Goal: Contribute content: Contribute content

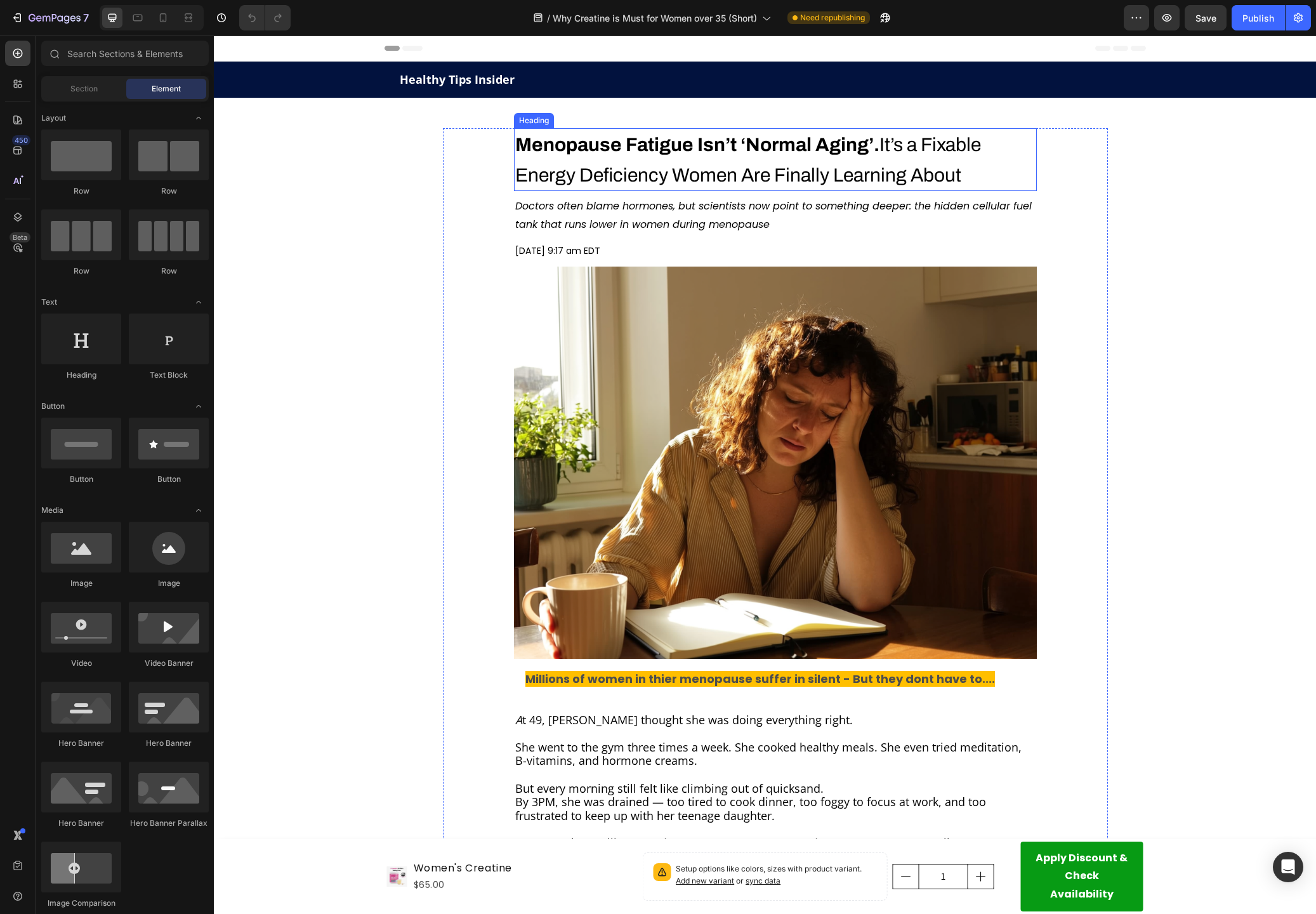
click at [606, 154] on strong "Menopause Fatigue Isn’t ‘Normal Aging’." at bounding box center [697, 144] width 364 height 20
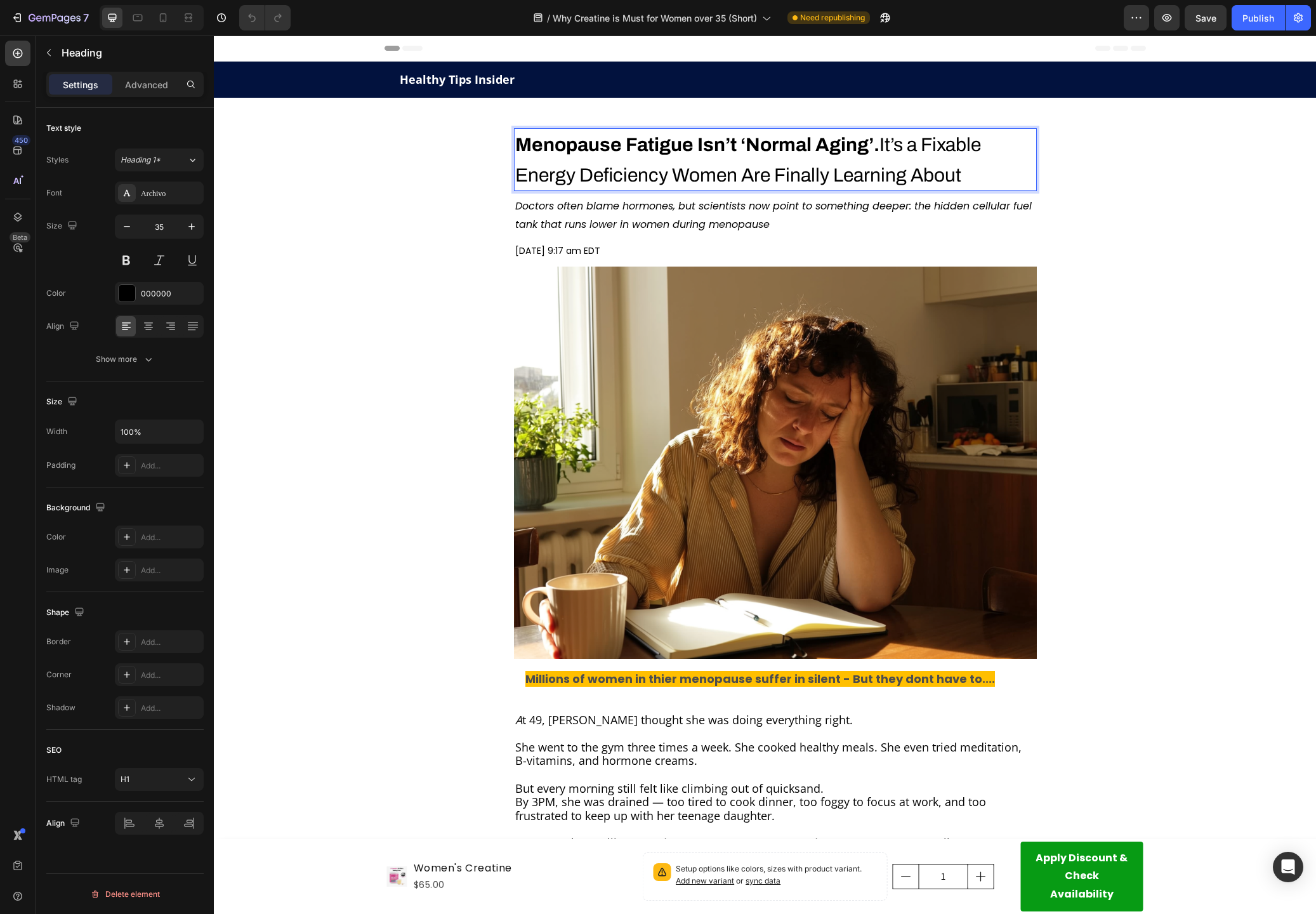
click at [890, 144] on span "Menopause Fatigue Isn’t ‘Normal Aging’. It’s a Fixable Energy Deficiency Women …" at bounding box center [748, 159] width 466 height 51
click at [887, 145] on span "Menopause Fatigue Isn’t ‘Normal Aging’. It’s a Fixable Energy Deficiency Women …" at bounding box center [748, 159] width 466 height 51
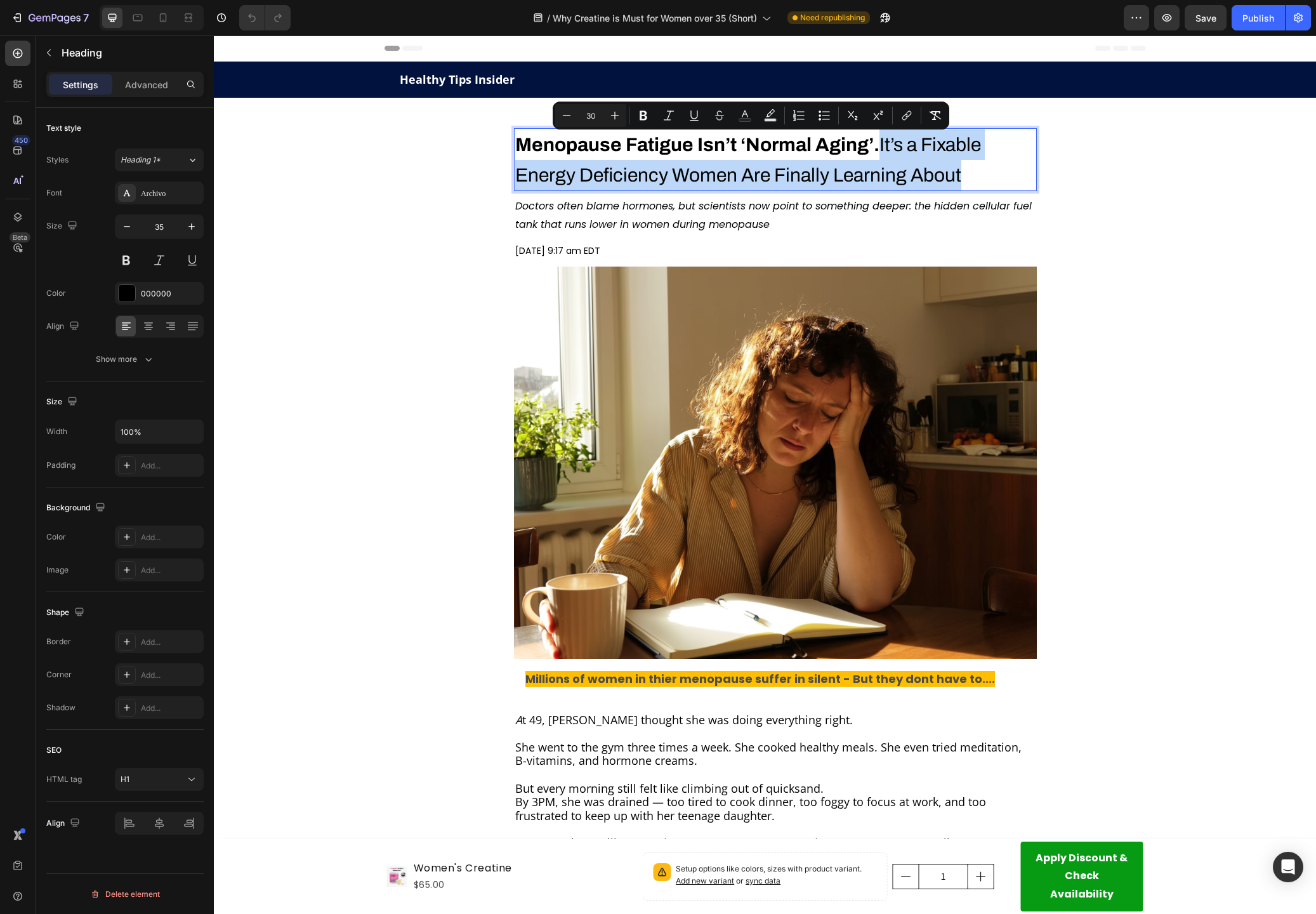
drag, startPoint x: 886, startPoint y: 144, endPoint x: 975, endPoint y: 175, distance: 94.2
click at [975, 175] on p "Menopause Fatigue Isn’t ‘Normal Aging’. It’s a Fixable Energy Deficiency Women …" at bounding box center [776, 159] width 520 height 61
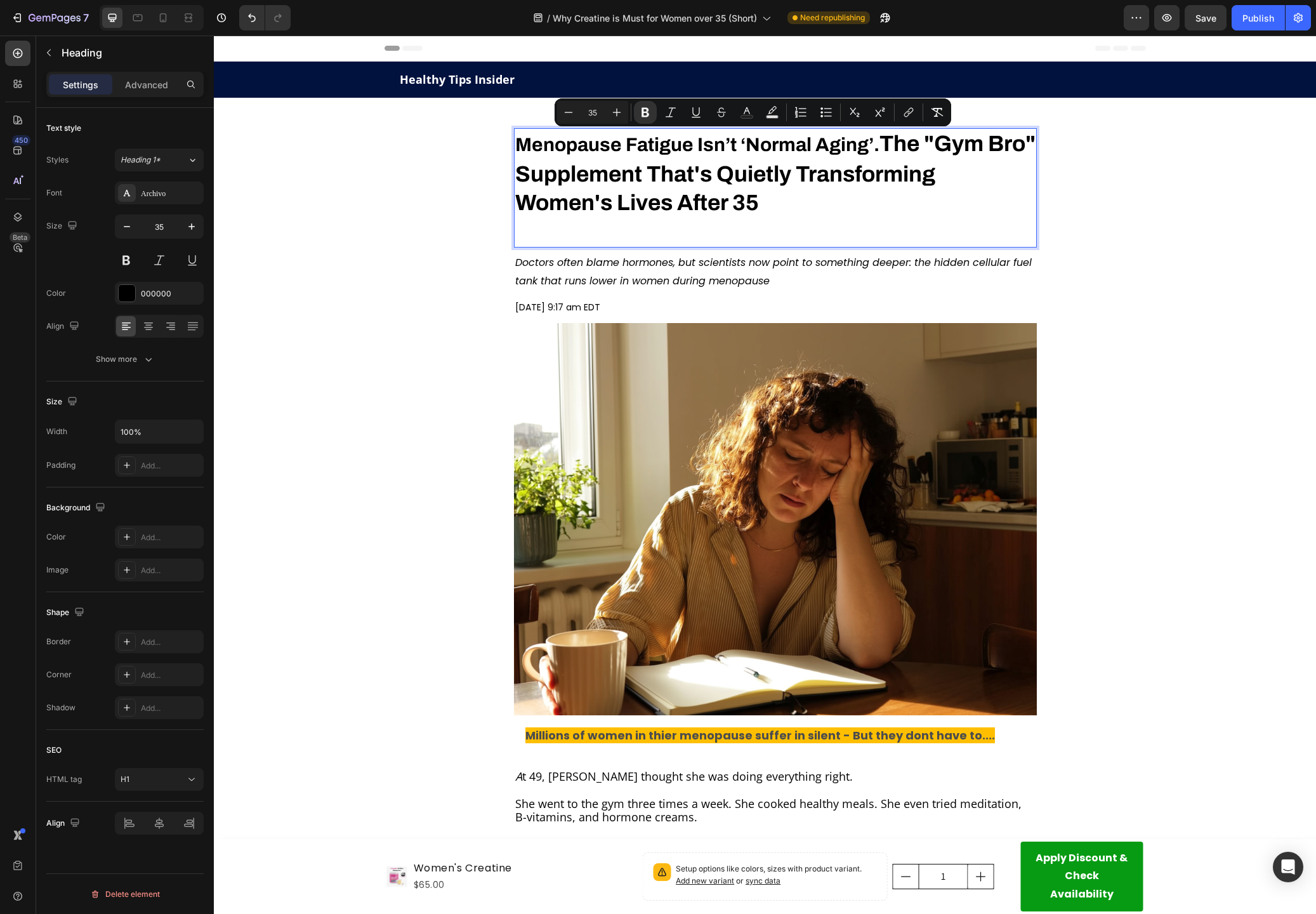
drag, startPoint x: 884, startPoint y: 142, endPoint x: 958, endPoint y: 215, distance: 103.9
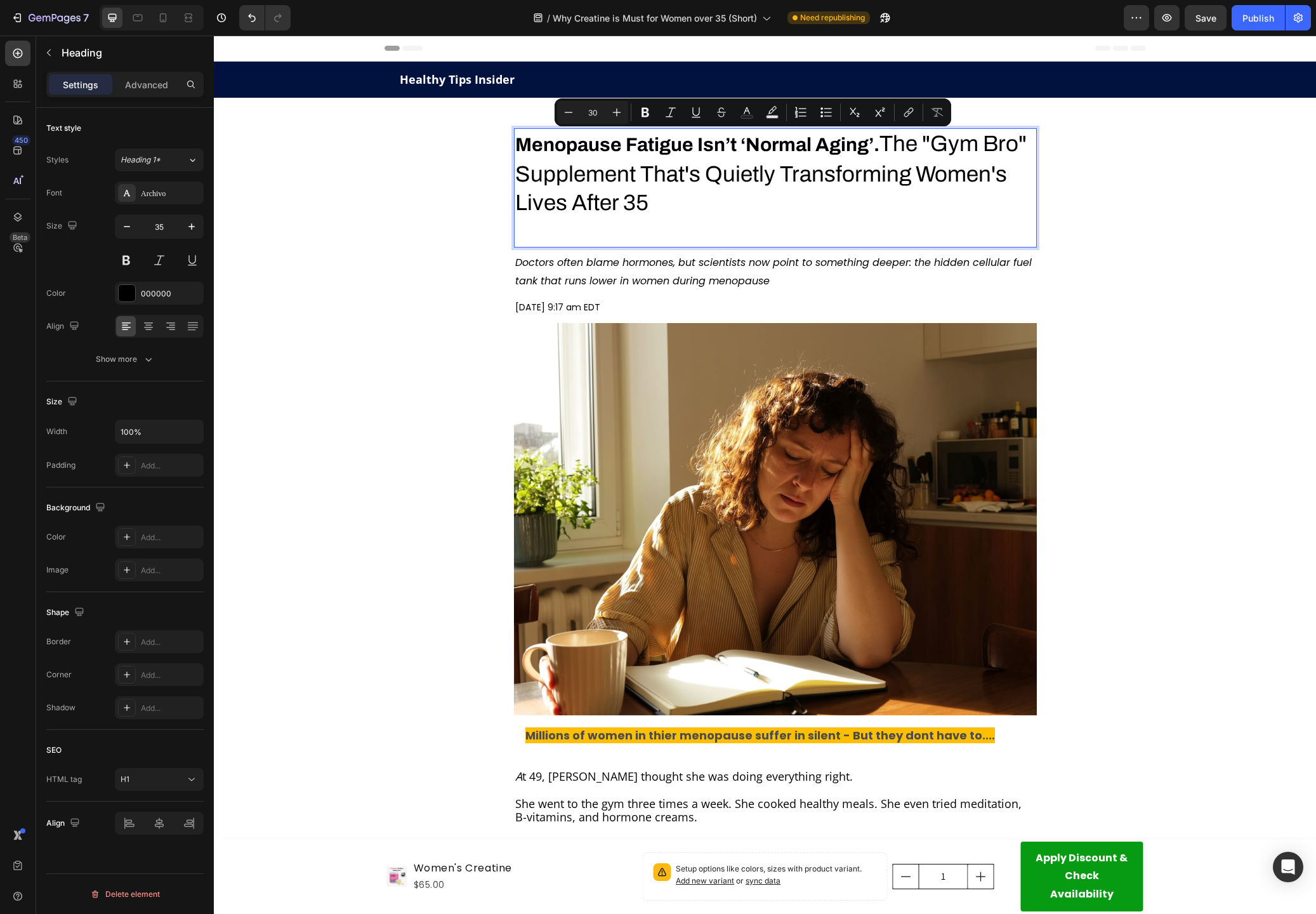
click at [880, 144] on strong "Menopause Fatigue Isn’t ‘Normal Aging’." at bounding box center [697, 144] width 364 height 20
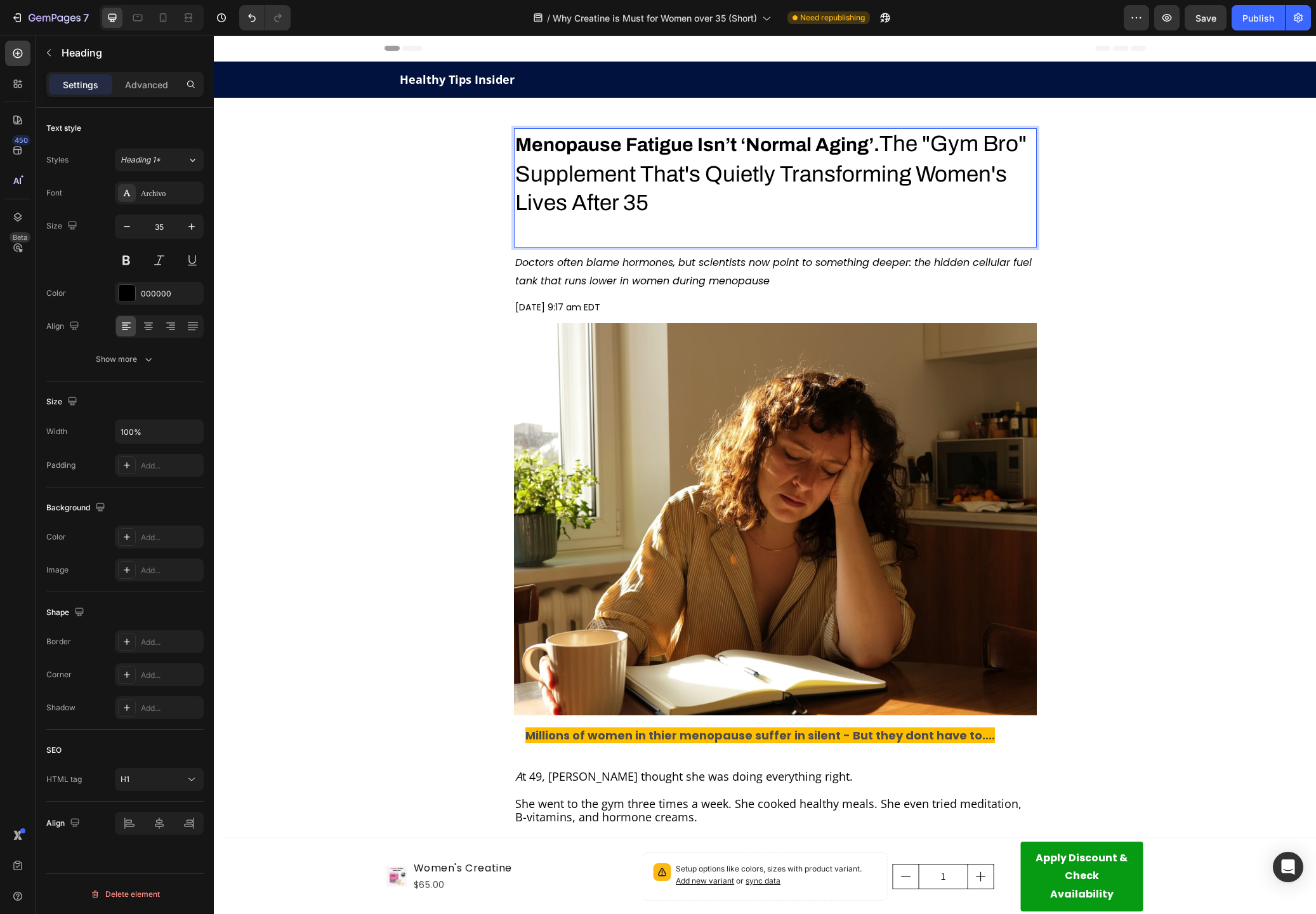
click at [884, 145] on p "Menopause Fatigue Isn’t ‘Normal Aging’. The "Gym Bro" Supplement That's Quietly…" at bounding box center [776, 173] width 520 height 88
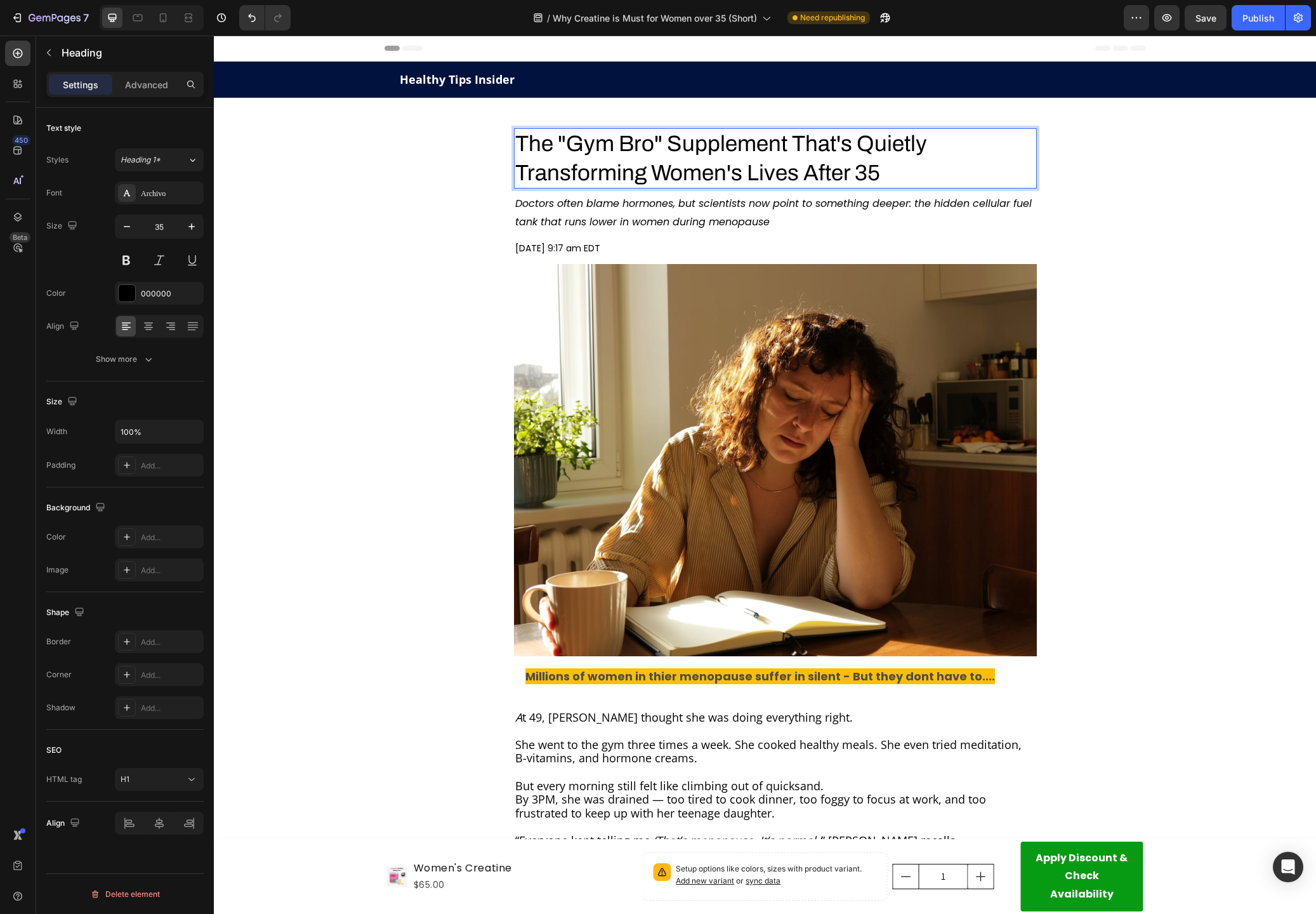
click at [844, 152] on p "The "Gym Bro" Supplement That's Quietly Transforming Women's Lives After 35" at bounding box center [776, 158] width 520 height 58
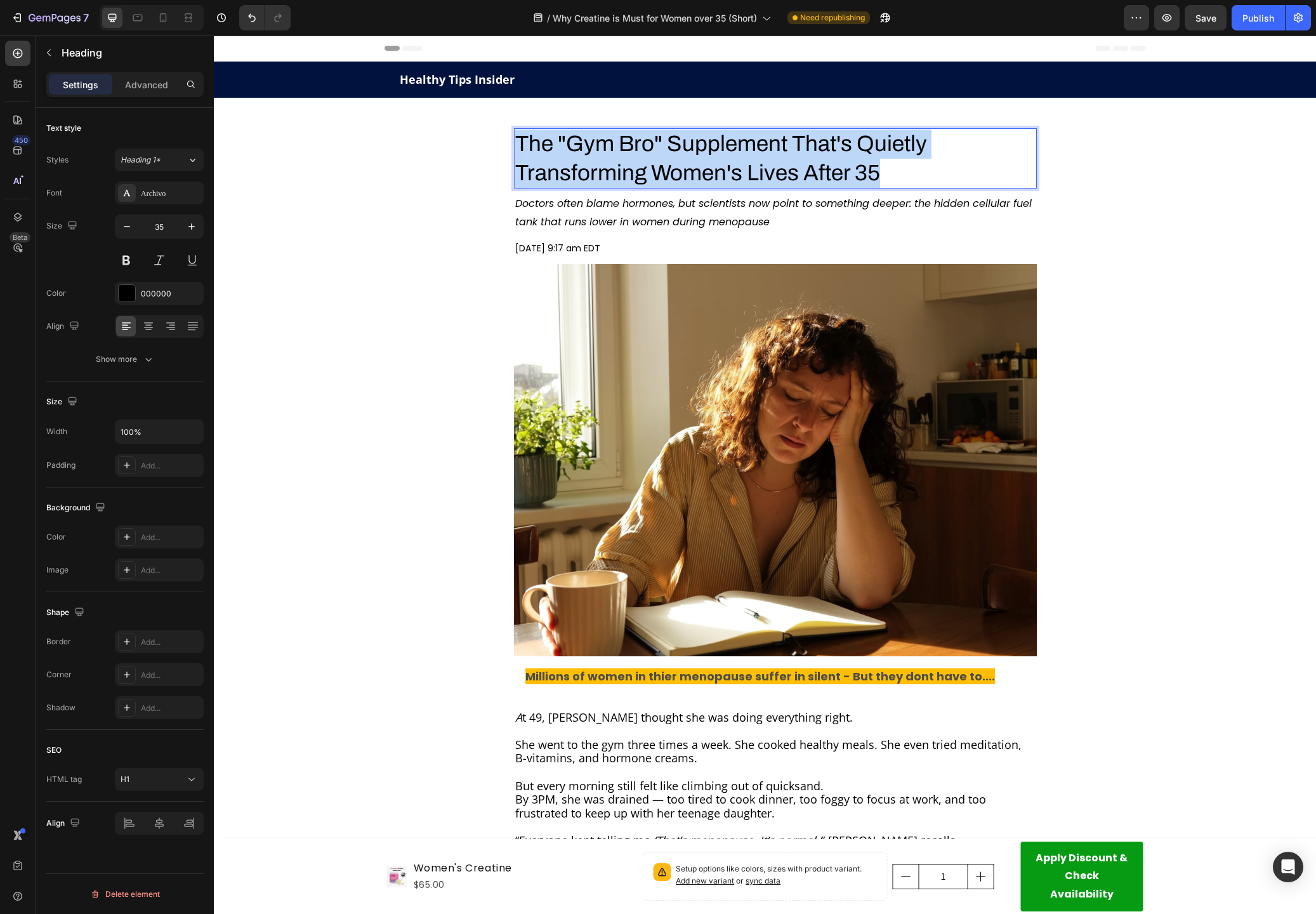
click at [844, 152] on p "The "Gym Bro" Supplement That's Quietly Transforming Women's Lives After 35" at bounding box center [776, 158] width 520 height 58
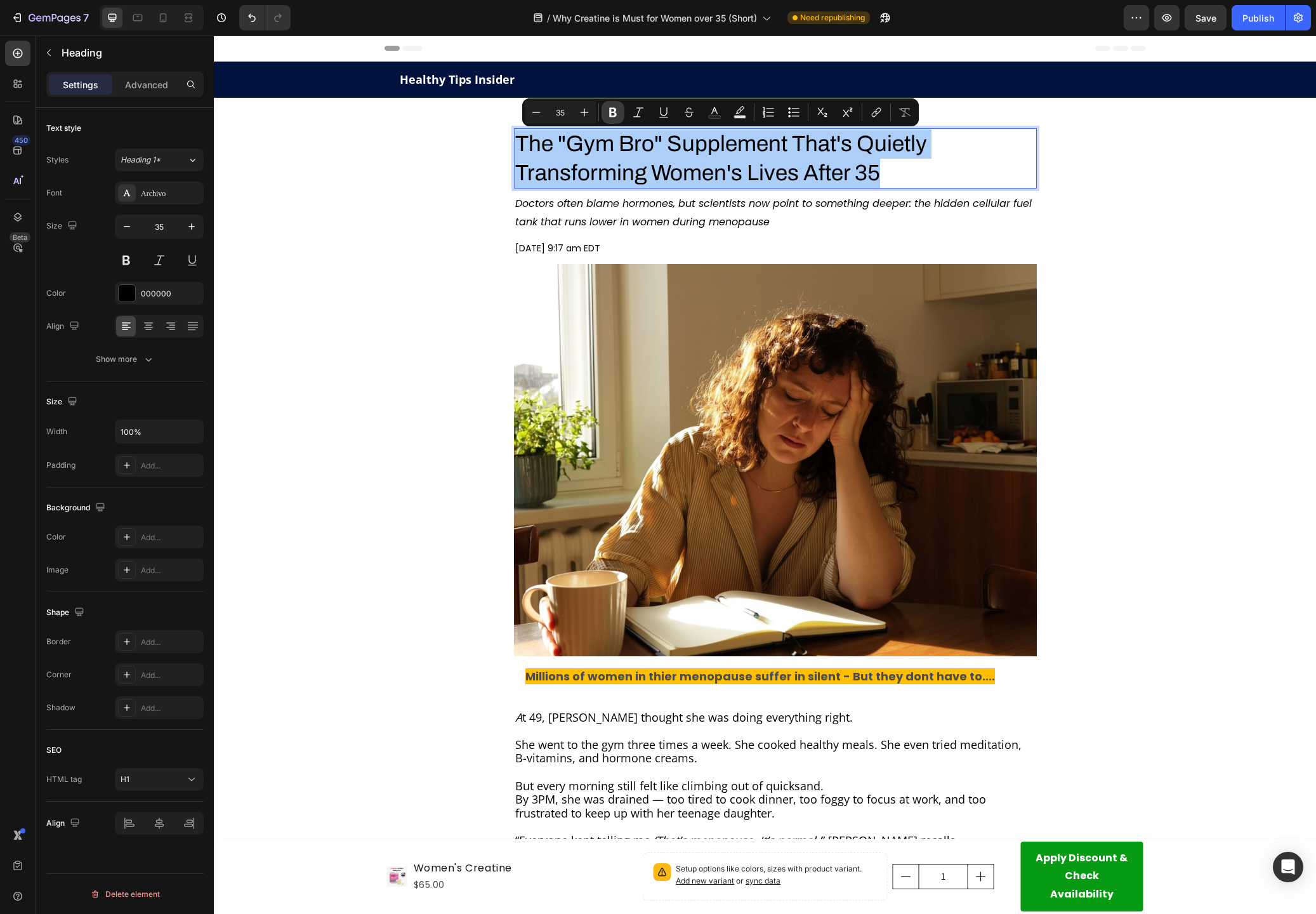
click at [621, 113] on button "Bold" at bounding box center [613, 112] width 23 height 23
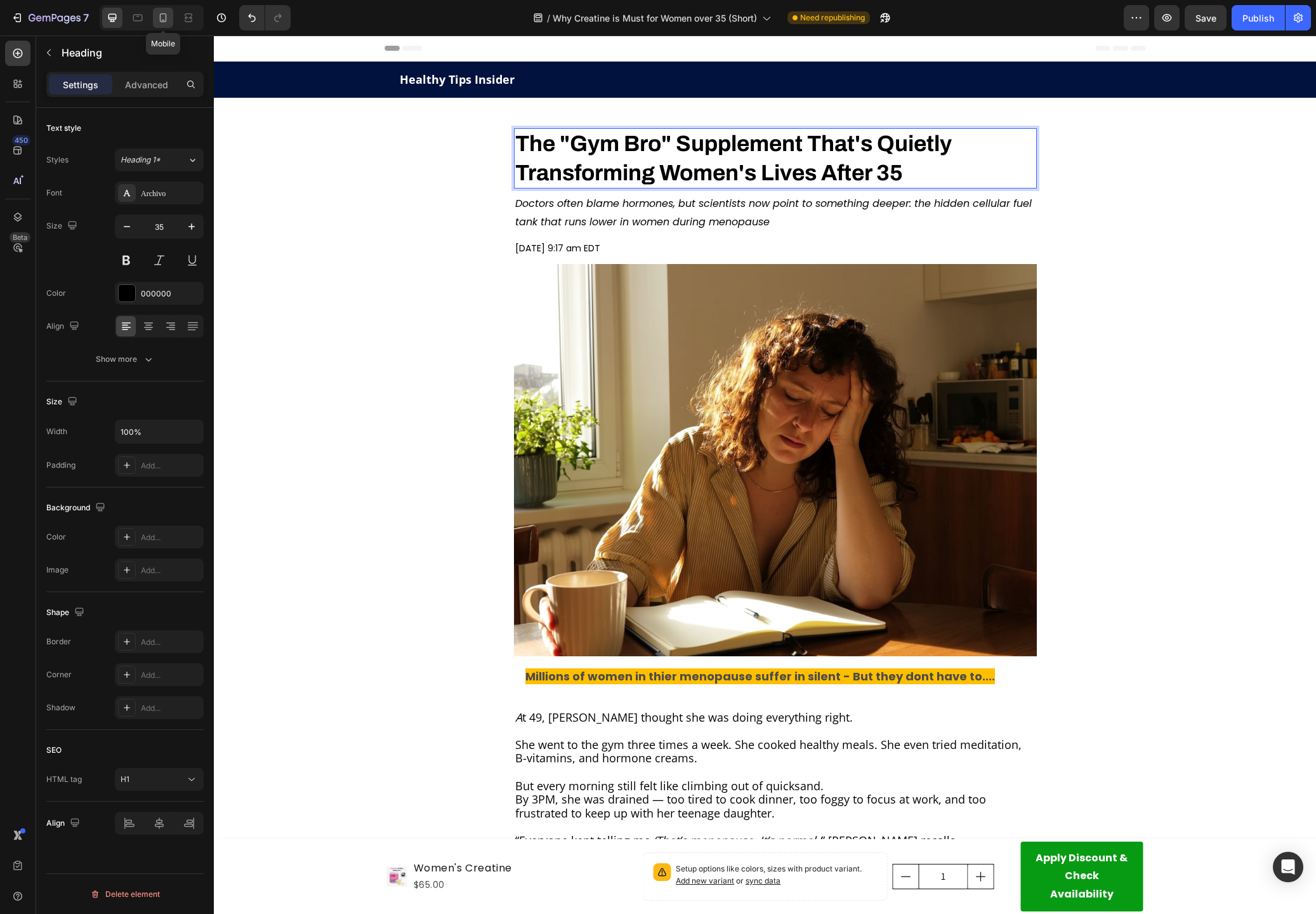
click at [167, 15] on icon at bounding box center [163, 18] width 12 height 12
type input "26"
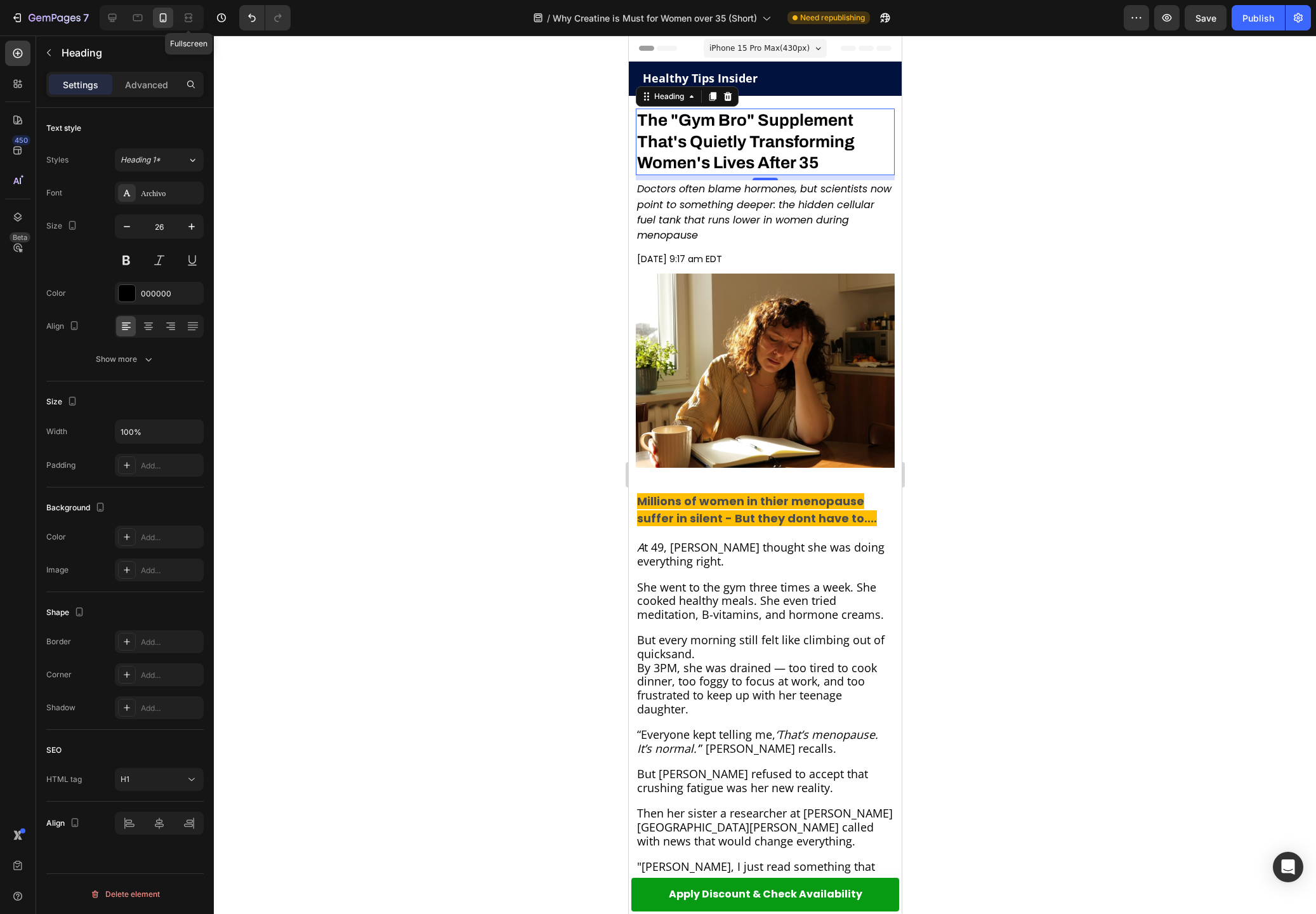
scroll to position [29, 0]
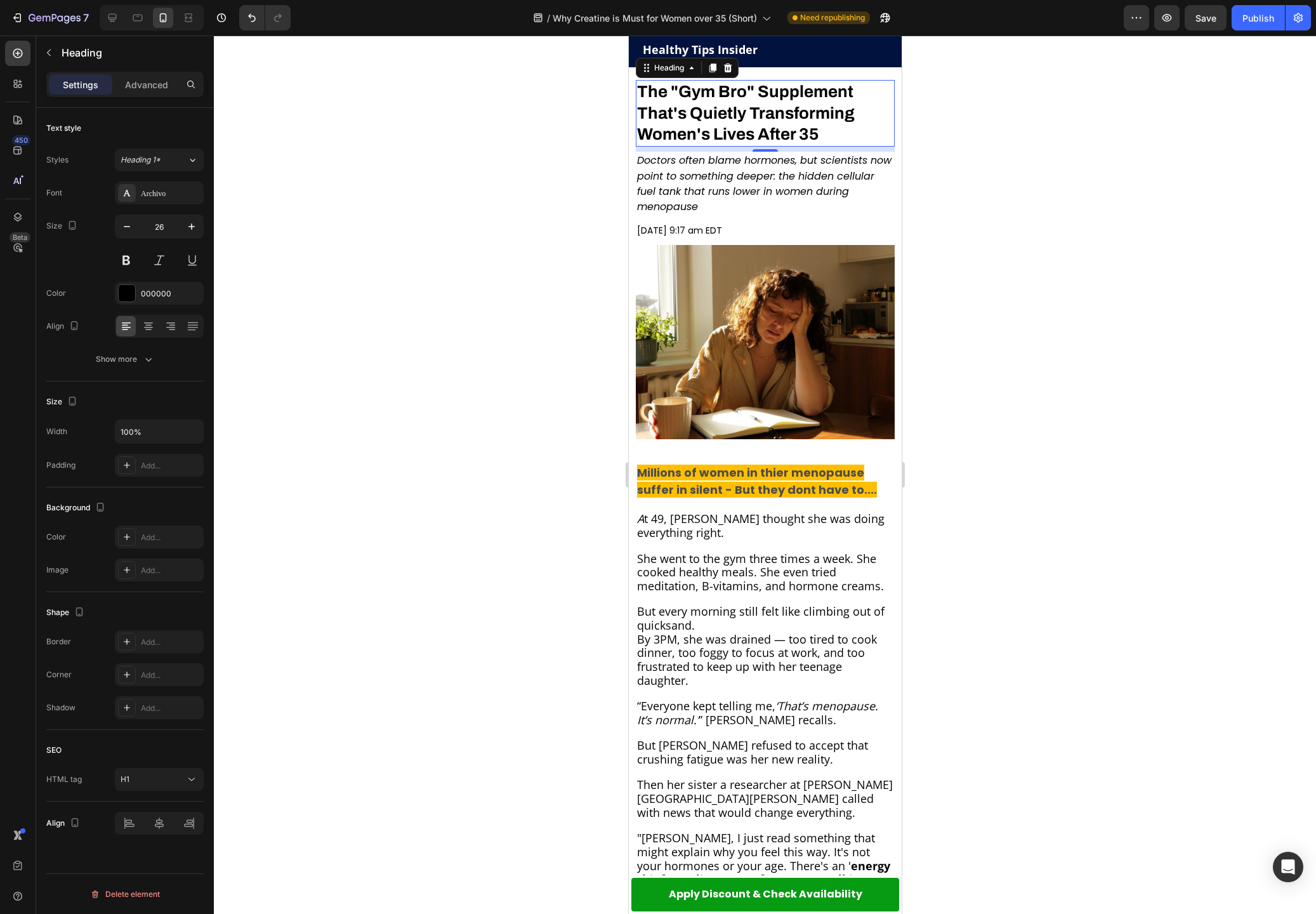
click at [576, 148] on div at bounding box center [765, 475] width 1102 height 878
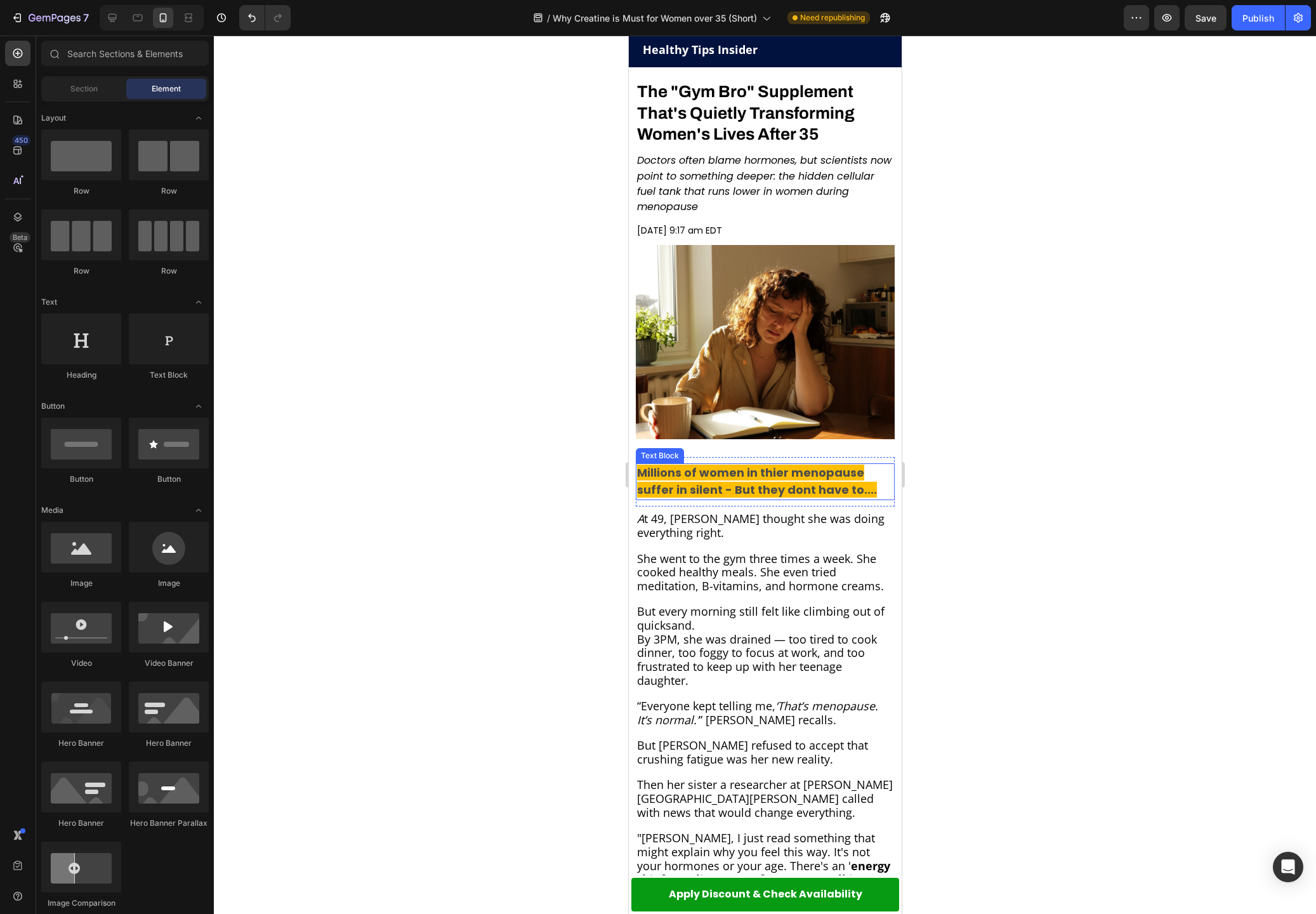
click at [798, 471] on strong "Millions of women in thier menopause suffer in silent - But they dont have to..…" at bounding box center [756, 481] width 240 height 33
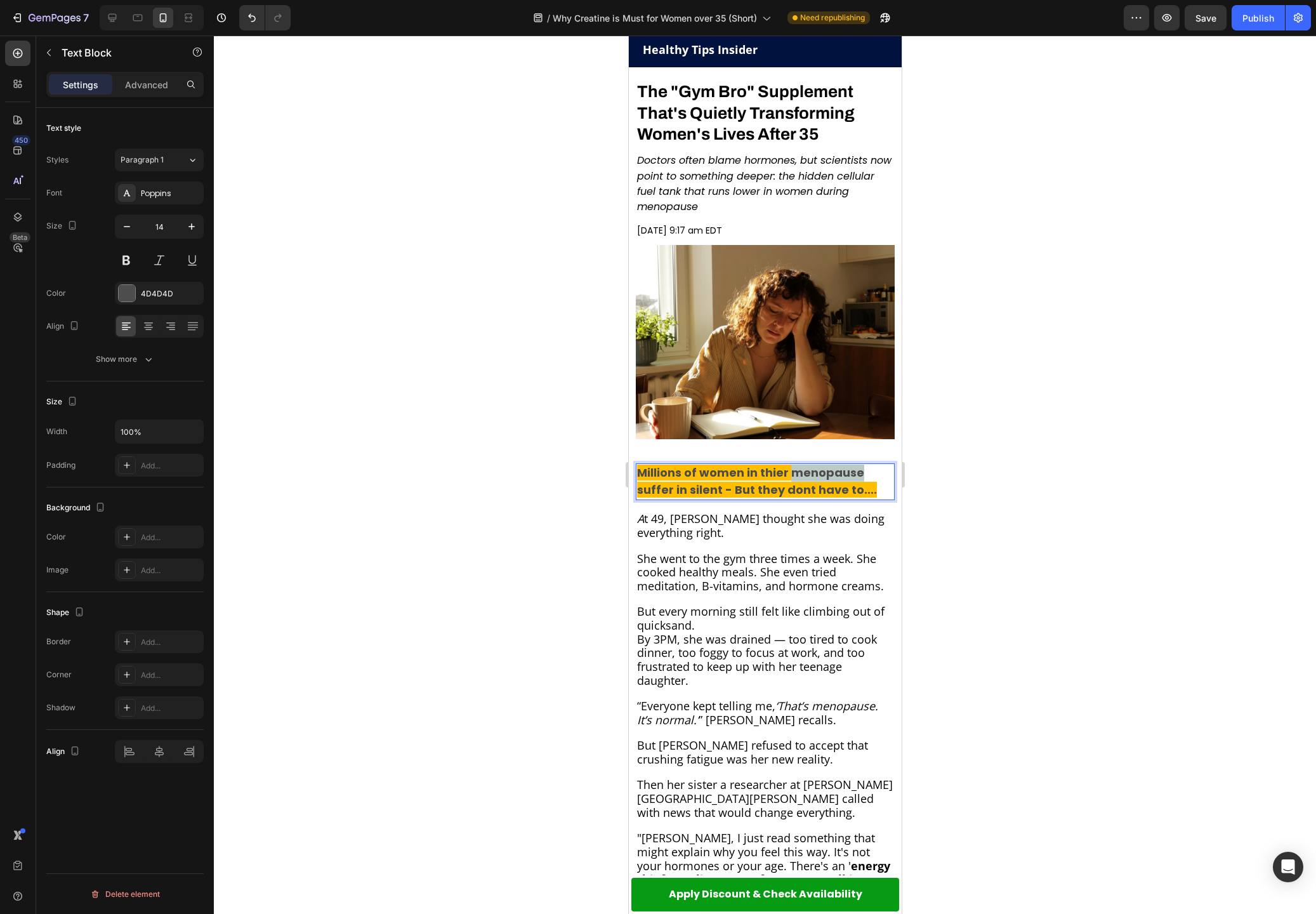
click at [798, 471] on strong "Millions of women in thier menopause suffer in silent - But they dont have to..…" at bounding box center [756, 481] width 240 height 33
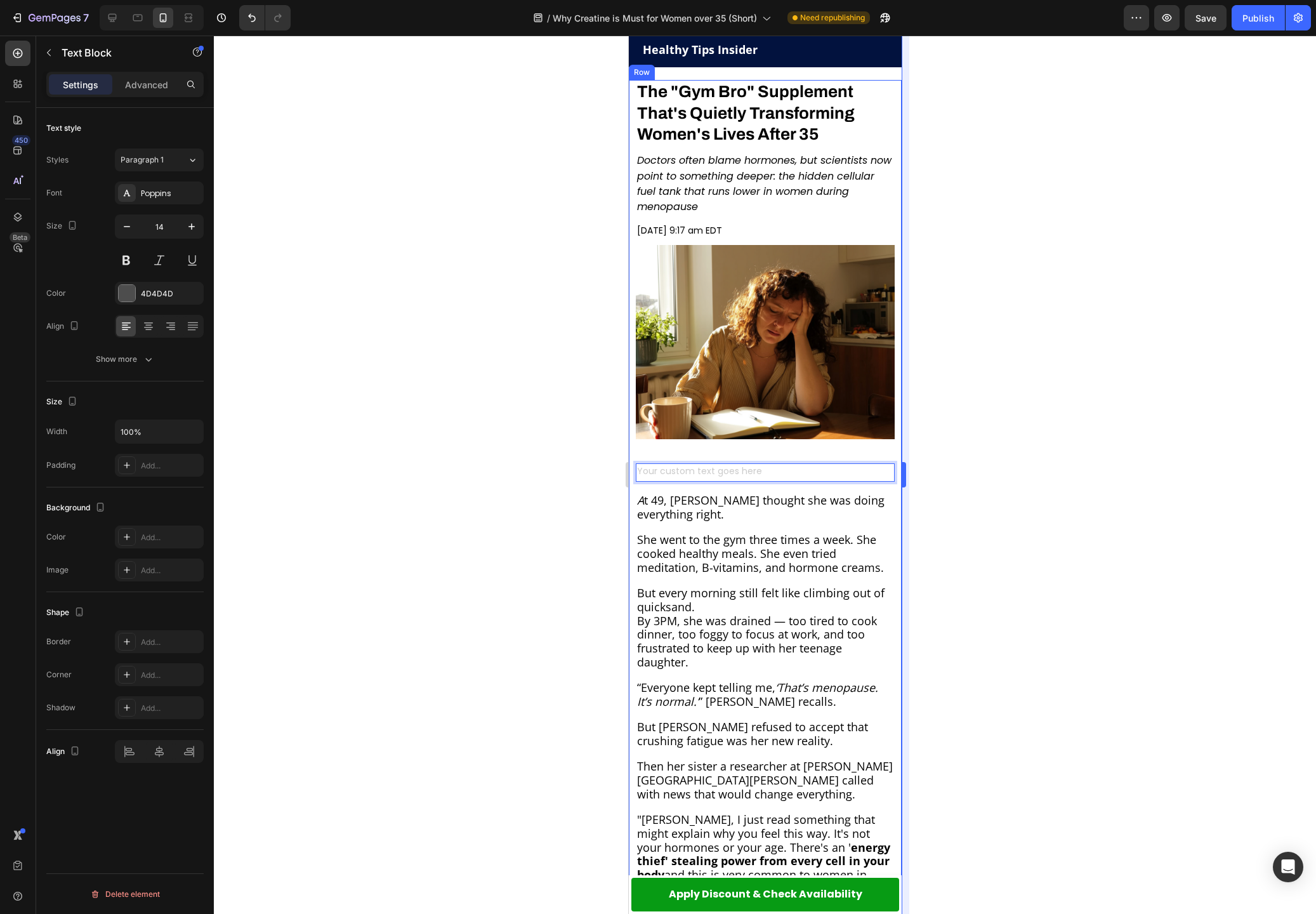
drag, startPoint x: 1045, startPoint y: 457, endPoint x: 908, endPoint y: 457, distance: 137.0
click at [1045, 457] on div at bounding box center [765, 475] width 1102 height 878
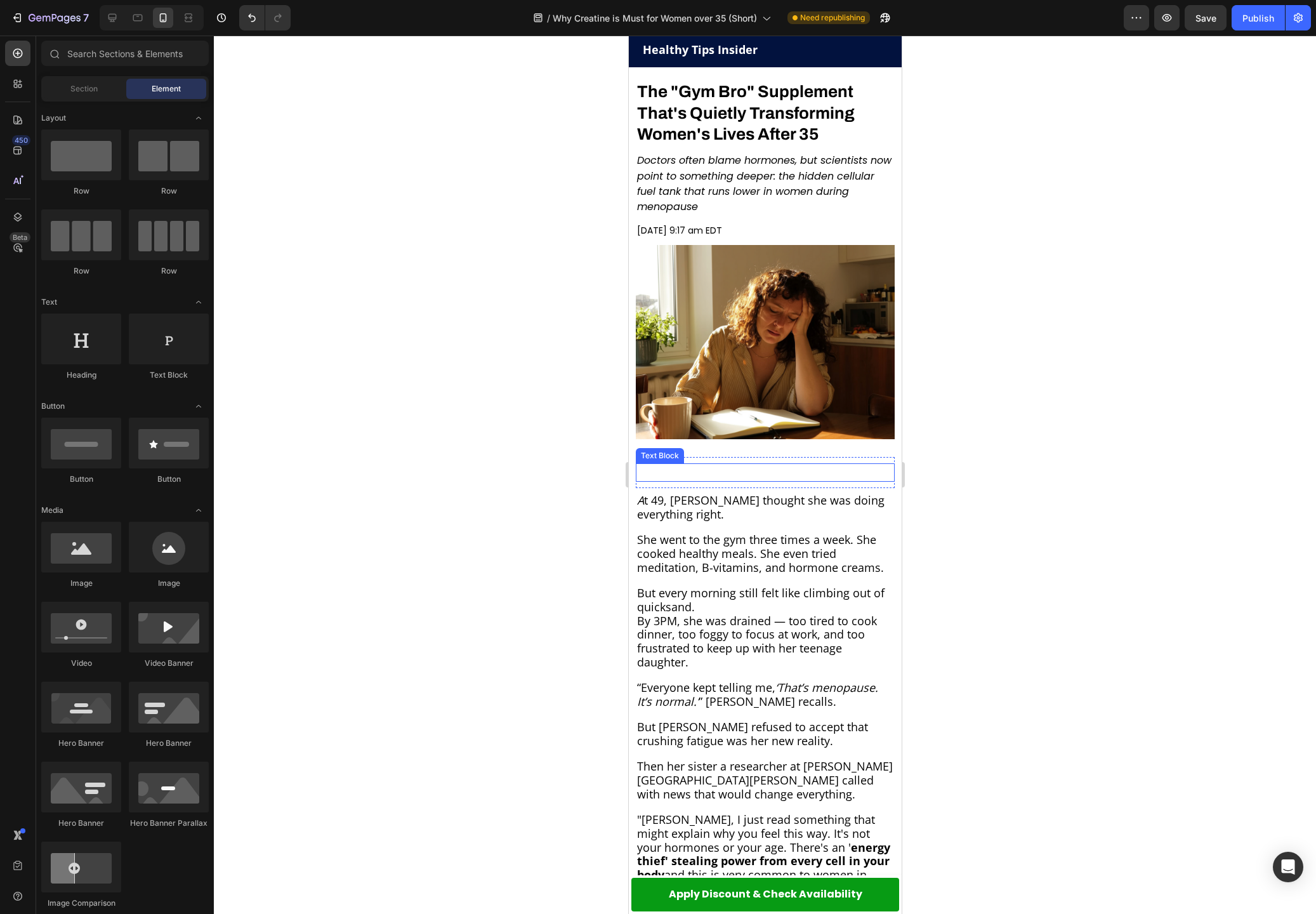
click at [810, 468] on p "Rich Text Editor. Editing area: main" at bounding box center [765, 473] width 256 height 16
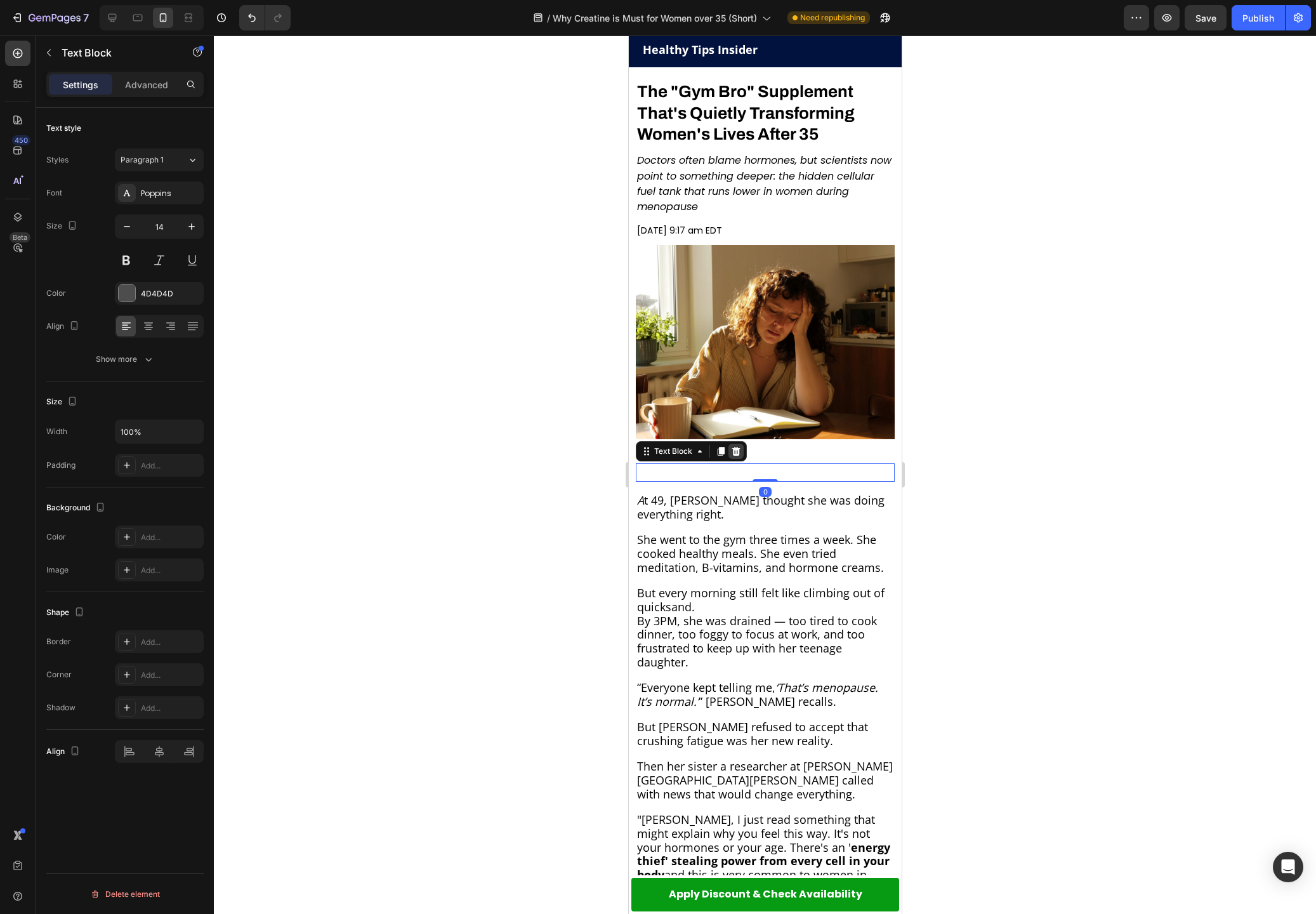
click at [735, 452] on icon at bounding box center [735, 452] width 8 height 9
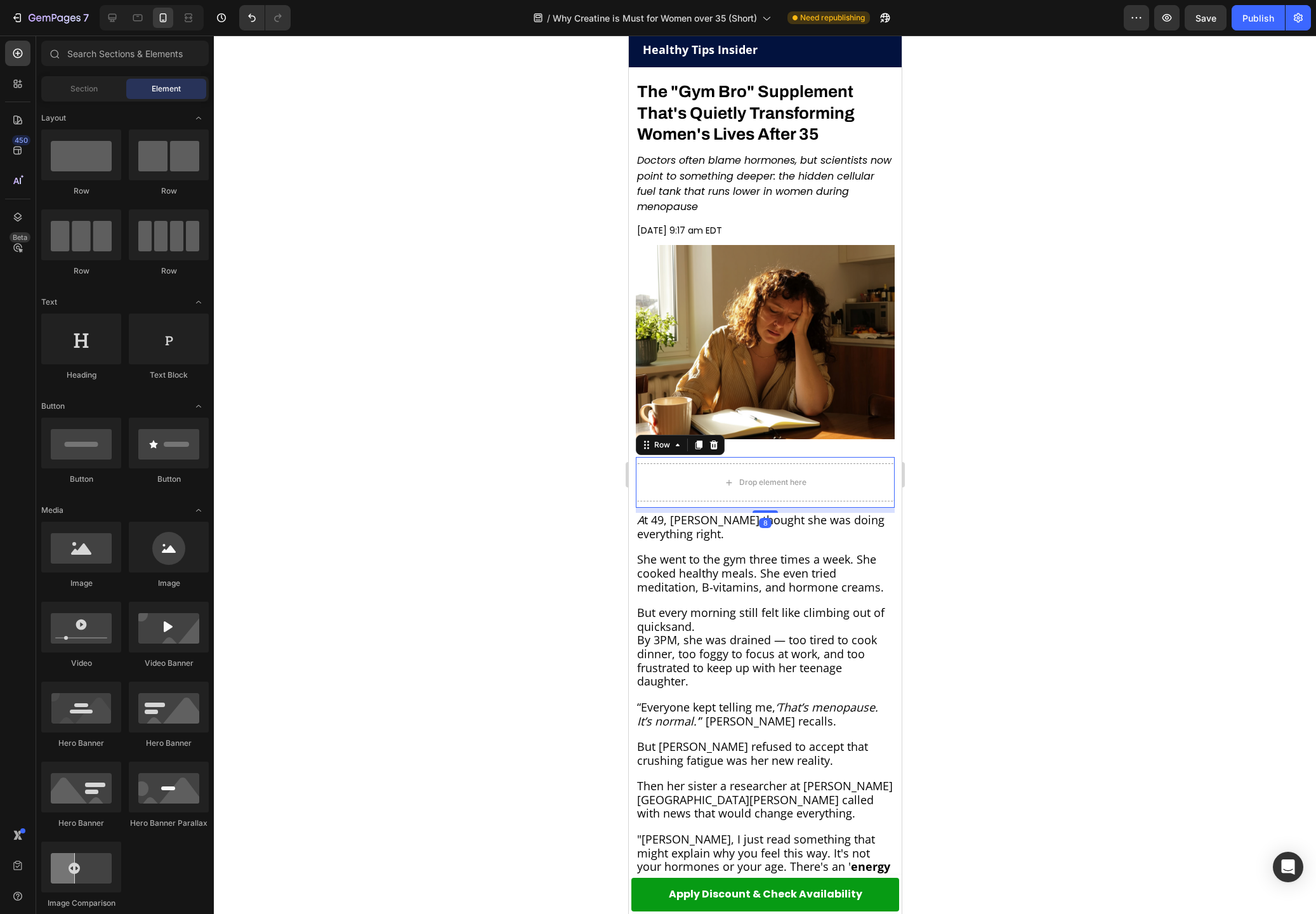
click at [688, 462] on div "Drop element here Row 8" at bounding box center [764, 482] width 259 height 51
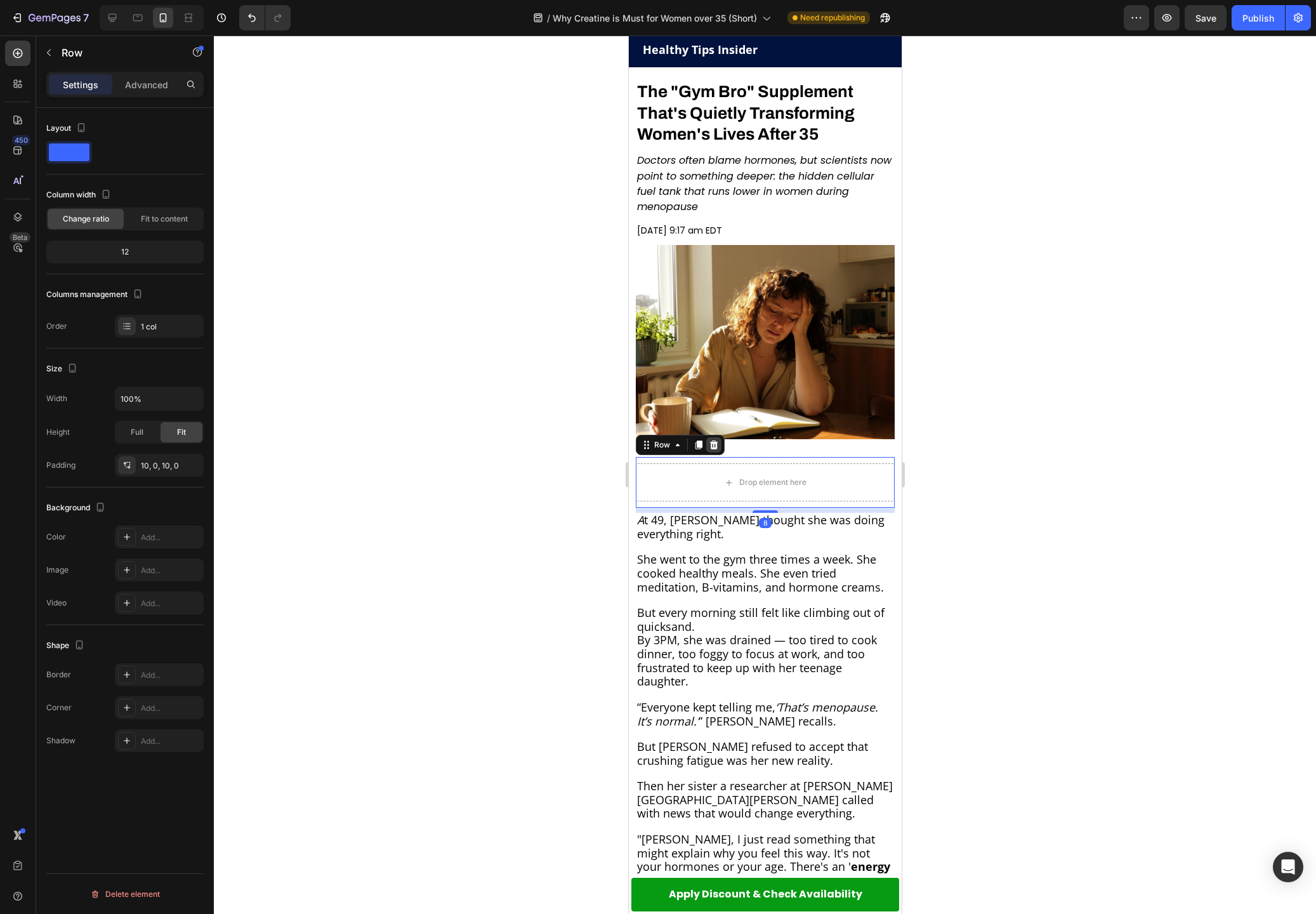
click at [710, 442] on icon at bounding box center [713, 445] width 8 height 9
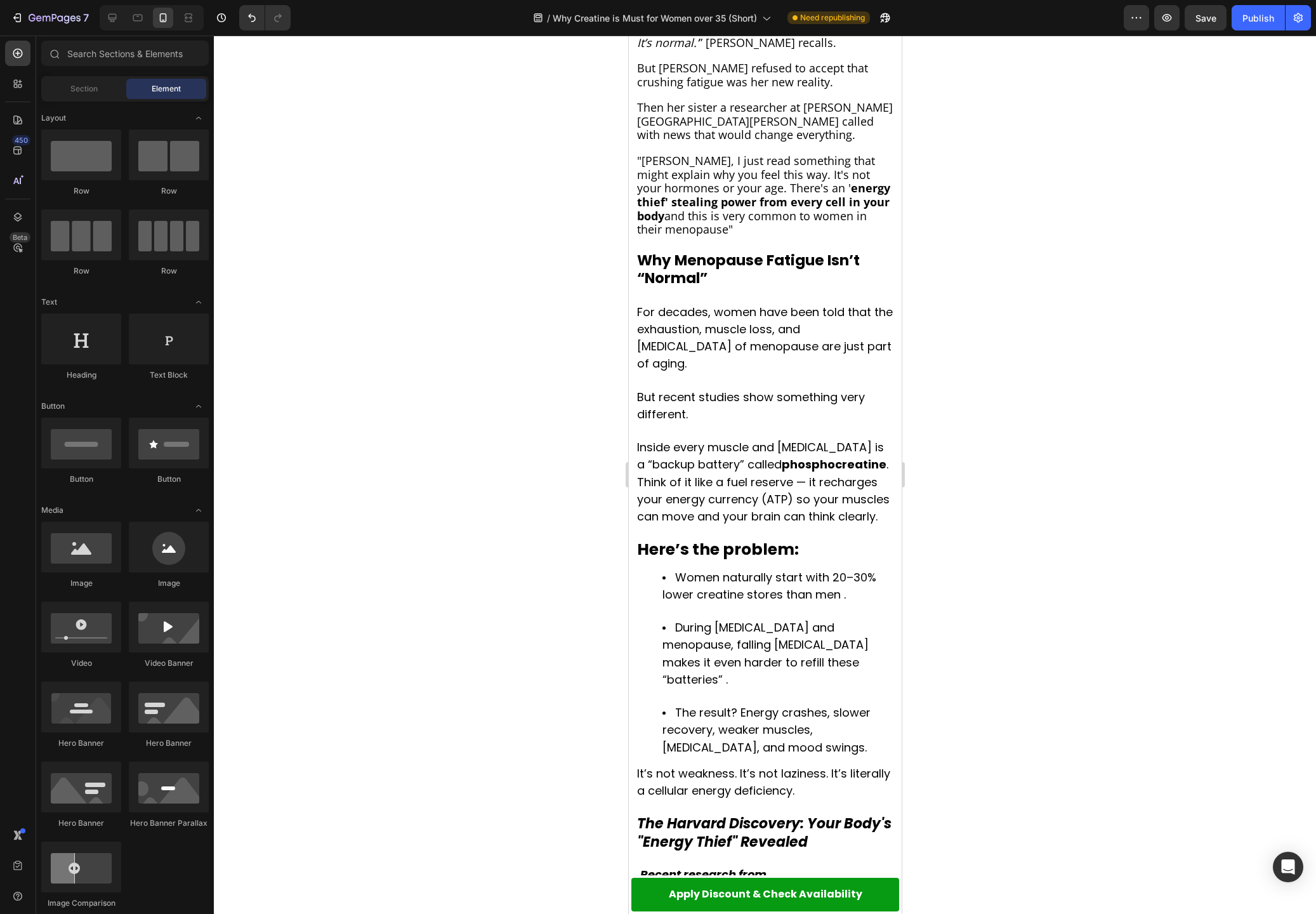
scroll to position [847, 0]
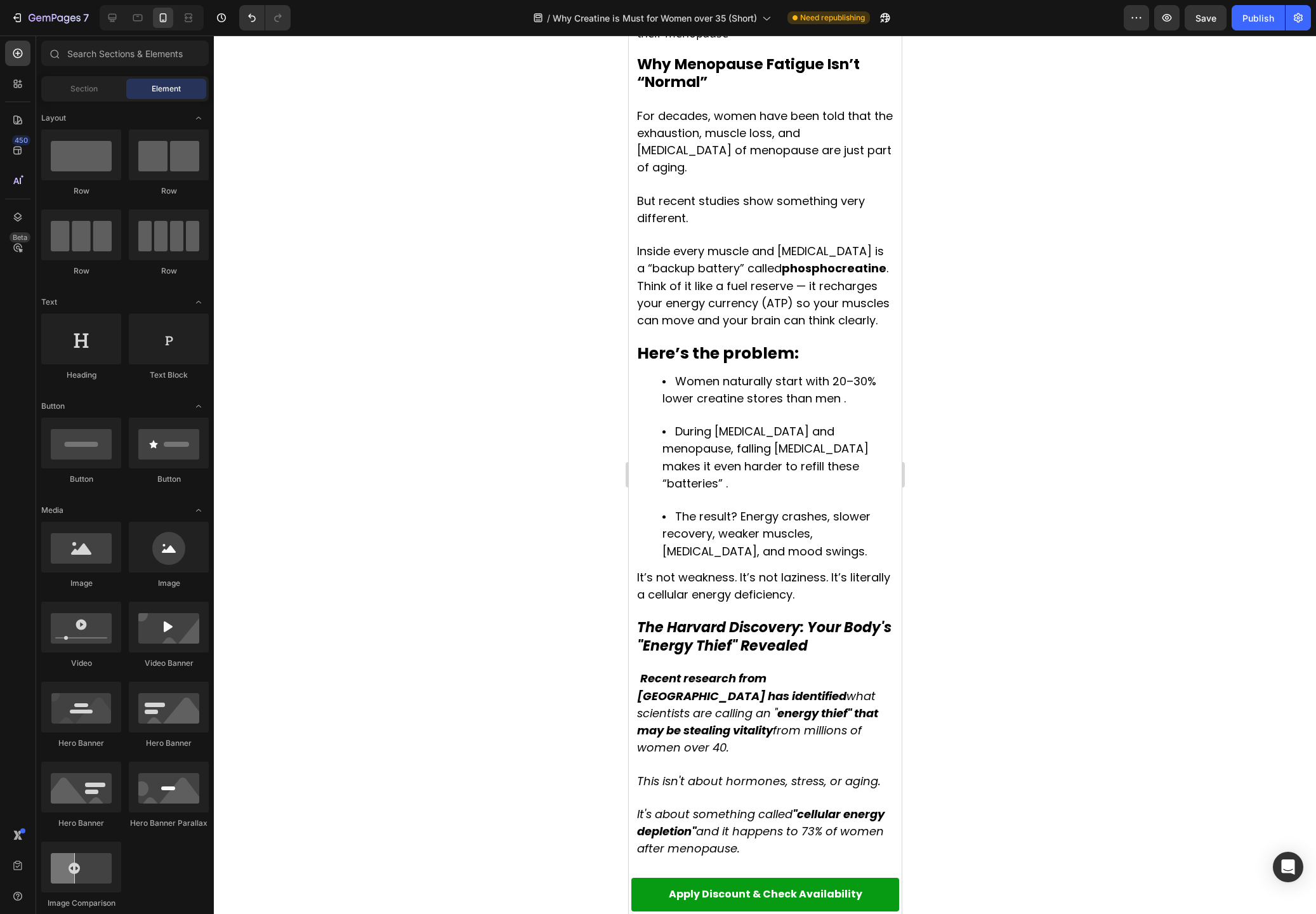
click at [701, 617] on strong "The Harvard Discovery: Your Body's "Energy Thief" Revealed" at bounding box center [764, 636] width 255 height 38
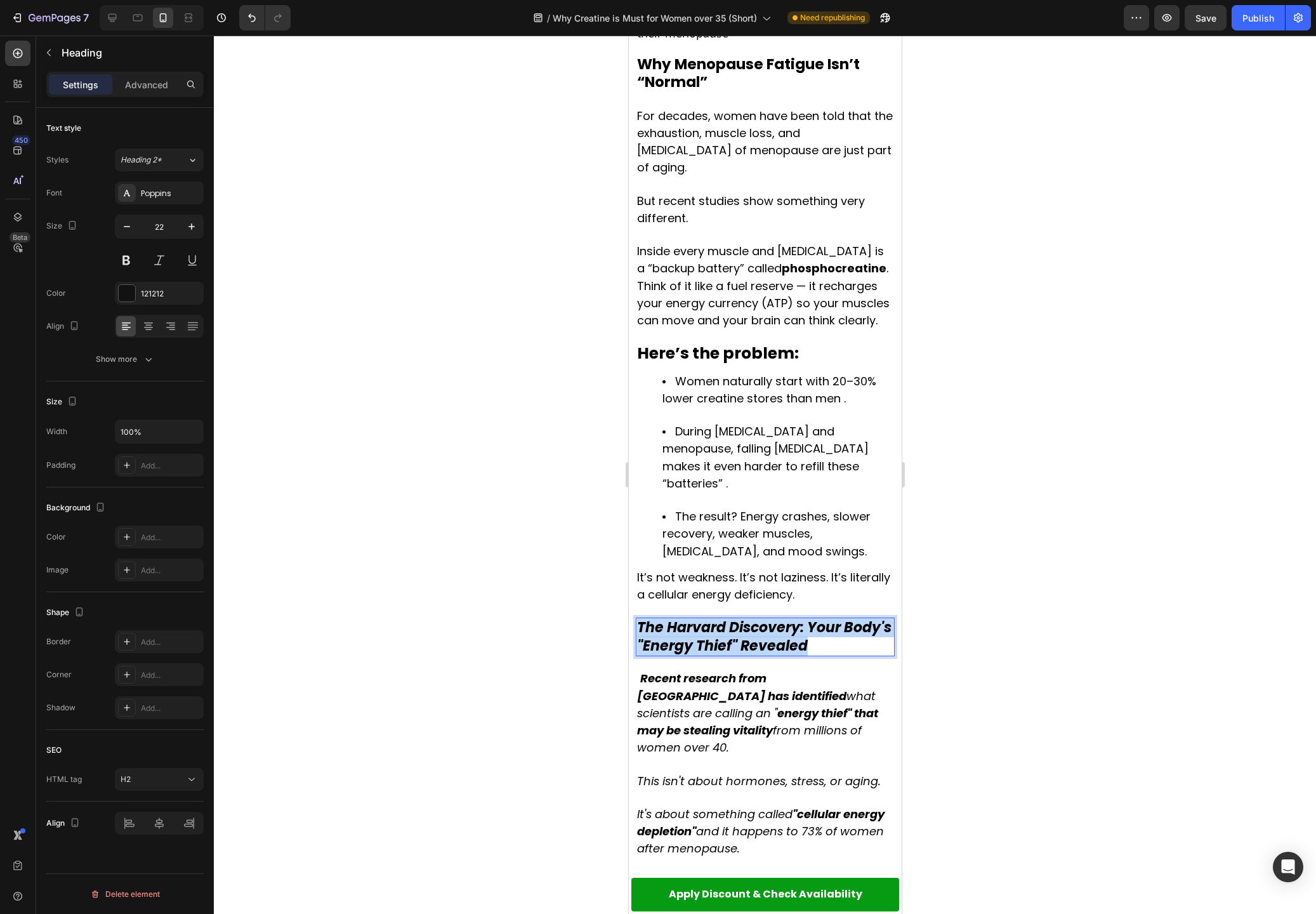
click at [701, 617] on strong "The Harvard Discovery: Your Body's "Energy Thief" Revealed" at bounding box center [764, 636] width 255 height 38
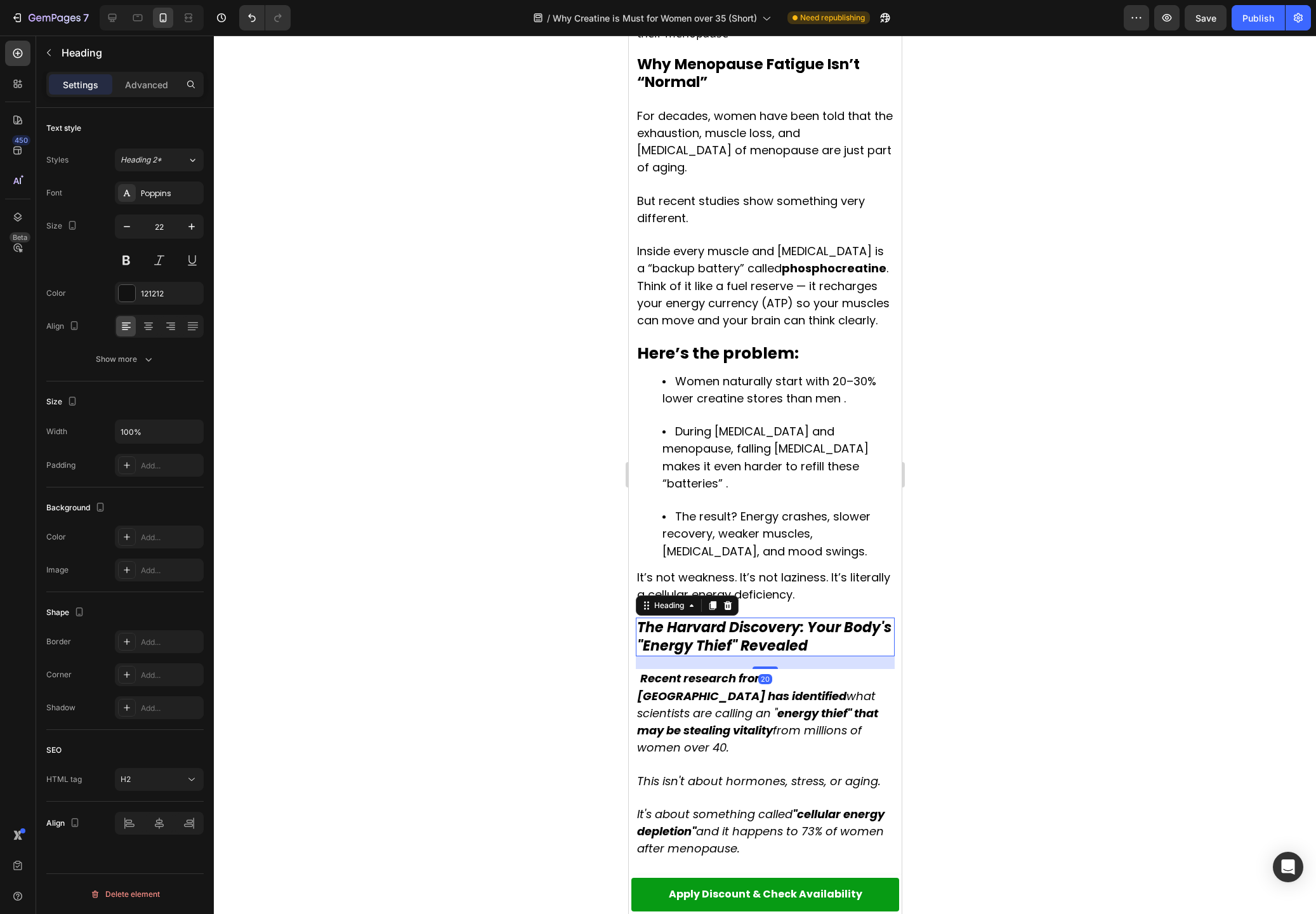
click at [811, 617] on strong "The Harvard Discovery: Your Body's "Energy Thief" Revealed" at bounding box center [764, 636] width 255 height 38
click at [809, 617] on strong "The Harvard Discovery: Your Body's "Energy Thief" Revealed" at bounding box center [764, 636] width 255 height 38
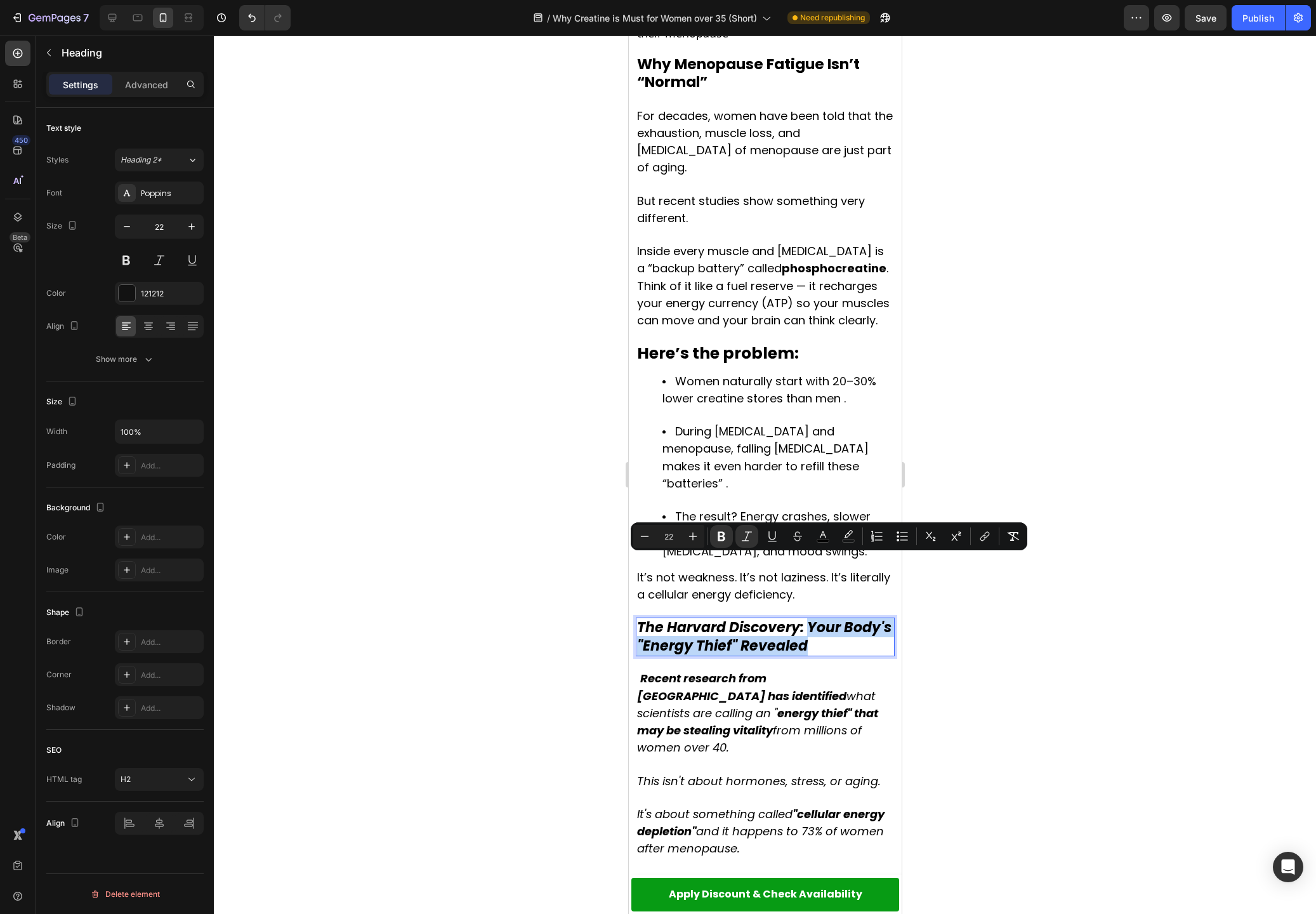
drag, startPoint x: 810, startPoint y: 561, endPoint x: 836, endPoint y: 577, distance: 30.5
click at [833, 619] on p "The Harvard Discovery: Your Body's "Energy Thief" Revealed" at bounding box center [765, 637] width 256 height 37
click at [966, 415] on div at bounding box center [765, 475] width 1102 height 878
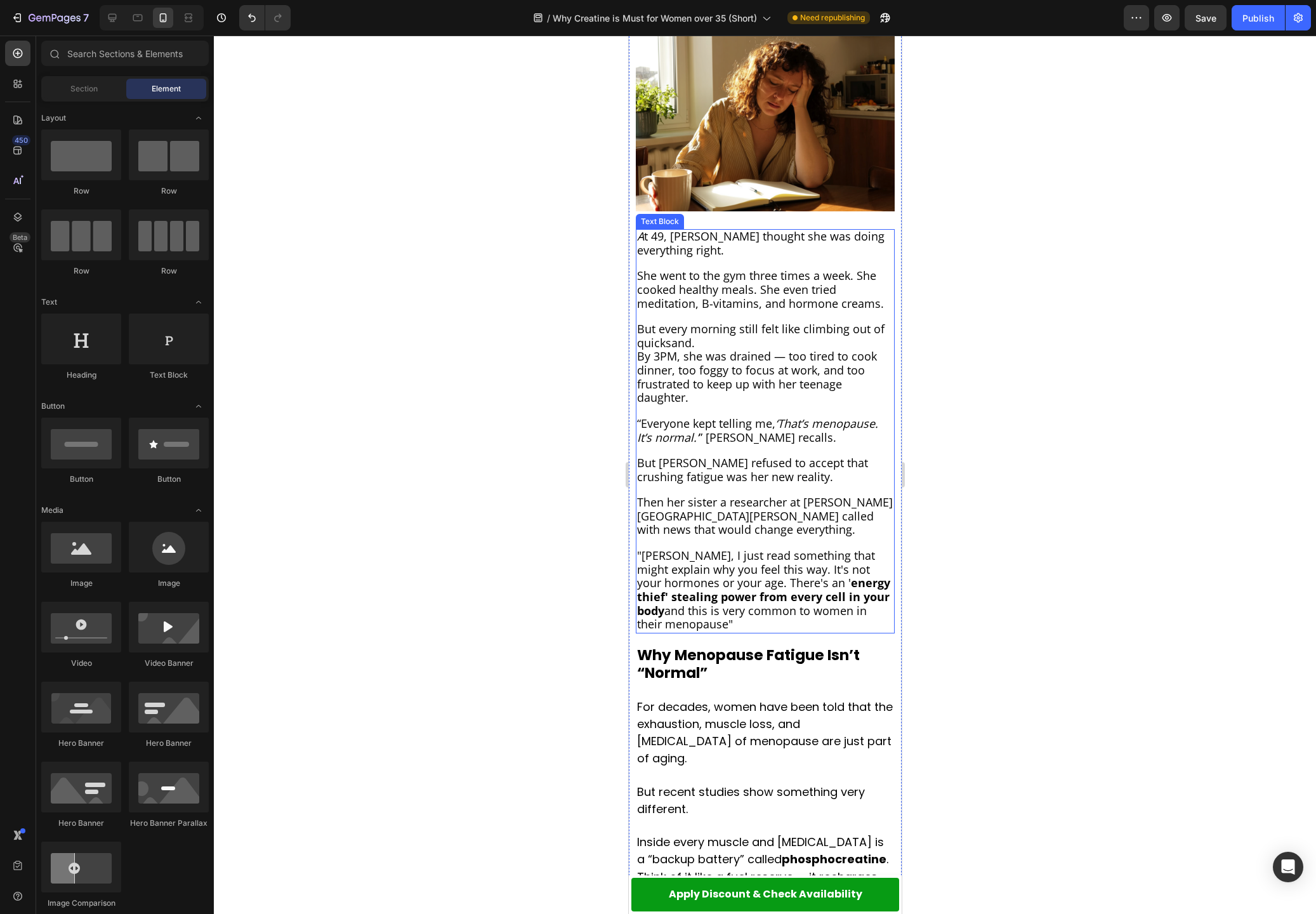
scroll to position [341, 0]
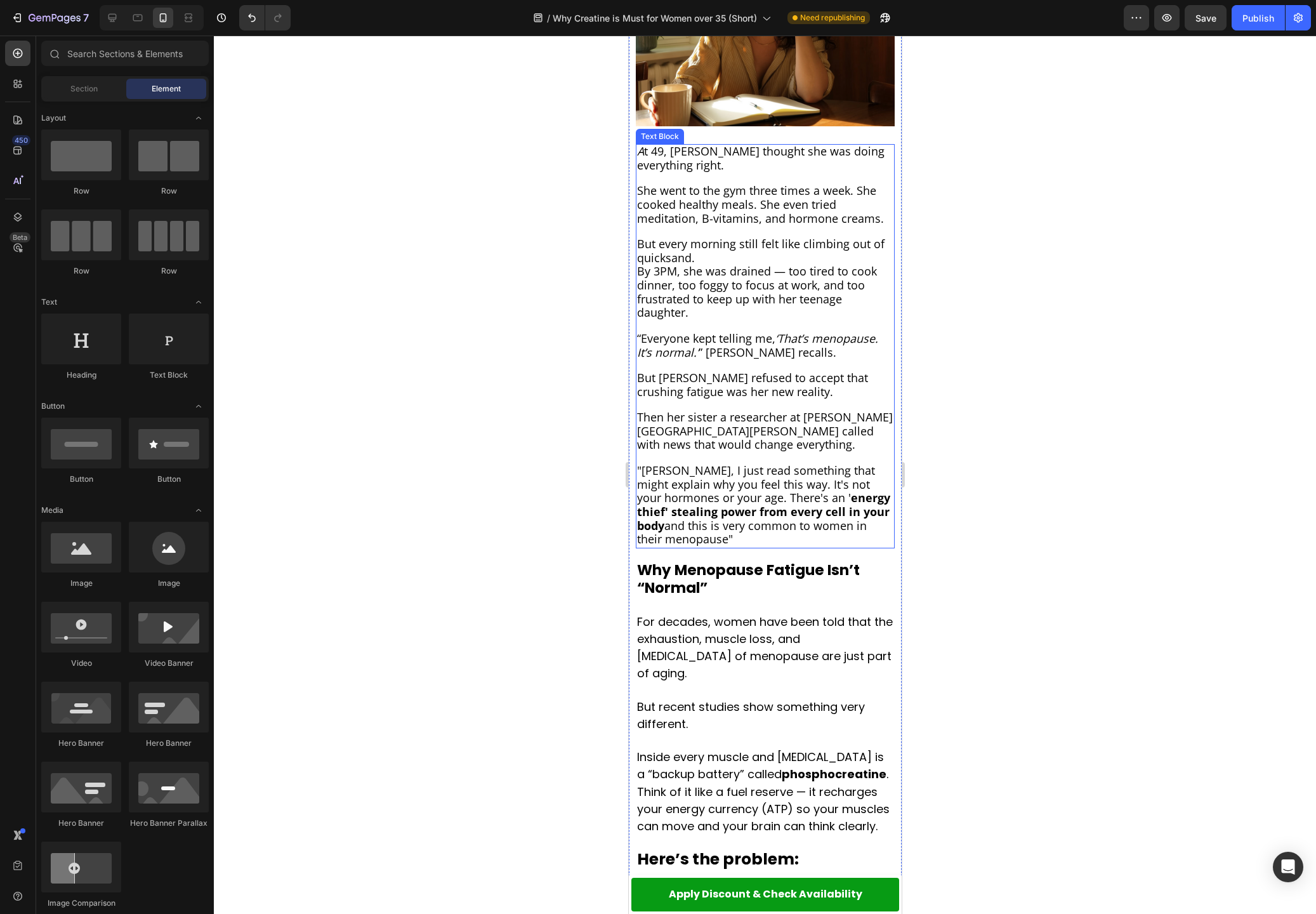
click at [740, 363] on p at bounding box center [765, 366] width 256 height 12
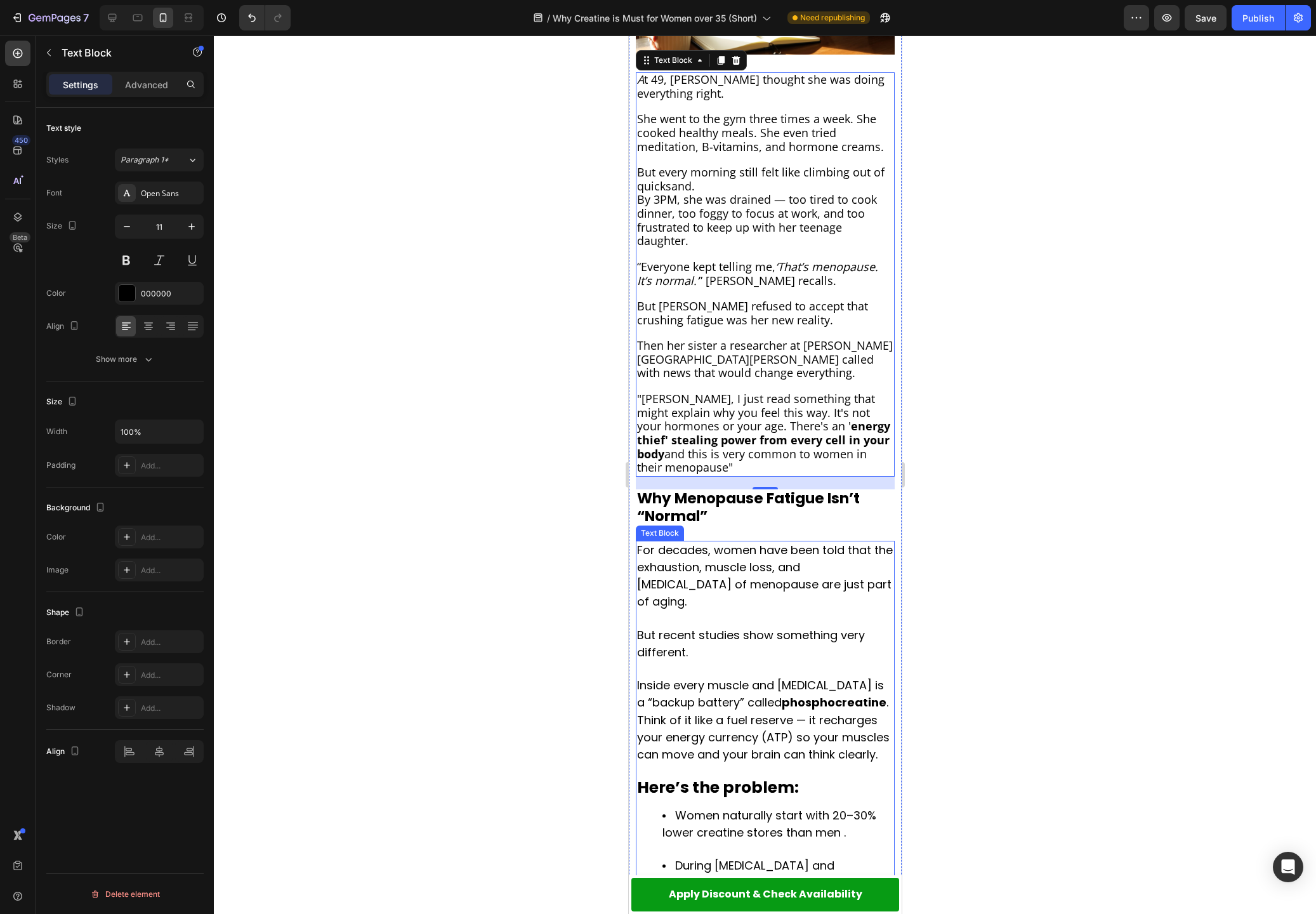
scroll to position [102, 0]
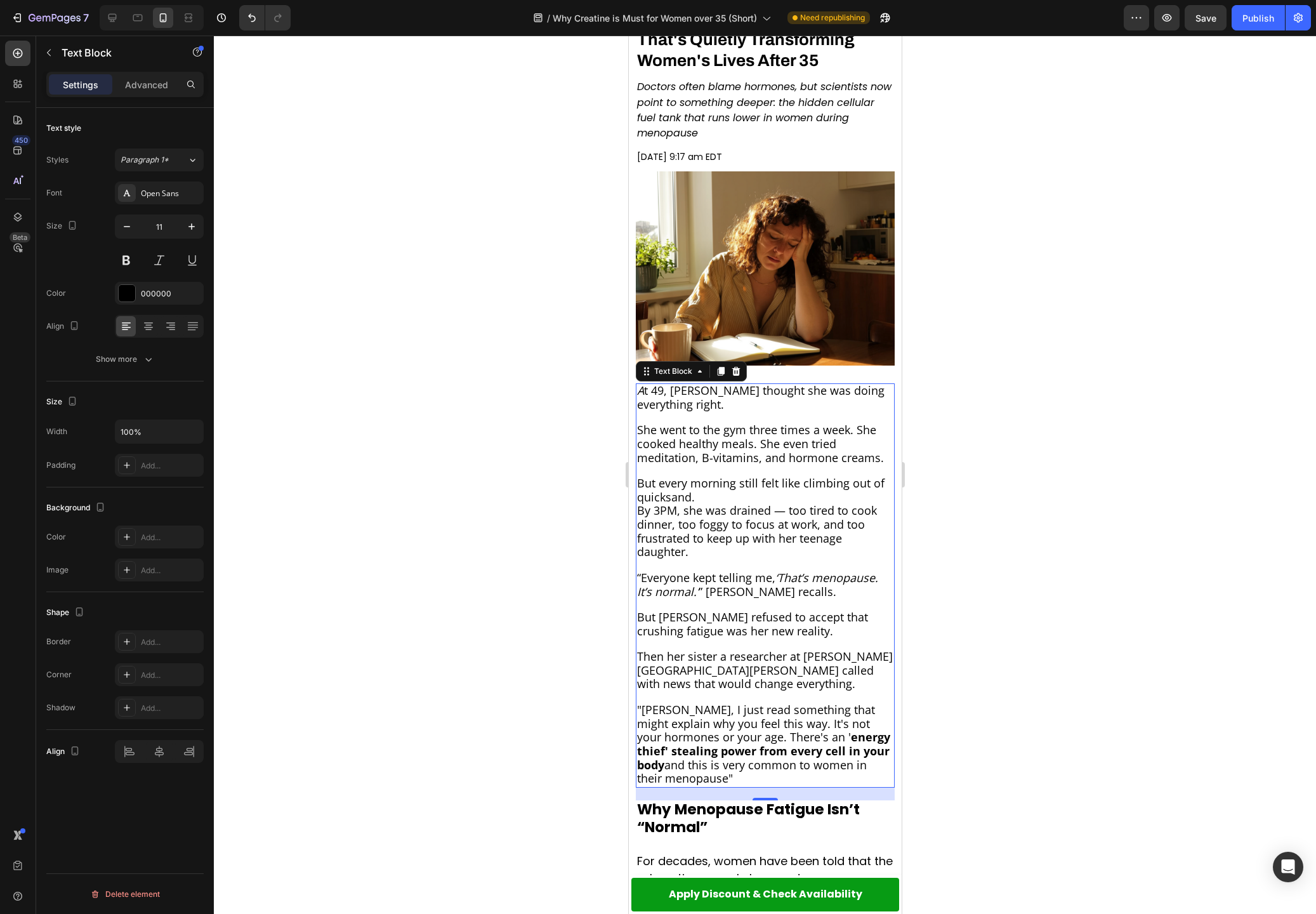
click at [722, 499] on p "But every morning still felt like climbing out of quicksand." at bounding box center [765, 491] width 256 height 28
click at [531, 401] on div at bounding box center [765, 475] width 1102 height 878
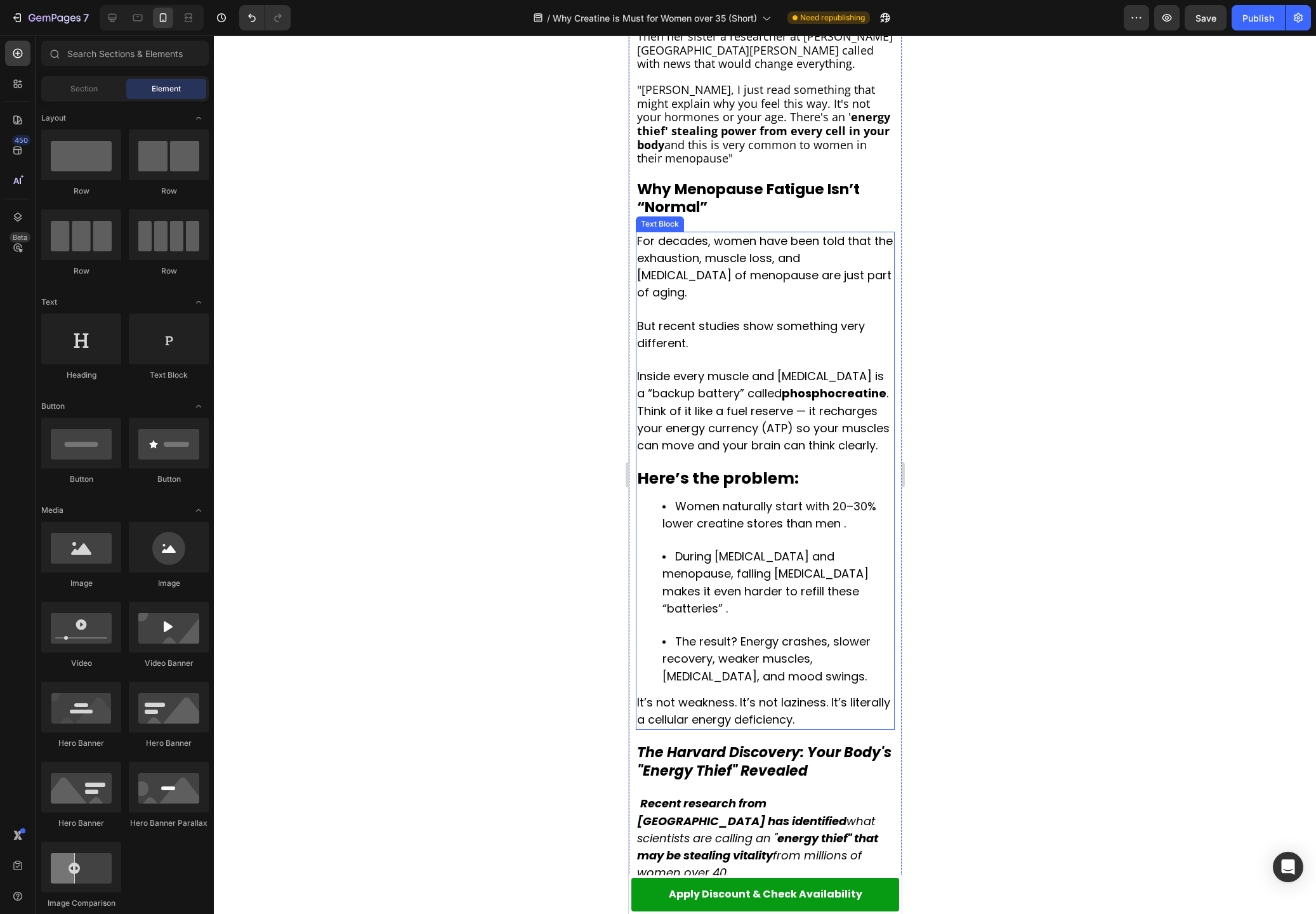
scroll to position [886, 0]
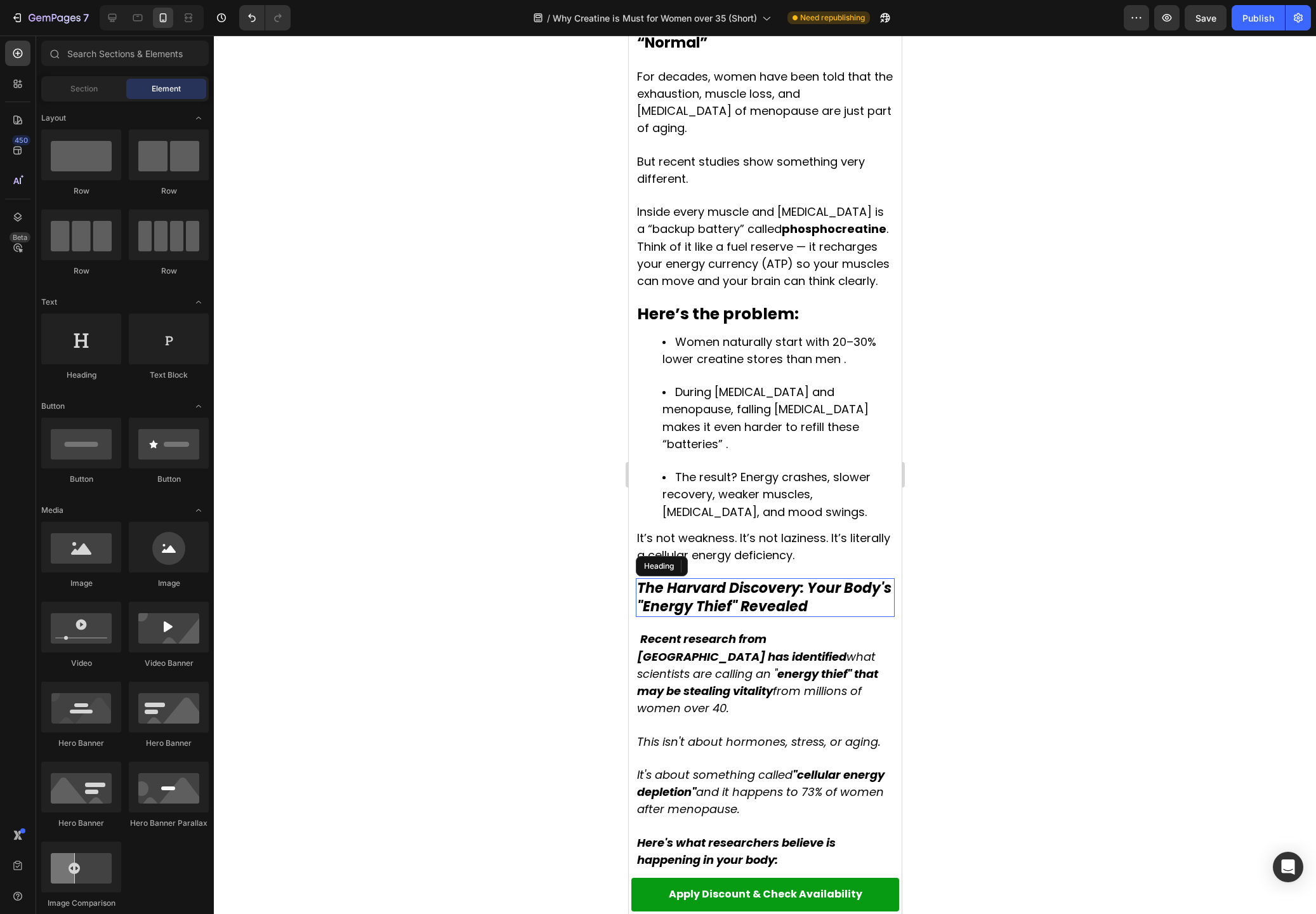
click at [805, 578] on strong "The Harvard Discovery: Your Body's "Energy Thief" Revealed" at bounding box center [764, 597] width 255 height 38
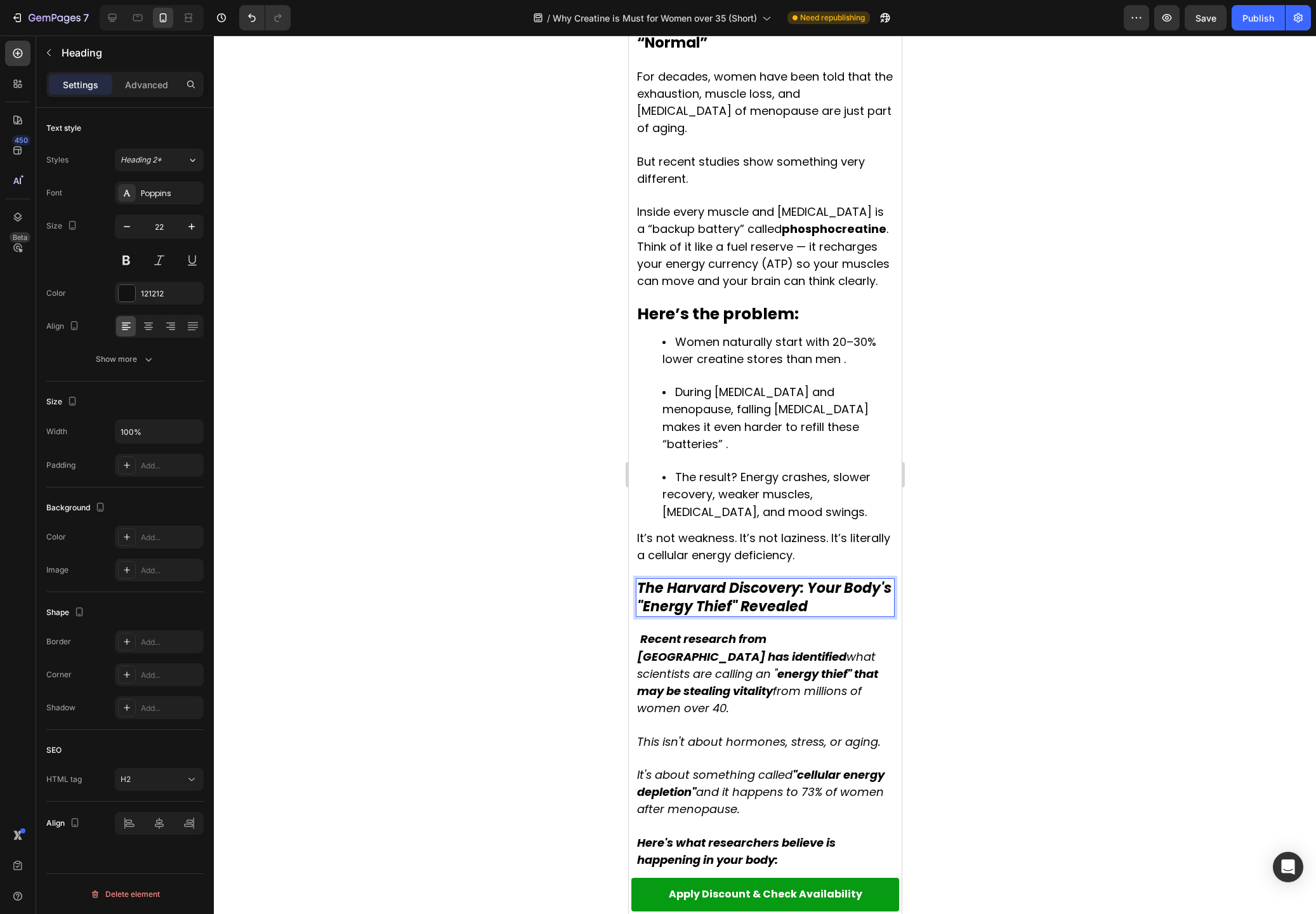
click at [809, 578] on strong "The Harvard Discovery: Your Body's "Energy Thief" Revealed" at bounding box center [764, 597] width 255 height 38
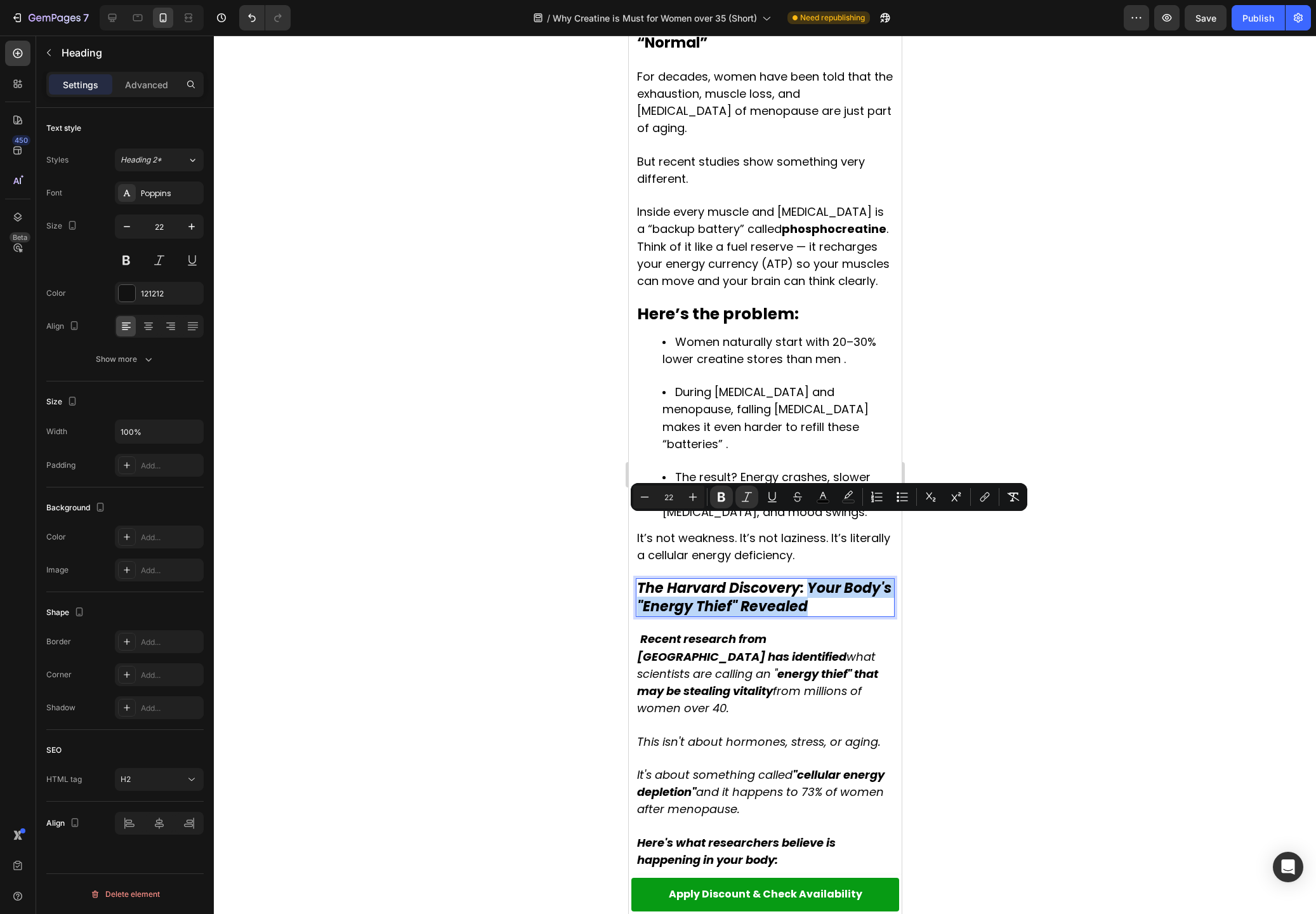
drag, startPoint x: 809, startPoint y: 522, endPoint x: 818, endPoint y: 544, distance: 23.8
click at [818, 580] on p "The Harvard Discovery: Your Body's "Energy Thief" Revealed" at bounding box center [765, 598] width 256 height 37
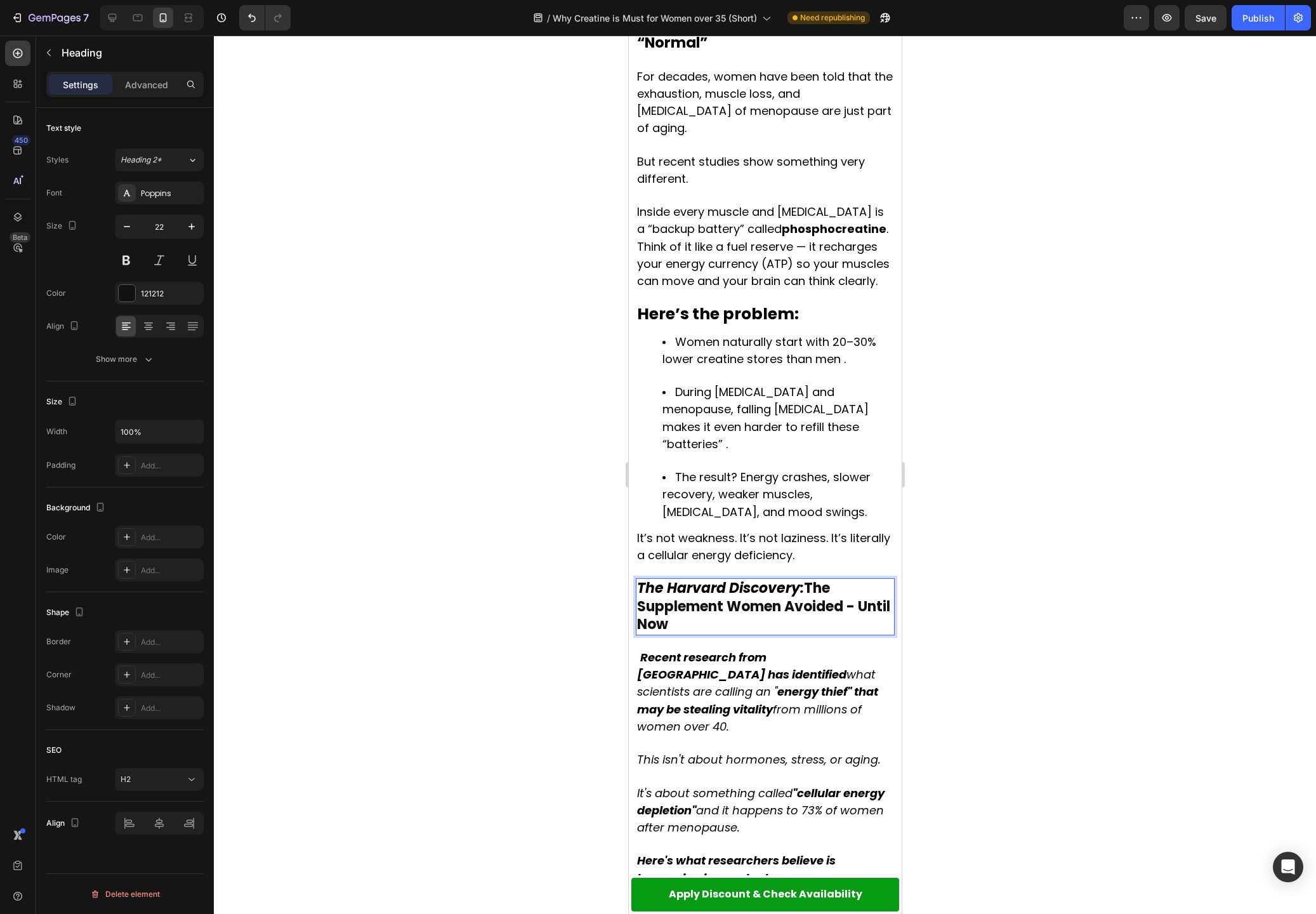
click at [803, 578] on strong "The Harvard Discovery:" at bounding box center [719, 588] width 167 height 20
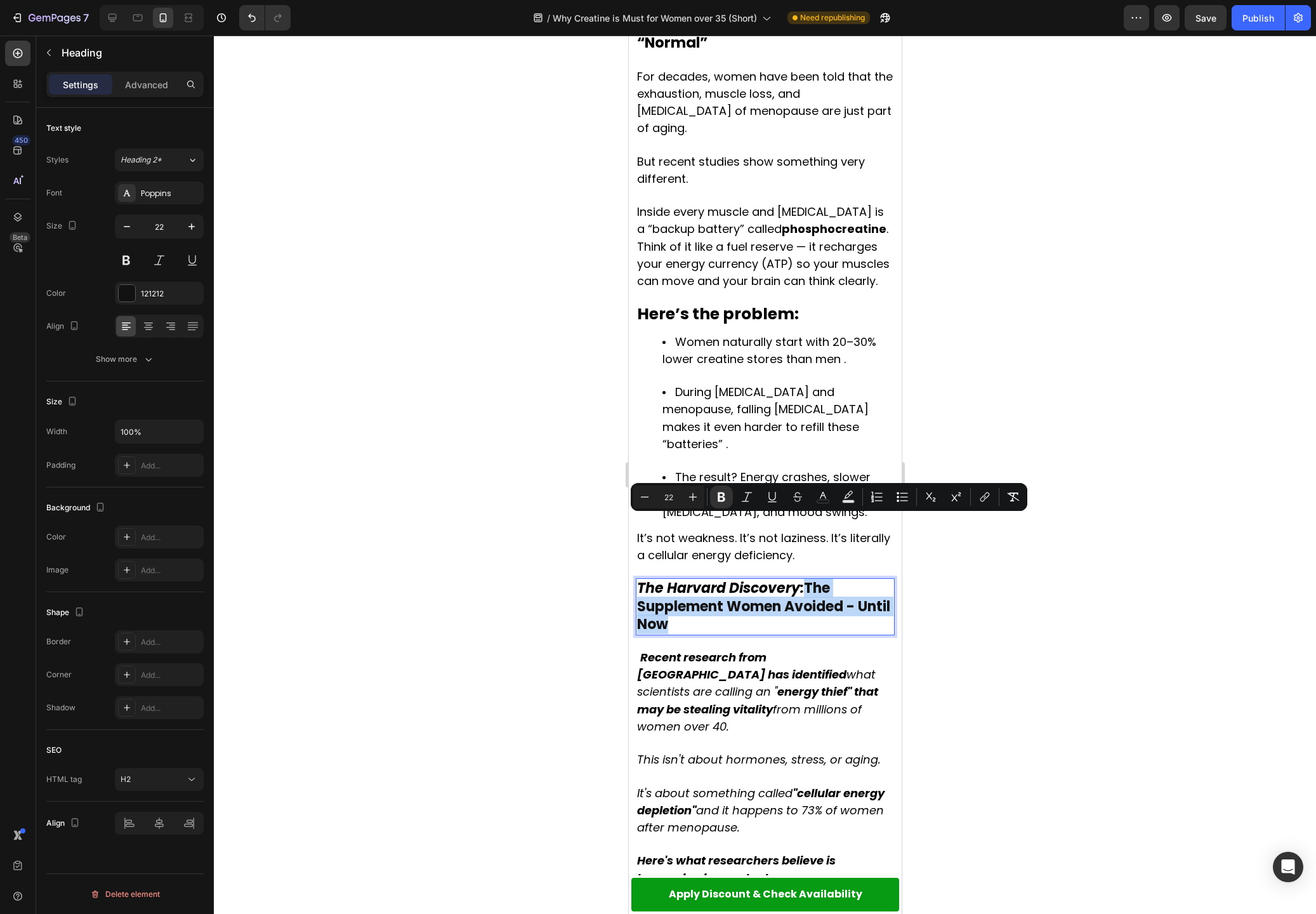
drag, startPoint x: 810, startPoint y: 523, endPoint x: 838, endPoint y: 562, distance: 48.0
click at [847, 580] on p "The Harvard Discovery: The Supplement Women Avoided - Until Now" at bounding box center [765, 607] width 256 height 54
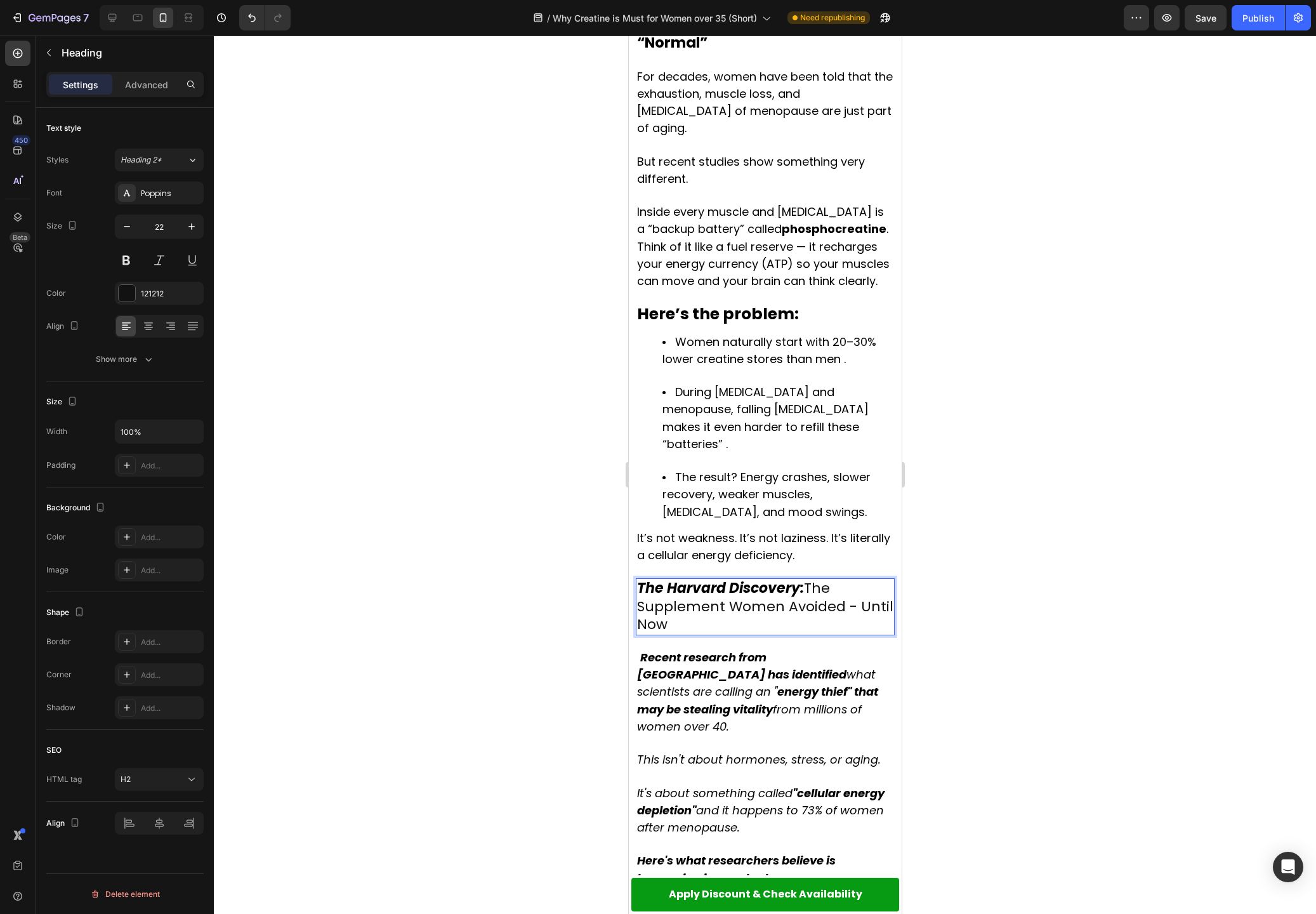
click at [849, 580] on p "The Harvard Discovery: The Supplement Women Avoided - Until Now" at bounding box center [765, 607] width 256 height 54
click at [798, 578] on strong "The Harvard Discovery:" at bounding box center [719, 588] width 167 height 20
click at [936, 556] on div at bounding box center [765, 475] width 1102 height 878
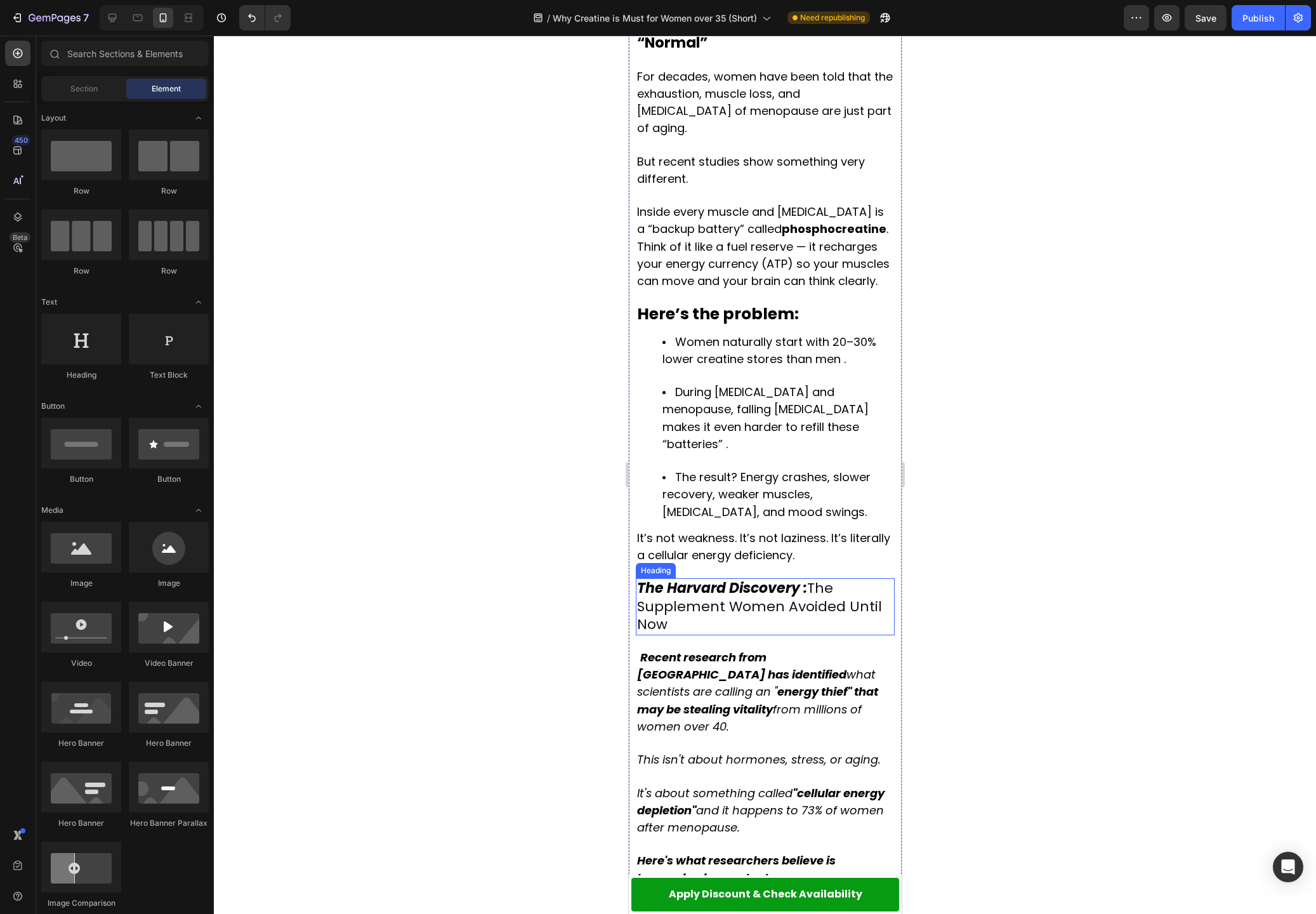
click at [677, 578] on strong "The Harvard Discovery :" at bounding box center [721, 588] width 170 height 20
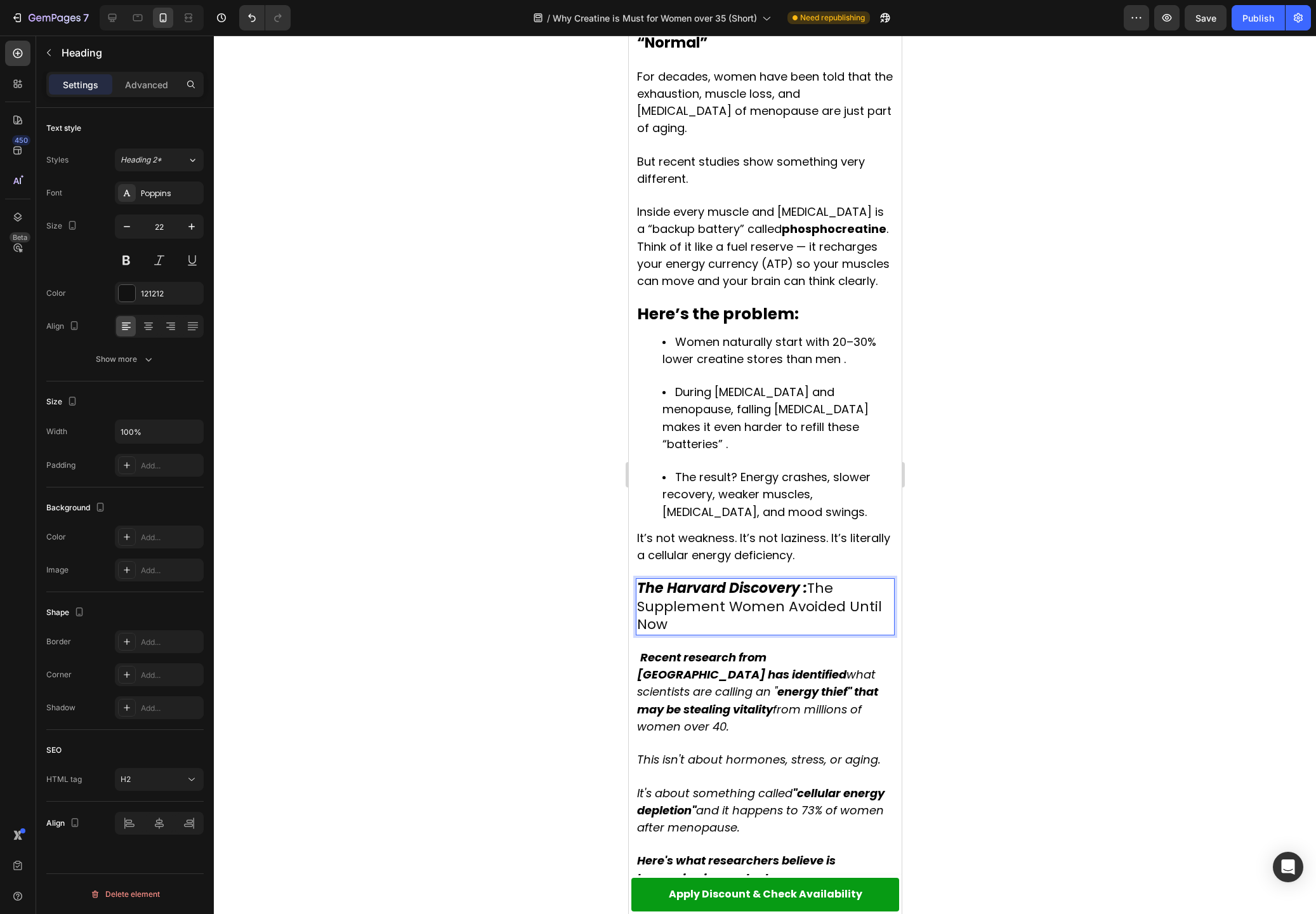
click at [670, 578] on strong "The Harvard Discovery :" at bounding box center [721, 588] width 170 height 20
click at [1019, 562] on div at bounding box center [765, 475] width 1102 height 878
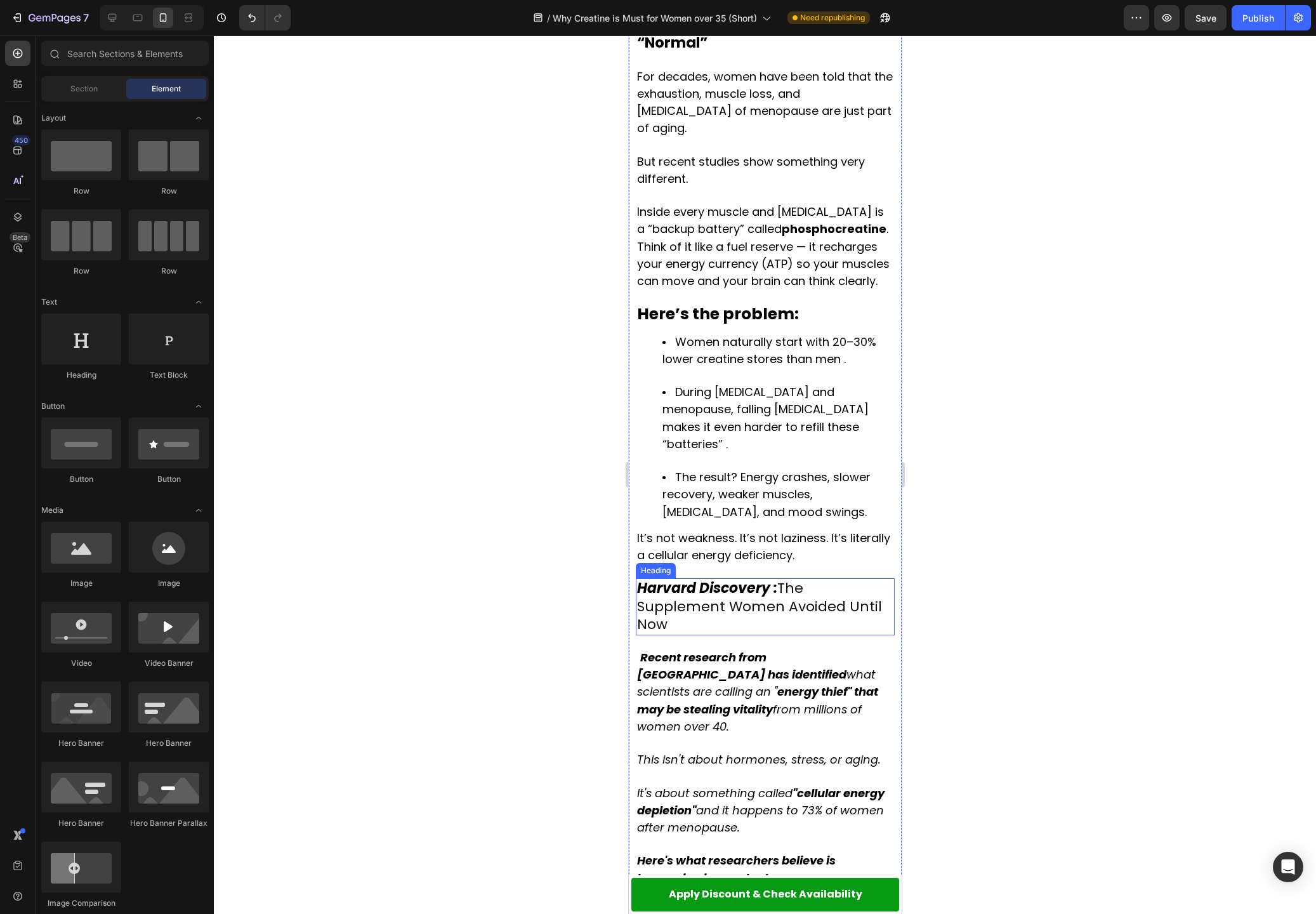
click at [792, 580] on p "⁠⁠⁠⁠⁠⁠⁠ Harvard Discovery : The Supplement Women Avoided Until Now" at bounding box center [765, 607] width 256 height 54
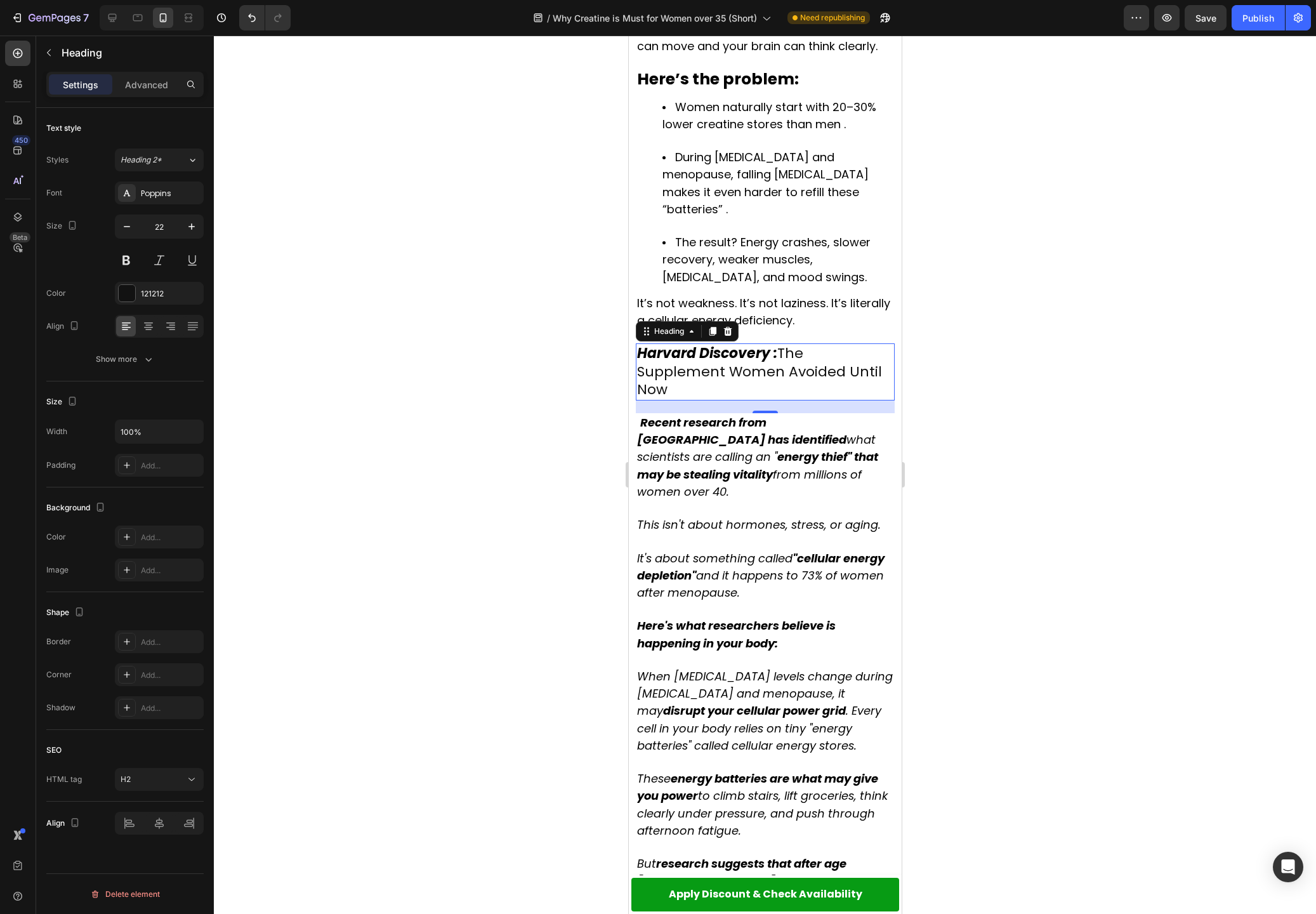
scroll to position [1138, 0]
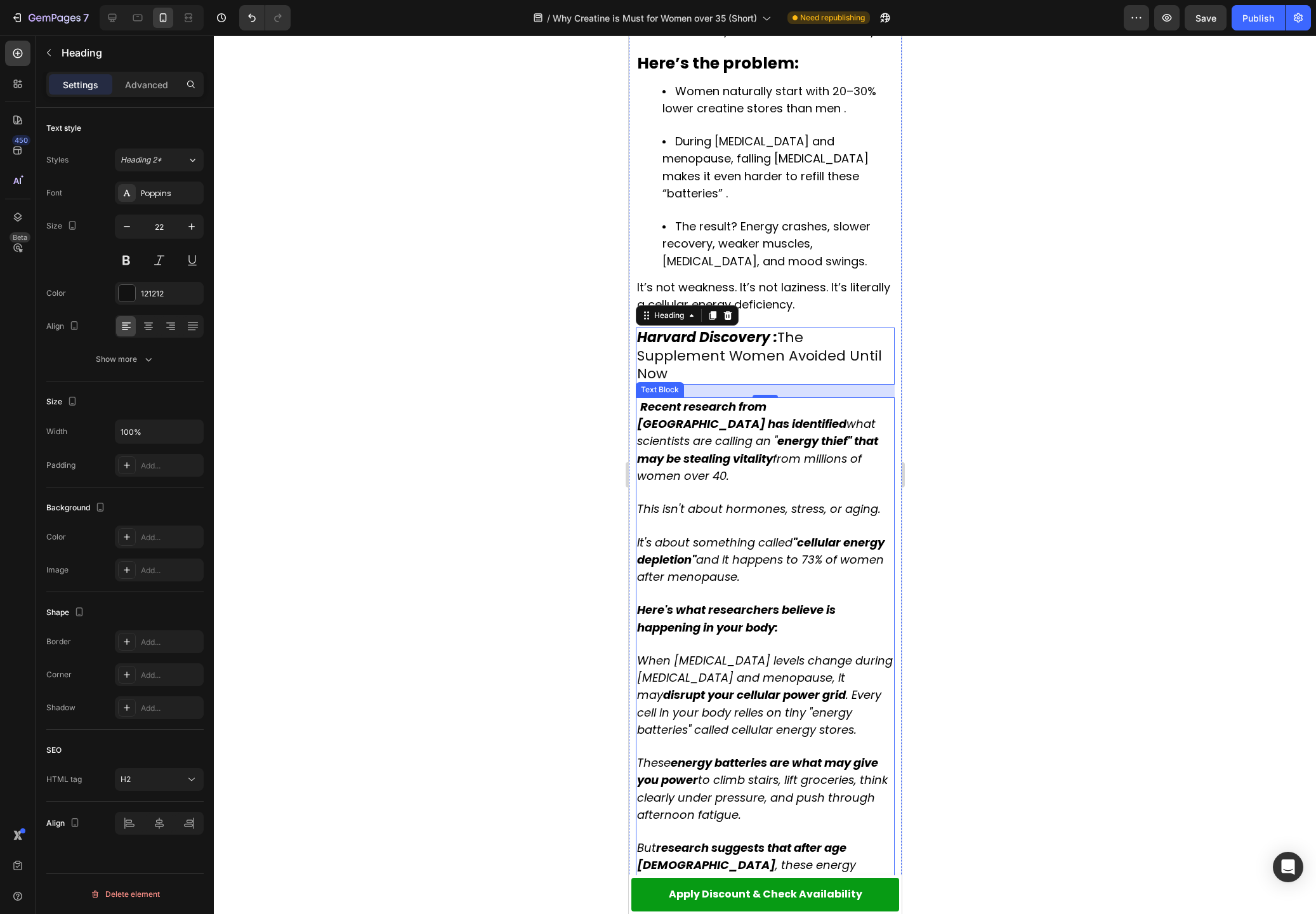
click at [738, 602] on strong "Here's what researchers believe is happening in your body:" at bounding box center [735, 618] width 199 height 33
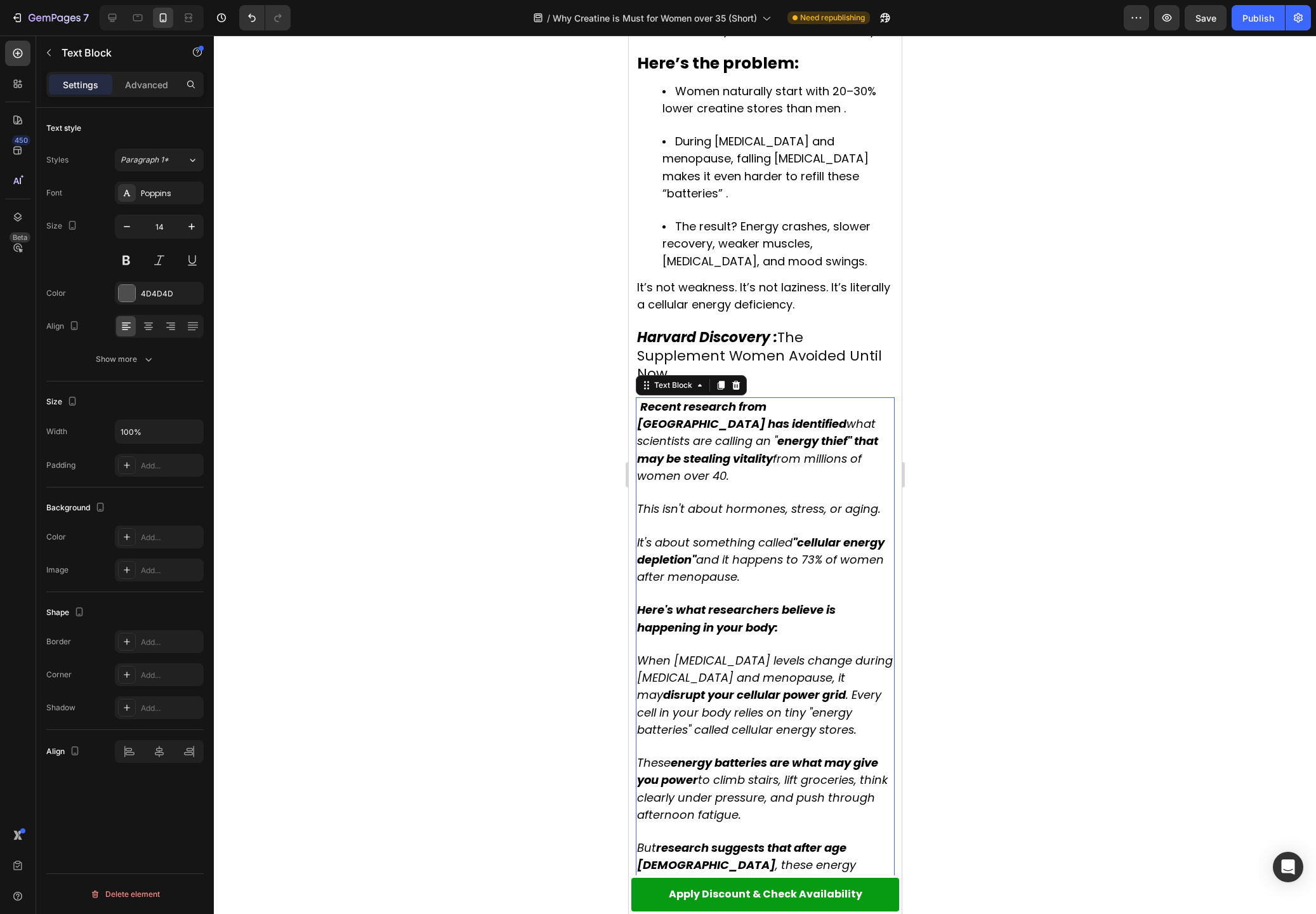
click at [738, 602] on strong "Here's what researchers believe is happening in your body:" at bounding box center [735, 618] width 199 height 33
click at [737, 602] on strong "Here's what researchers believe is happening in your body:" at bounding box center [735, 618] width 199 height 33
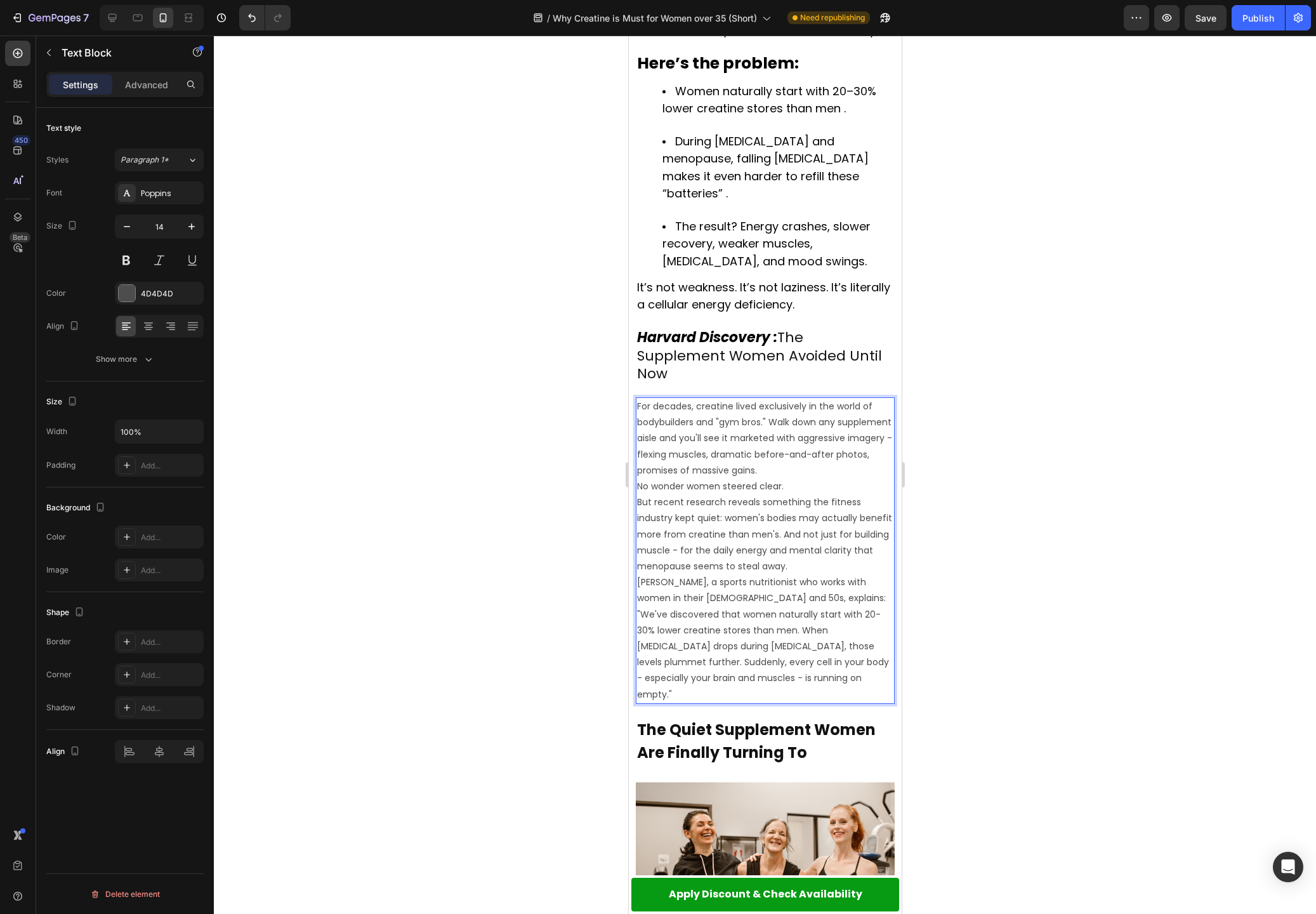
click at [785, 404] on p "For decades, creatine lived exclusively in the world of bodybuilders and "gym b…" at bounding box center [765, 439] width 256 height 80
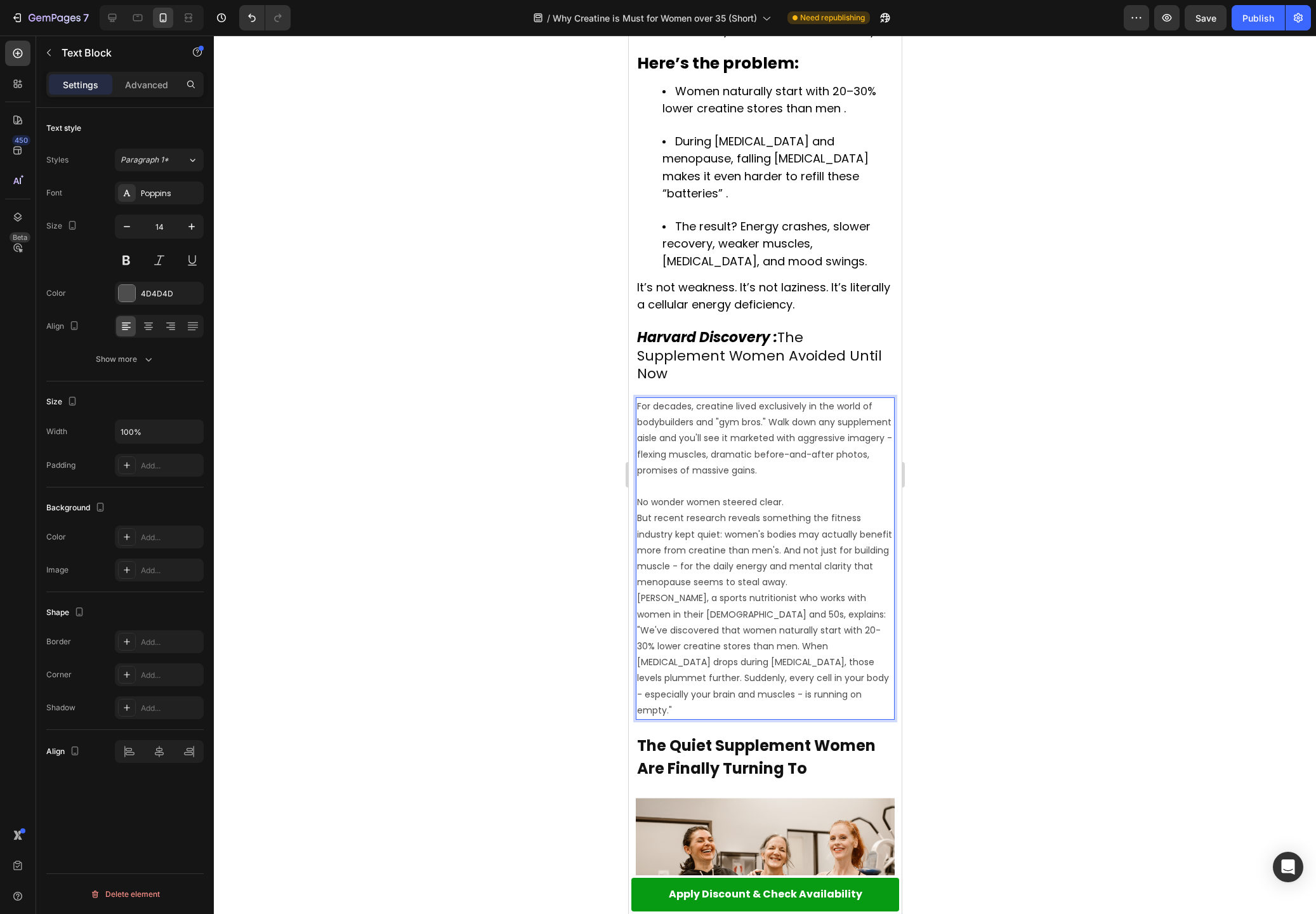
click at [801, 494] on p "No wonder women steered clear." at bounding box center [765, 502] width 256 height 16
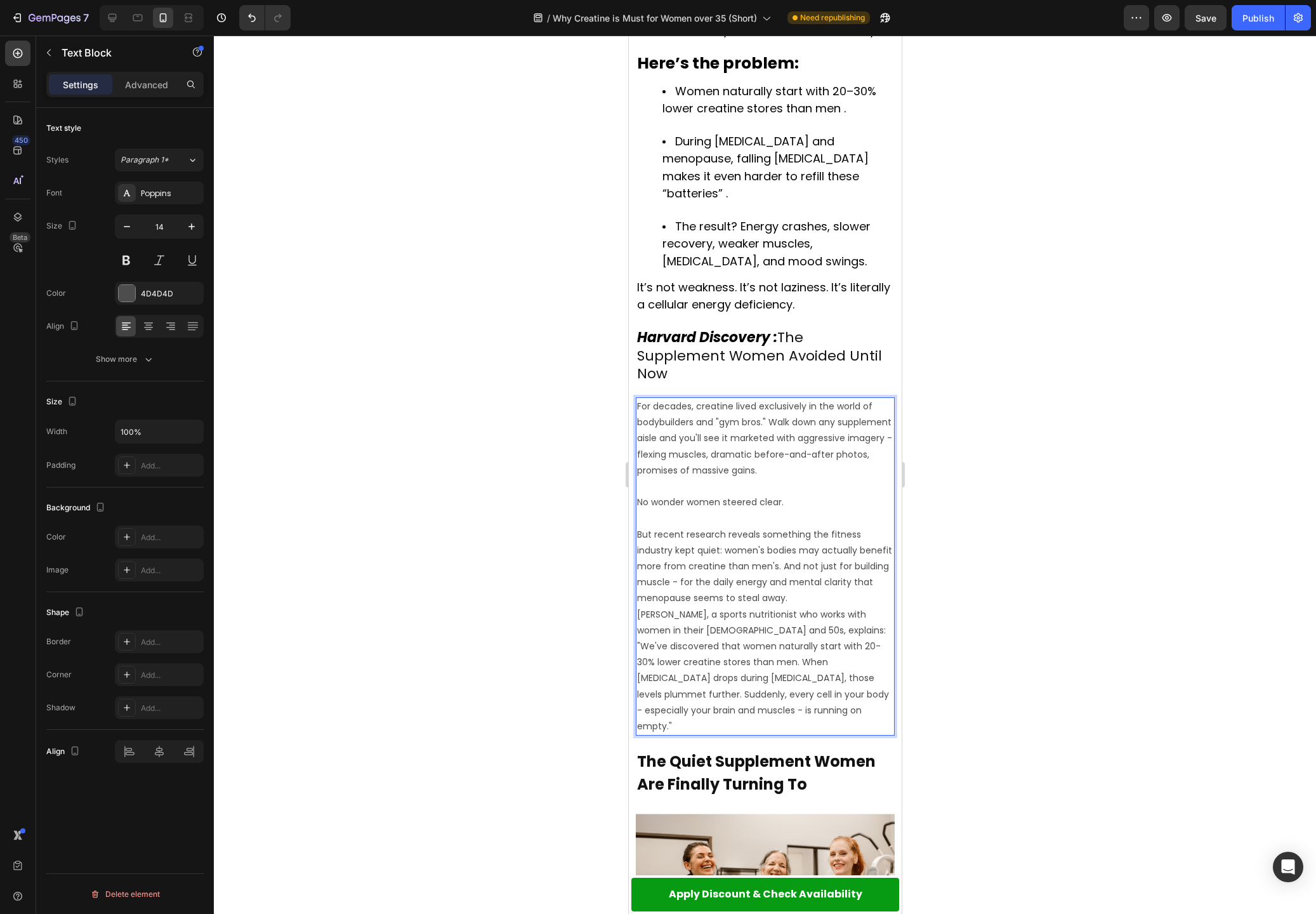
click at [842, 536] on p "But recent research reveals something the fitness industry kept quiet: women's …" at bounding box center [765, 567] width 256 height 80
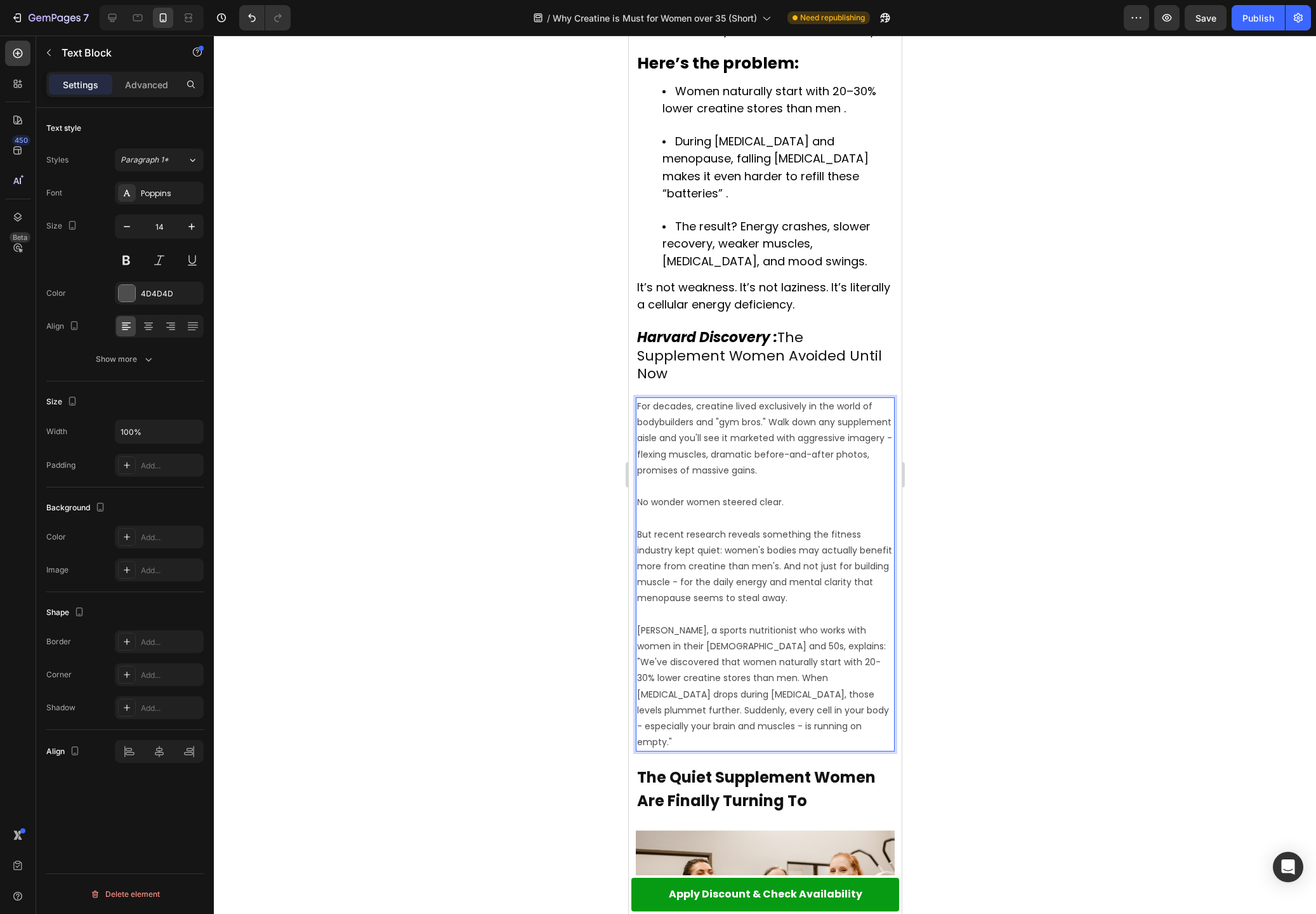
click at [753, 526] on p "But recent research reveals something the fitness industry kept quiet: women's …" at bounding box center [765, 567] width 256 height 80
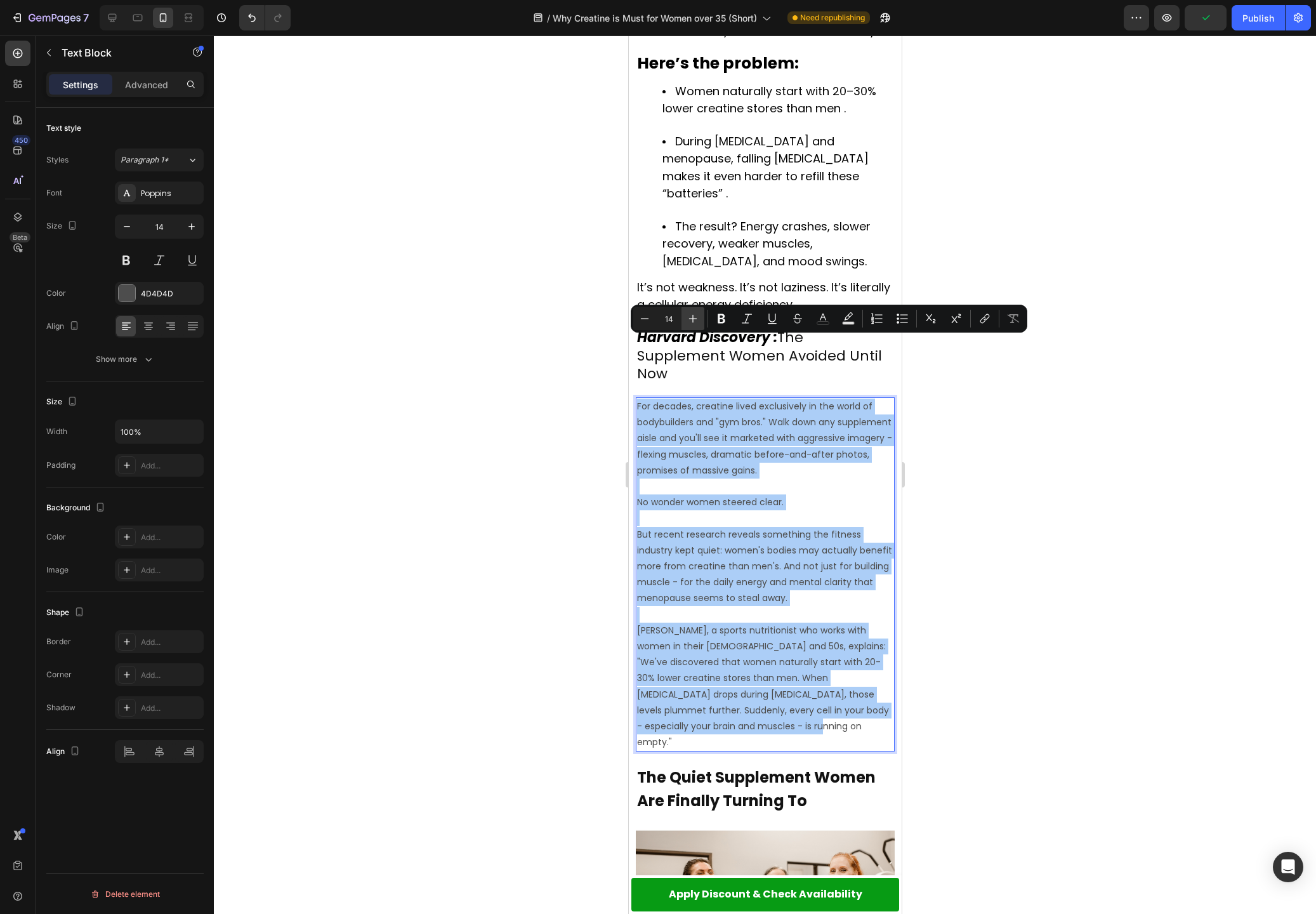
click at [696, 317] on icon "Editor contextual toolbar" at bounding box center [693, 319] width 12 height 12
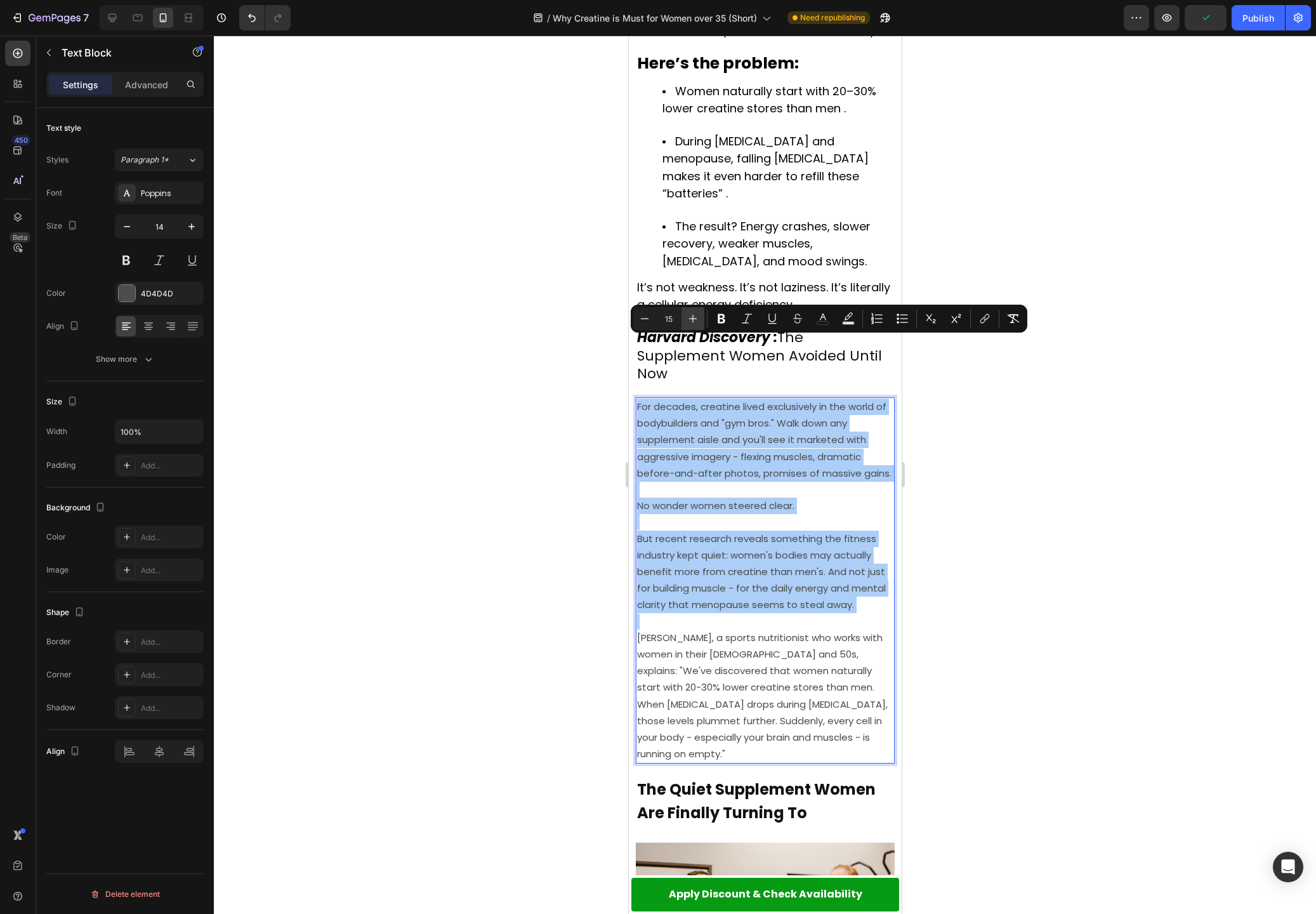
click at [696, 317] on icon "Editor contextual toolbar" at bounding box center [693, 319] width 12 height 12
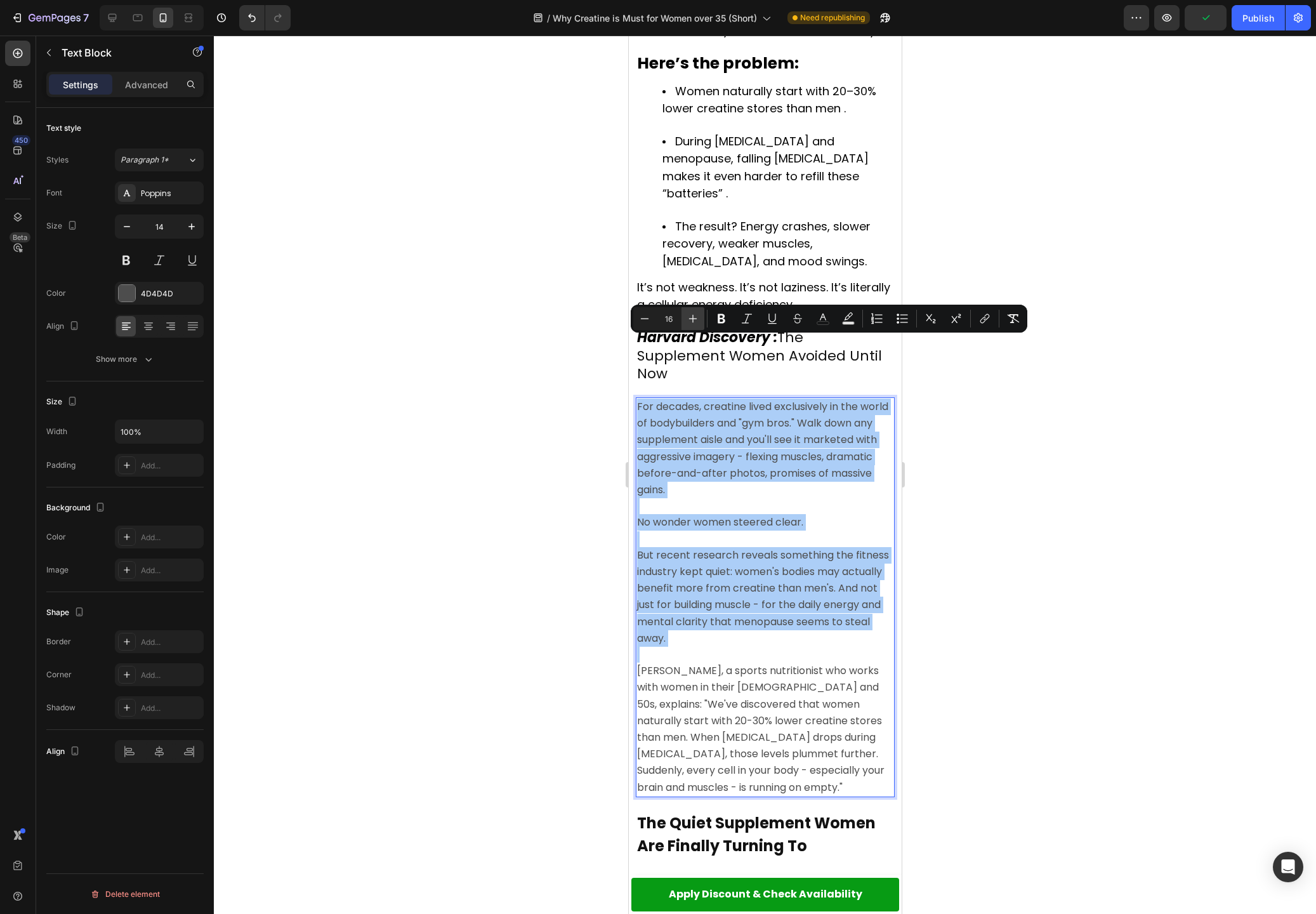
click at [697, 318] on icon "Editor contextual toolbar" at bounding box center [693, 319] width 12 height 12
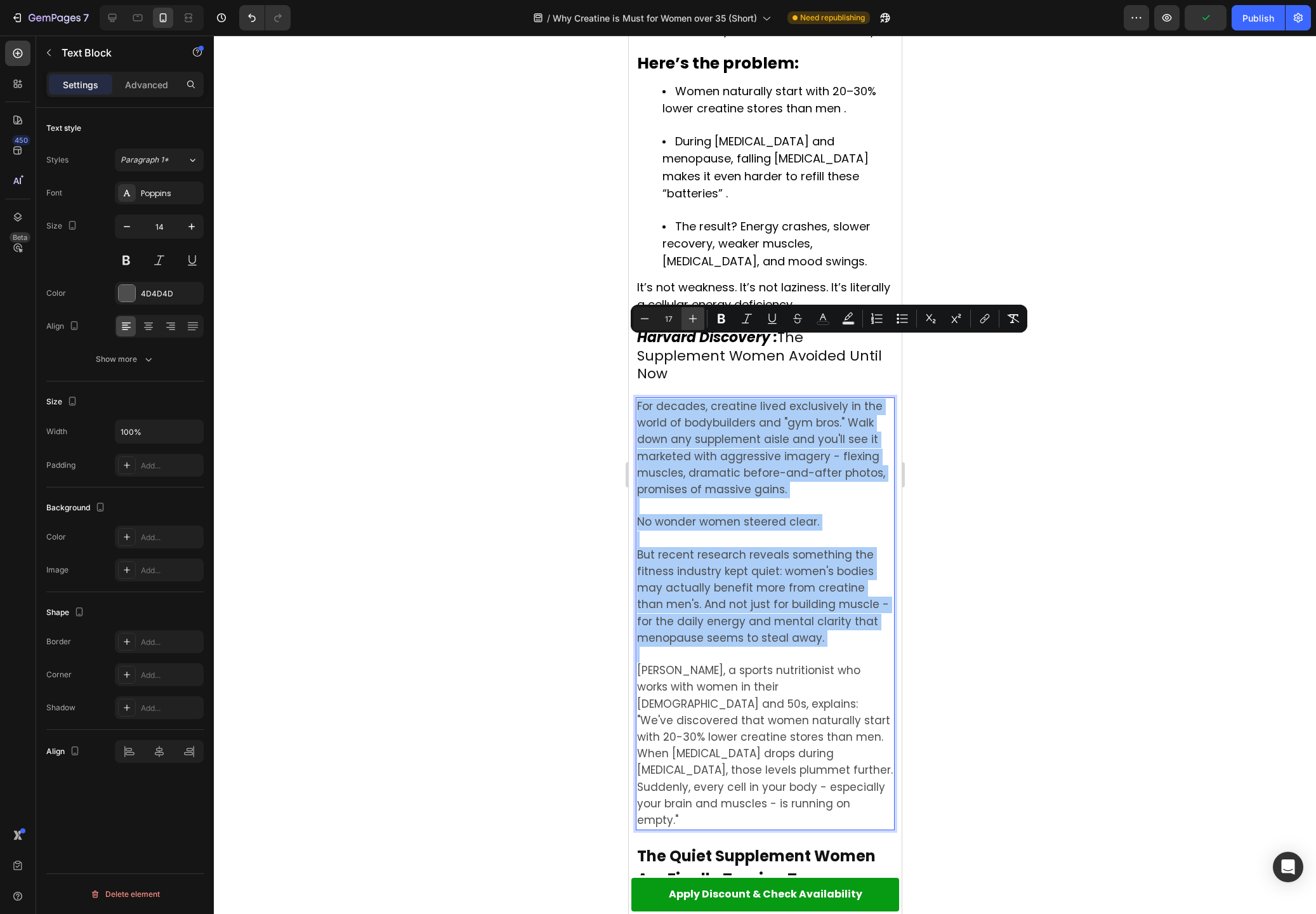
click at [697, 318] on icon "Editor contextual toolbar" at bounding box center [693, 319] width 12 height 12
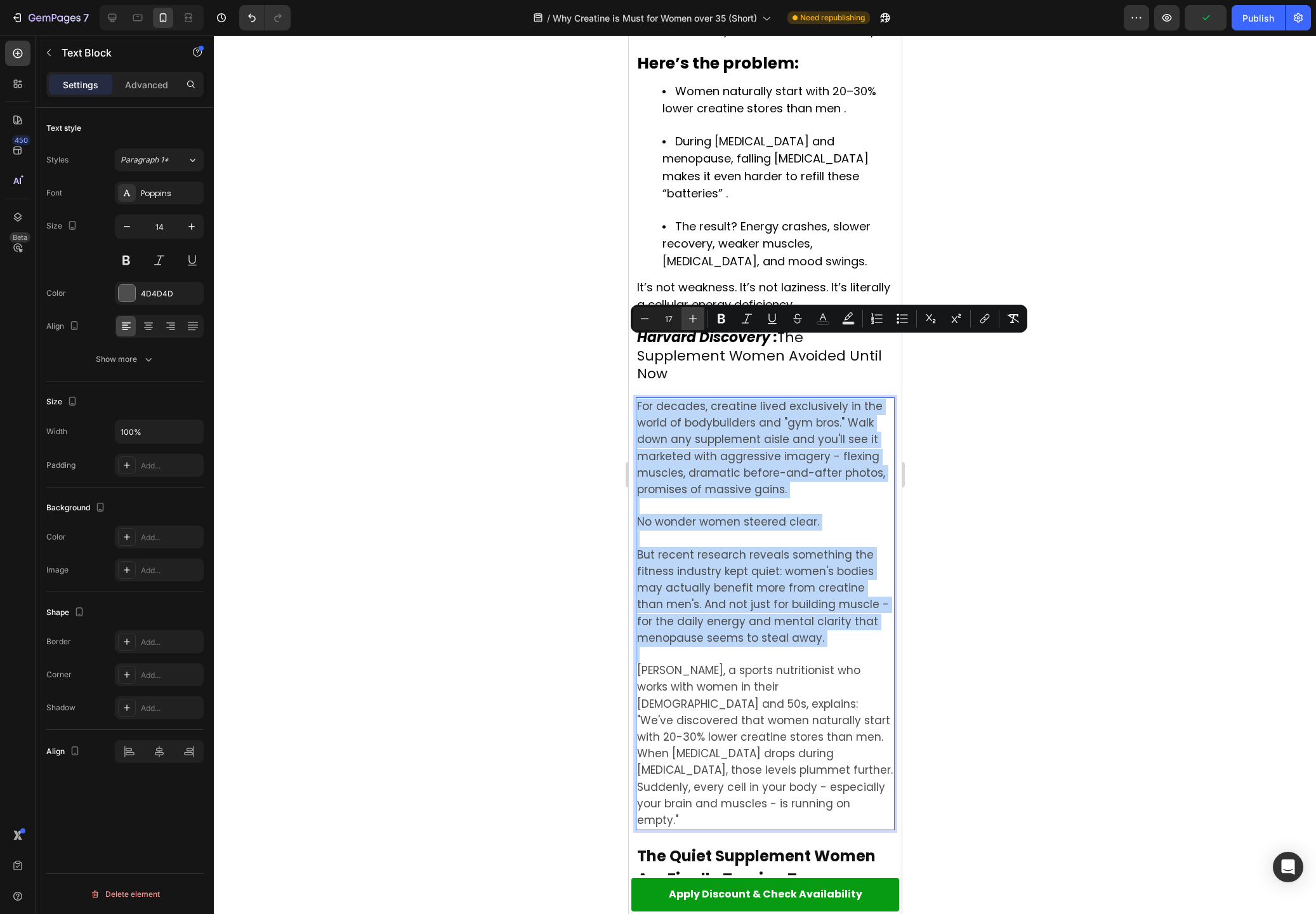
type input "18"
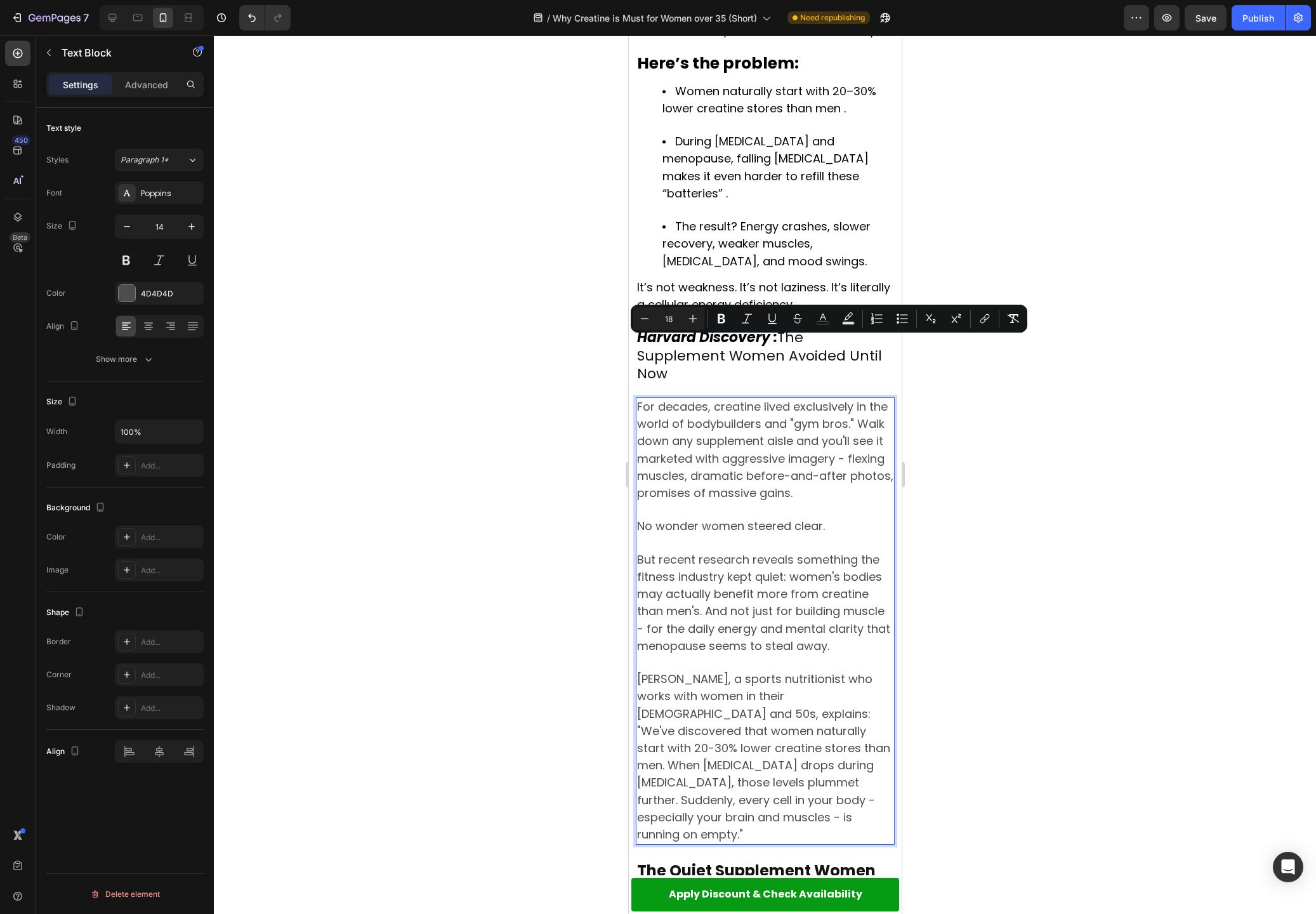
click at [926, 494] on div at bounding box center [765, 475] width 1102 height 878
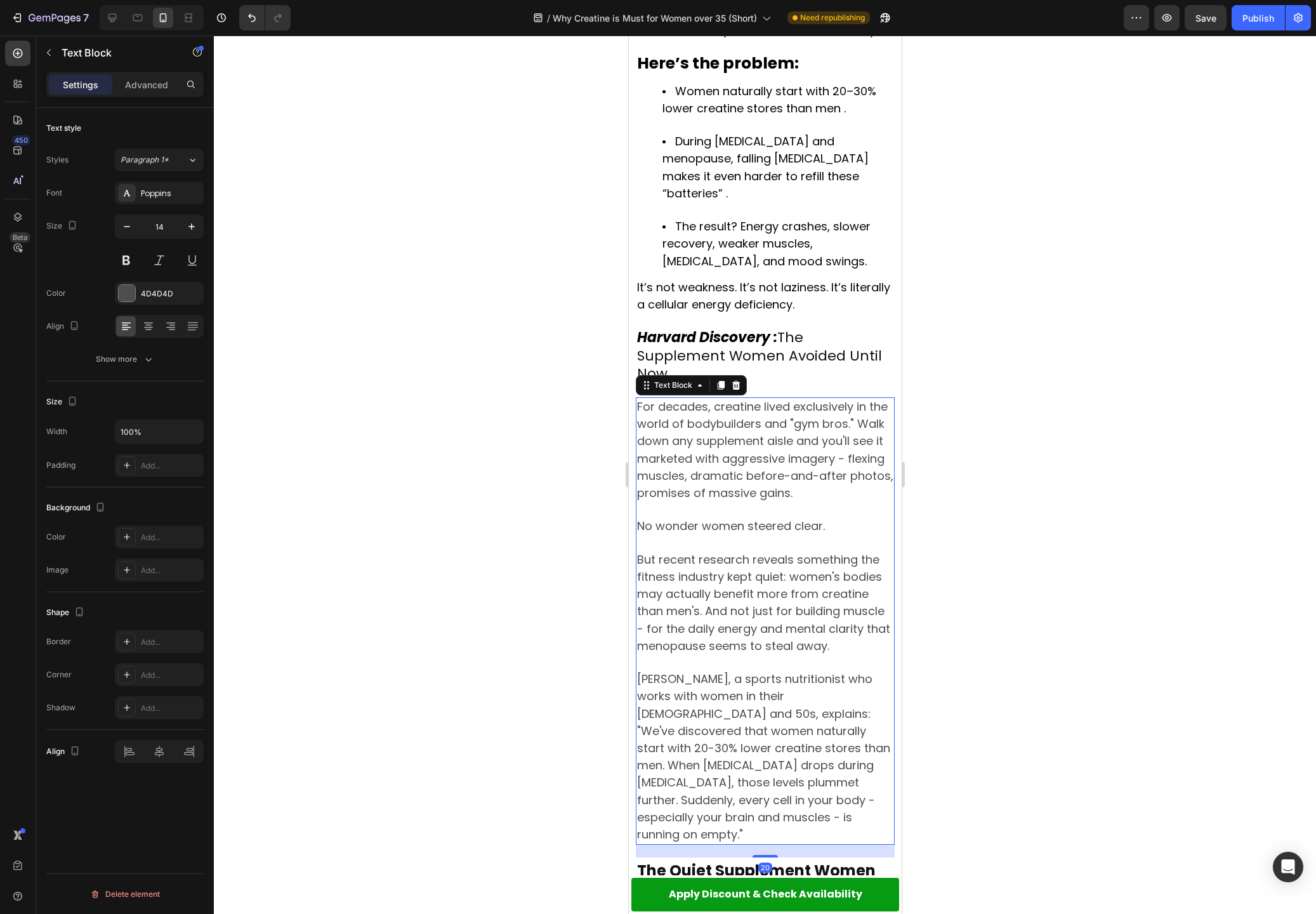
click at [704, 399] on span "For decades, creatine lived exclusively in the world of bodybuilders and "gym b…" at bounding box center [765, 450] width 256 height 102
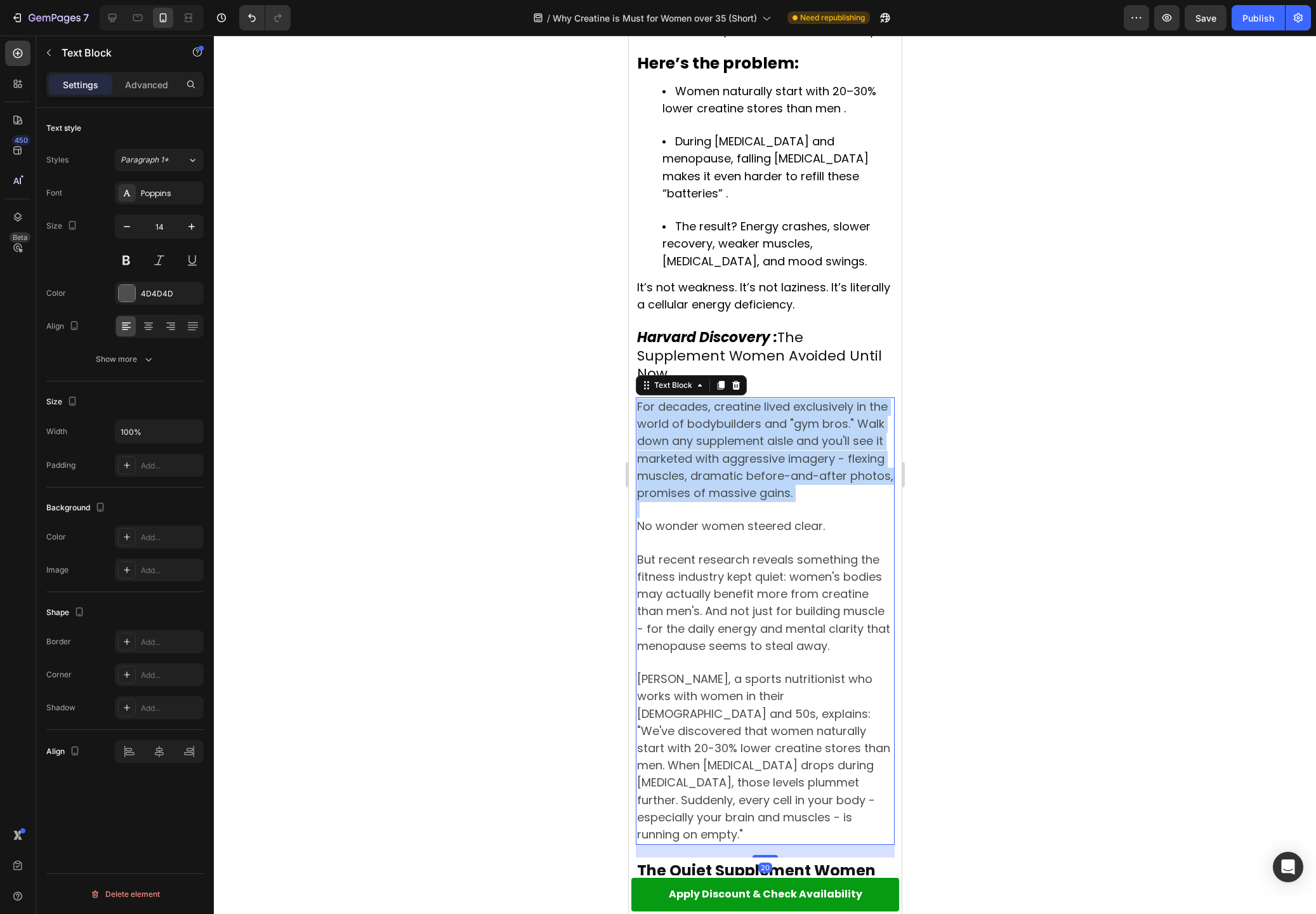
click at [704, 399] on span "For decades, creatine lived exclusively in the world of bodybuilders and "gym b…" at bounding box center [765, 450] width 256 height 102
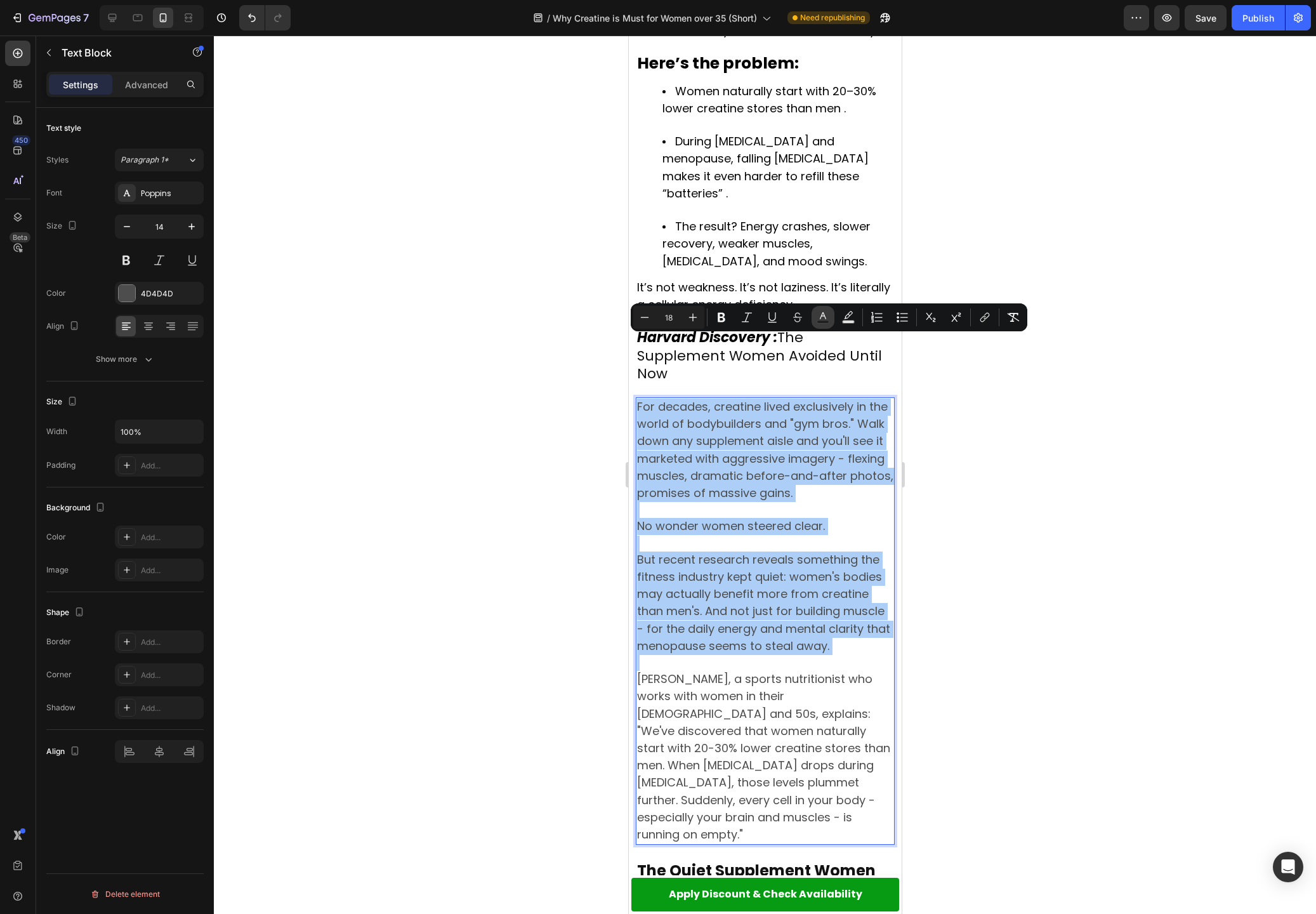
click at [827, 321] on rect "Editor contextual toolbar" at bounding box center [824, 322] width 12 height 4
type input "4D4D4D"
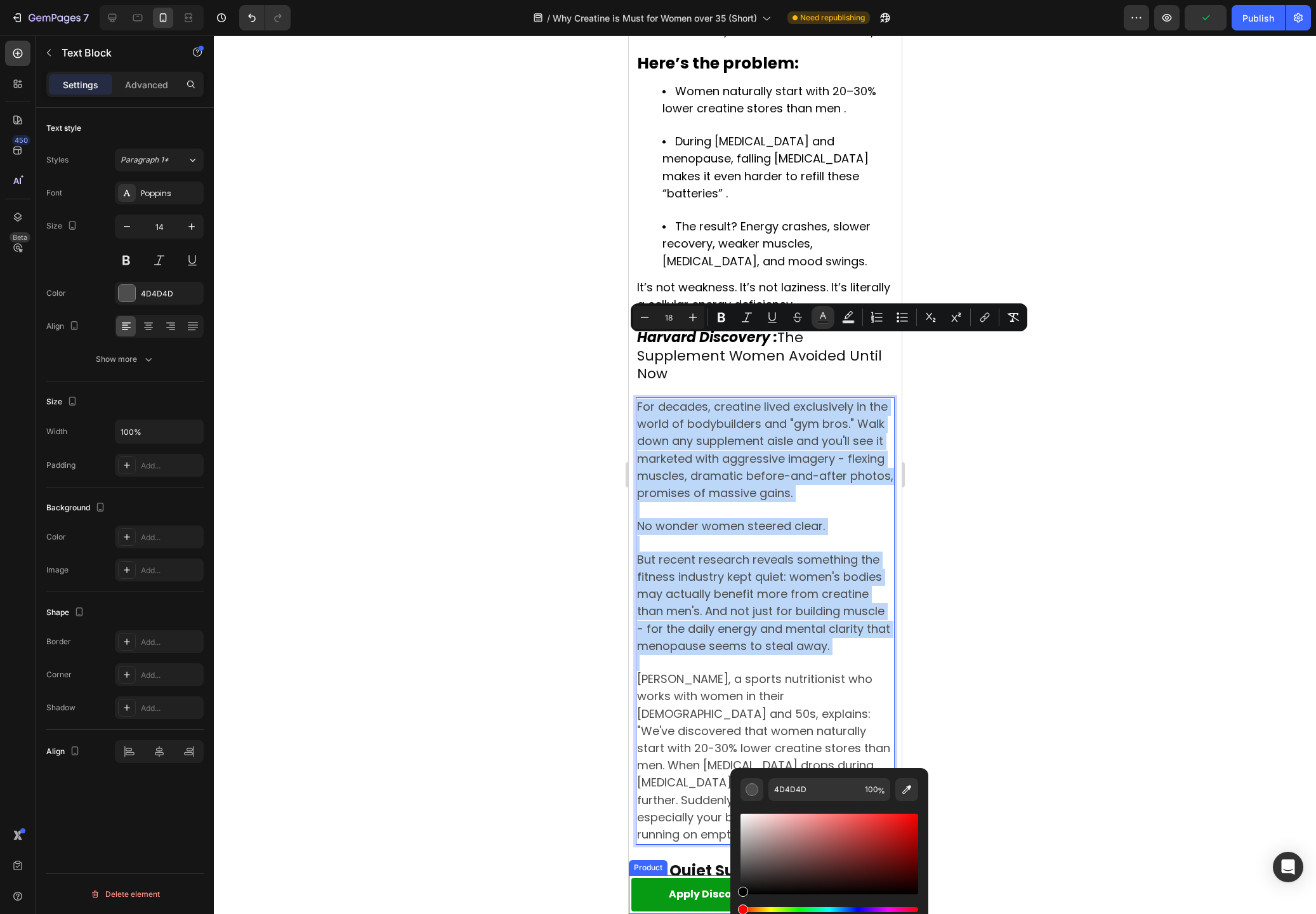
type input "000000"
drag, startPoint x: 1371, startPoint y: 908, endPoint x: 700, endPoint y: 913, distance: 671.0
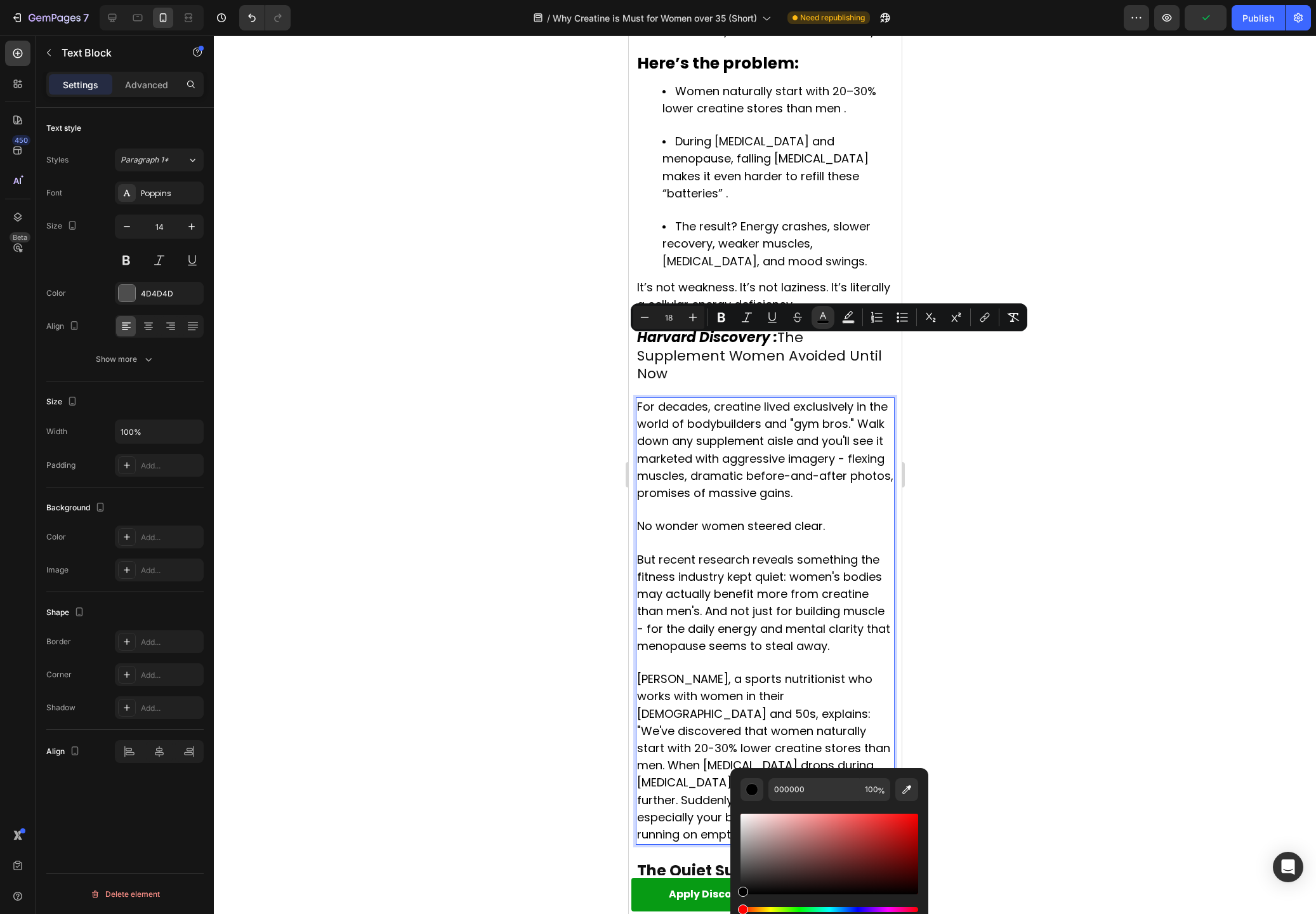
click at [443, 567] on div at bounding box center [765, 475] width 1102 height 878
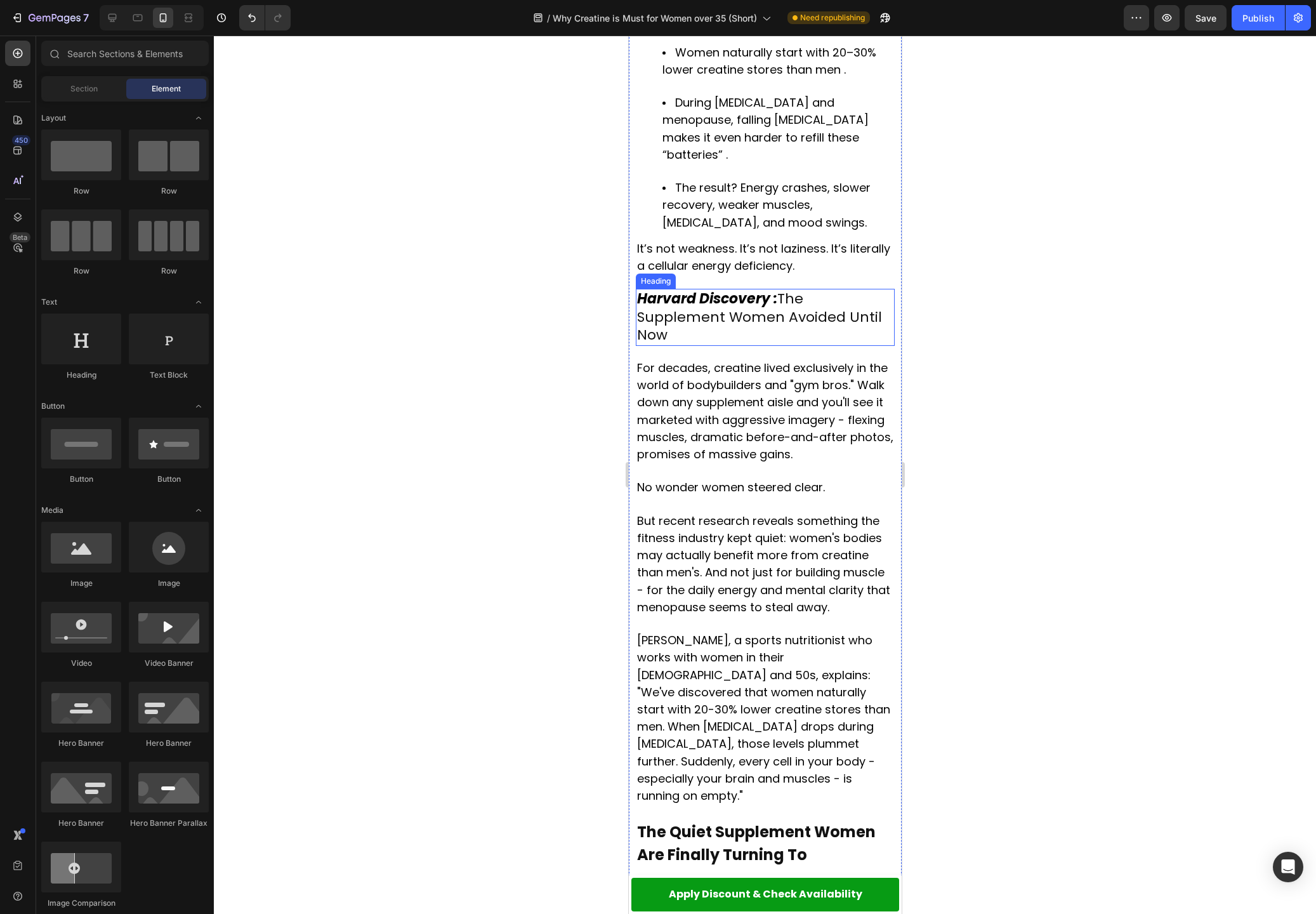
scroll to position [1179, 0]
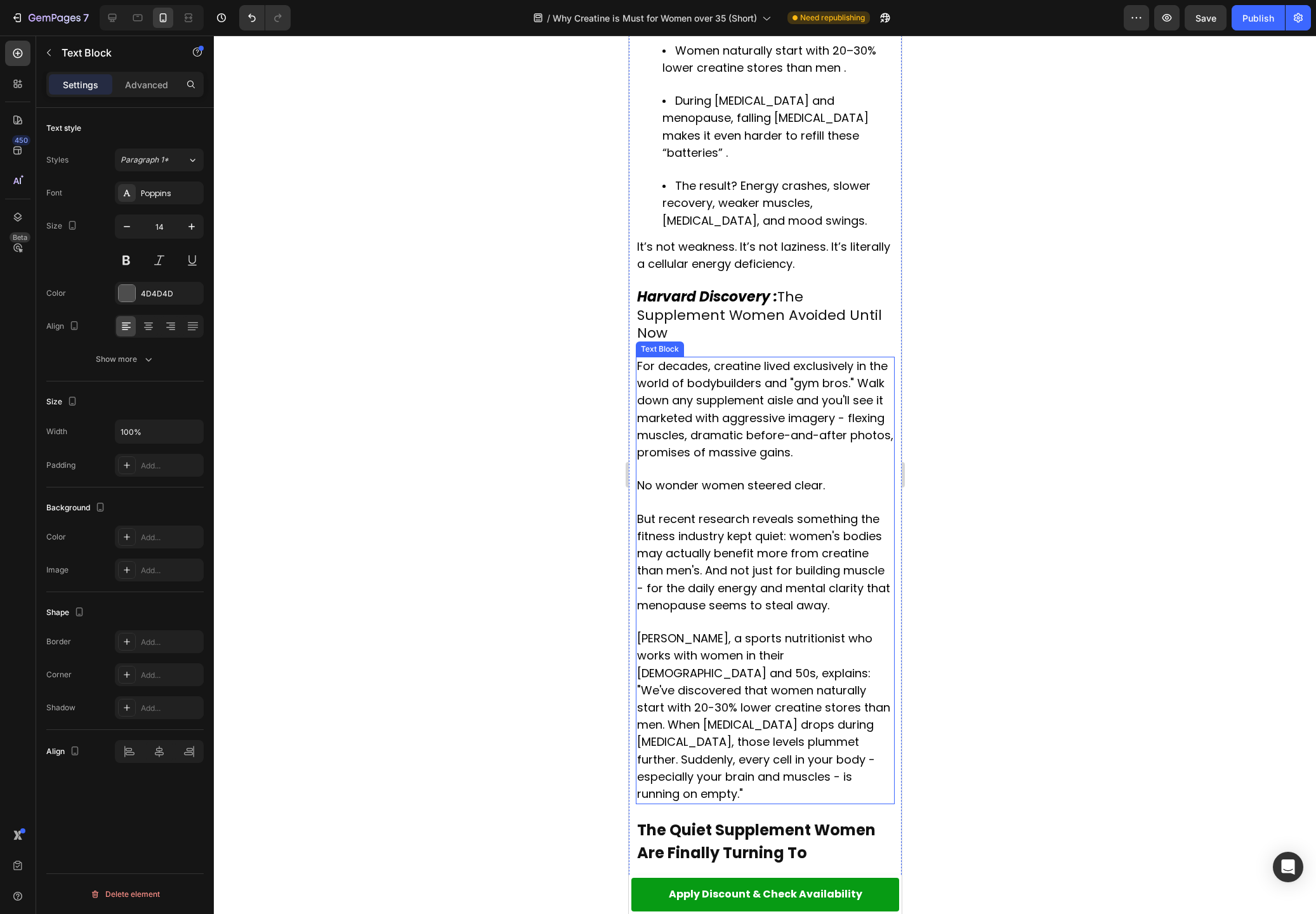
click at [853, 358] on span "For decades, creatine lived exclusively in the world of bodybuilders and "gym b…" at bounding box center [765, 409] width 256 height 102
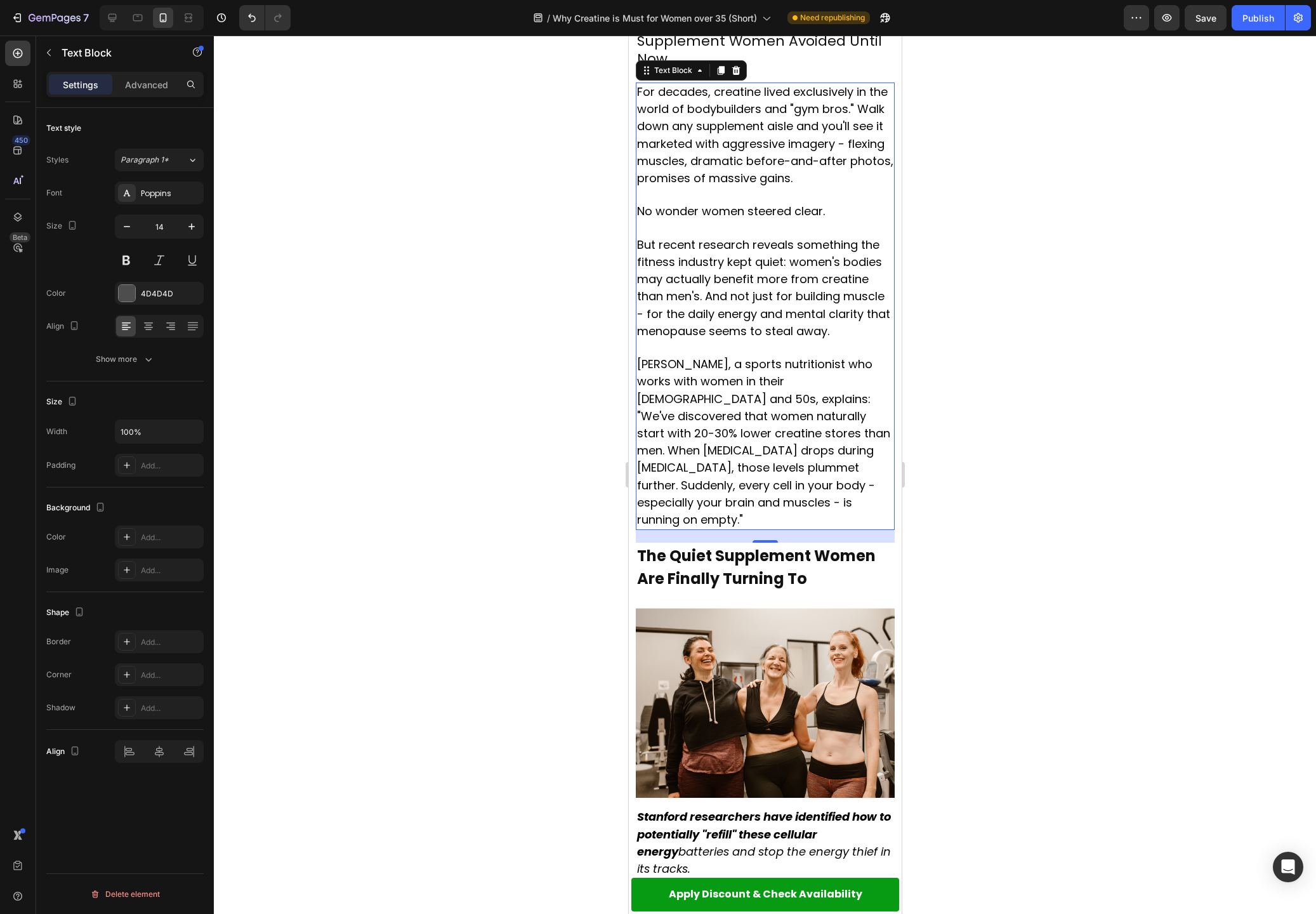
scroll to position [1465, 0]
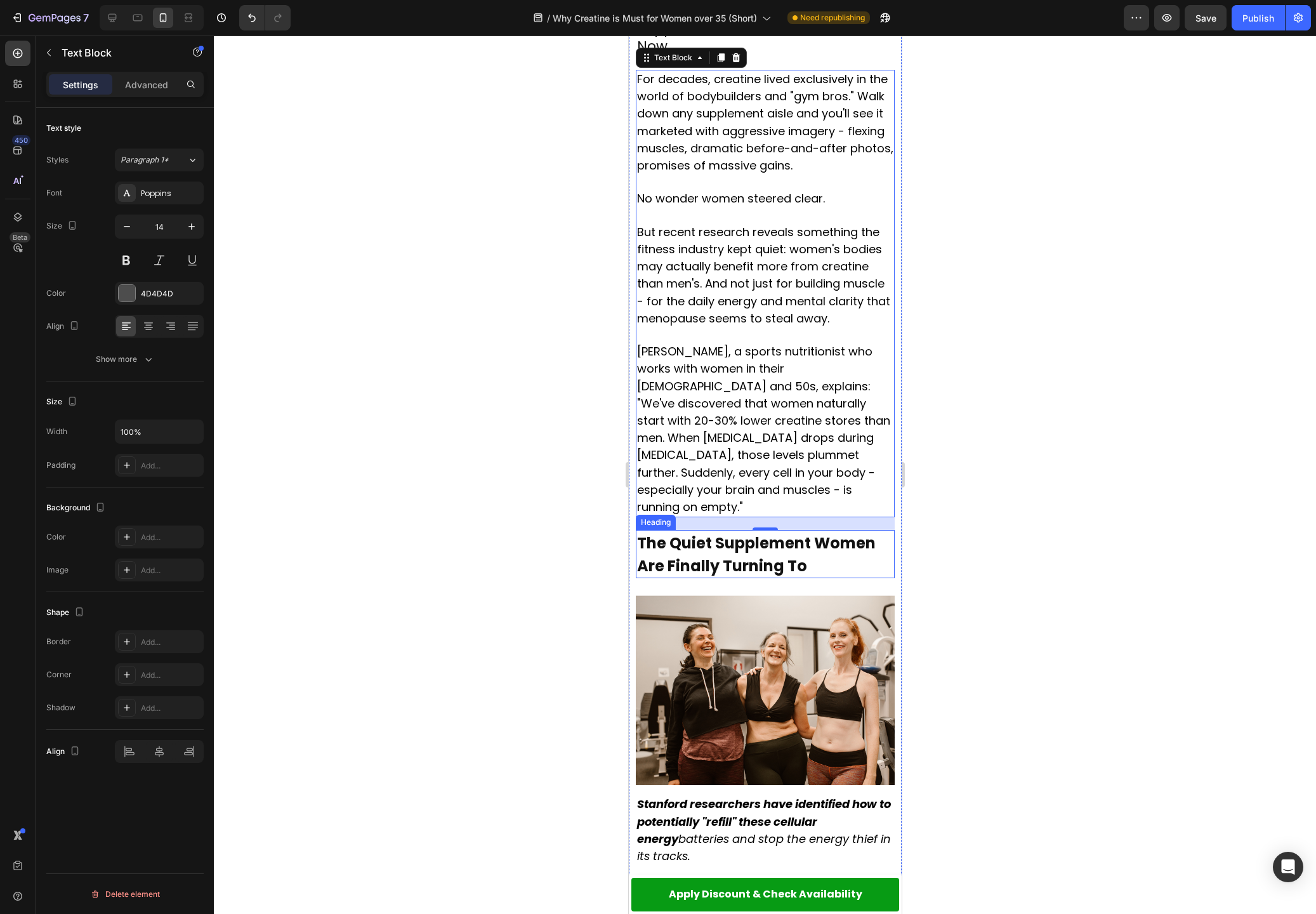
click at [777, 533] on strong "The Quiet Supplement Women Are Finally Turning To" at bounding box center [756, 554] width 239 height 44
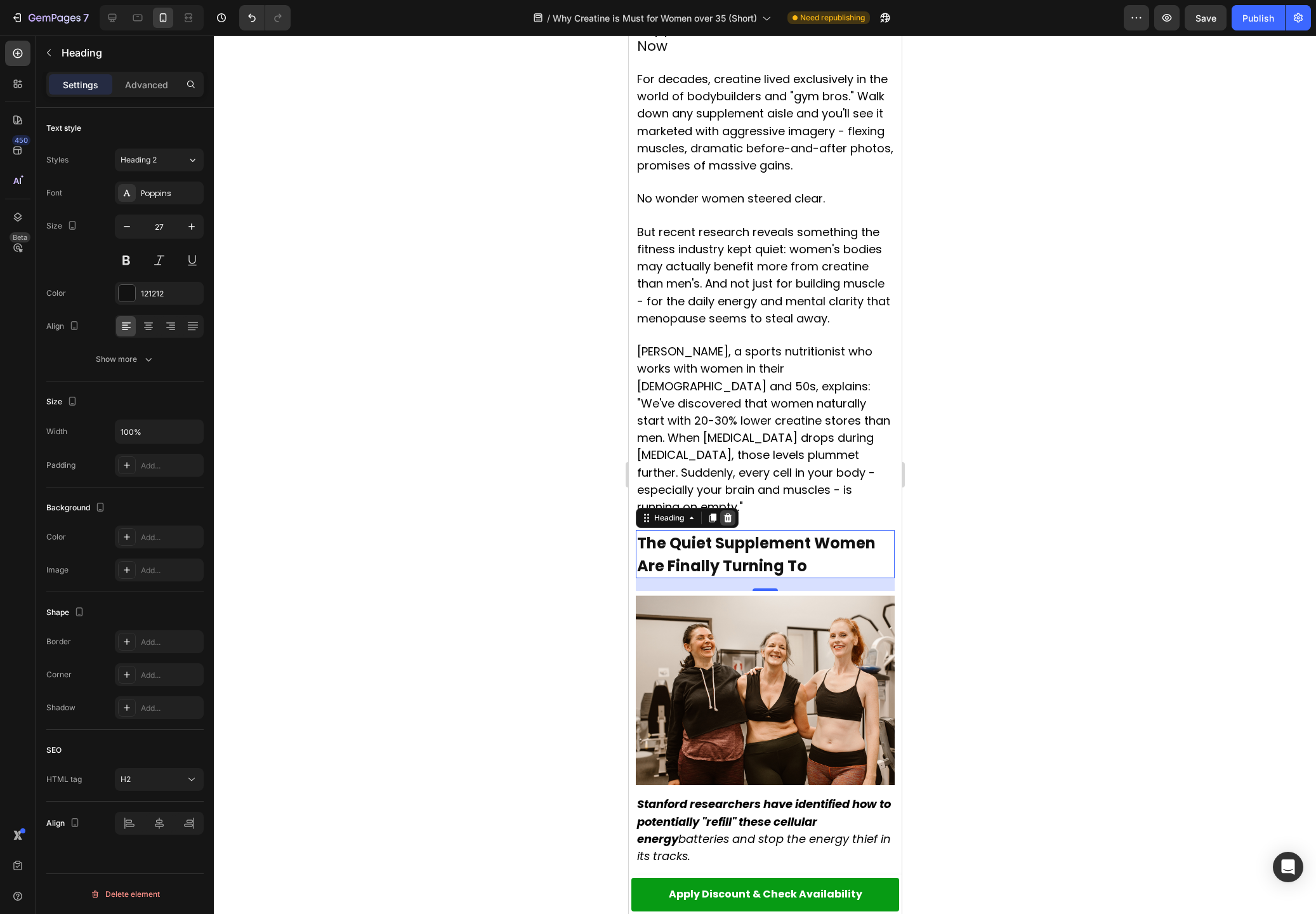
click at [730, 513] on icon at bounding box center [727, 518] width 10 height 10
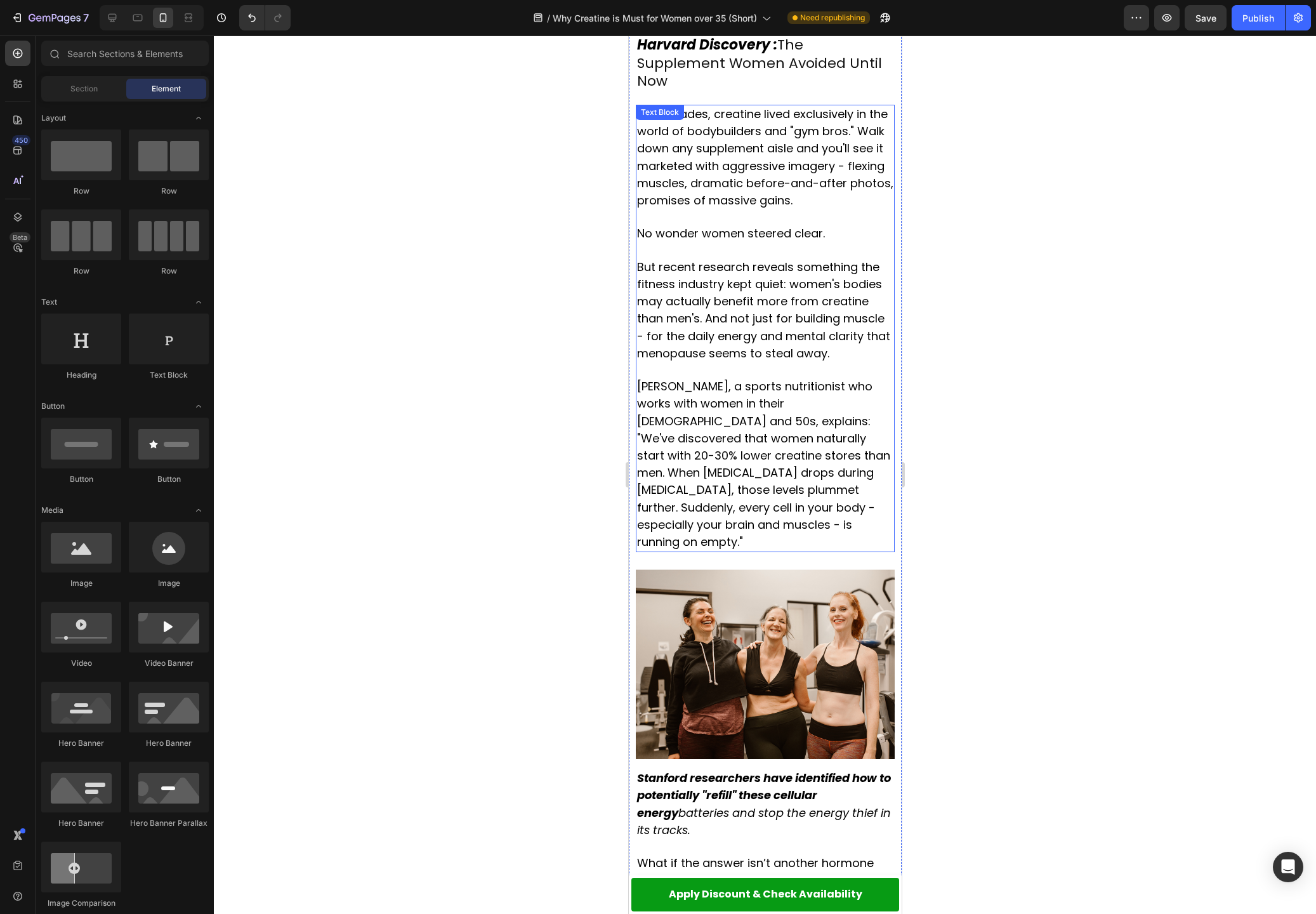
scroll to position [1414, 0]
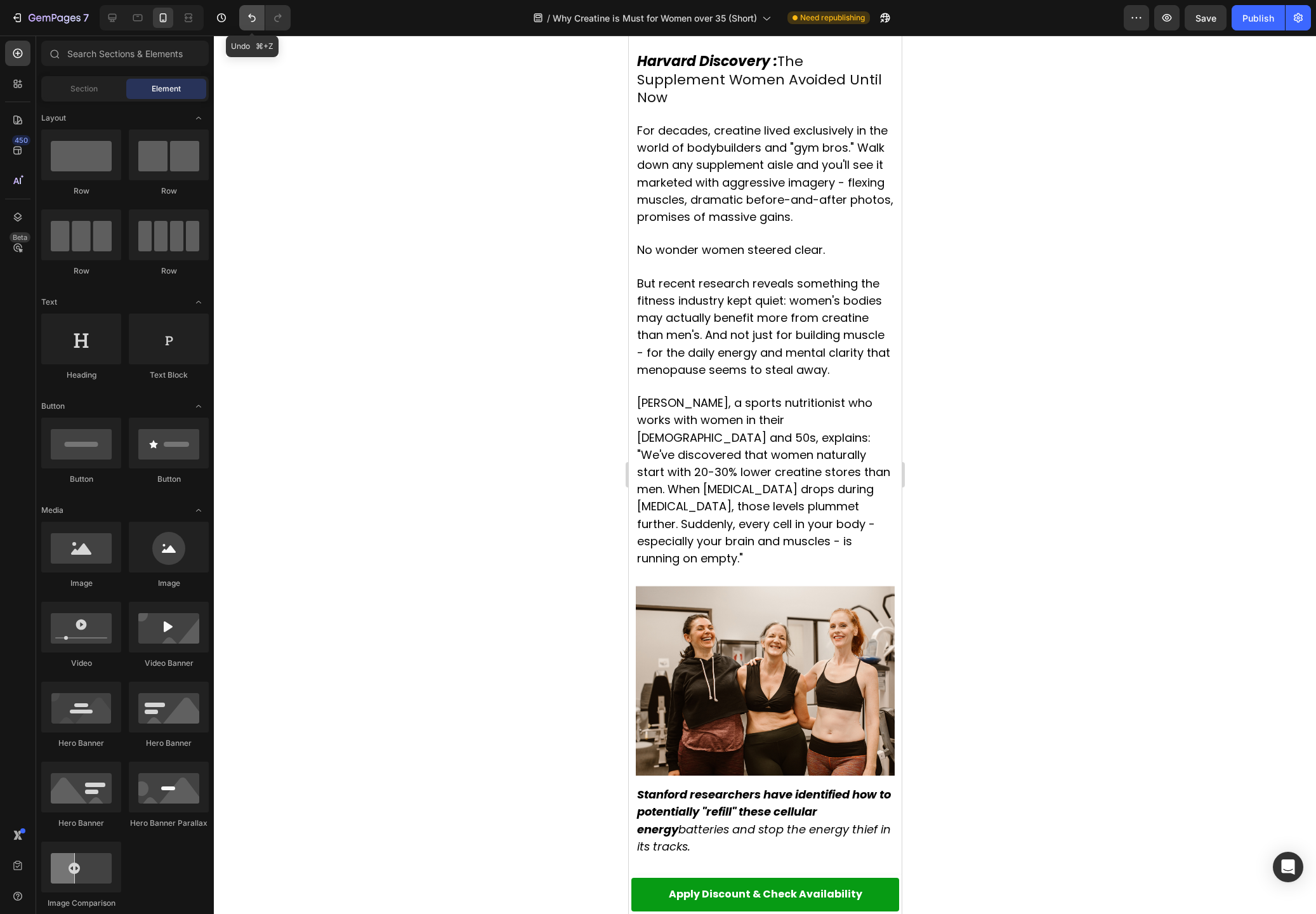
click at [246, 17] on icon "Undo/Redo" at bounding box center [252, 18] width 12 height 12
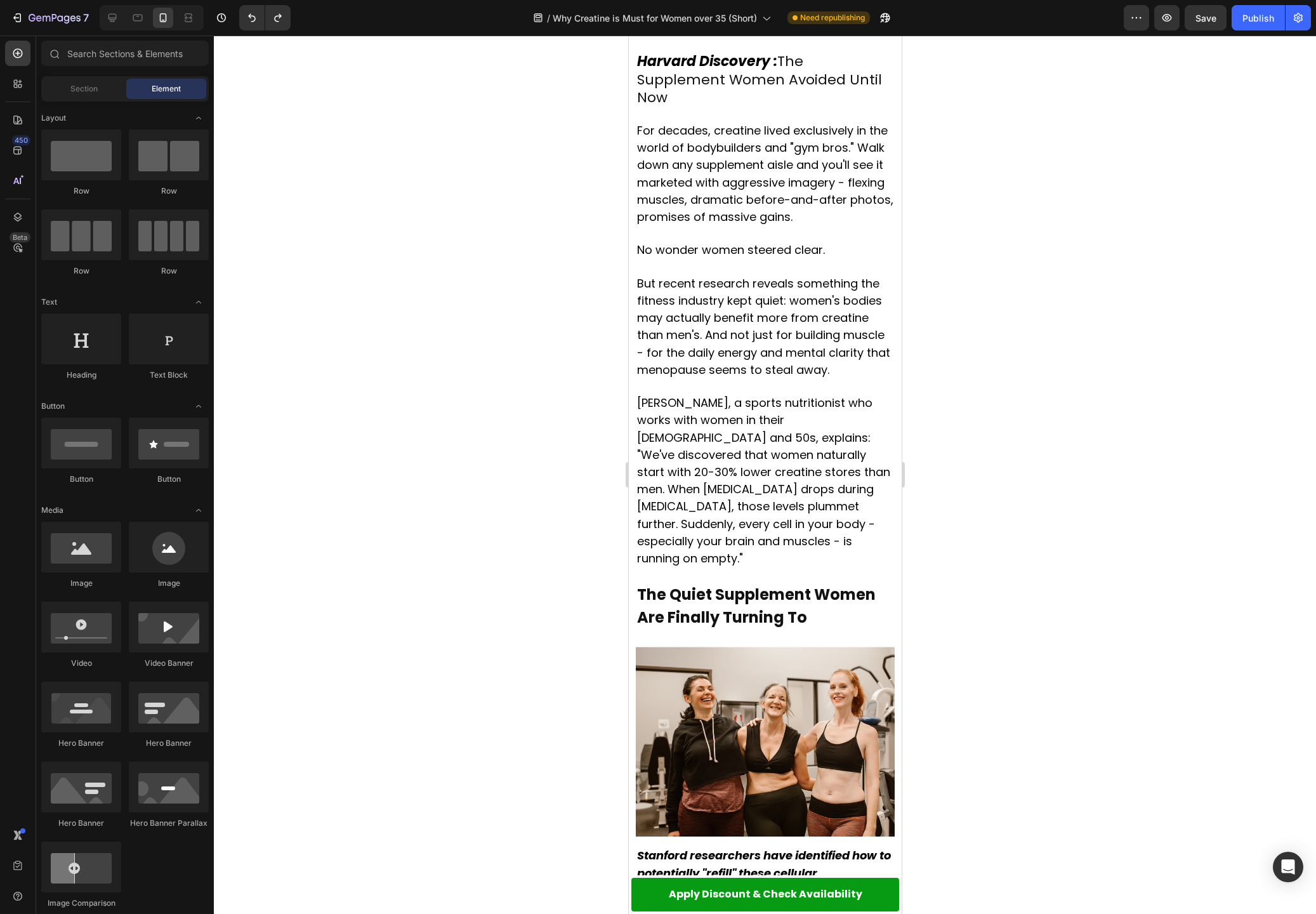
click at [1009, 393] on div at bounding box center [765, 475] width 1102 height 878
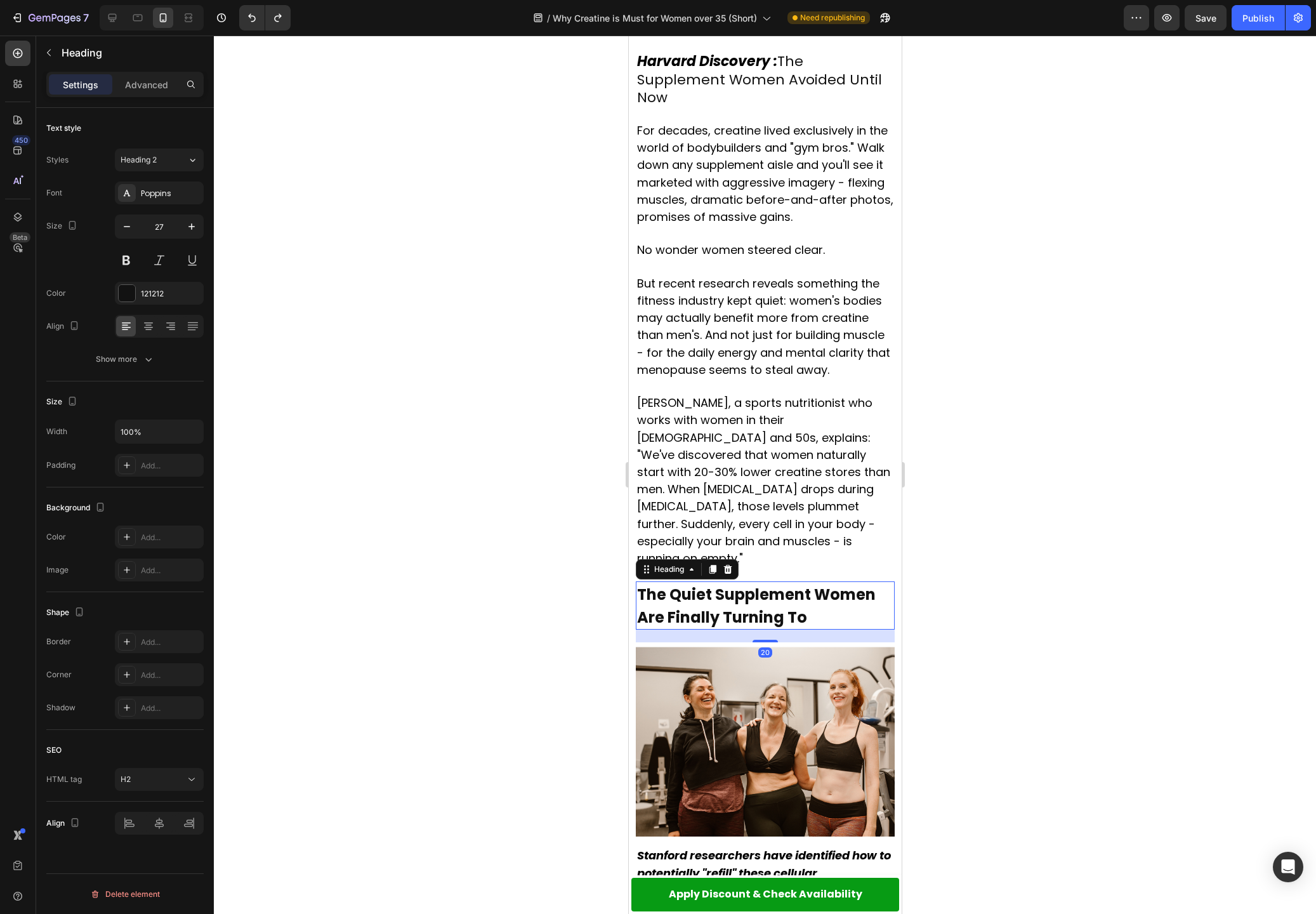
click at [686, 582] on h2 "The Quiet Supplement Women Are Finally Turning To" at bounding box center [764, 606] width 259 height 48
click at [687, 584] on strong "The Quiet Supplement Women Are Finally Turning To" at bounding box center [756, 606] width 239 height 44
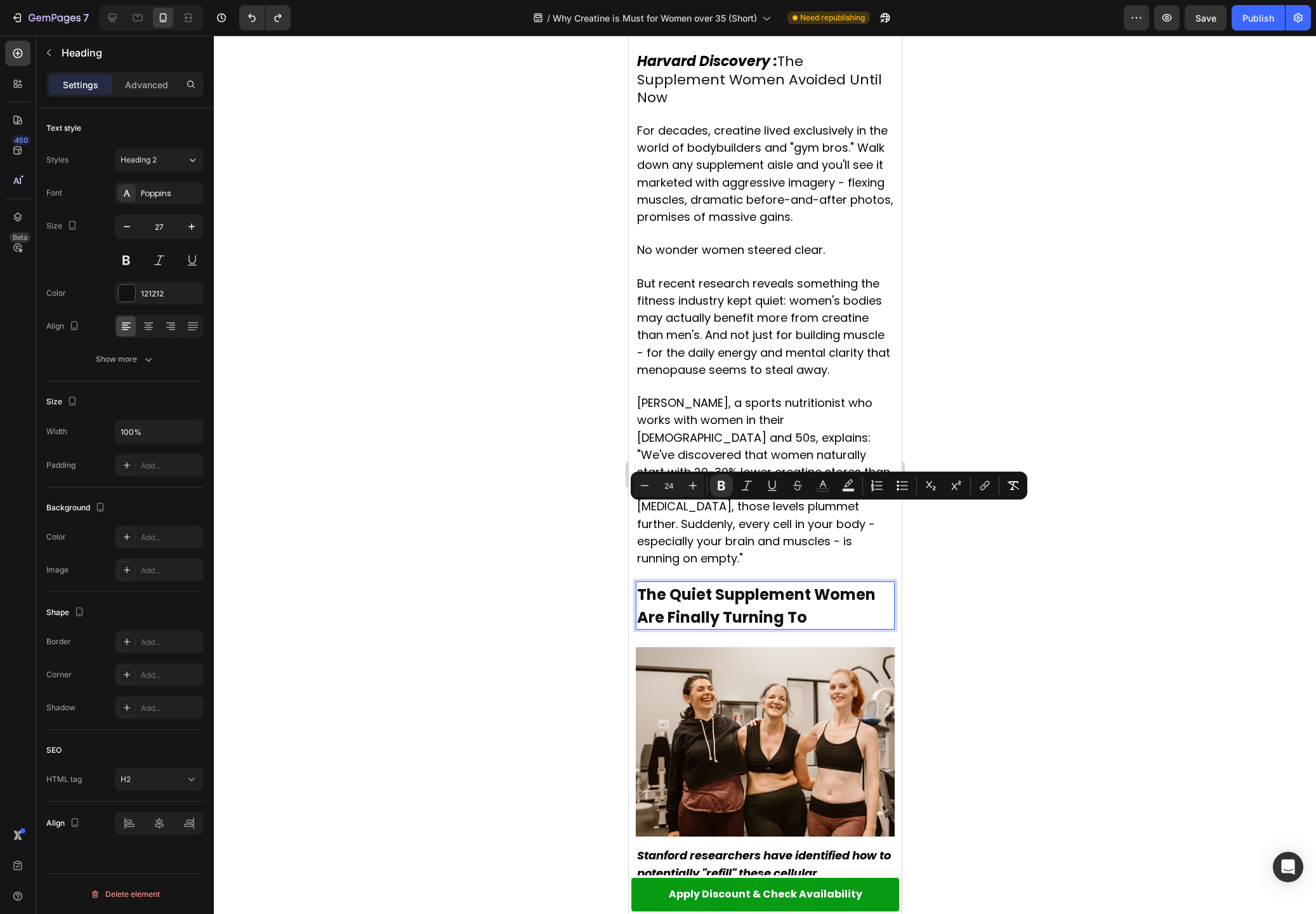
click at [686, 584] on strong "The Quiet Supplement Women Are Finally Turning To" at bounding box center [756, 606] width 239 height 44
click at [670, 584] on strong "The Quiet Supplement Women Are Finally Turning To" at bounding box center [756, 606] width 239 height 44
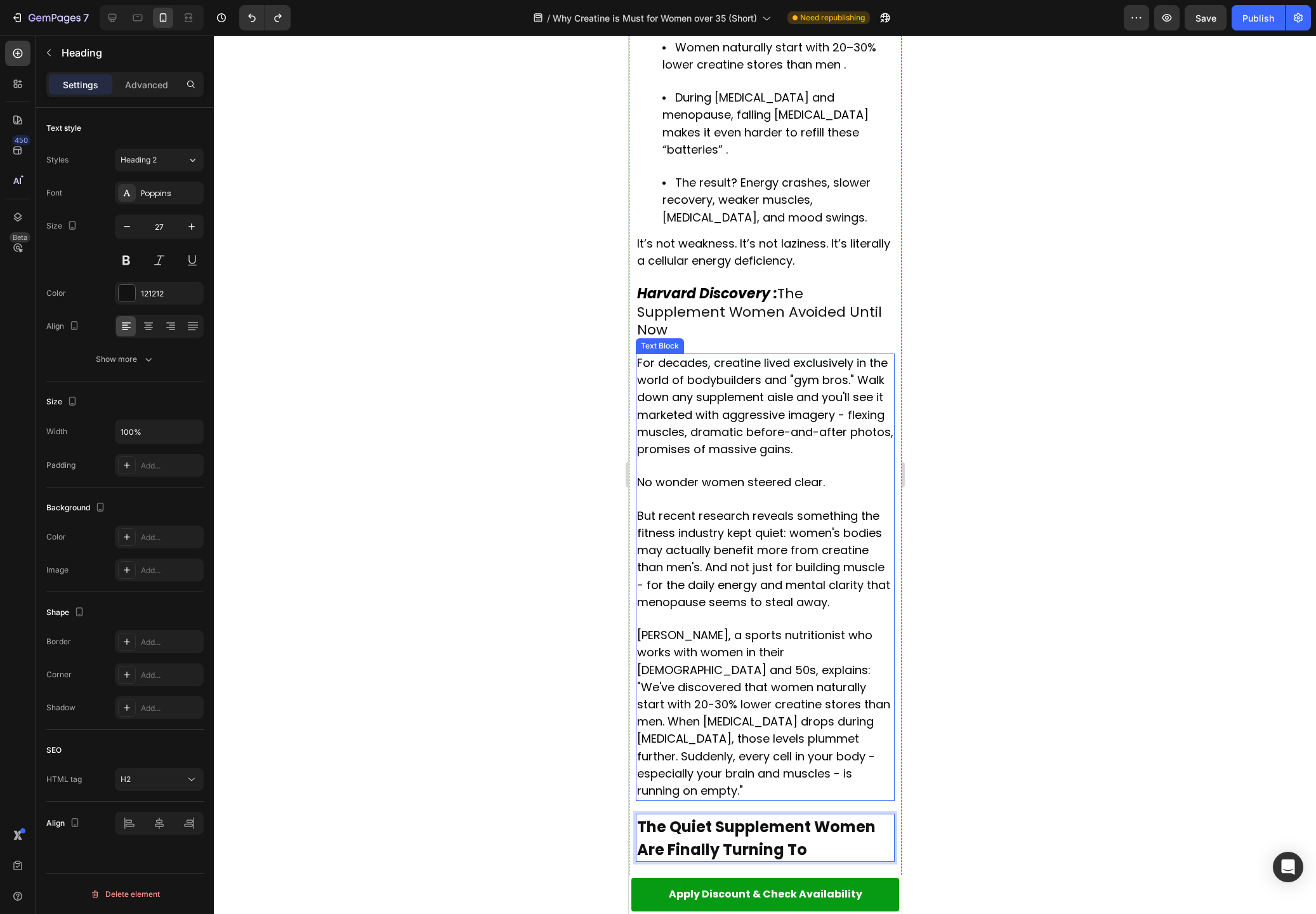
scroll to position [1268, 0]
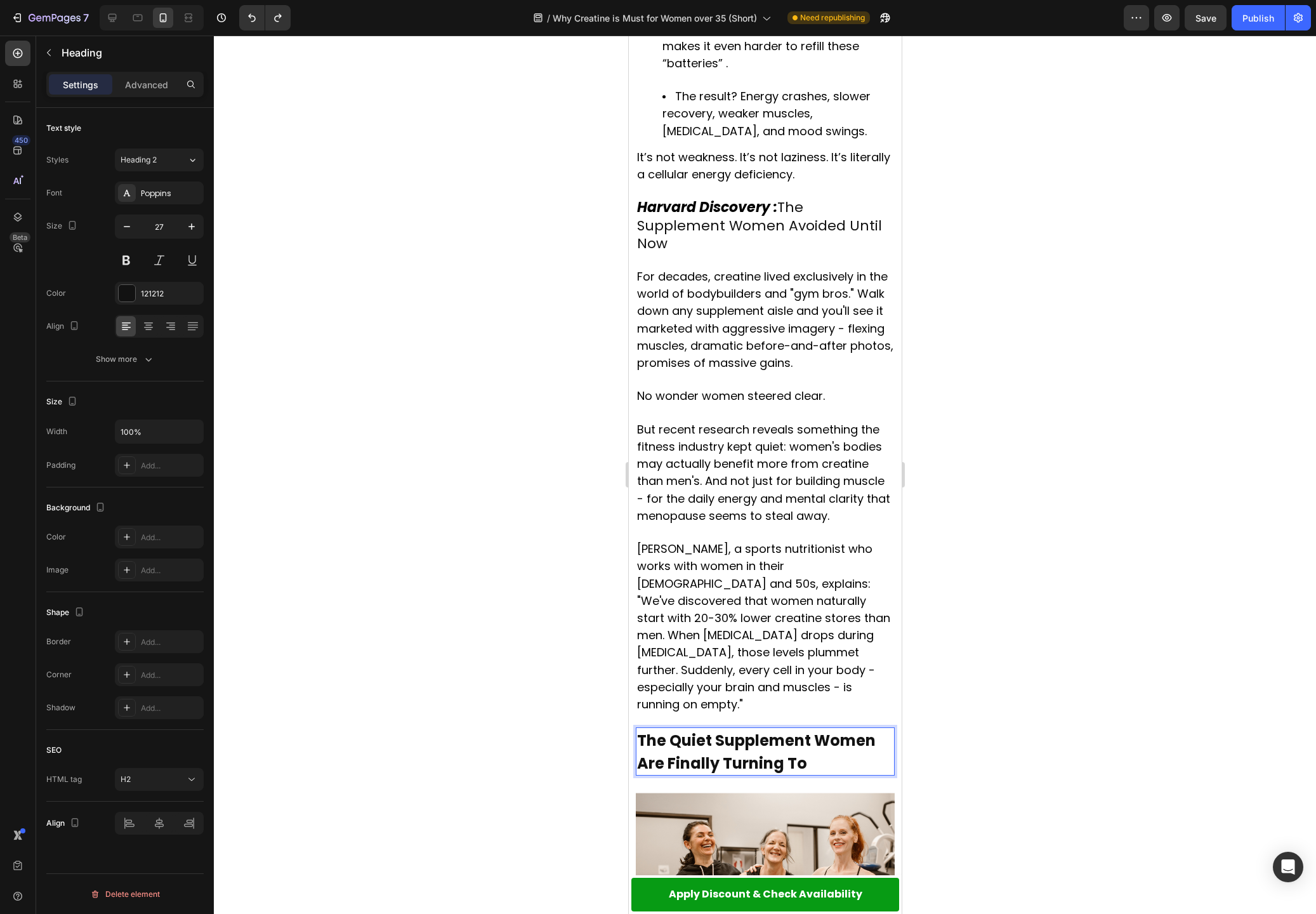
drag, startPoint x: 660, startPoint y: 674, endPoint x: 657, endPoint y: 665, distance: 9.5
click at [660, 730] on strong "The Quiet Supplement Women Are Finally Turning To" at bounding box center [756, 751] width 239 height 44
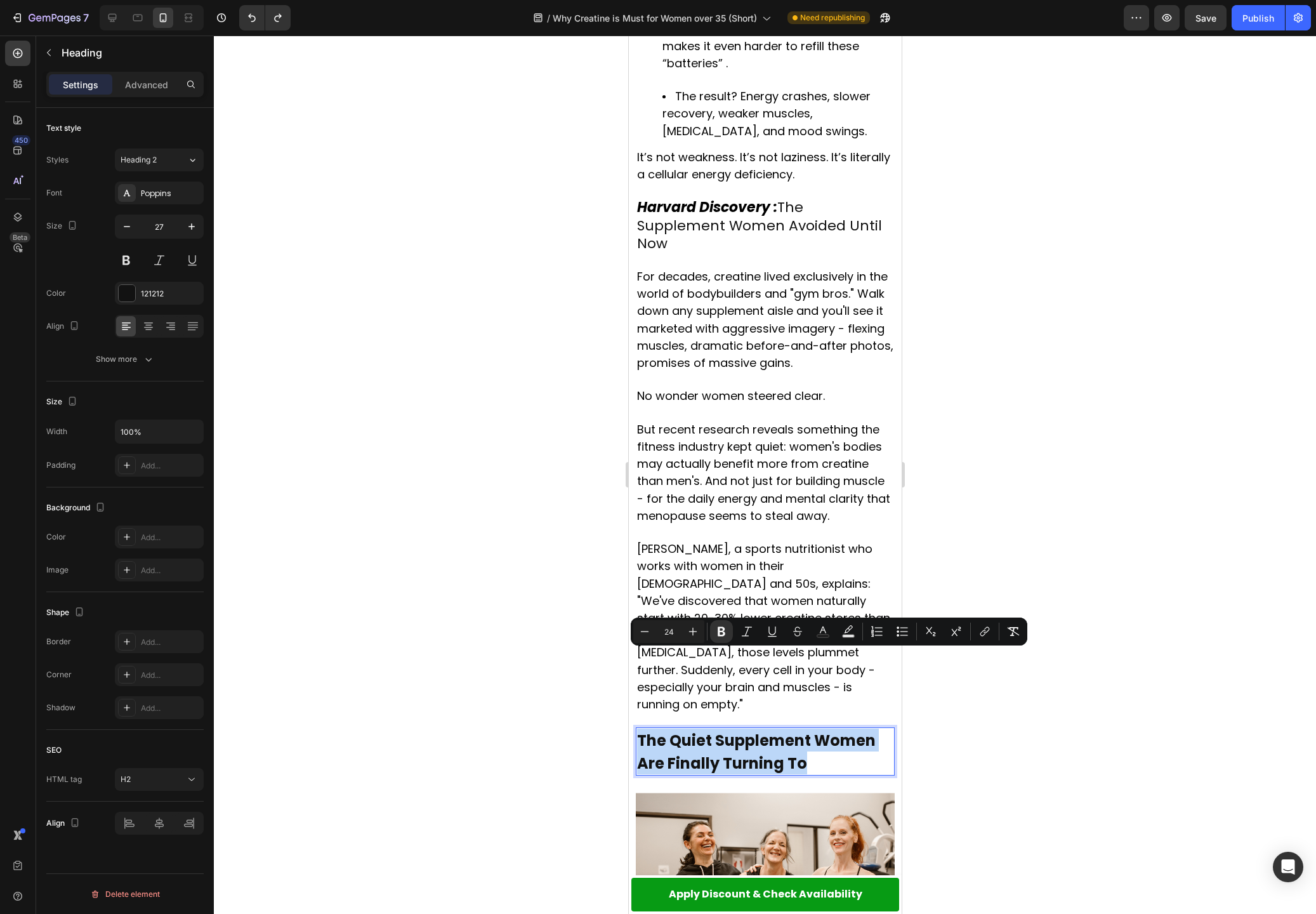
drag, startPoint x: 638, startPoint y: 659, endPoint x: 822, endPoint y: 686, distance: 186.0
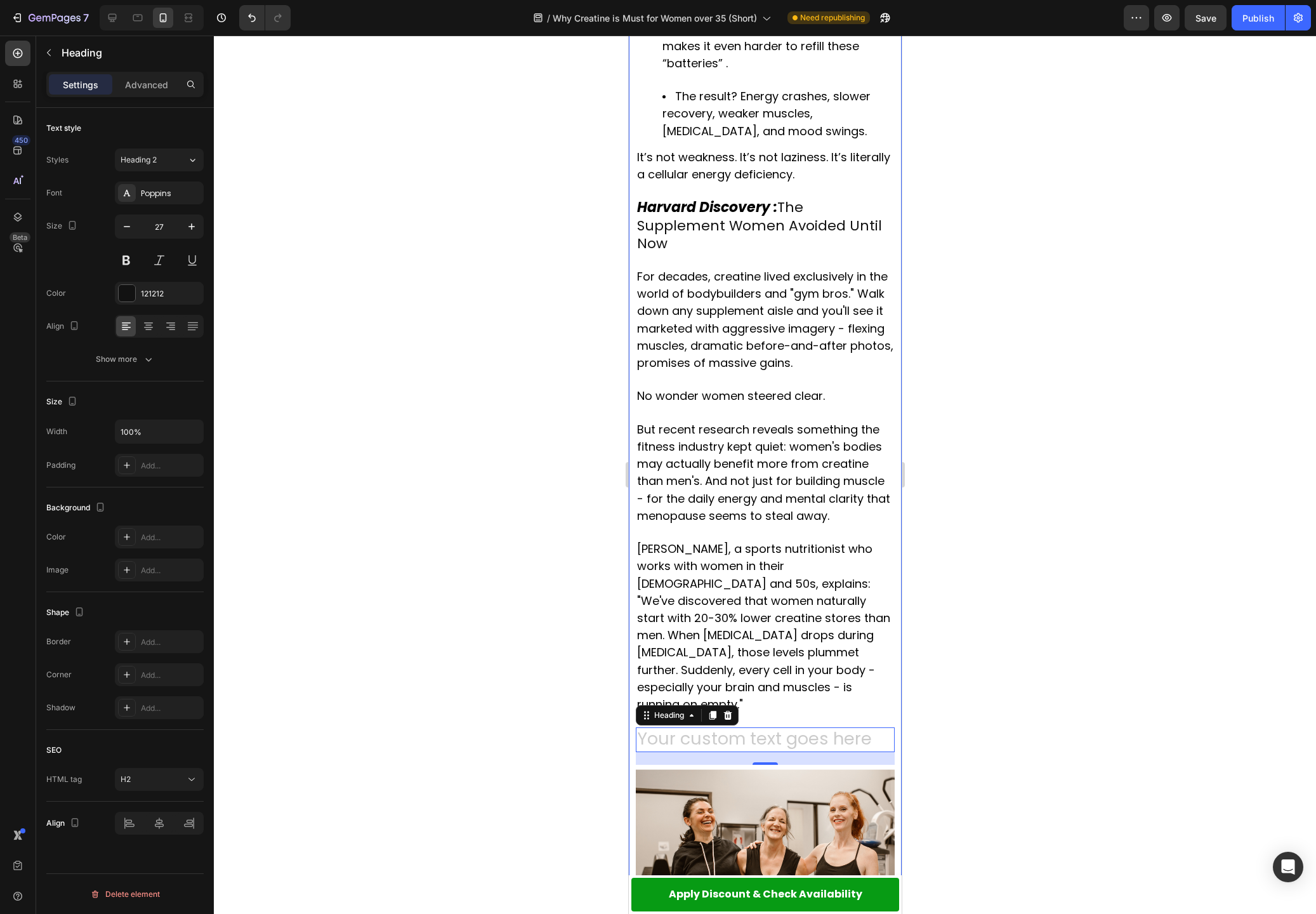
drag, startPoint x: 962, startPoint y: 637, endPoint x: 950, endPoint y: 637, distance: 12.0
click at [962, 637] on div at bounding box center [765, 475] width 1102 height 878
click at [851, 729] on p "Rich Text Editor. Editing area: main" at bounding box center [765, 739] width 256 height 22
click at [732, 710] on icon at bounding box center [727, 714] width 10 height 10
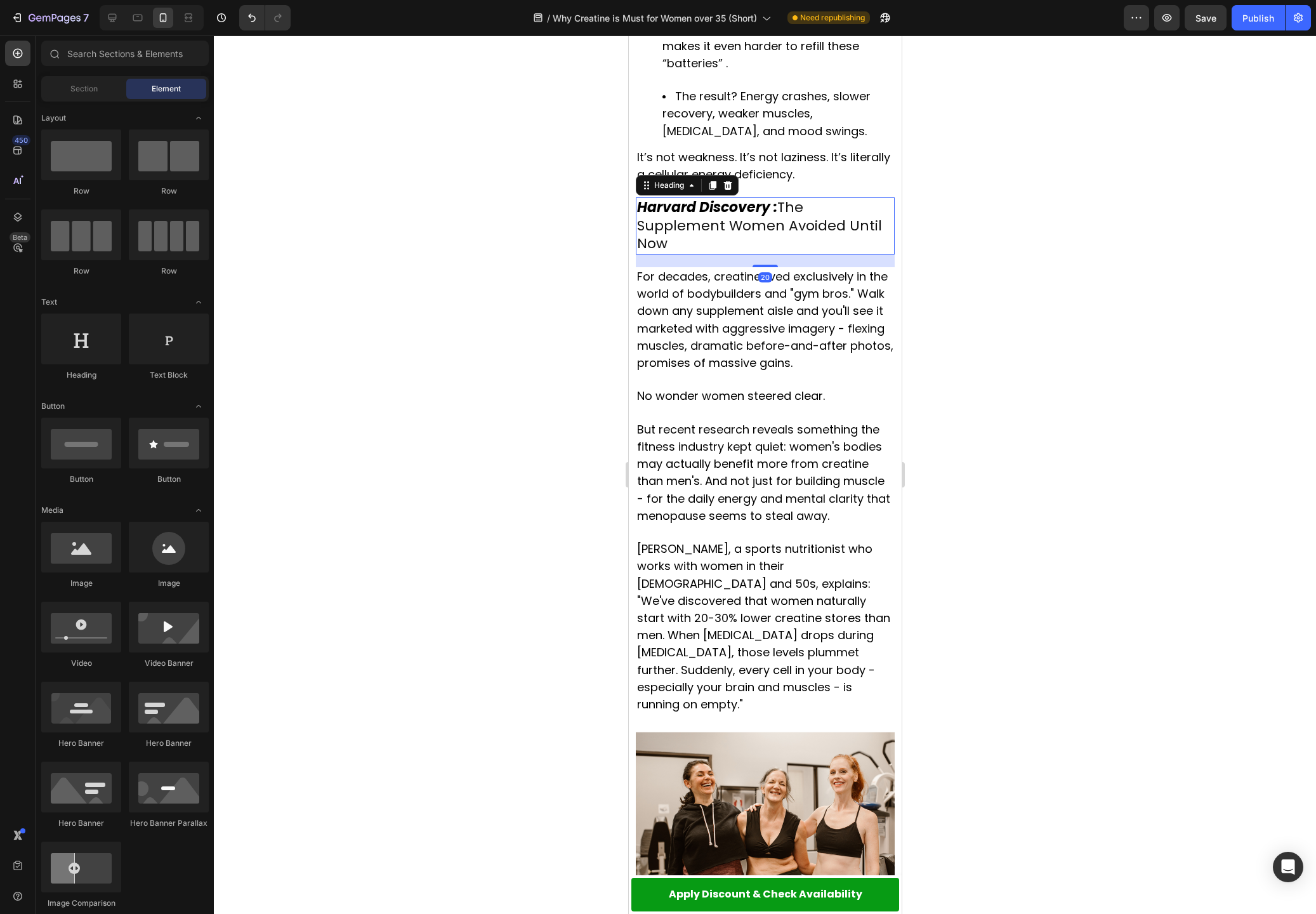
drag, startPoint x: 801, startPoint y: 139, endPoint x: 793, endPoint y: 140, distance: 8.1
click at [801, 199] on p "⁠⁠⁠⁠⁠⁠⁠ Harvard Discovery : The Supplement Women Avoided Until Now" at bounding box center [765, 225] width 256 height 54
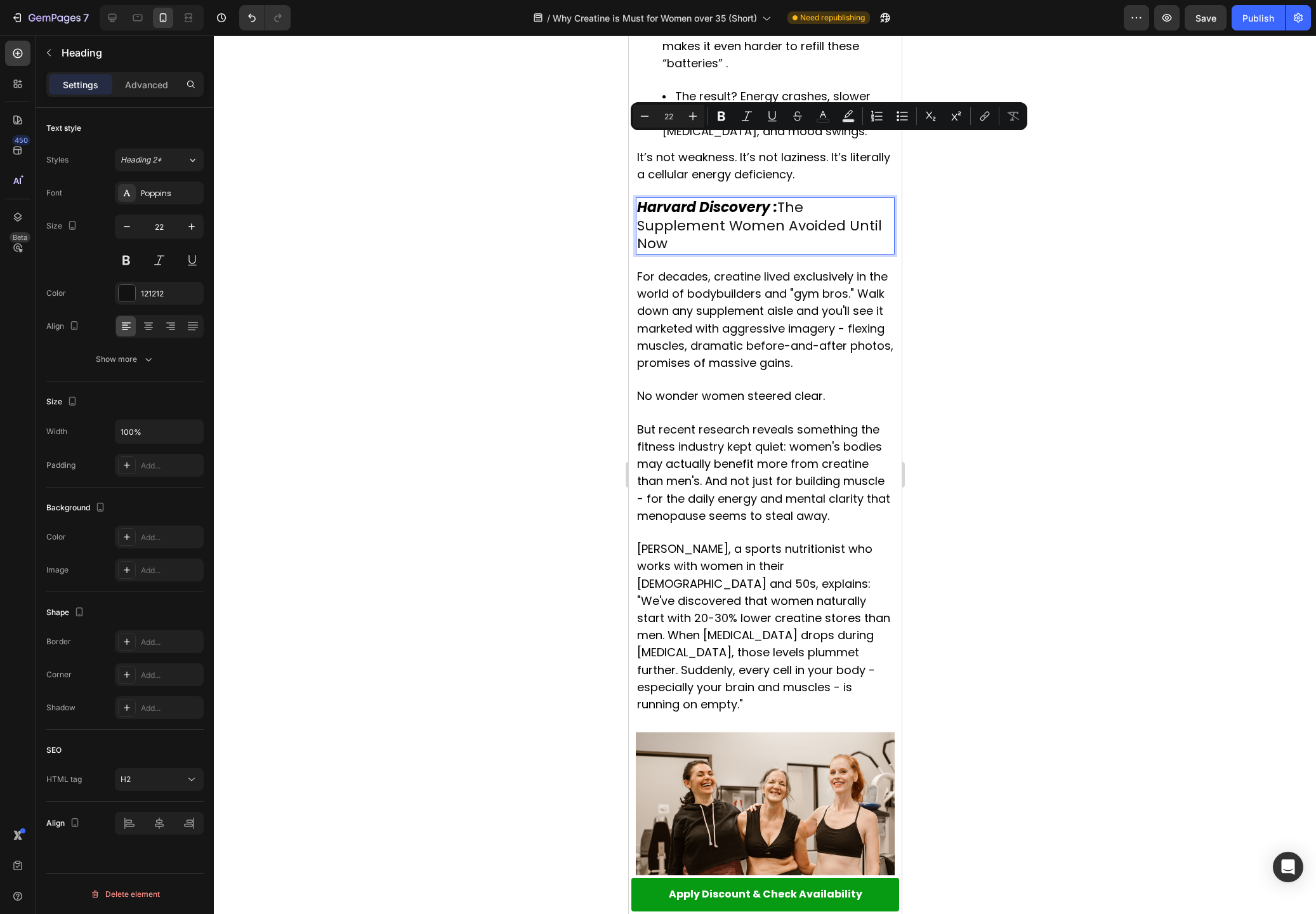
click at [783, 199] on p "Harvard Discovery : The Supplement Women Avoided Until Now" at bounding box center [765, 225] width 256 height 54
drag, startPoint x: 783, startPoint y: 140, endPoint x: 808, endPoint y: 174, distance: 42.2
click at [807, 199] on p "Harvard Discovery : The Supplement Women Avoided Until Now" at bounding box center [765, 225] width 256 height 54
click at [808, 199] on p "Harvard Discovery : The Supplement Women Avoided Until Now" at bounding box center [765, 225] width 256 height 54
click at [769, 199] on p "Harvard Discovery : The Supplement Women Avoided Until Now" at bounding box center [765, 225] width 256 height 54
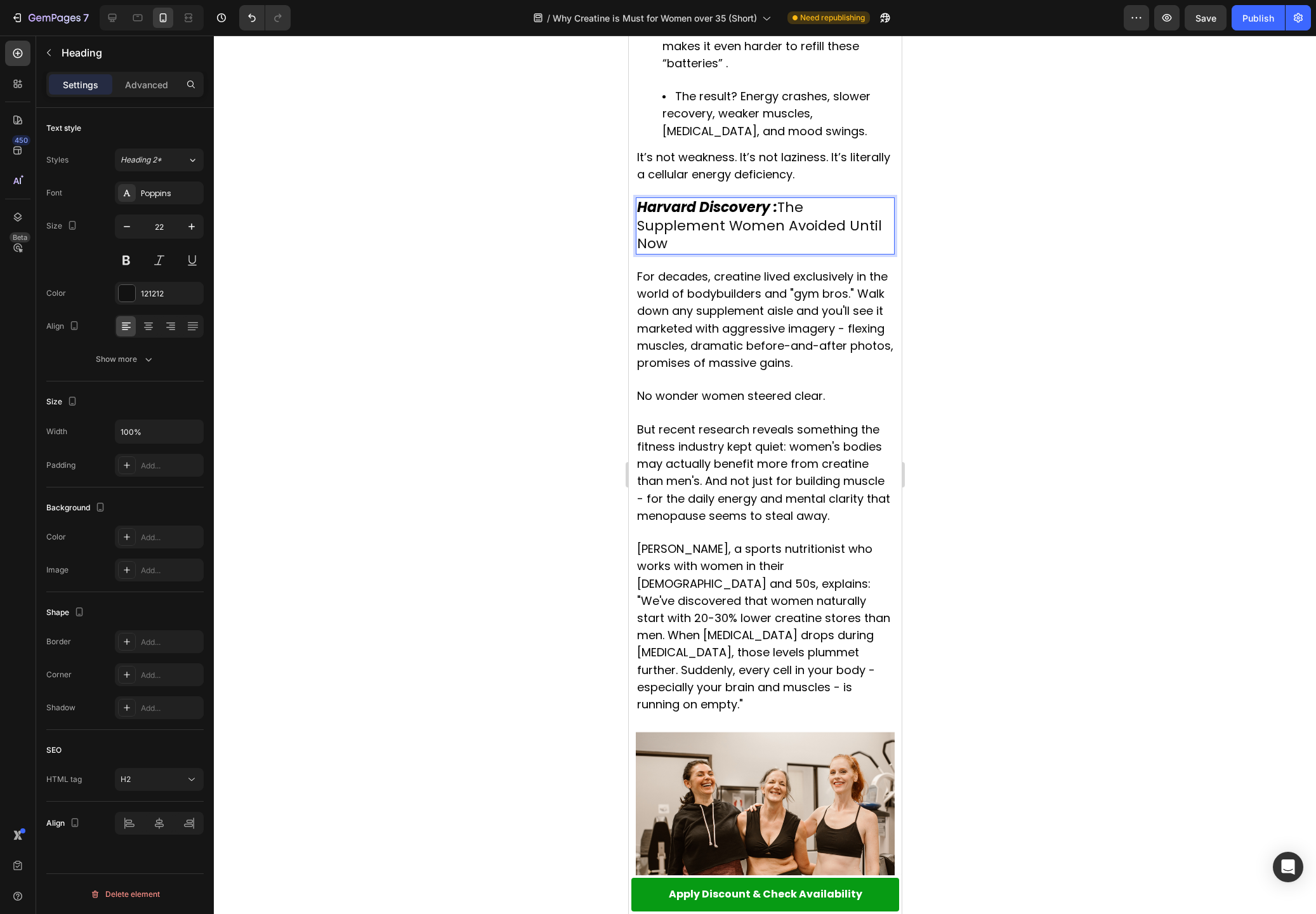
click at [760, 199] on p "Harvard Discovery : The Supplement Women Avoided Until Now" at bounding box center [765, 225] width 256 height 54
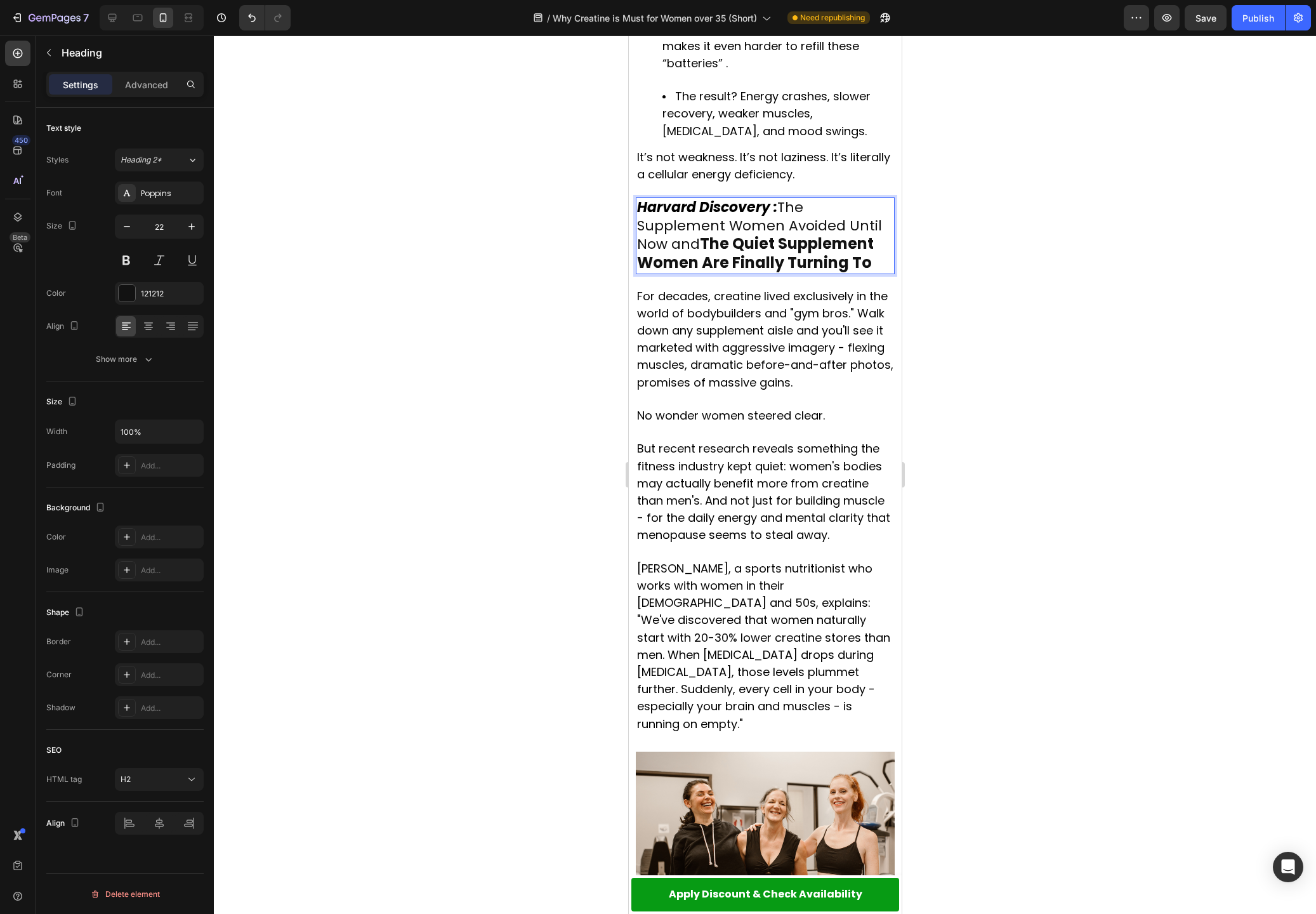
click at [747, 233] on strong "The Quiet Supplement Women Are Finally Turning To" at bounding box center [755, 253] width 237 height 40
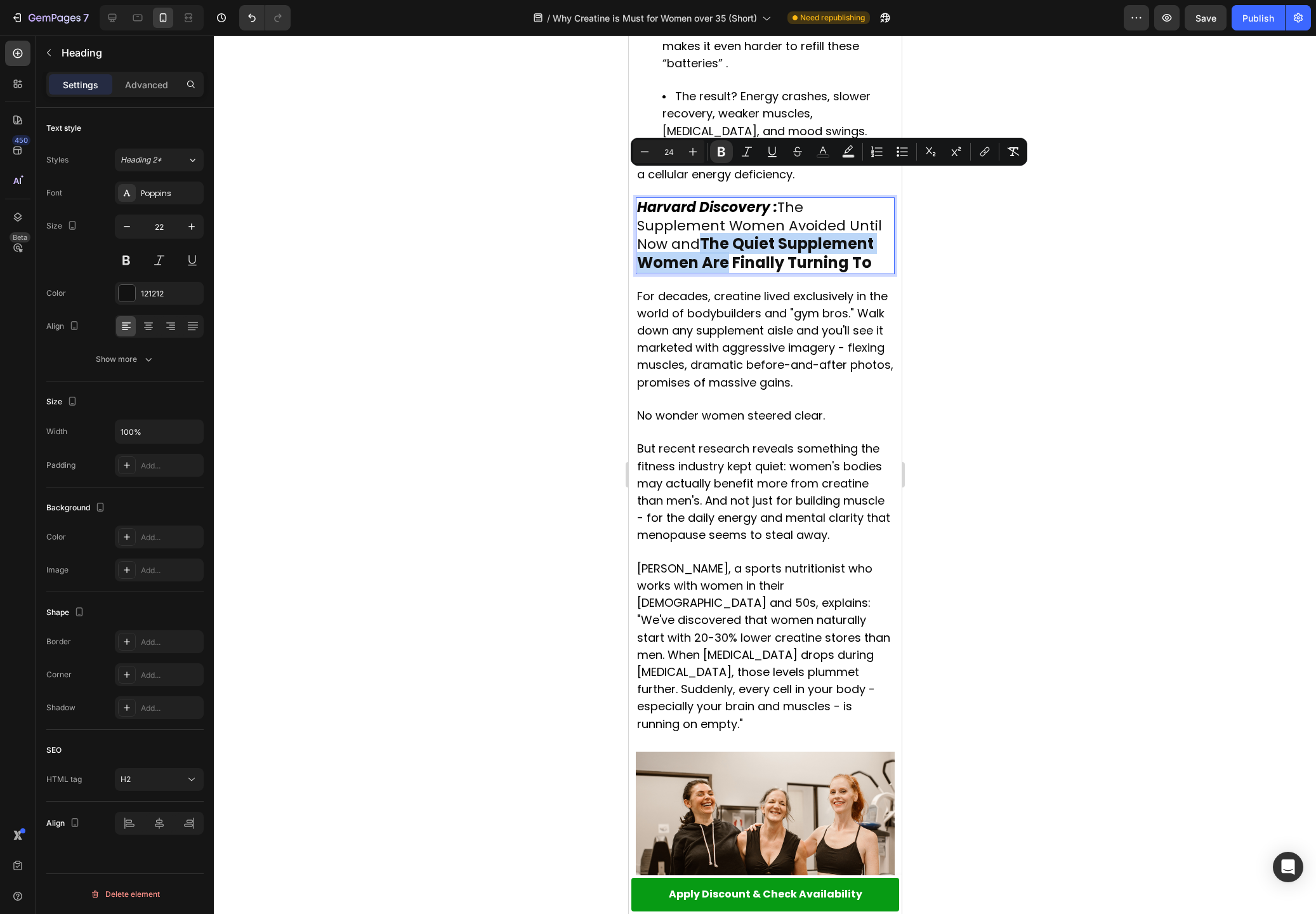
drag, startPoint x: 703, startPoint y: 180, endPoint x: 729, endPoint y: 199, distance: 32.2
click at [729, 233] on strong "The Quiet Supplement Women Are Finally Turning To" at bounding box center [755, 253] width 237 height 40
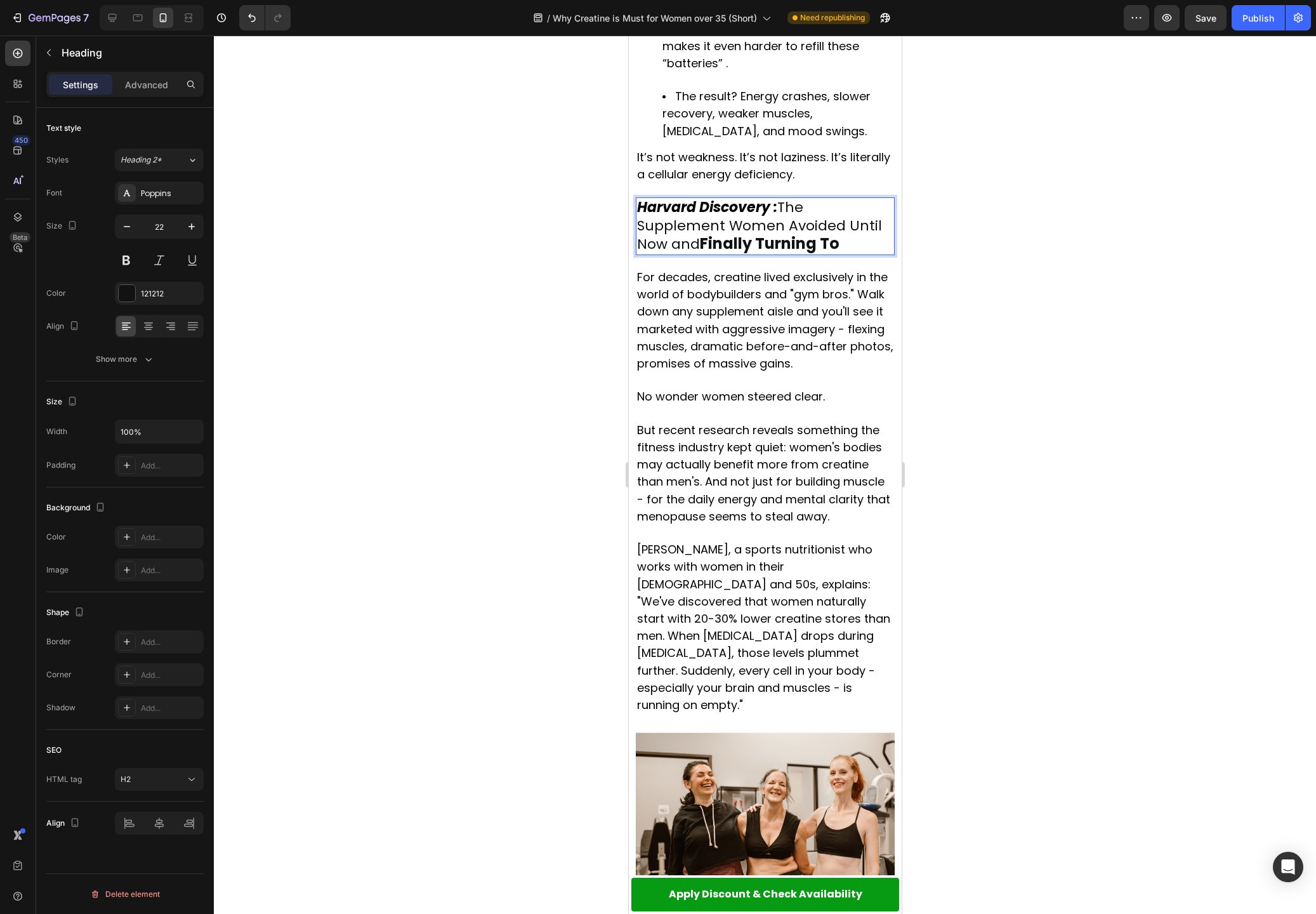
click at [760, 233] on strong "Finally Turning To" at bounding box center [768, 244] width 140 height 21
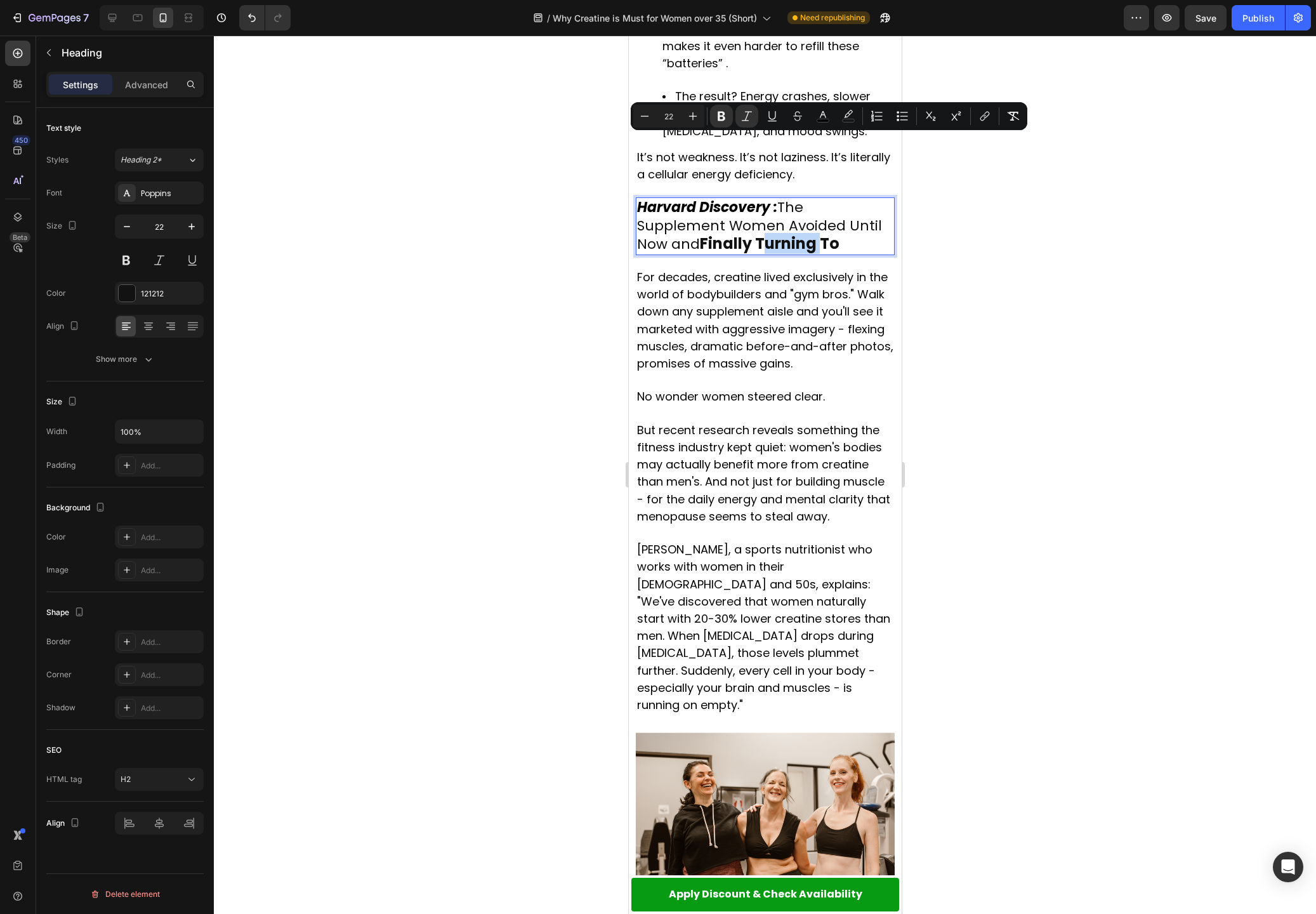
click at [742, 233] on strong "Finally Turning To" at bounding box center [768, 244] width 140 height 21
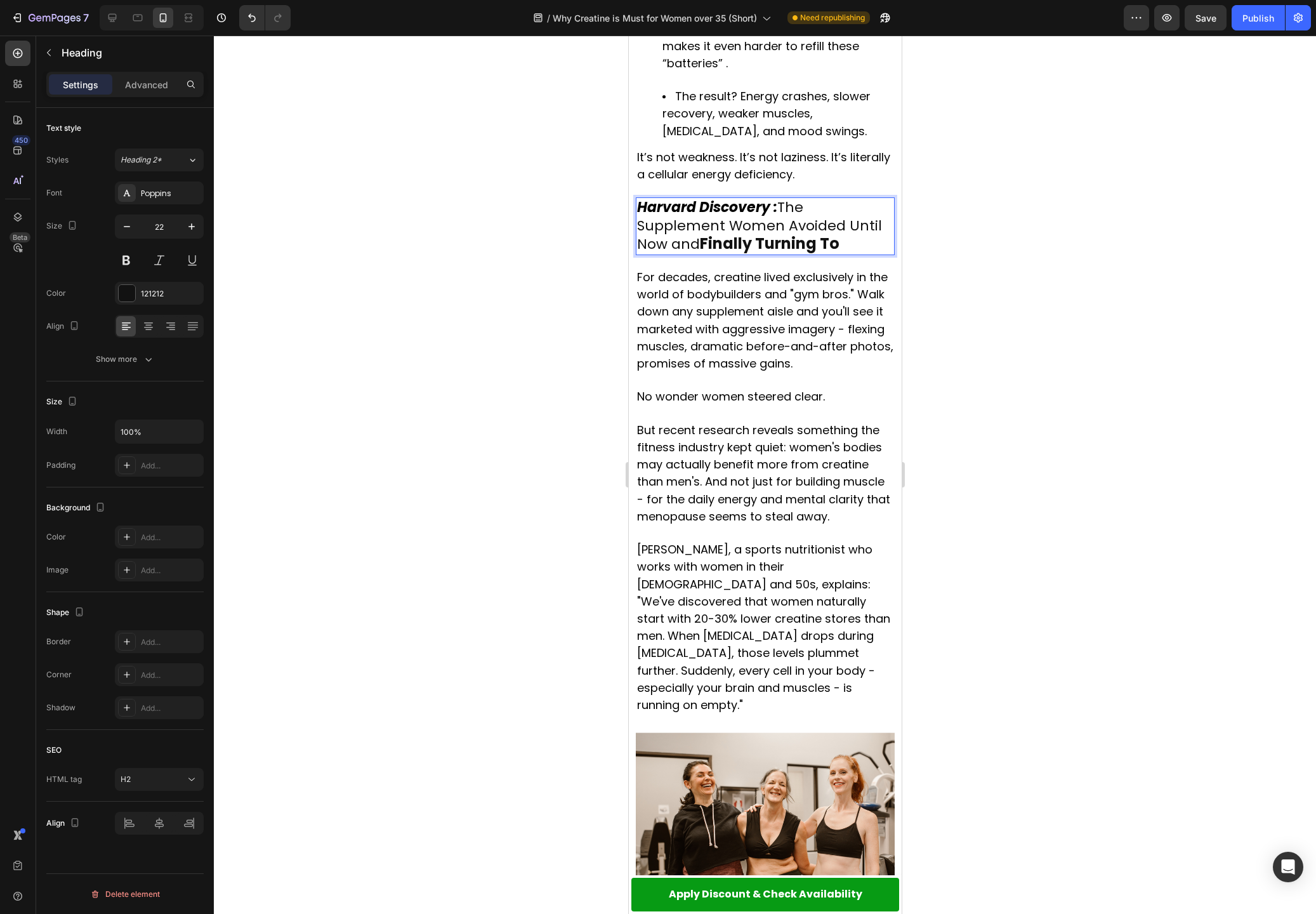
drag, startPoint x: 741, startPoint y: 180, endPoint x: 723, endPoint y: 180, distance: 18.0
click at [740, 233] on strong "Finally Turning To" at bounding box center [768, 244] width 140 height 21
drag, startPoint x: 703, startPoint y: 183, endPoint x: 838, endPoint y: 189, distance: 135.1
click at [838, 233] on strong "Finally Turning To" at bounding box center [768, 244] width 140 height 21
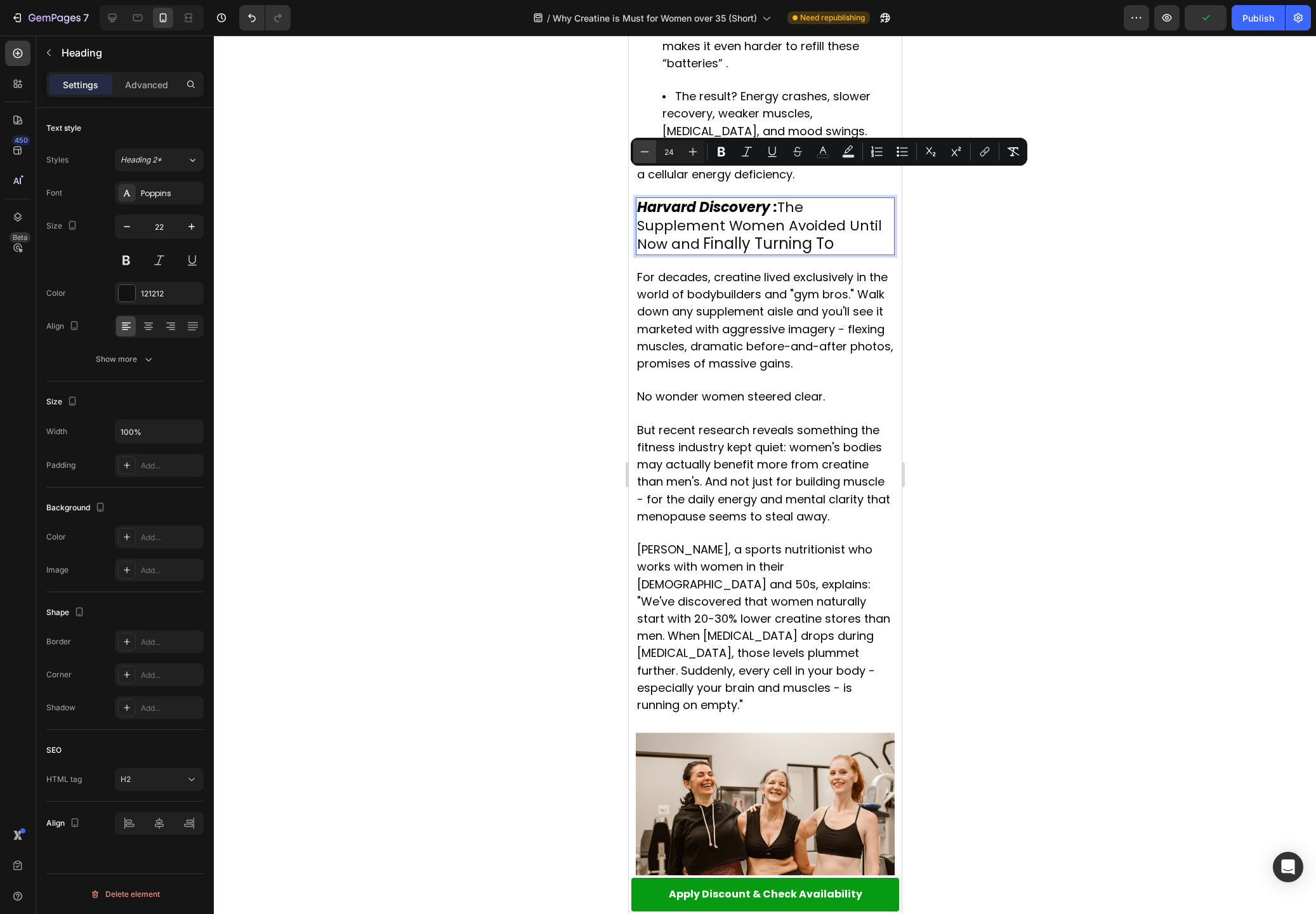
click at [646, 145] on icon "Editor contextual toolbar" at bounding box center [645, 151] width 12 height 12
type input "22"
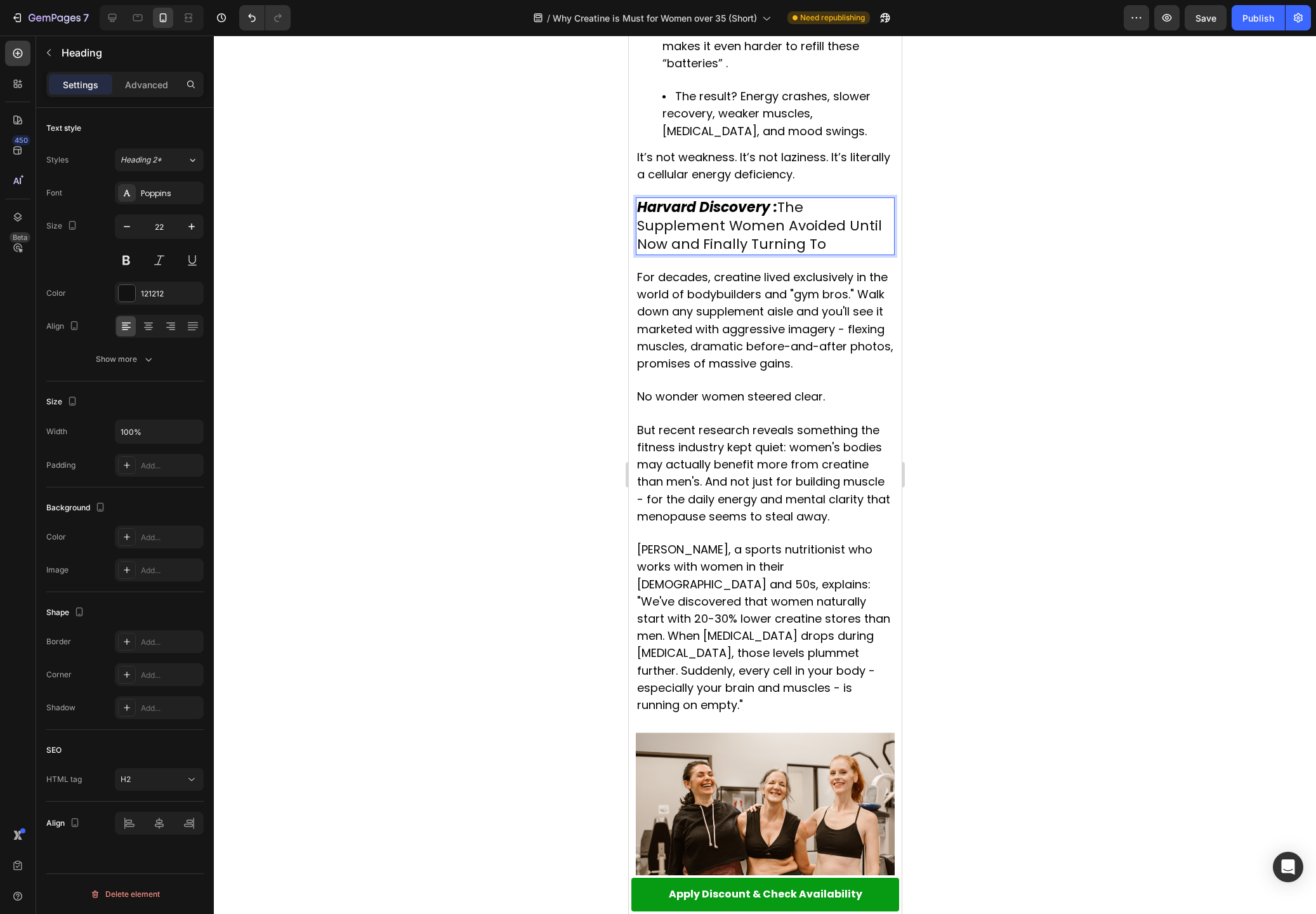
click at [667, 199] on p "Harvard Discovery : The Supplement Women Avoided Until Now and Finally Turning …" at bounding box center [765, 226] width 256 height 55
click at [671, 199] on p "Harvard Discovery : The Supplement Women Avoided Until Now and Finally Turning …" at bounding box center [765, 226] width 256 height 55
click at [672, 199] on p "Harvard Discovery : The Supplement Women Avoided Until Now and Finally Turning …" at bounding box center [765, 226] width 256 height 55
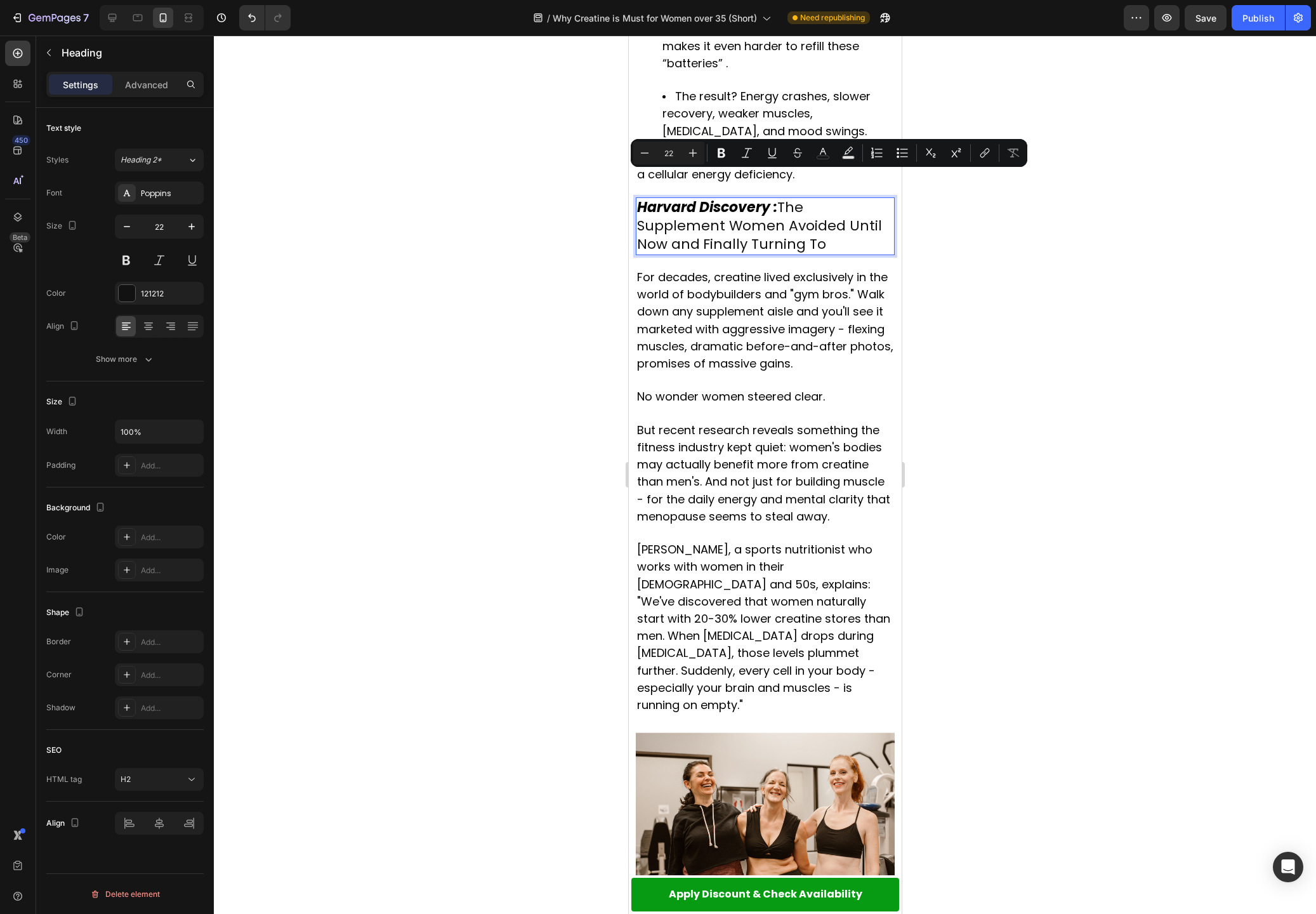
click at [745, 234] on span "Finally Turning To" at bounding box center [764, 244] width 123 height 20
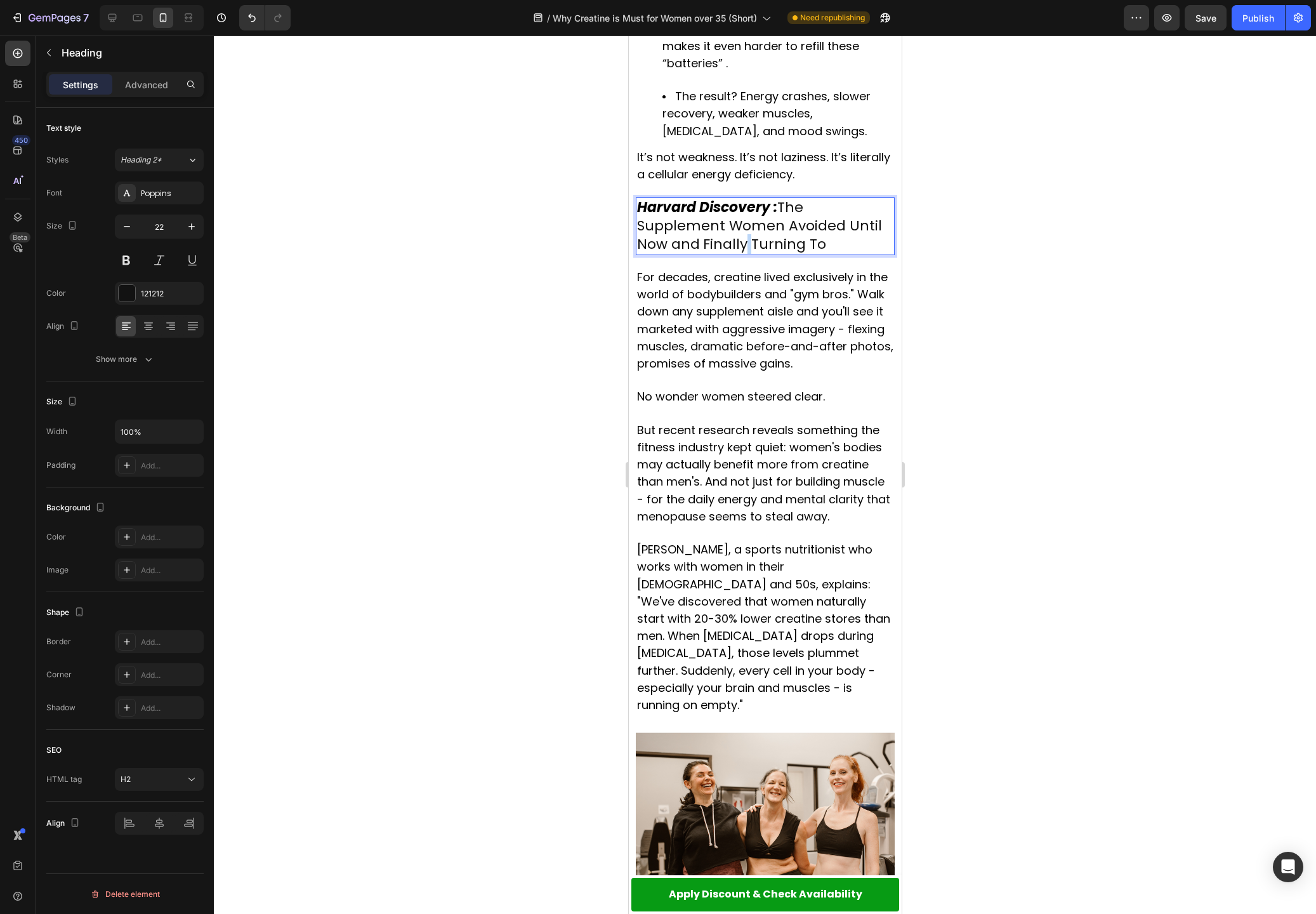
click at [745, 234] on span "Finally Turning To" at bounding box center [764, 244] width 123 height 20
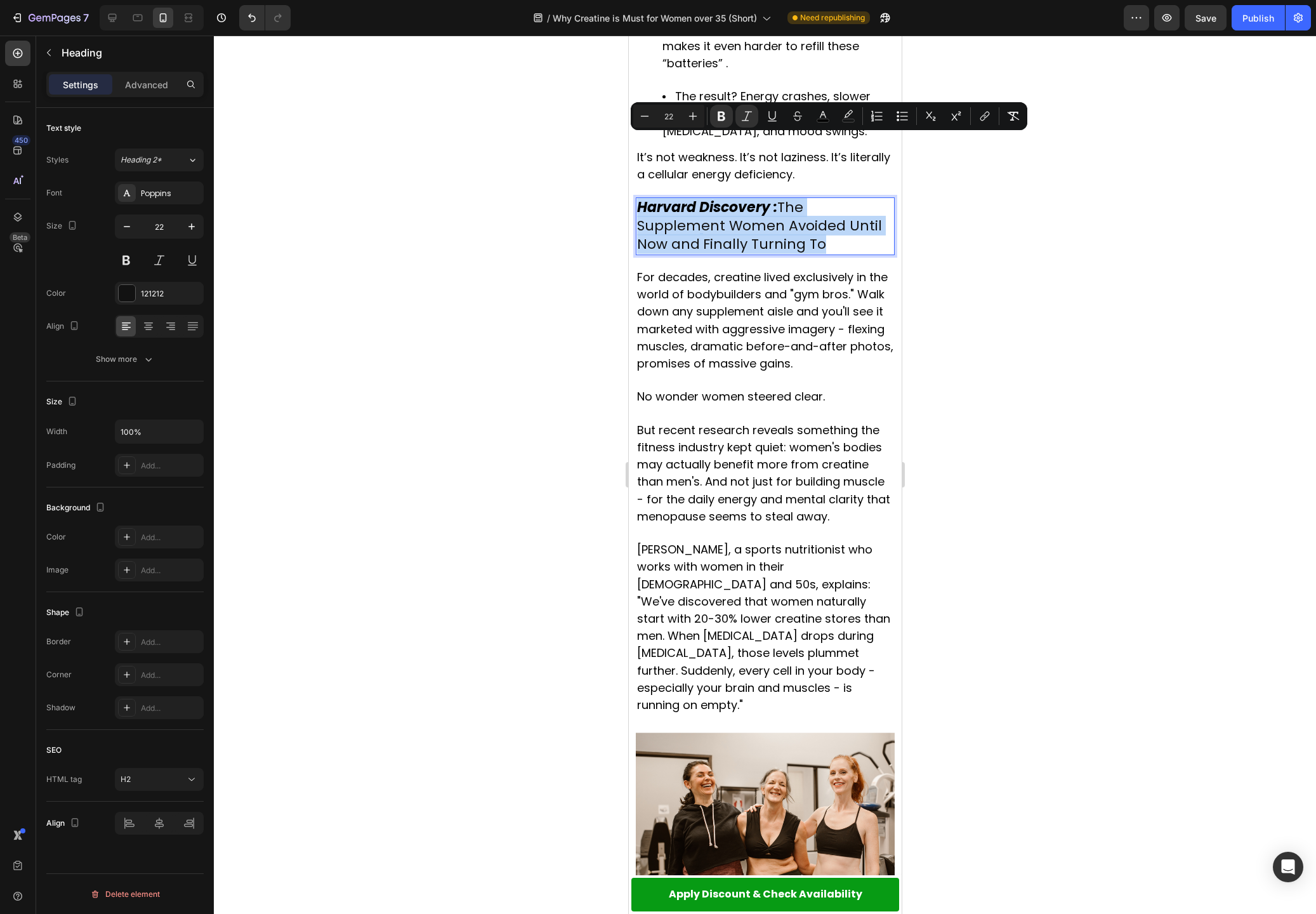
click at [743, 234] on span "Finally Turning To" at bounding box center [764, 244] width 123 height 20
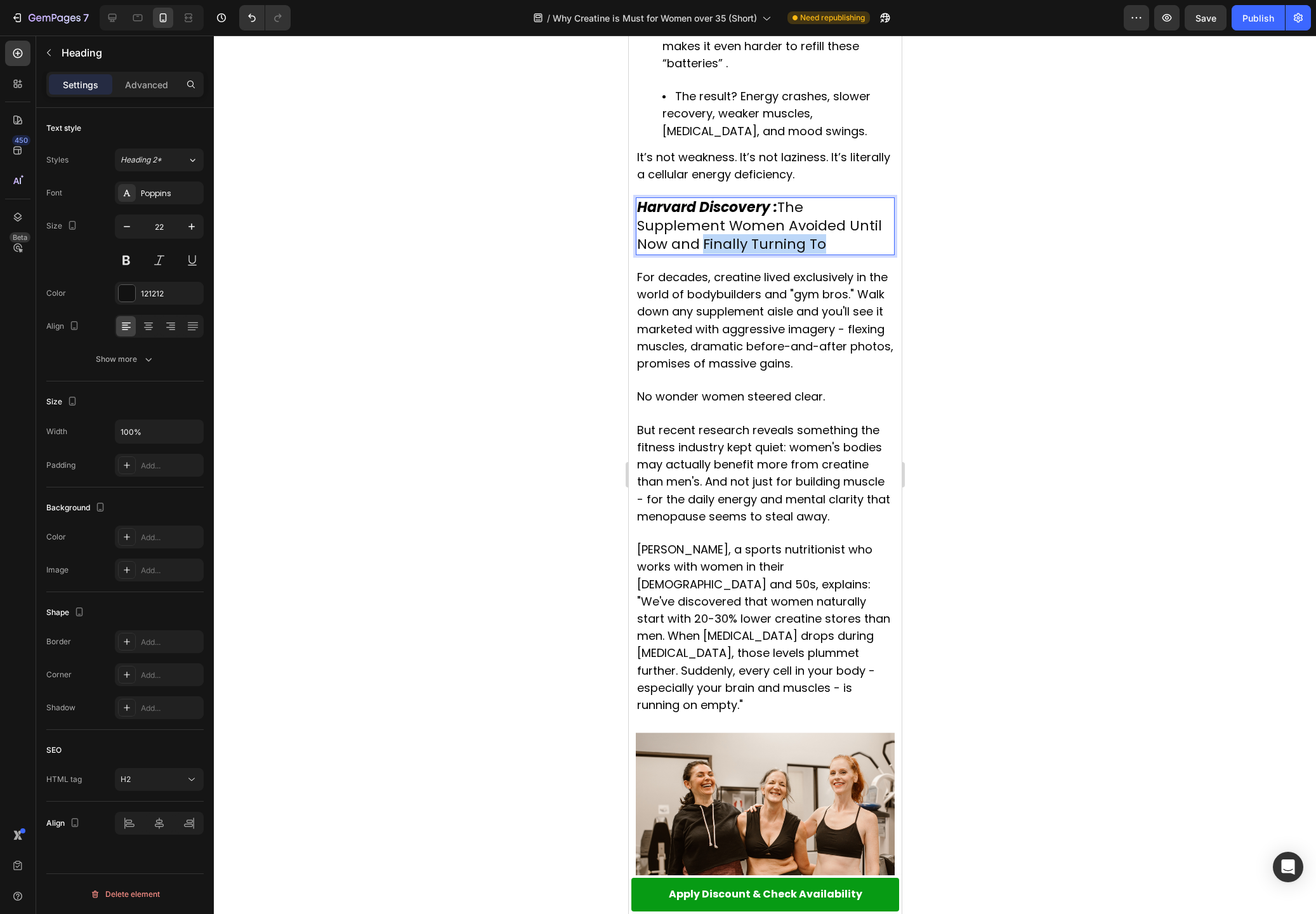
drag, startPoint x: 703, startPoint y: 181, endPoint x: 831, endPoint y: 192, distance: 128.5
click at [831, 198] on h2 "Harvard Discovery : The Supplement Women Avoided Until Now and Finally Turning …" at bounding box center [764, 226] width 259 height 58
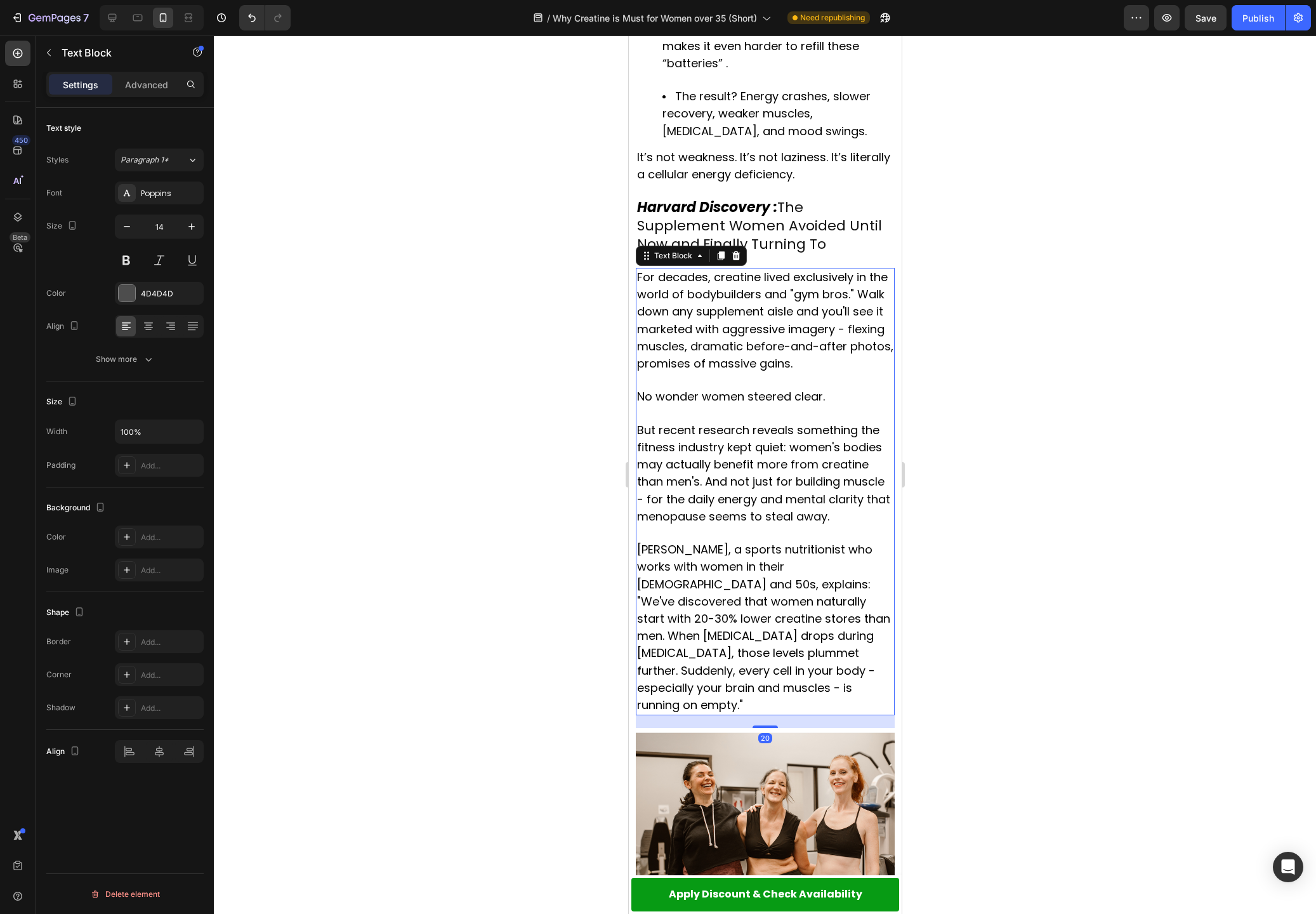
click at [743, 269] on span "For decades, creatine lived exclusively in the world of bodybuilders and "gym b…" at bounding box center [765, 320] width 256 height 102
click at [1016, 244] on div at bounding box center [765, 475] width 1102 height 878
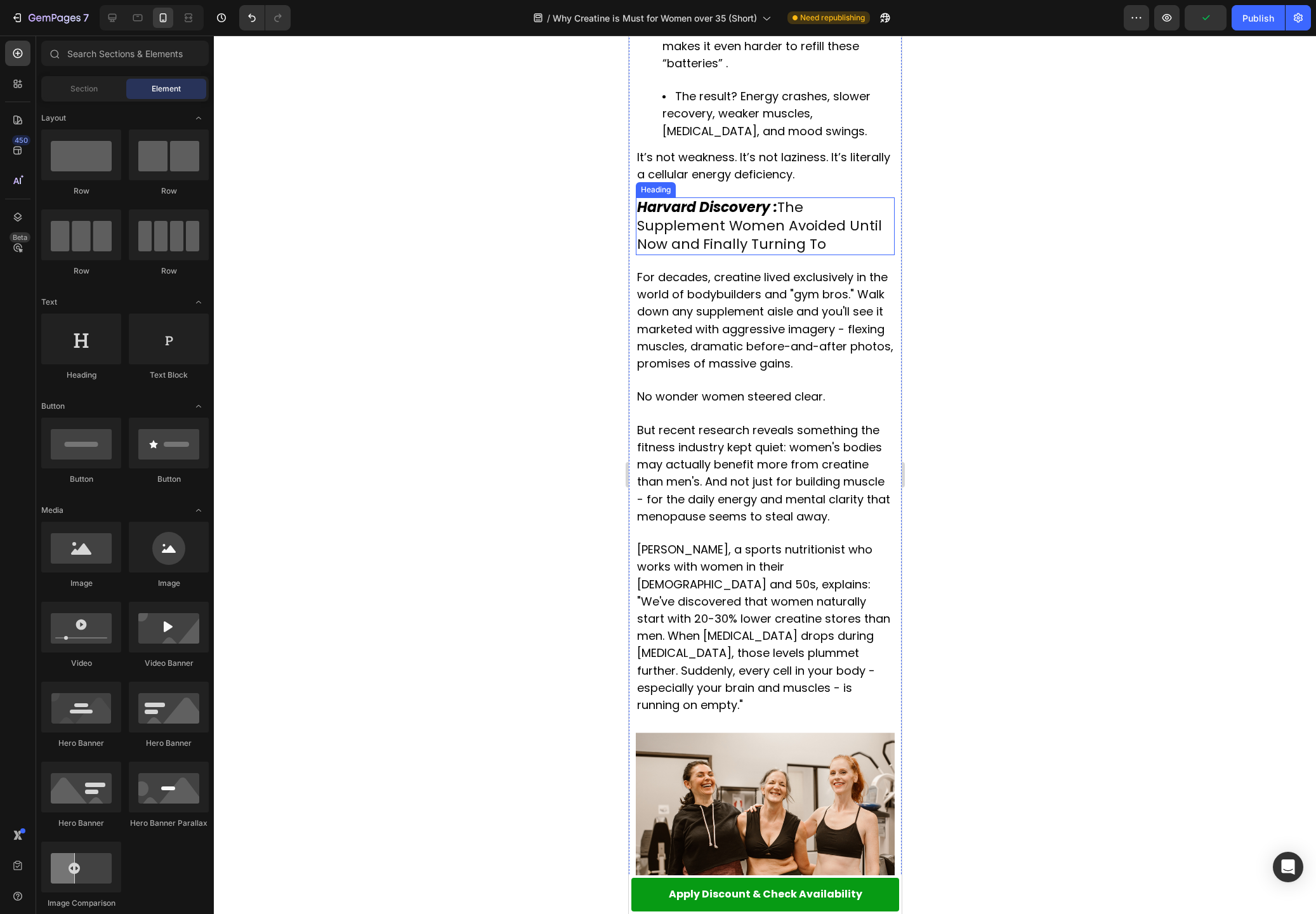
click at [699, 233] on strong "Rich Text Editor. Editing area: main" at bounding box center [701, 244] width 4 height 21
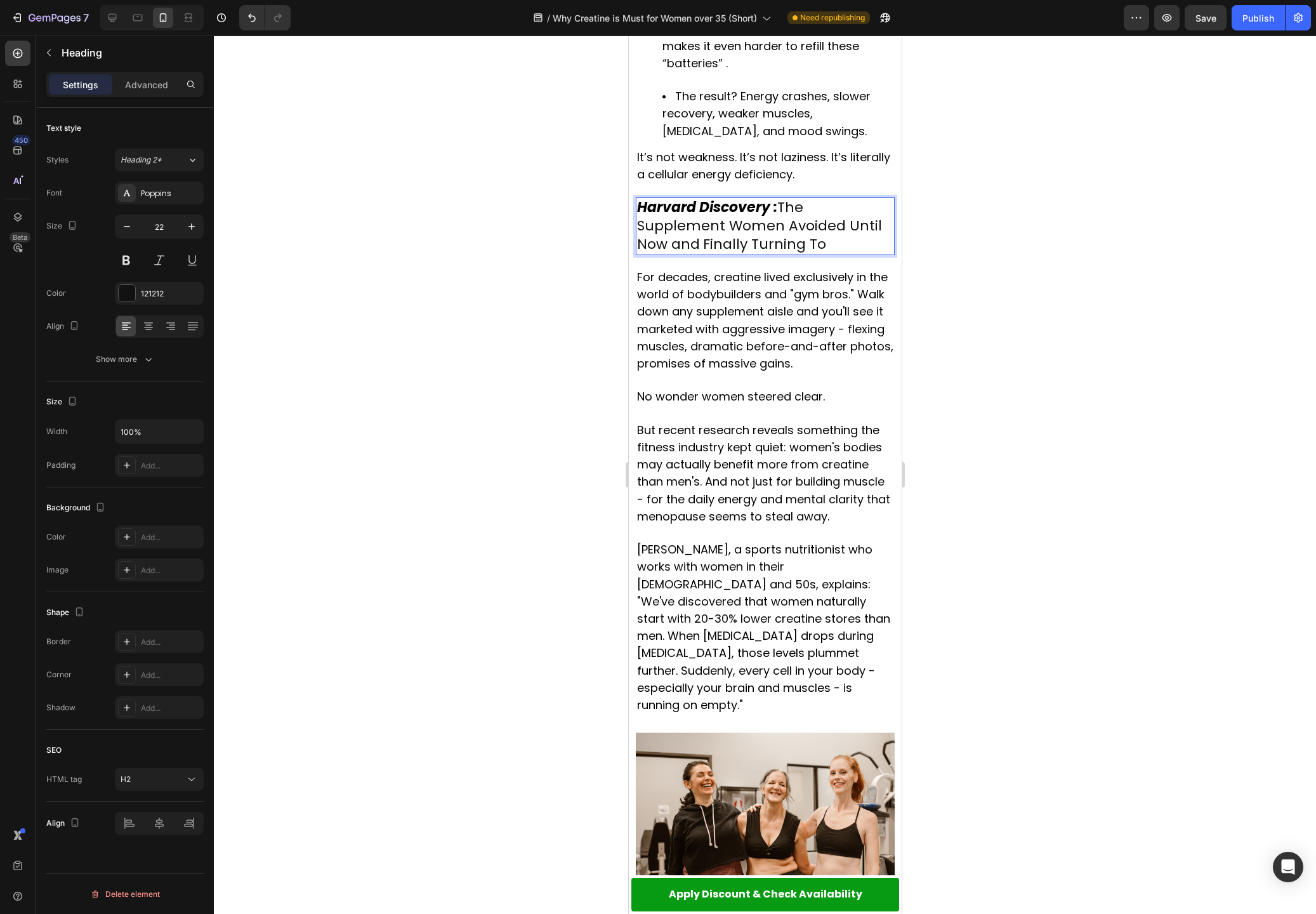
click at [719, 199] on p "Harvard Discovery : The Supplement Women Avoided Until Now and Finally Turning …" at bounding box center [765, 226] width 256 height 55
click at [720, 199] on p "Harvard Discovery : The Supplement Women Avoided Until Now and Finally Turning …" at bounding box center [765, 226] width 256 height 55
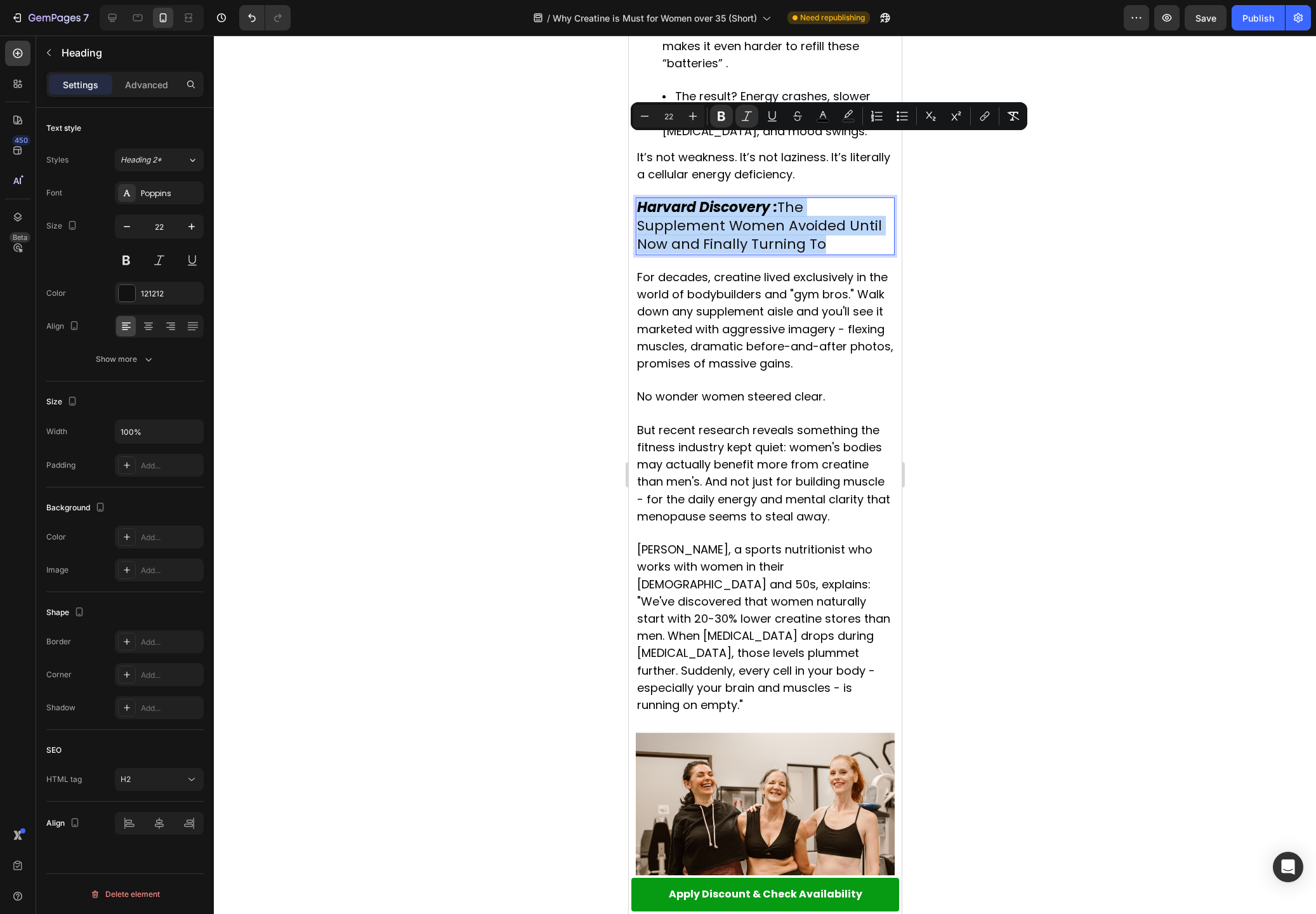
copy p "Harvard Discovery : The Supplement Women Avoided Until Now and Finally Turning …"
click at [800, 199] on p "Harvard Discovery : The Supplement Women Avoided Until Now and Finally Turning …" at bounding box center [765, 226] width 256 height 55
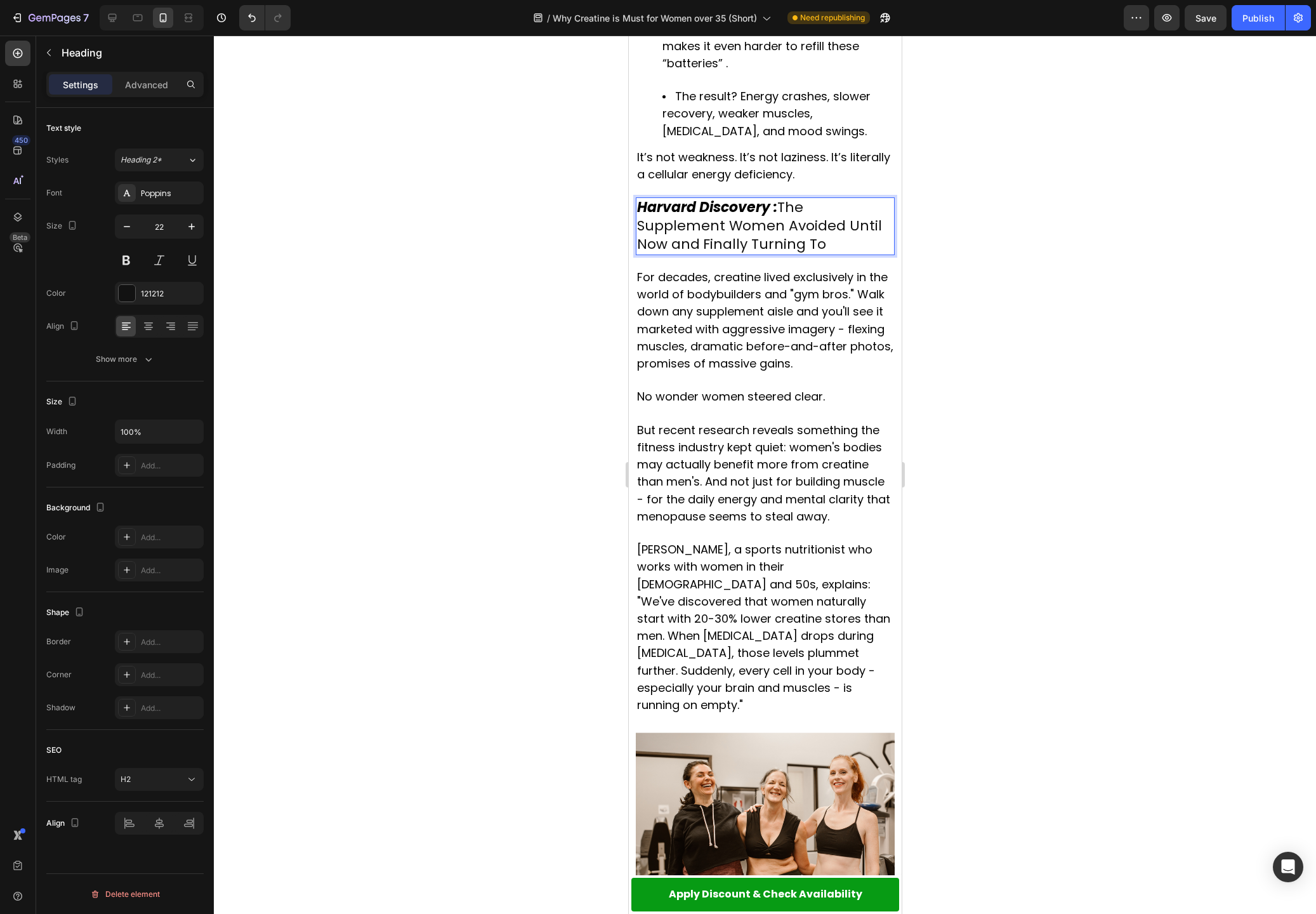
click at [800, 199] on p "Harvard Discovery : The Supplement Women Avoided Until Now and Finally Turning …" at bounding box center [765, 226] width 256 height 55
click at [705, 234] on span "Finally Turning To" at bounding box center [764, 244] width 123 height 20
click at [703, 234] on span "Finally Turning To" at bounding box center [764, 244] width 123 height 20
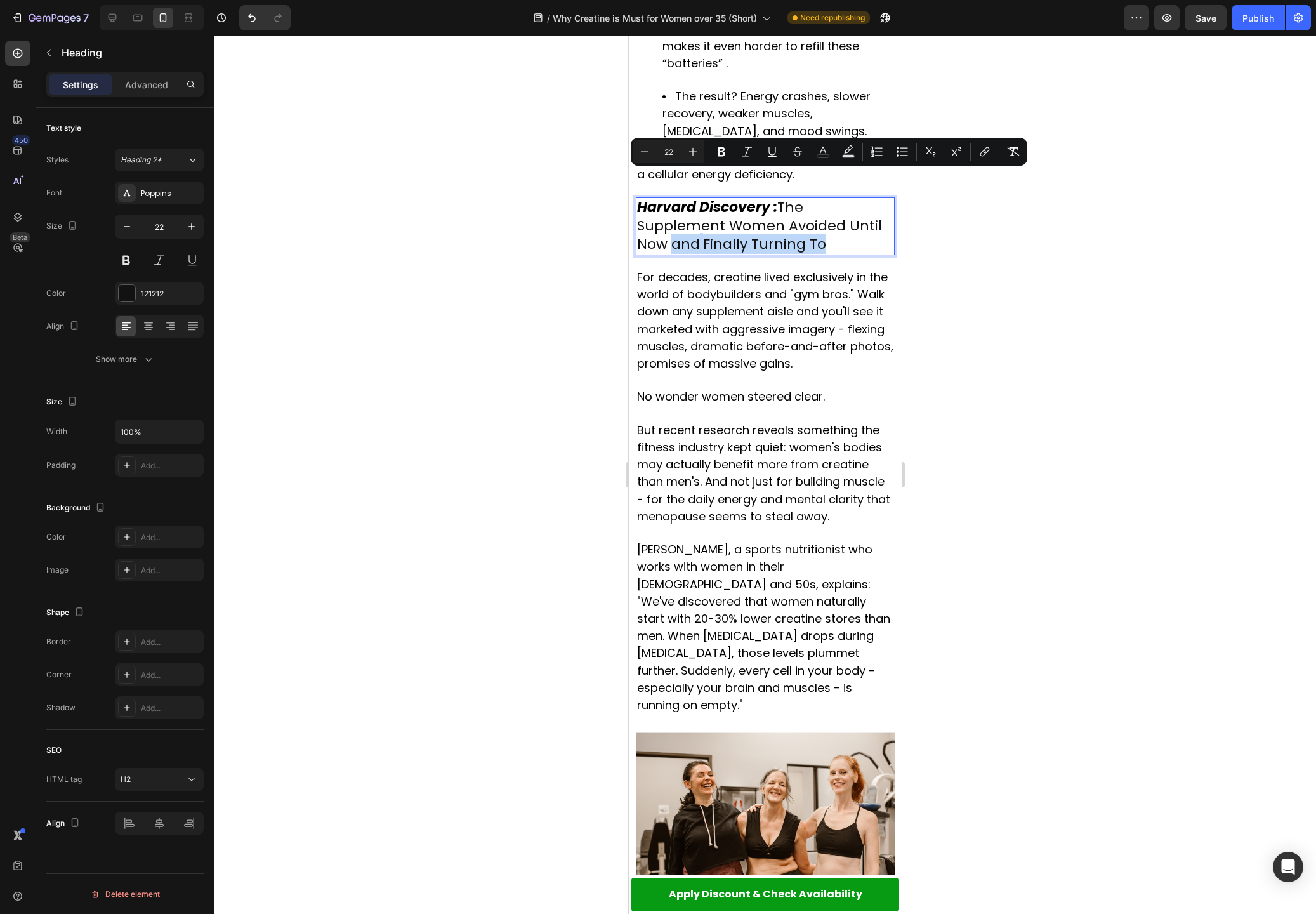
drag, startPoint x: 695, startPoint y: 185, endPoint x: 865, endPoint y: 189, distance: 170.0
click at [865, 199] on p "Harvard Discovery : The Supplement Women Avoided Until Now and Finally Turning …" at bounding box center [765, 226] width 256 height 55
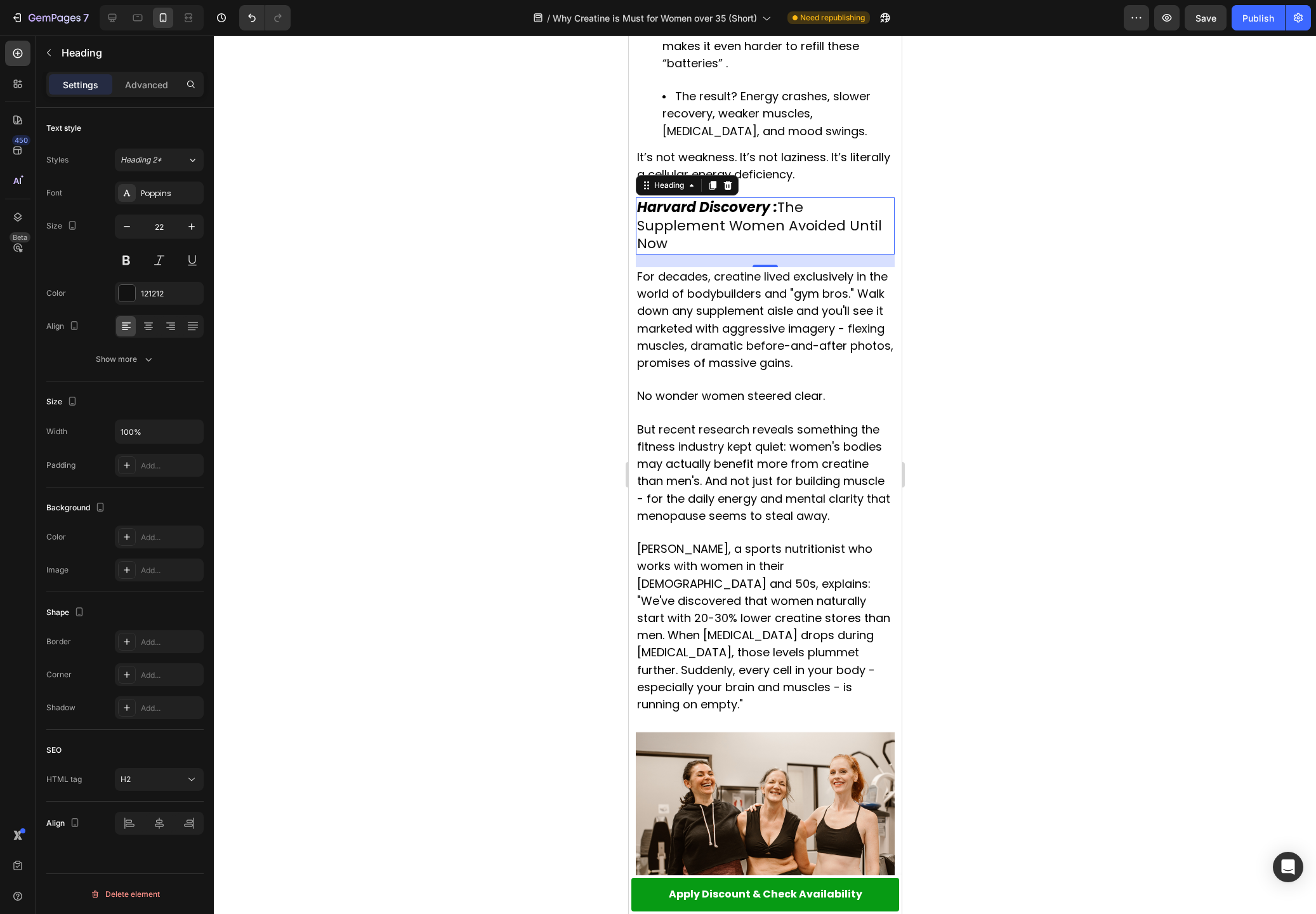
click at [989, 250] on div at bounding box center [765, 475] width 1102 height 878
click at [784, 199] on p "⁠⁠⁠⁠⁠⁠⁠ Harvard Discovery : The Supplement Women Avoided Until Now" at bounding box center [765, 225] width 256 height 54
click at [248, 19] on icon "Undo/Redo" at bounding box center [252, 18] width 12 height 12
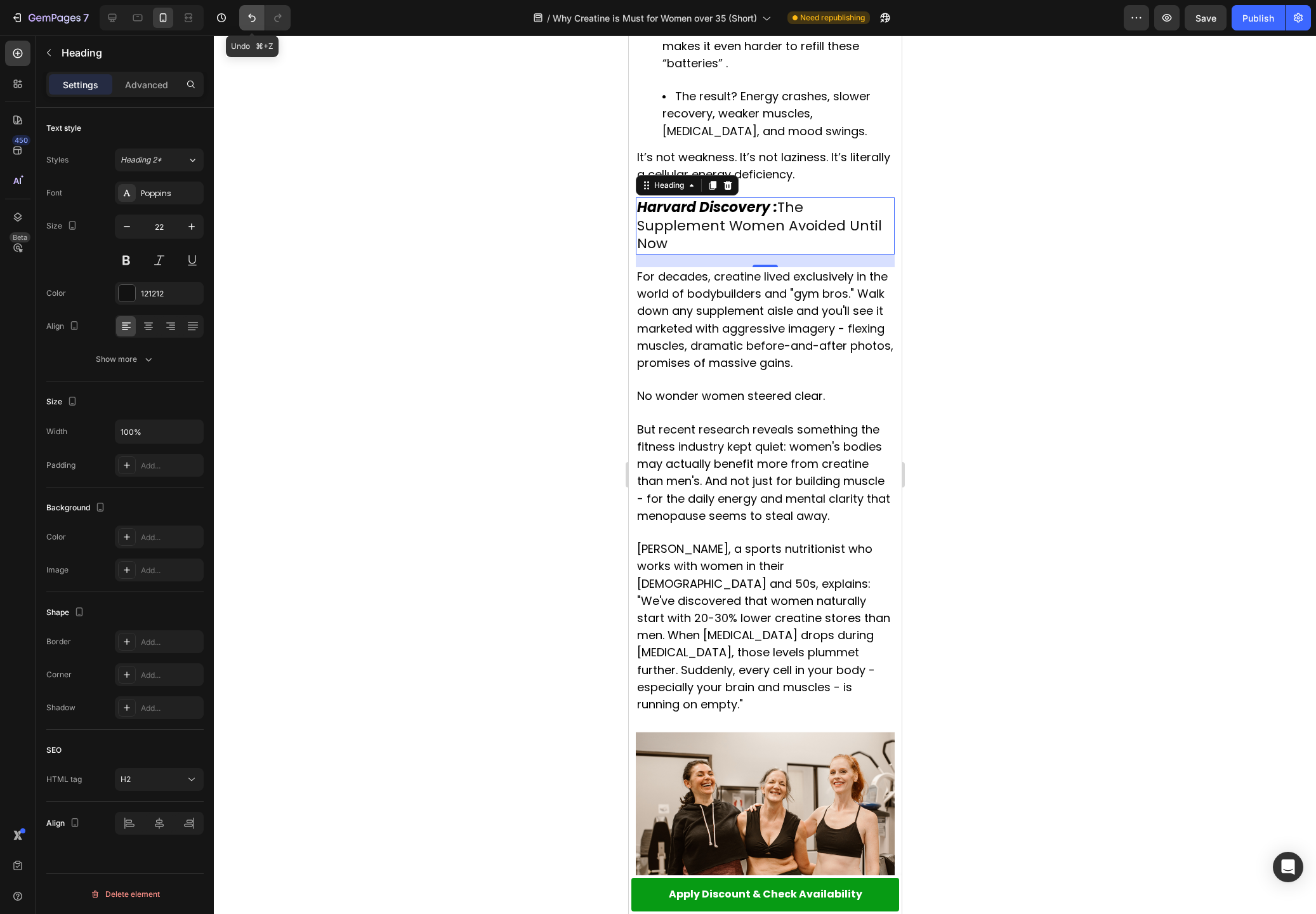
click at [248, 19] on icon "Undo/Redo" at bounding box center [252, 18] width 12 height 12
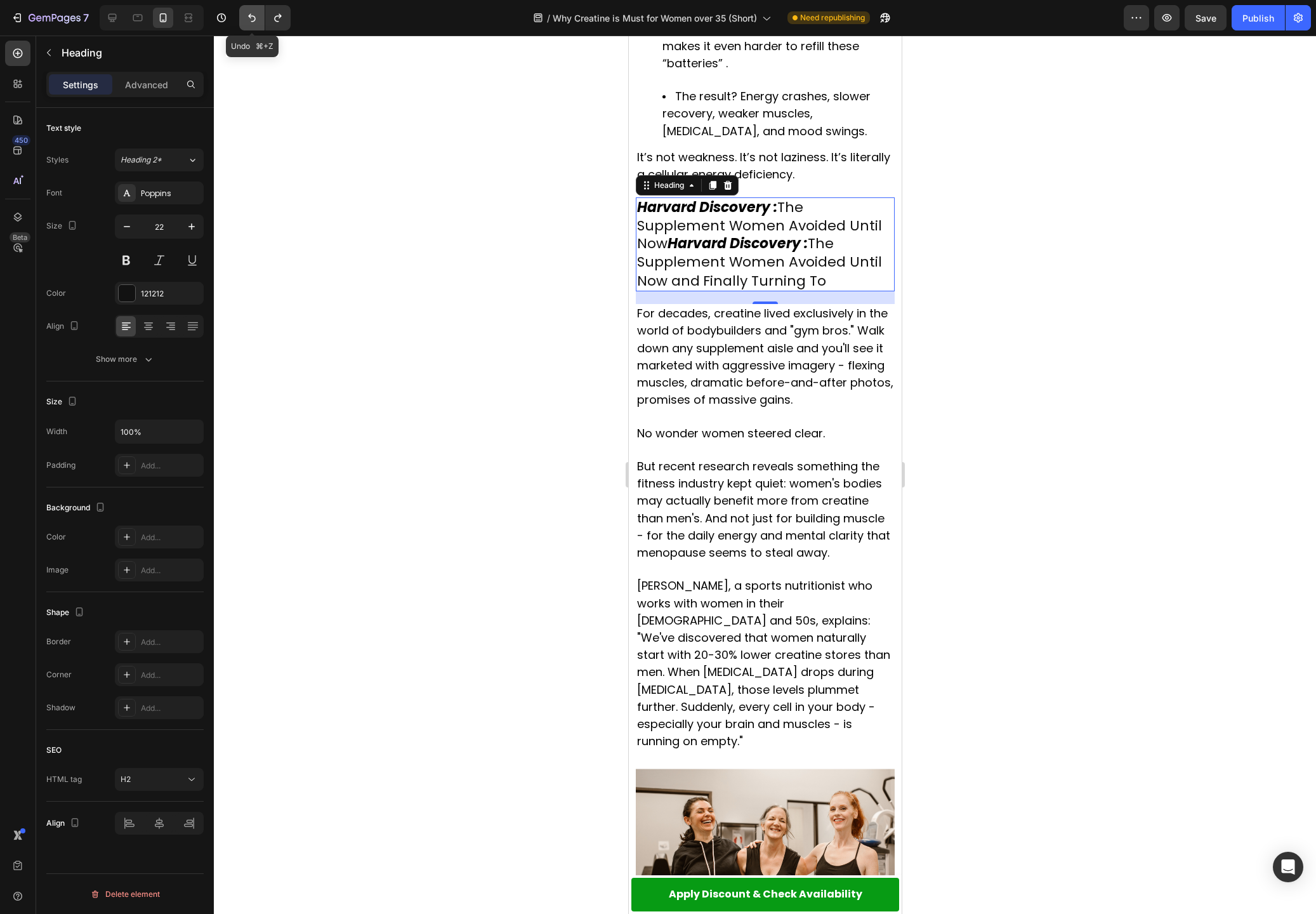
click at [248, 19] on icon "Undo/Redo" at bounding box center [252, 18] width 12 height 12
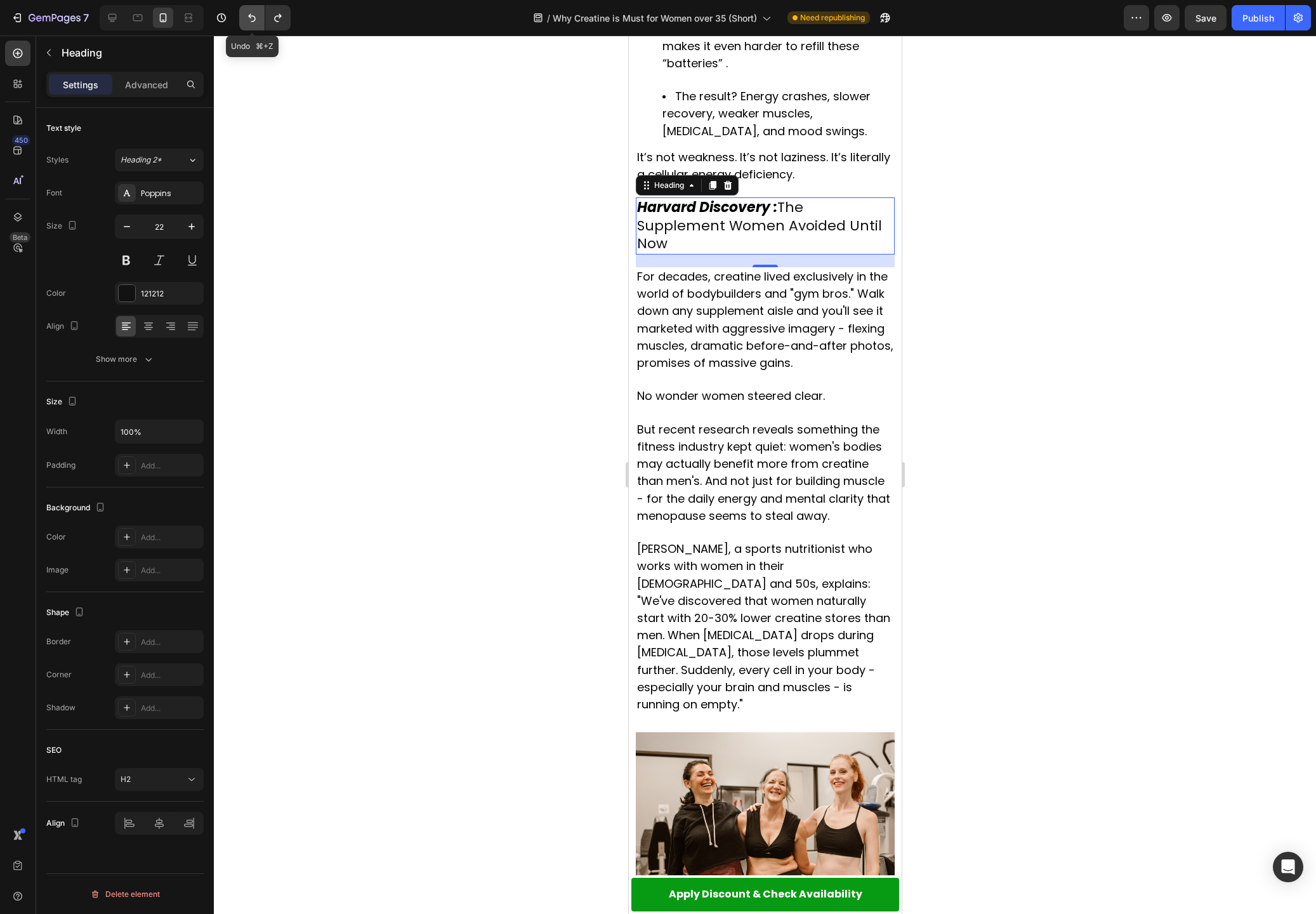
click at [248, 19] on icon "Undo/Redo" at bounding box center [252, 18] width 12 height 12
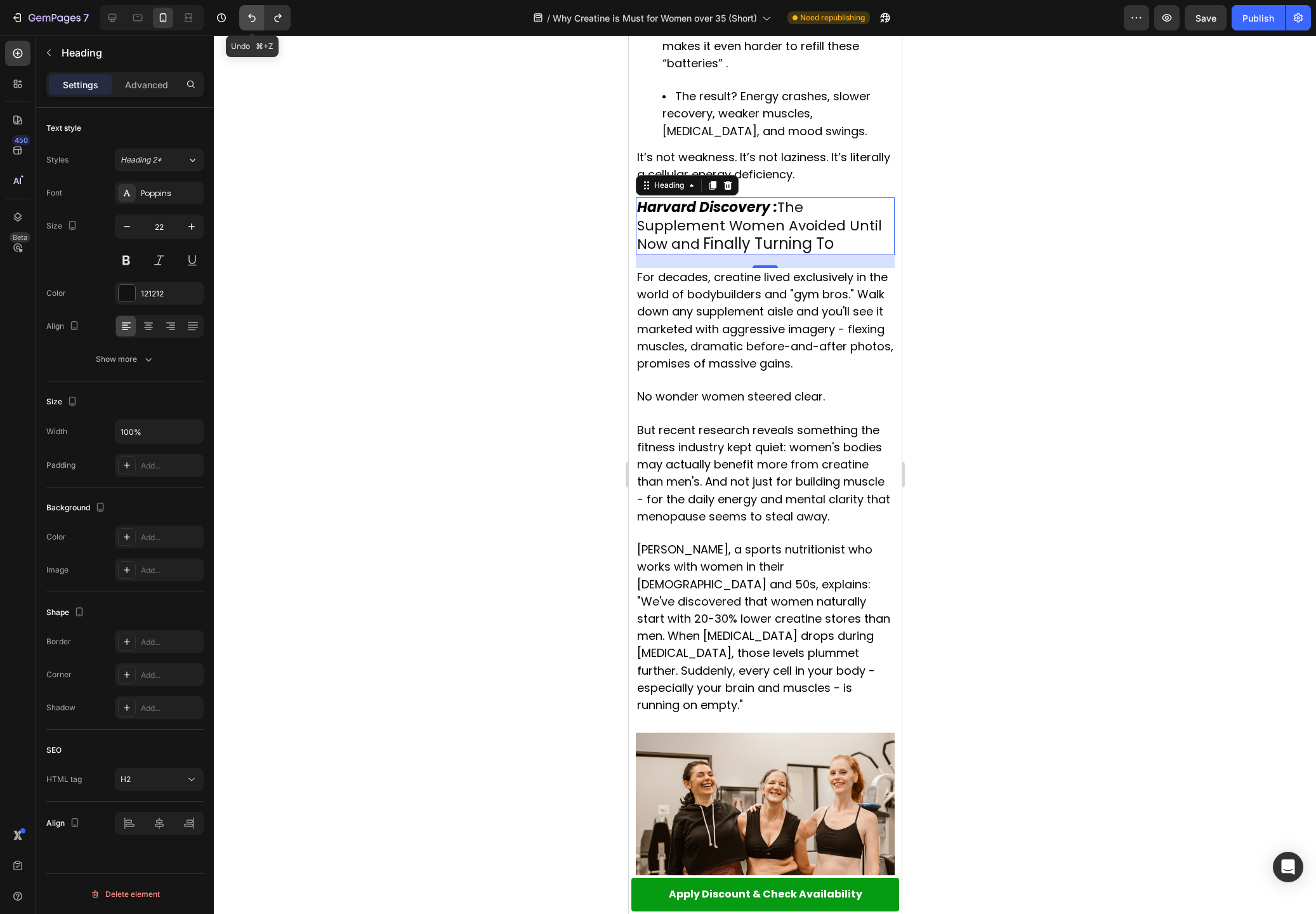
click at [248, 19] on icon "Undo/Redo" at bounding box center [252, 18] width 12 height 12
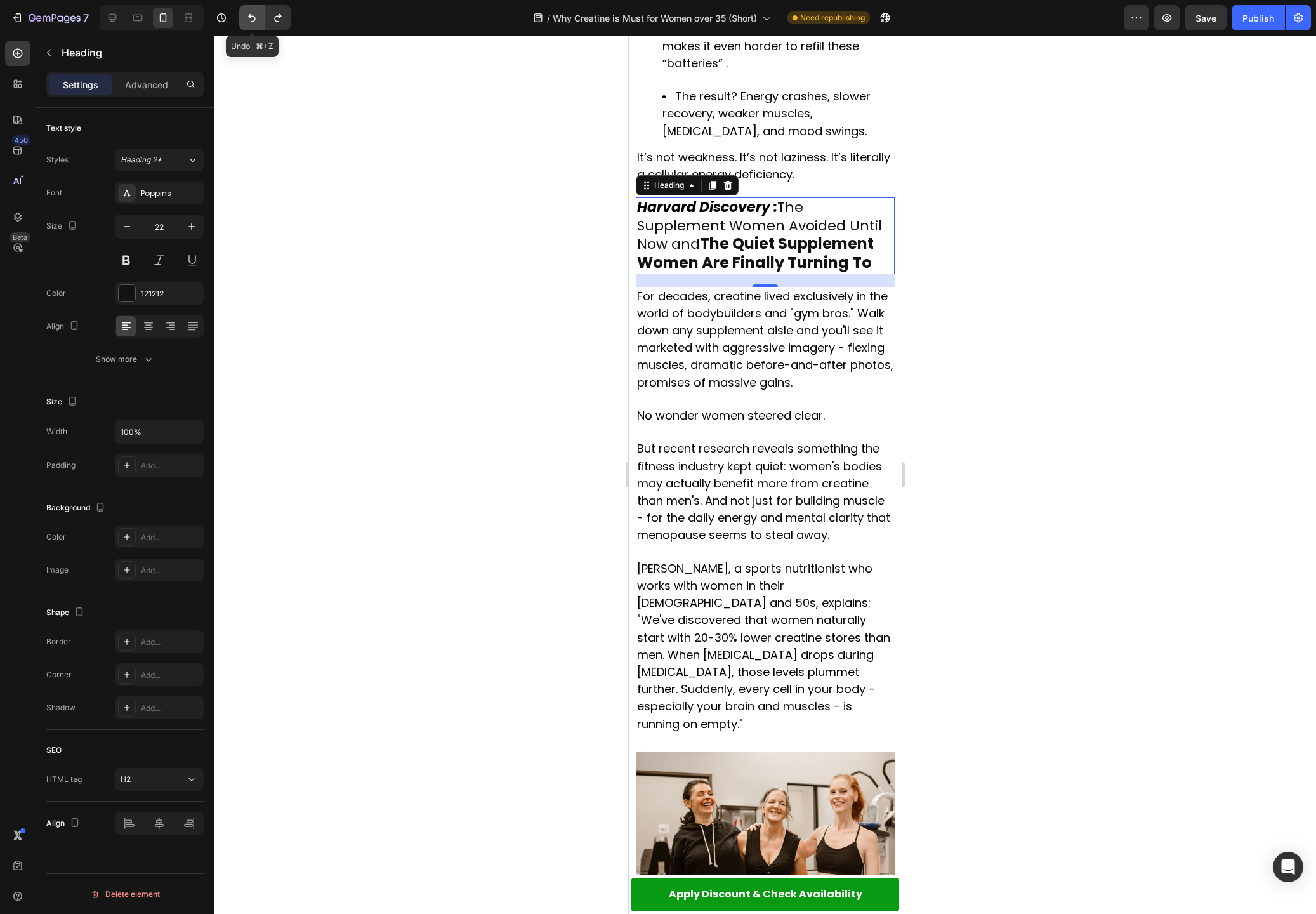
click at [248, 18] on icon "Undo/Redo" at bounding box center [252, 18] width 12 height 12
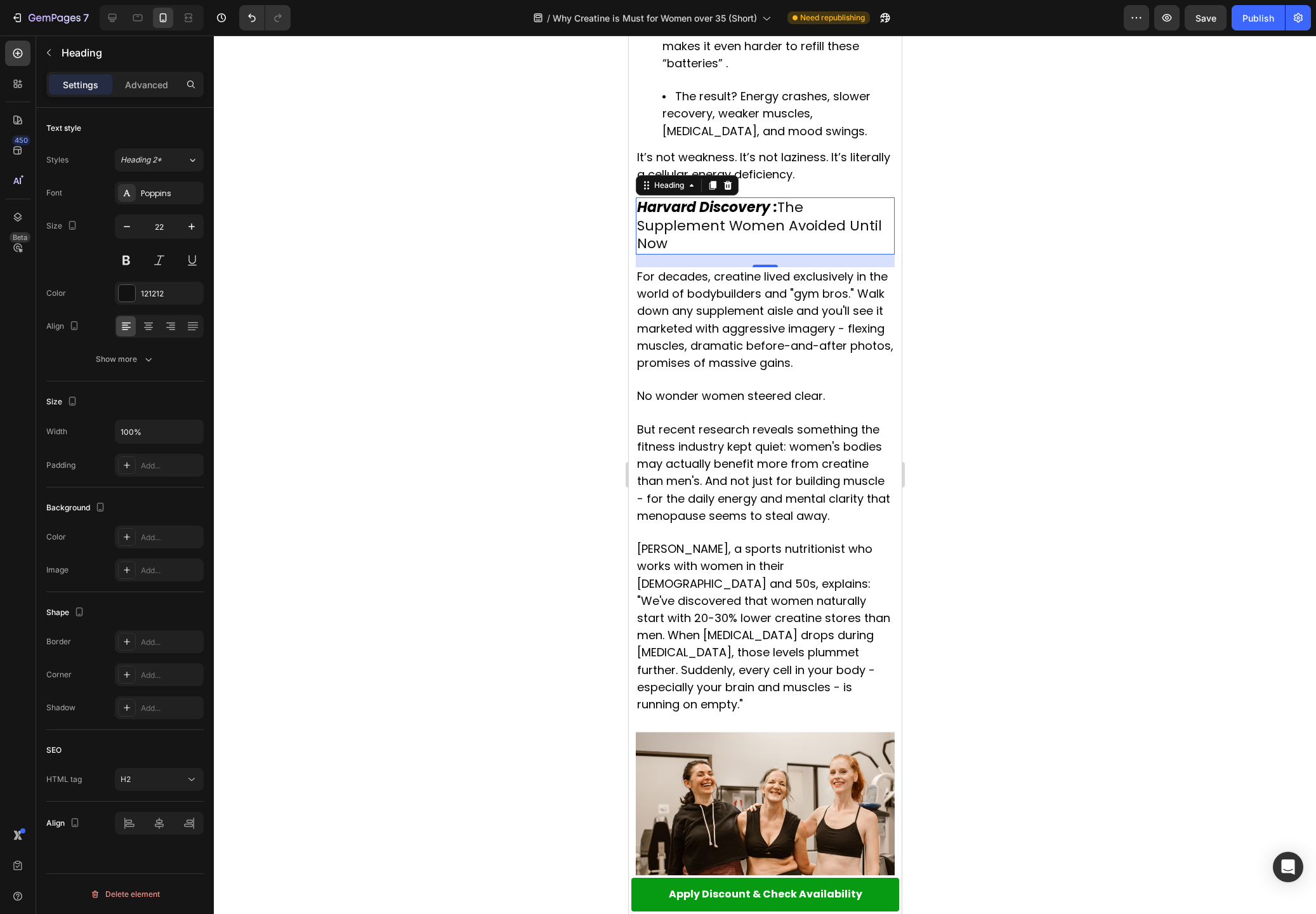
click at [825, 198] on h2 "Harvard Discovery : The Supplement Women Avoided Until Now" at bounding box center [764, 226] width 259 height 57
click at [703, 199] on p "Harvard Discovery : The Supplement Women Avoided Until Now" at bounding box center [765, 225] width 256 height 54
click at [1142, 269] on div at bounding box center [765, 475] width 1102 height 878
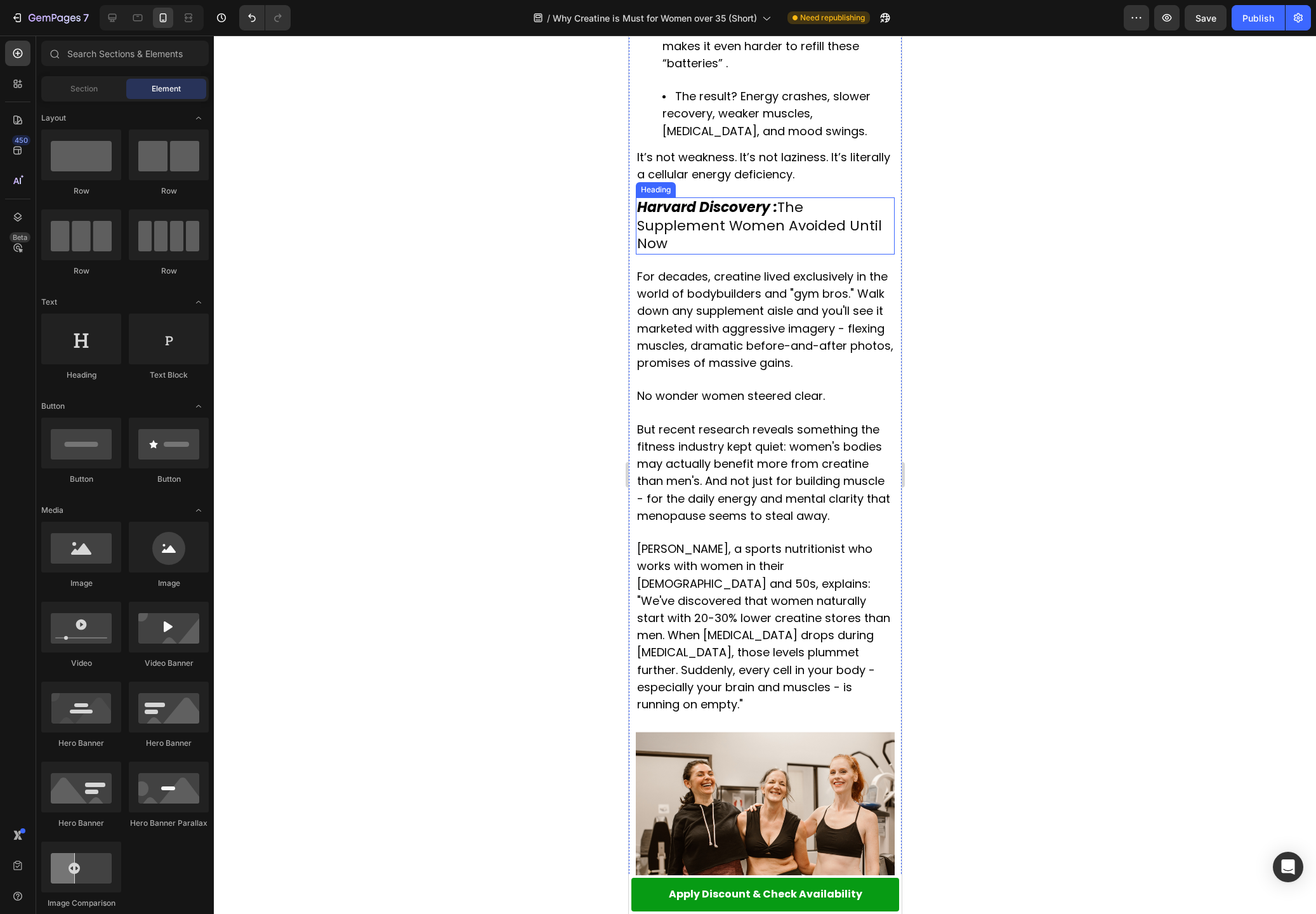
click at [796, 199] on p "⁠⁠⁠⁠⁠⁠⁠ Harvard Discovery : The Supplement Women Avoided Until Now" at bounding box center [765, 225] width 256 height 54
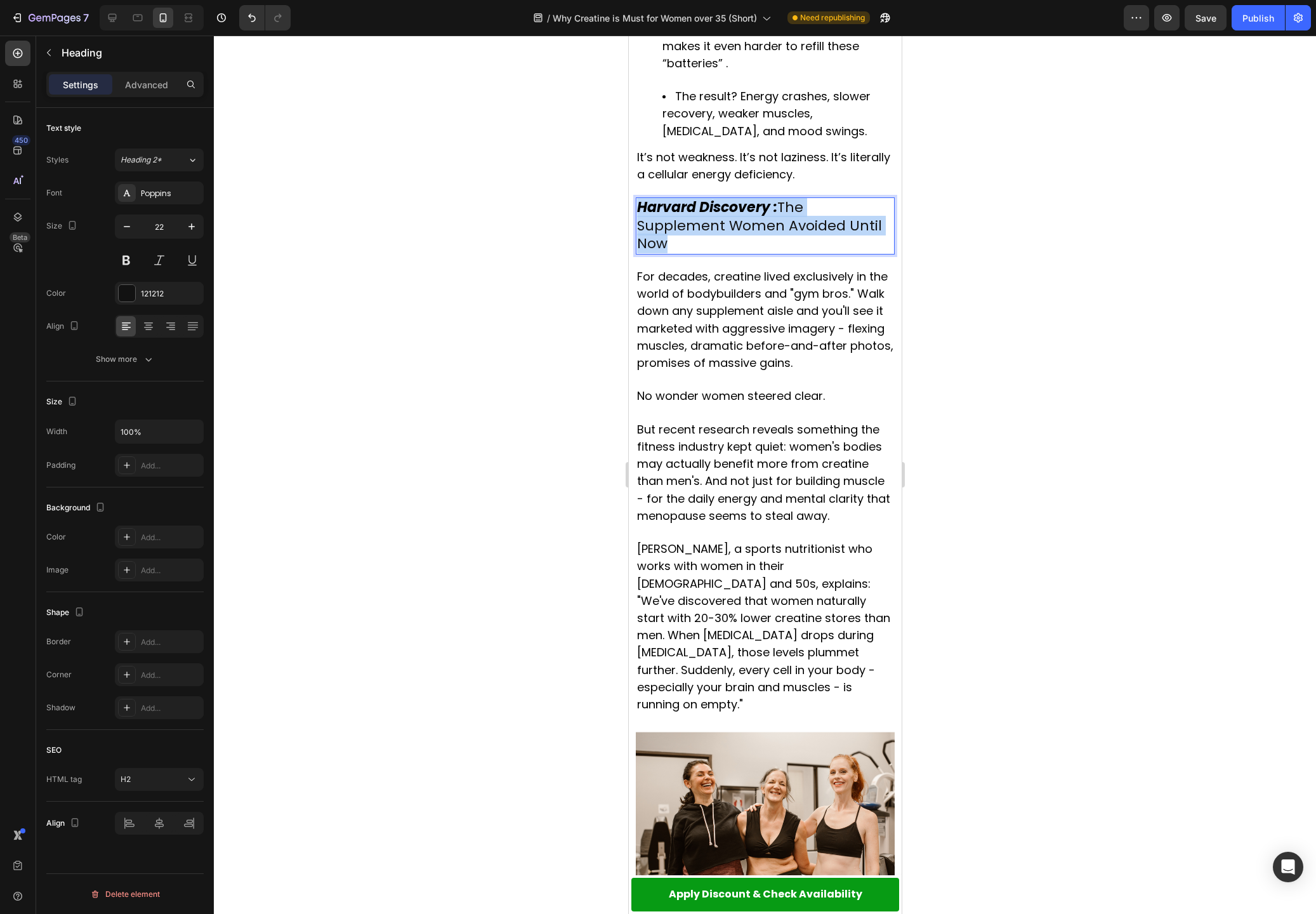
click at [796, 199] on p "Harvard Discovery : The Supplement Women Avoided Until Now" at bounding box center [765, 225] width 256 height 54
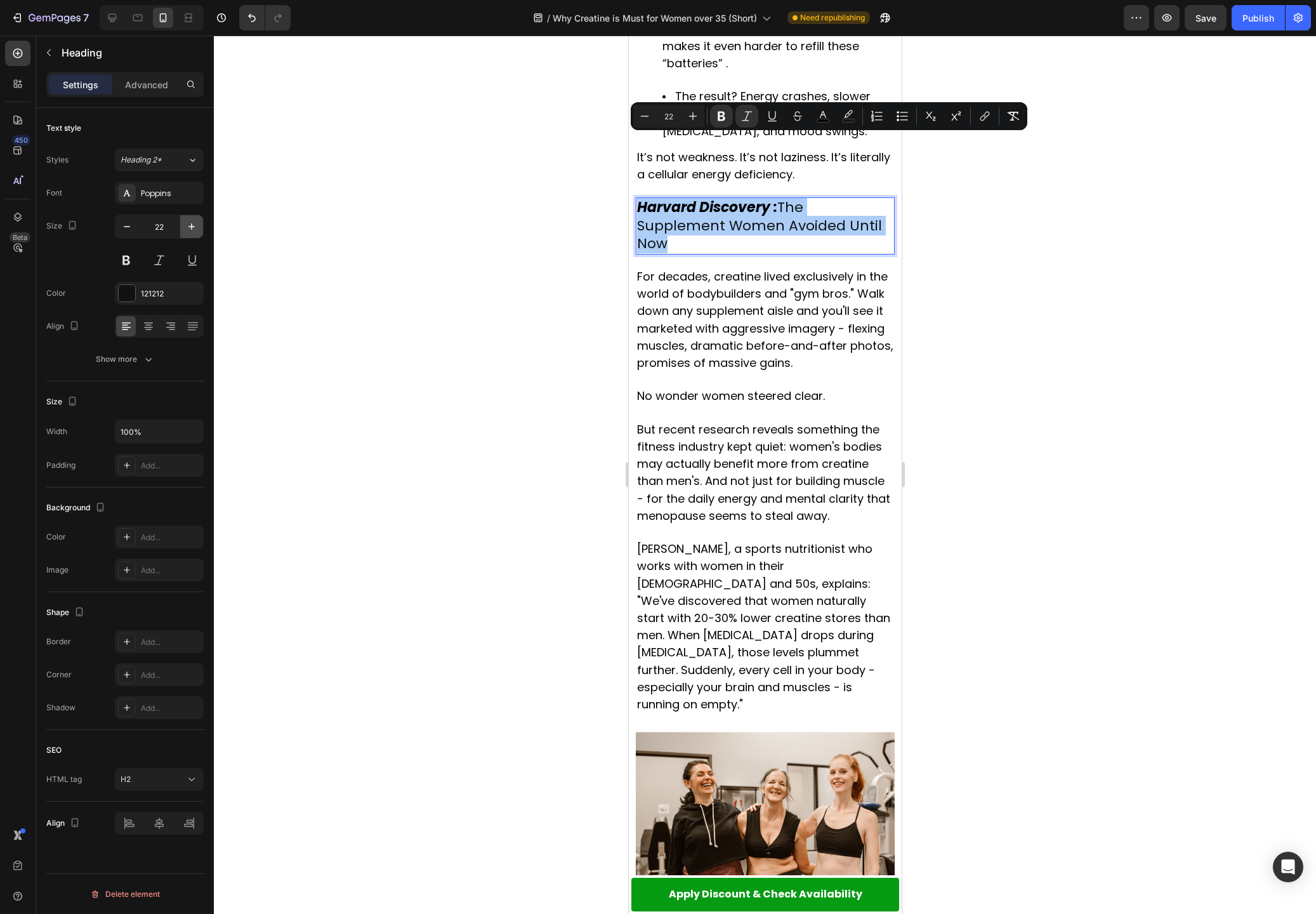
click at [190, 224] on icon "button" at bounding box center [191, 226] width 12 height 12
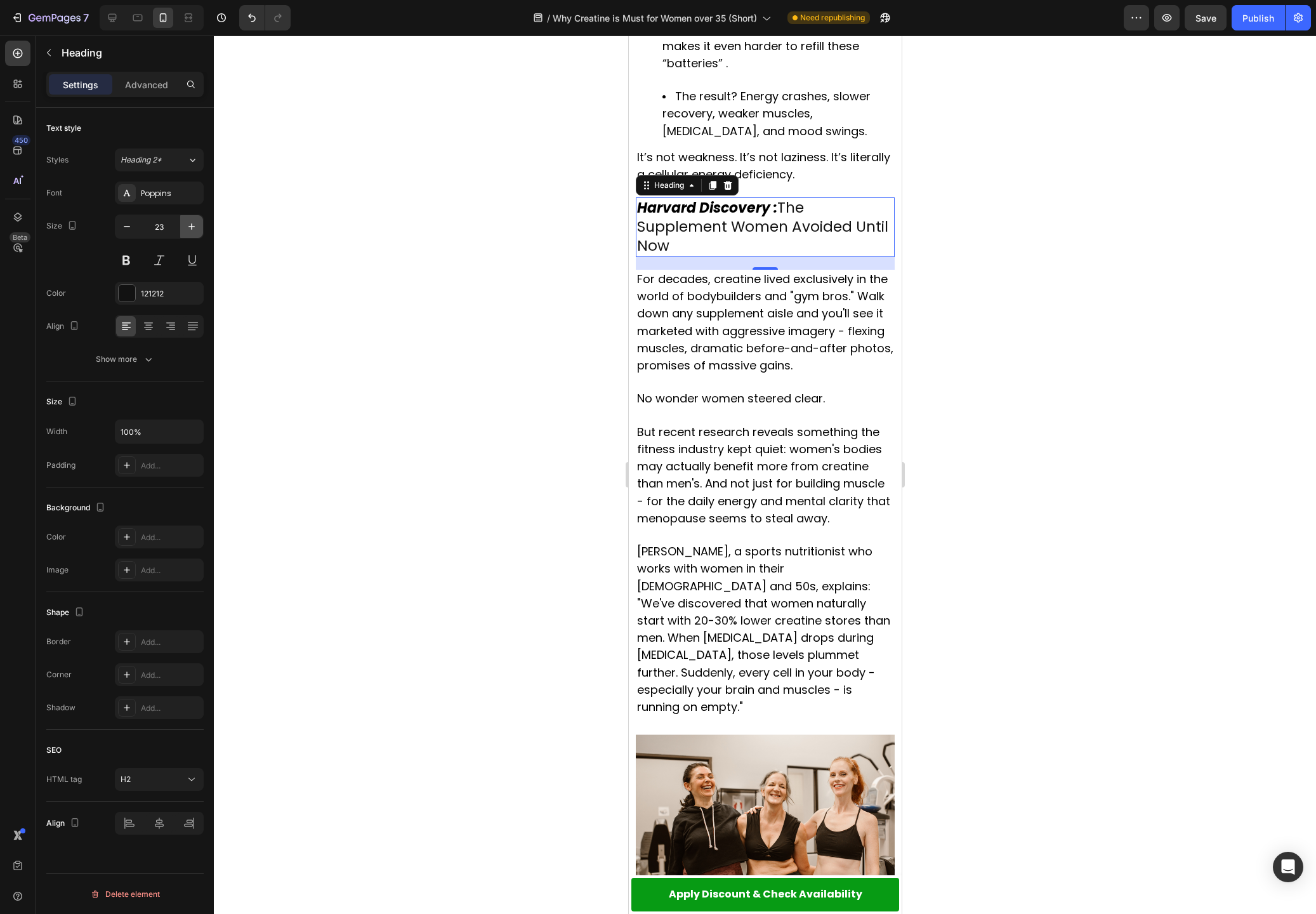
type input "24"
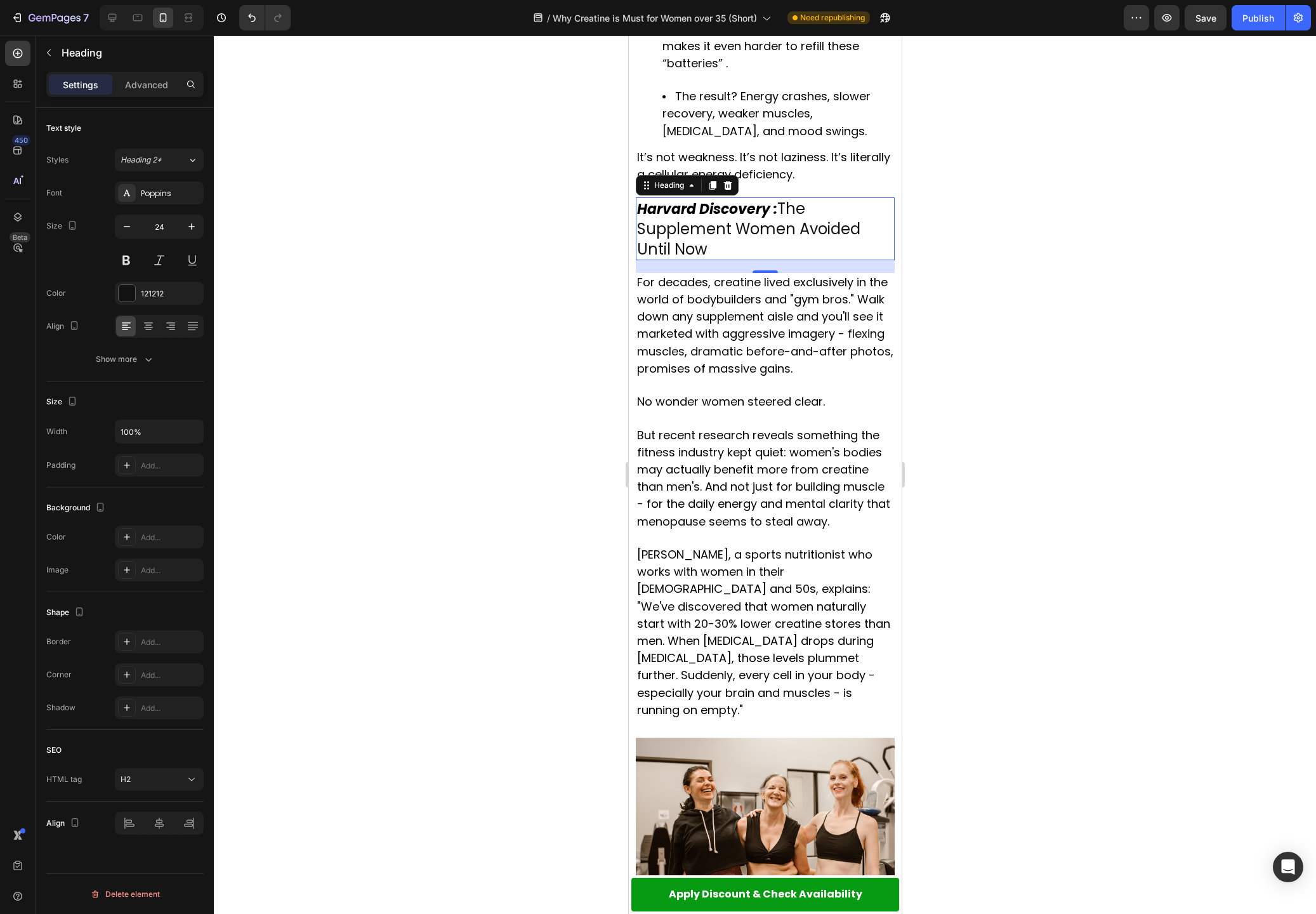
click at [471, 206] on div at bounding box center [765, 475] width 1102 height 878
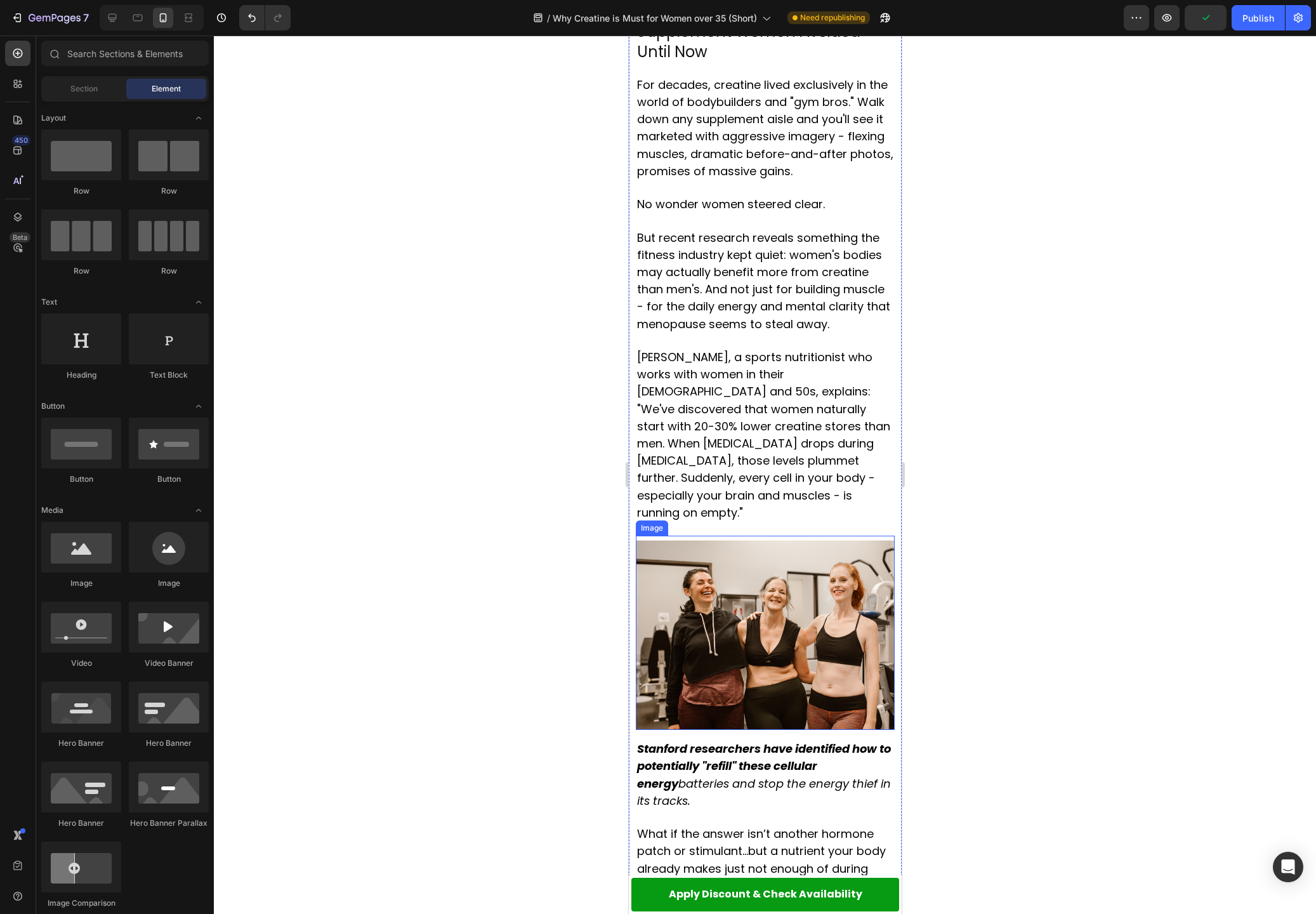
scroll to position [1203, 0]
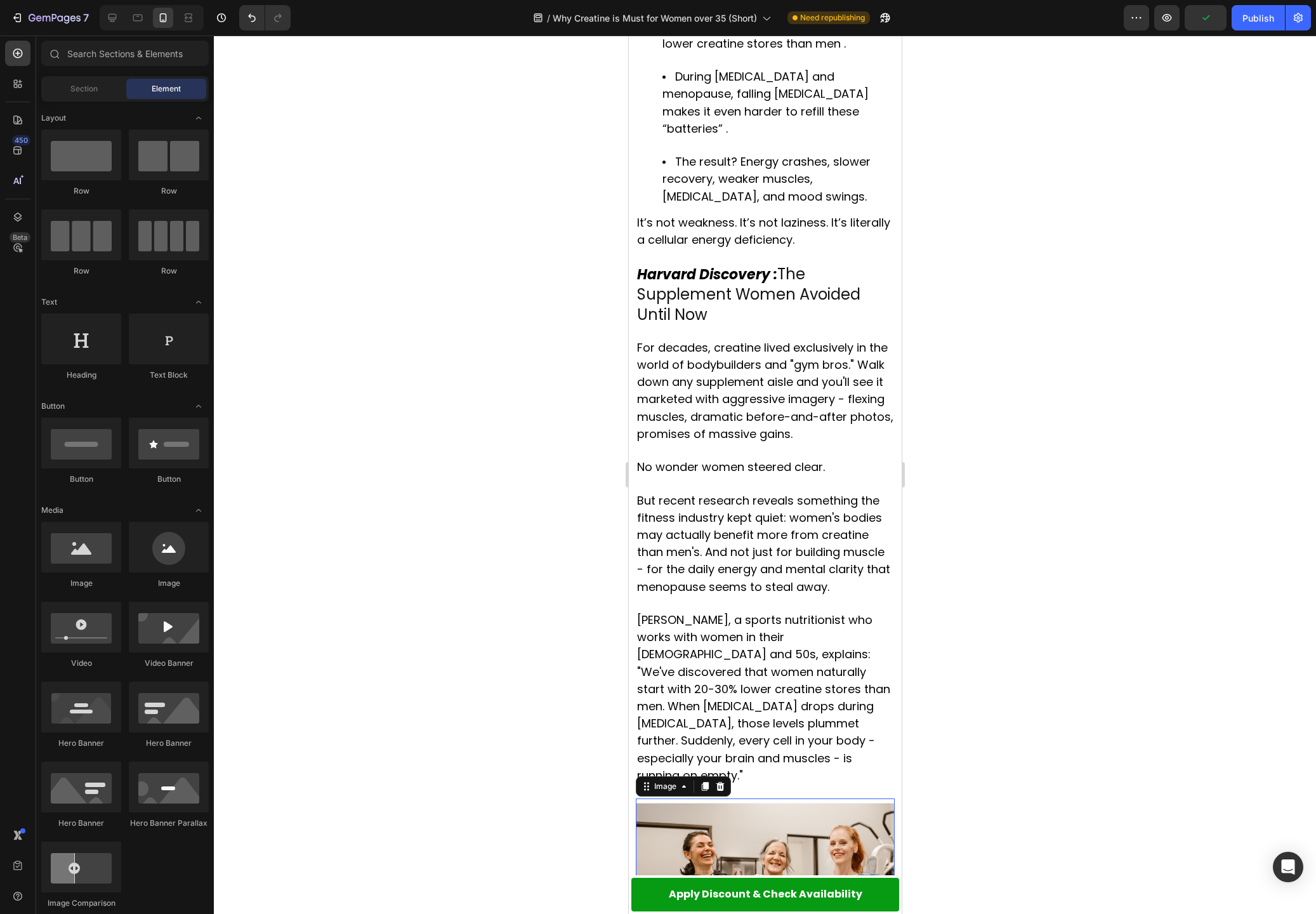
click at [703, 804] on img at bounding box center [764, 895] width 259 height 194
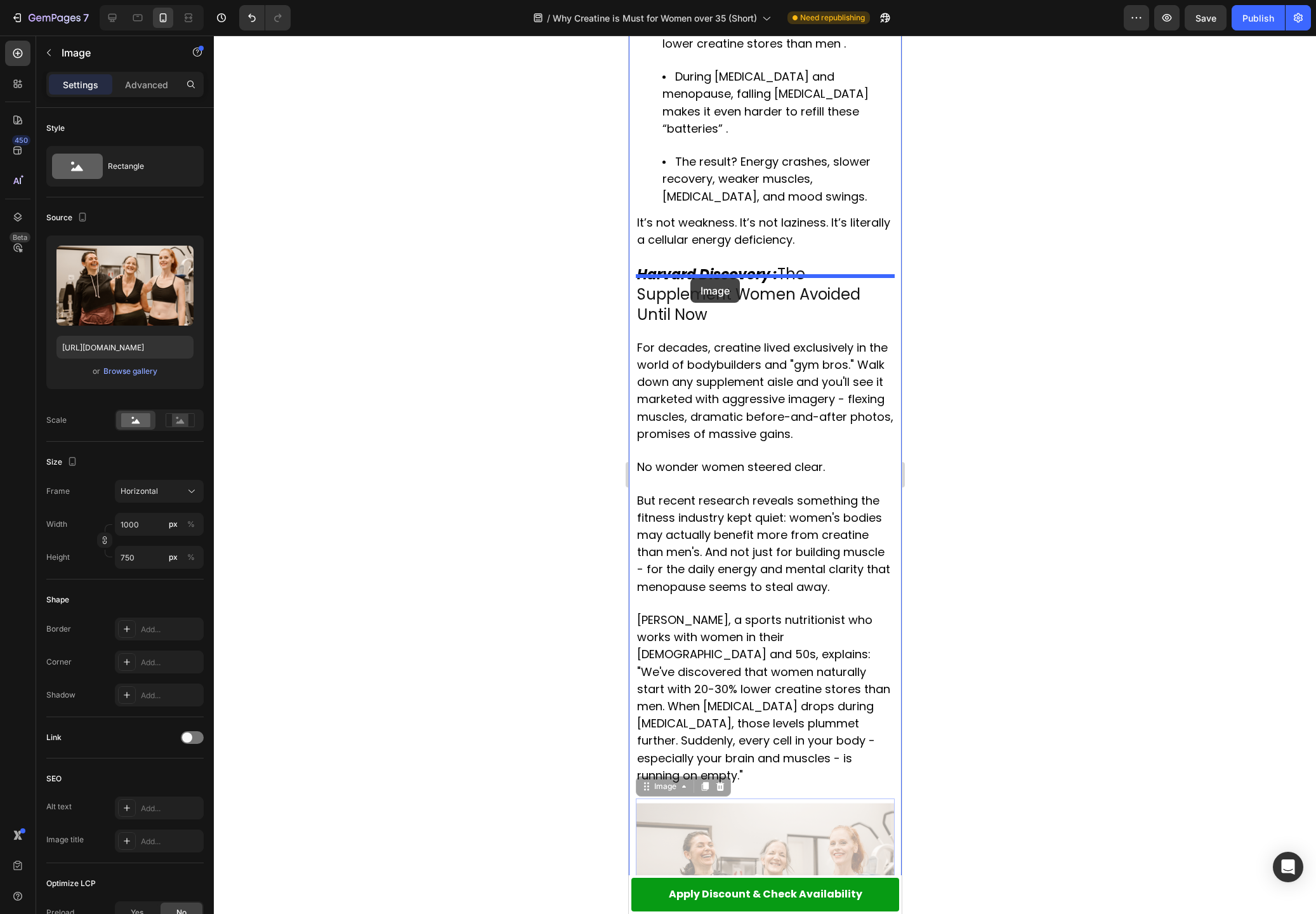
drag, startPoint x: 643, startPoint y: 709, endPoint x: 690, endPoint y: 278, distance: 433.6
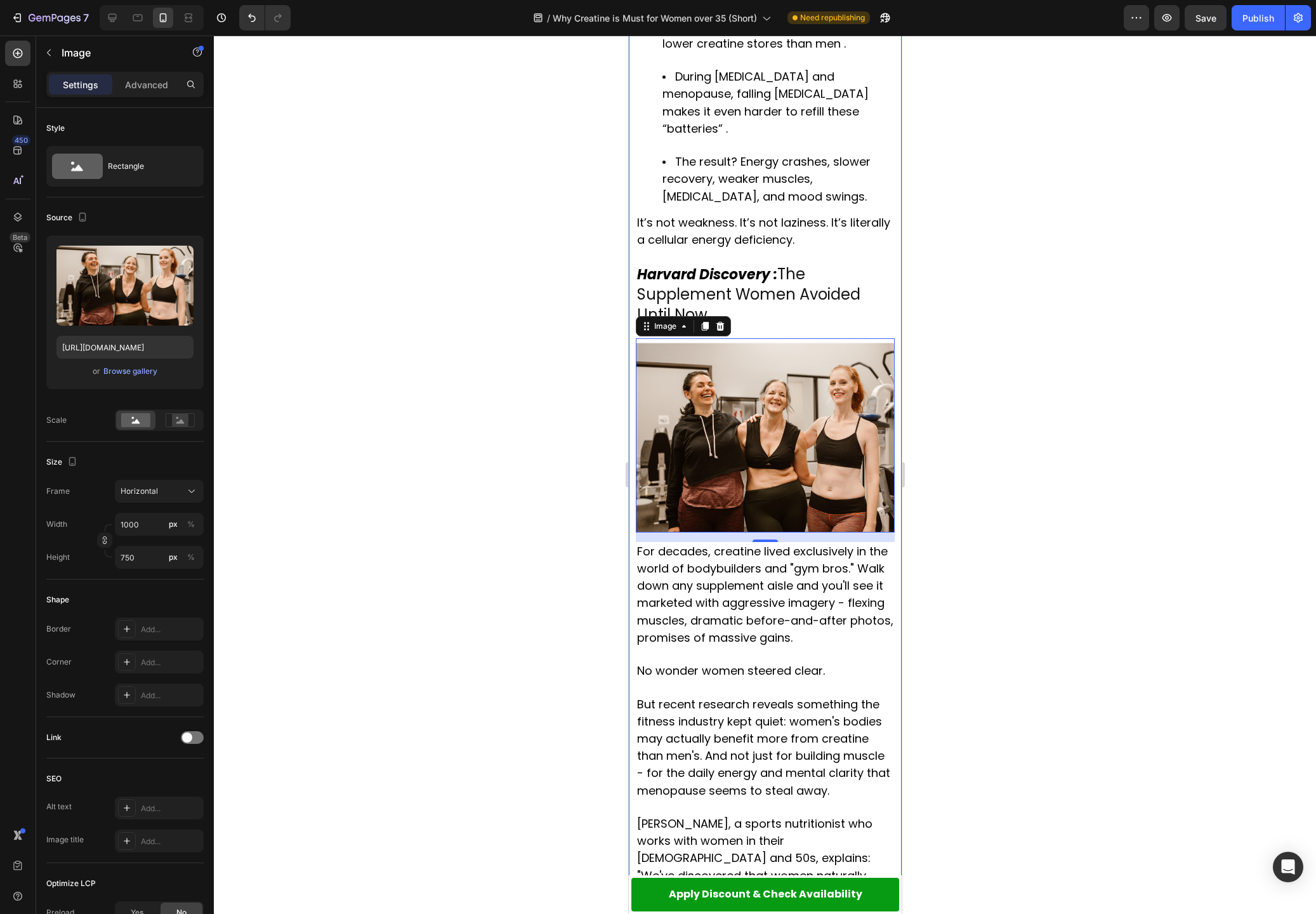
click at [1016, 431] on div at bounding box center [765, 475] width 1102 height 878
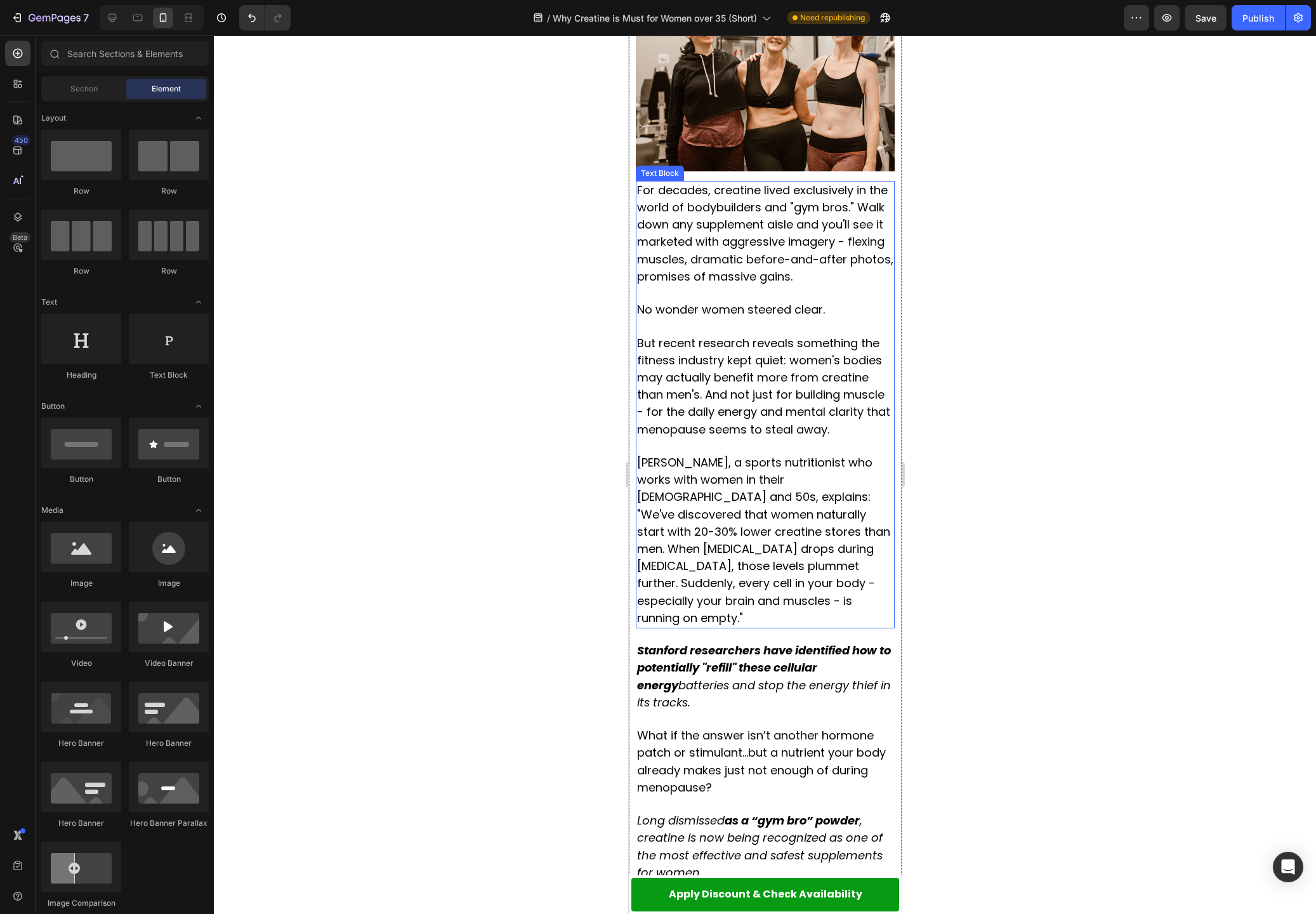
scroll to position [1664, 0]
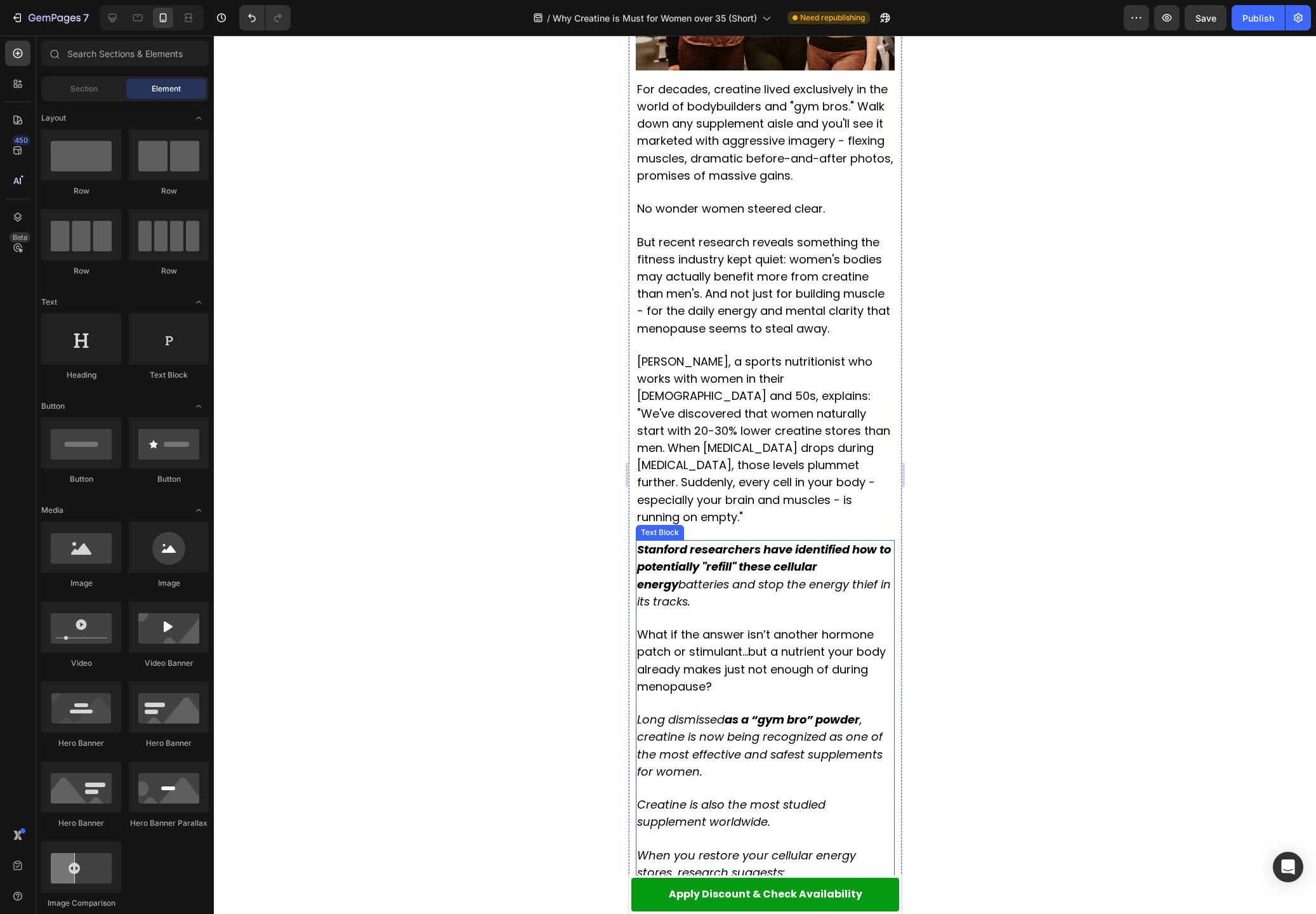
click at [719, 542] on strong "Stanford researchers have identified how to potentially "refill" these cellular…" at bounding box center [763, 567] width 254 height 50
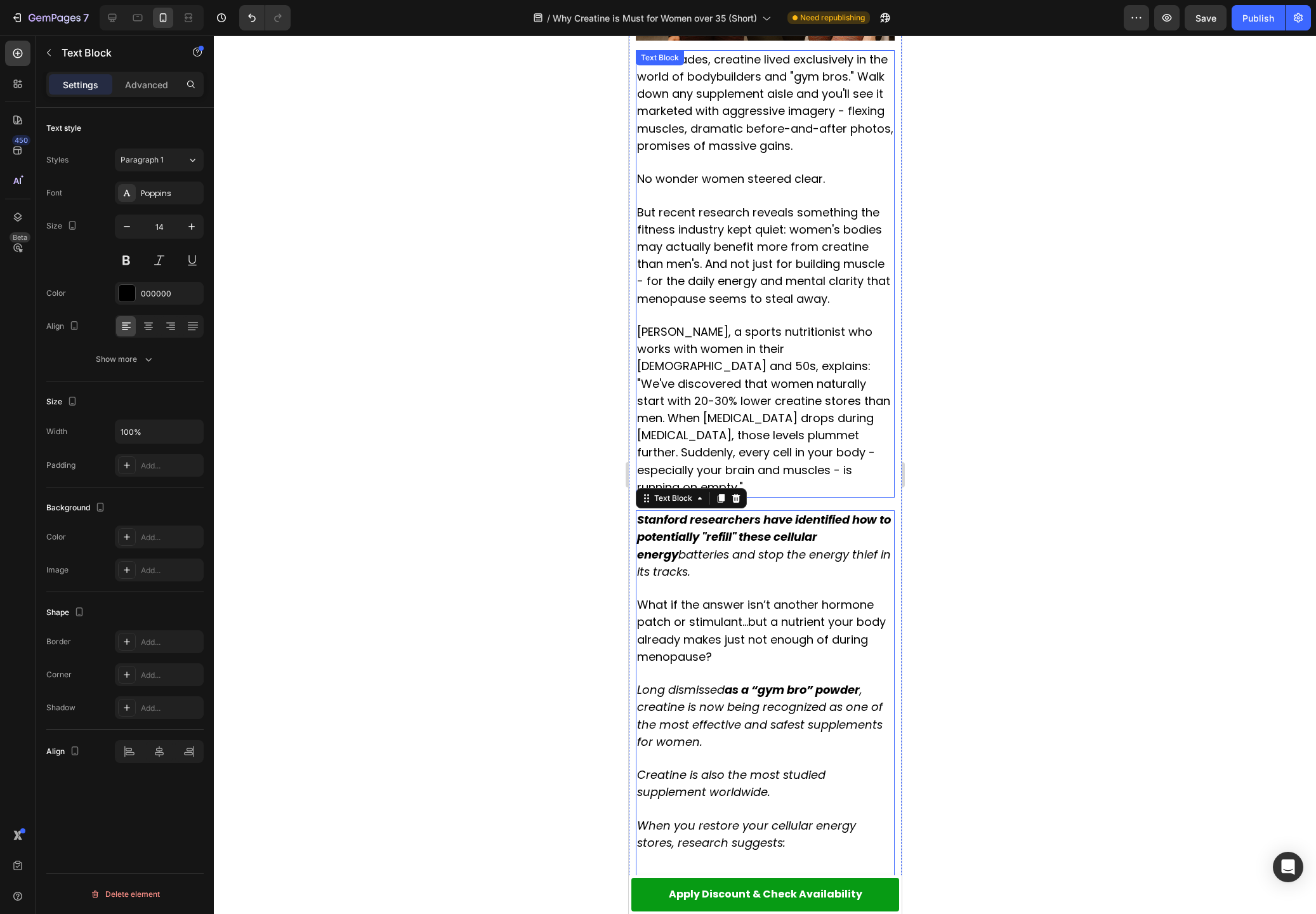
scroll to position [1833, 0]
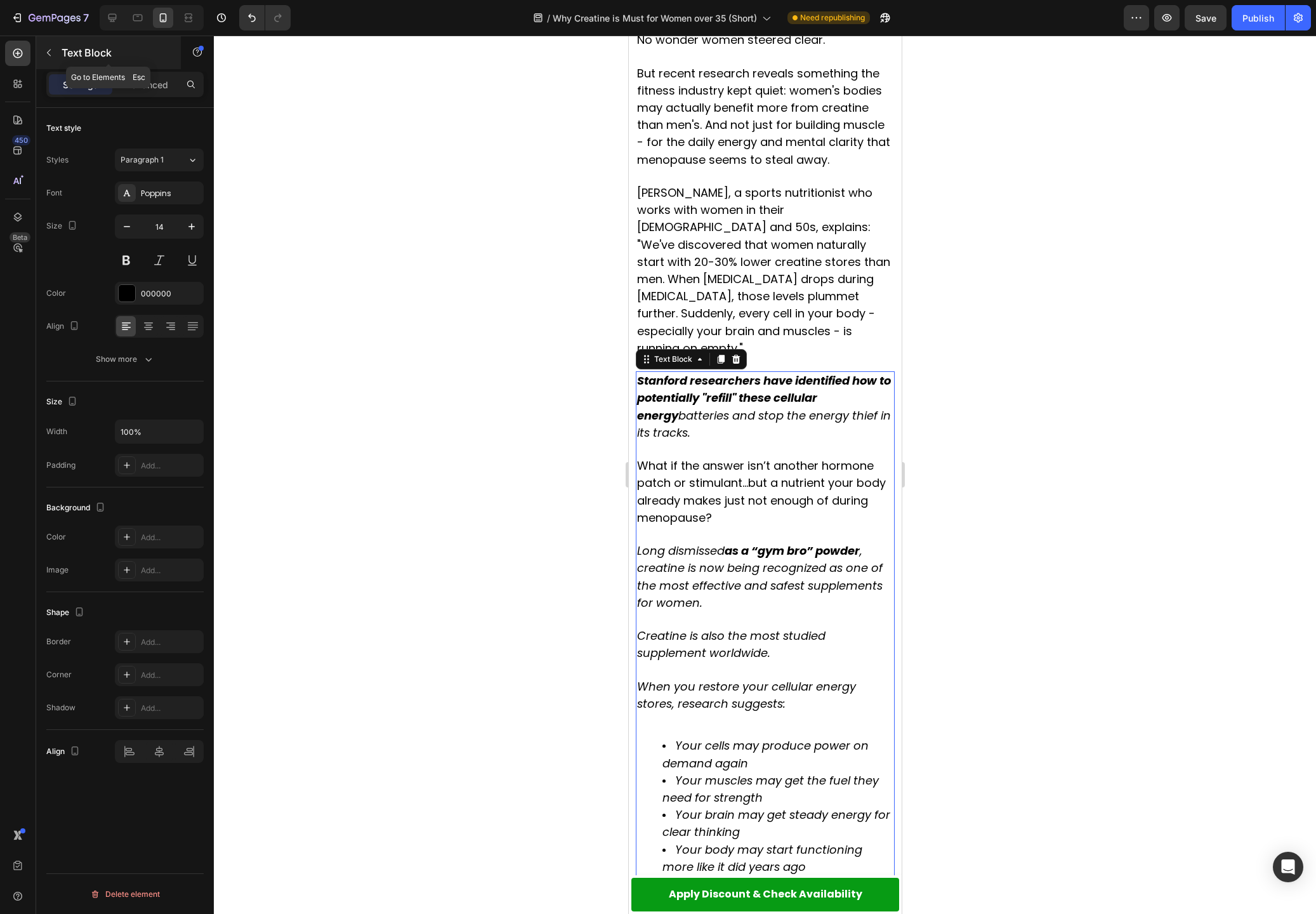
click at [58, 53] on button "button" at bounding box center [48, 53] width 20 height 20
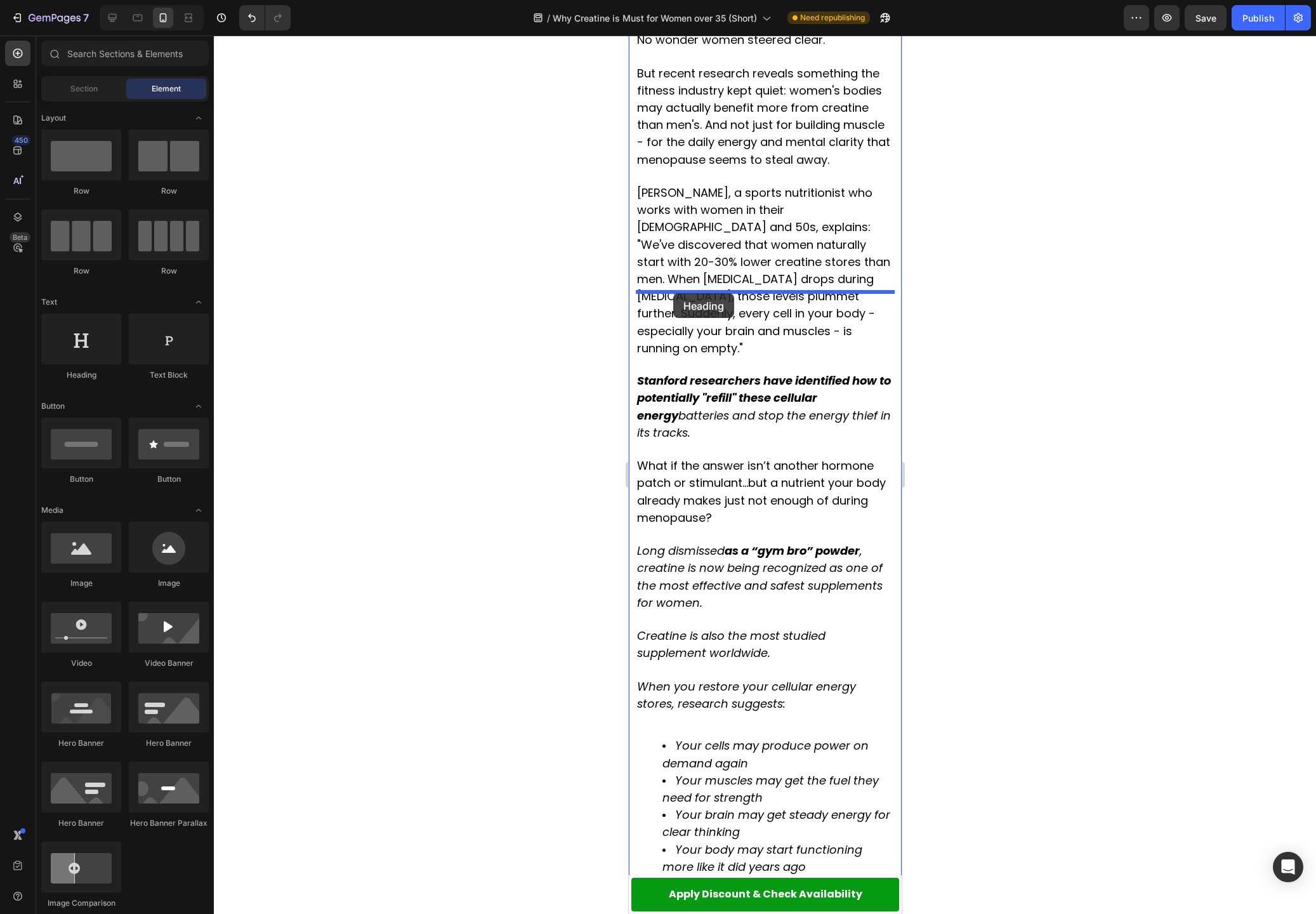
drag, startPoint x: 705, startPoint y: 379, endPoint x: 672, endPoint y: 293, distance: 92.1
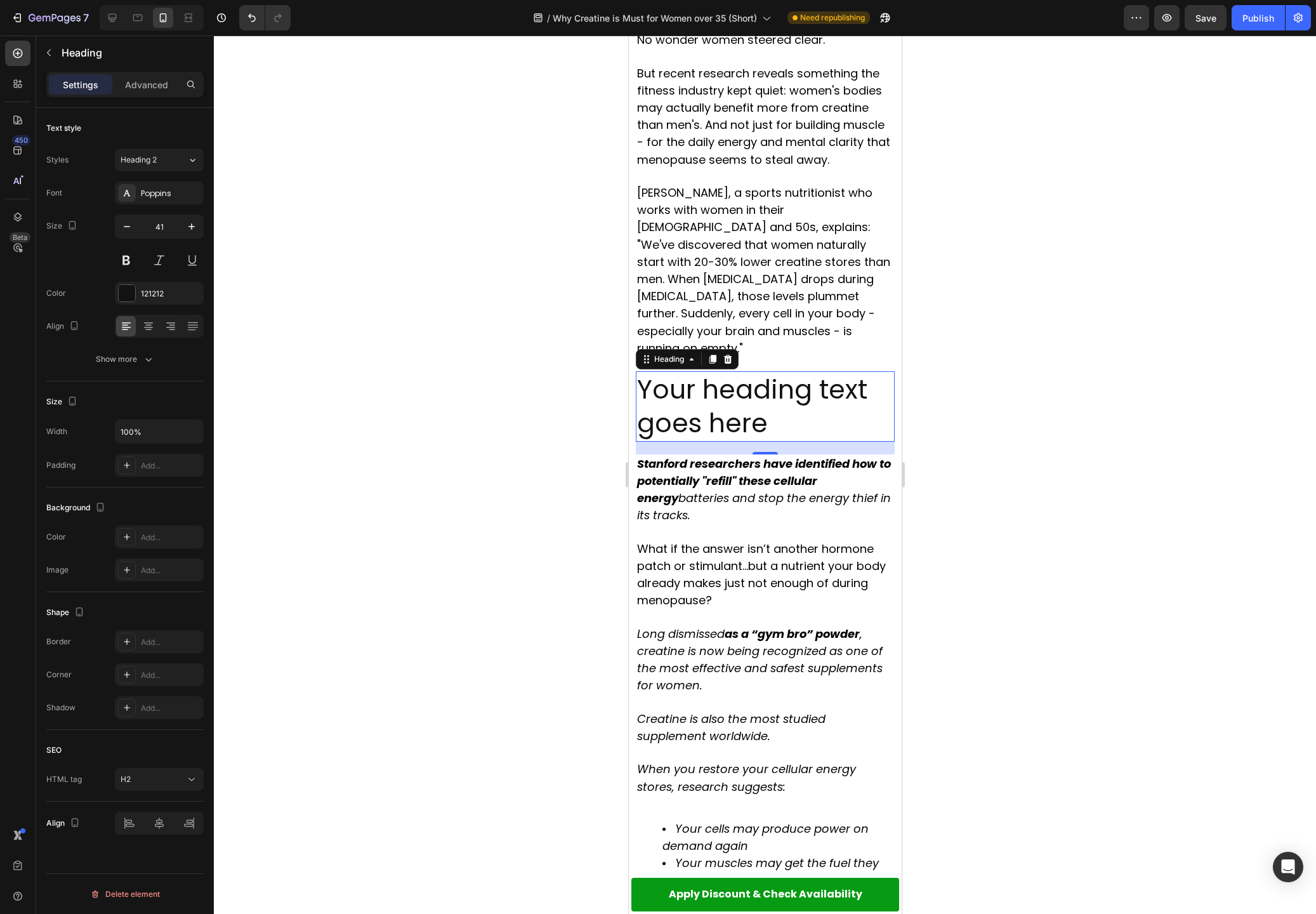
click at [793, 371] on h2 "Your heading text goes here" at bounding box center [764, 406] width 259 height 70
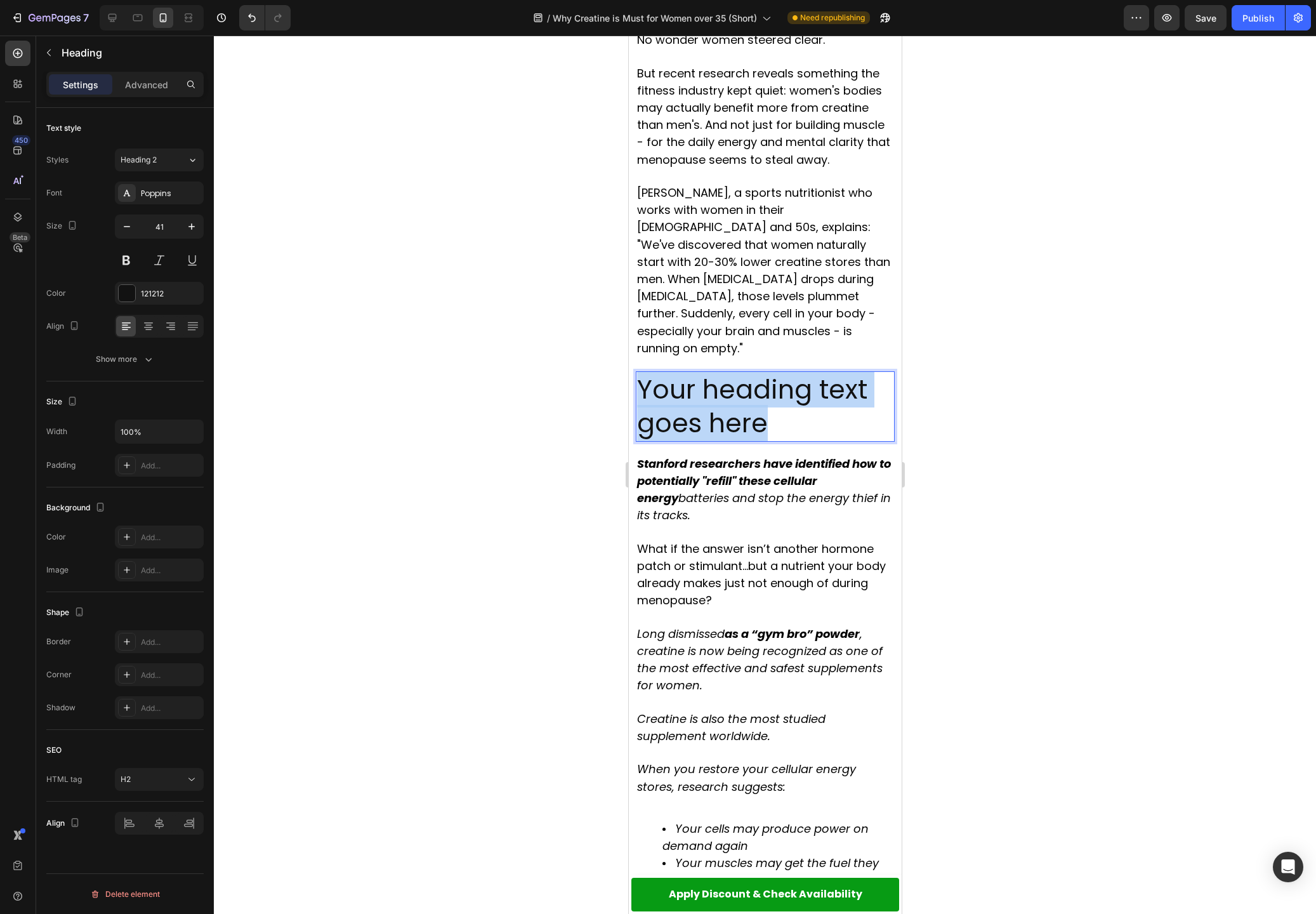
click at [793, 372] on p "Your heading text goes here" at bounding box center [765, 406] width 256 height 68
click at [696, 371] on strong "The Hidden Energy Crisis" at bounding box center [761, 406] width 250 height 69
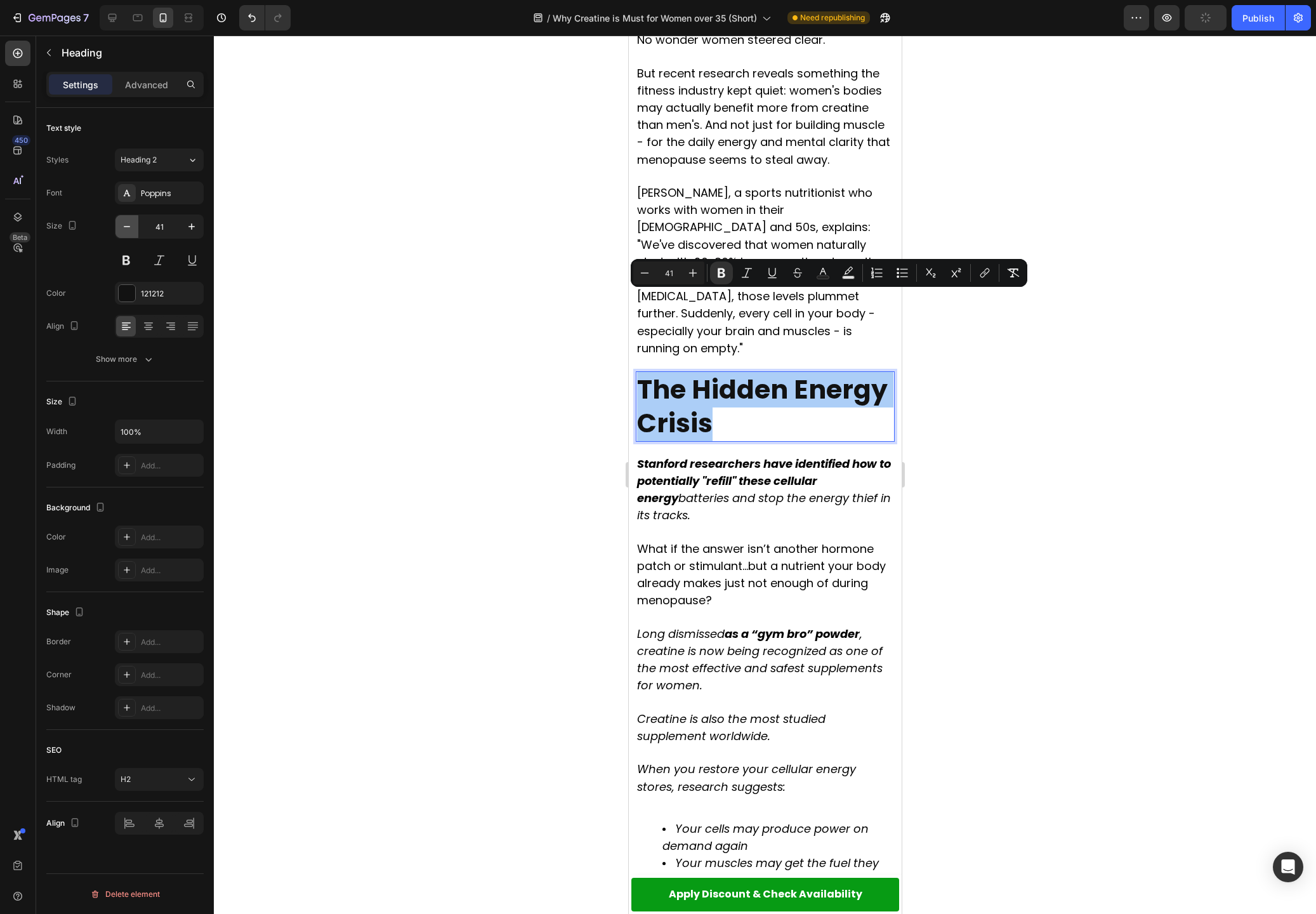
click at [125, 224] on icon "button" at bounding box center [126, 226] width 12 height 12
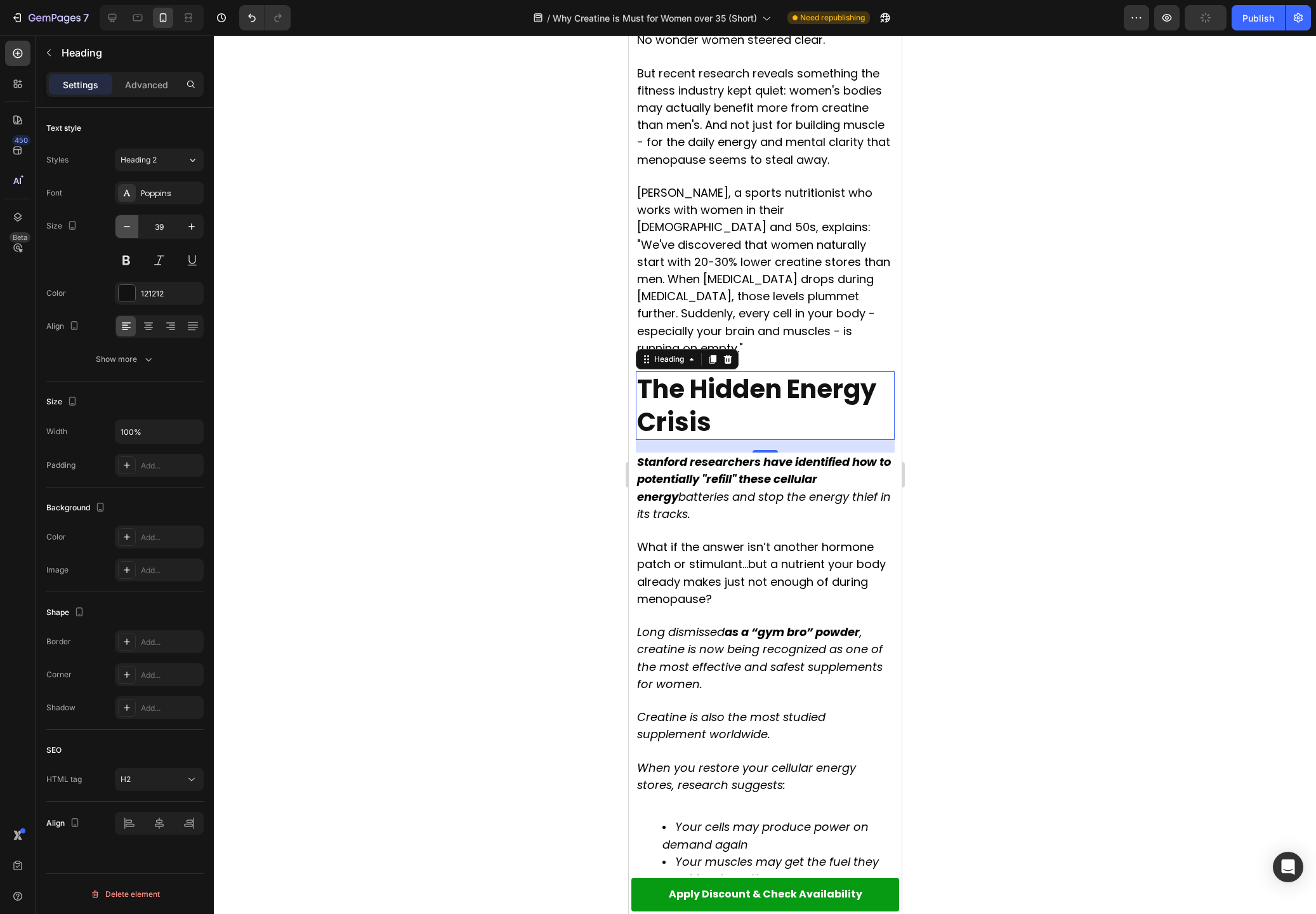
click at [125, 224] on icon "button" at bounding box center [126, 226] width 12 height 12
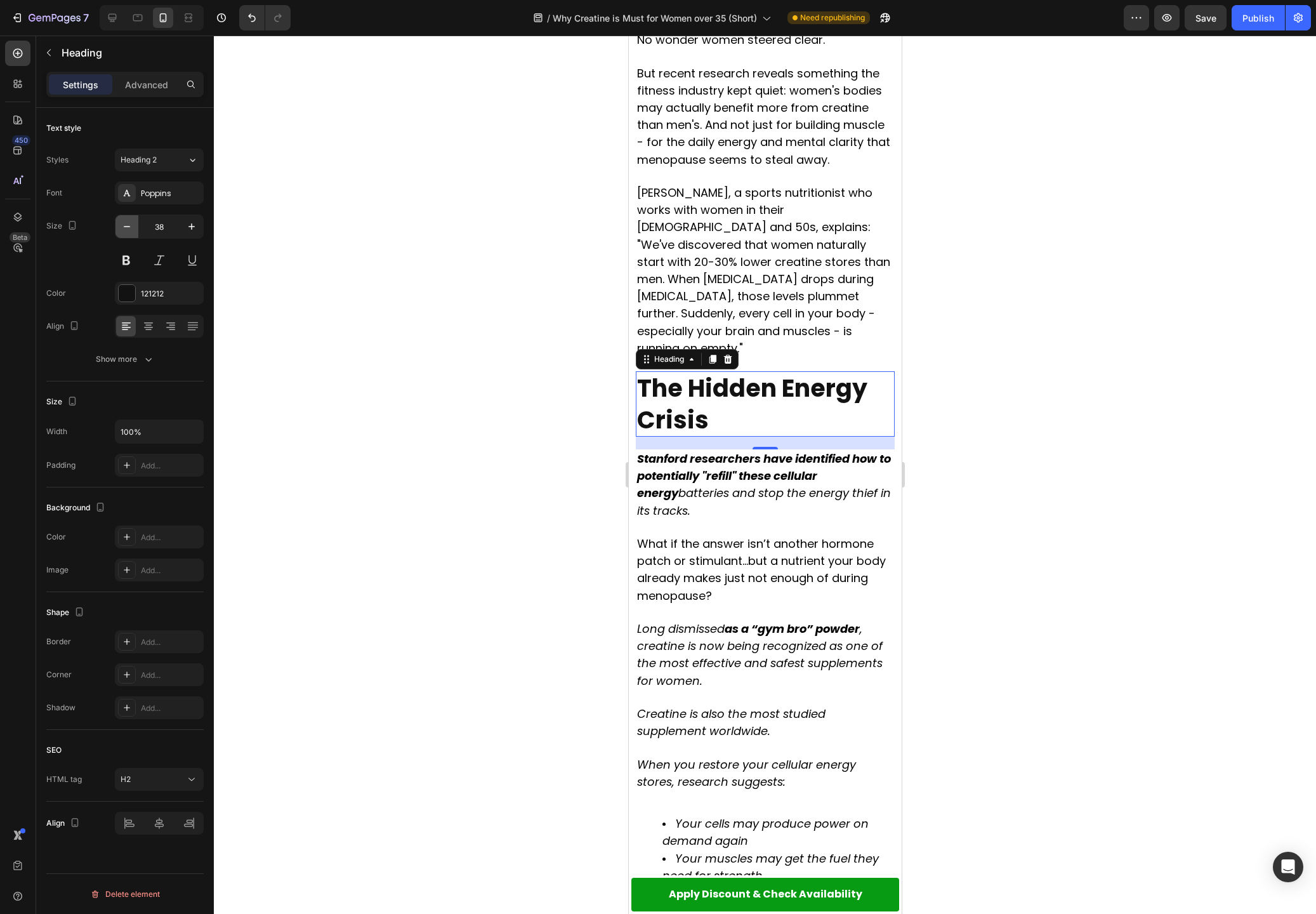
click at [125, 224] on icon "button" at bounding box center [126, 226] width 12 height 12
click at [125, 224] on icon "button" at bounding box center [126, 226] width 12 height 12
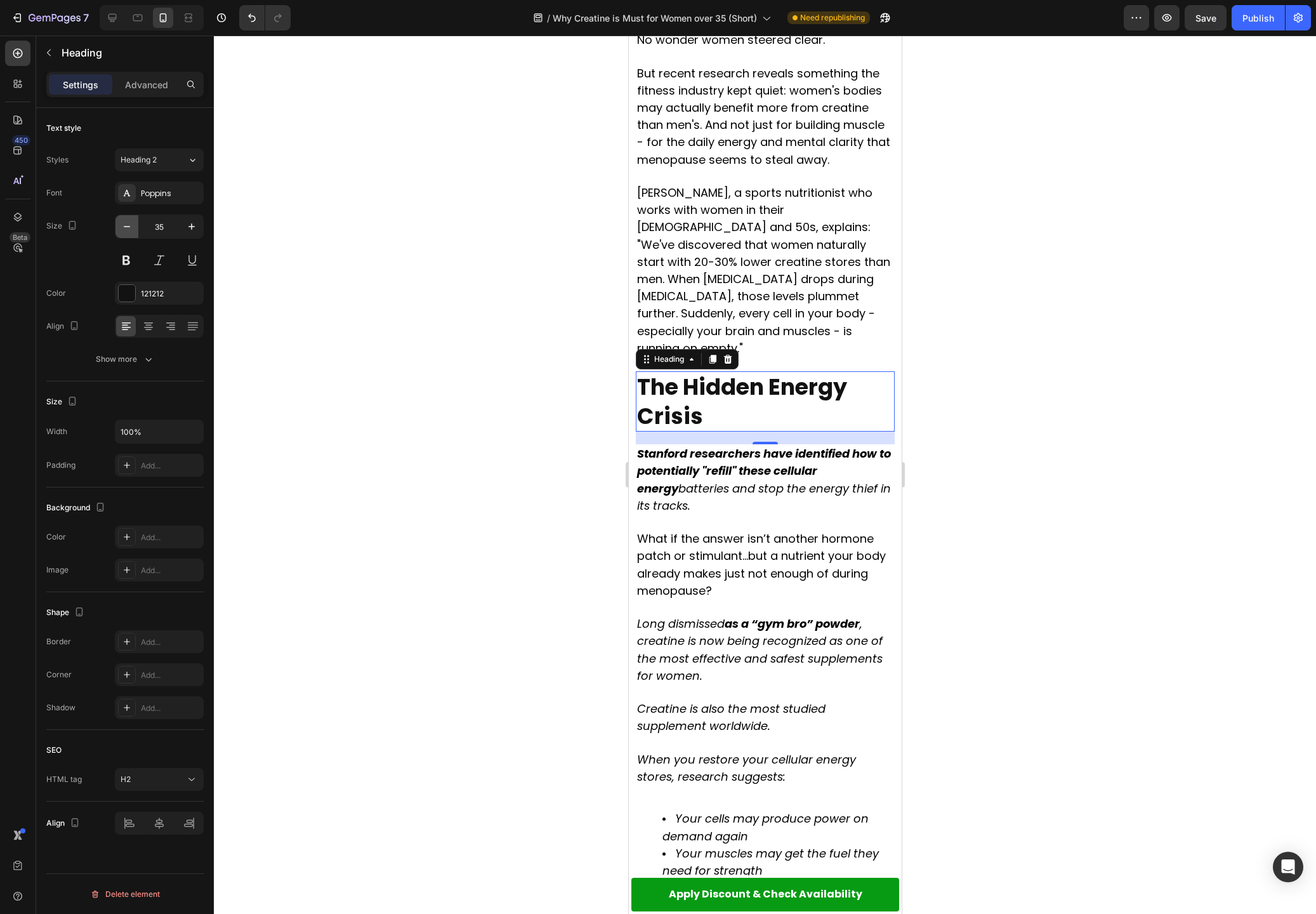
click at [125, 224] on icon "button" at bounding box center [126, 226] width 12 height 12
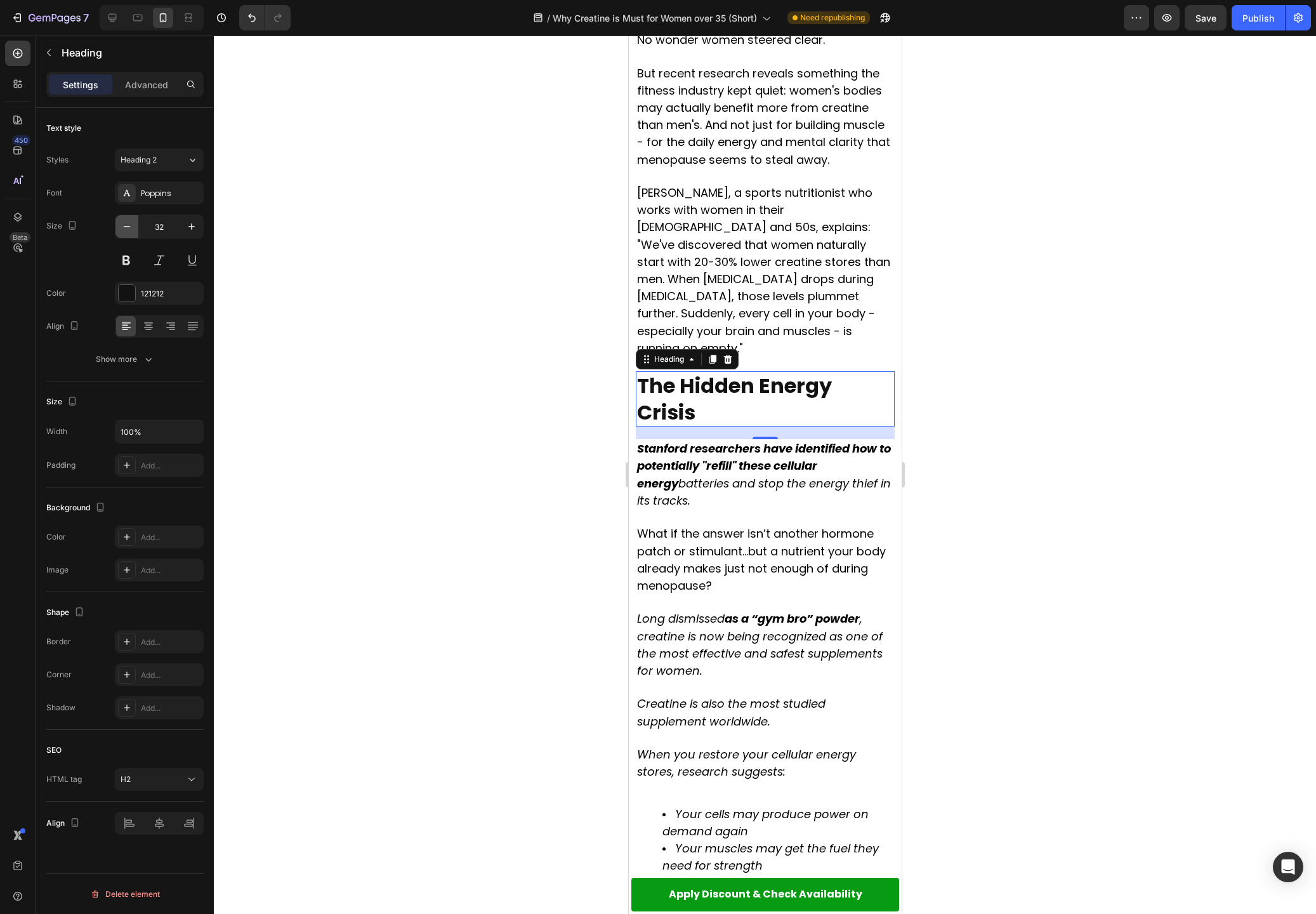
click at [125, 224] on icon "button" at bounding box center [126, 226] width 12 height 12
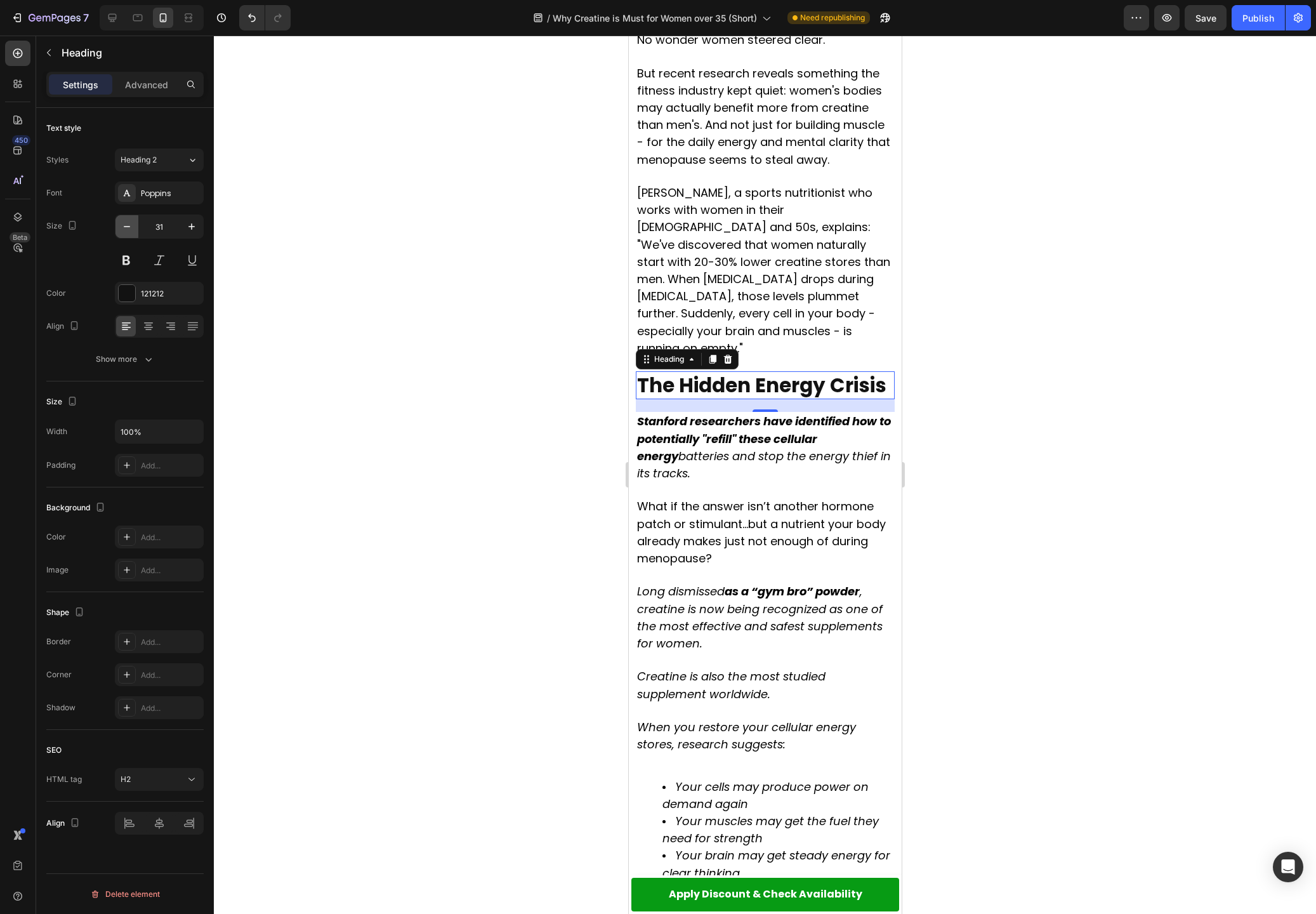
click at [122, 224] on icon "button" at bounding box center [126, 226] width 12 height 12
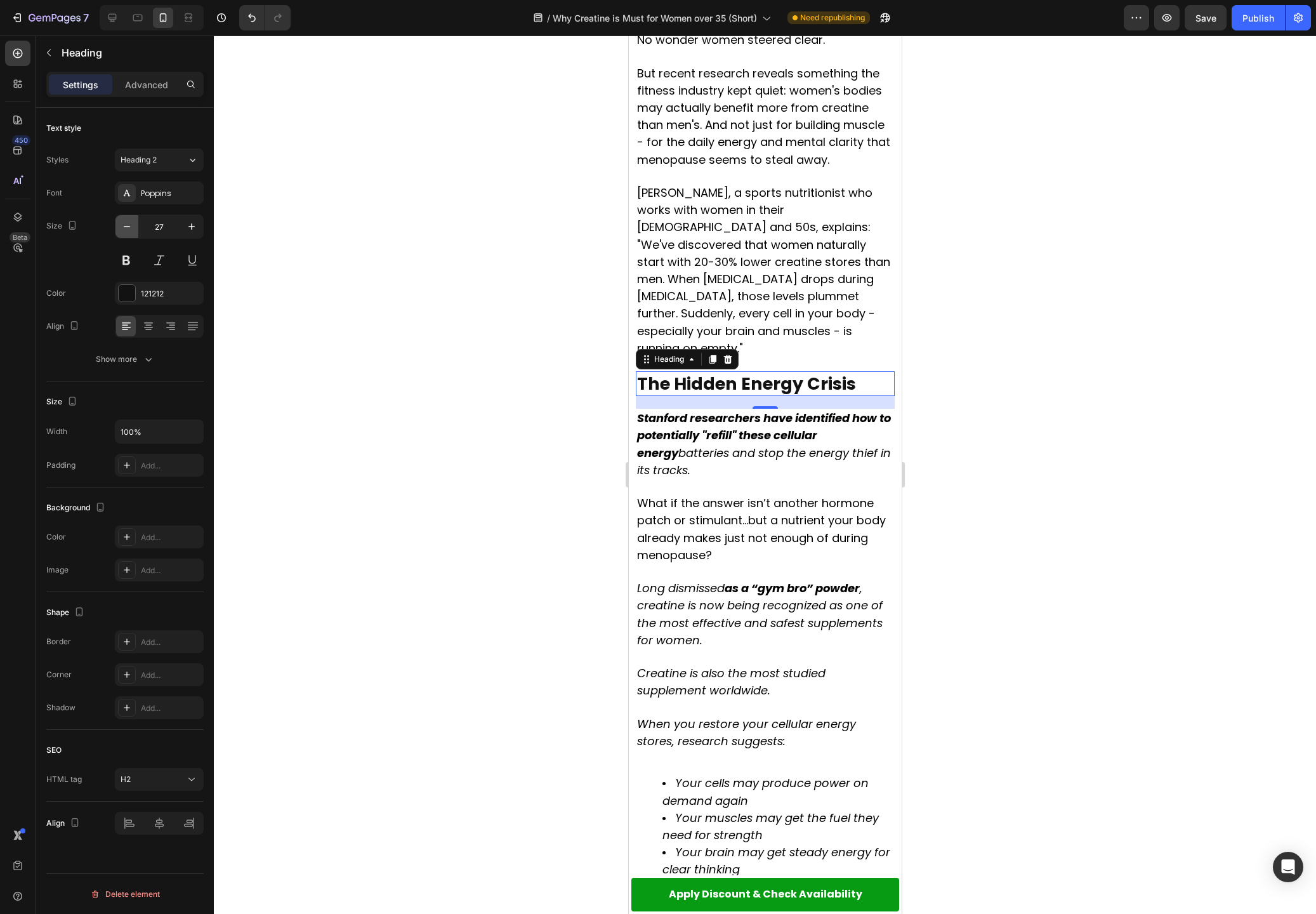
type input "26"
click at [1016, 461] on div at bounding box center [765, 475] width 1102 height 878
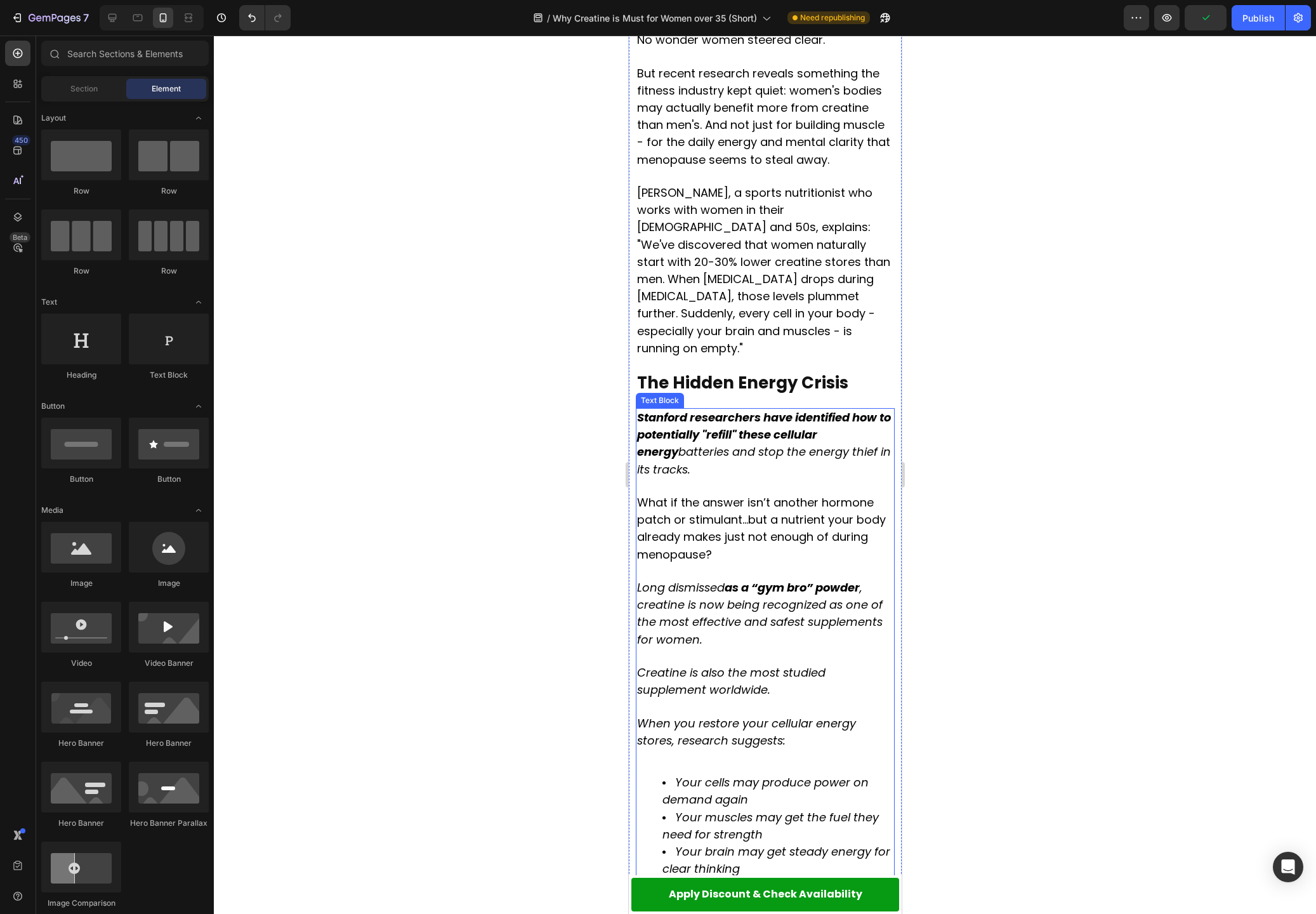
click at [715, 410] on icon "Stanford researchers have identified how to potentially "refill" these cellular…" at bounding box center [763, 444] width 254 height 68
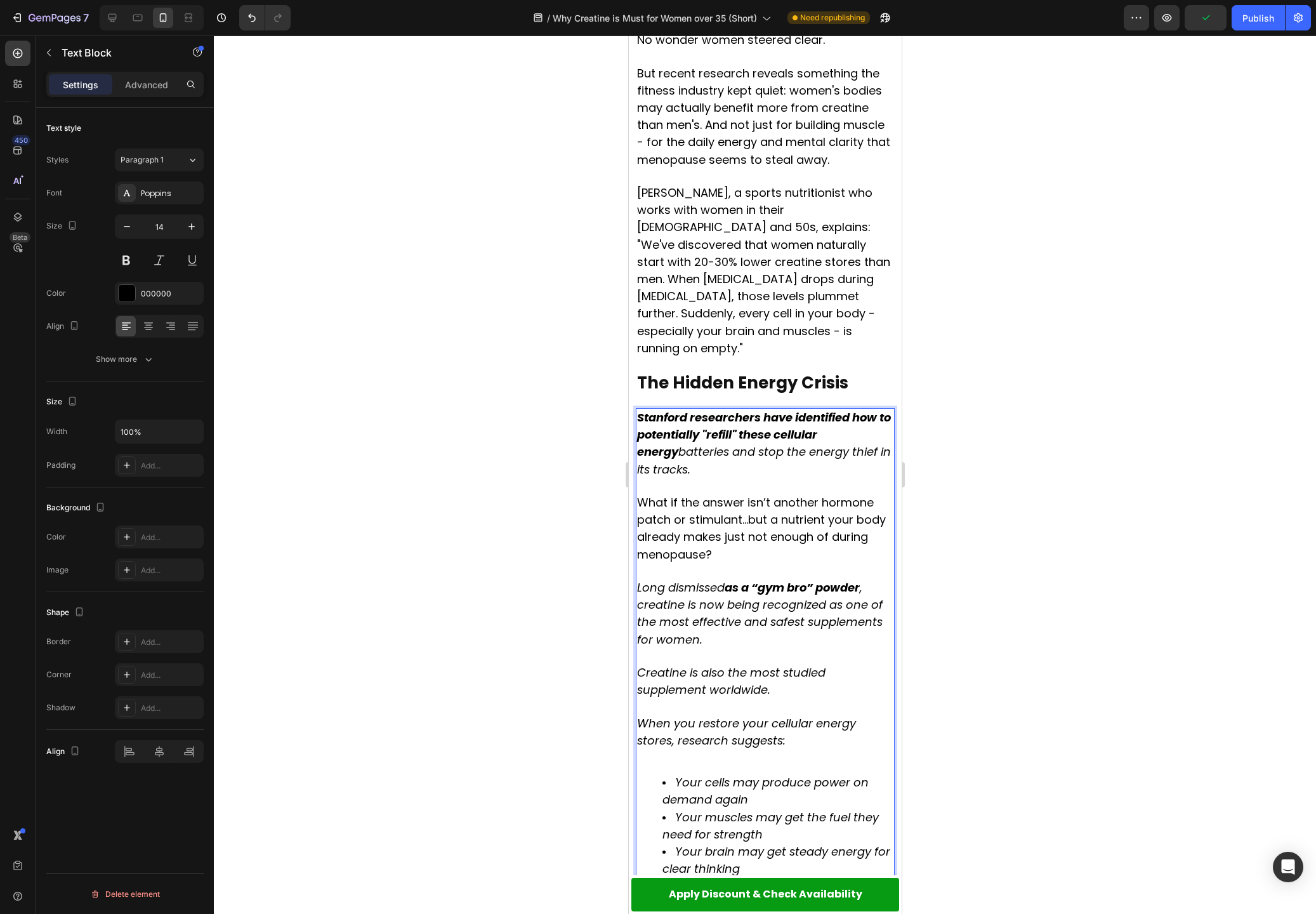
click at [715, 410] on icon "Stanford researchers have identified how to potentially "refill" these cellular…" at bounding box center [763, 444] width 254 height 68
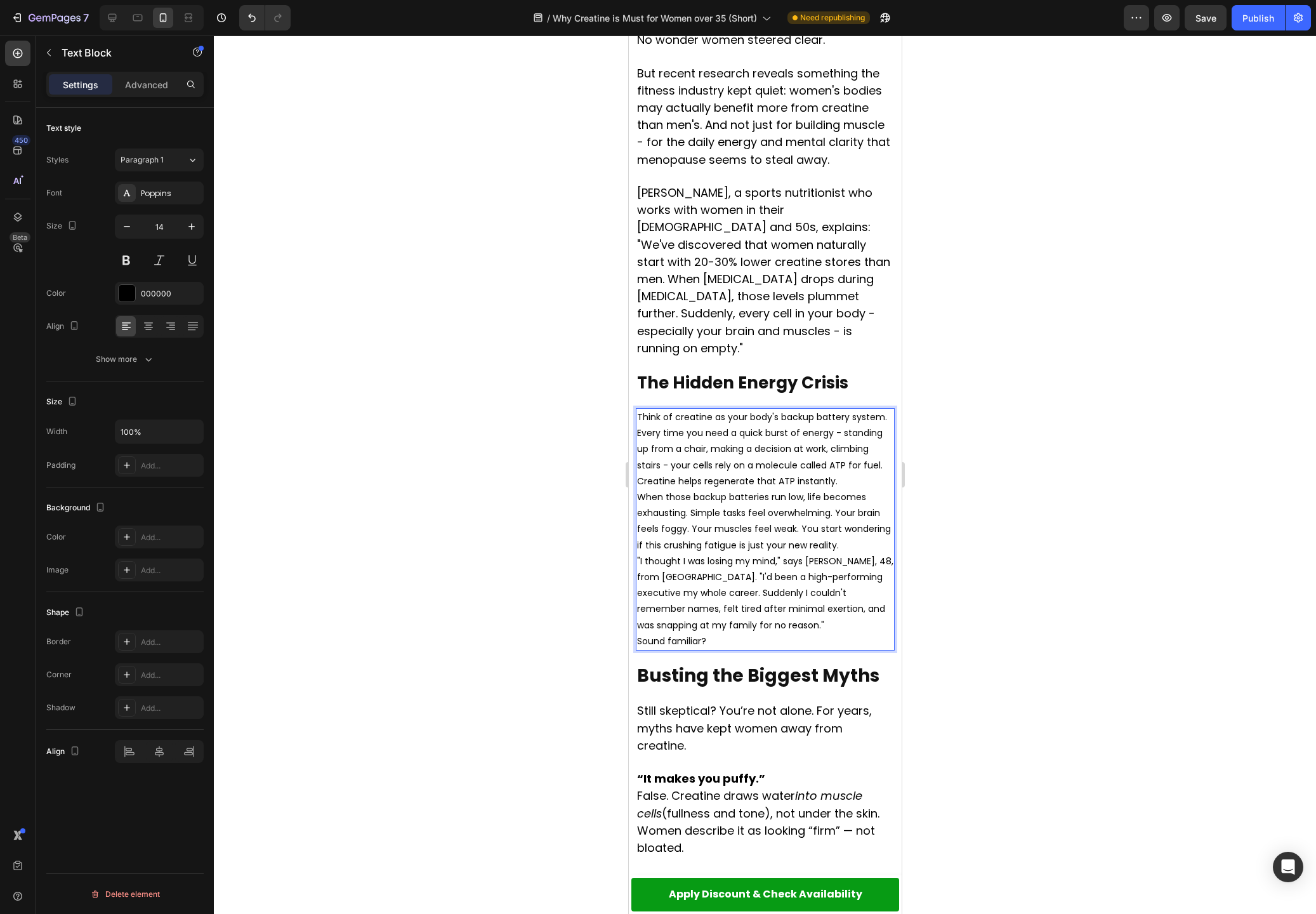
click at [748, 410] on p "Think of creatine as your body's backup battery system. Every time you need a q…" at bounding box center [765, 450] width 256 height 80
click at [849, 410] on p "Think of creatine as your body's backup battery system. Every time you need a q…" at bounding box center [765, 450] width 256 height 80
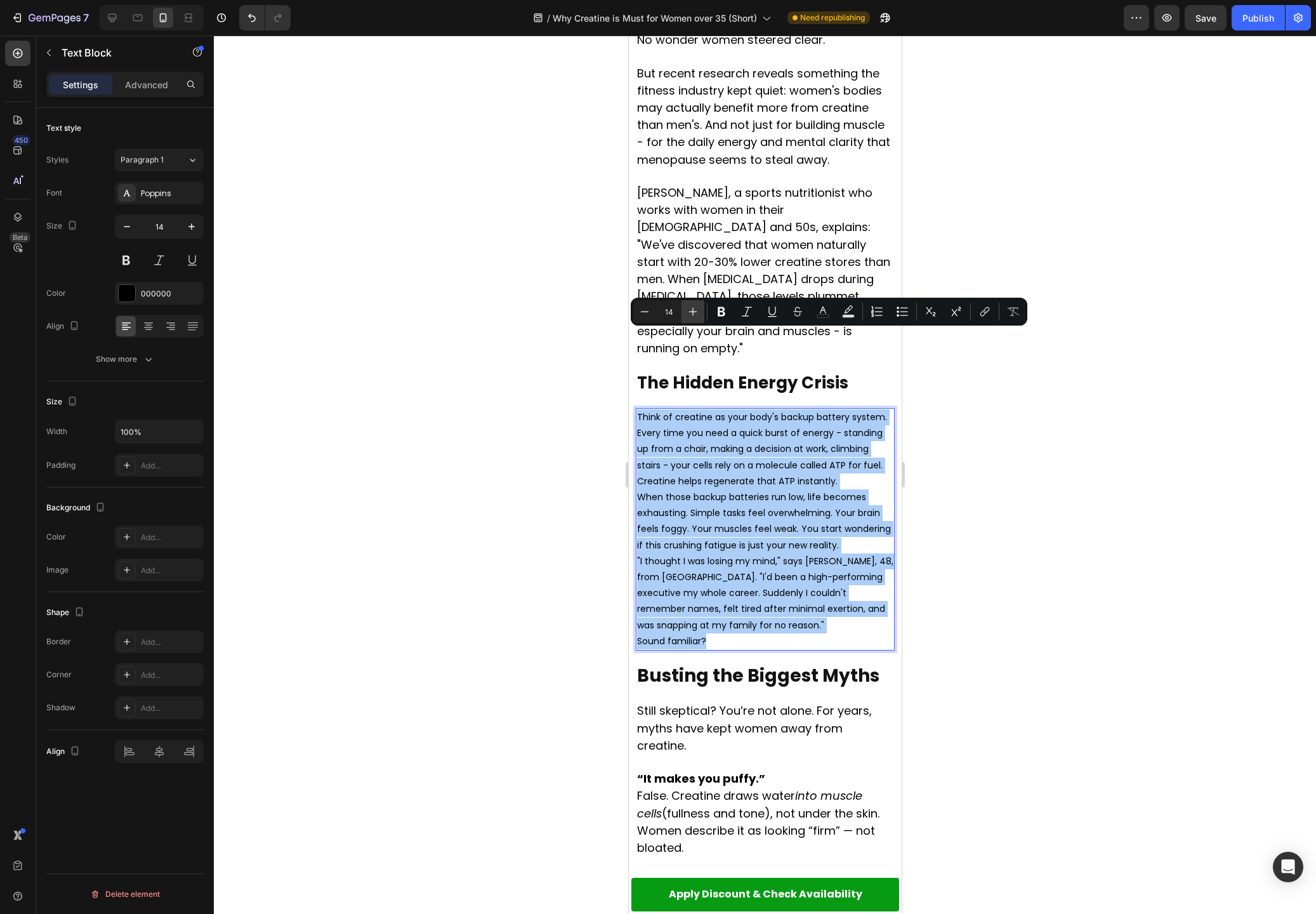
click at [701, 310] on button "Plus" at bounding box center [693, 312] width 23 height 23
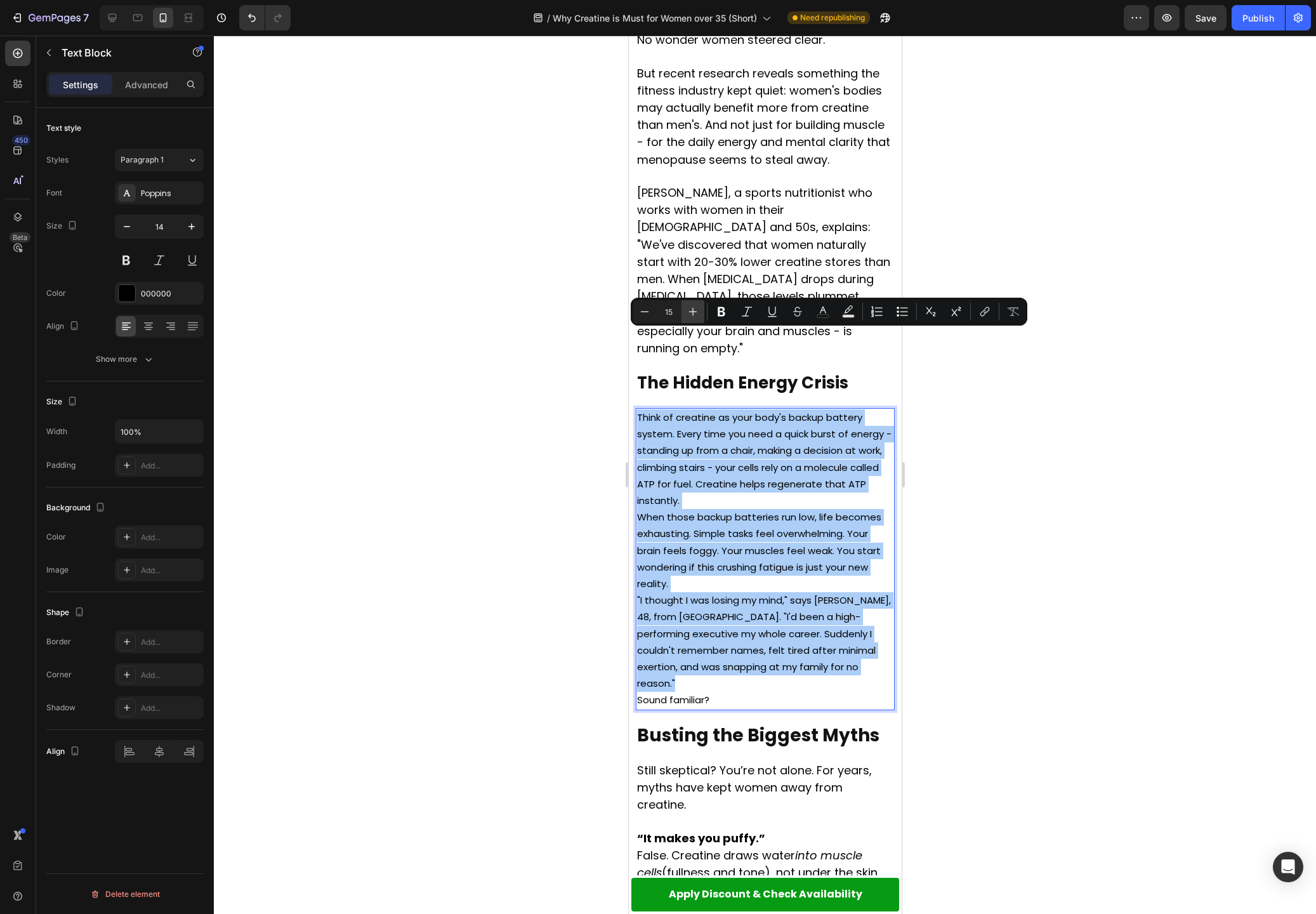
click at [701, 310] on button "Plus" at bounding box center [693, 312] width 23 height 23
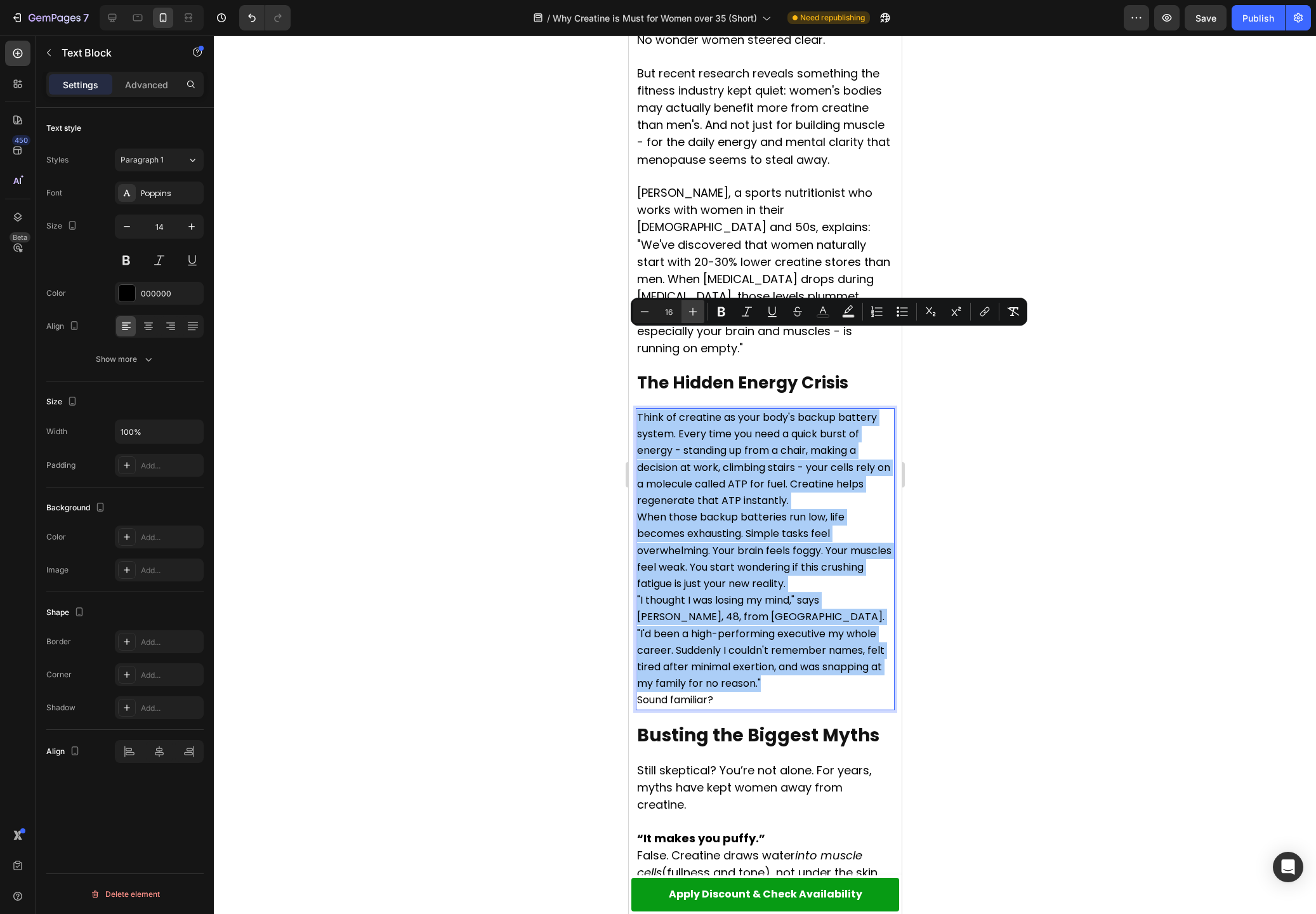
click at [701, 310] on button "Plus" at bounding box center [693, 312] width 23 height 23
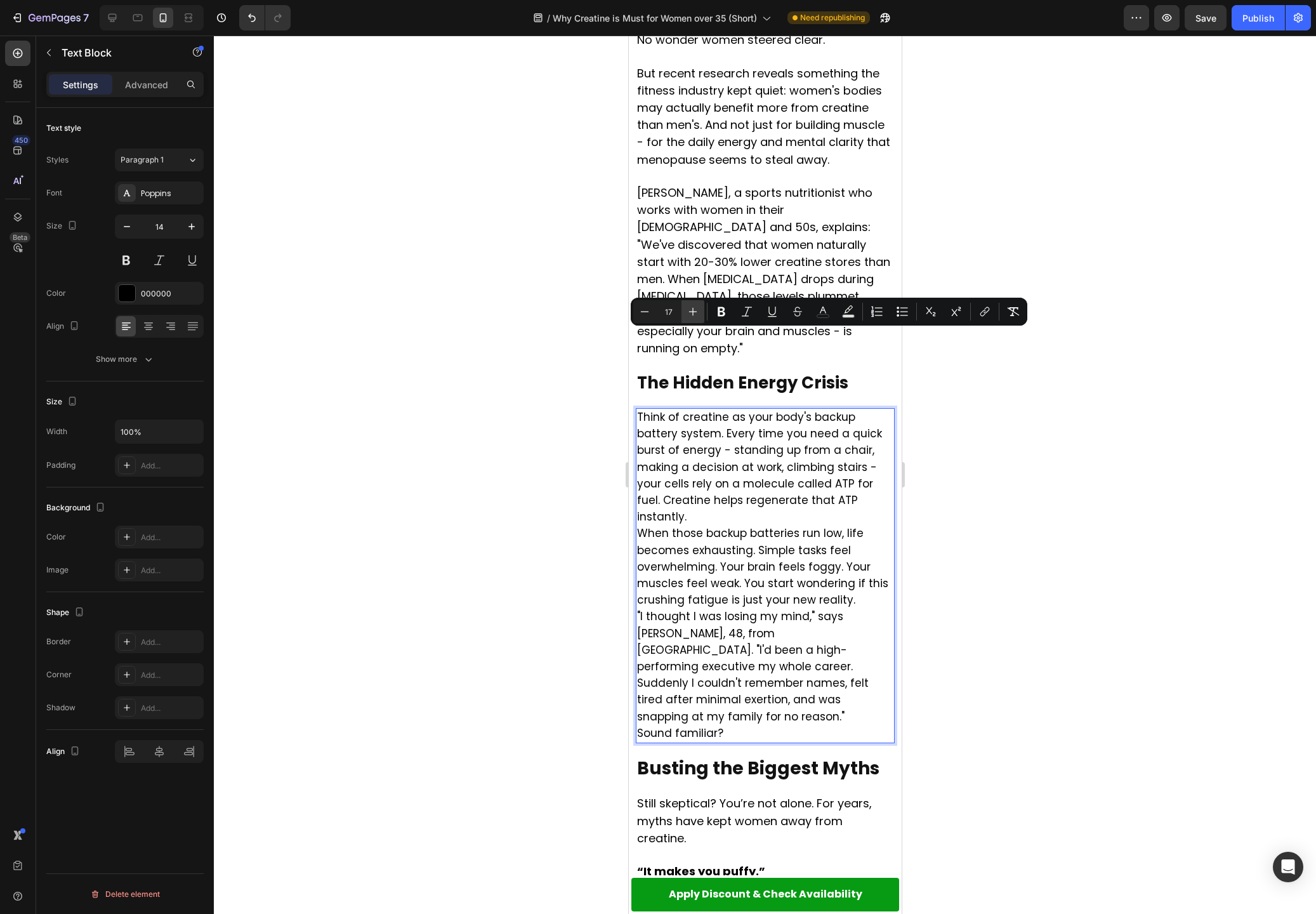
click at [701, 310] on button "Plus" at bounding box center [693, 312] width 23 height 23
type input "18"
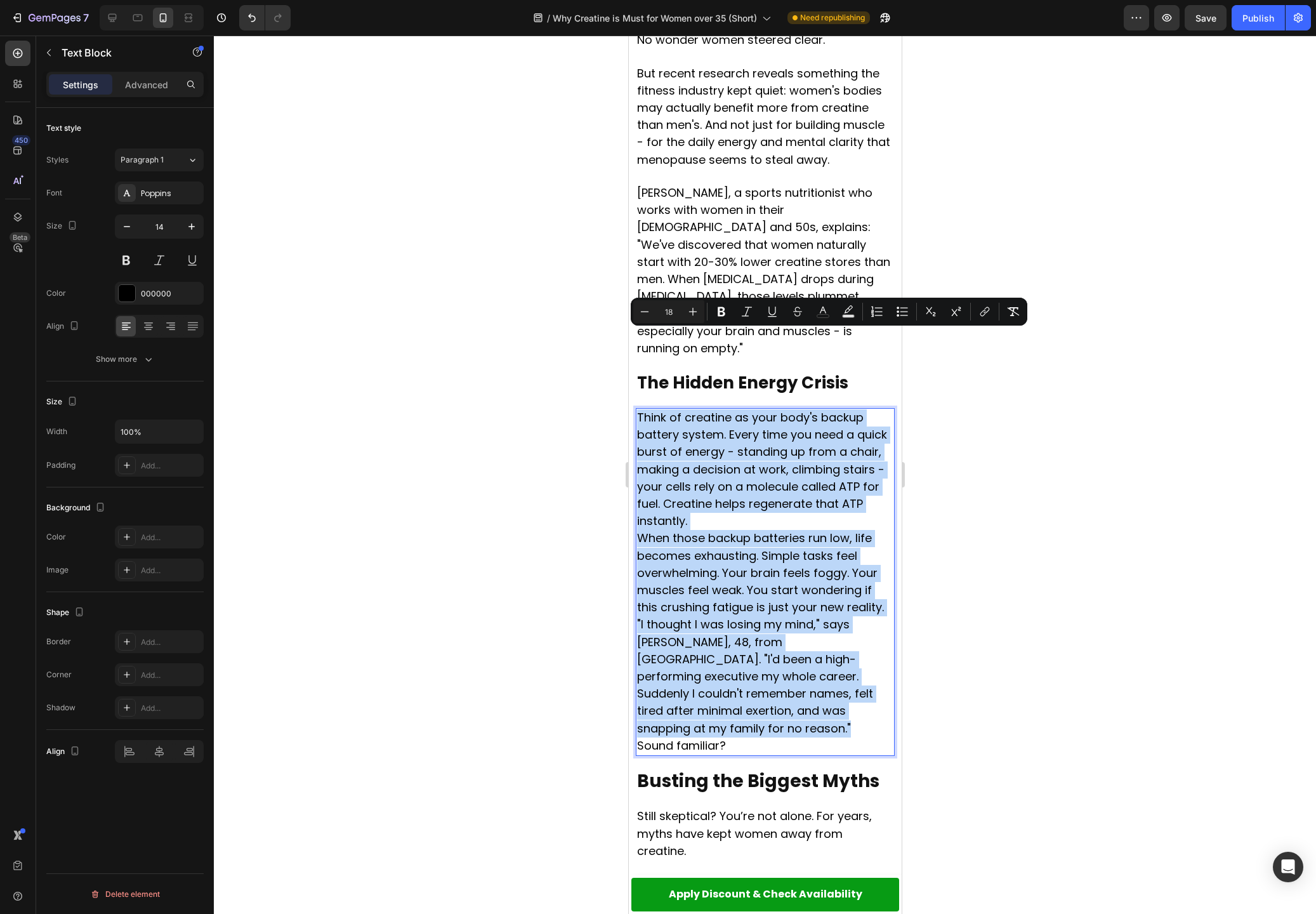
click at [712, 441] on p "Think of creatine as your body's backup battery system. Every time you need a q…" at bounding box center [765, 469] width 256 height 120
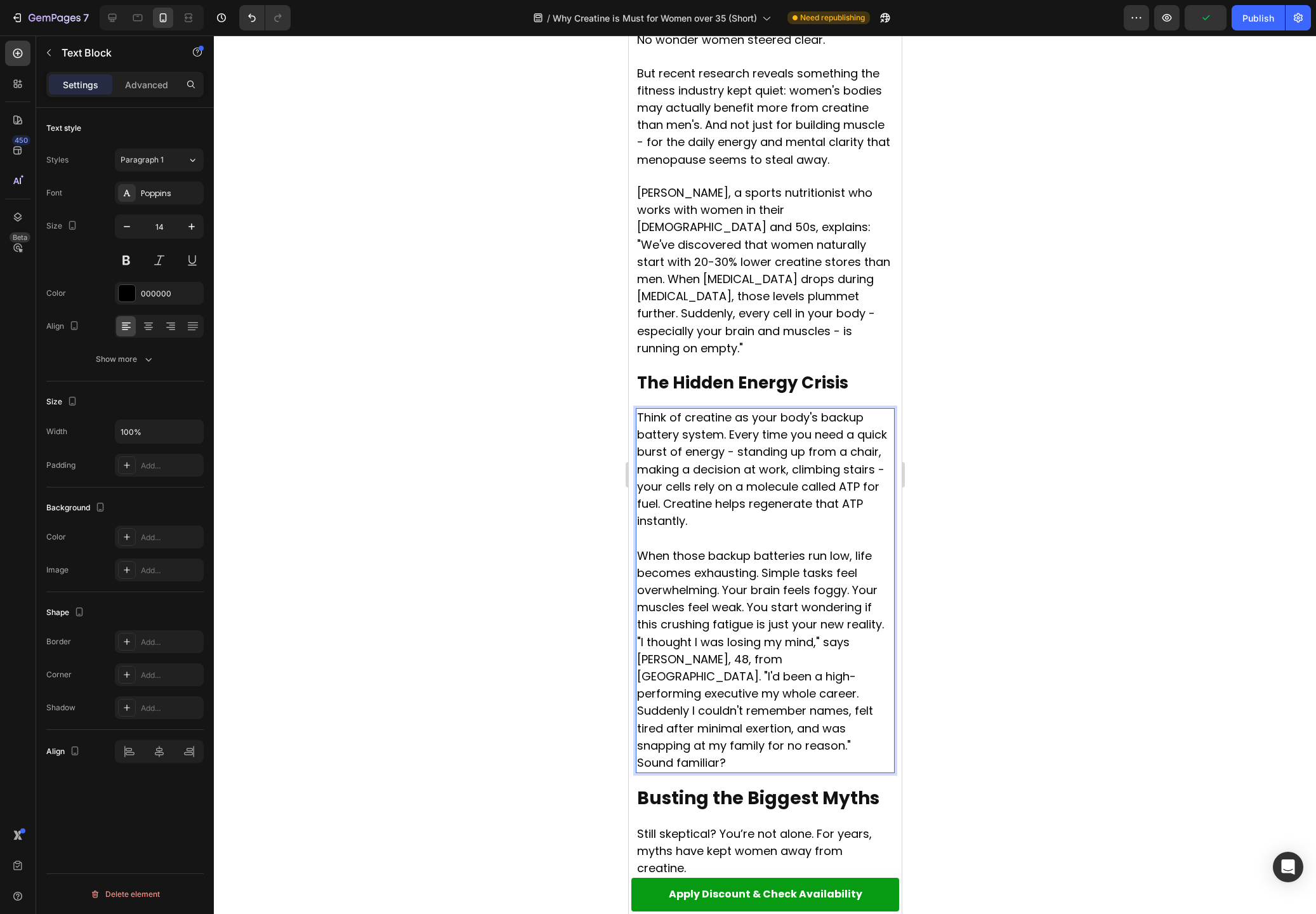
click at [854, 548] on span "When those backup batteries run low, life becomes exhausting. Simple tasks feel…" at bounding box center [760, 590] width 247 height 85
click at [884, 547] on p "When those backup batteries run low, life becomes exhausting. Simple tasks feel…" at bounding box center [765, 590] width 256 height 86
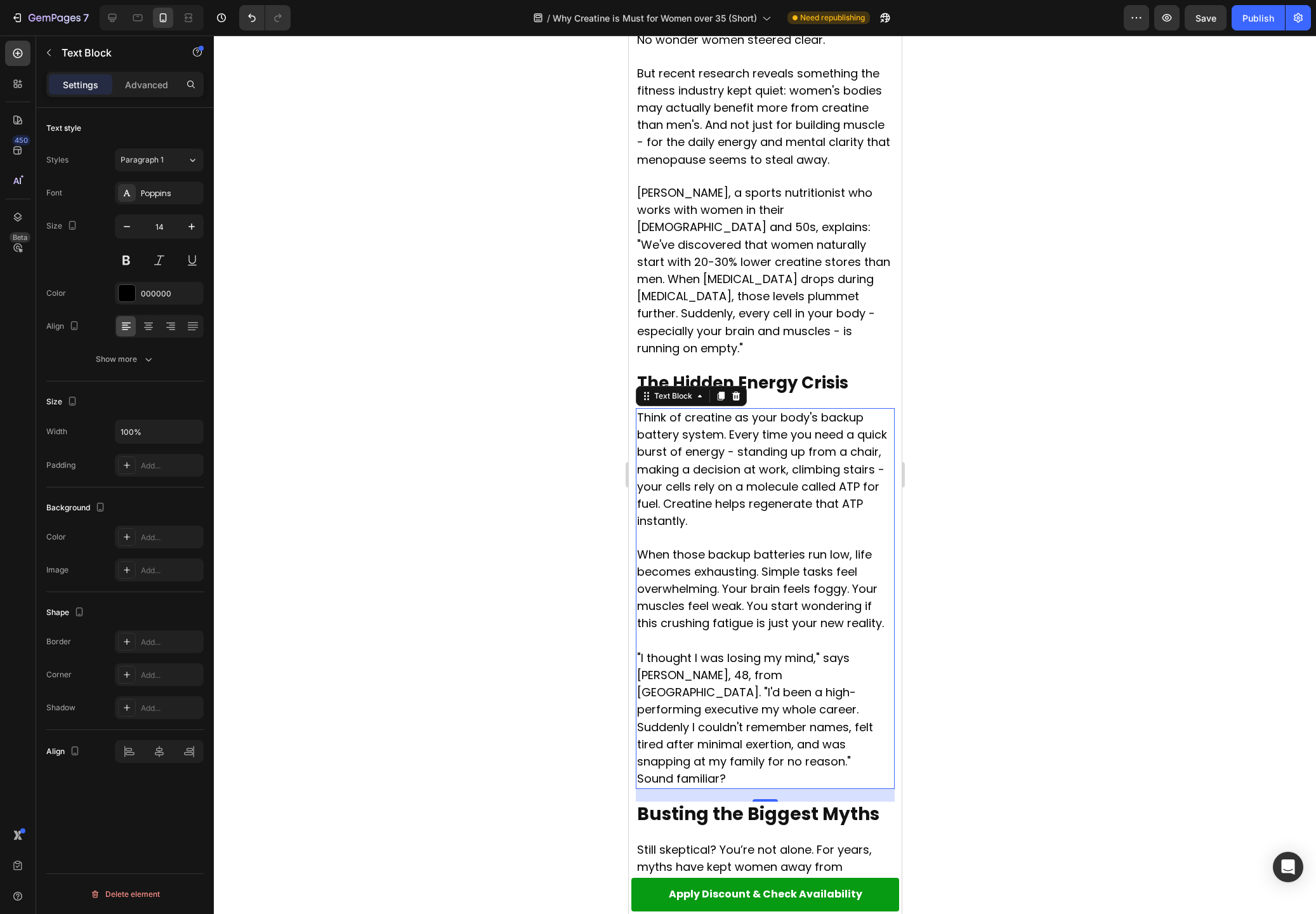
click at [1179, 308] on div at bounding box center [765, 475] width 1102 height 878
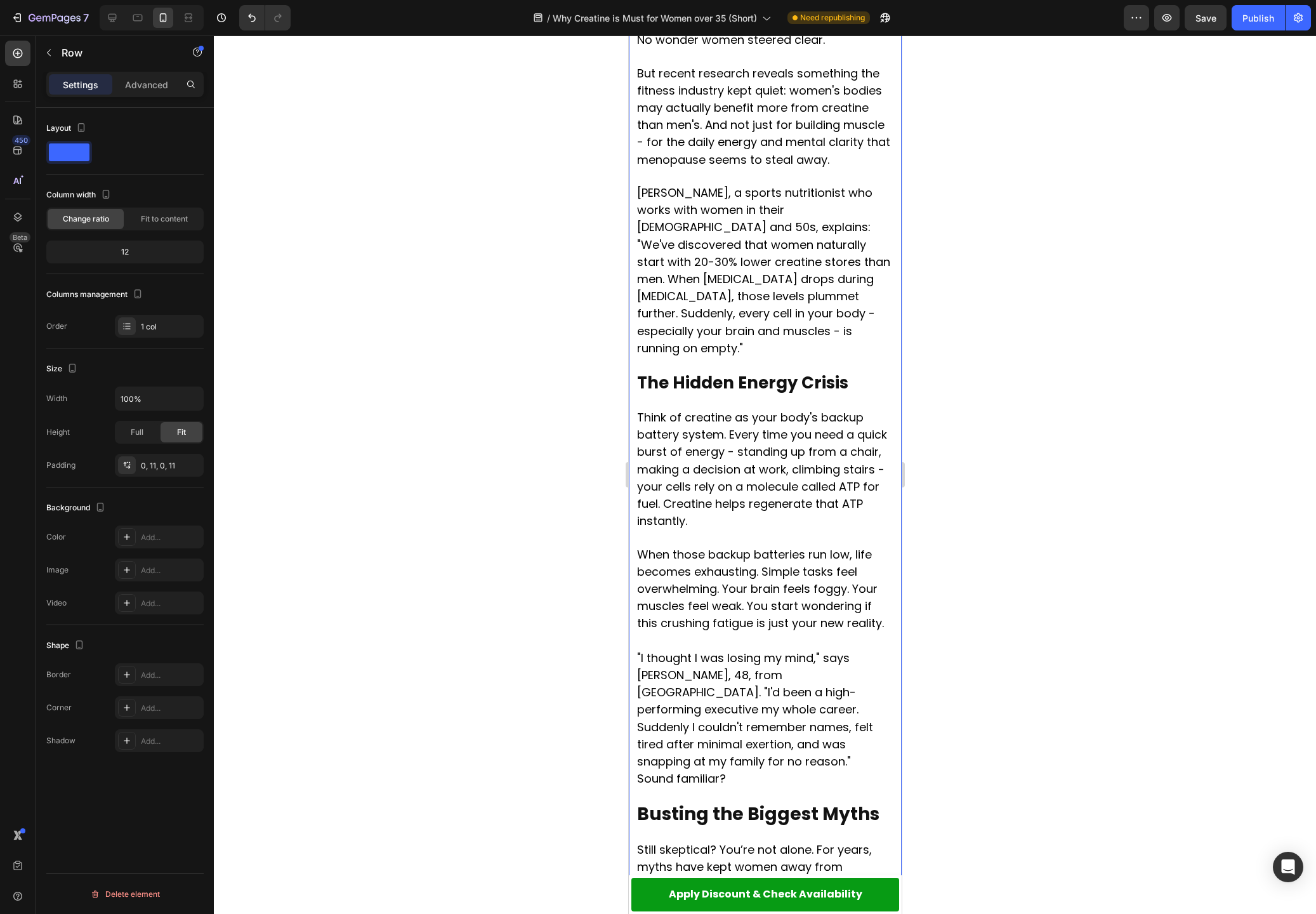
drag, startPoint x: 663, startPoint y: 322, endPoint x: 669, endPoint y: 308, distance: 15.2
click at [669, 371] on strong "The Hidden Energy Crisis" at bounding box center [742, 383] width 211 height 23
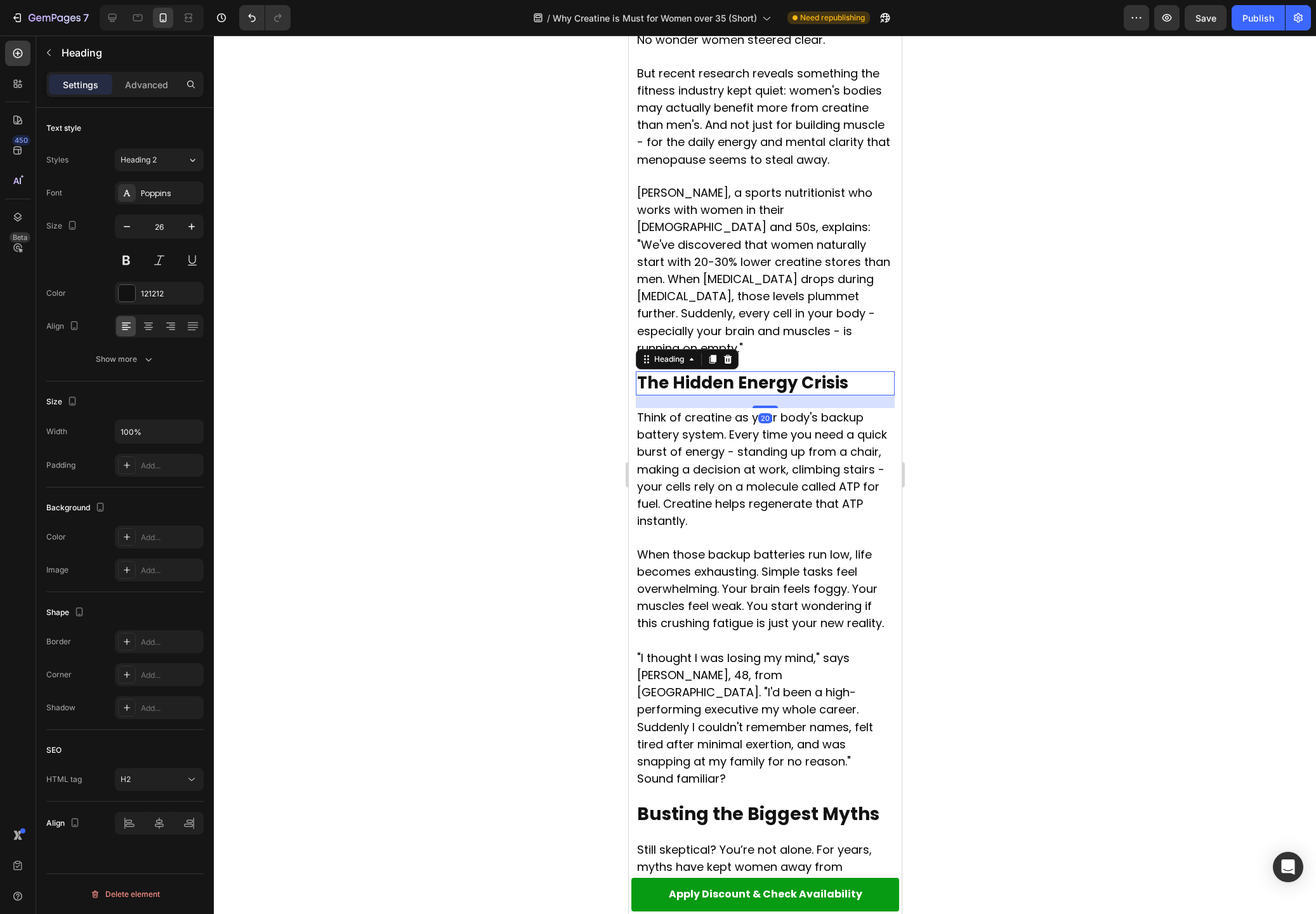
click at [658, 396] on div "20" at bounding box center [764, 402] width 259 height 12
click at [151, 89] on p "Advanced" at bounding box center [146, 85] width 43 height 13
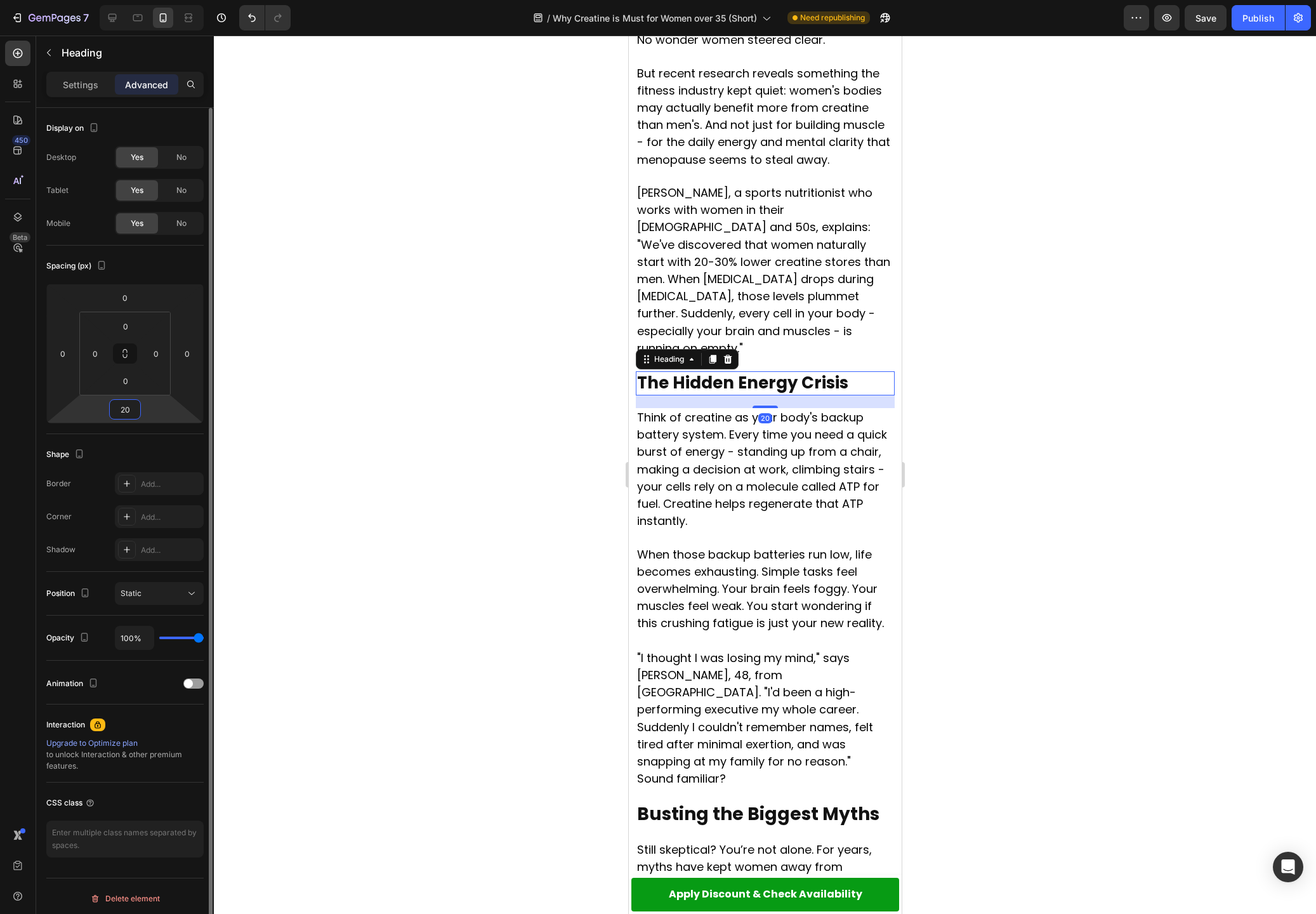
click at [129, 411] on input "20" at bounding box center [125, 409] width 26 height 19
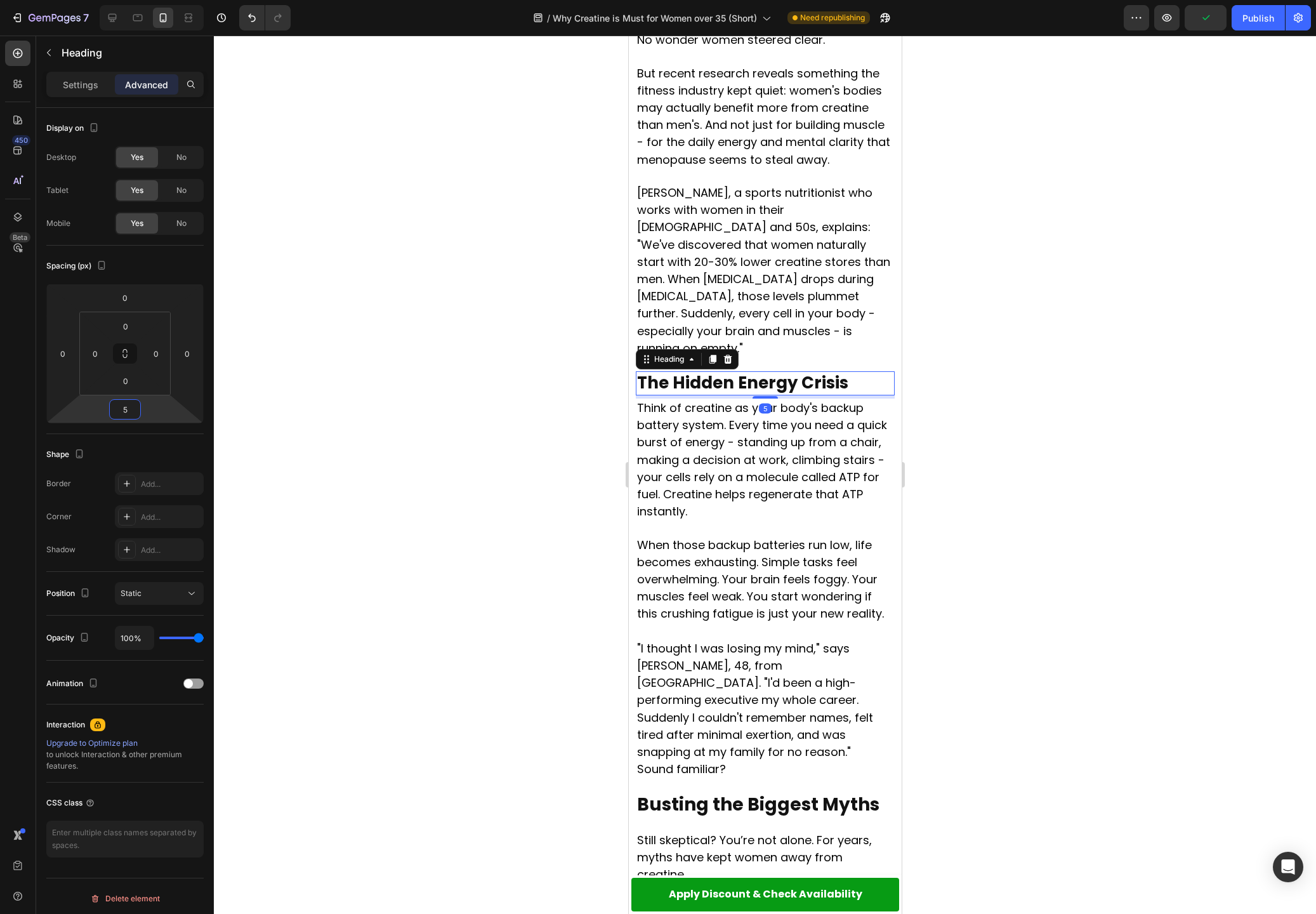
type input "5"
click at [996, 392] on div at bounding box center [765, 475] width 1102 height 878
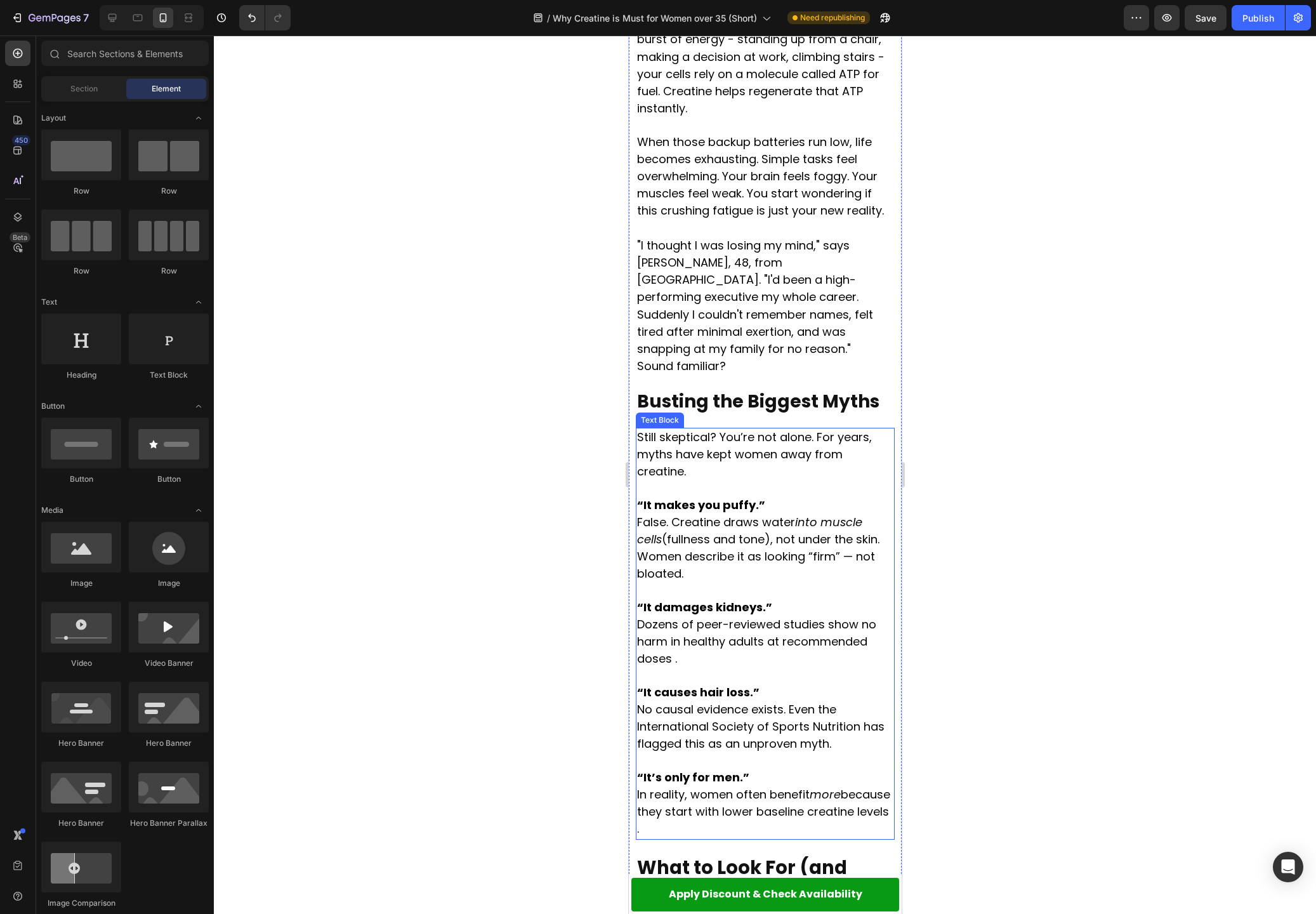
scroll to position [2237, 0]
click at [743, 388] on strong "Busting the Biggest Myths" at bounding box center [758, 401] width 242 height 25
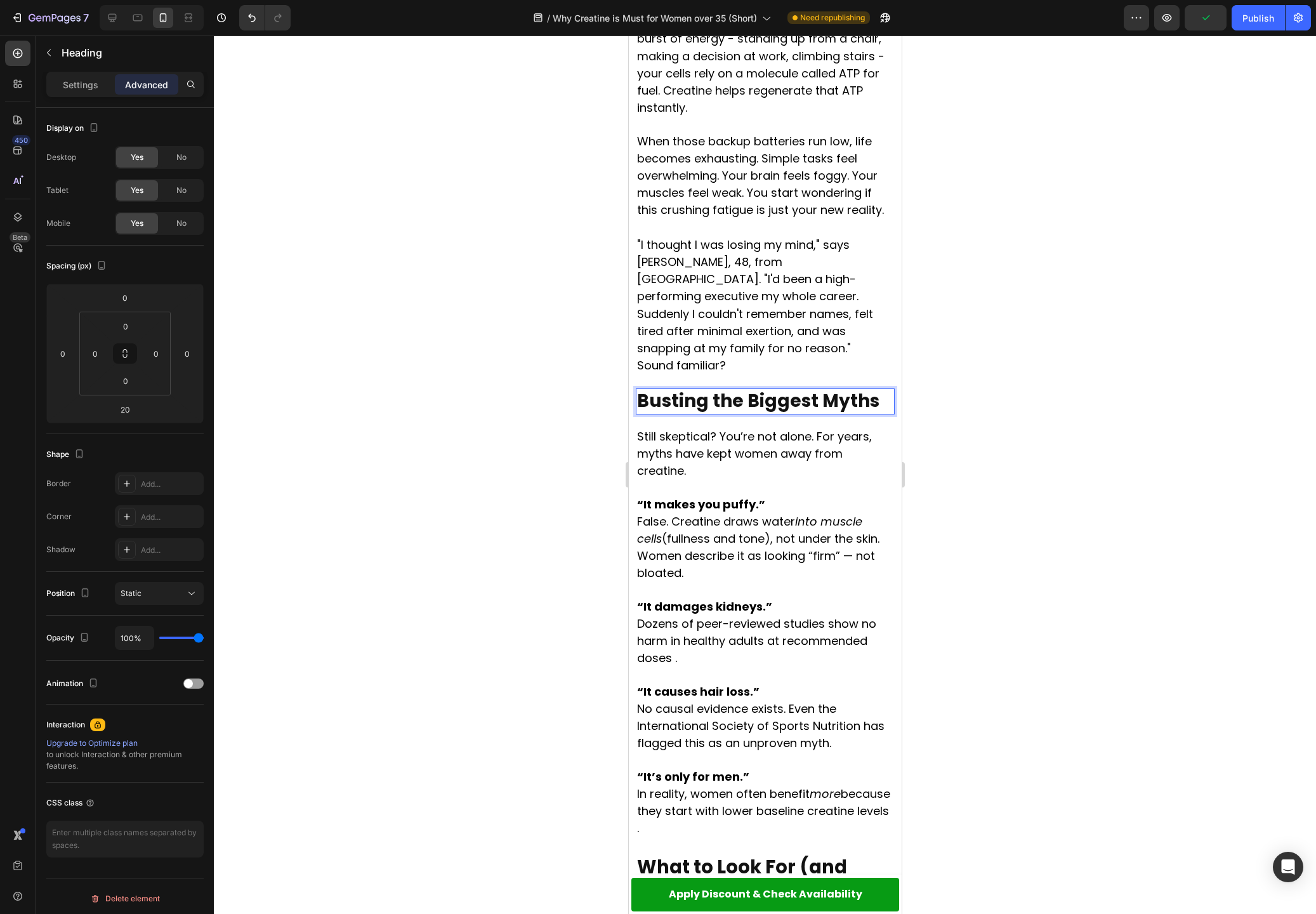
click at [743, 388] on strong "Busting the Biggest Myths" at bounding box center [758, 401] width 242 height 25
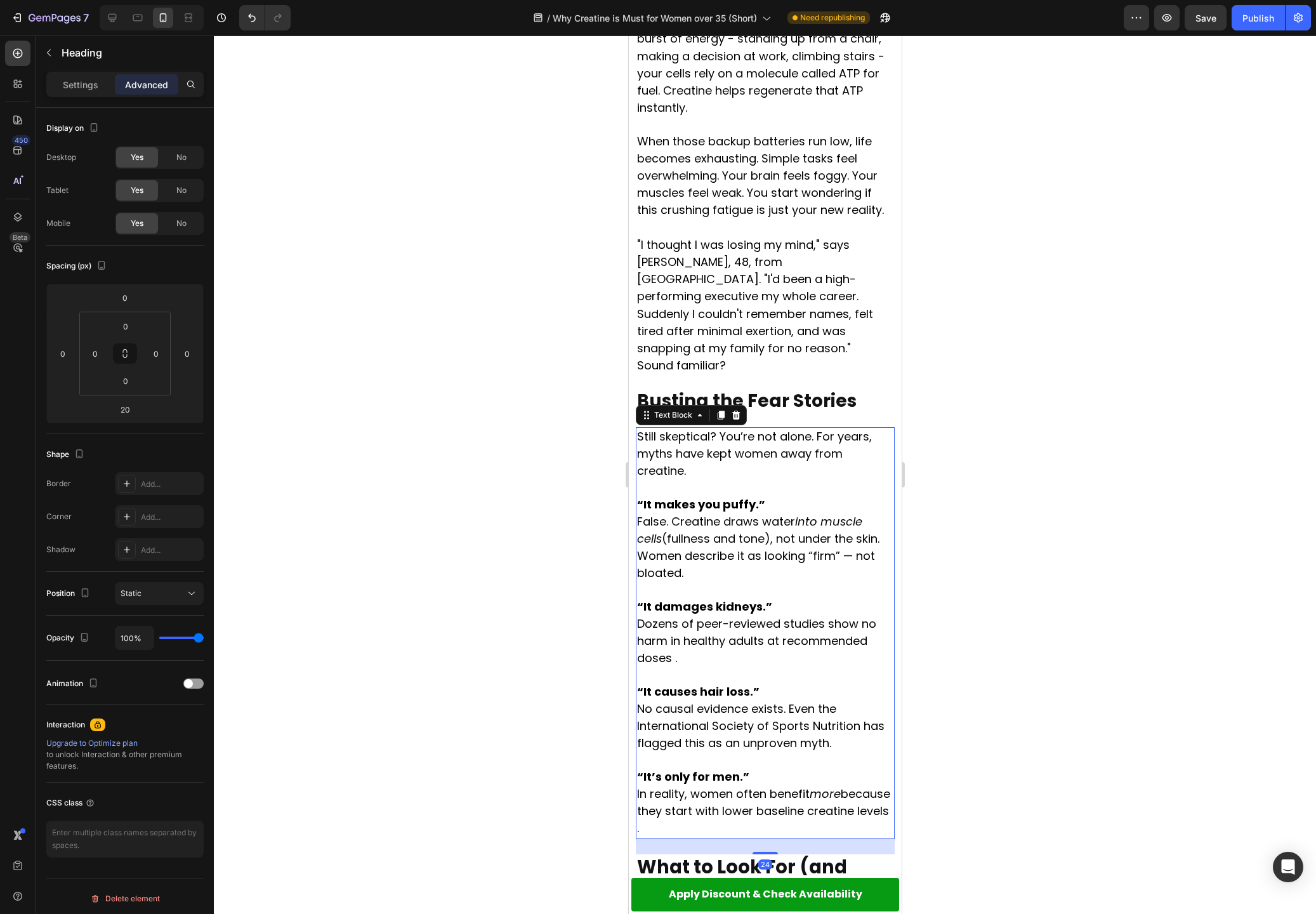
click at [847, 513] on span "False. Creatine draws water into muscle cells (fullness and tone), not under th…" at bounding box center [758, 547] width 242 height 68
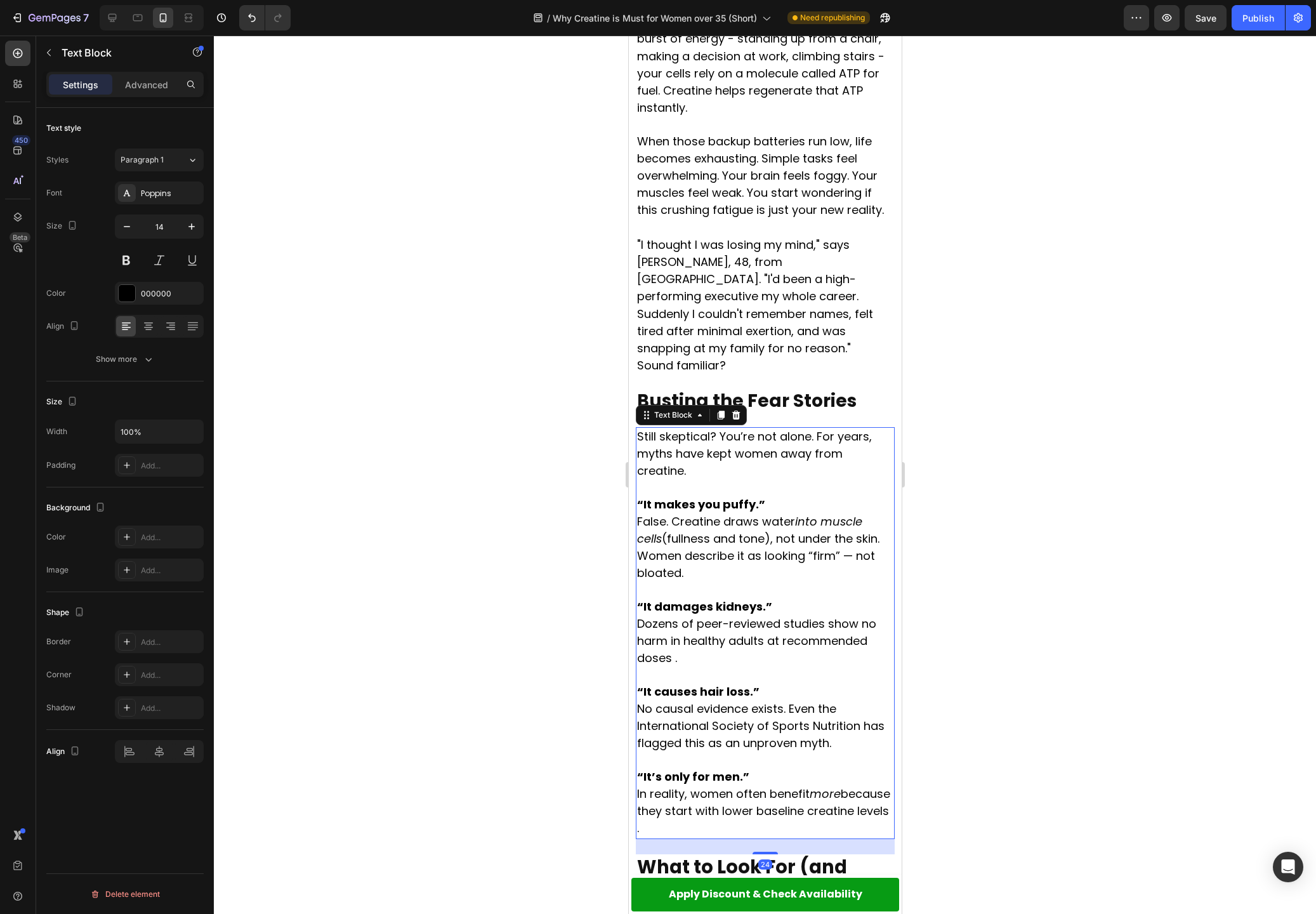
click at [847, 513] on span "False. Creatine draws water into muscle cells (fullness and tone), not under th…" at bounding box center [758, 547] width 242 height 68
click at [652, 616] on span "Dozens of peer-reviewed studies show no harm in healthy adults at recommended d…" at bounding box center [756, 641] width 240 height 50
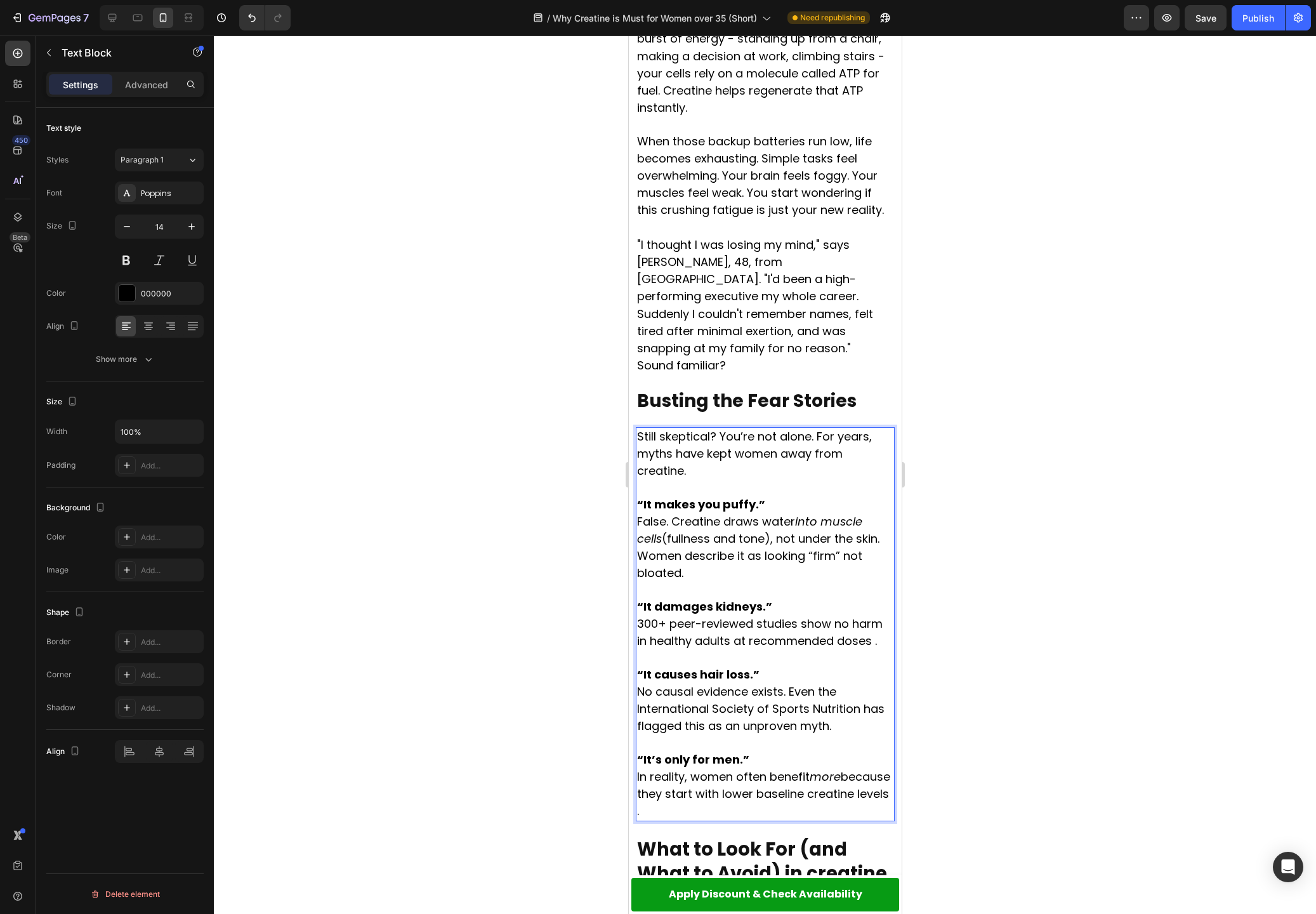
click at [753, 616] on span "300+ peer-reviewed studies show no harm in healthy adults at recommended doses ." at bounding box center [760, 632] width 246 height 33
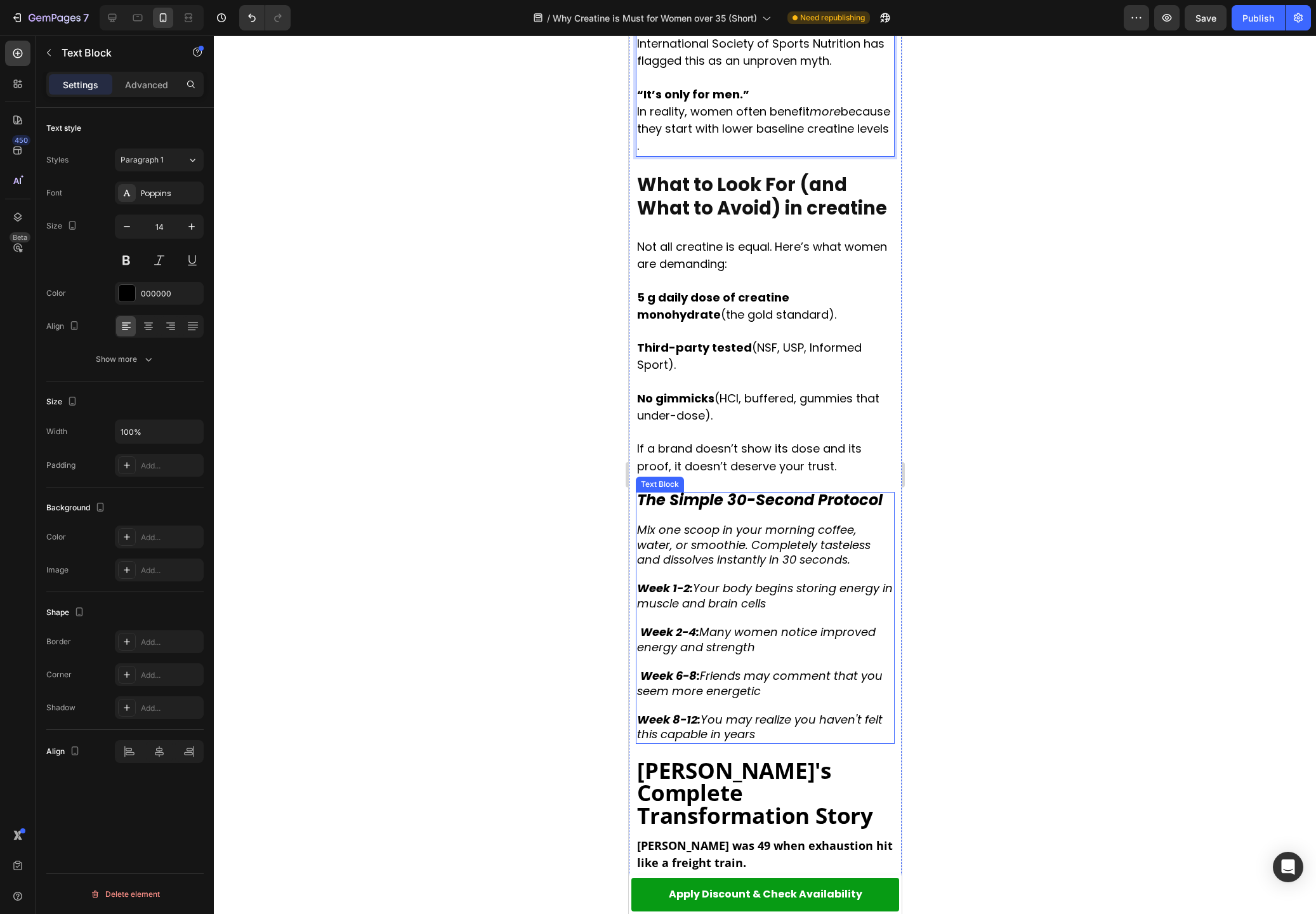
scroll to position [2928, 0]
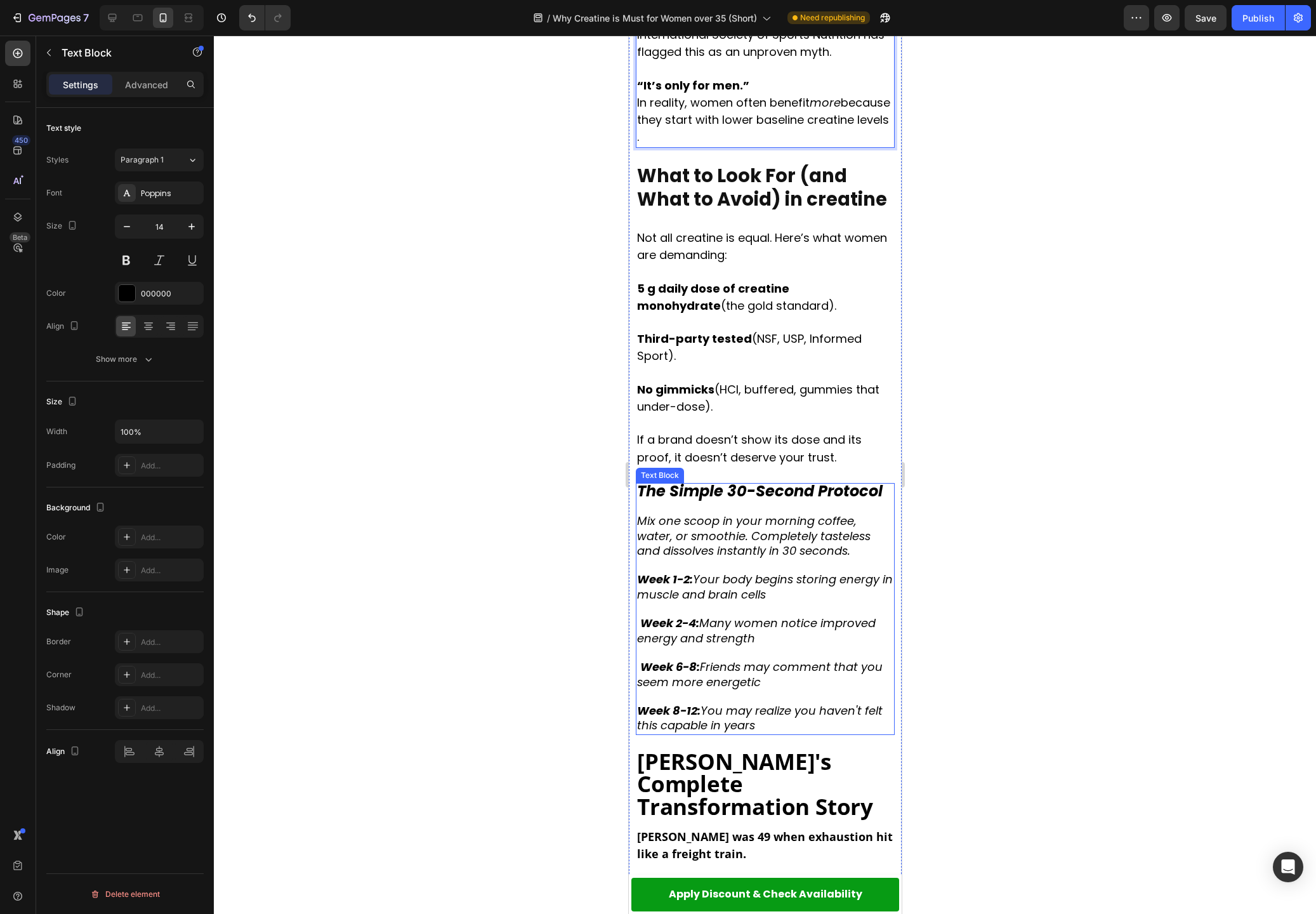
click at [816, 485] on p "The Simple 30-Second Protocol" at bounding box center [765, 499] width 256 height 29
click at [686, 480] on strong "The Simple 30-Second Protocol" at bounding box center [760, 491] width 246 height 21
click at [685, 480] on strong "The Simple 30-Second Protocol" at bounding box center [760, 491] width 246 height 21
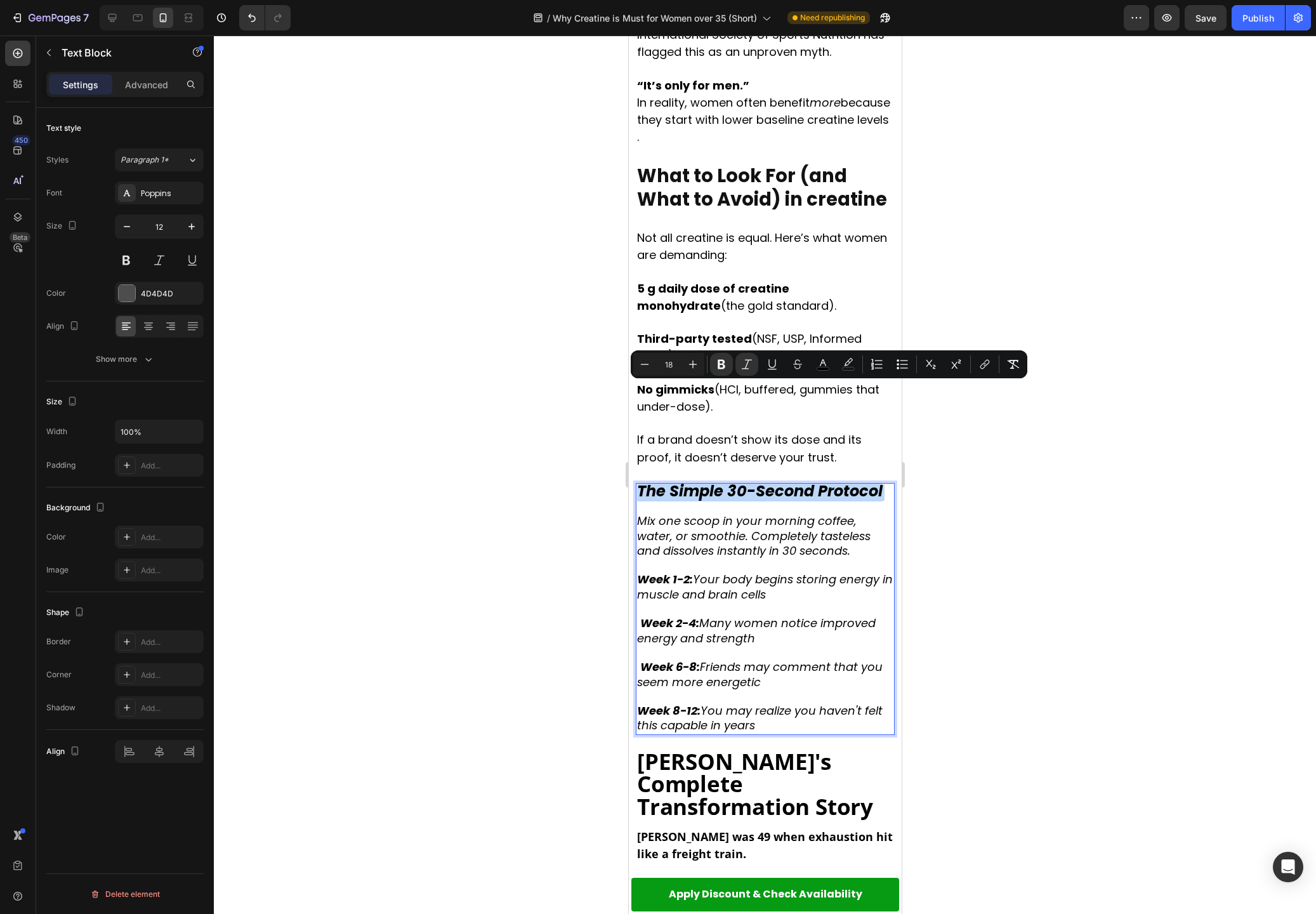
copy p "The Simple 30-Second Protocol"
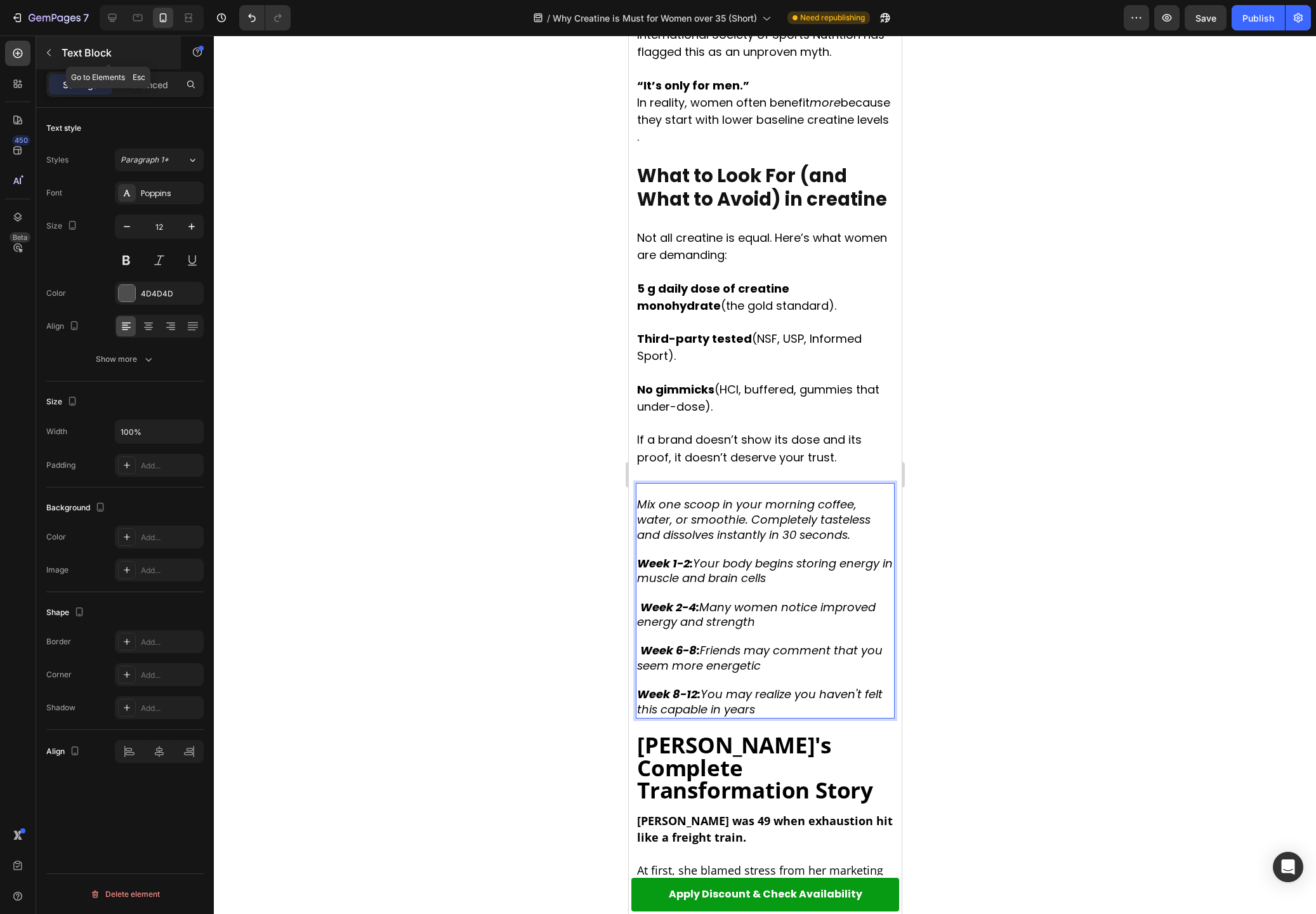
click at [52, 50] on icon "button" at bounding box center [48, 52] width 10 height 10
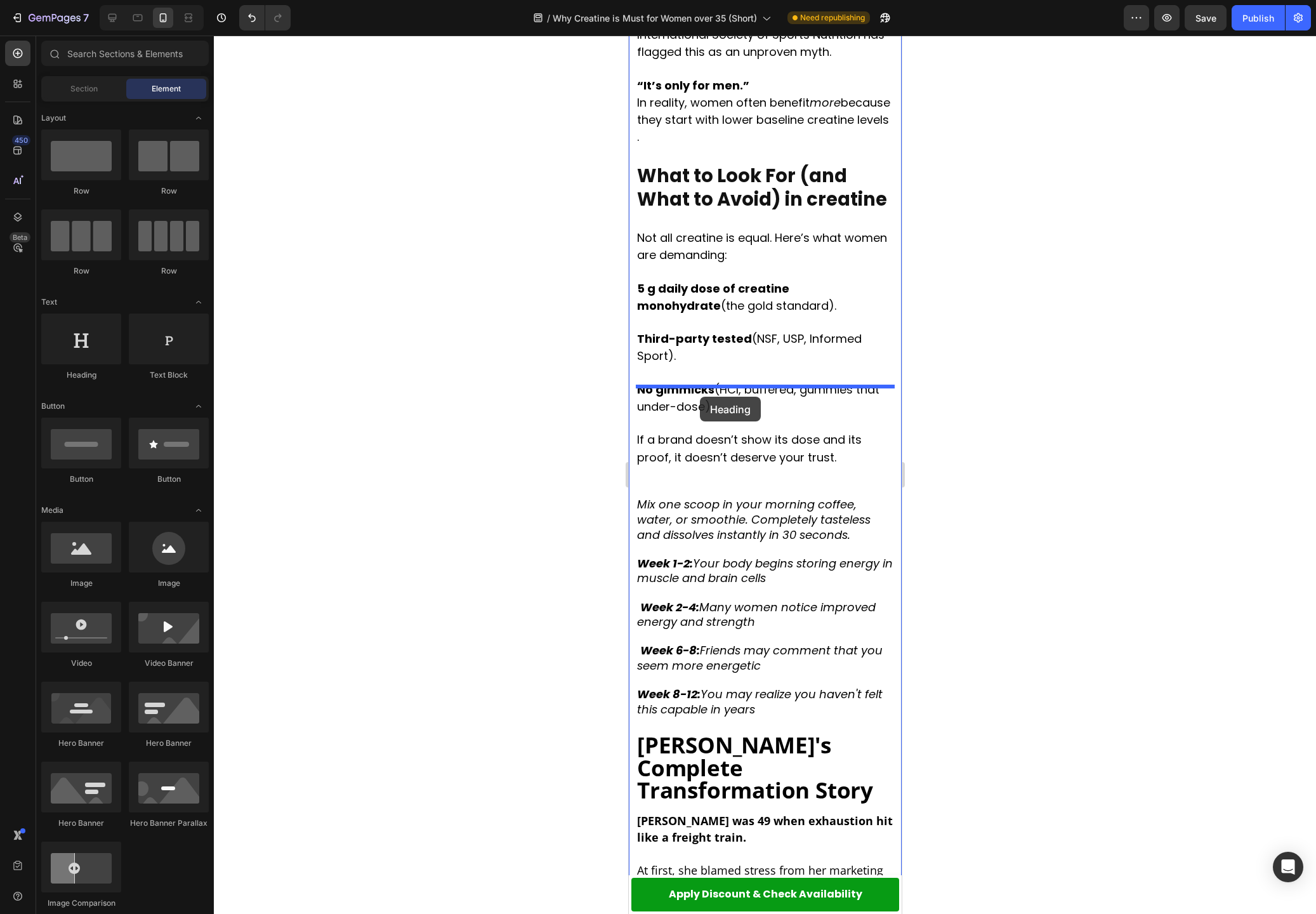
drag, startPoint x: 717, startPoint y: 368, endPoint x: 699, endPoint y: 396, distance: 33.3
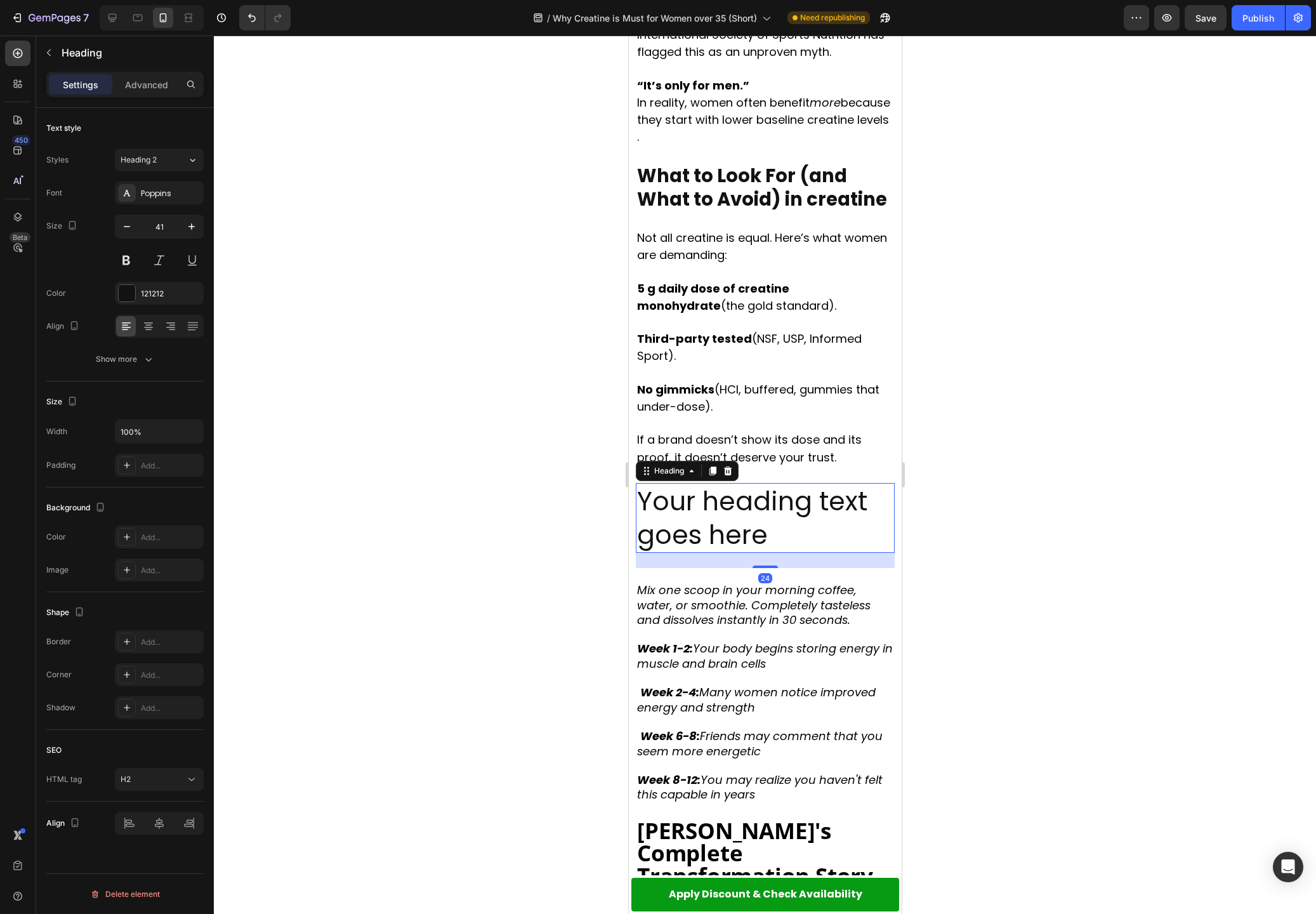
click at [701, 483] on h2 "Your heading text goes here" at bounding box center [764, 518] width 259 height 70
click at [701, 485] on p "Your heading text goes here" at bounding box center [765, 518] width 256 height 68
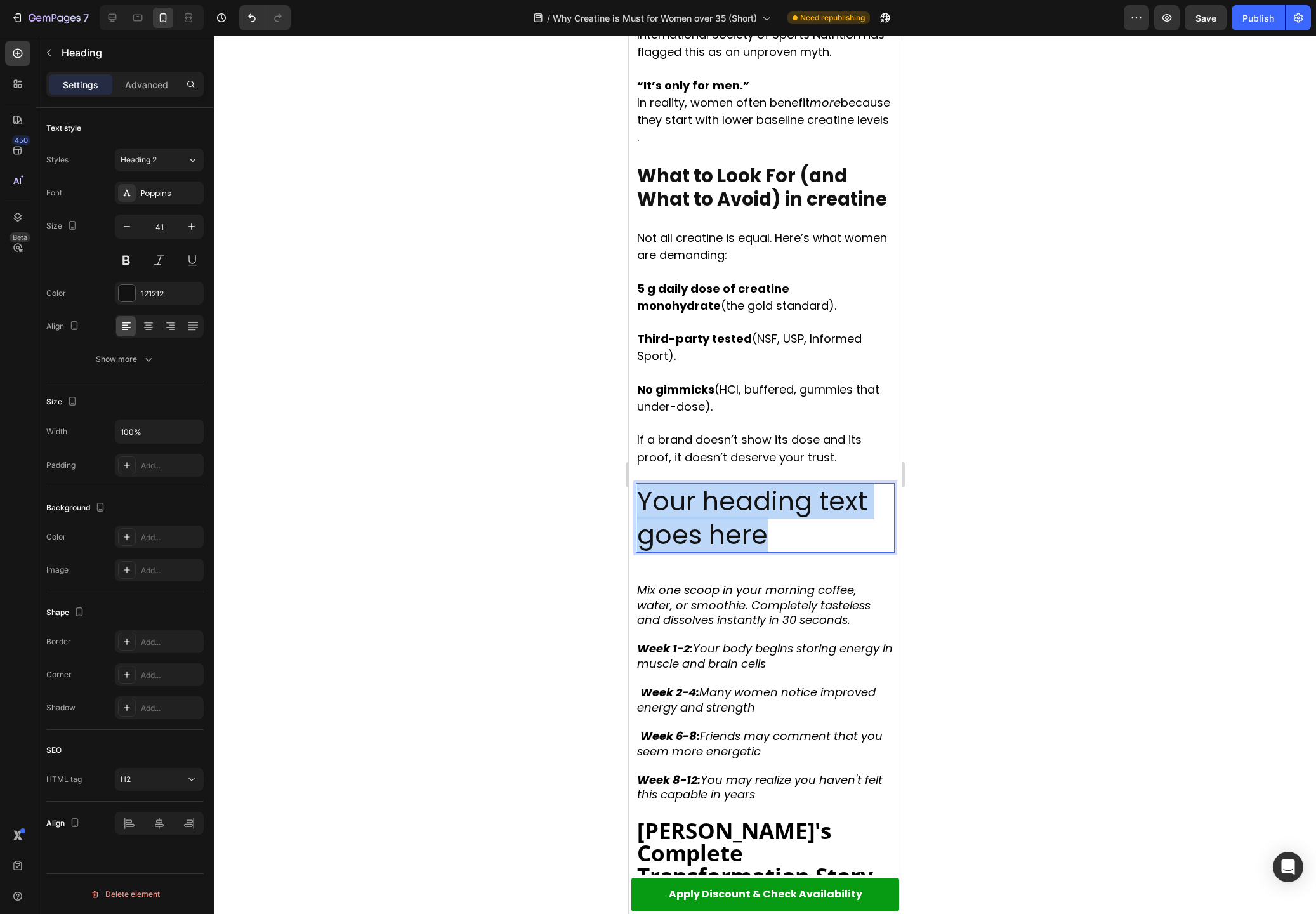
click at [701, 485] on p "Your heading text goes here" at bounding box center [765, 518] width 256 height 68
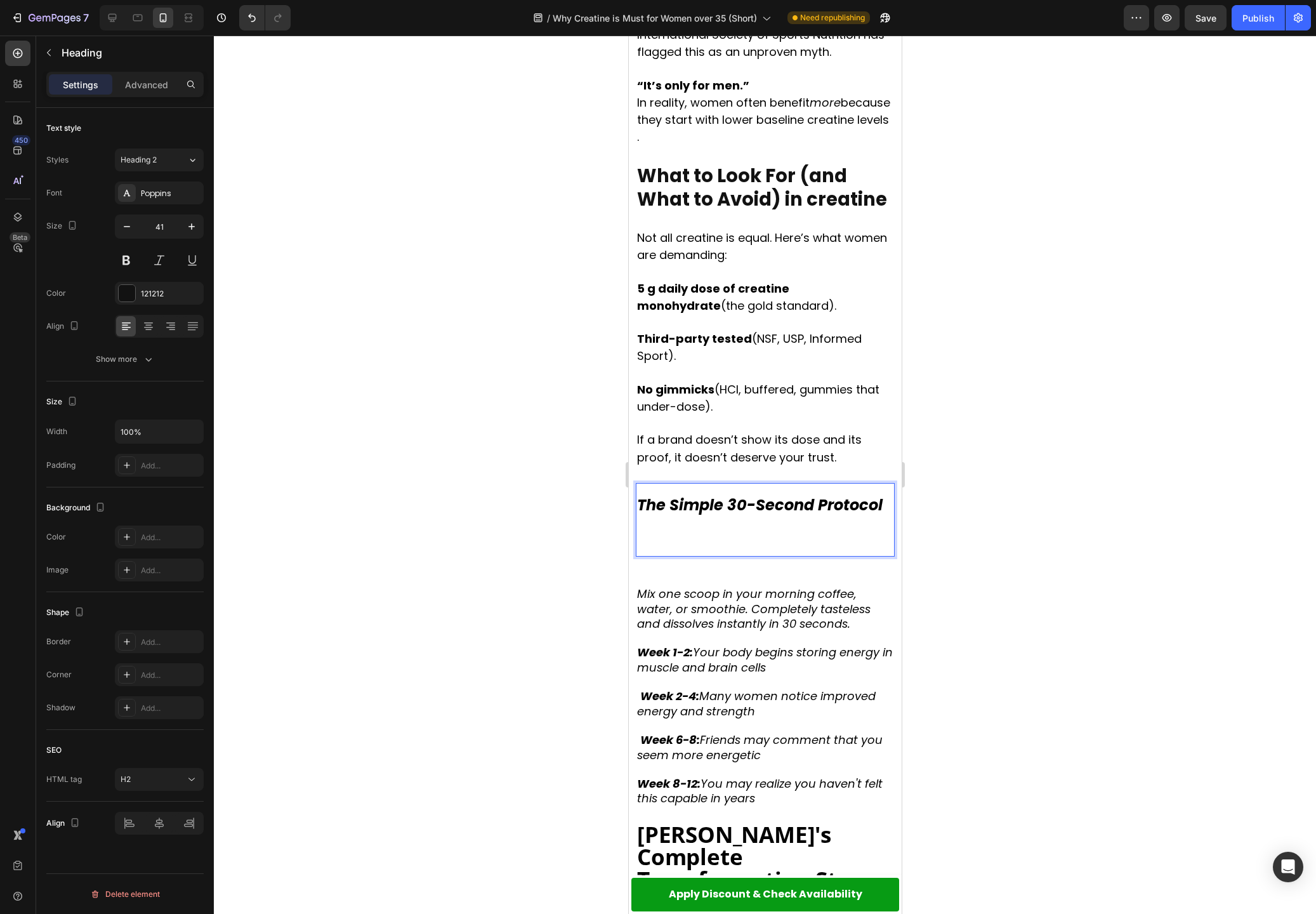
click at [681, 485] on p "The Simple 30-Second Protocol" at bounding box center [765, 520] width 256 height 72
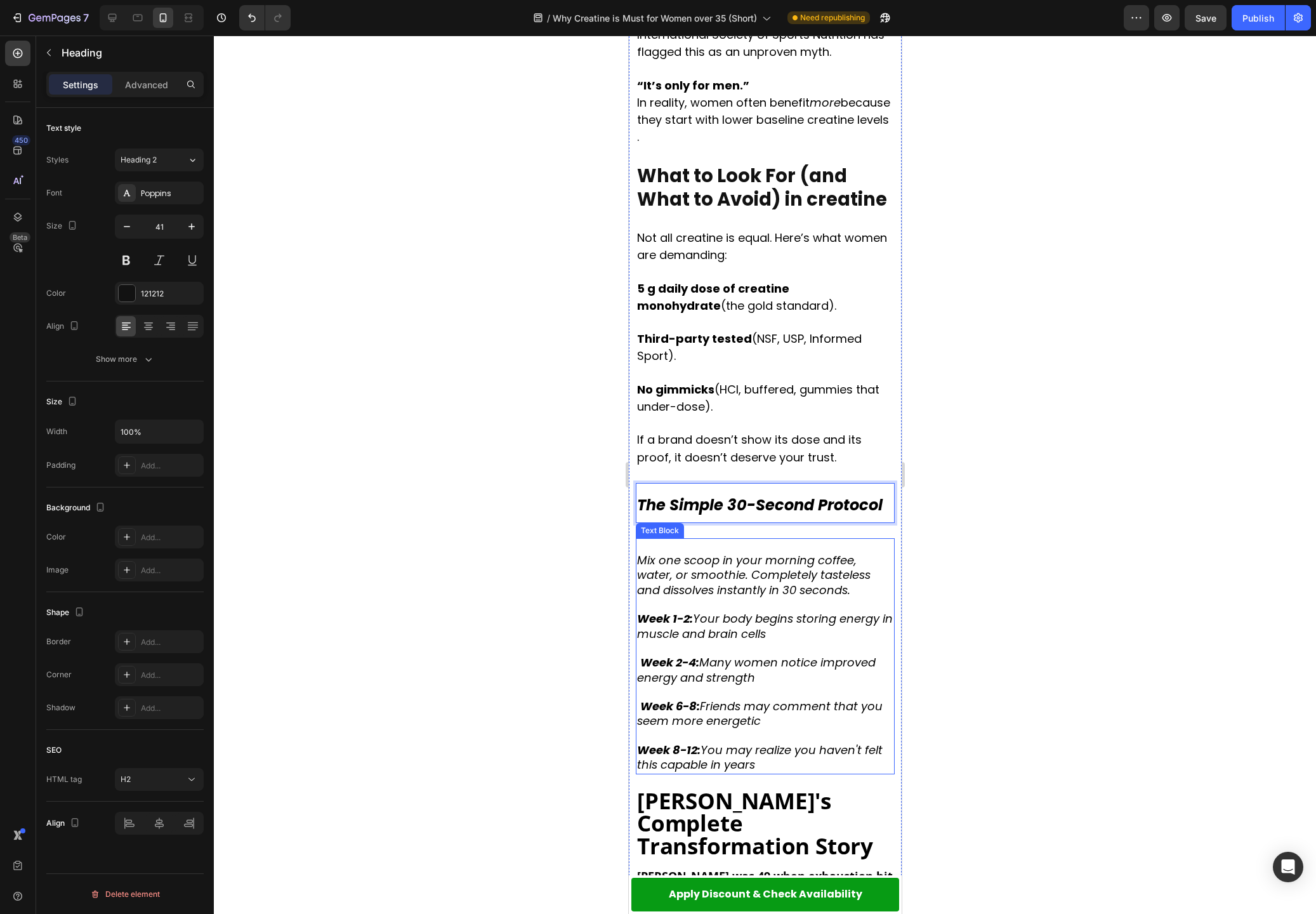
click at [660, 540] on p "Rich Text Editor. Editing area: main" at bounding box center [765, 547] width 256 height 14
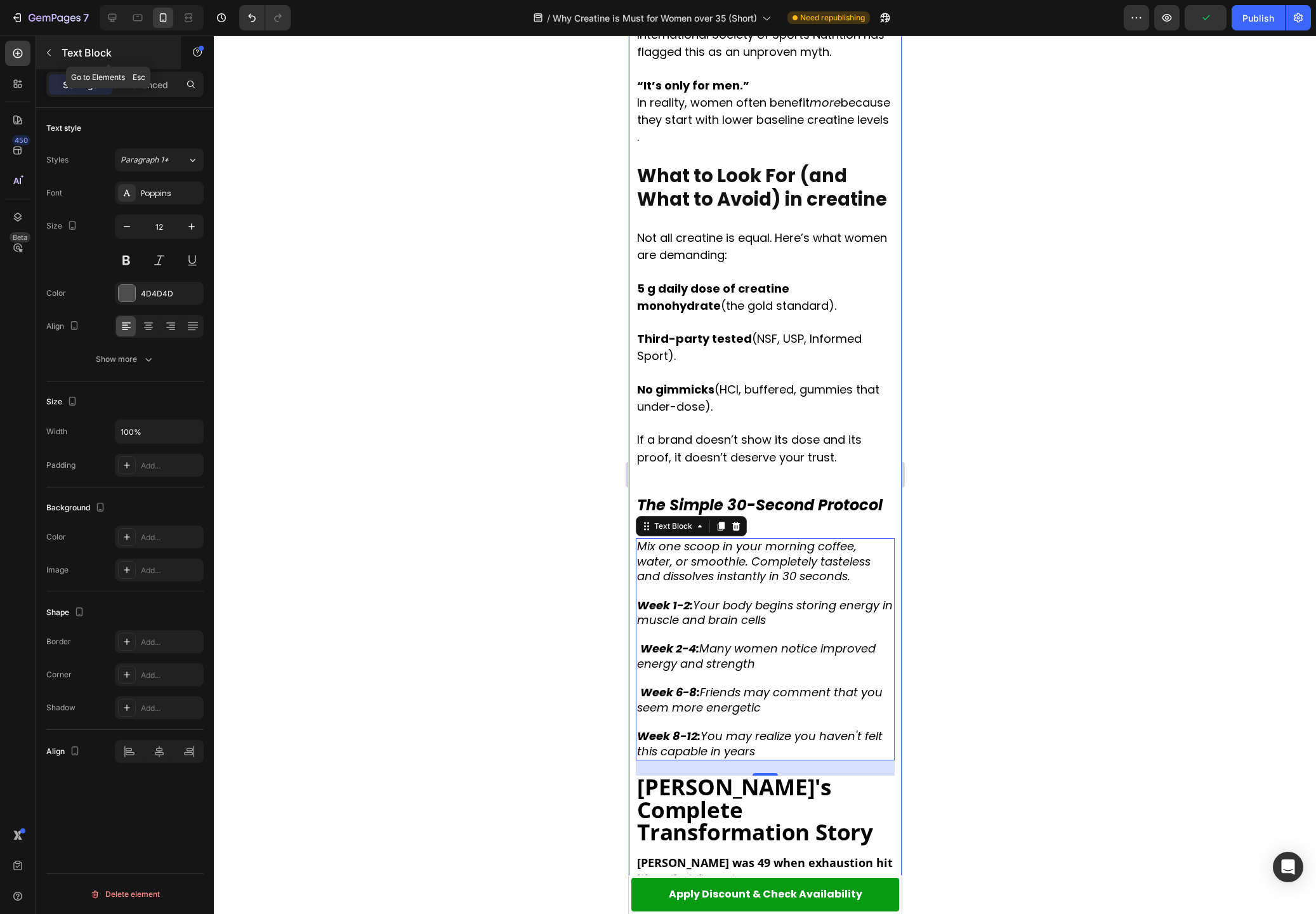
click at [77, 55] on p "Text Block" at bounding box center [115, 53] width 108 height 15
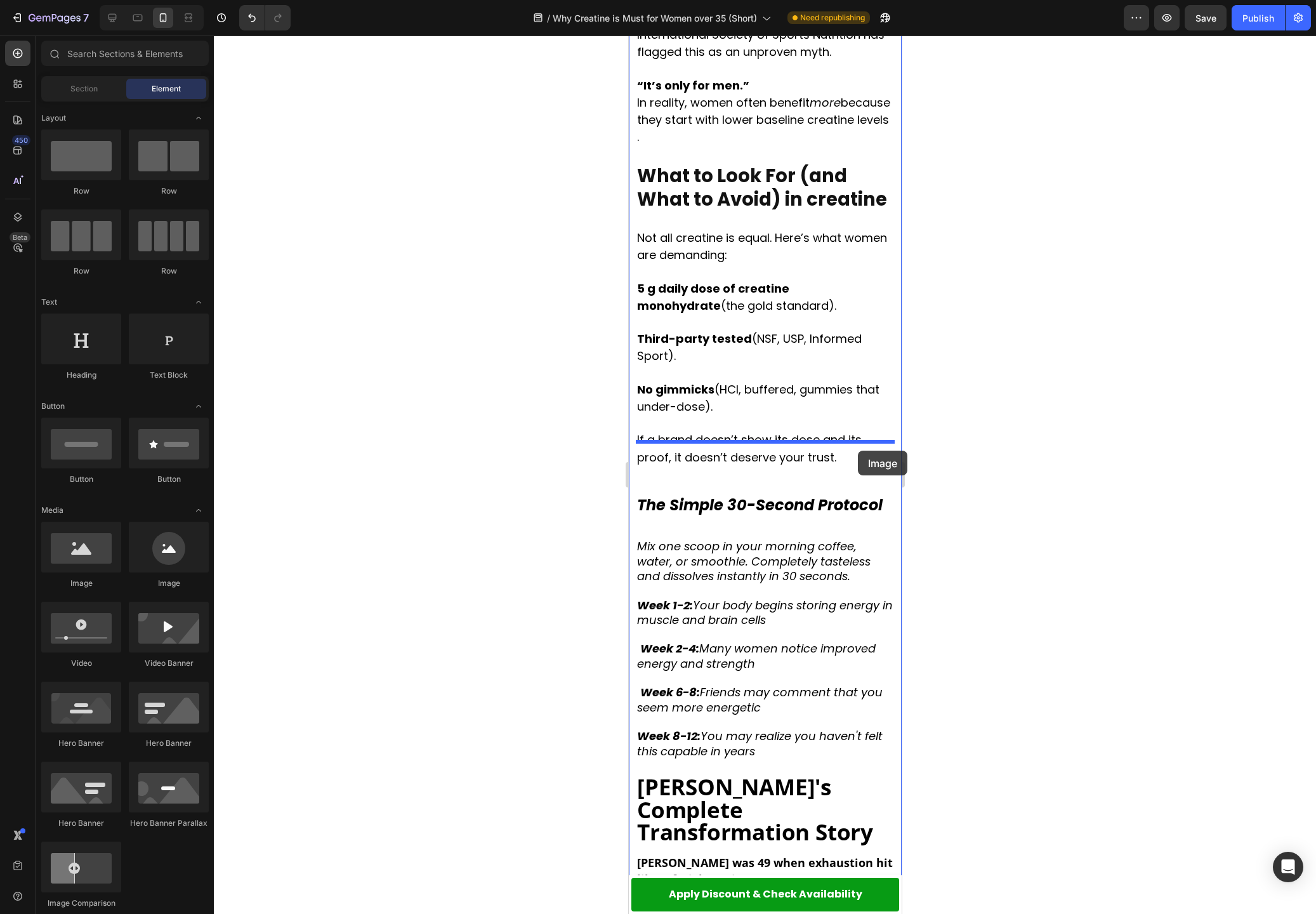
drag, startPoint x: 748, startPoint y: 593, endPoint x: 849, endPoint y: 446, distance: 178.4
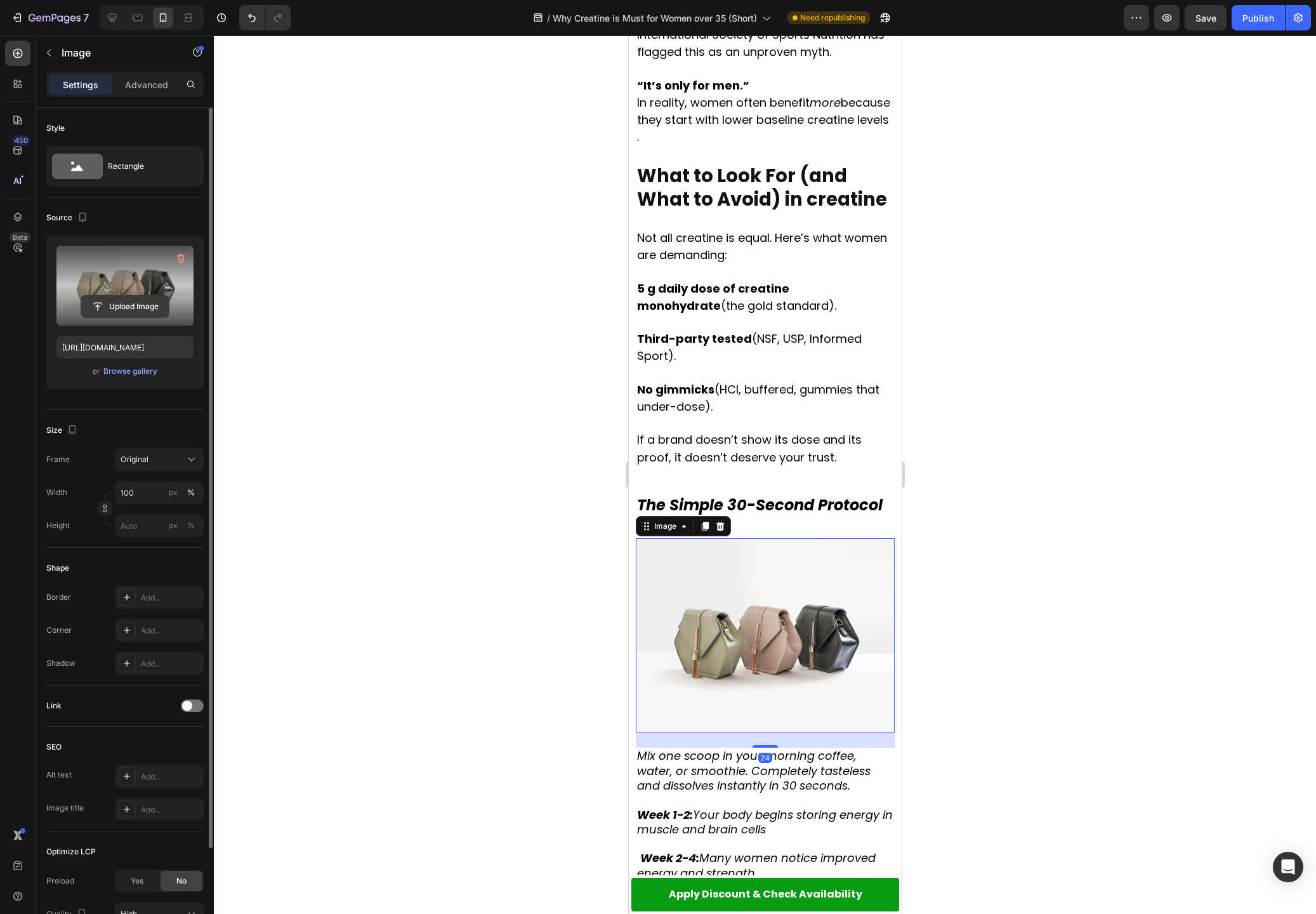
click at [123, 304] on input "file" at bounding box center [125, 306] width 87 height 21
type input "[URL][DOMAIN_NAME]"
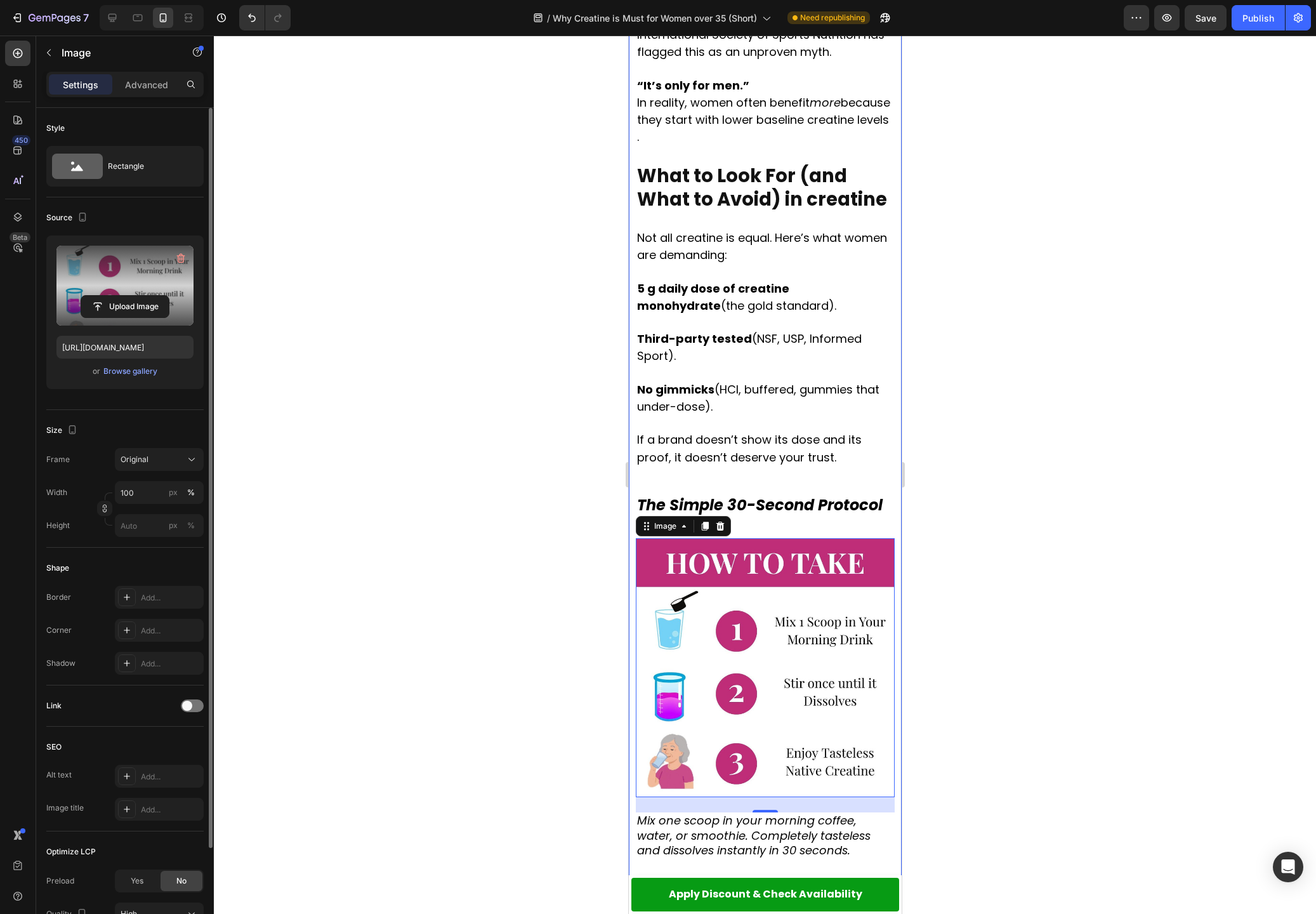
click at [1017, 509] on div at bounding box center [765, 475] width 1102 height 878
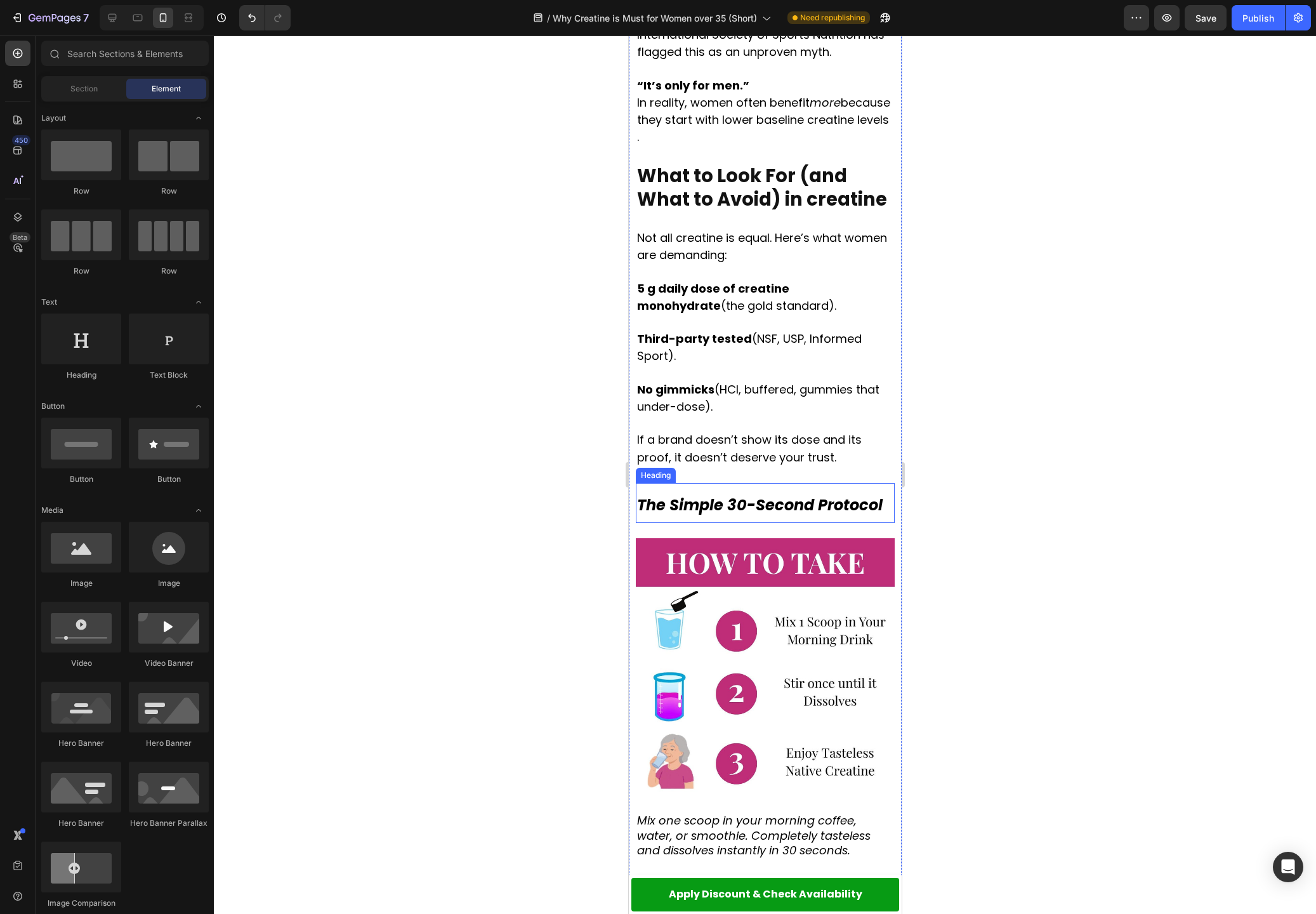
click at [779, 485] on p "⁠⁠⁠⁠⁠⁠⁠ The Simple 30-Second Protocol" at bounding box center [765, 503] width 256 height 37
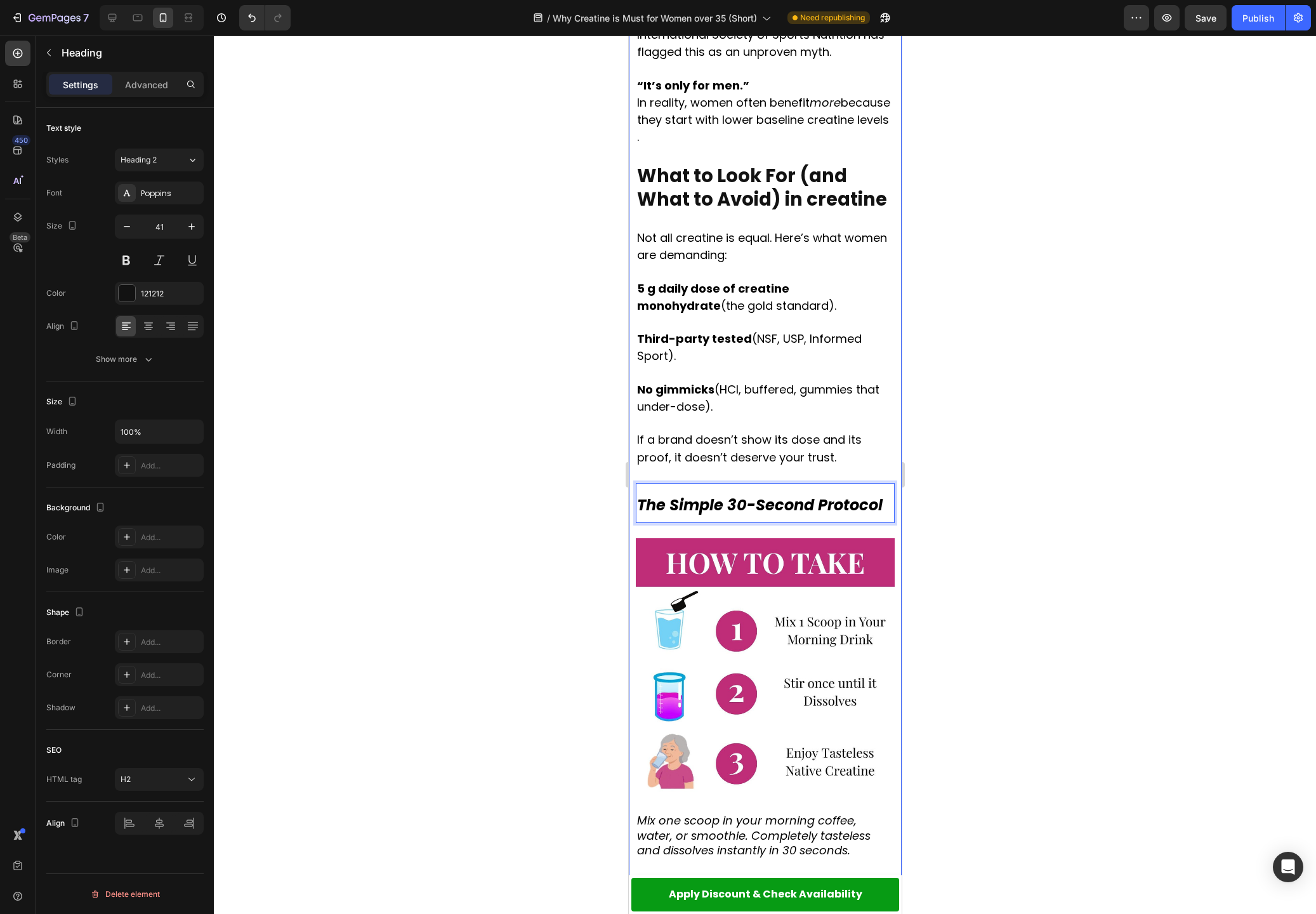
click at [688, 433] on div "⁠⁠⁠⁠⁠⁠⁠ The "Gym Bro" Supplement That's Quietly Transforming Women's Lives Afte…" at bounding box center [764, 358] width 259 height 6355
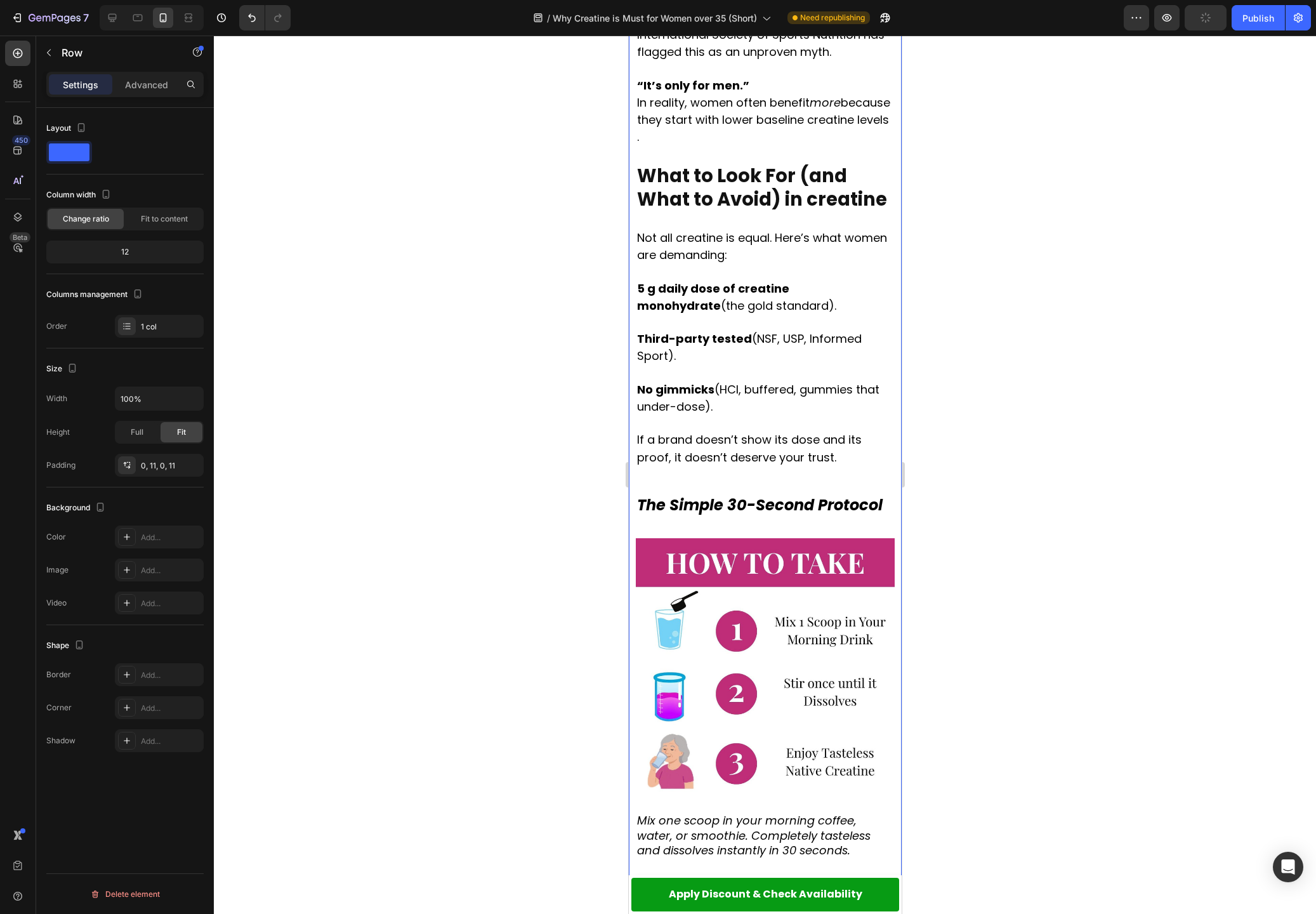
click at [696, 427] on div "⁠⁠⁠⁠⁠⁠⁠ The "Gym Bro" Supplement That's Quietly Transforming Women's Lives Afte…" at bounding box center [764, 358] width 259 height 6355
click at [695, 429] on div "⁠⁠⁠⁠⁠⁠⁠ The "Gym Bro" Supplement That's Quietly Transforming Women's Lives Afte…" at bounding box center [764, 358] width 259 height 6355
click at [689, 437] on div "⁠⁠⁠⁠⁠⁠⁠ The "Gym Bro" Supplement That's Quietly Transforming Women's Lives Afte…" at bounding box center [764, 358] width 259 height 6355
click at [685, 440] on div "⁠⁠⁠⁠⁠⁠⁠ The "Gym Bro" Supplement That's Quietly Transforming Women's Lives Afte…" at bounding box center [764, 358] width 259 height 6355
click at [685, 439] on div "⁠⁠⁠⁠⁠⁠⁠ The "Gym Bro" Supplement That's Quietly Transforming Women's Lives Afte…" at bounding box center [764, 358] width 259 height 6355
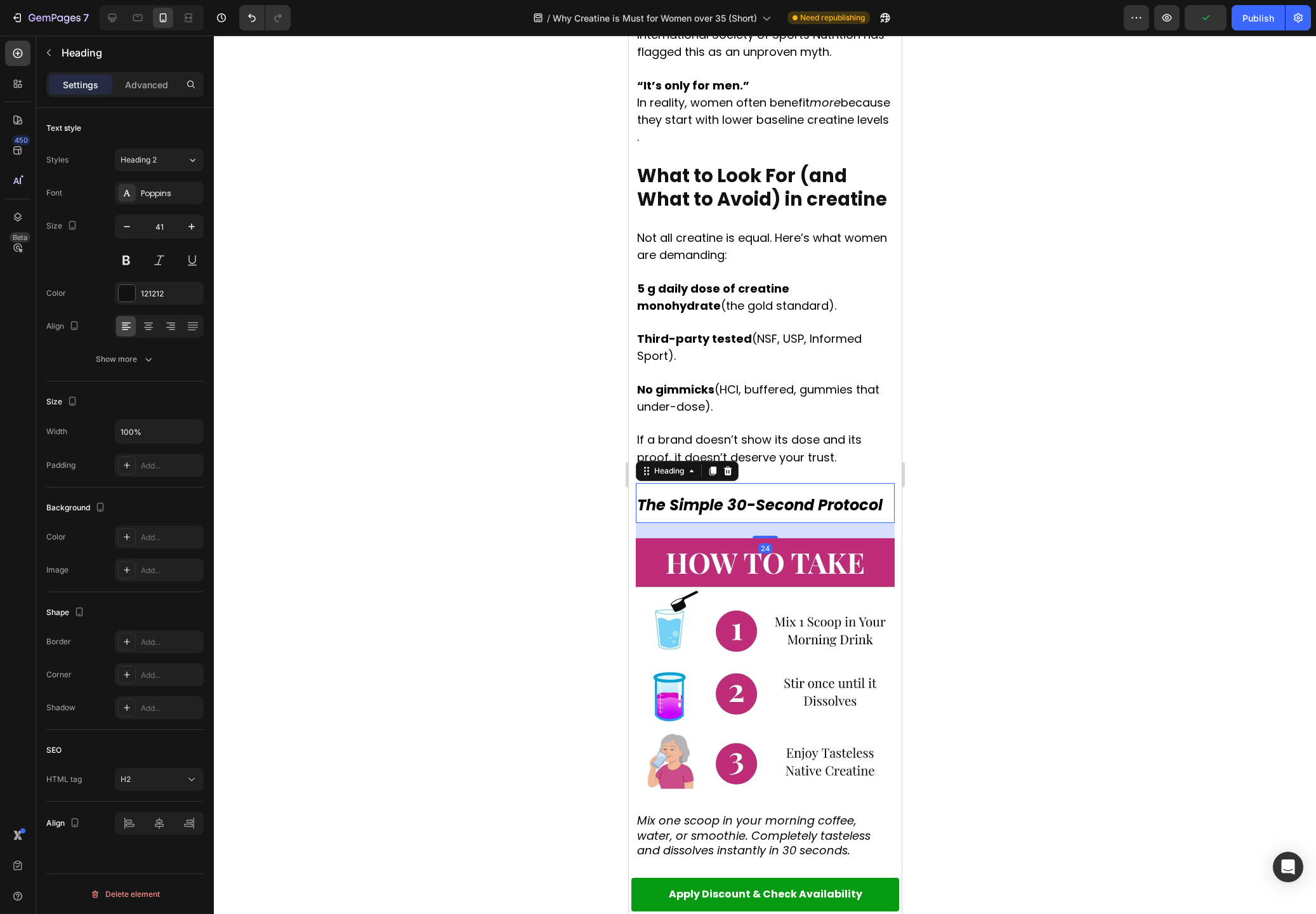
click at [686, 494] on strong "The Simple 30-Second Protocol" at bounding box center [760, 505] width 246 height 21
click at [137, 92] on div "Advanced" at bounding box center [146, 84] width 63 height 20
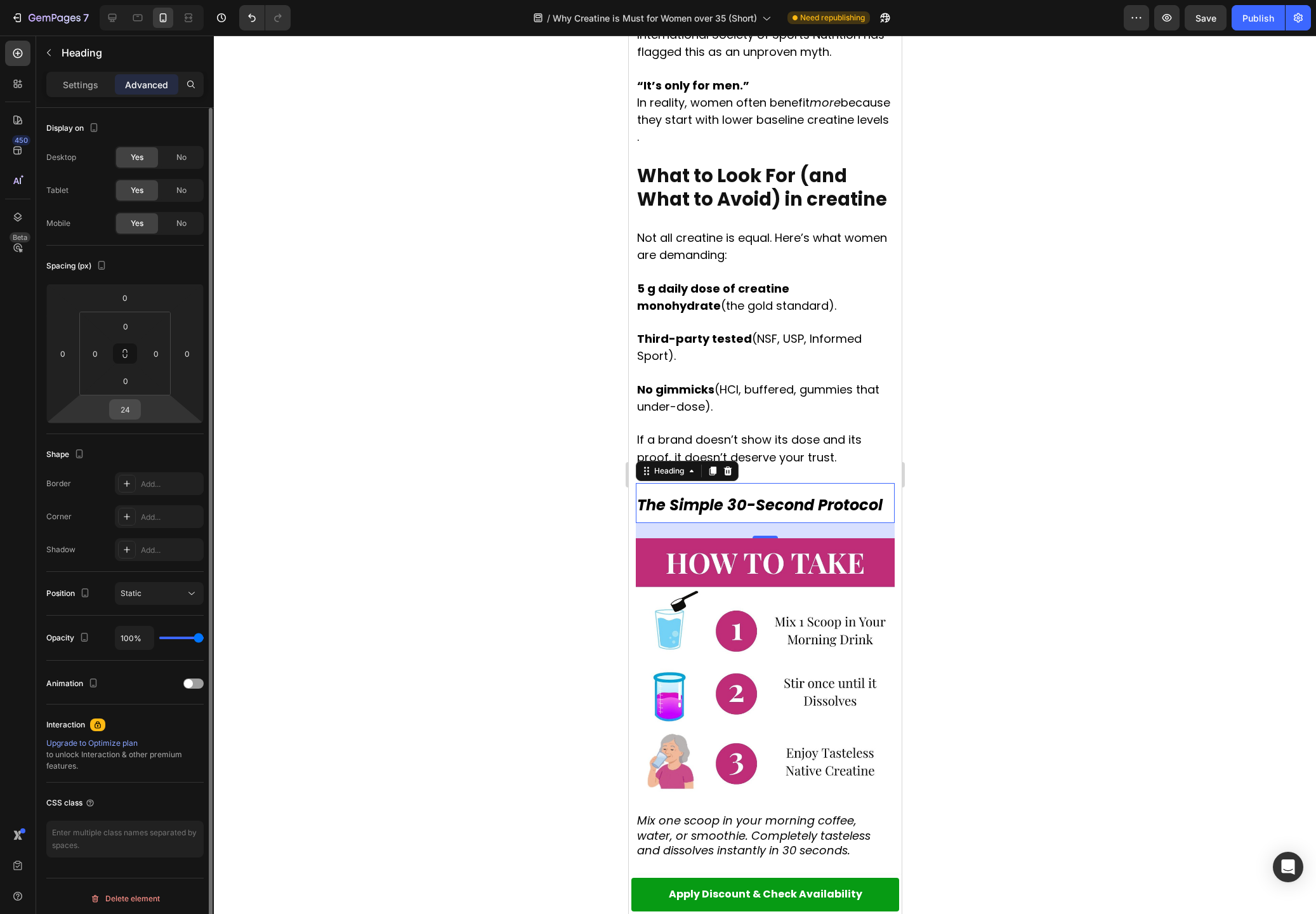
click at [129, 404] on input "24" at bounding box center [125, 409] width 26 height 19
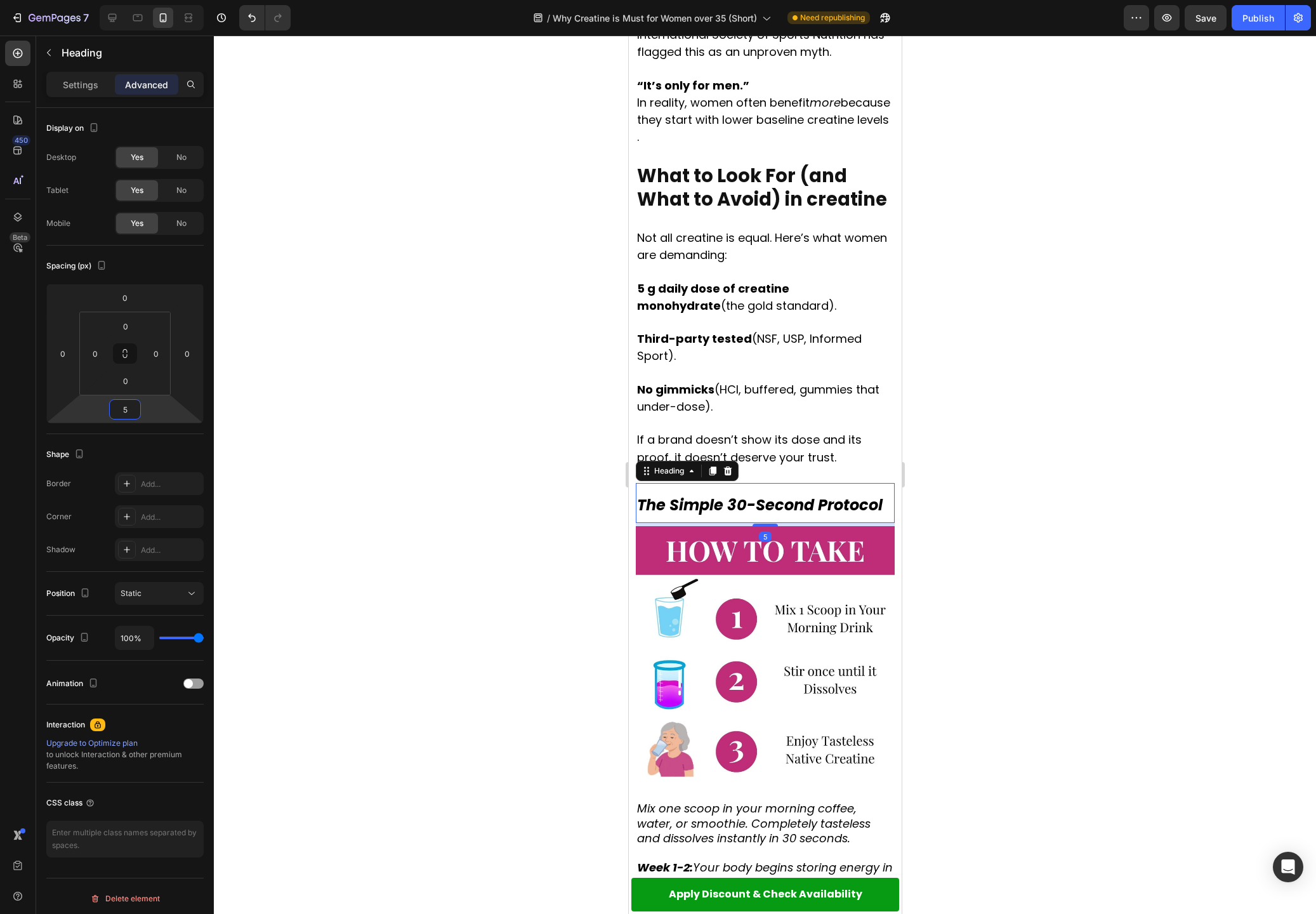
type input "5"
click at [306, 466] on div at bounding box center [765, 475] width 1102 height 878
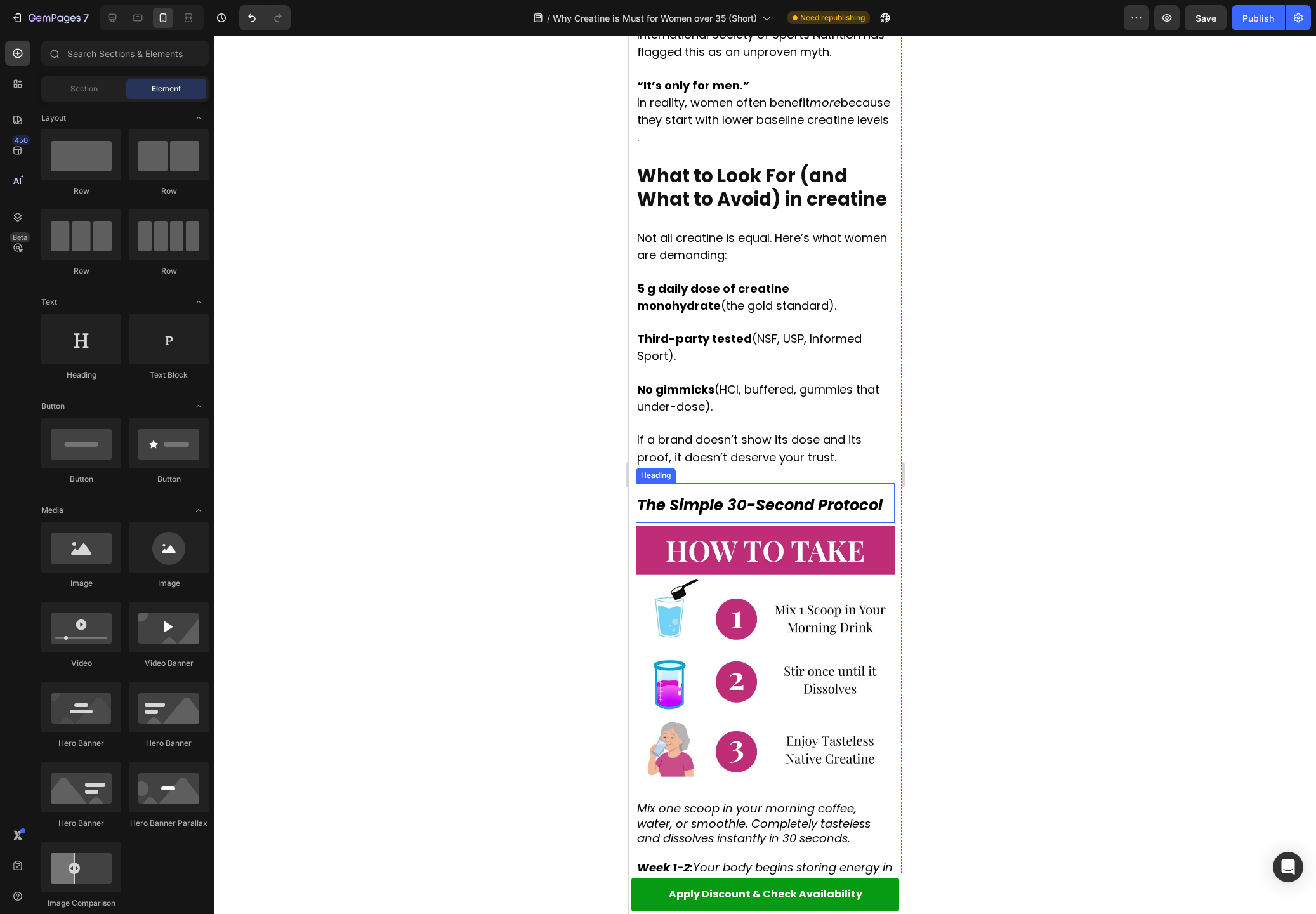
click at [682, 485] on p "⁠⁠⁠⁠⁠⁠⁠ The Simple 30-Second Protocol" at bounding box center [765, 503] width 256 height 37
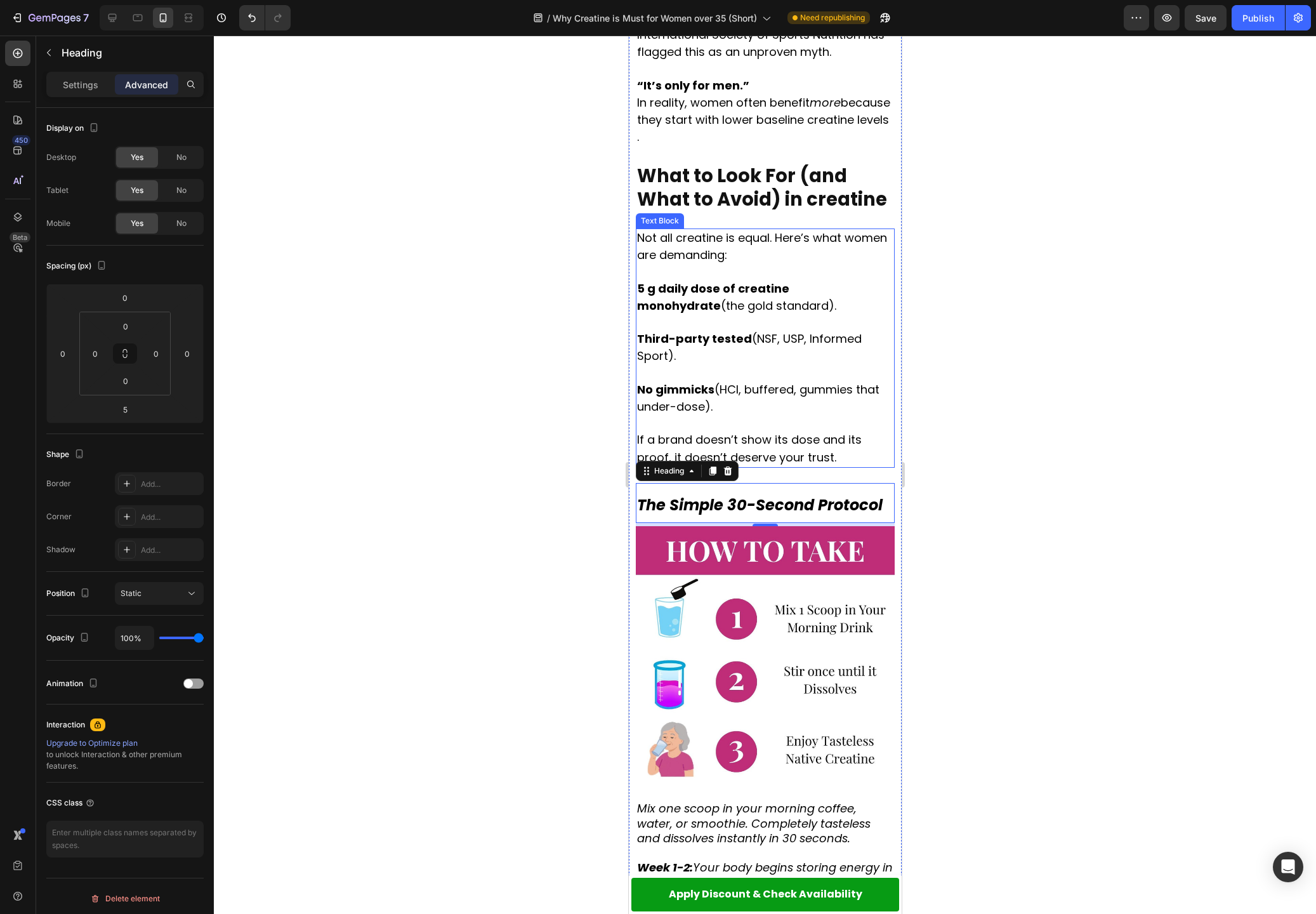
click at [825, 432] on span "If a brand doesn’t show its dose and its proof, it doesn’t deserve your trust." at bounding box center [749, 448] width 224 height 33
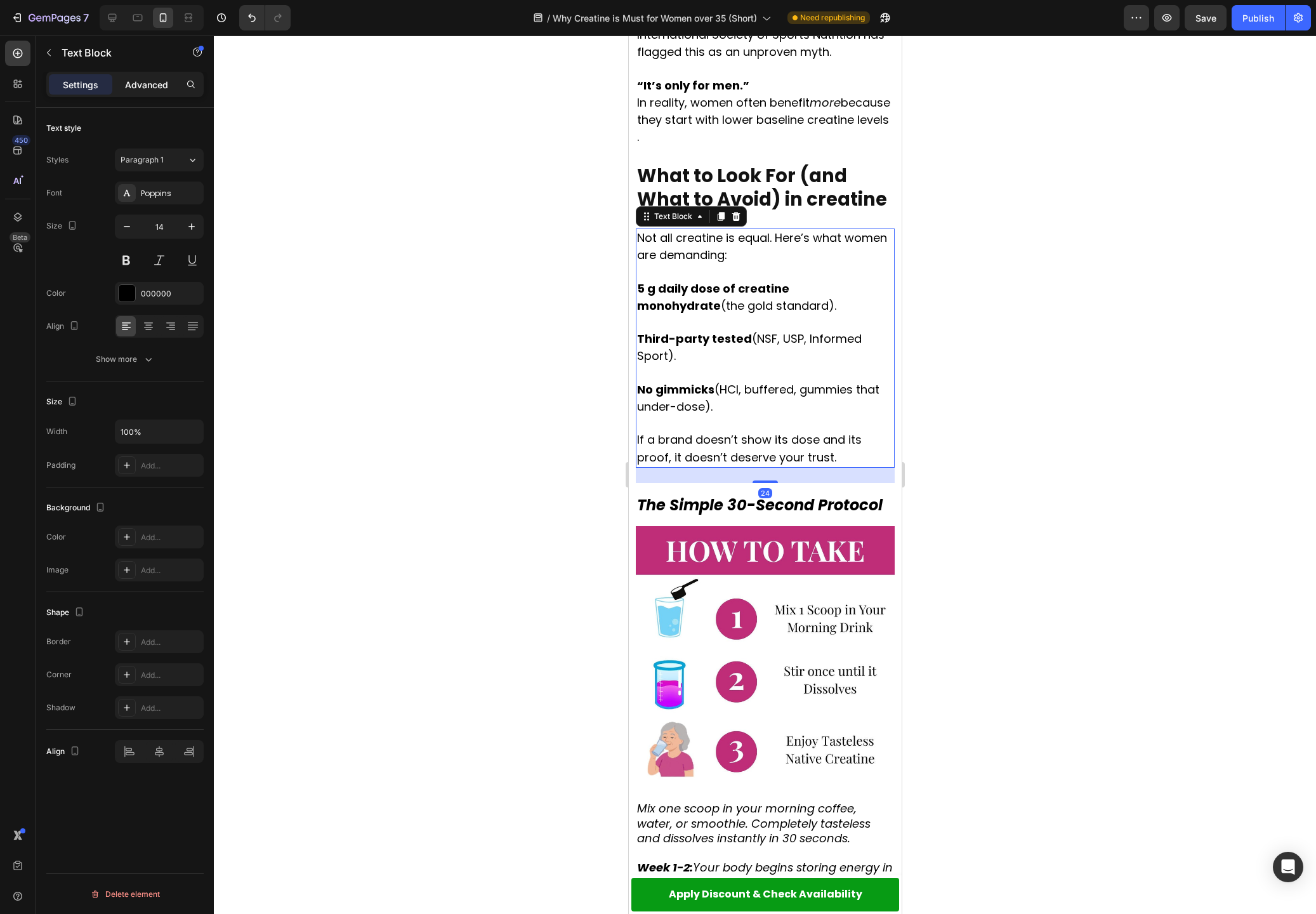
click at [147, 83] on p "Advanced" at bounding box center [146, 85] width 43 height 13
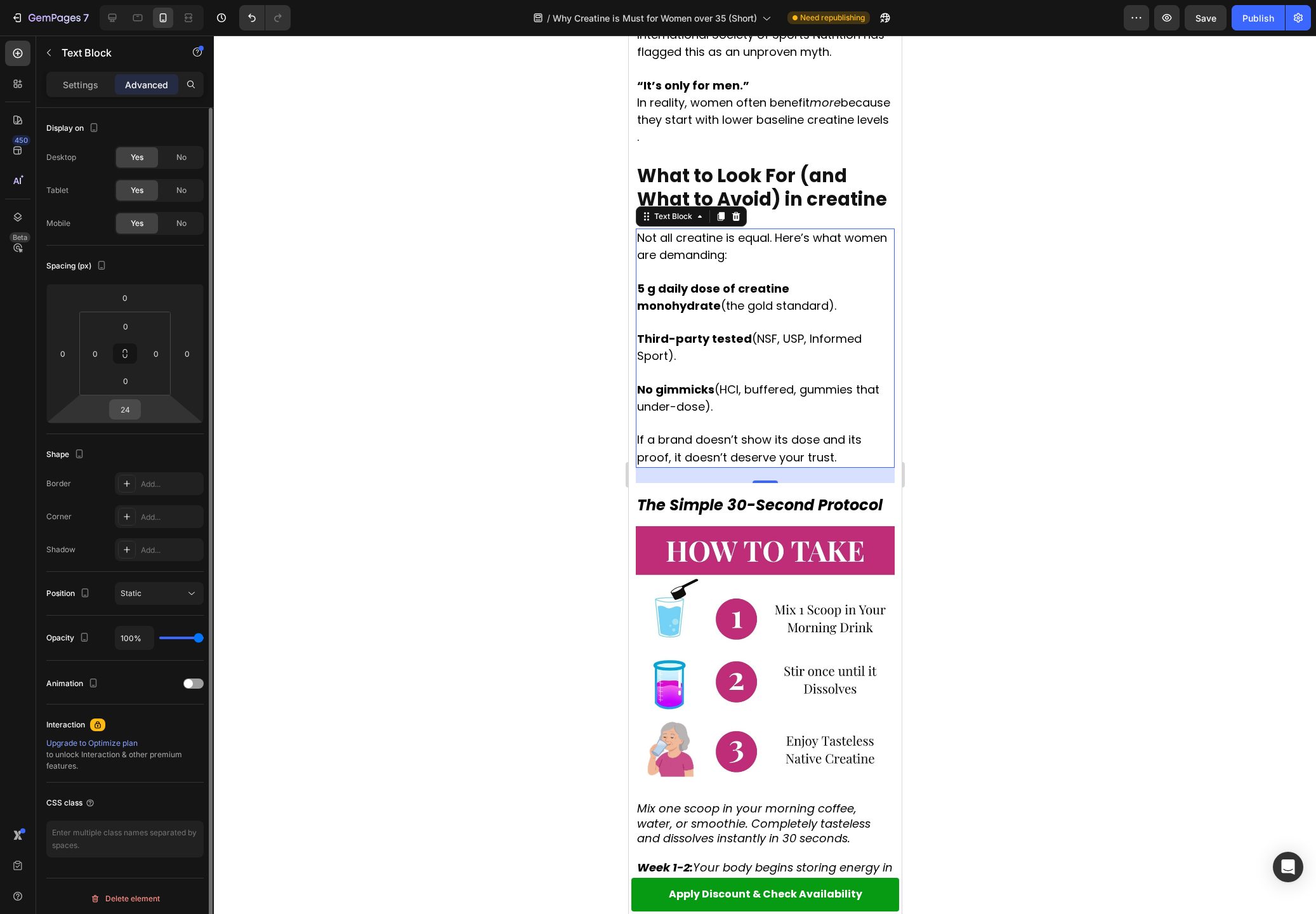
click at [127, 410] on input "24" at bounding box center [125, 409] width 26 height 19
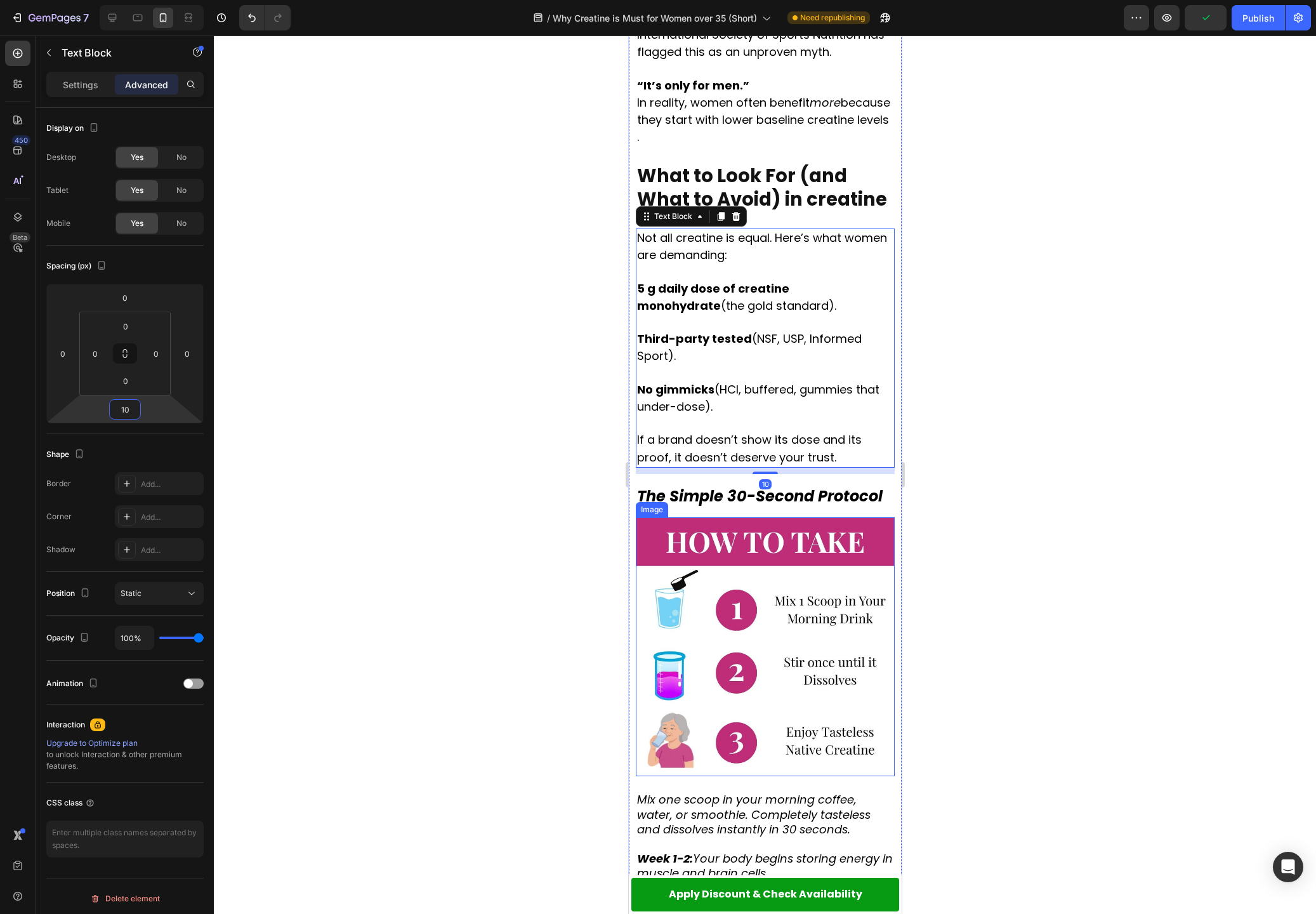
type input "10"
click at [1008, 503] on div at bounding box center [765, 475] width 1102 height 878
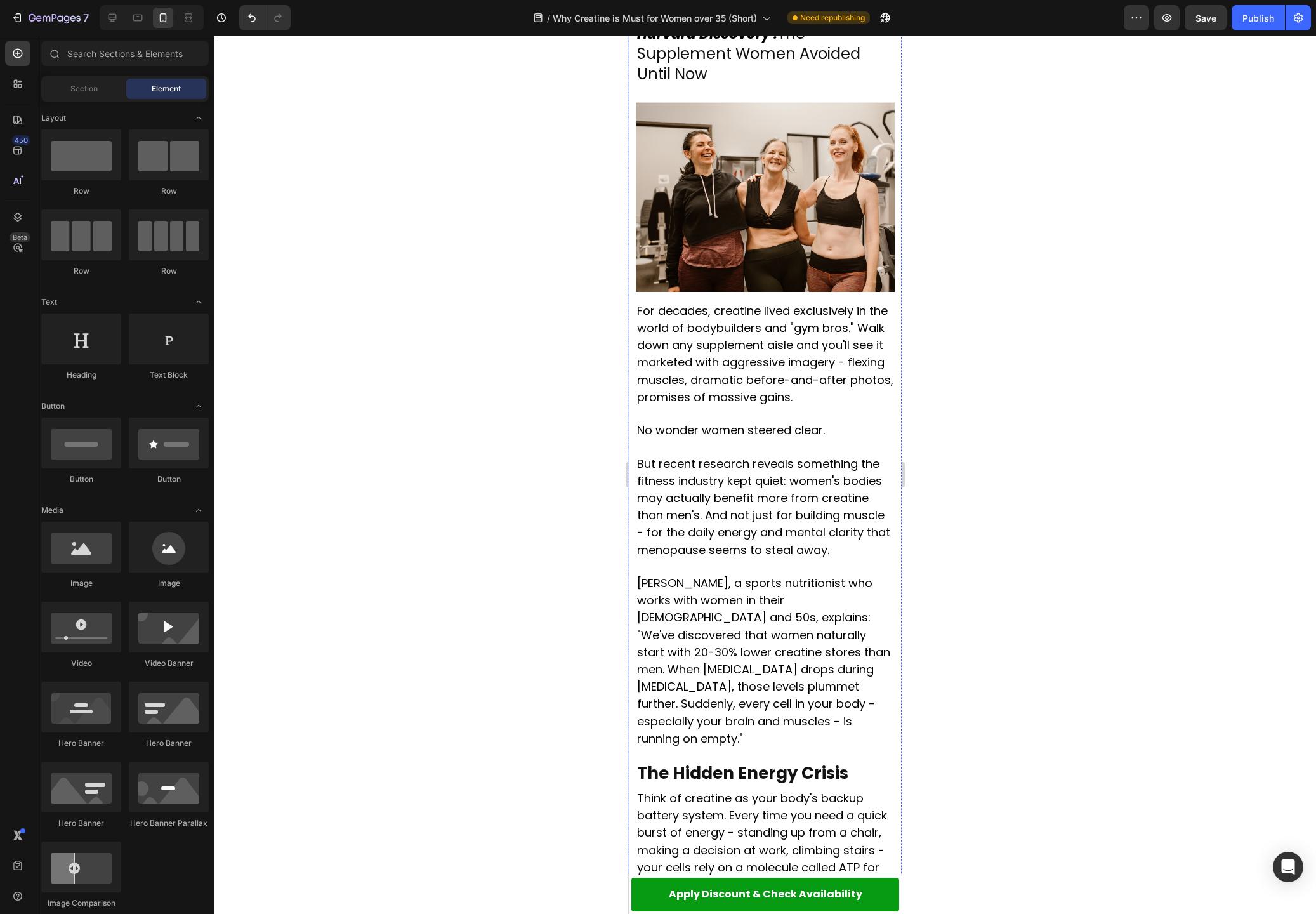
scroll to position [0, 0]
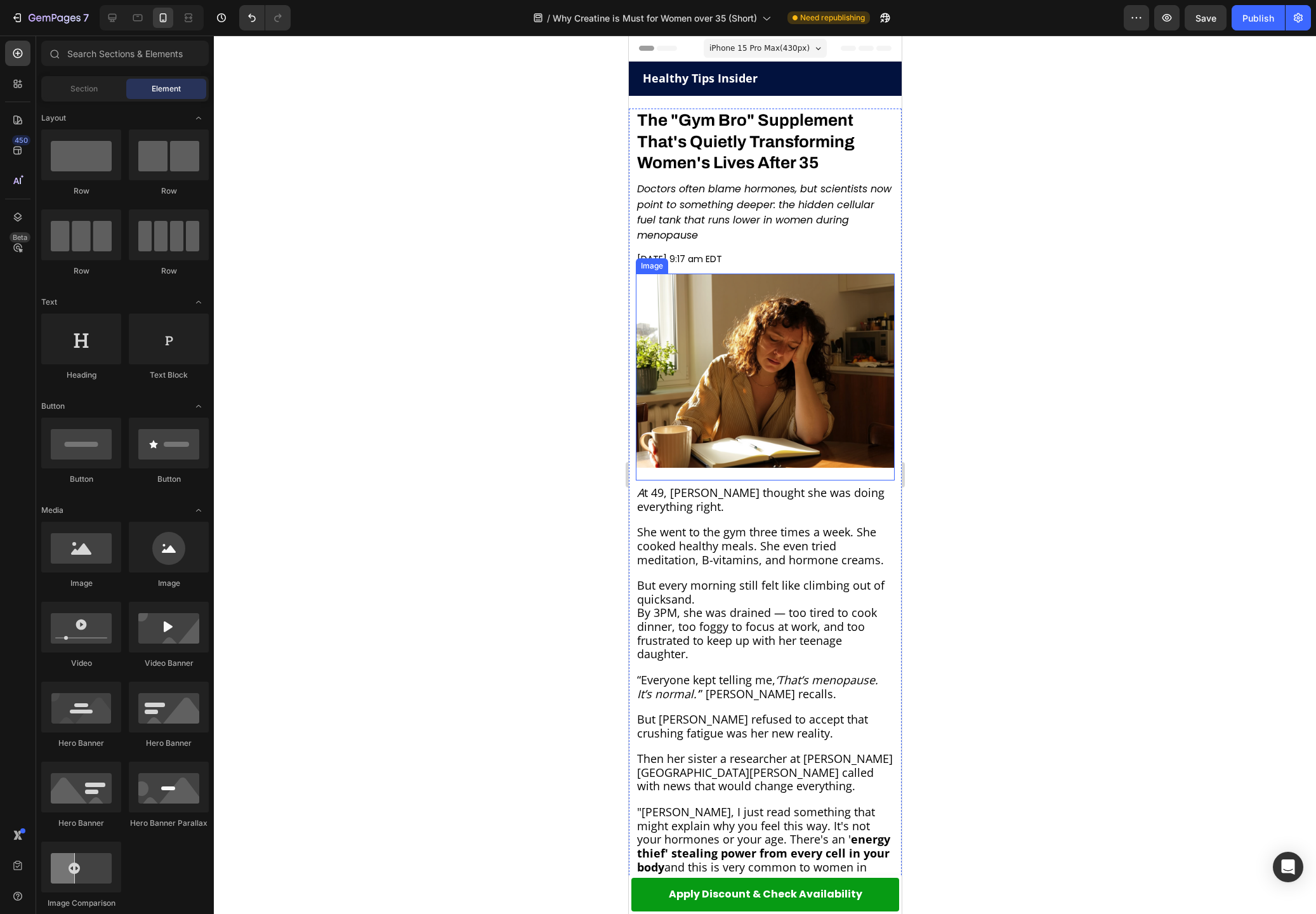
click at [741, 360] on img at bounding box center [764, 371] width 259 height 194
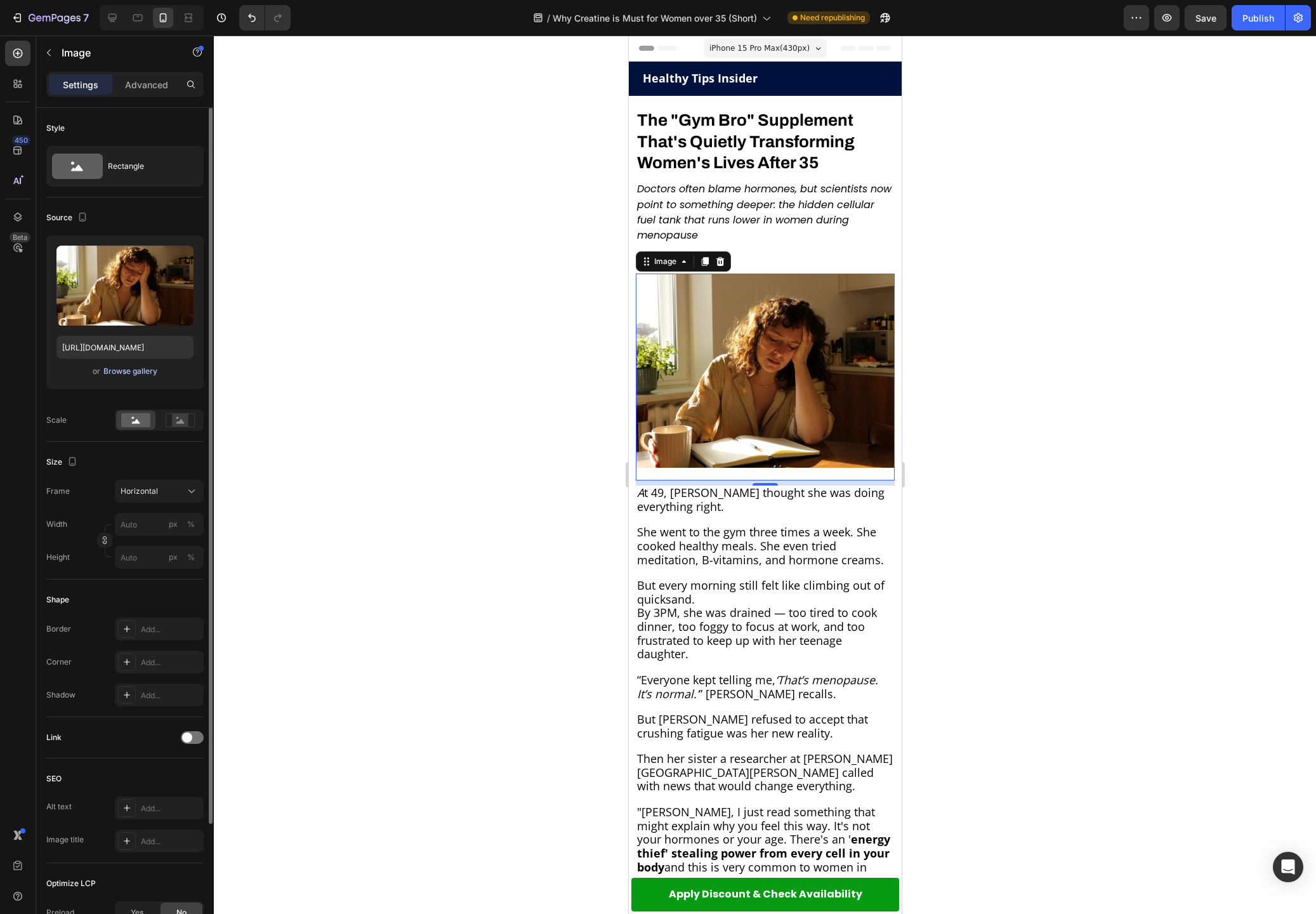
click at [129, 370] on div "Browse gallery" at bounding box center [130, 371] width 54 height 12
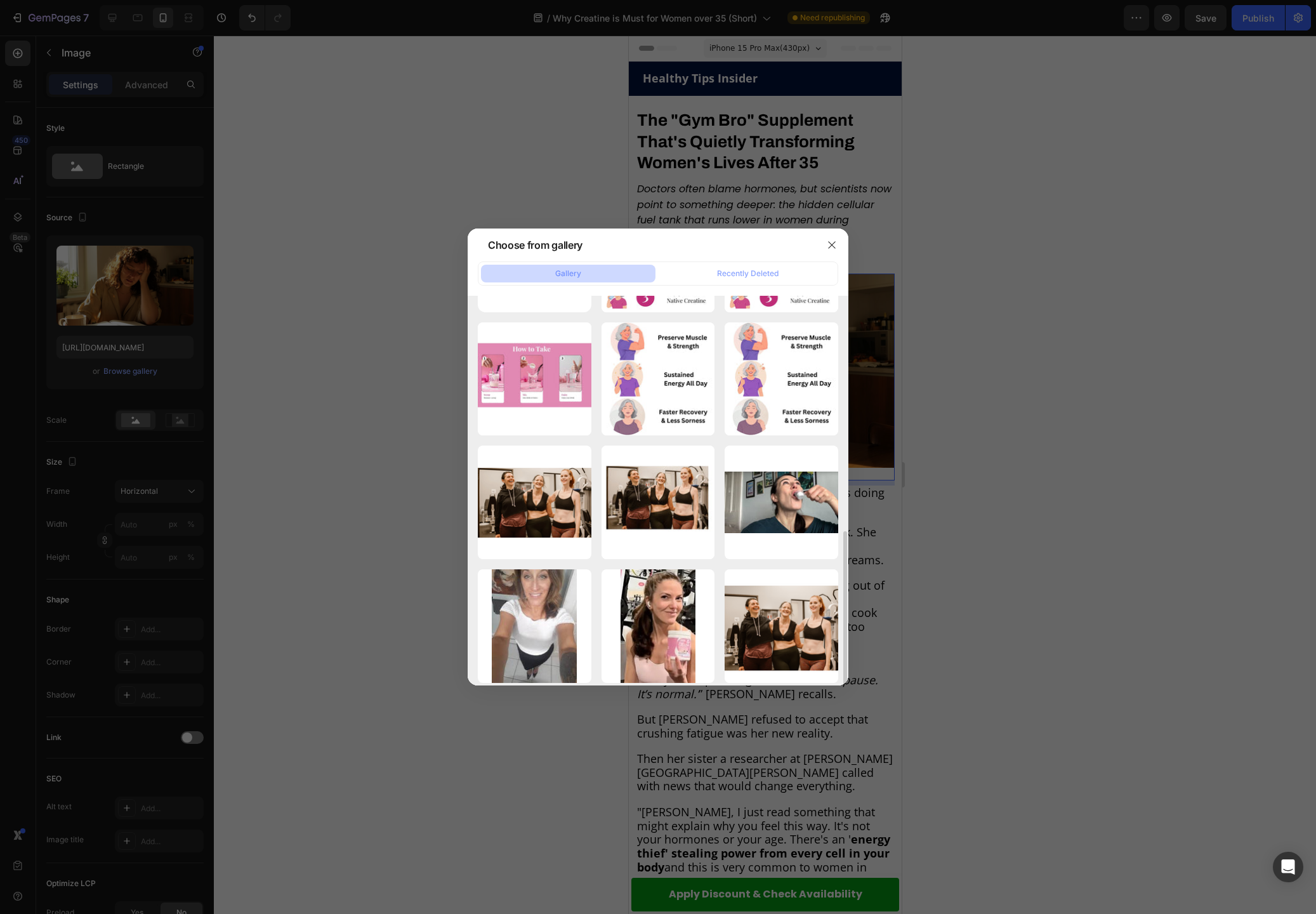
scroll to position [226, 0]
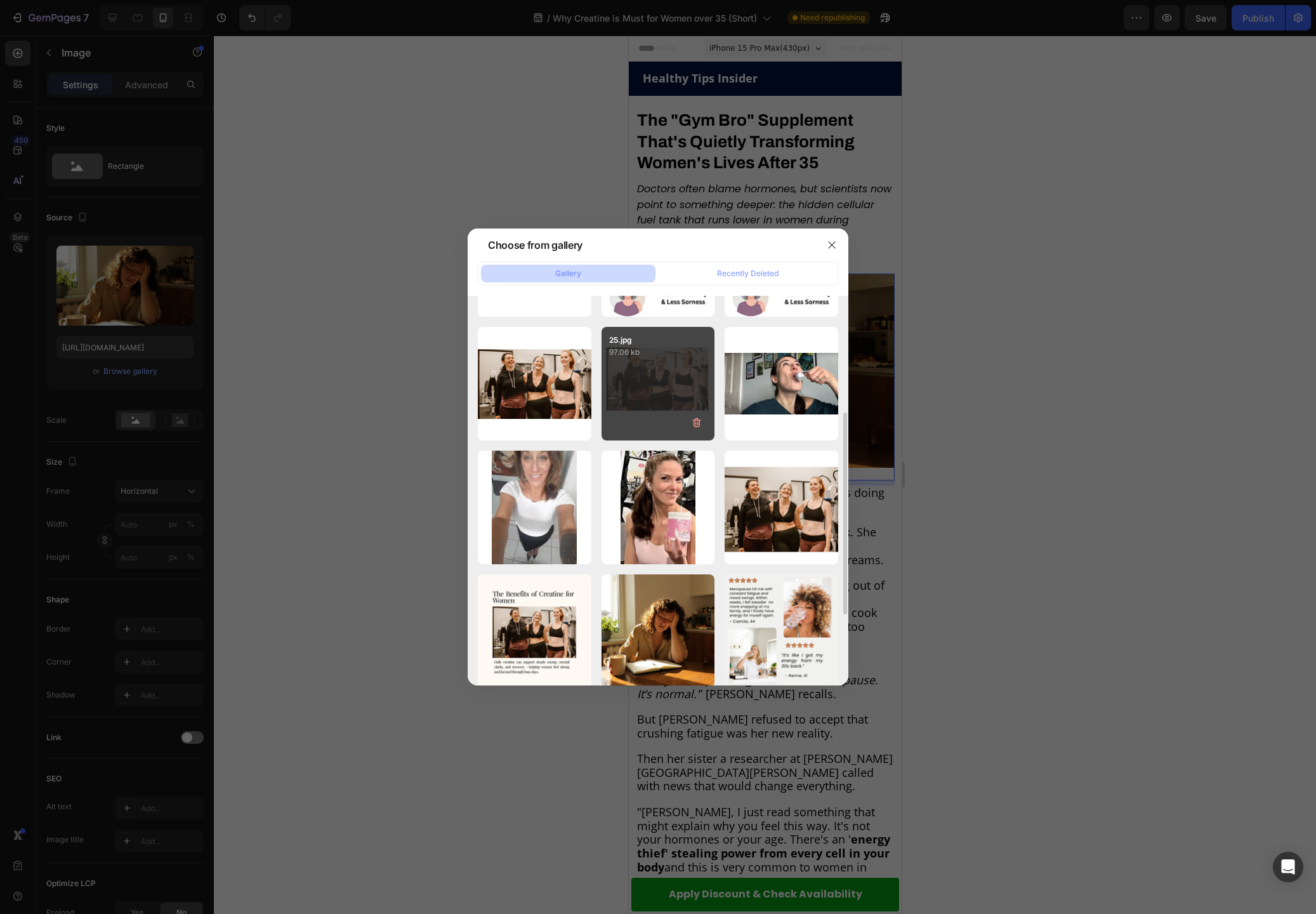
click at [628, 357] on p "97.06 kb" at bounding box center [658, 352] width 98 height 12
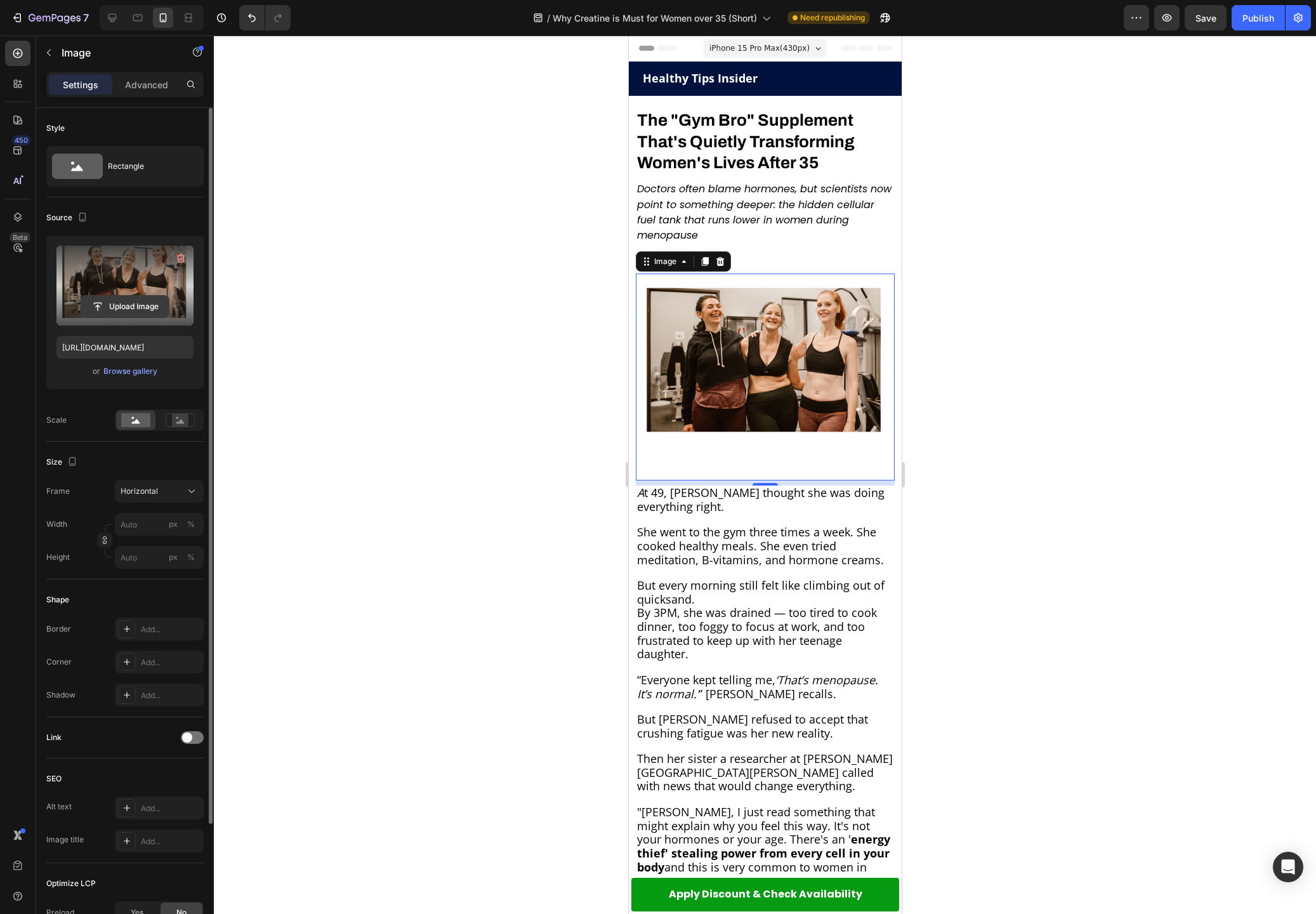
click at [126, 299] on input "file" at bounding box center [125, 306] width 87 height 21
click at [126, 368] on div "Browse gallery" at bounding box center [130, 371] width 54 height 12
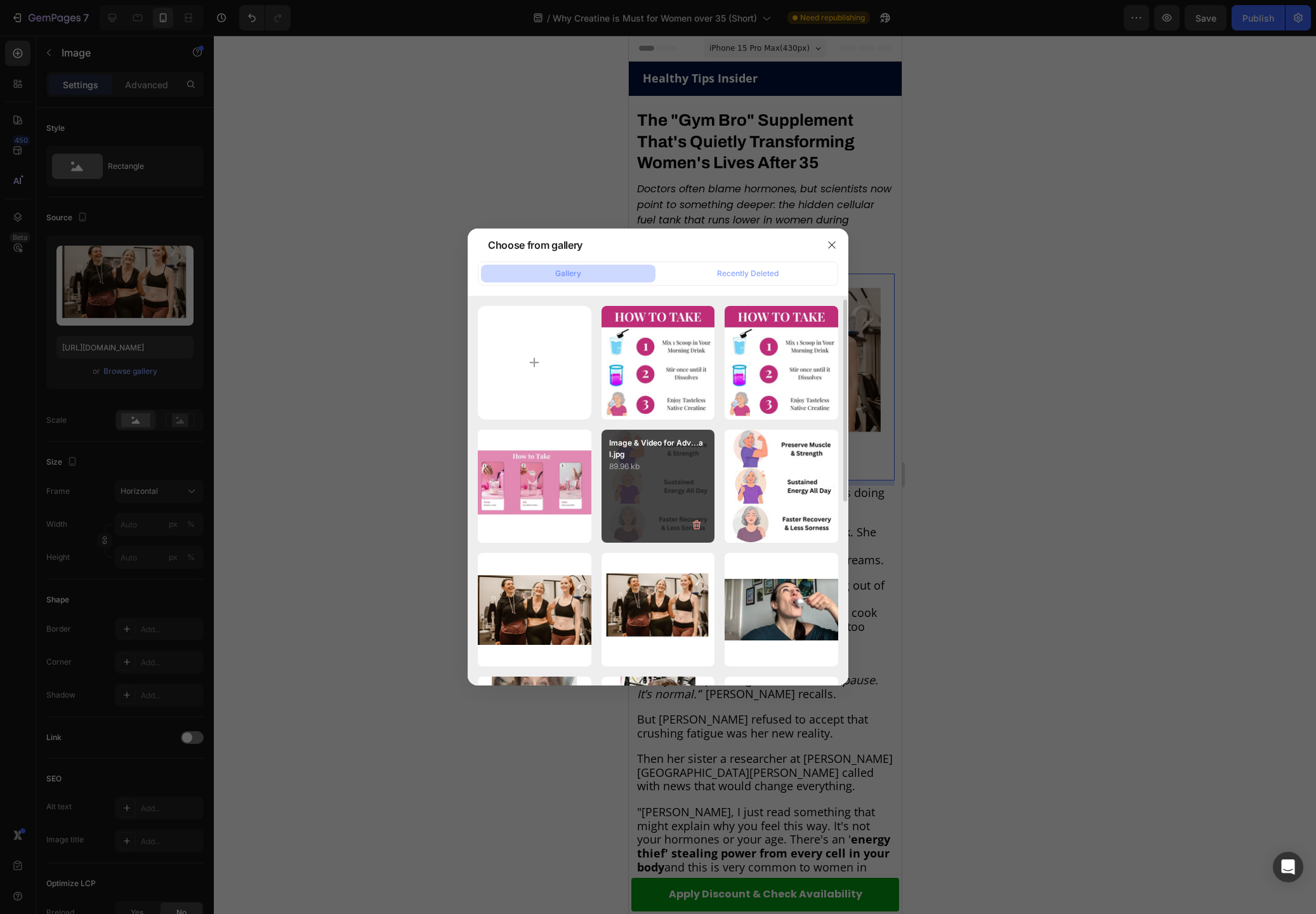
scroll to position [3, 0]
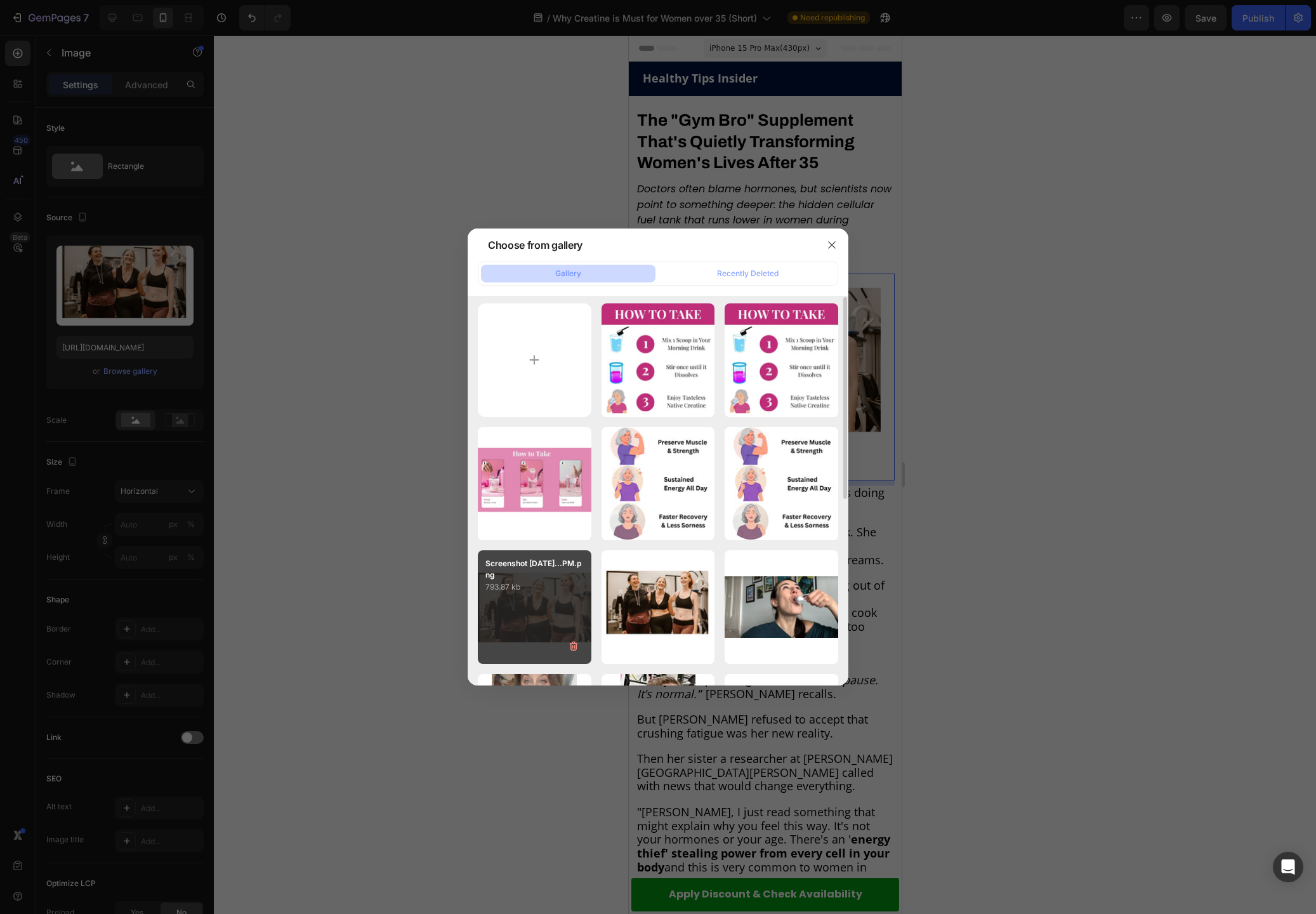
click at [564, 584] on p "793.87 kb" at bounding box center [534, 587] width 98 height 12
type input "[URL][DOMAIN_NAME]"
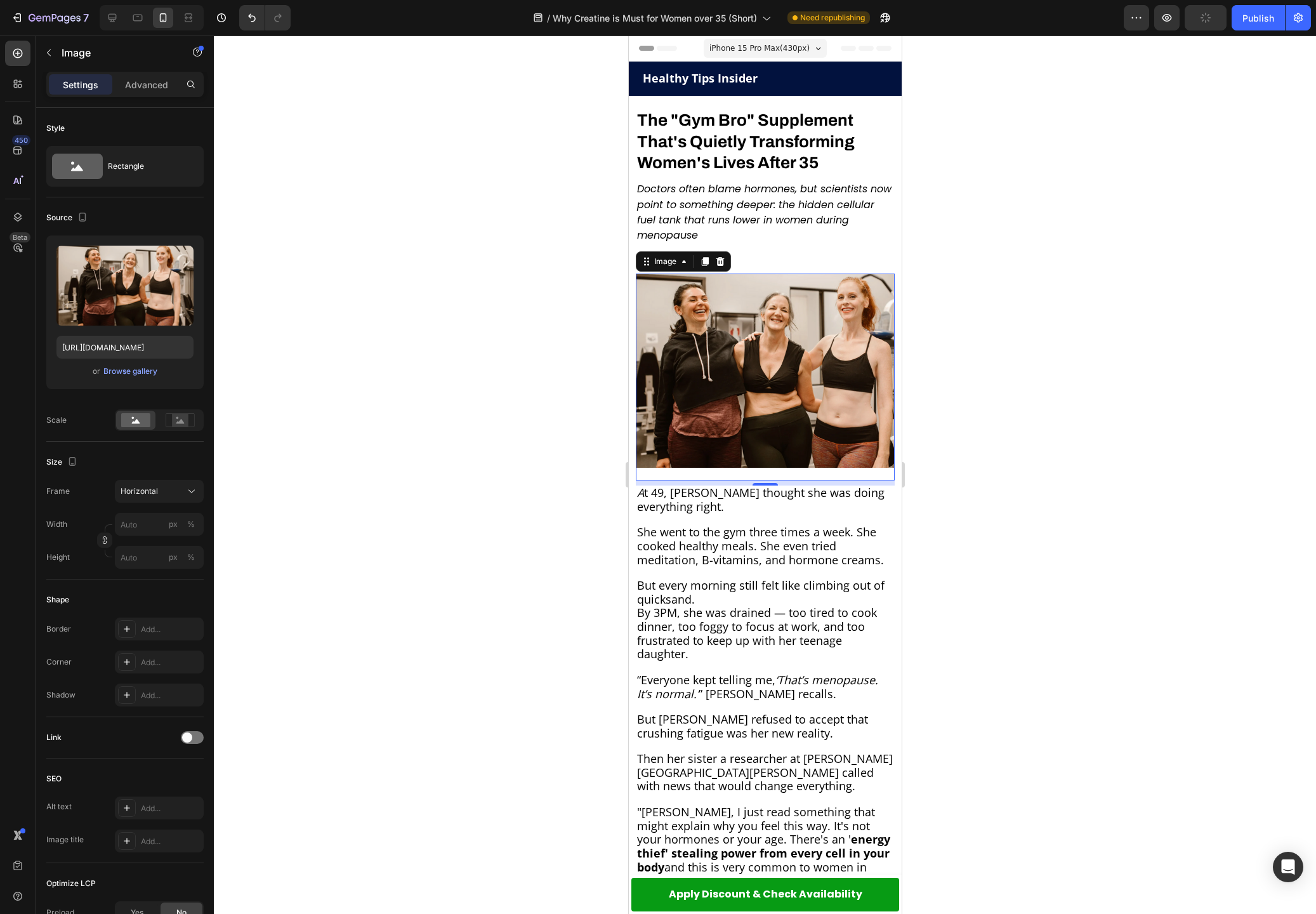
click at [470, 396] on div at bounding box center [765, 475] width 1102 height 878
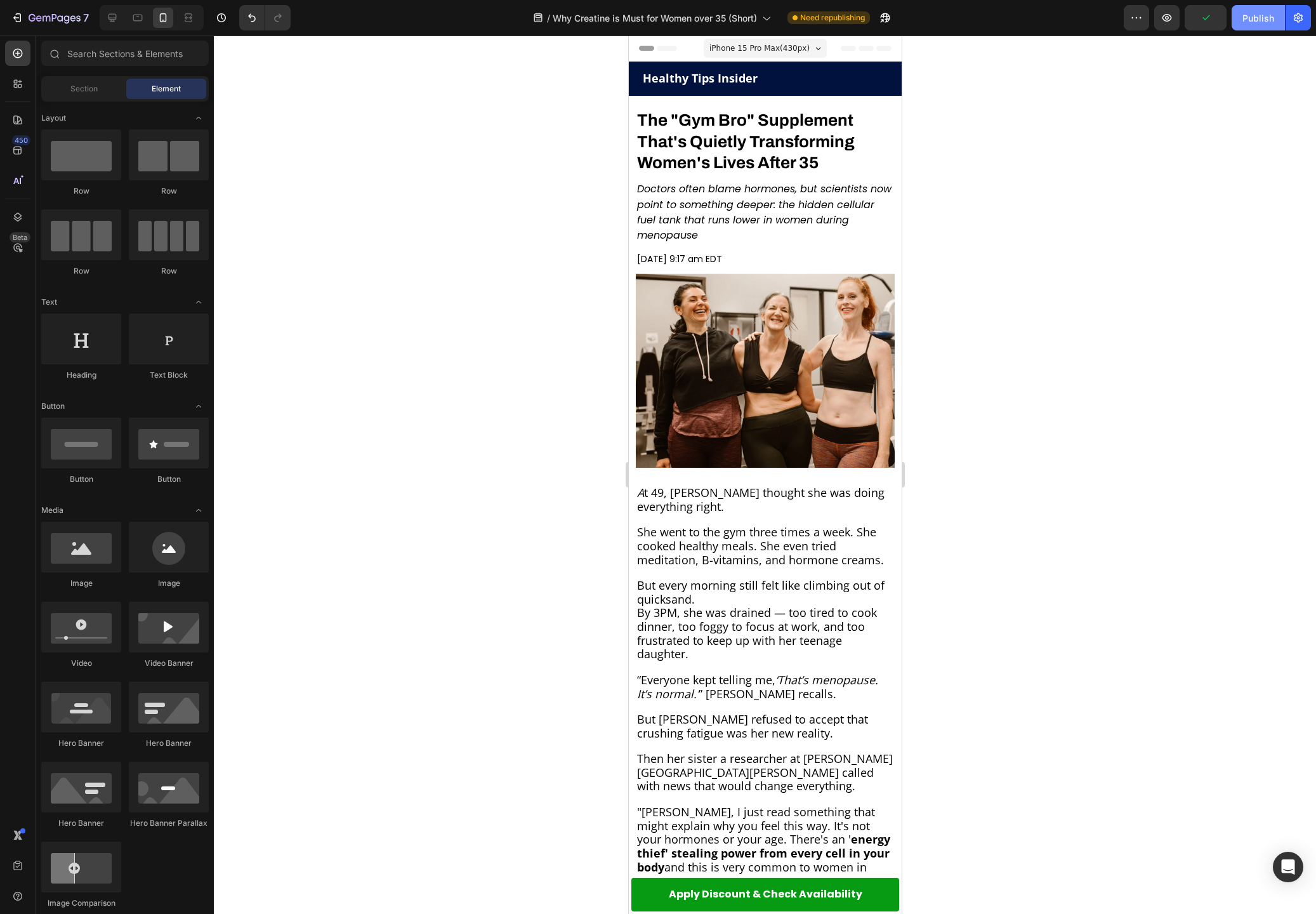
click at [1241, 23] on button "Publish" at bounding box center [1258, 18] width 53 height 26
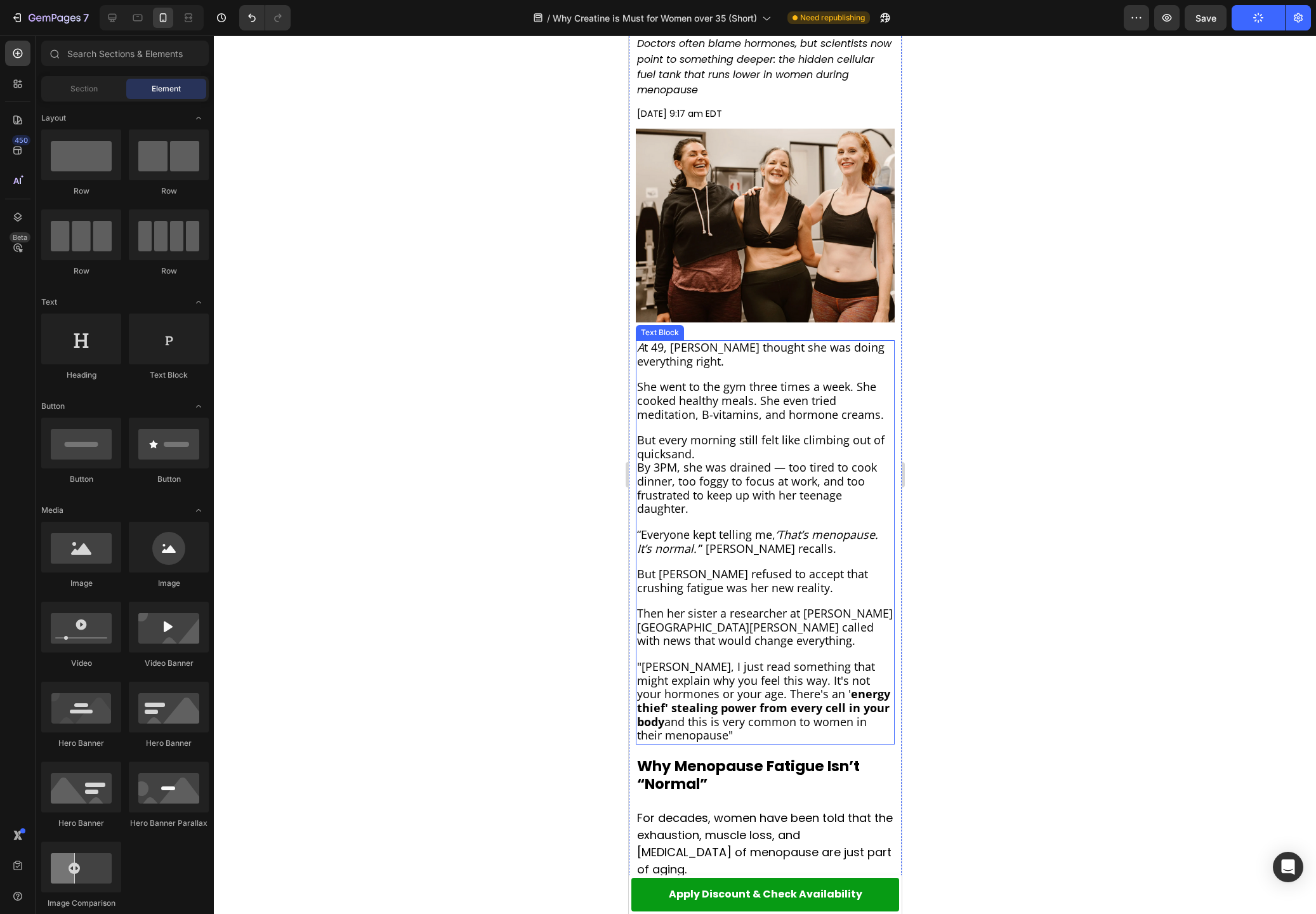
scroll to position [146, 0]
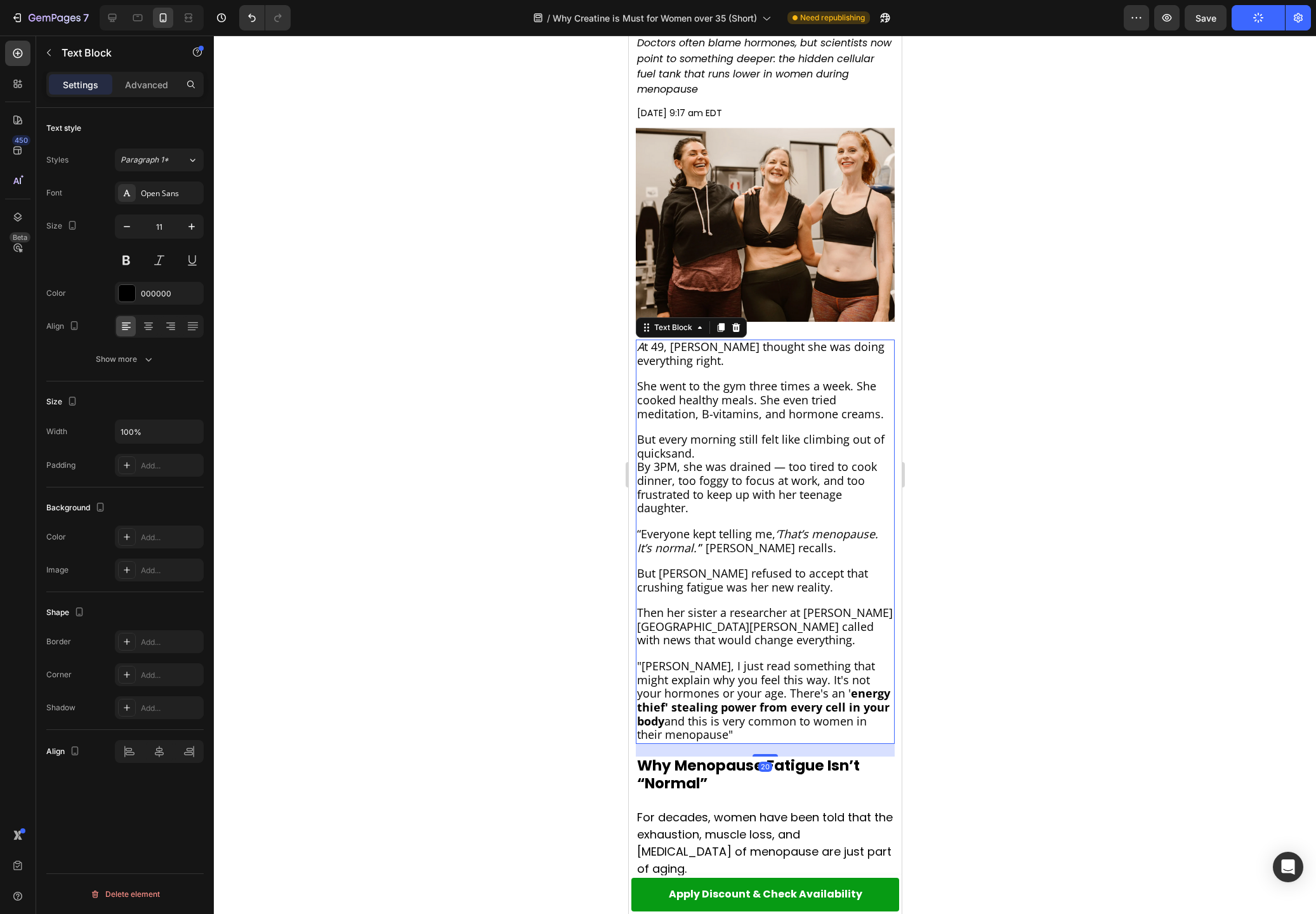
click at [678, 502] on span "By 3PM, she was drained — too tired to cook dinner, too foggy to focus at work,…" at bounding box center [756, 486] width 240 height 56
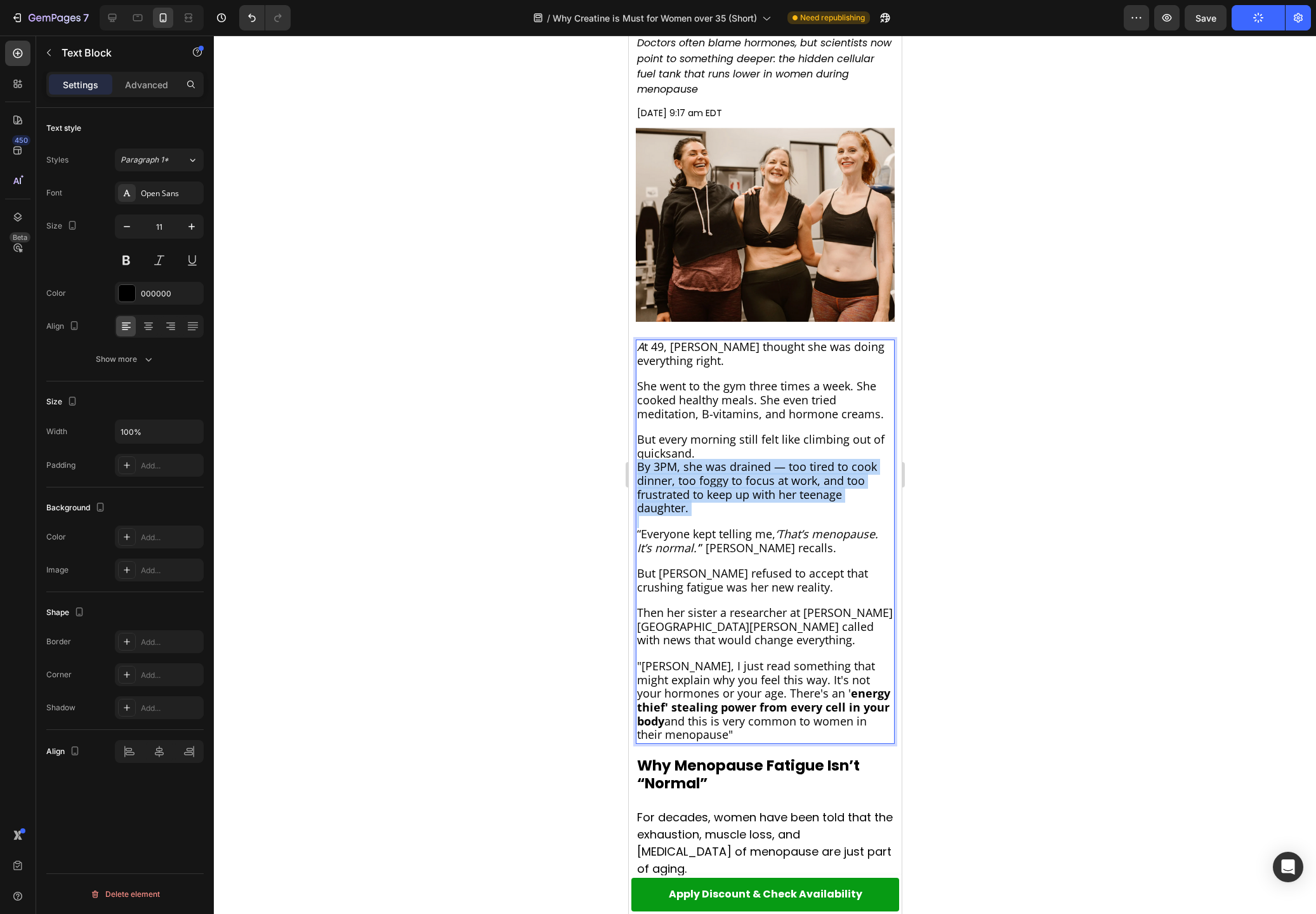
click at [678, 502] on span "By 3PM, she was drained — too tired to cook dinner, too foggy to focus at work,…" at bounding box center [756, 486] width 240 height 56
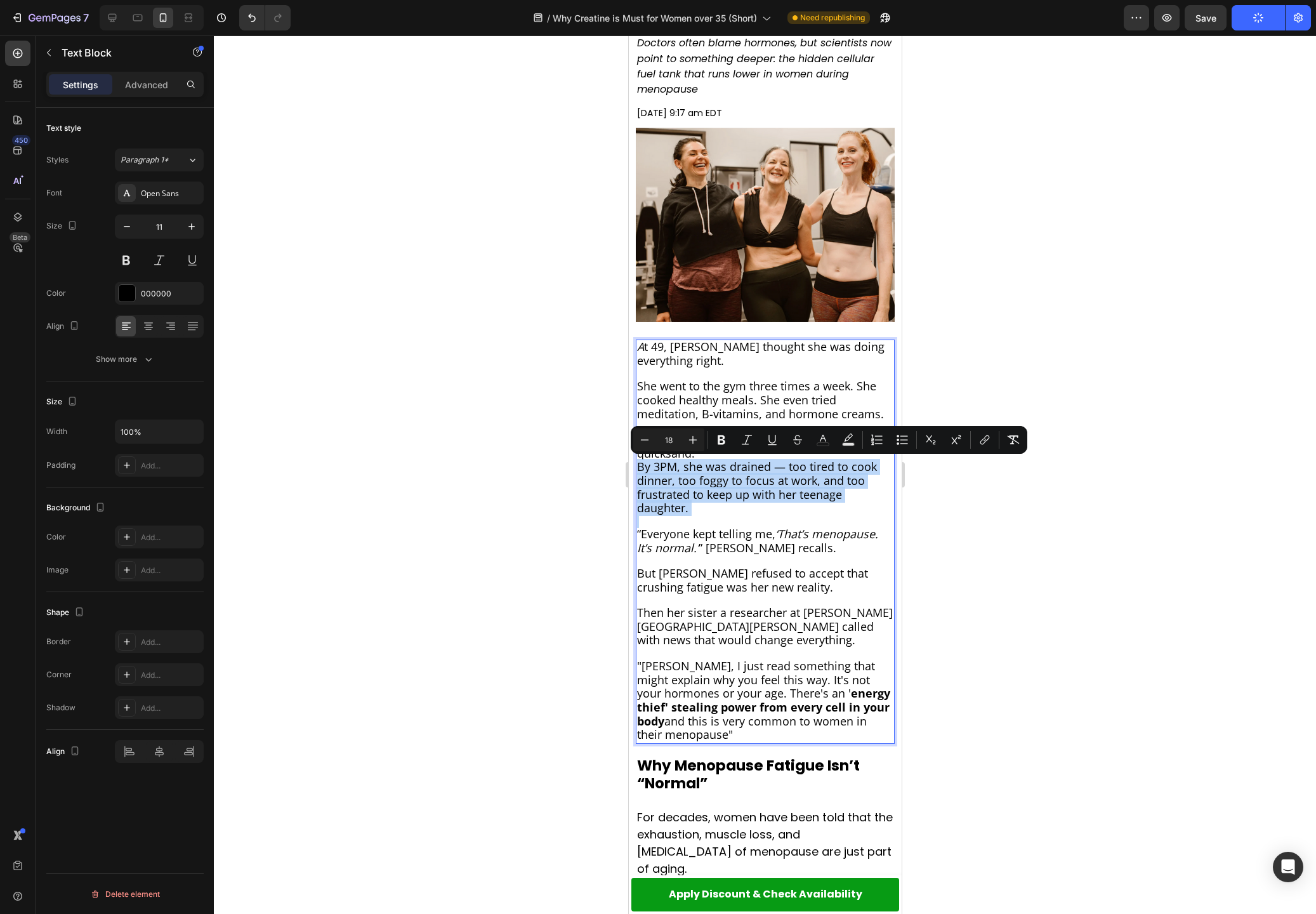
click at [678, 502] on span "By 3PM, she was drained — too tired to cook dinner, too foggy to focus at work,…" at bounding box center [756, 486] width 240 height 56
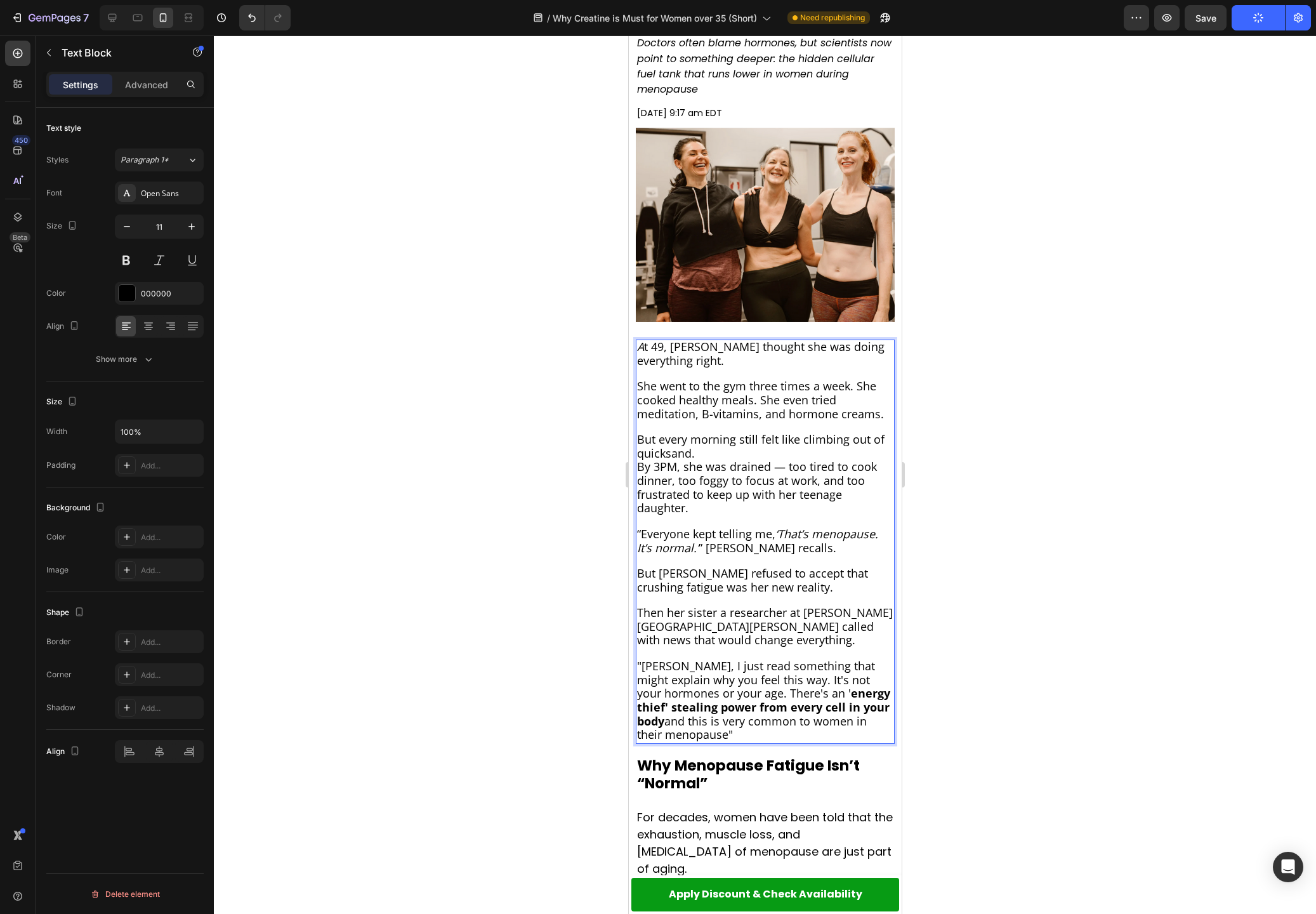
click at [692, 456] on span "But every morning still felt like climbing out of quicksand." at bounding box center [760, 446] width 248 height 29
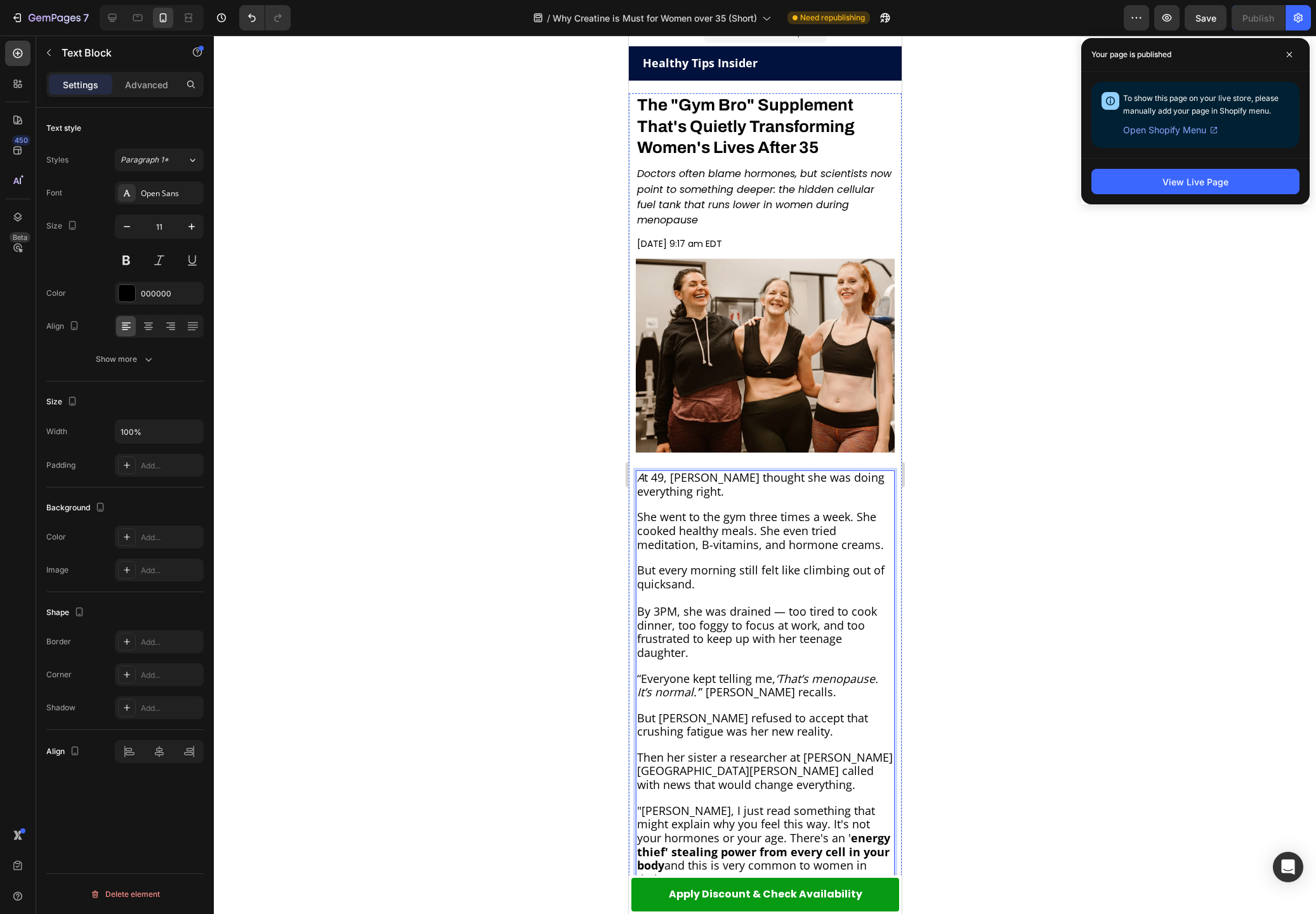
scroll to position [0, 0]
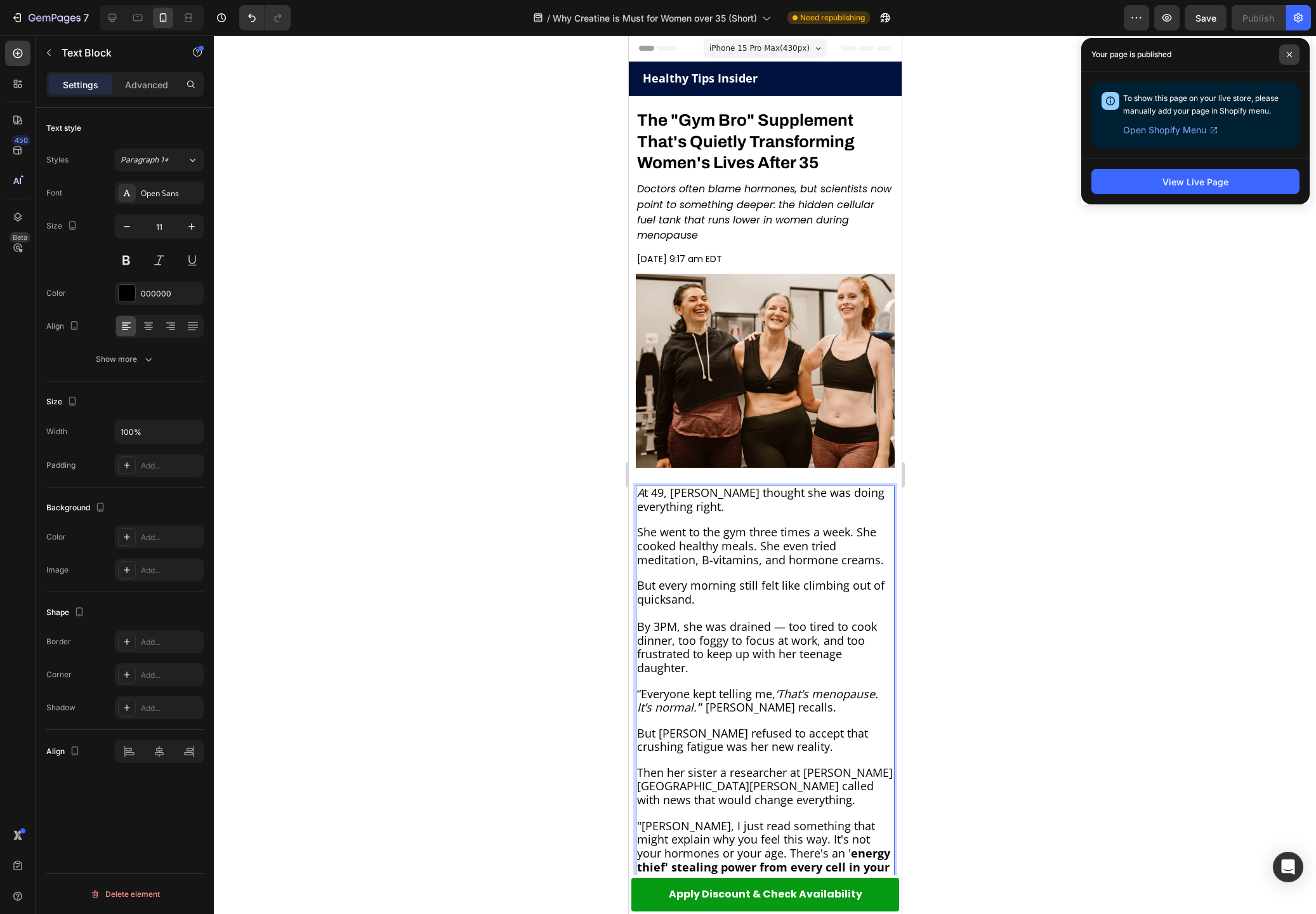
click at [1289, 53] on icon at bounding box center [1289, 54] width 5 height 5
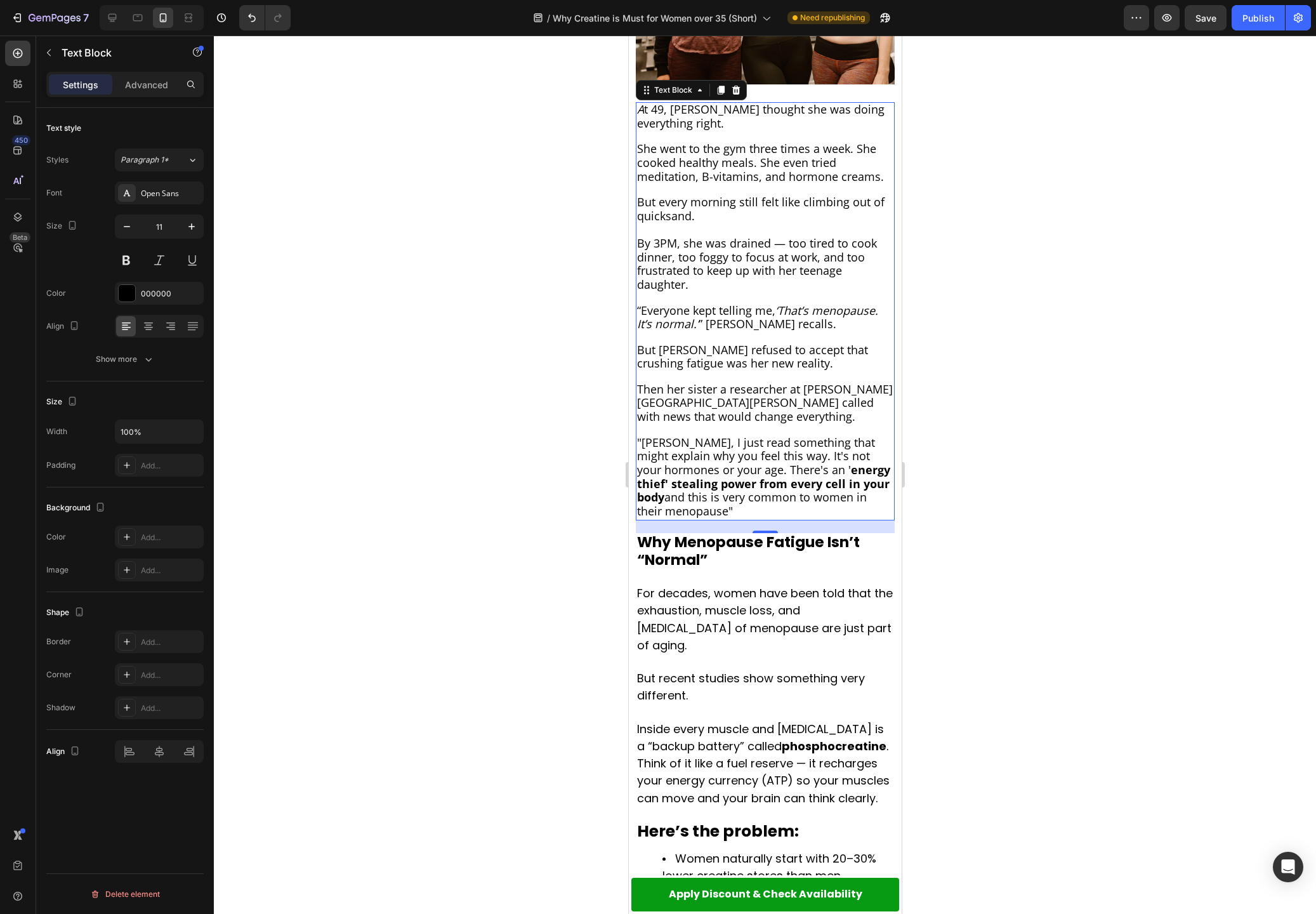
scroll to position [384, 0]
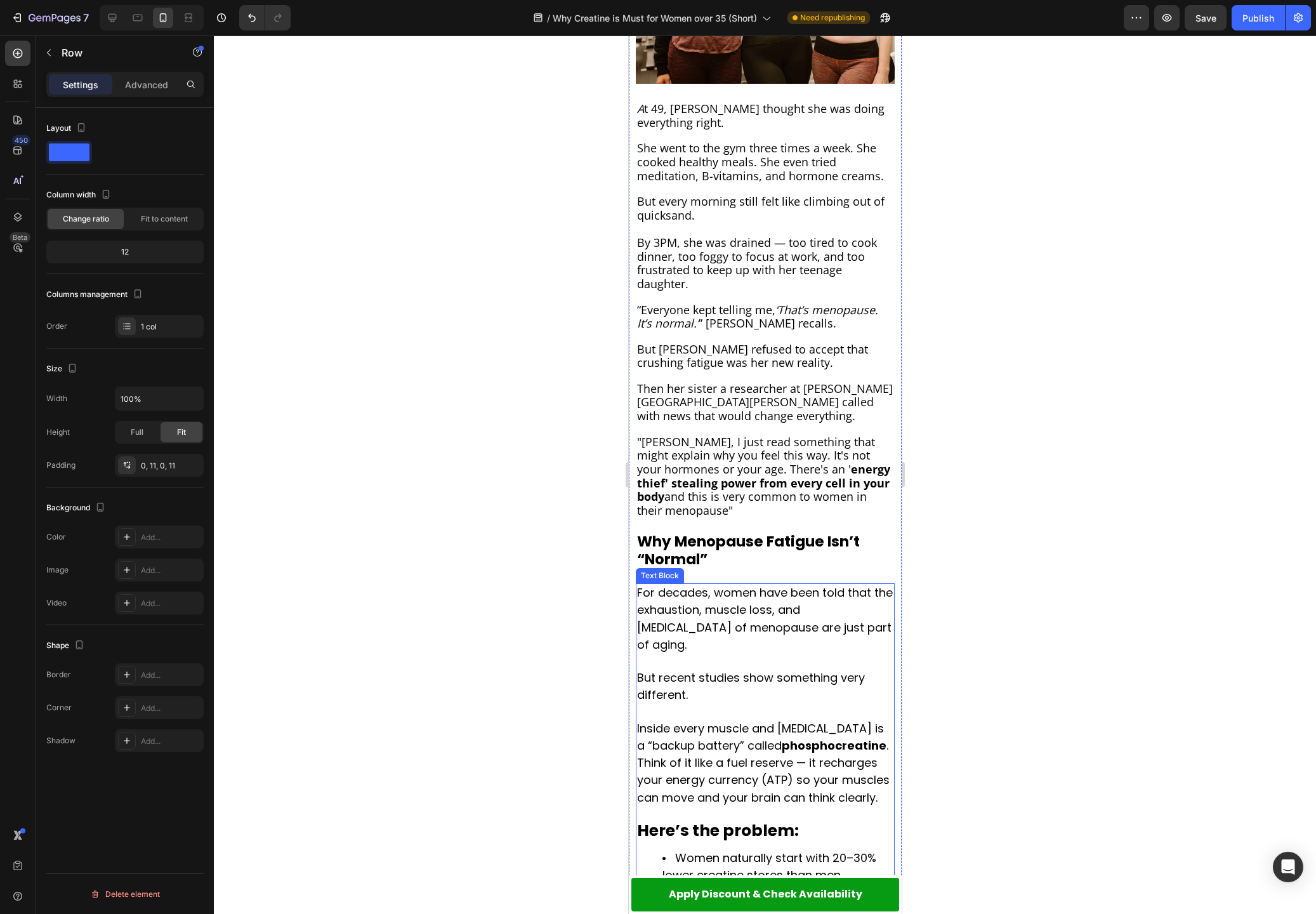
click at [641, 584] on span "For decades, women have been told that the exhaustion, muscle loss, and [MEDICA…" at bounding box center [764, 618] width 256 height 68
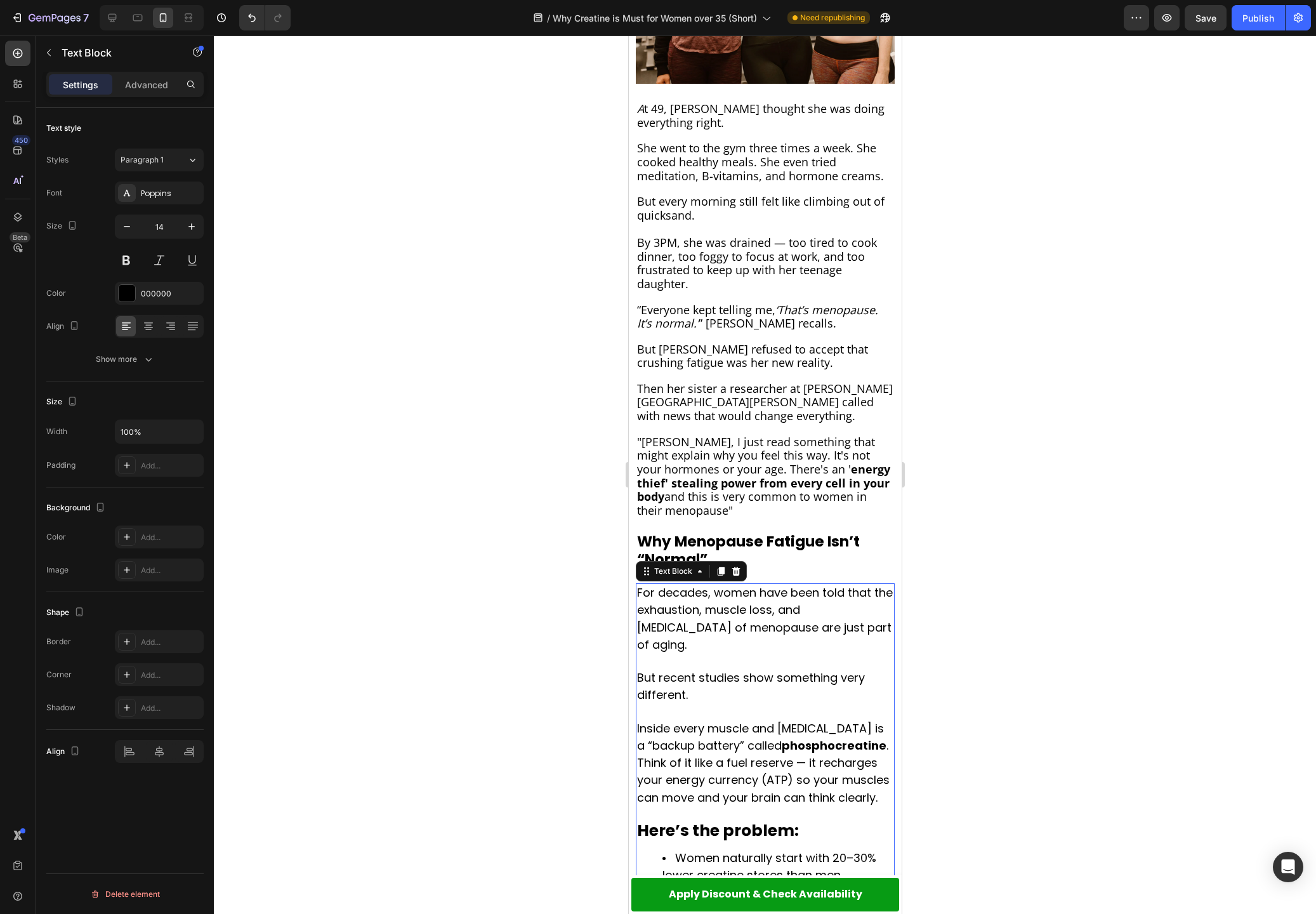
click at [637, 584] on span "For decades, women have been told that the exhaustion, muscle loss, and [MEDICA…" at bounding box center [764, 618] width 256 height 68
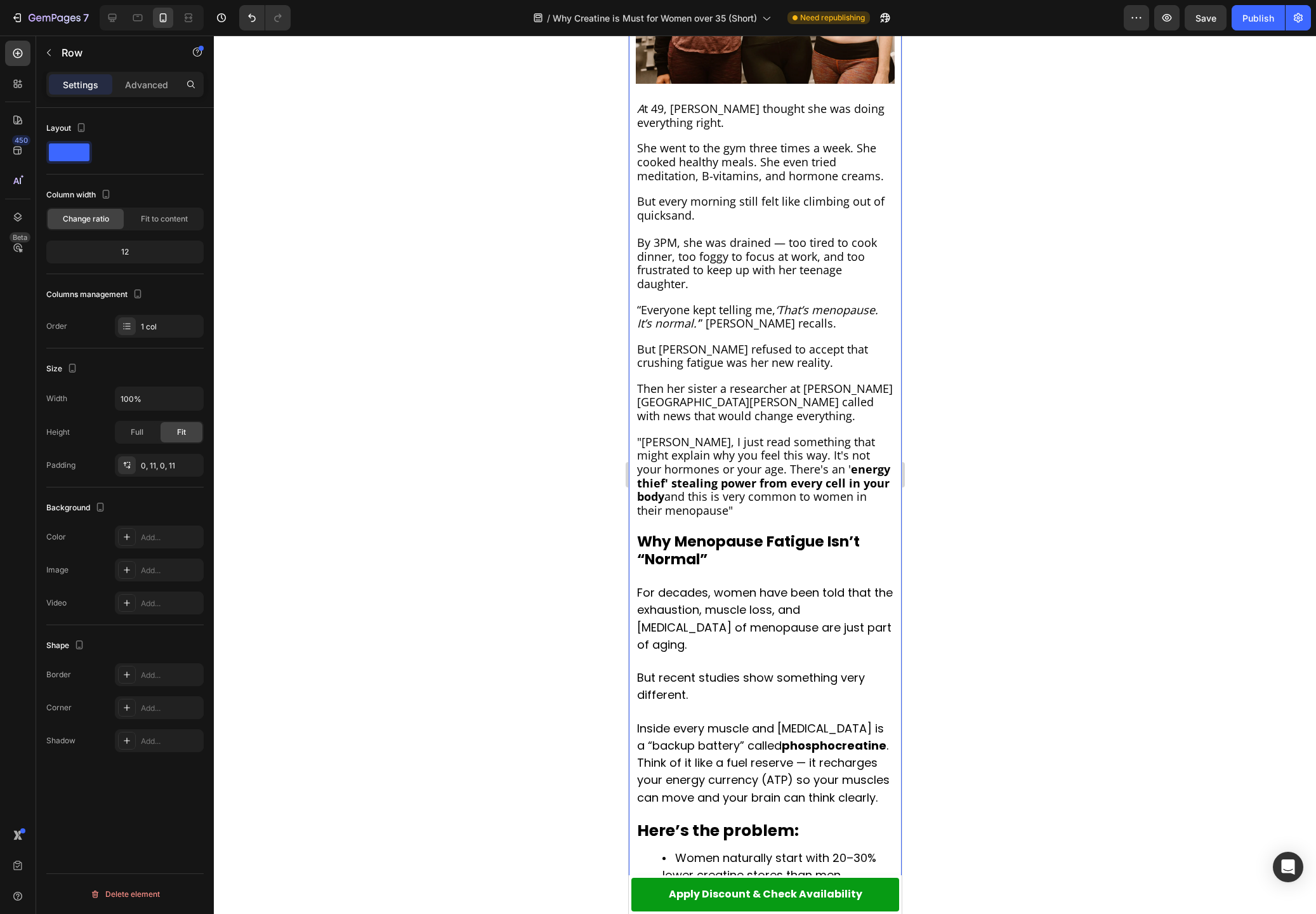
click at [653, 543] on div "Why Menopause Fatigue Isn’t “Normal” Text Block" at bounding box center [764, 551] width 259 height 38
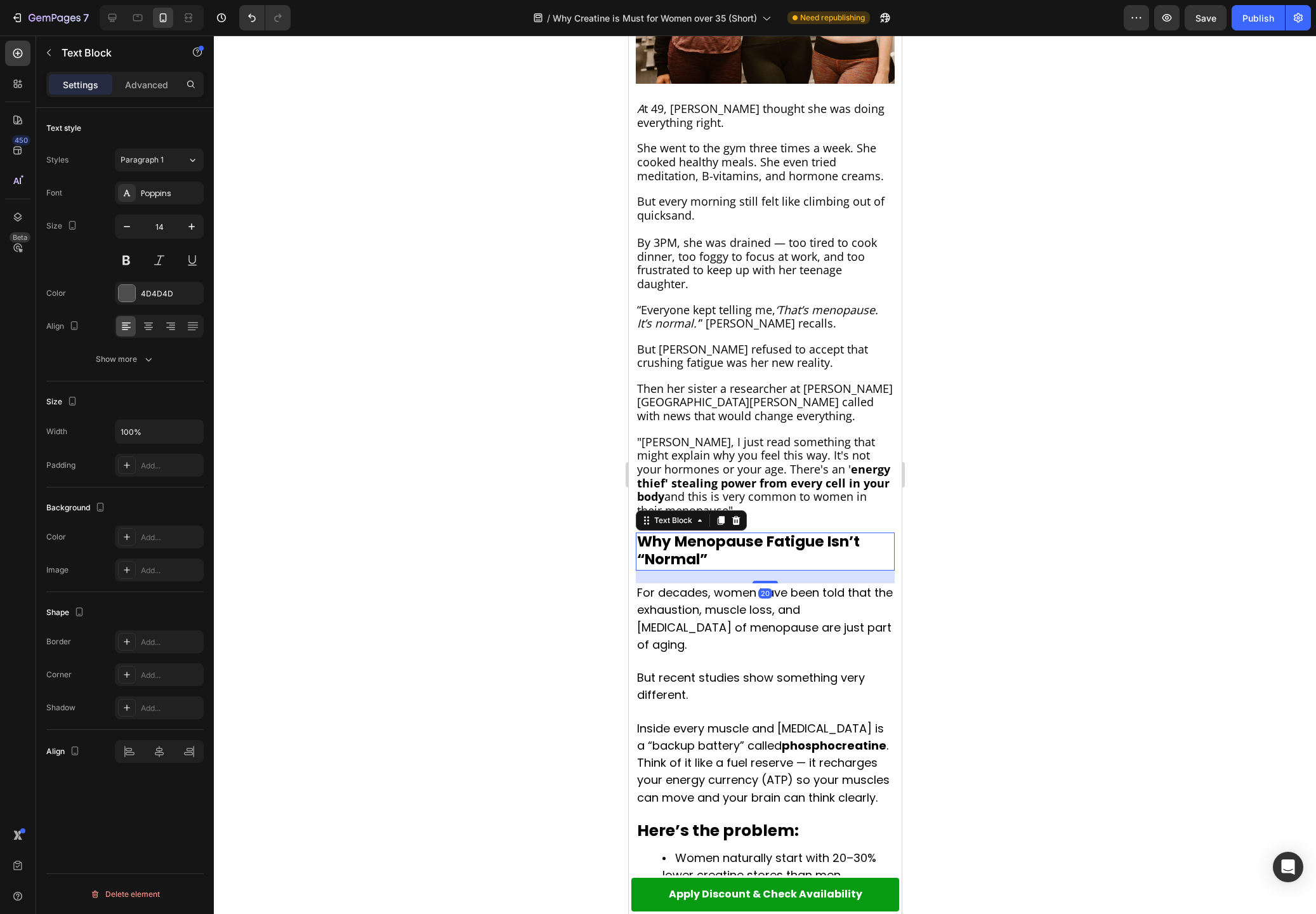
click at [655, 538] on strong "Why Menopause Fatigue Isn’t “Normal”" at bounding box center [748, 550] width 223 height 38
click at [1017, 593] on div at bounding box center [765, 475] width 1102 height 878
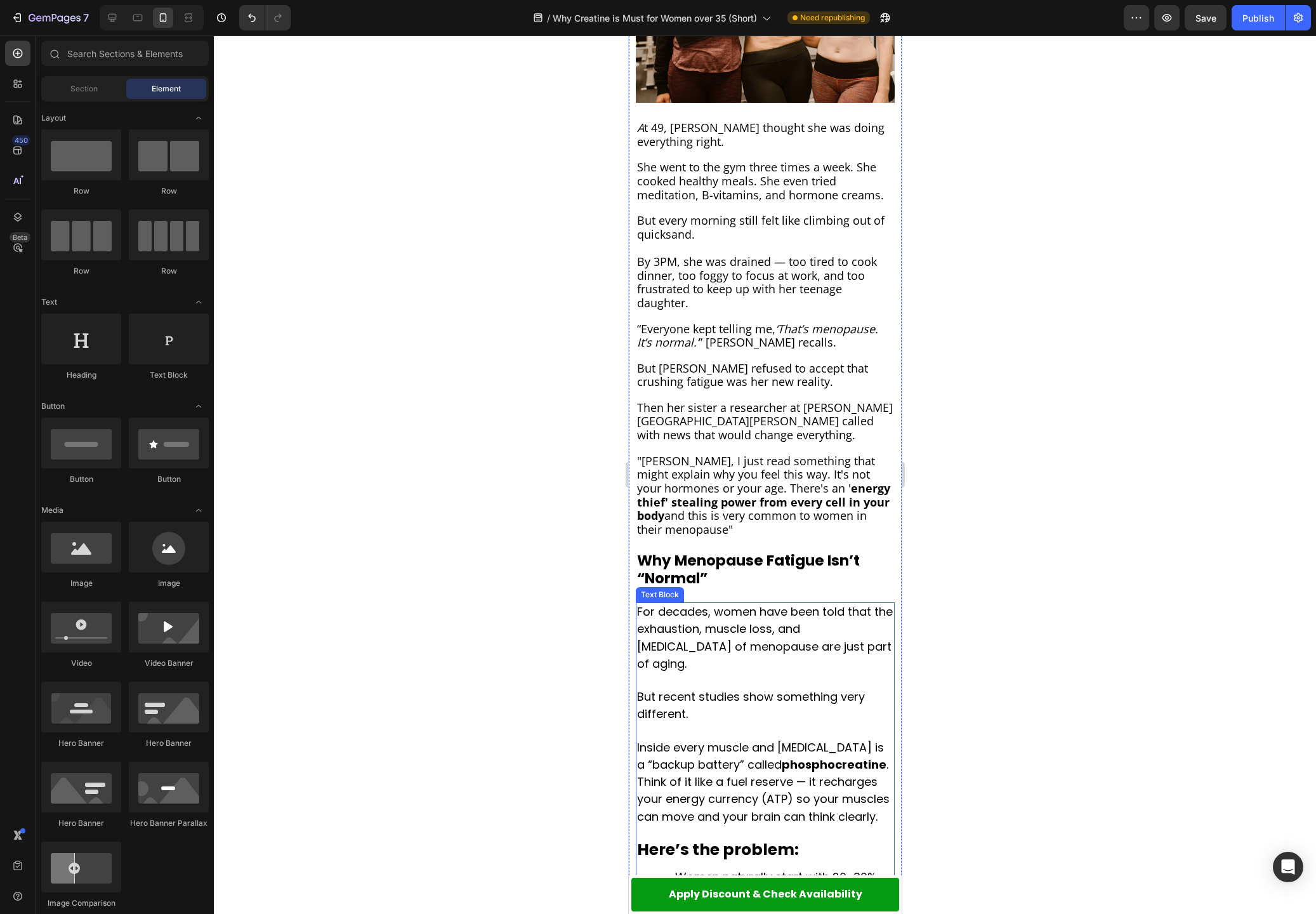
scroll to position [209, 0]
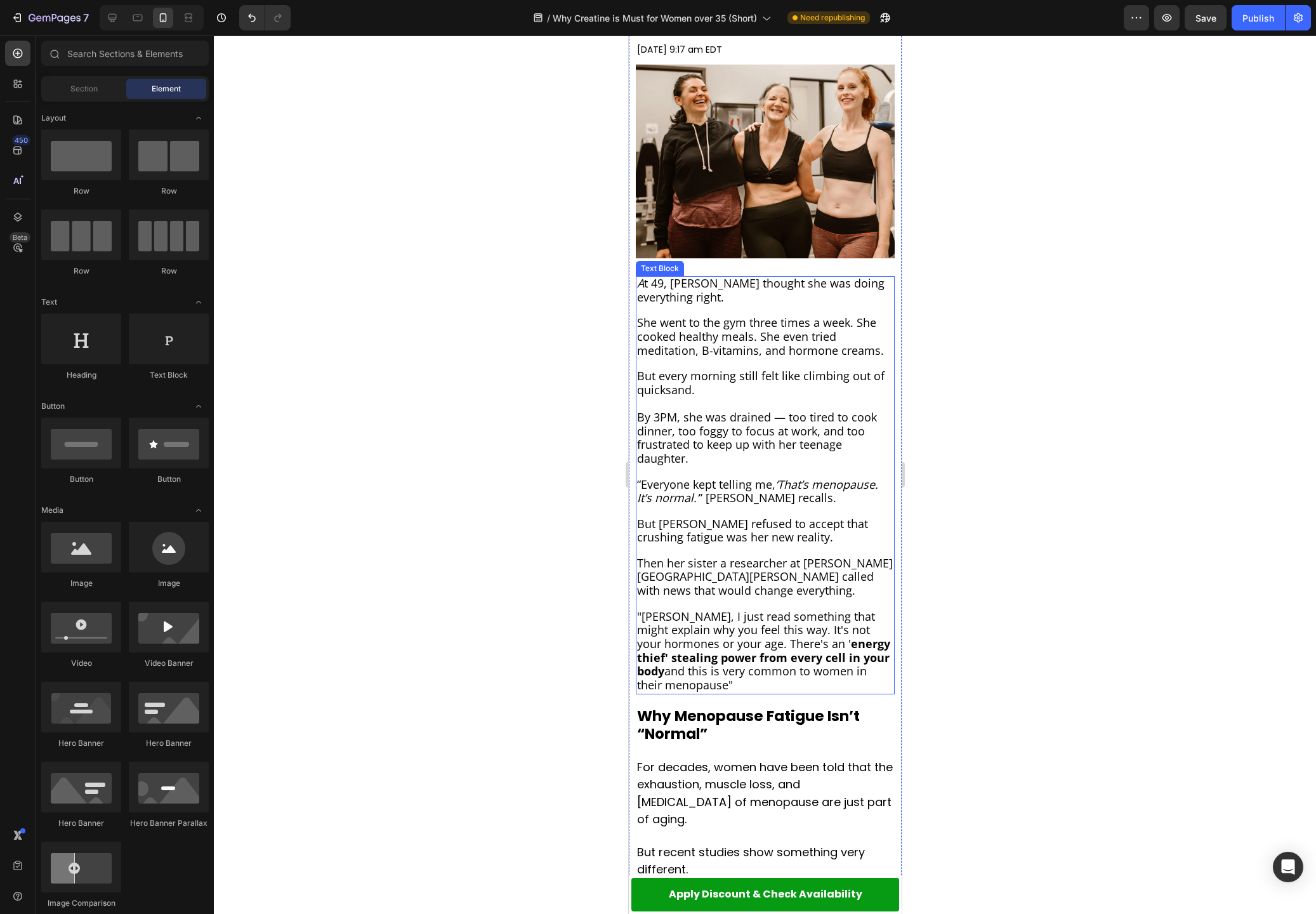
click at [768, 483] on span "“Everyone kept telling me, ‘That’s menopause. It’s normal.’ ” [PERSON_NAME] rec…" at bounding box center [757, 491] width 241 height 29
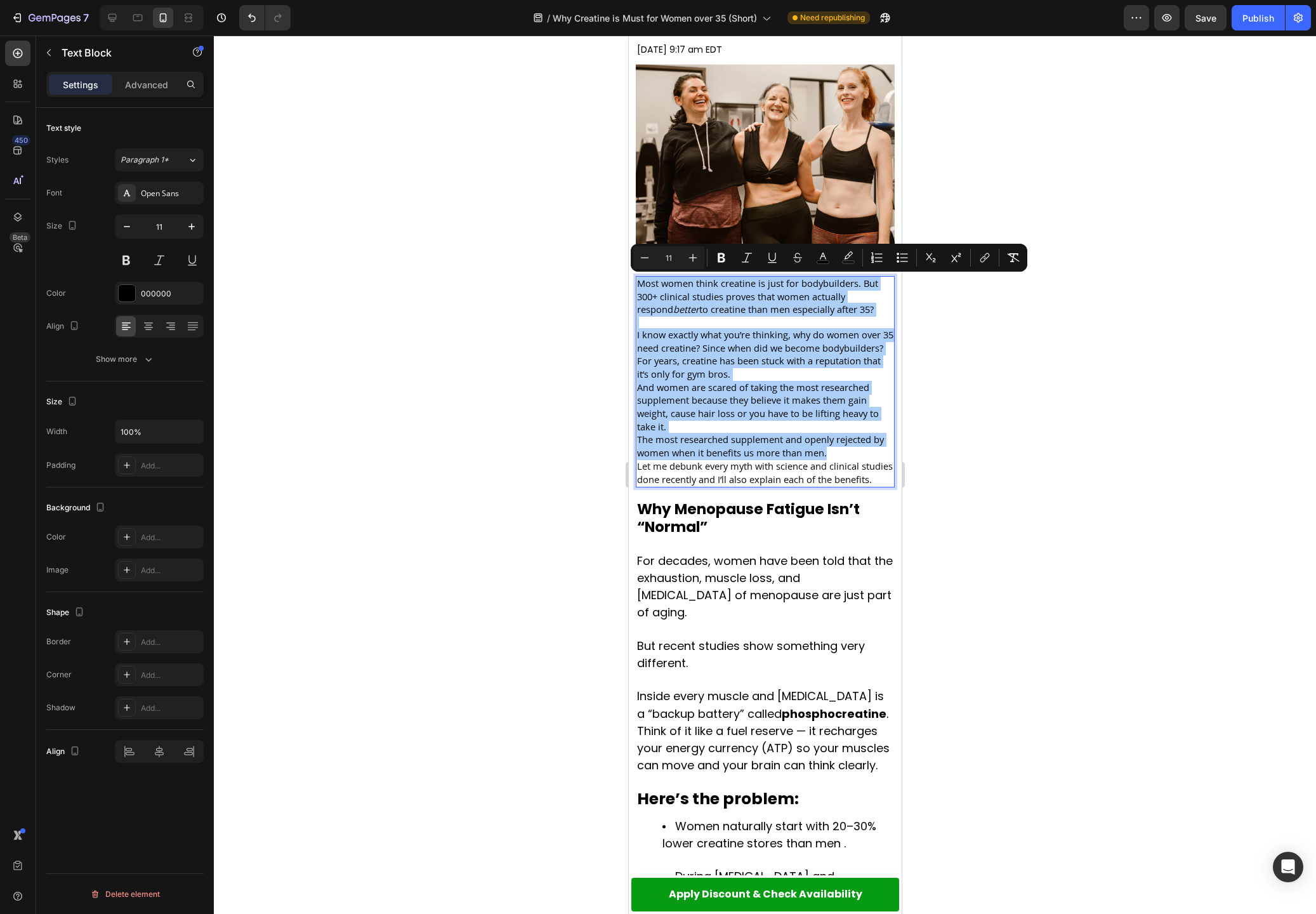
click at [705, 252] on div "Minus 11 Plus Bold Italic Underline Strikethrough color color Numbered List Bul…" at bounding box center [829, 257] width 392 height 23
click at [701, 255] on button "Plus" at bounding box center [693, 257] width 23 height 23
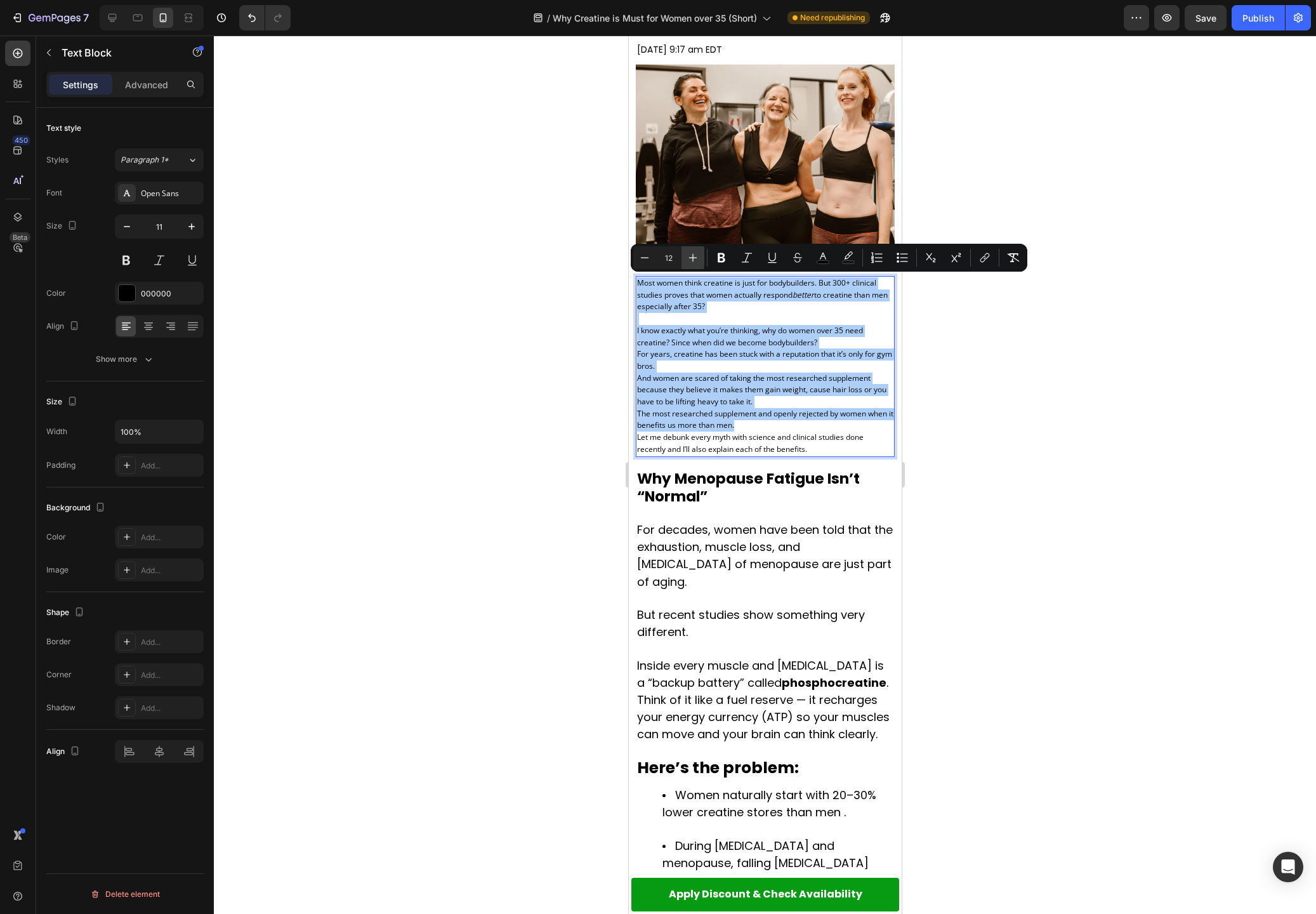
click at [701, 255] on button "Plus" at bounding box center [693, 257] width 23 height 23
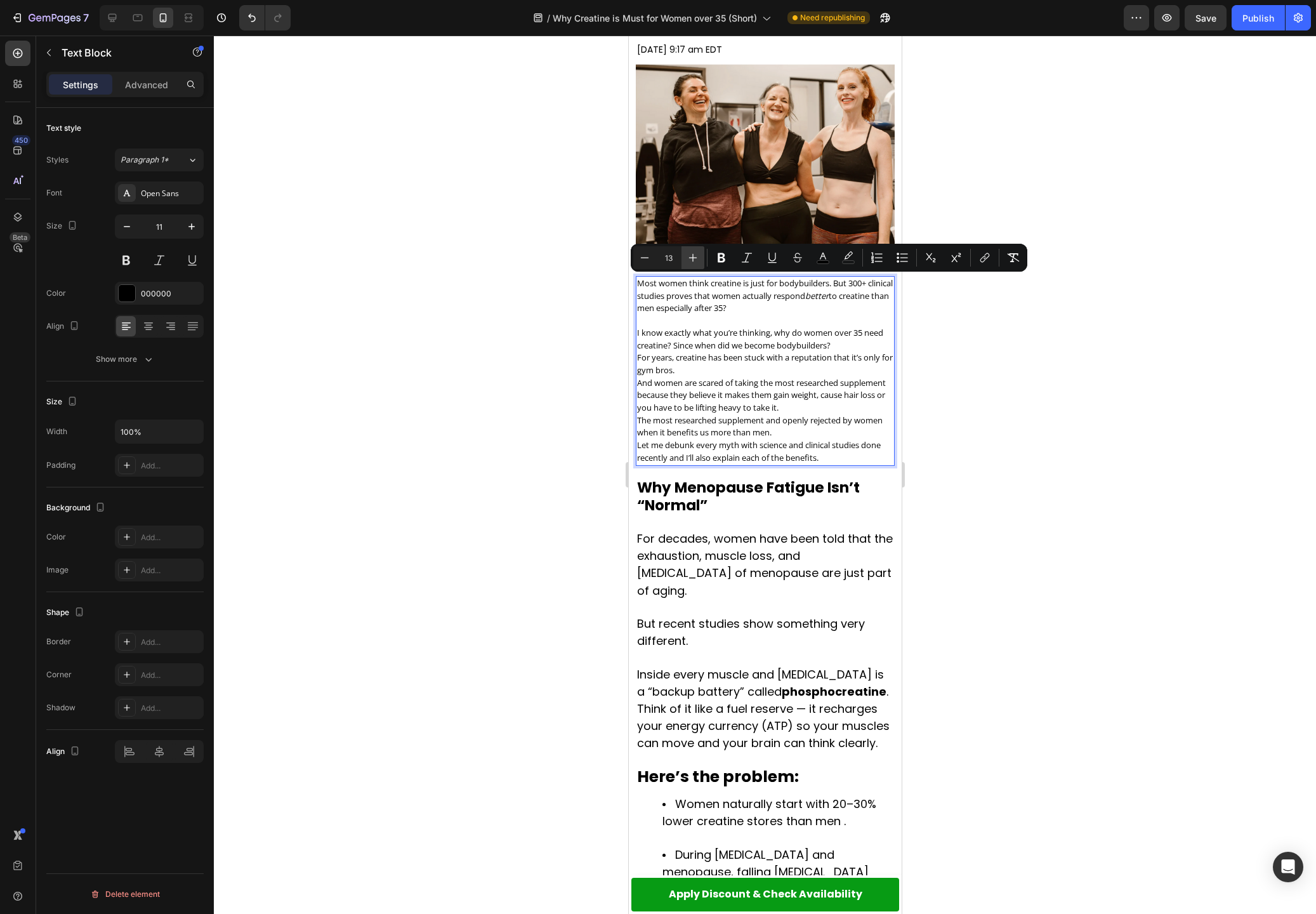
click at [701, 255] on button "Plus" at bounding box center [693, 257] width 23 height 23
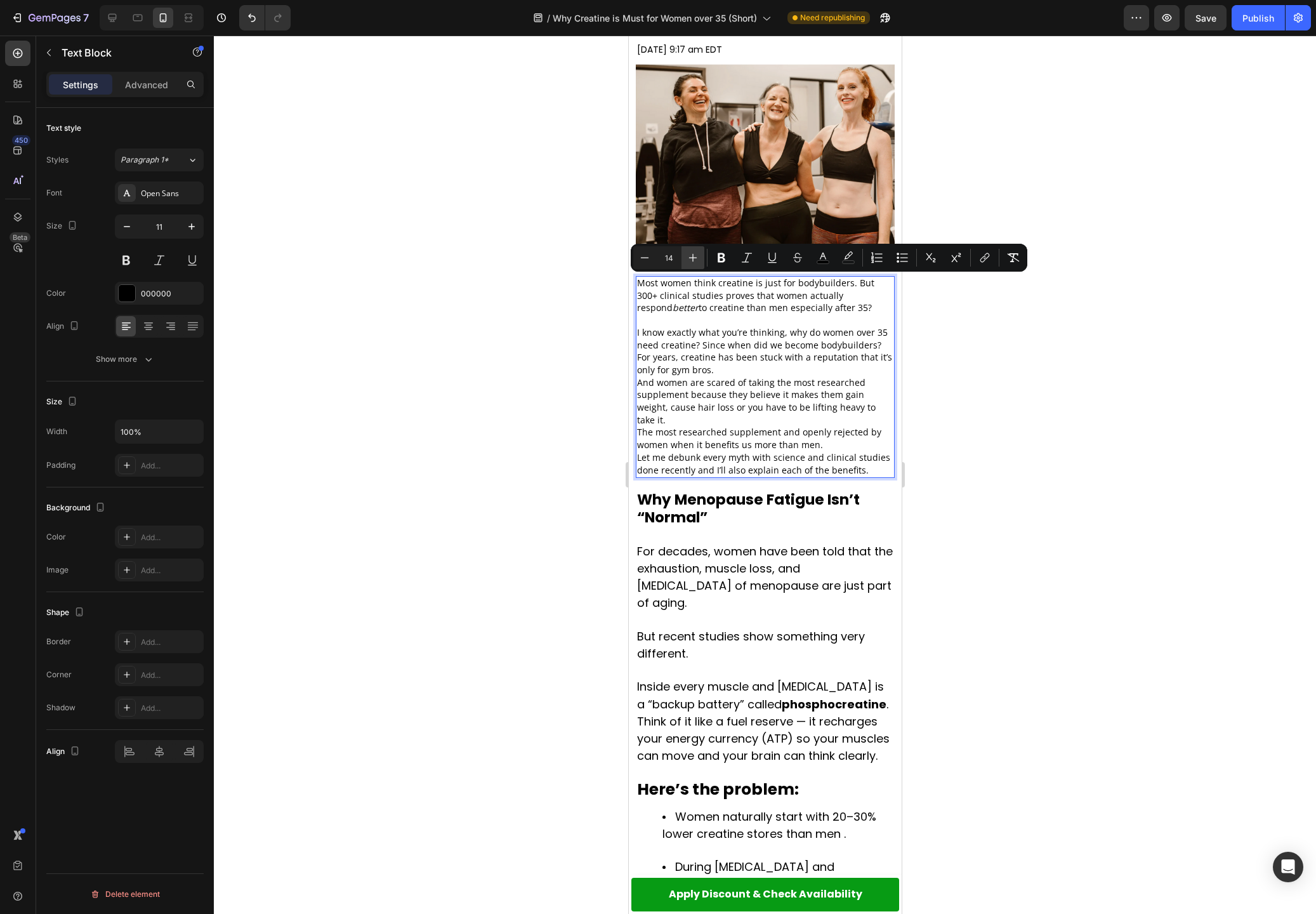
click at [701, 255] on button "Plus" at bounding box center [693, 257] width 23 height 23
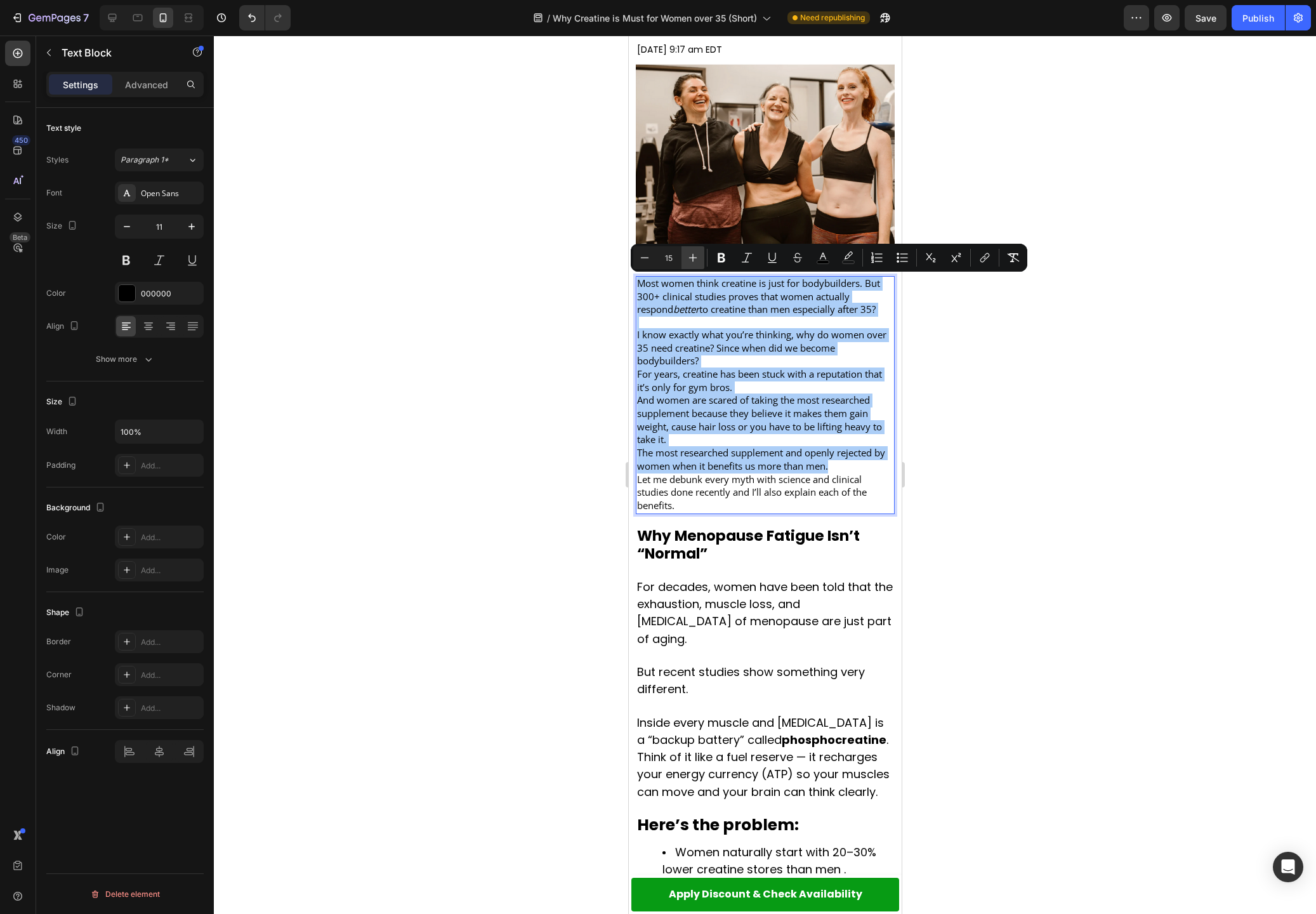
click at [701, 256] on button "Plus" at bounding box center [693, 257] width 23 height 23
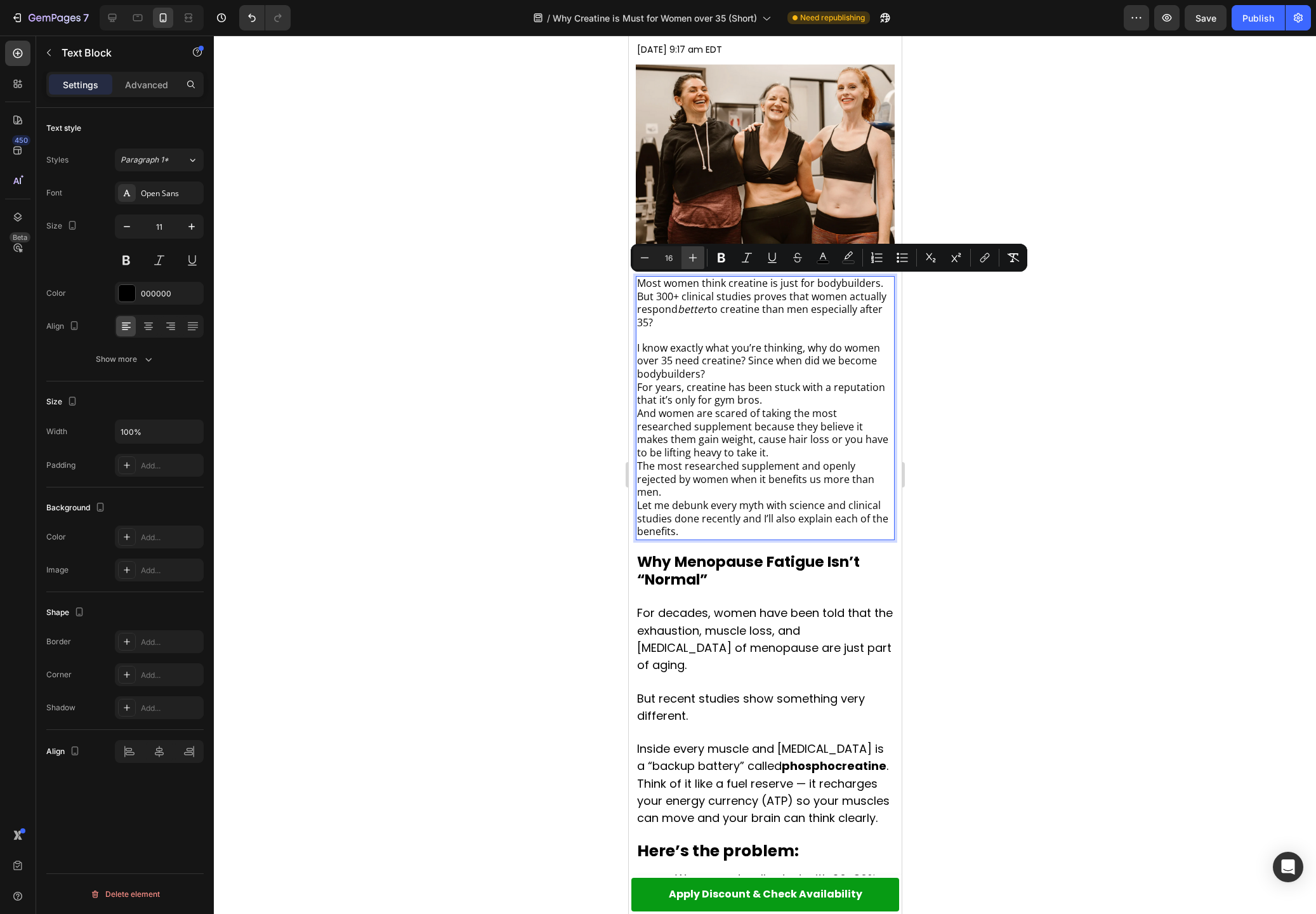
click at [701, 256] on button "Plus" at bounding box center [693, 257] width 23 height 23
click at [701, 257] on button "Plus" at bounding box center [693, 257] width 23 height 23
type input "18"
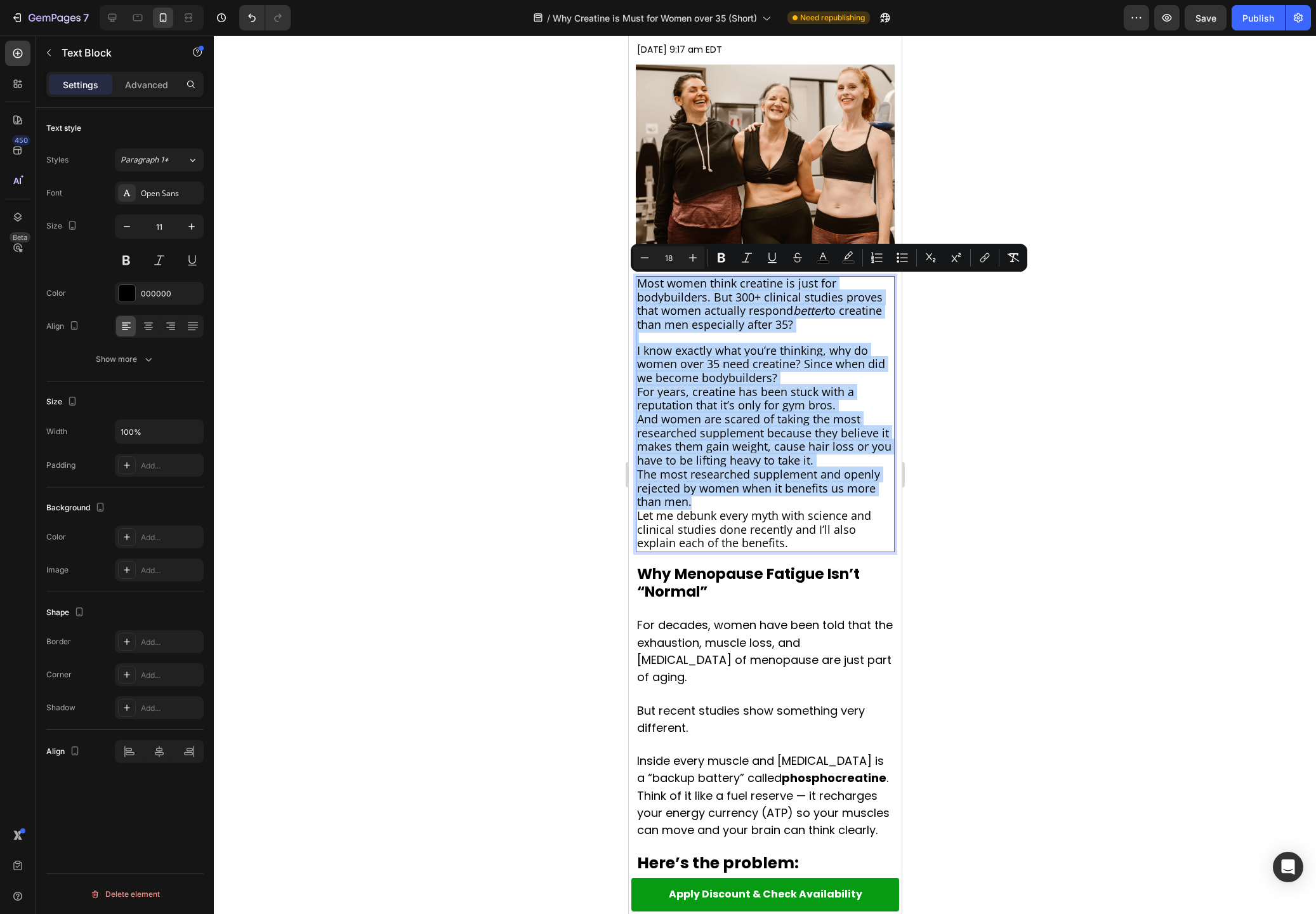
click at [814, 327] on p "Most women think creatine is just for bodybuilders. But 300+ clinical studies p…" at bounding box center [765, 305] width 256 height 55
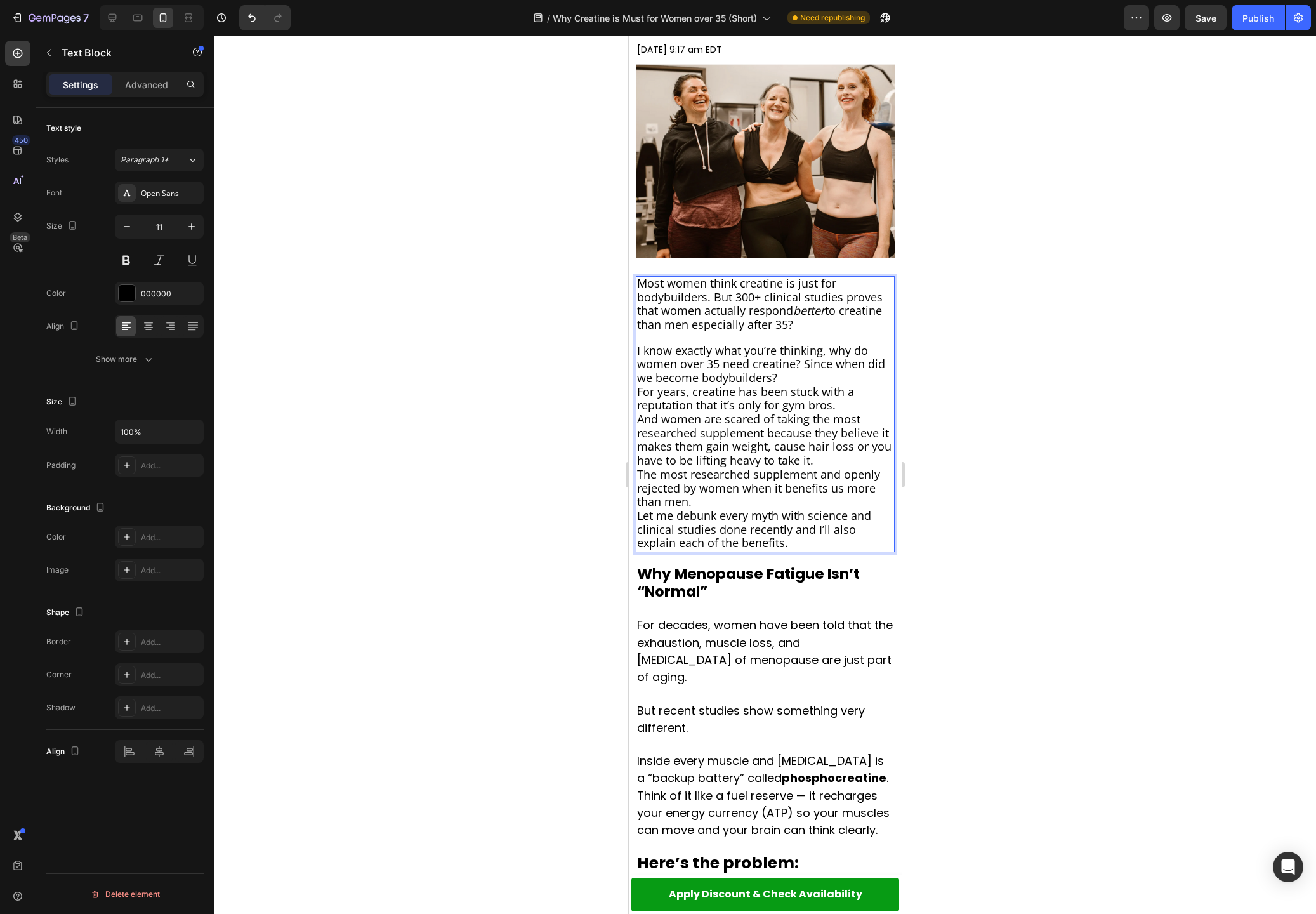
click at [800, 377] on p "I know exactly what you’re thinking, why do women over 35 need creatine? Since …" at bounding box center [765, 365] width 256 height 41
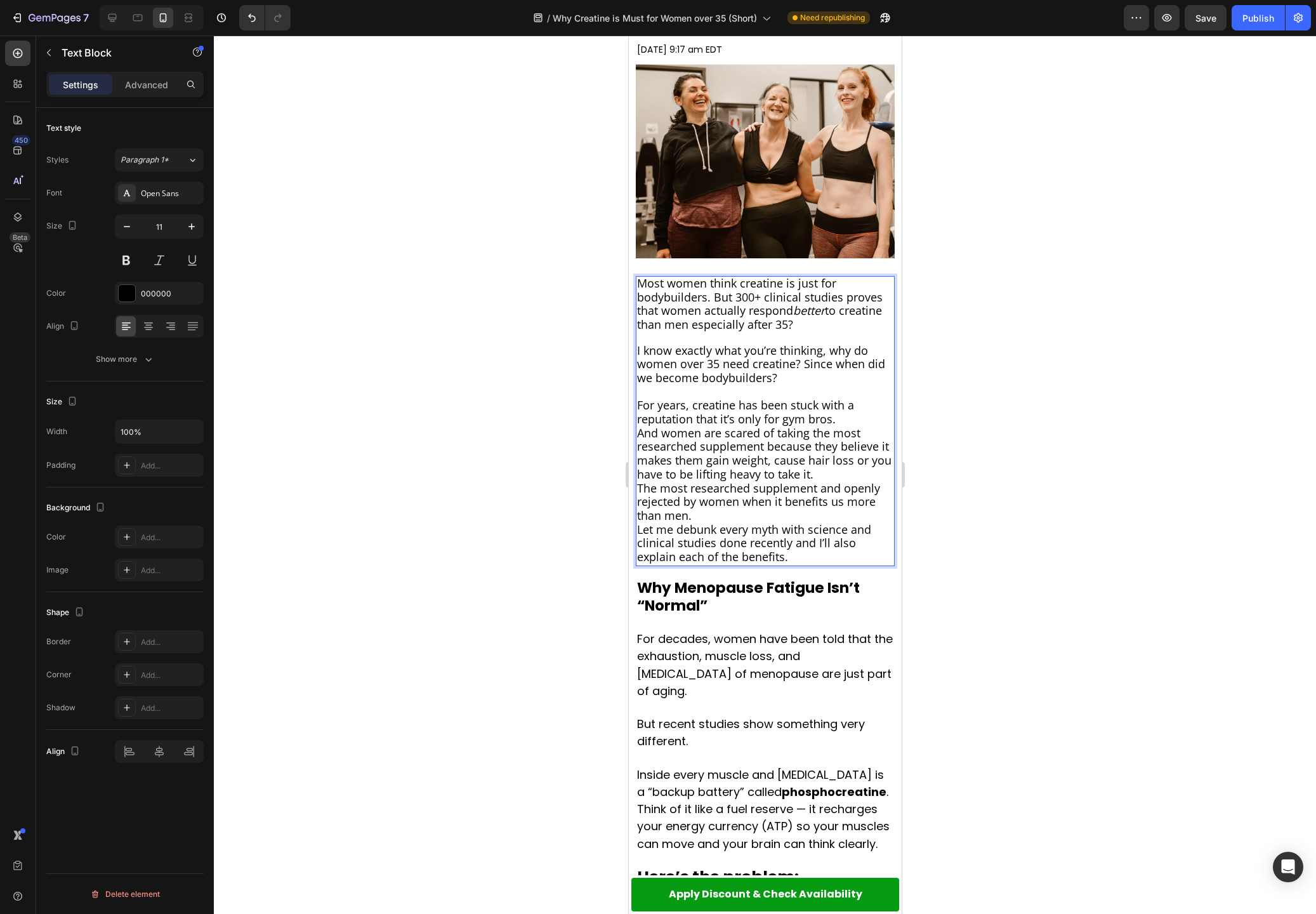
click at [850, 421] on p "For years, creatine has been stuck with a reputation that it’s only for gym bro…" at bounding box center [765, 412] width 256 height 28
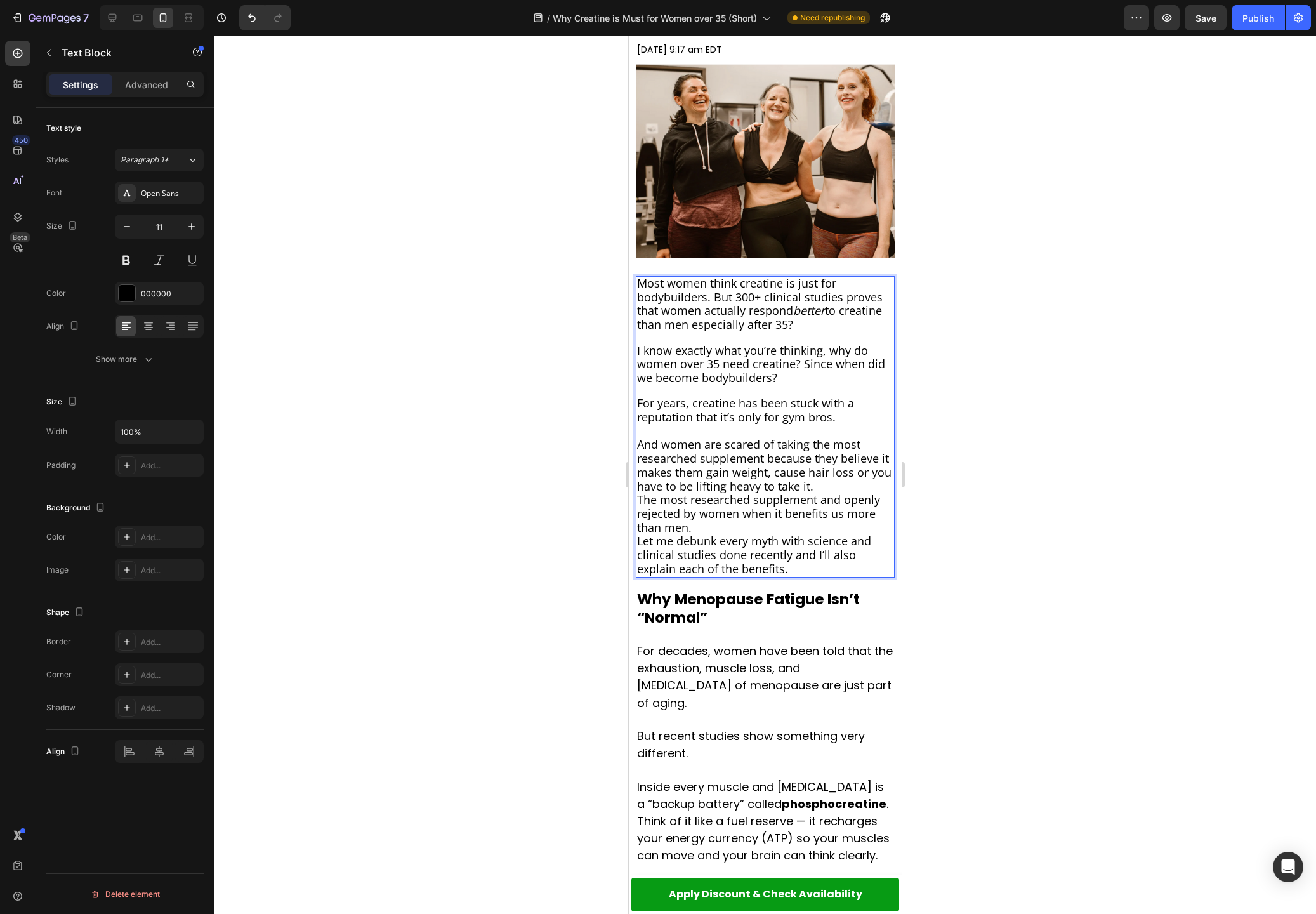
click at [859, 486] on p "And women are scared of taking the most researched supplement because they beli…" at bounding box center [765, 466] width 256 height 55
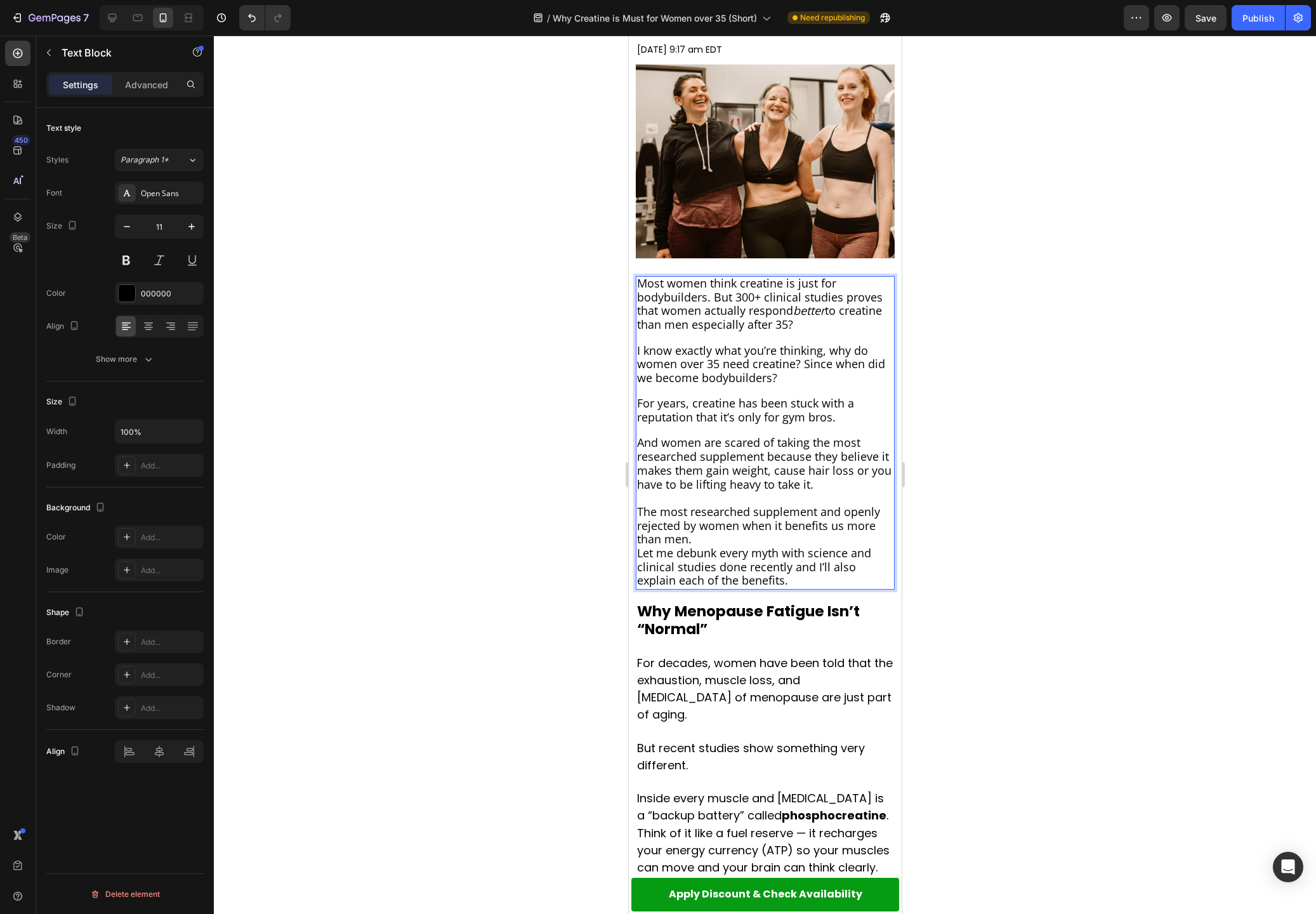
click at [732, 540] on p "The most researched supplement and openly rejected by women when it benefits us…" at bounding box center [765, 526] width 256 height 41
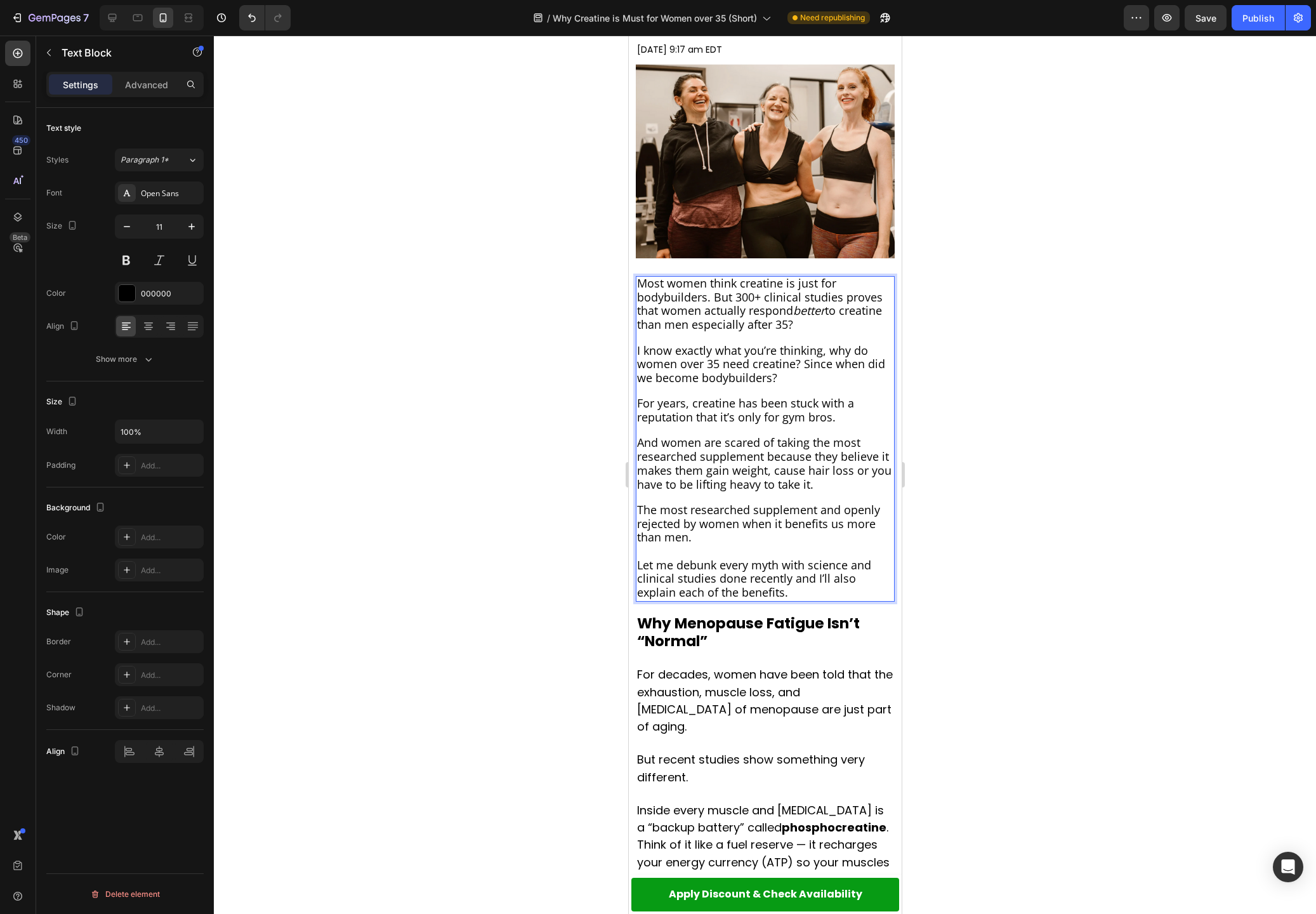
click at [640, 445] on span "And women are scared of taking the most researched supplement because they beli…" at bounding box center [764, 462] width 255 height 56
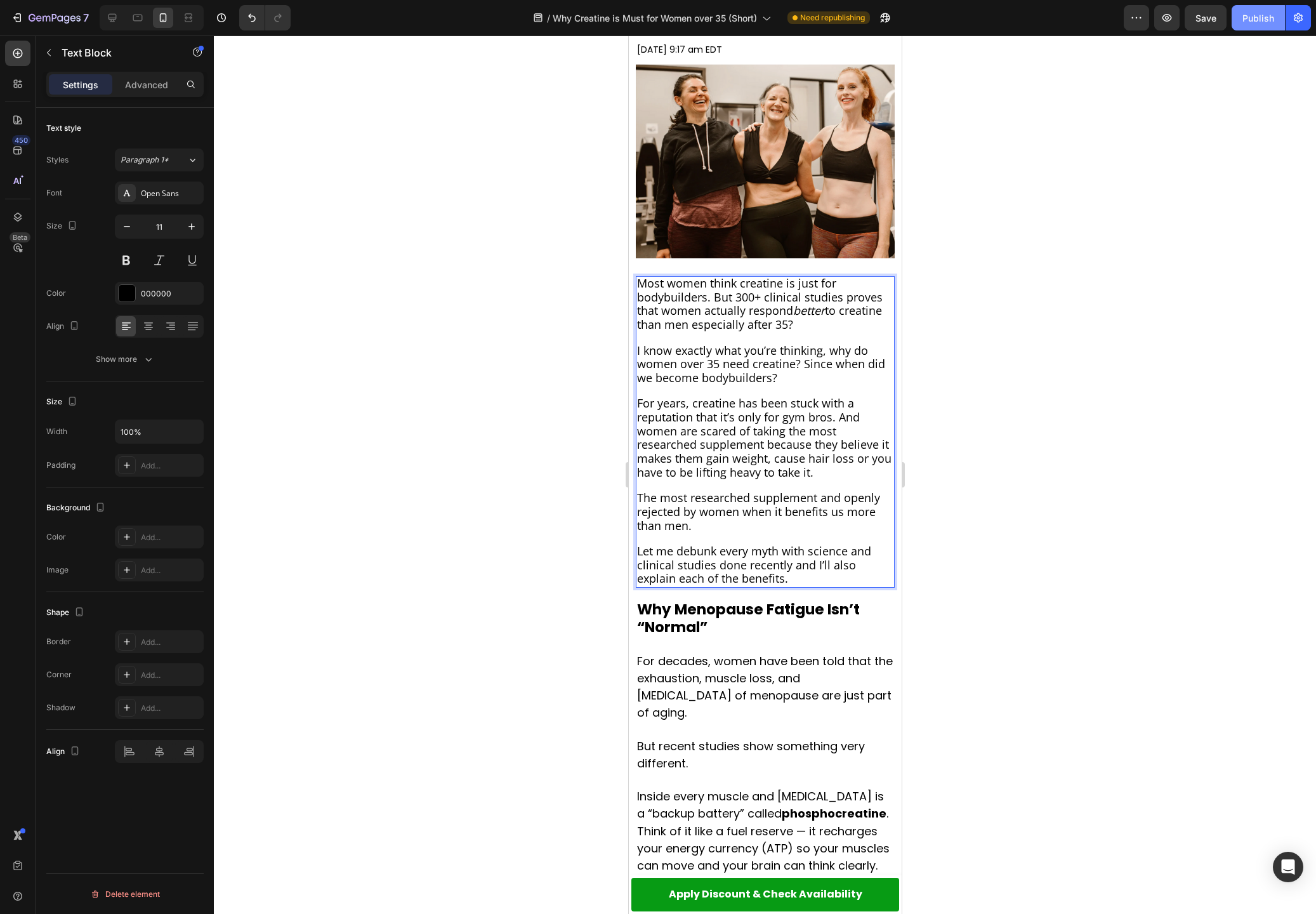
click at [1247, 22] on div "Publish" at bounding box center [1258, 18] width 32 height 13
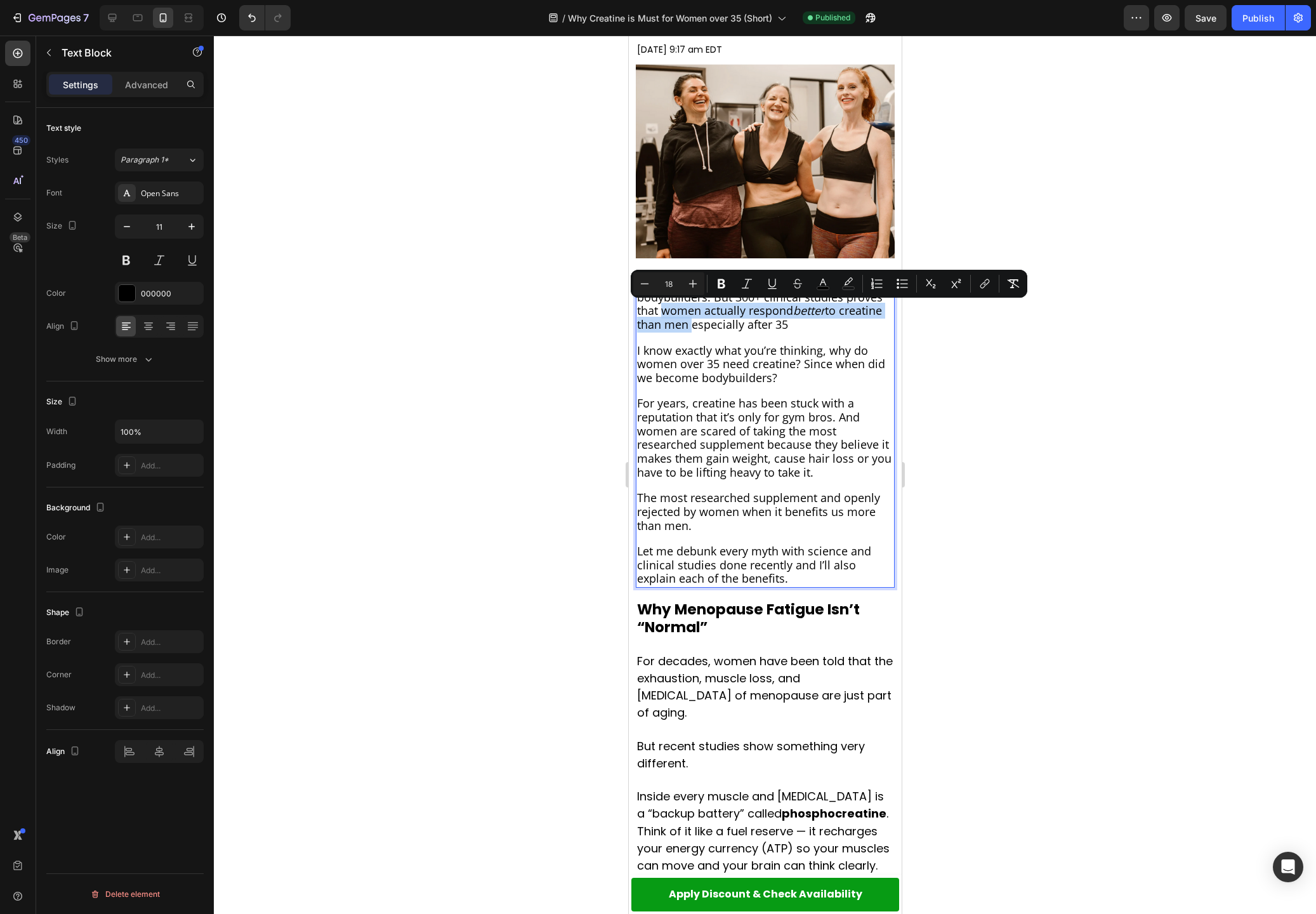
drag, startPoint x: 662, startPoint y: 311, endPoint x: 686, endPoint y: 318, distance: 25.0
click at [686, 318] on span "Most women think creatine is just for bodybuilders. But 300+ clinical studies p…" at bounding box center [760, 303] width 246 height 56
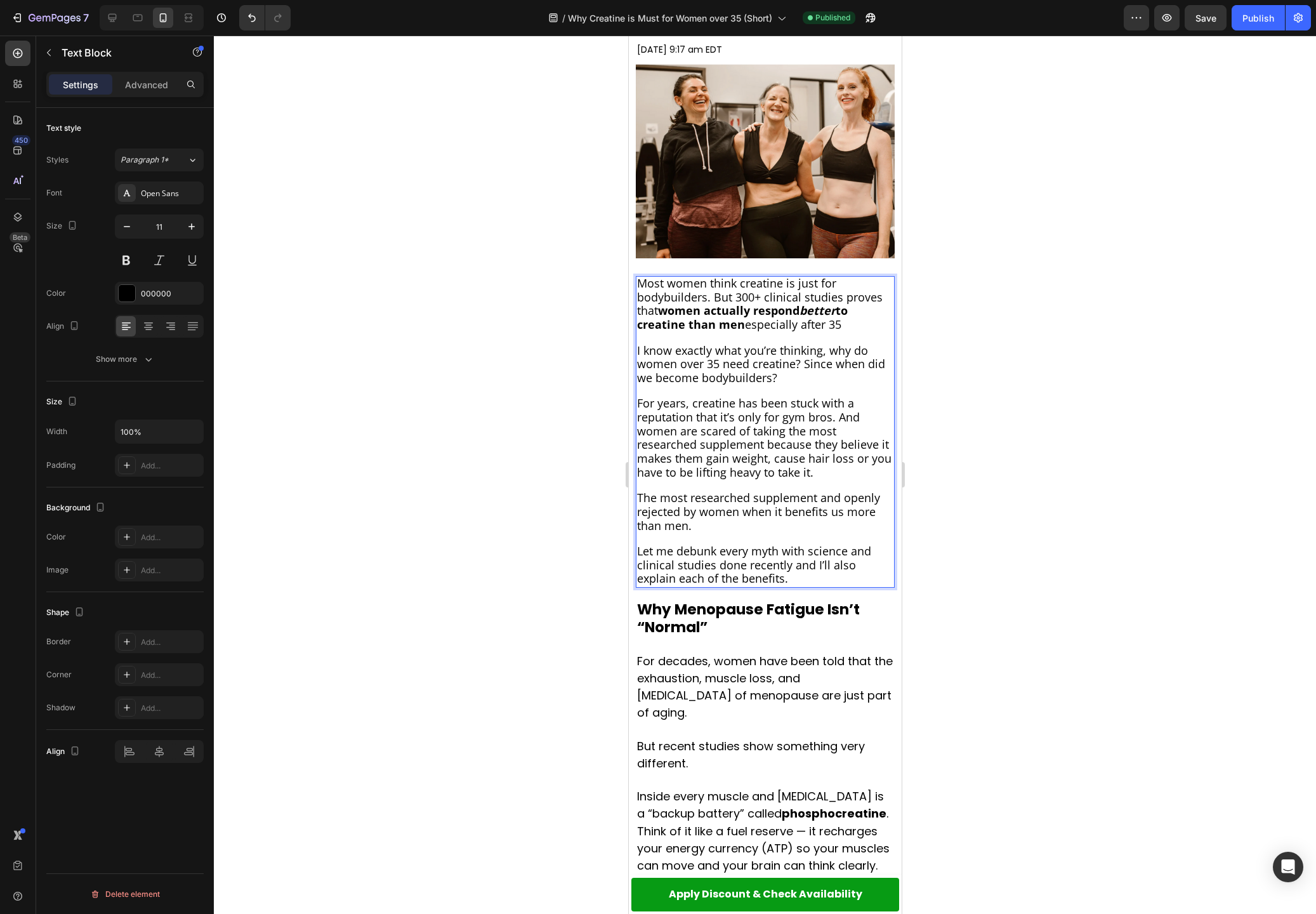
click at [840, 326] on span "Most women think creatine is just for bodybuilders. But 300+ clinical studies p…" at bounding box center [760, 303] width 246 height 56
click at [690, 356] on span "I know exactly what you’re thinking, why do women over 35 need creatine? Since …" at bounding box center [760, 364] width 248 height 43
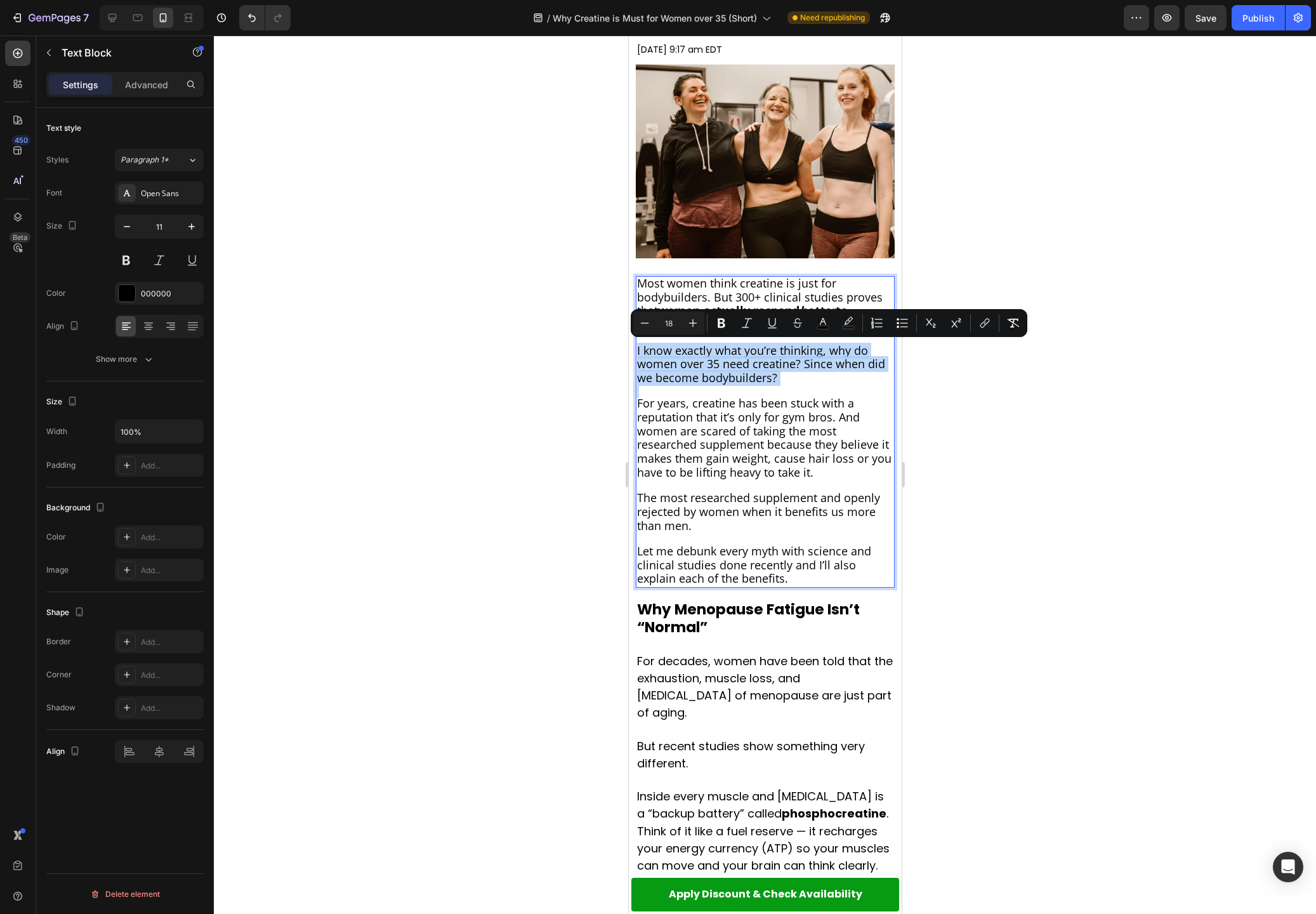
copy span "I know exactly what you’re thinking, why do women over 35 need creatine? Since …"
click at [727, 369] on span "I know exactly what you’re thinking, why do women over 35 need creatine? Since …" at bounding box center [760, 364] width 248 height 43
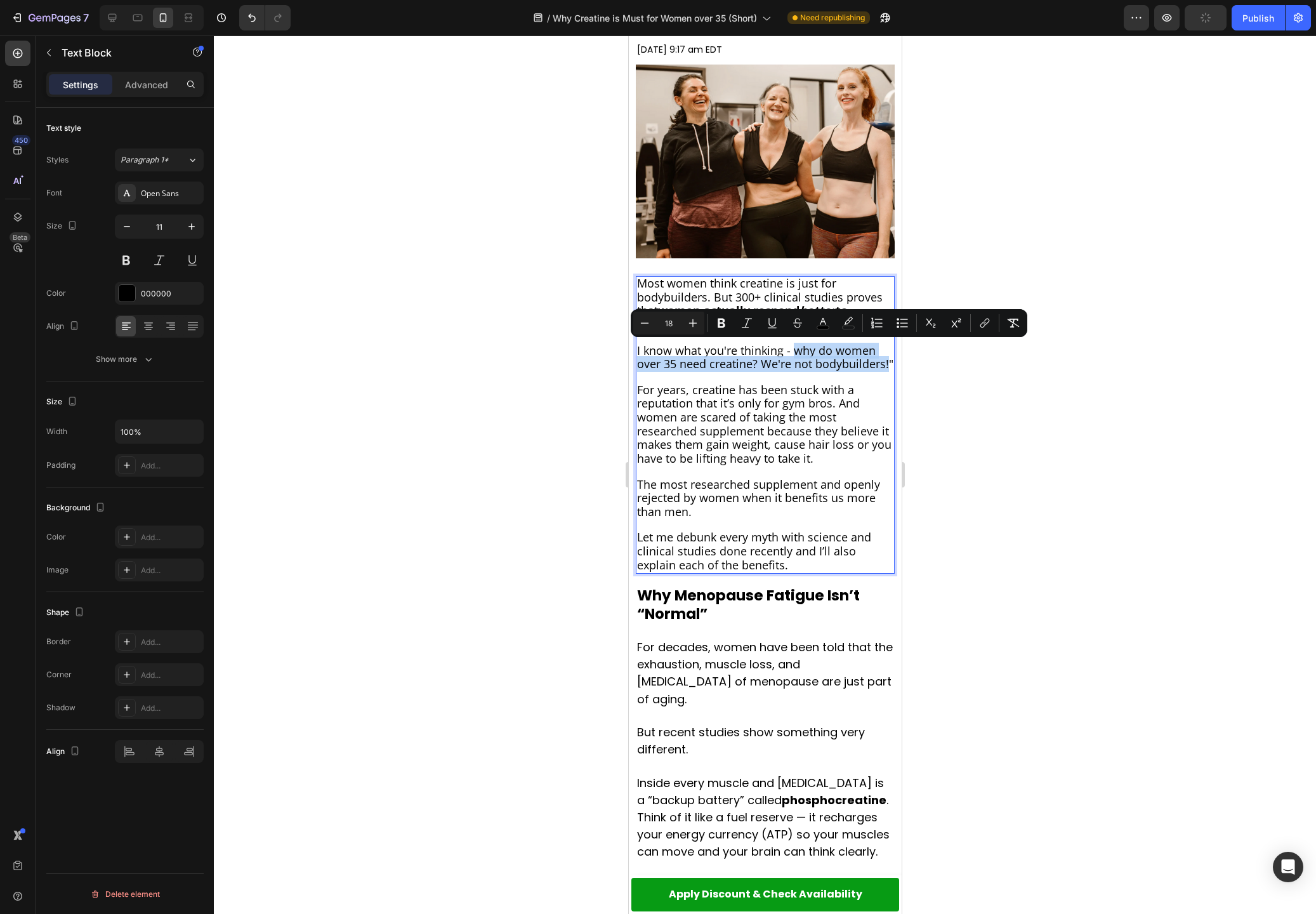
drag, startPoint x: 795, startPoint y: 352, endPoint x: 890, endPoint y: 368, distance: 96.3
click at [890, 368] on span "I know what you're thinking - why do women over 35 need creatine? We're not bod…" at bounding box center [765, 357] width 256 height 29
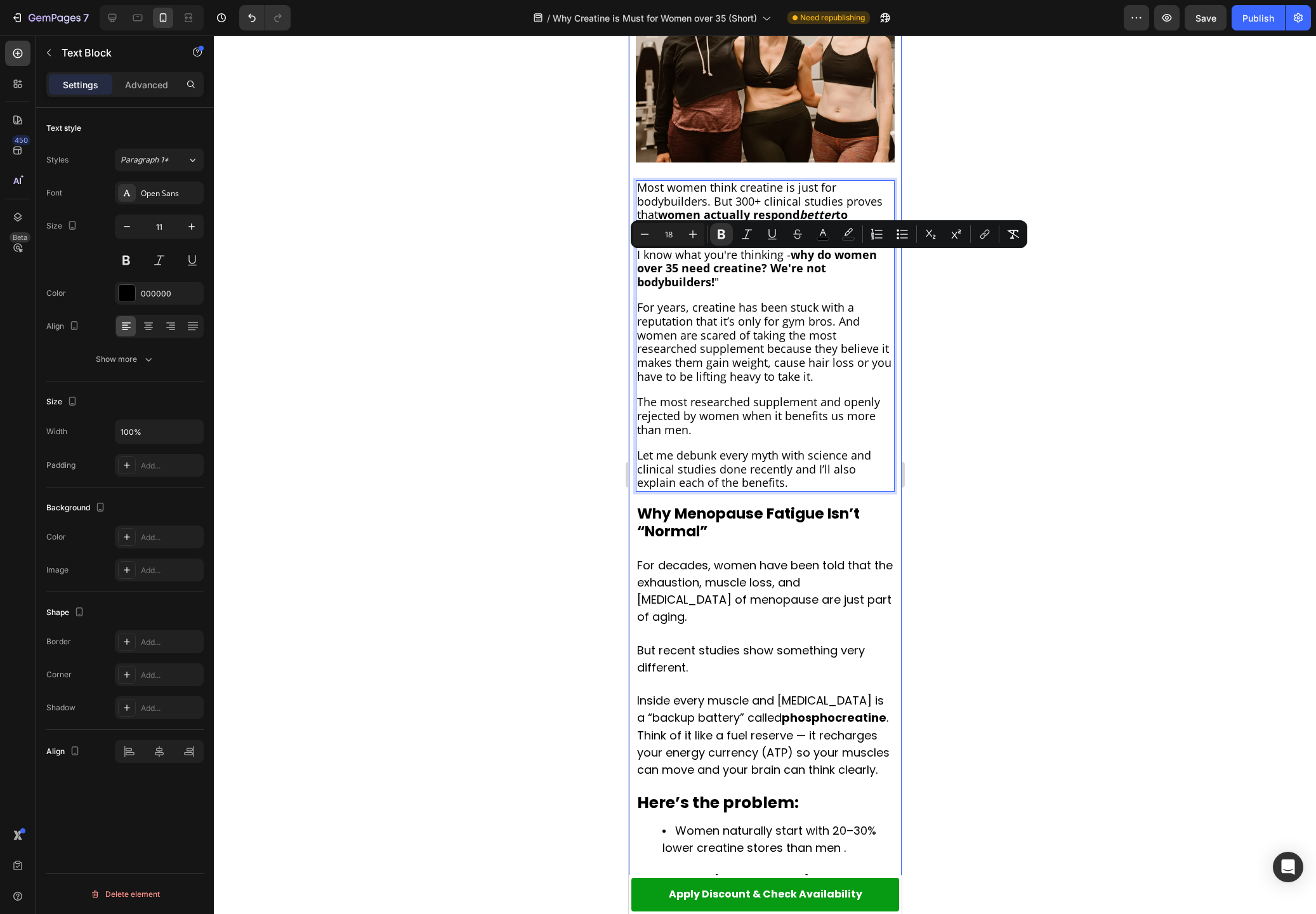
scroll to position [316, 0]
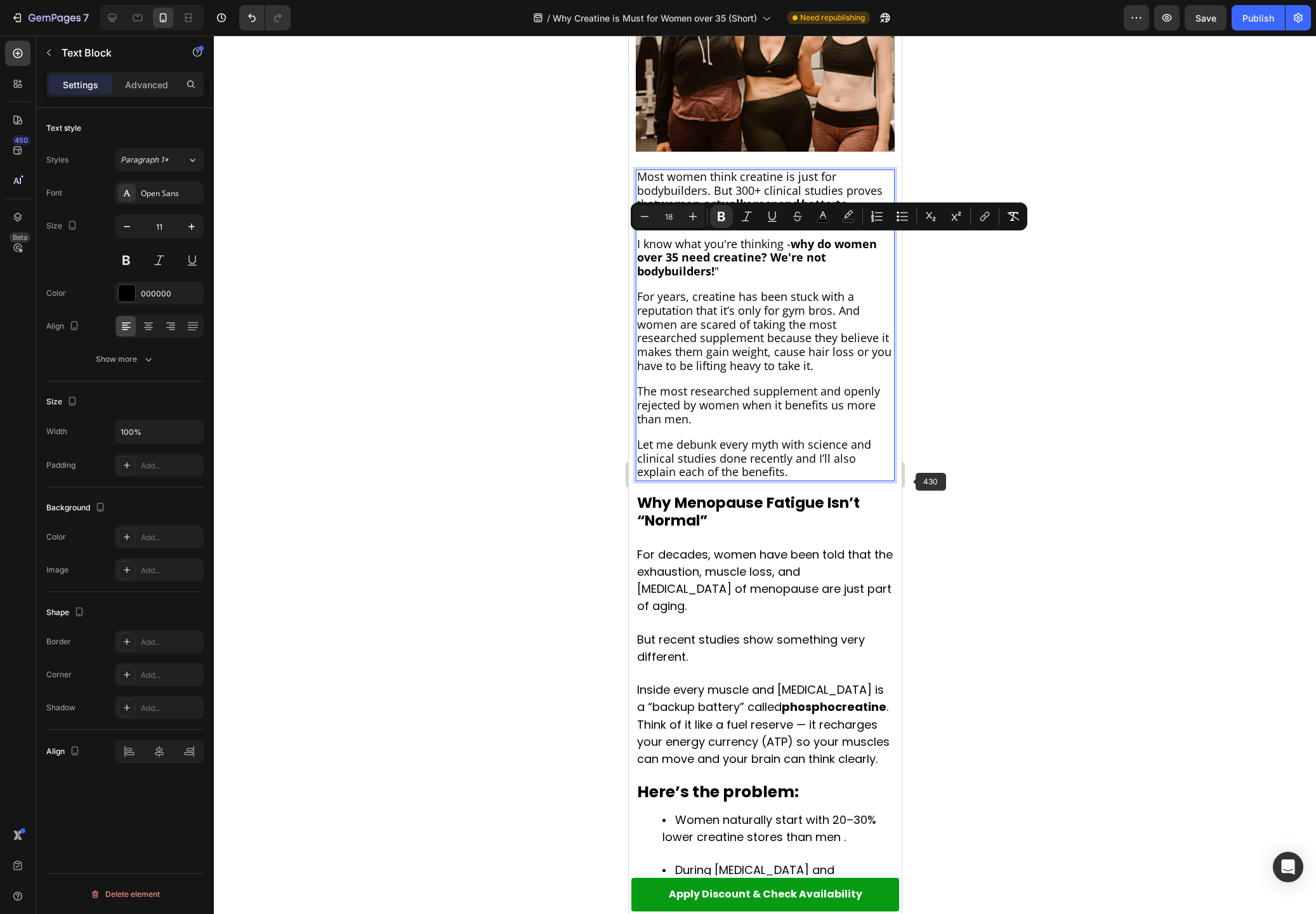
click at [954, 474] on div at bounding box center [765, 475] width 1102 height 878
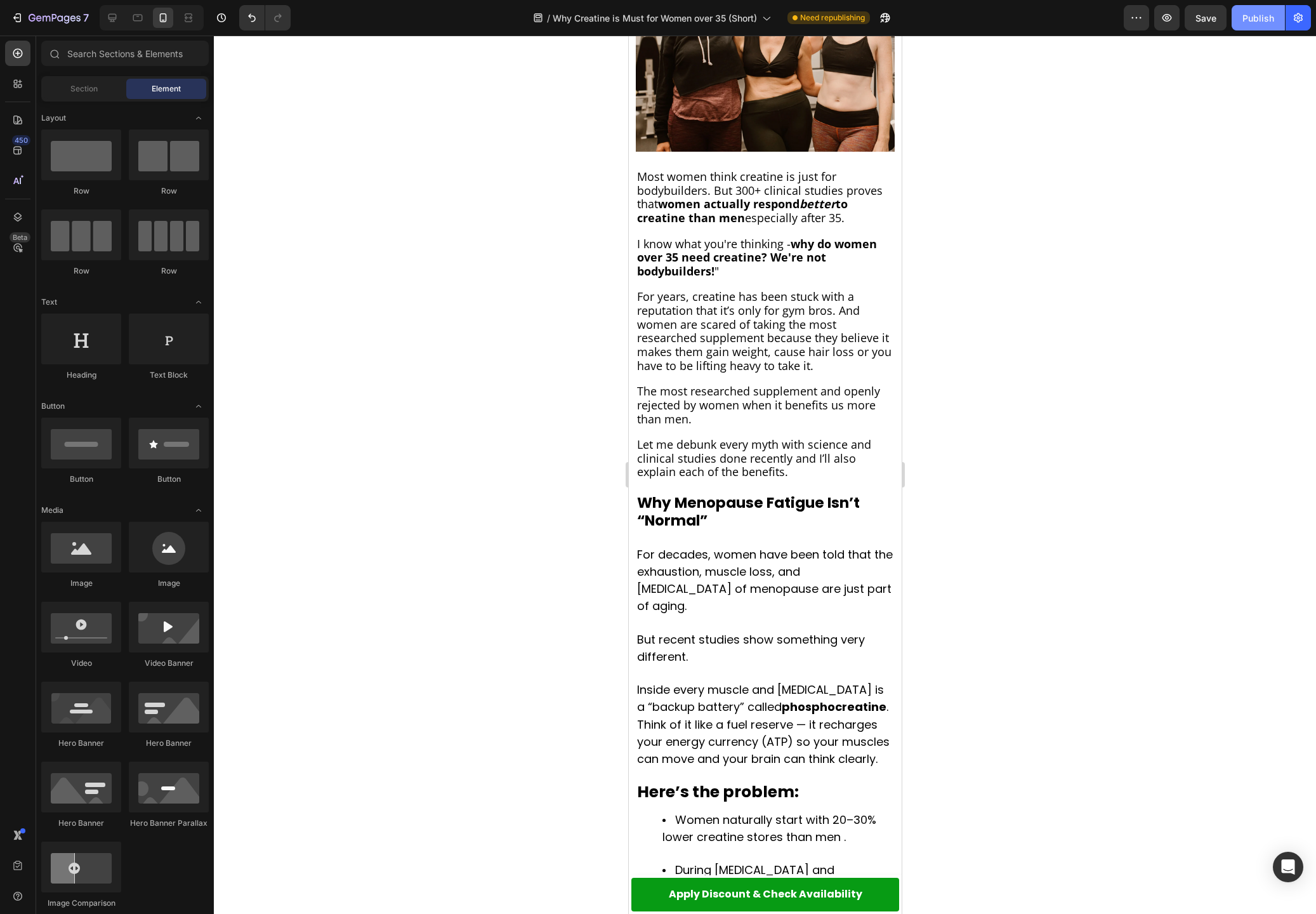
click at [1253, 26] on button "Publish" at bounding box center [1258, 18] width 53 height 26
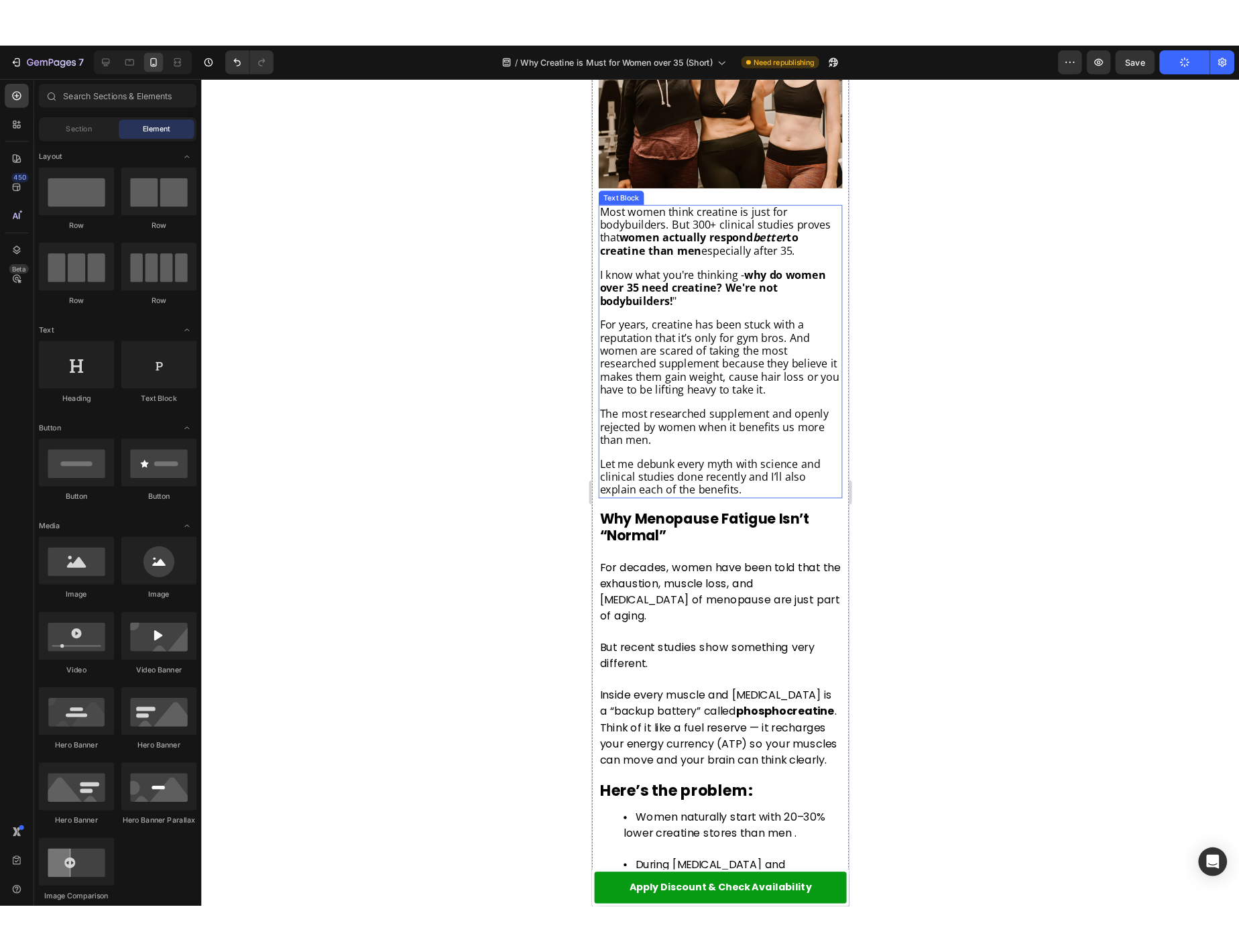
scroll to position [0, 0]
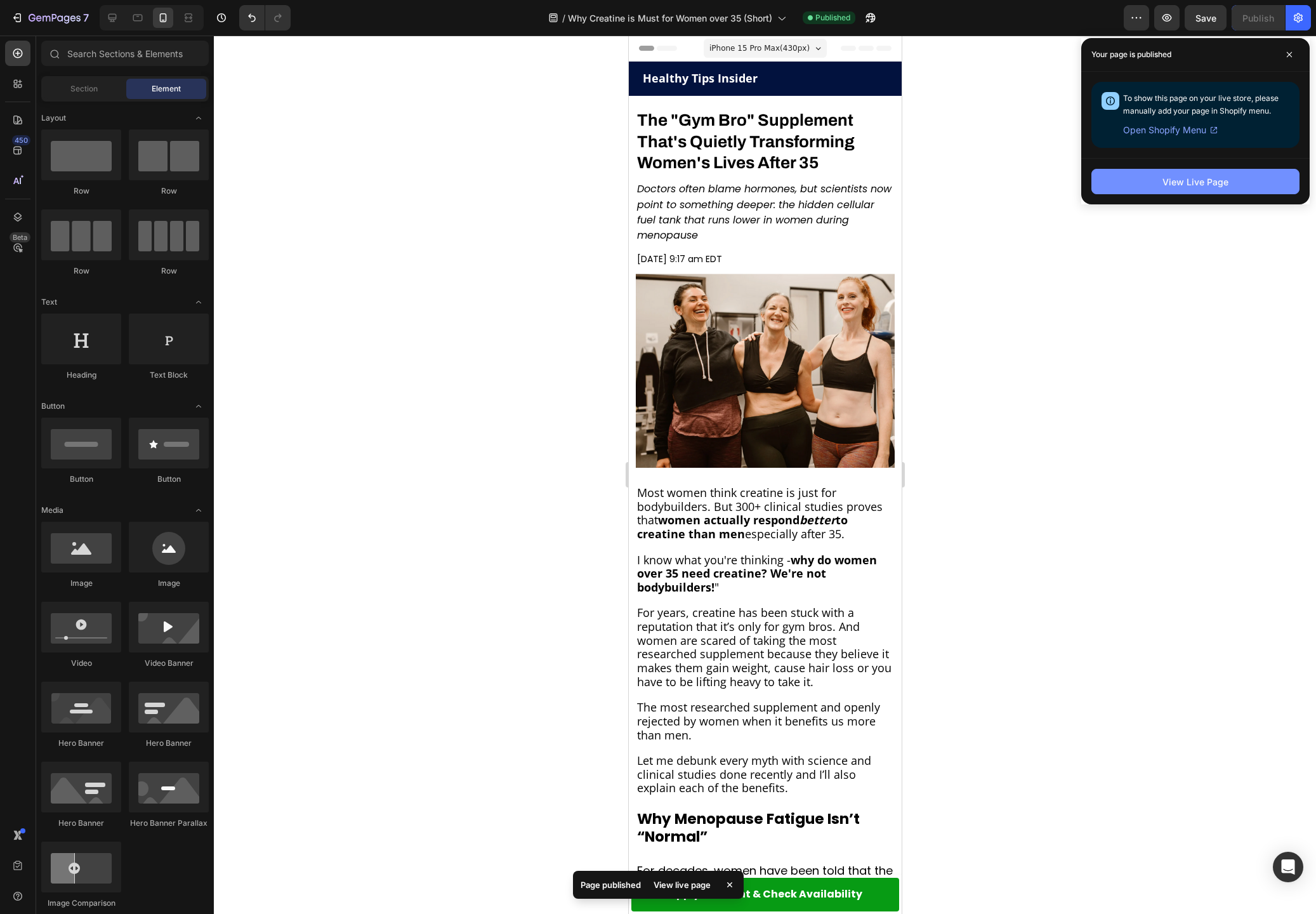
click at [1233, 191] on button "View Live Page" at bounding box center [1196, 182] width 208 height 26
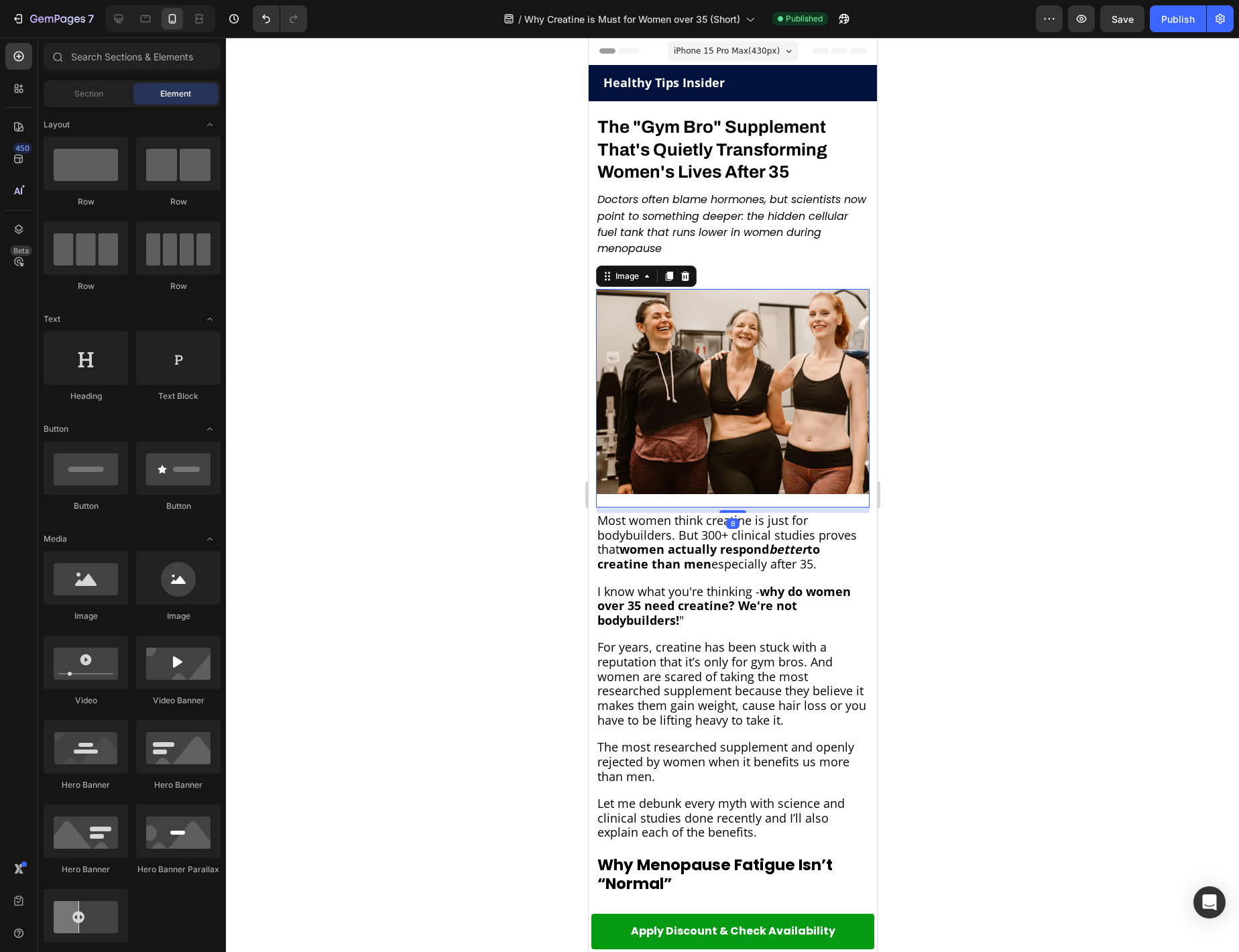
click at [712, 344] on img at bounding box center [732, 391] width 274 height 205
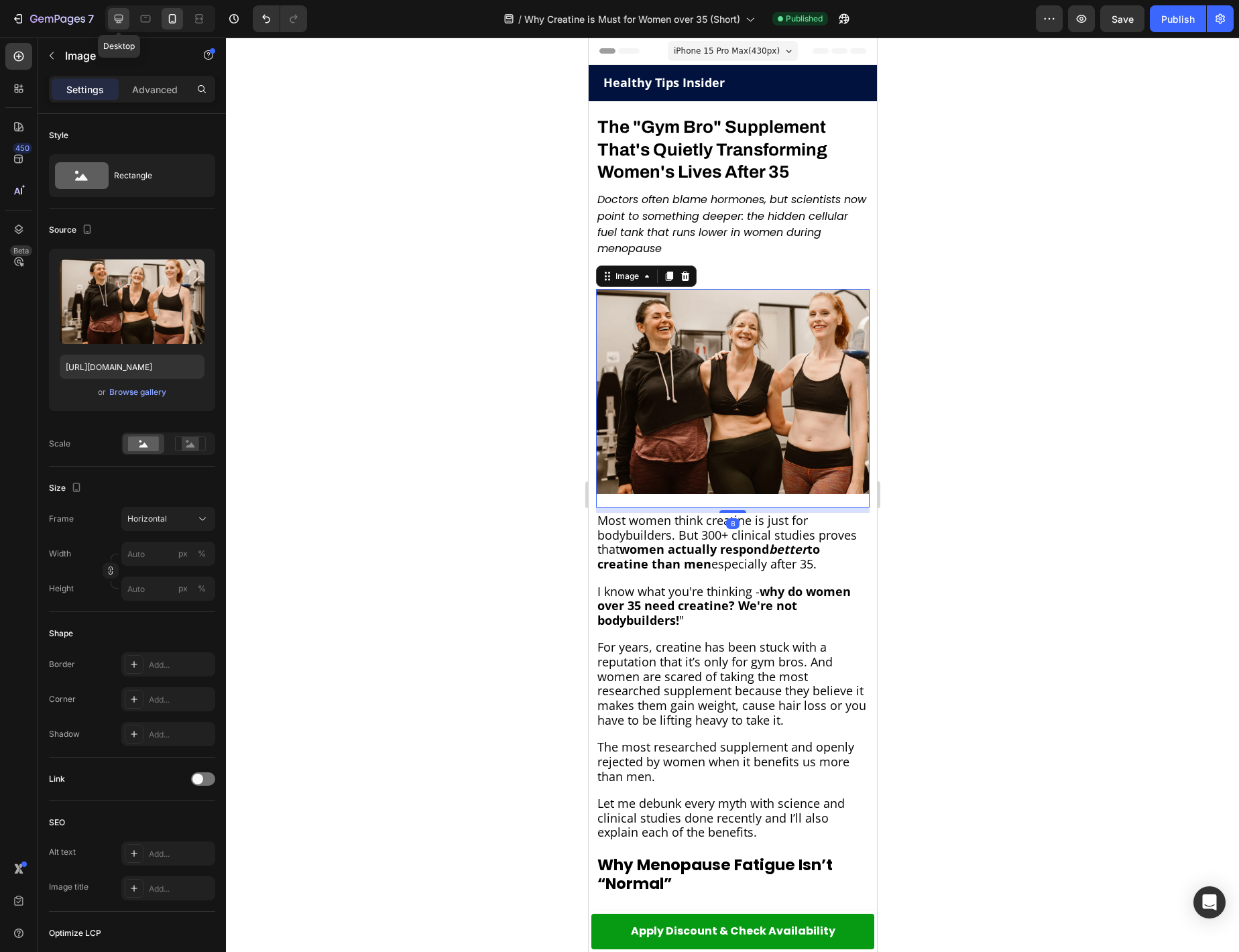
click at [113, 17] on icon at bounding box center [119, 19] width 13 height 13
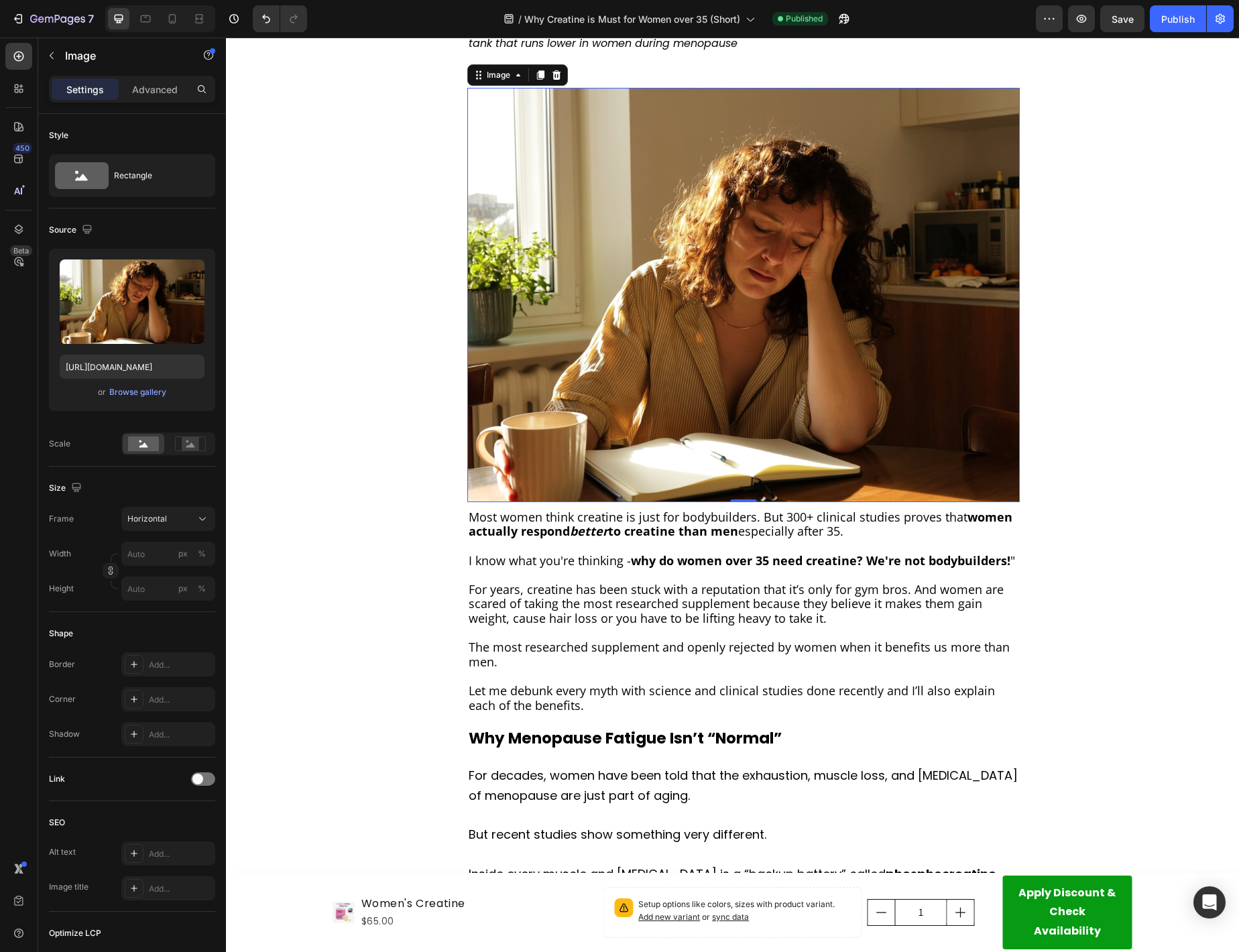
scroll to position [195, 0]
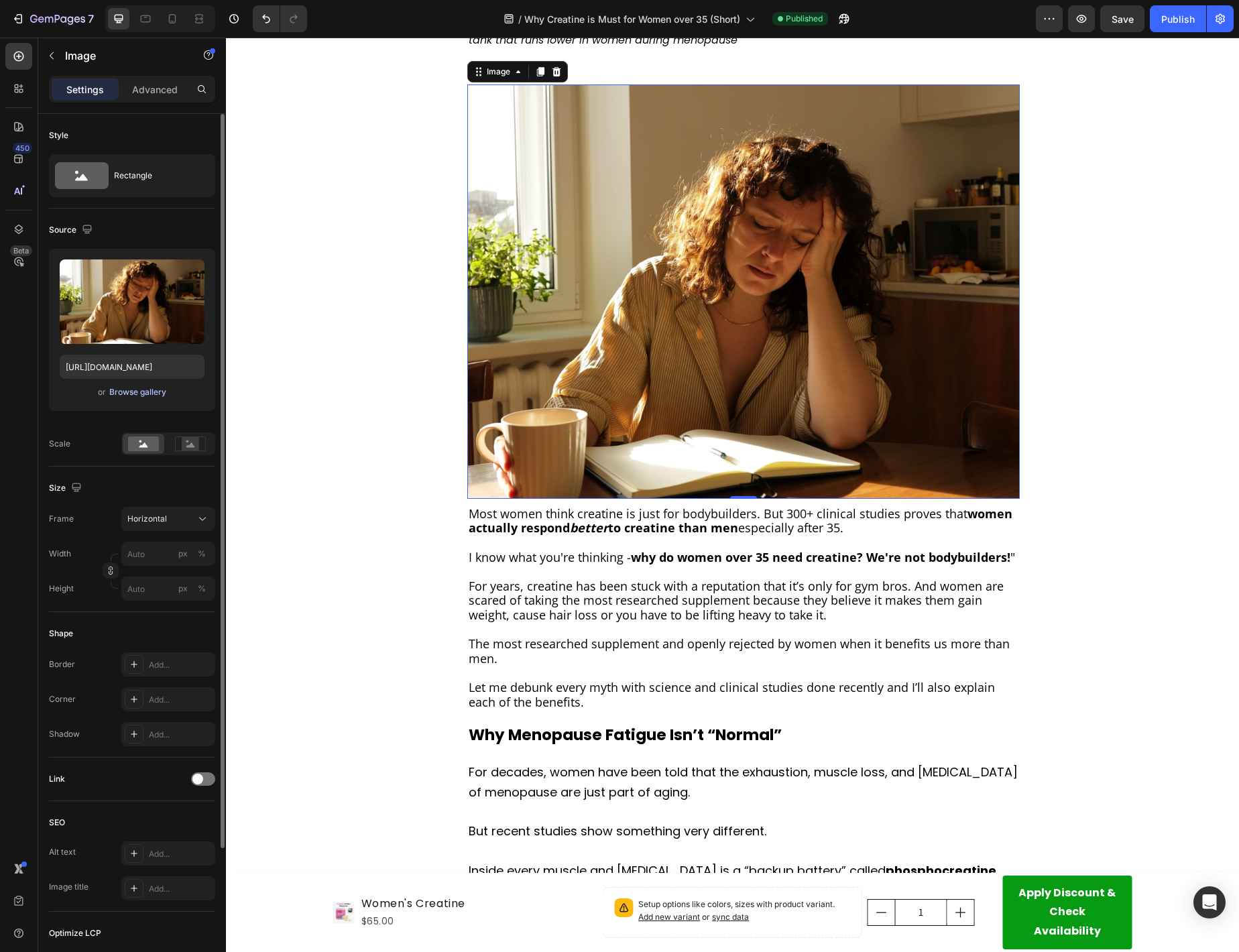
click at [141, 390] on div "Browse gallery" at bounding box center [137, 391] width 57 height 12
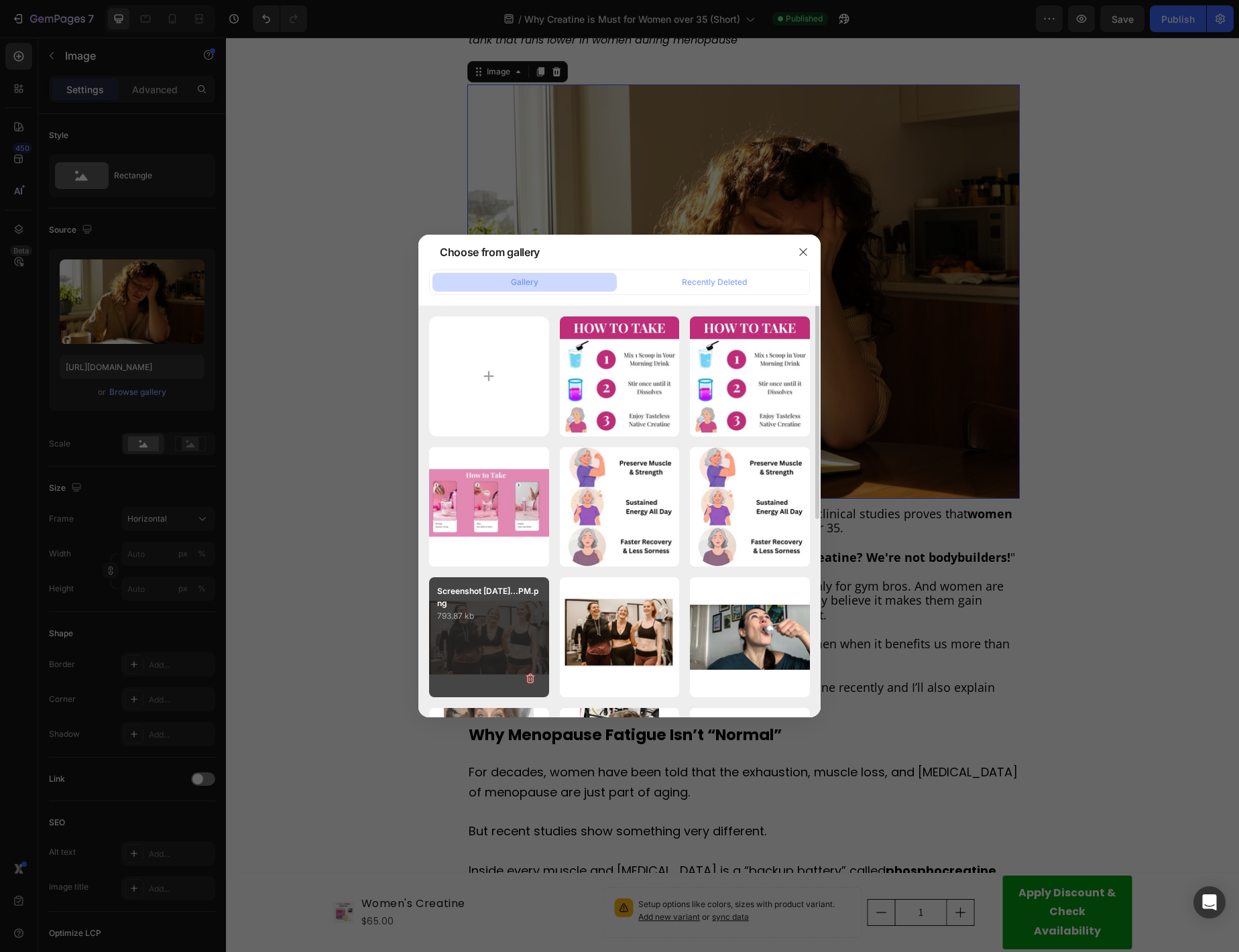
click at [518, 628] on div "Screenshot [DATE]...PM.png 793.87 kb" at bounding box center [489, 638] width 120 height 120
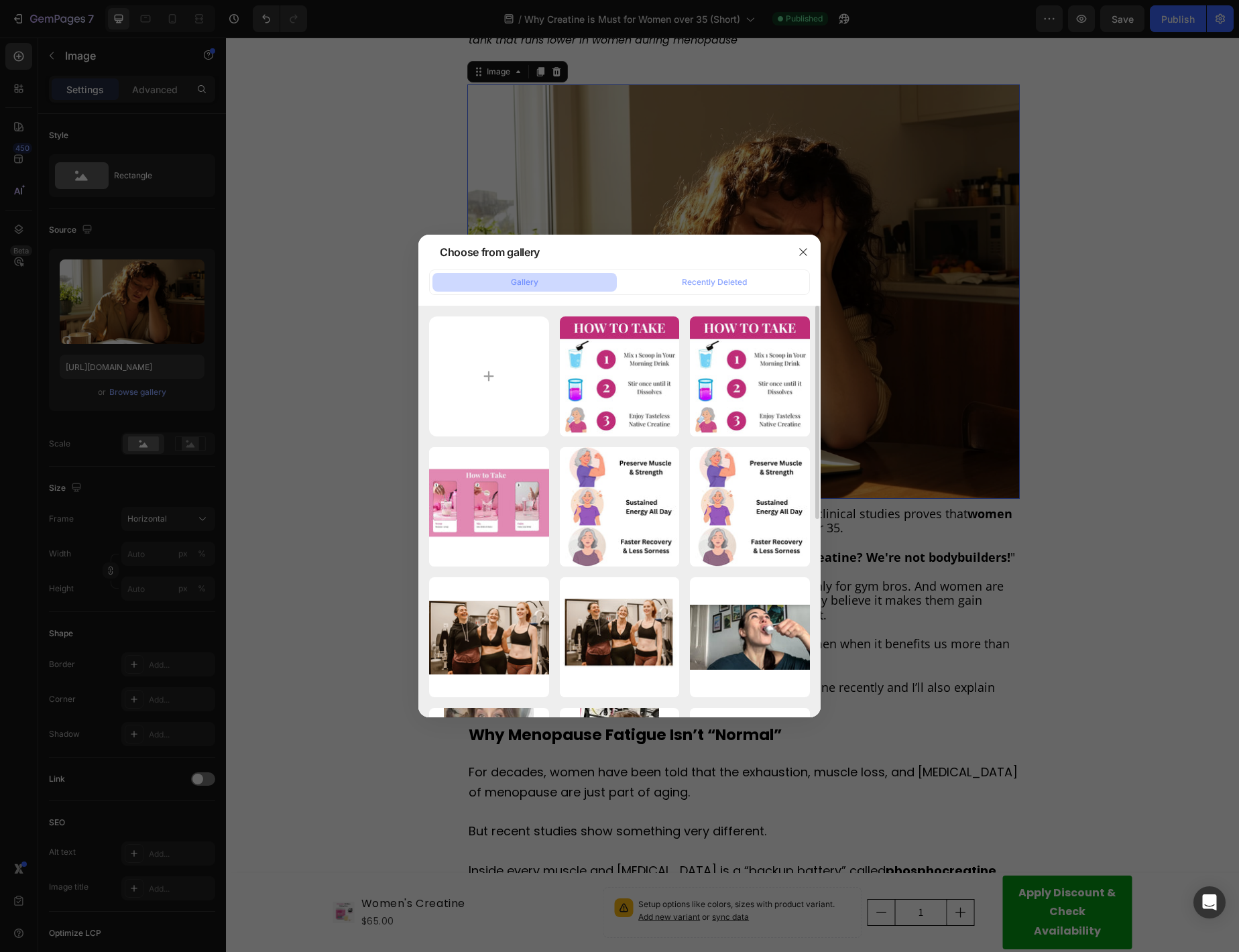
type input "[URL][DOMAIN_NAME]"
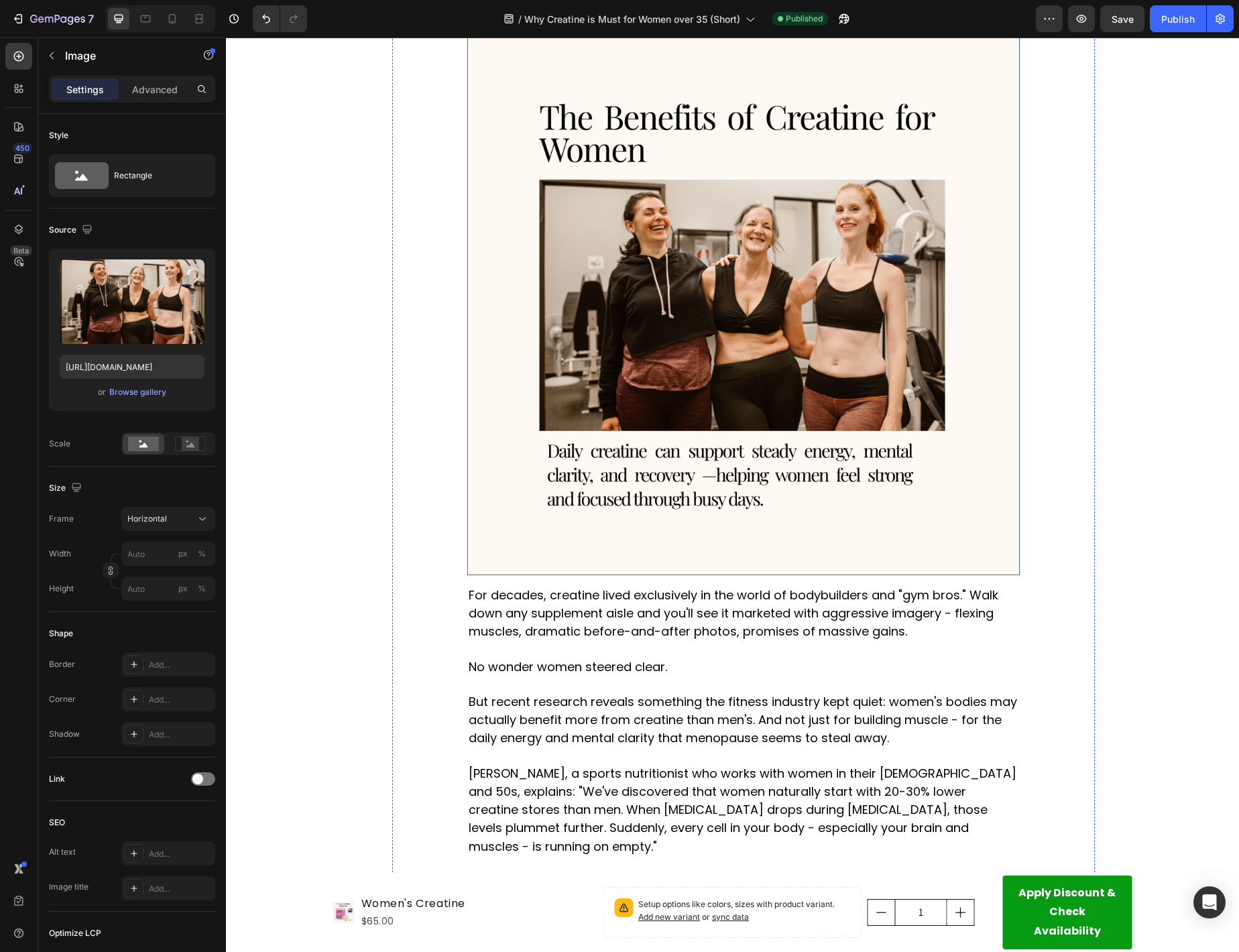
scroll to position [1372, 0]
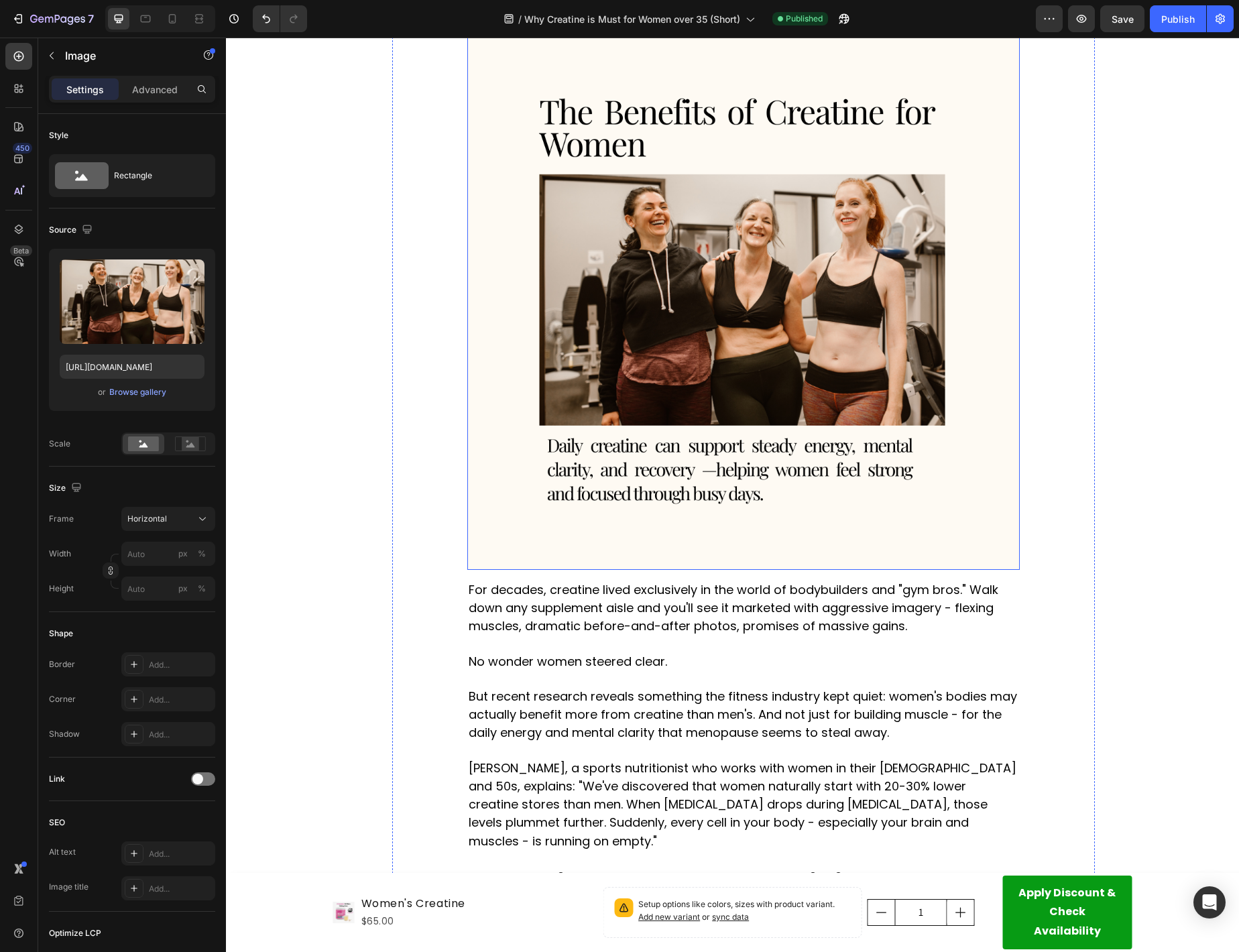
click at [666, 414] on img at bounding box center [743, 294] width 552 height 552
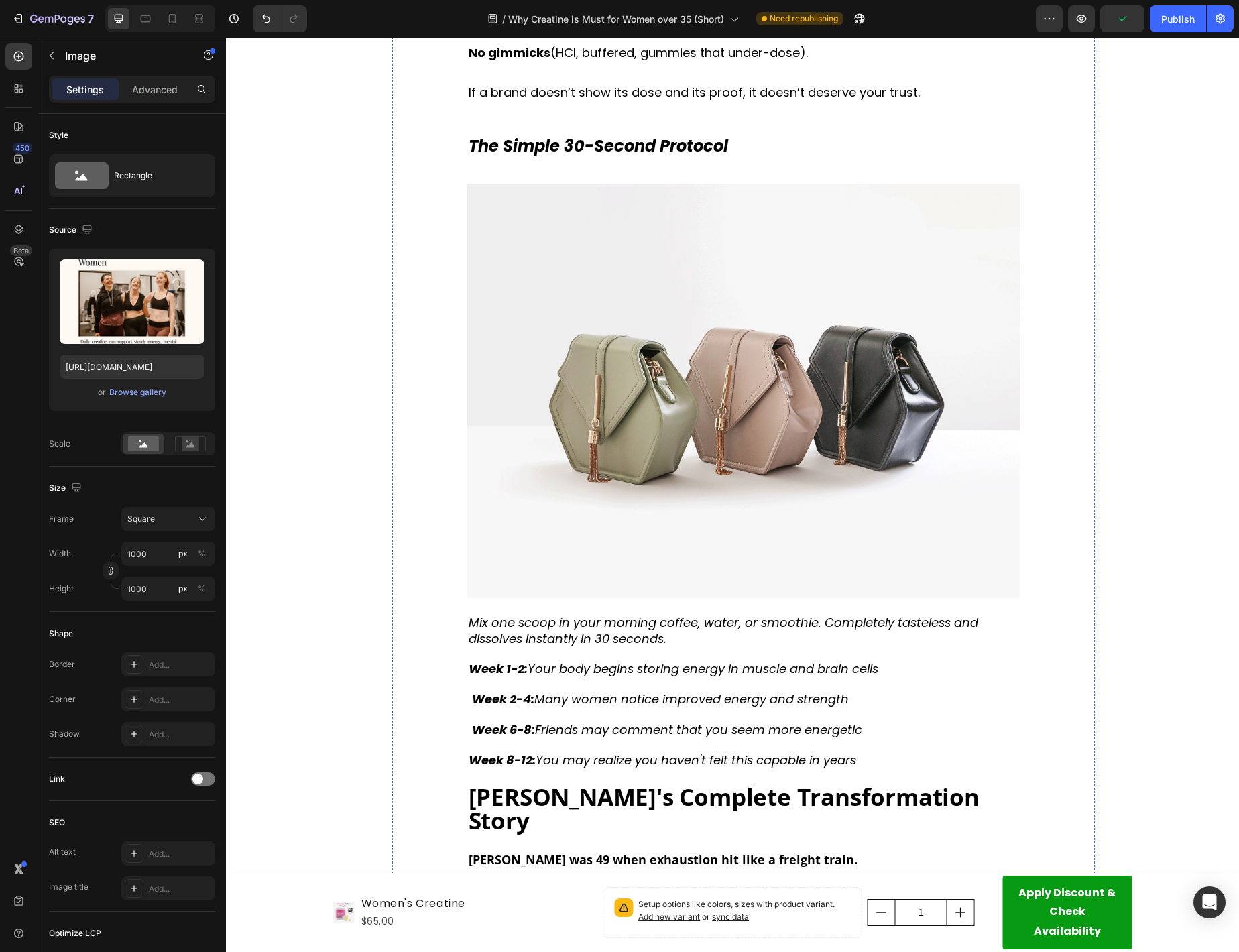
scroll to position [2979, 0]
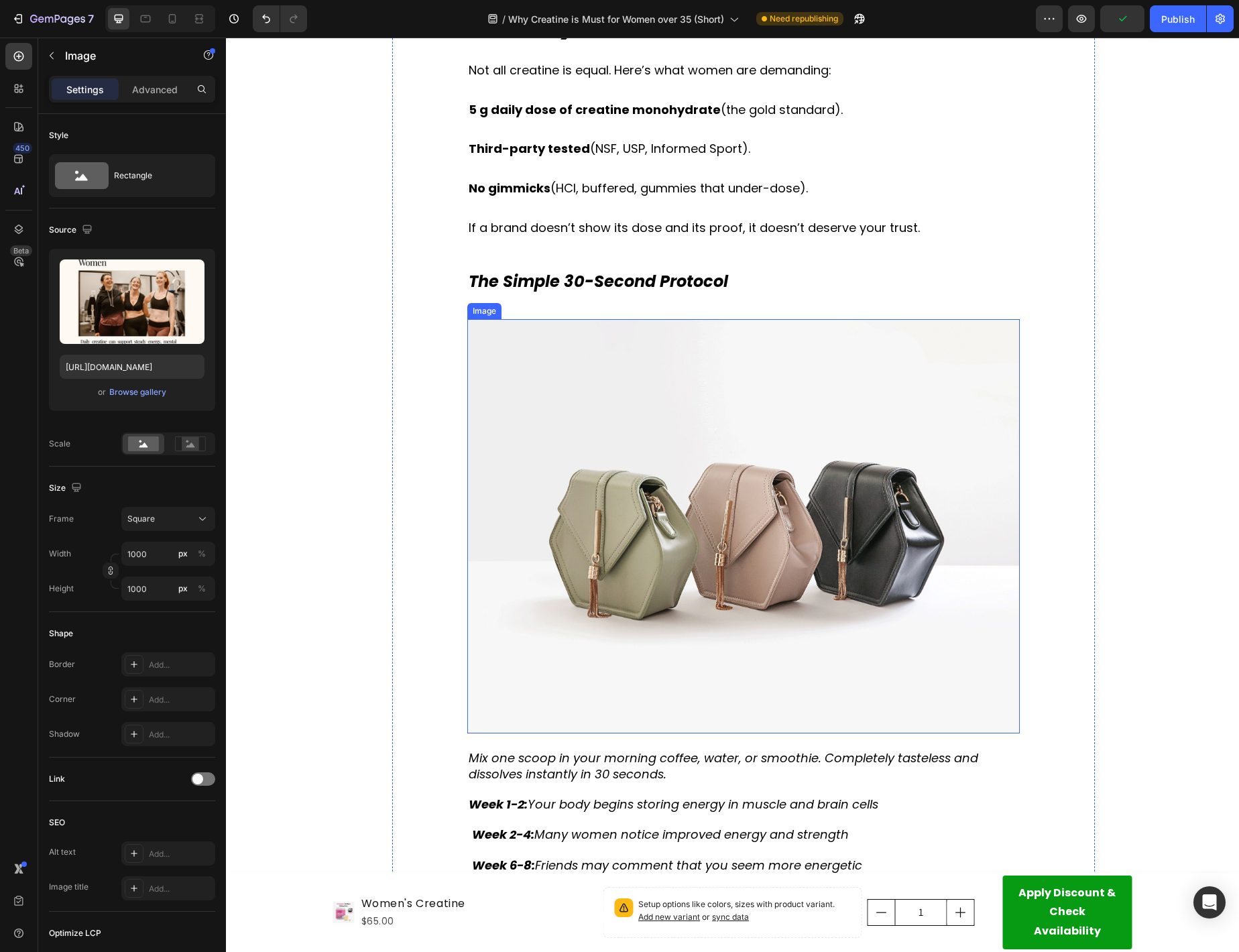
click at [628, 441] on img at bounding box center [743, 526] width 552 height 414
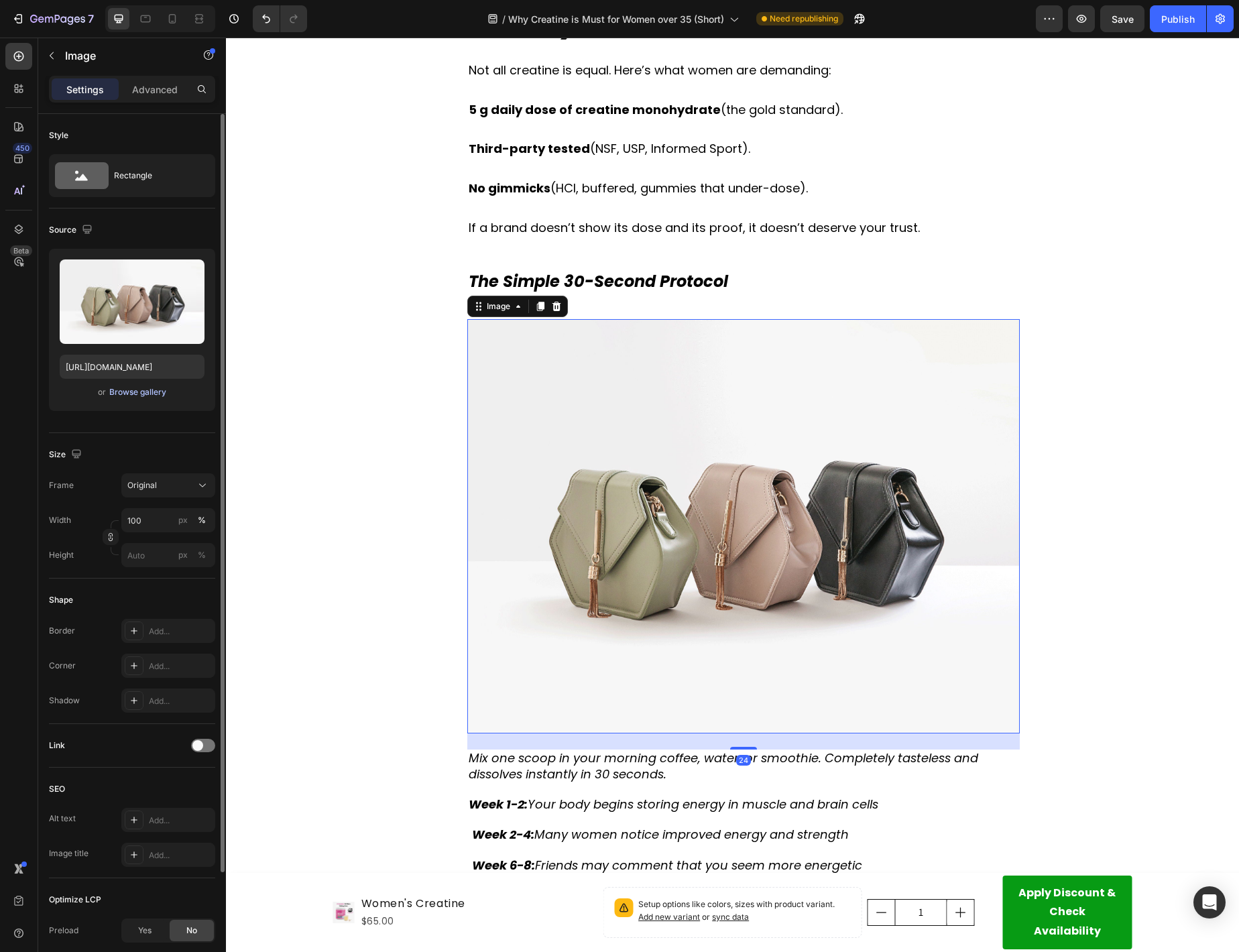
click at [118, 389] on div "Browse gallery" at bounding box center [137, 391] width 57 height 12
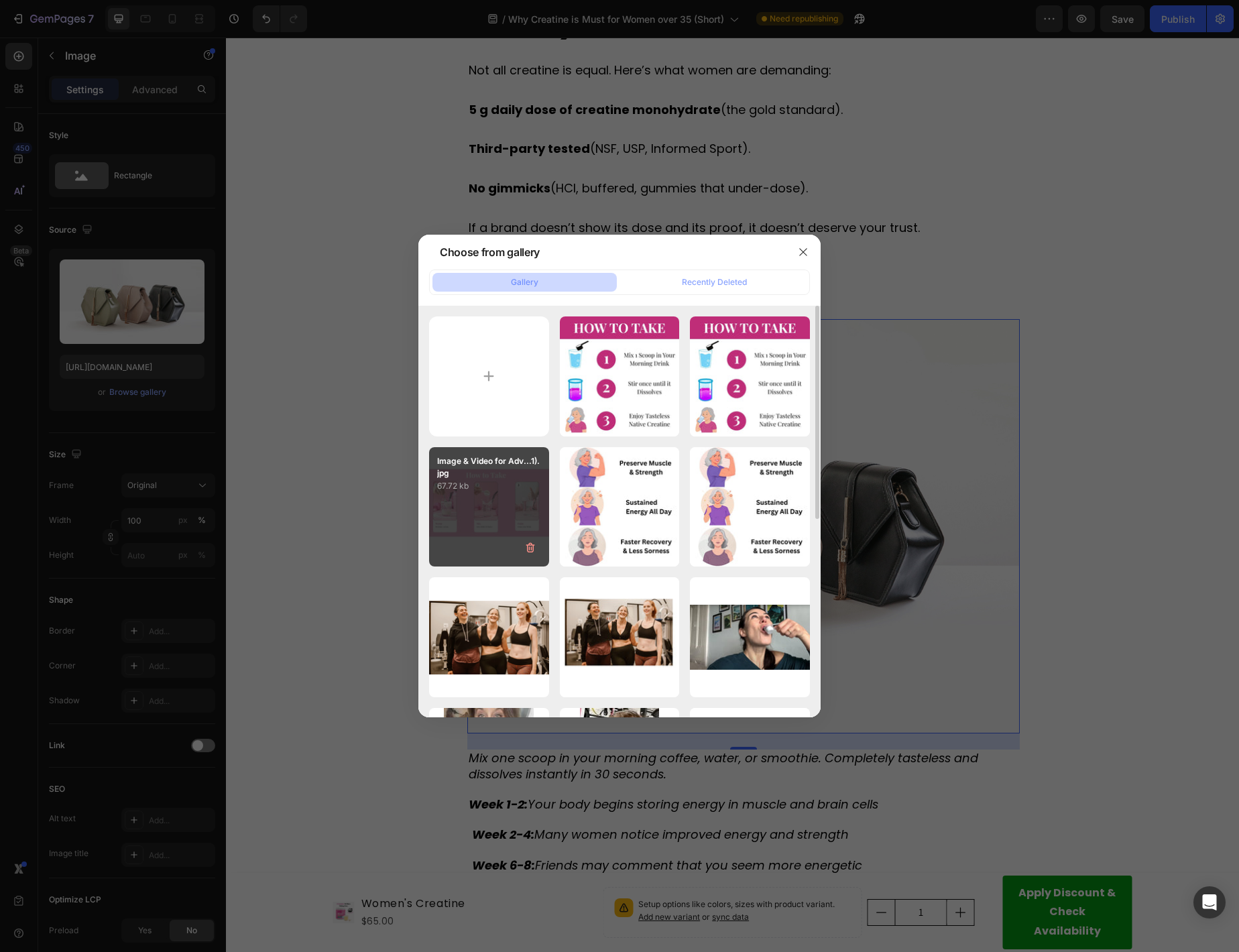
click at [476, 464] on p "Image & Video for Adv...1).jpg" at bounding box center [489, 468] width 103 height 24
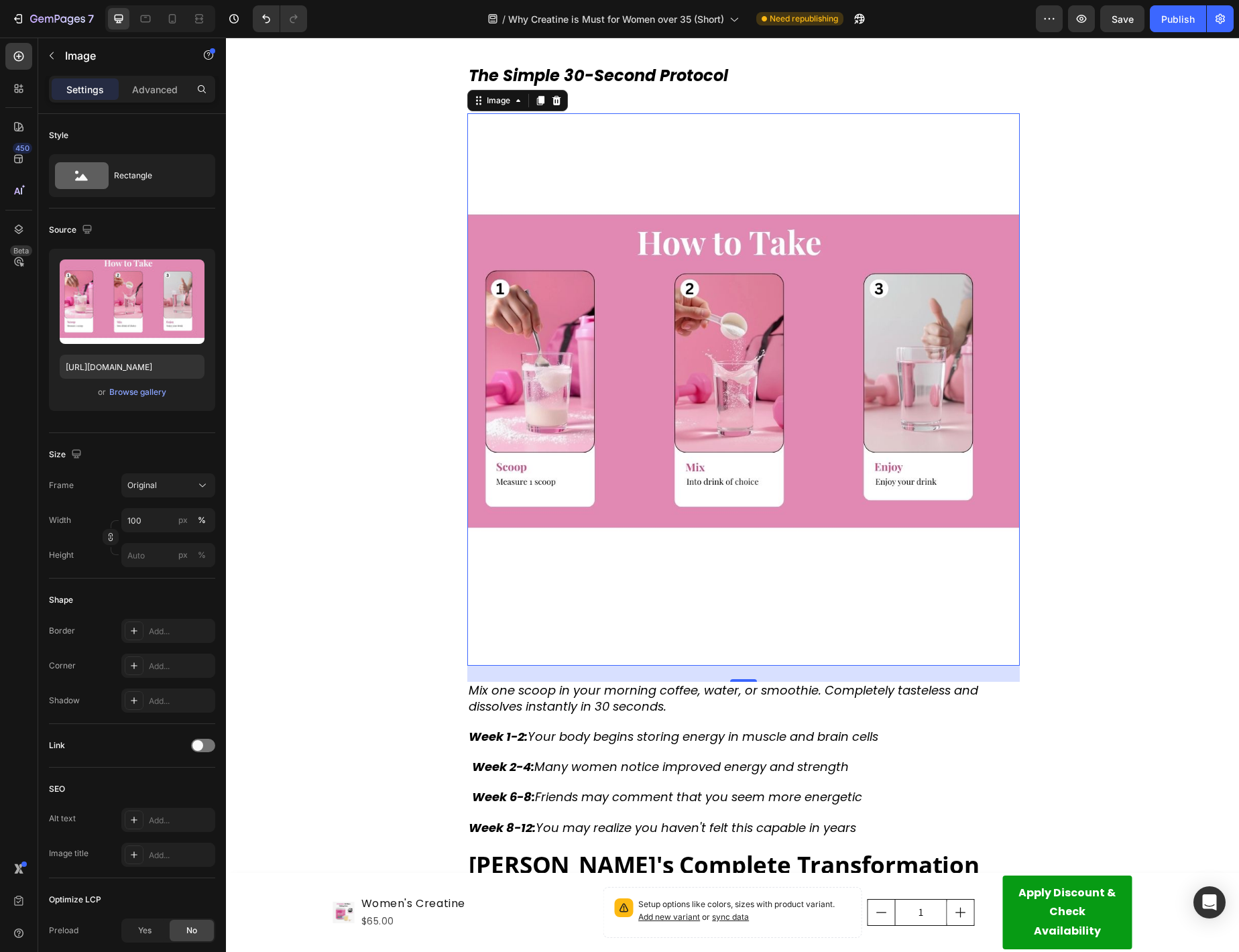
scroll to position [3091, 0]
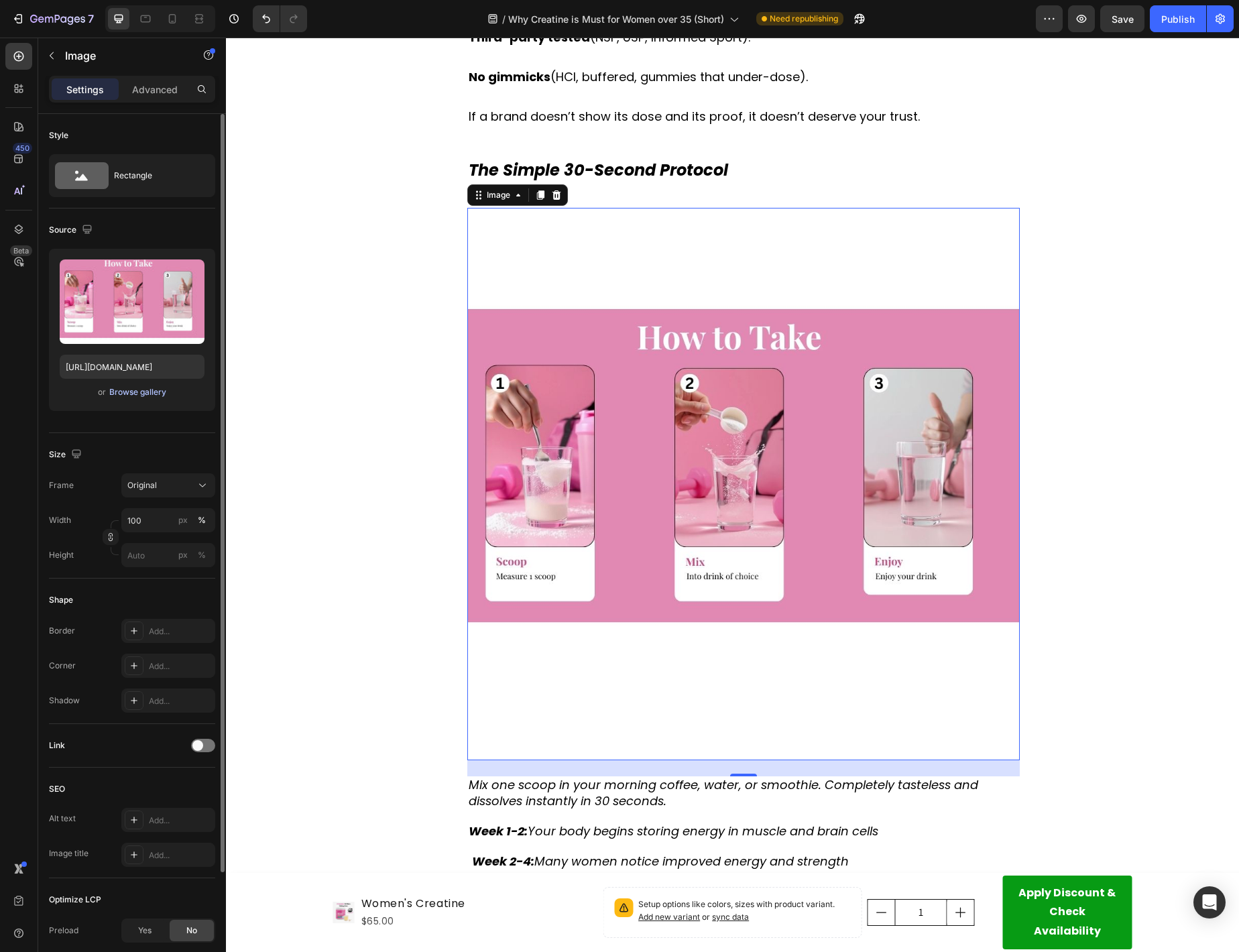
click at [130, 390] on div "Browse gallery" at bounding box center [137, 391] width 57 height 12
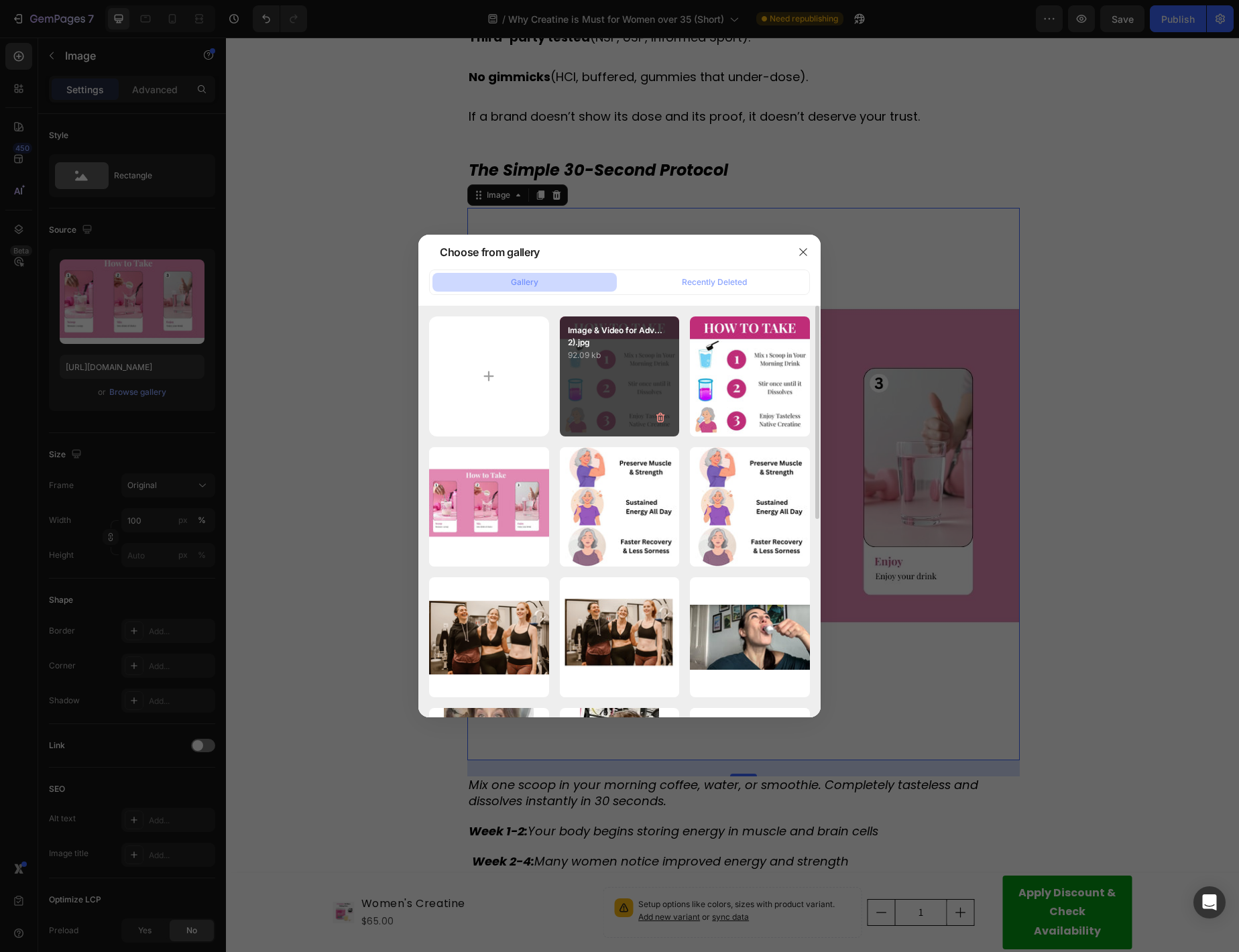
click at [641, 396] on div "Image & Video for Adv...2).jpg 92.09 kb" at bounding box center [620, 376] width 120 height 120
type input "[URL][DOMAIN_NAME]"
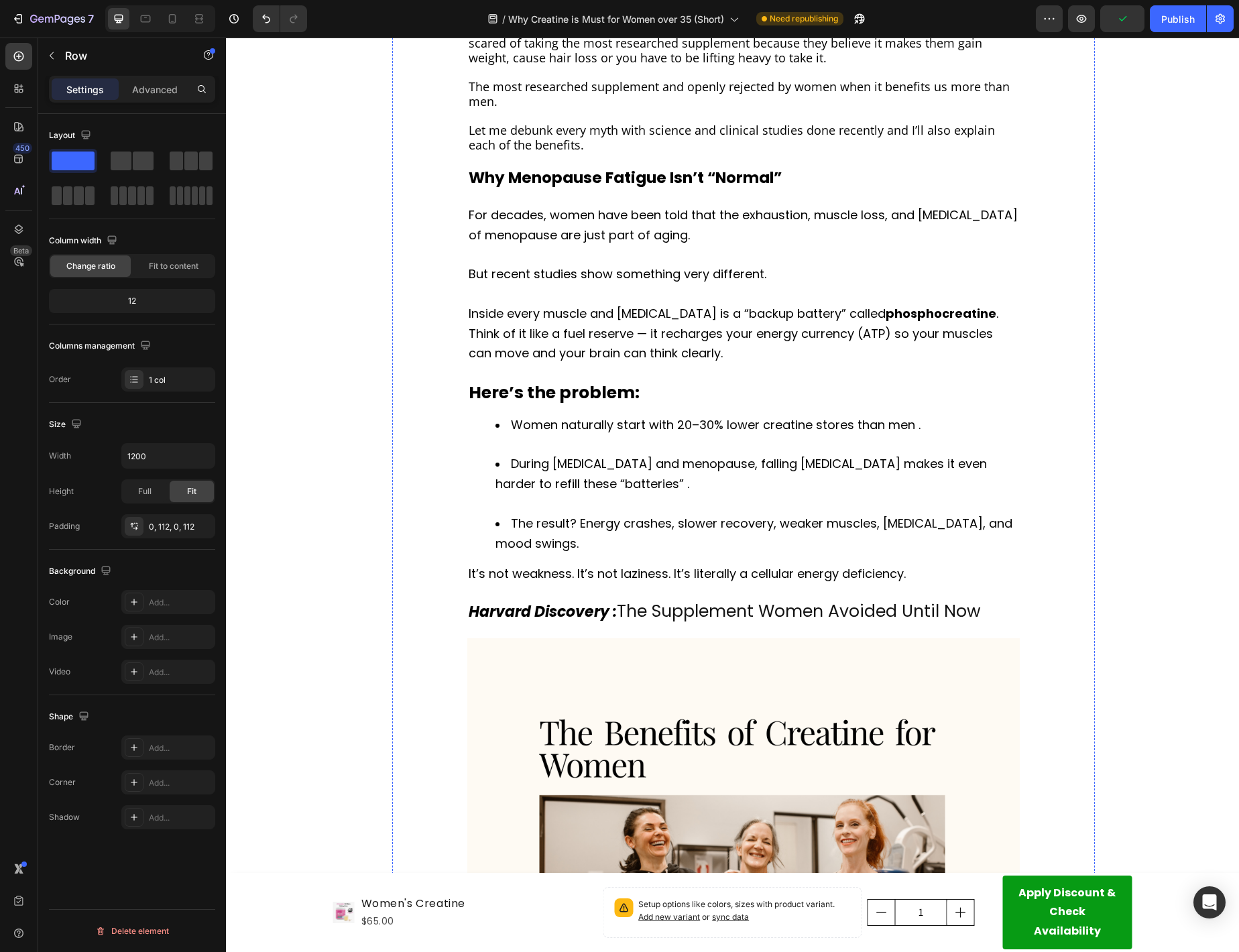
scroll to position [0, 0]
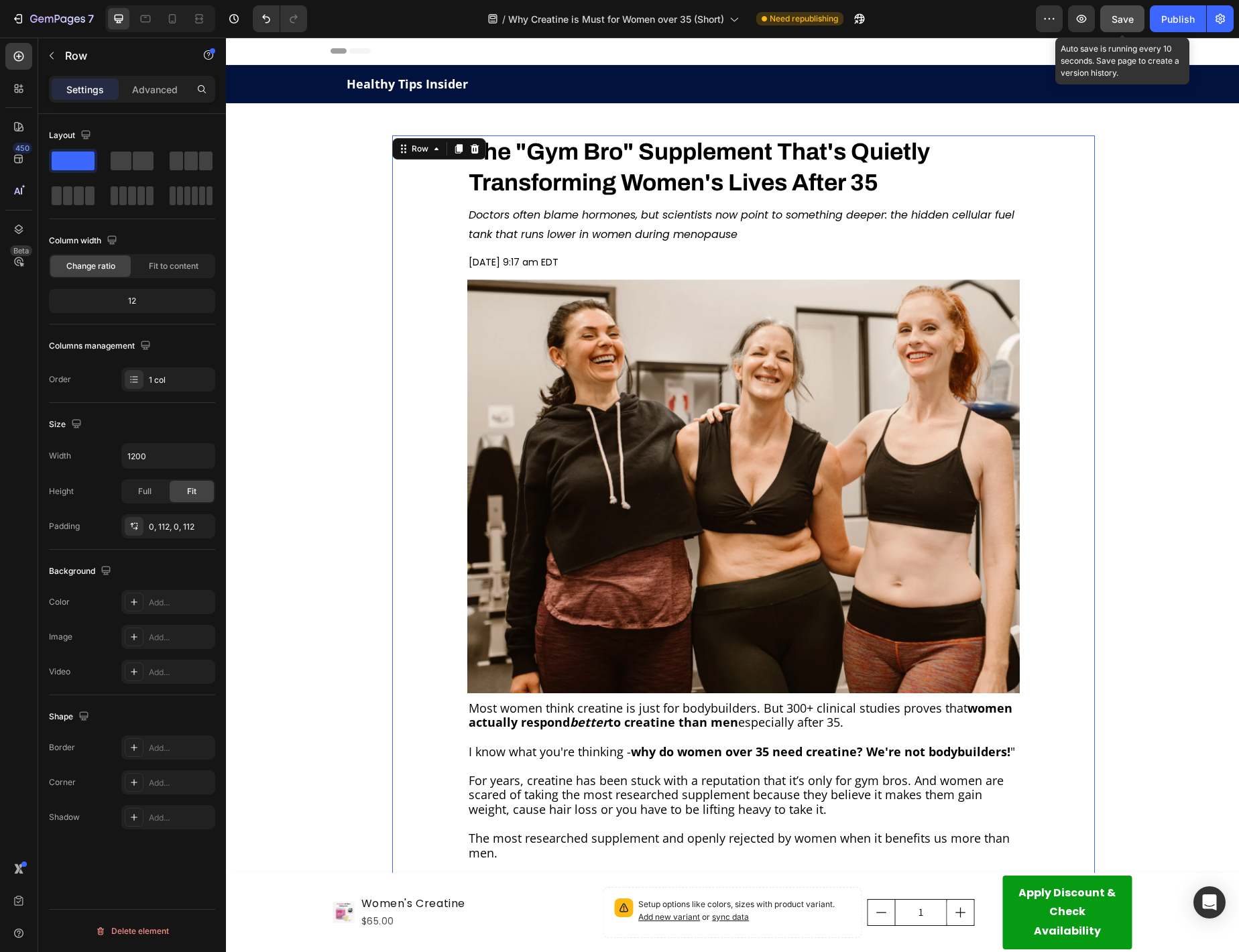
click at [1120, 13] on div "Save" at bounding box center [1122, 19] width 23 height 14
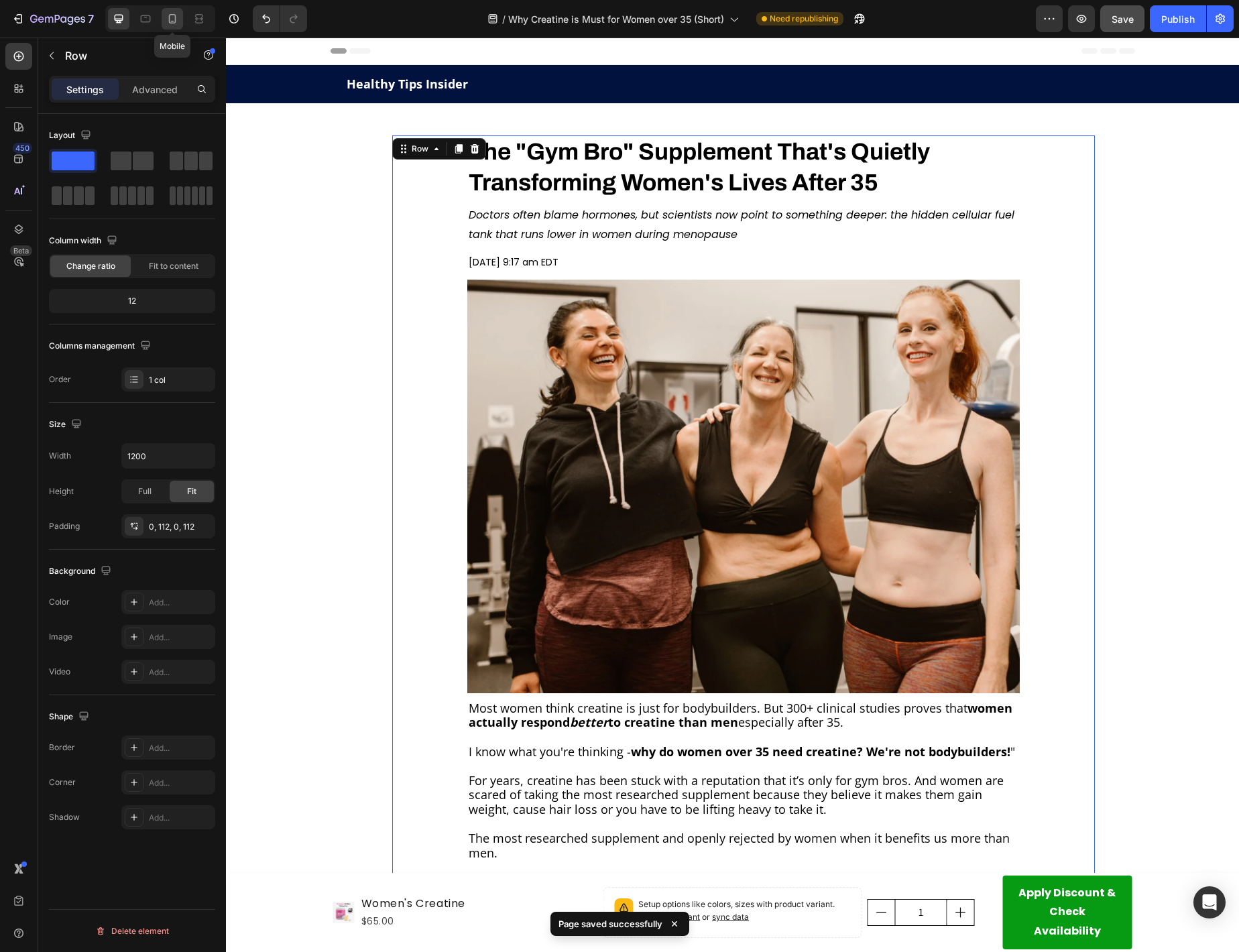
click at [169, 13] on icon at bounding box center [172, 19] width 13 height 13
type input "100%"
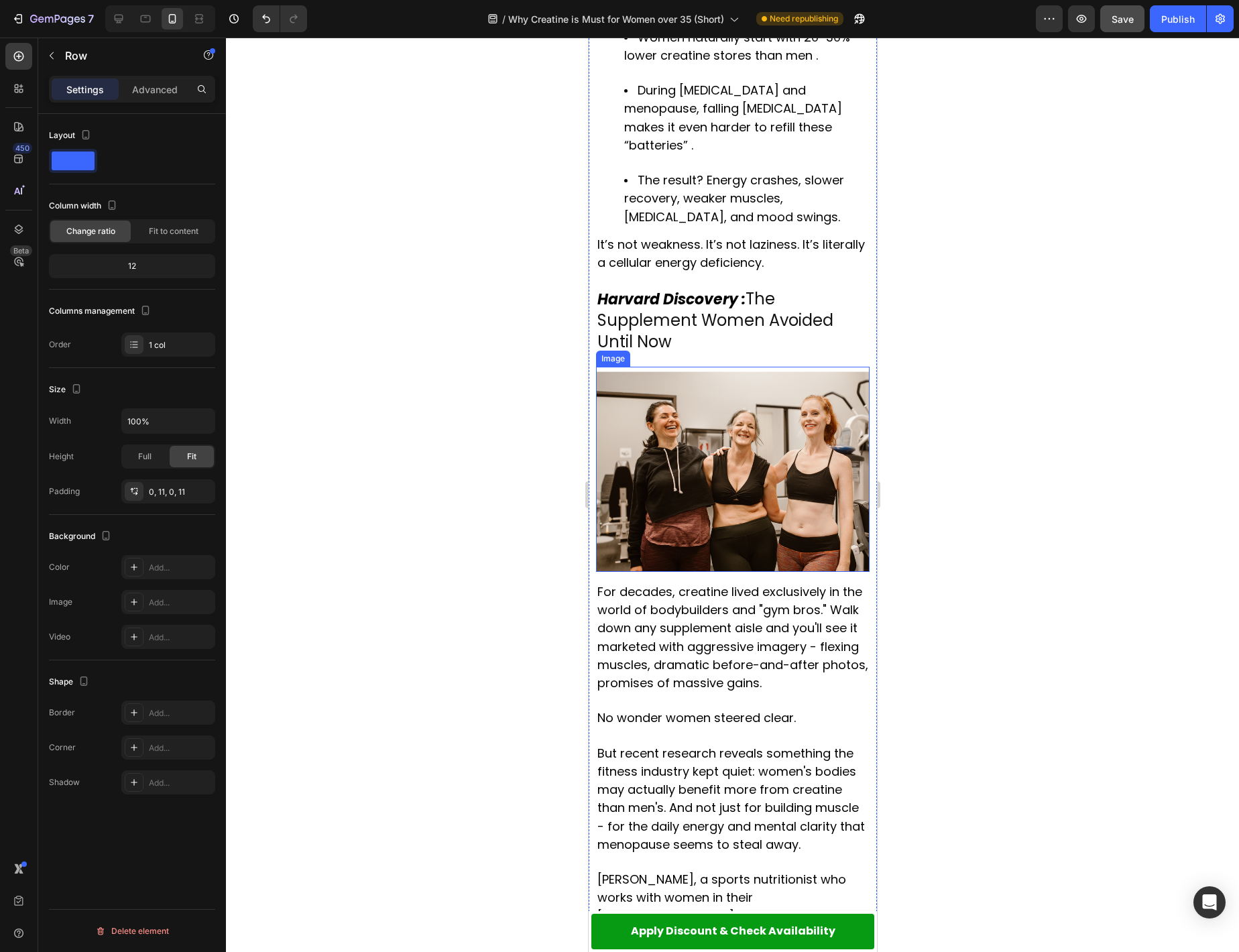
click at [682, 454] on img at bounding box center [732, 469] width 274 height 205
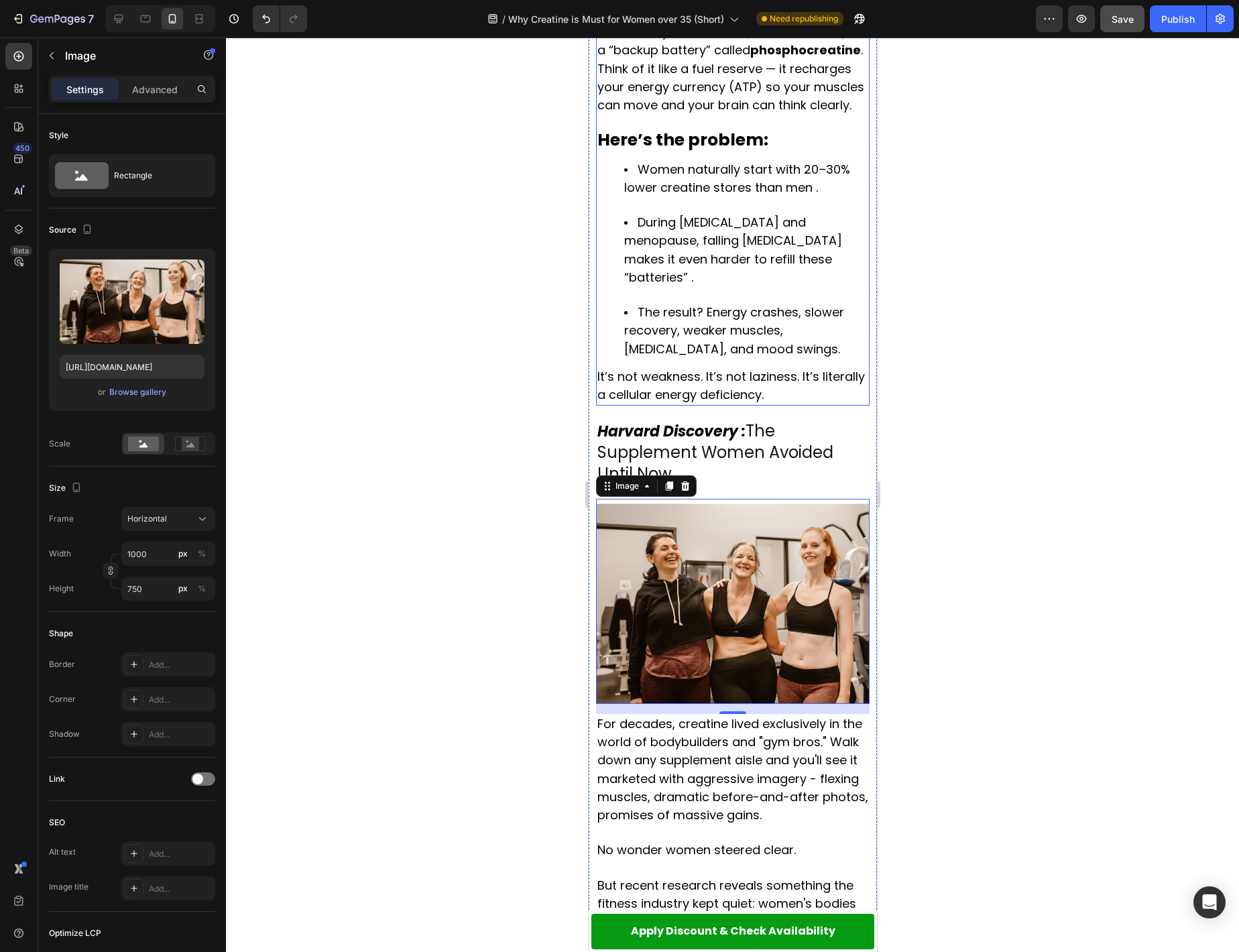
scroll to position [1071, 0]
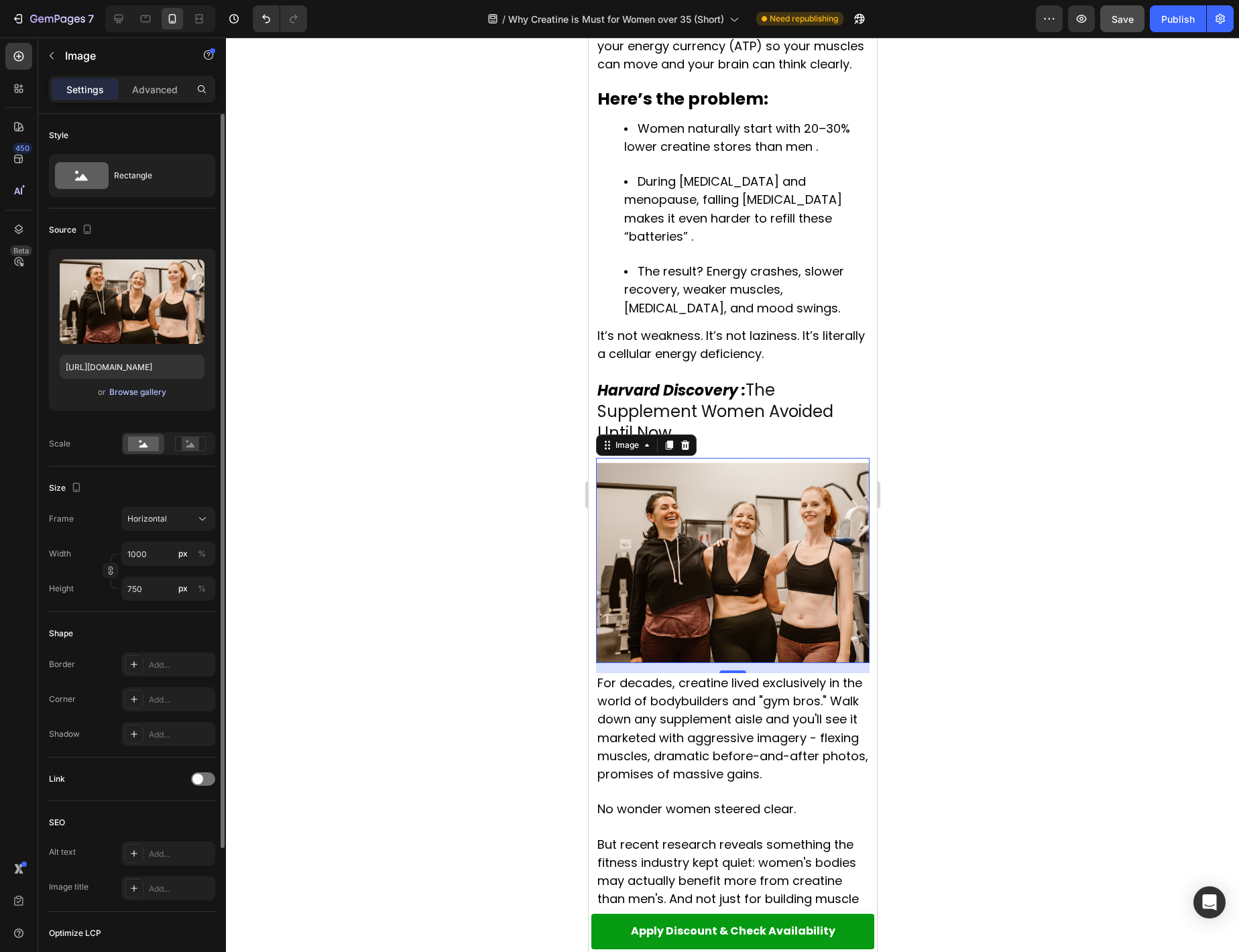
click at [122, 392] on div "Browse gallery" at bounding box center [137, 391] width 57 height 12
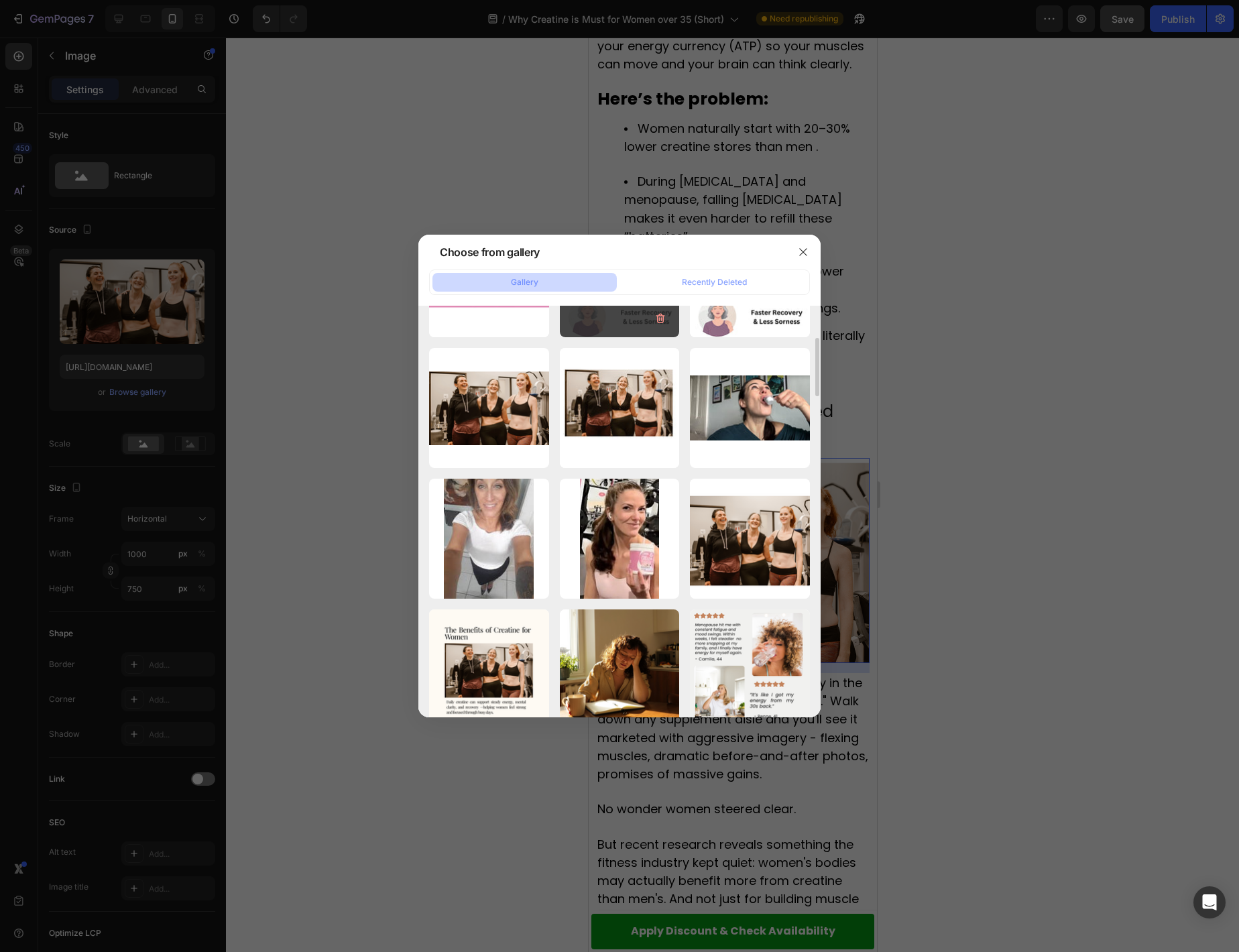
scroll to position [0, 0]
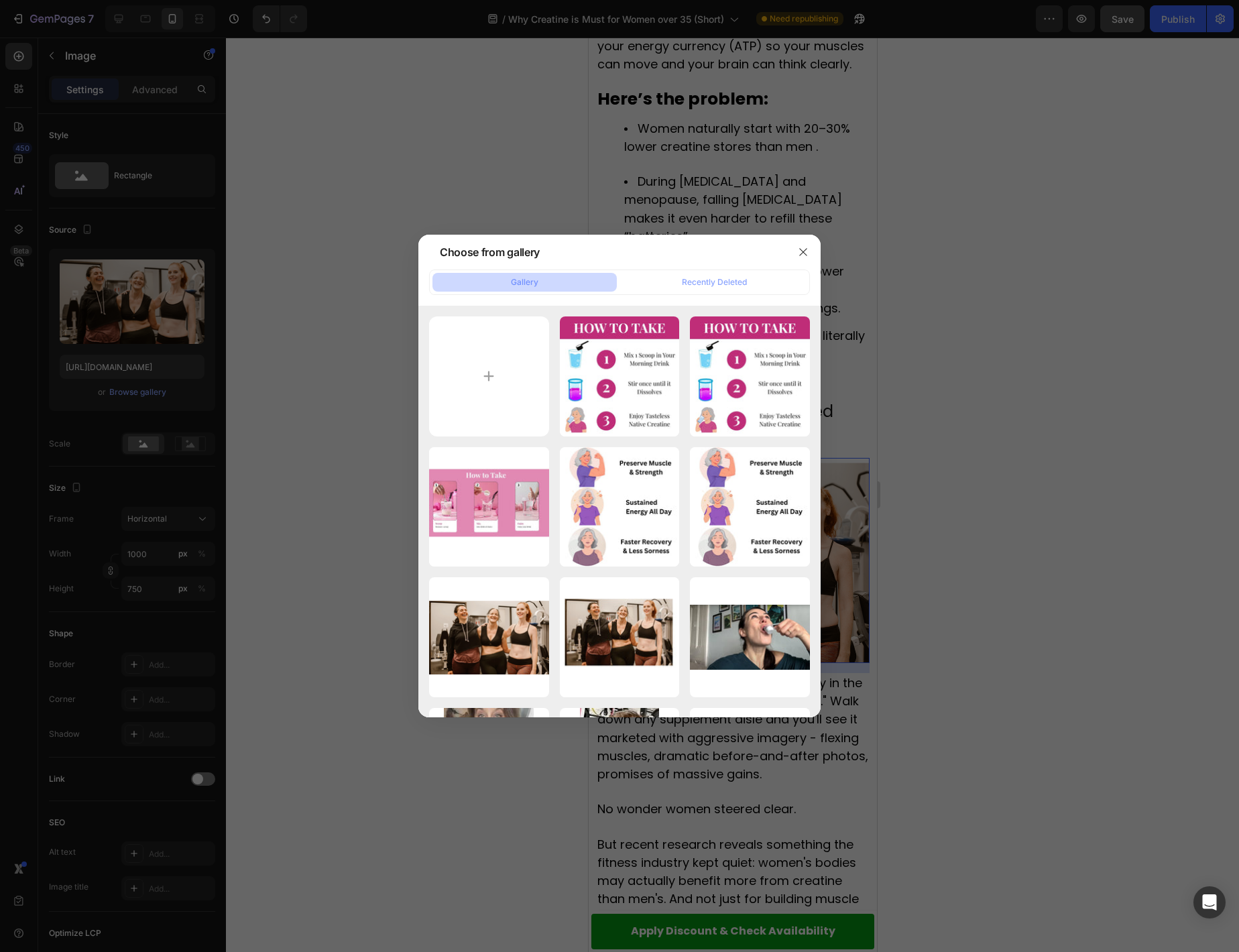
click at [1096, 398] on div at bounding box center [619, 476] width 1239 height 952
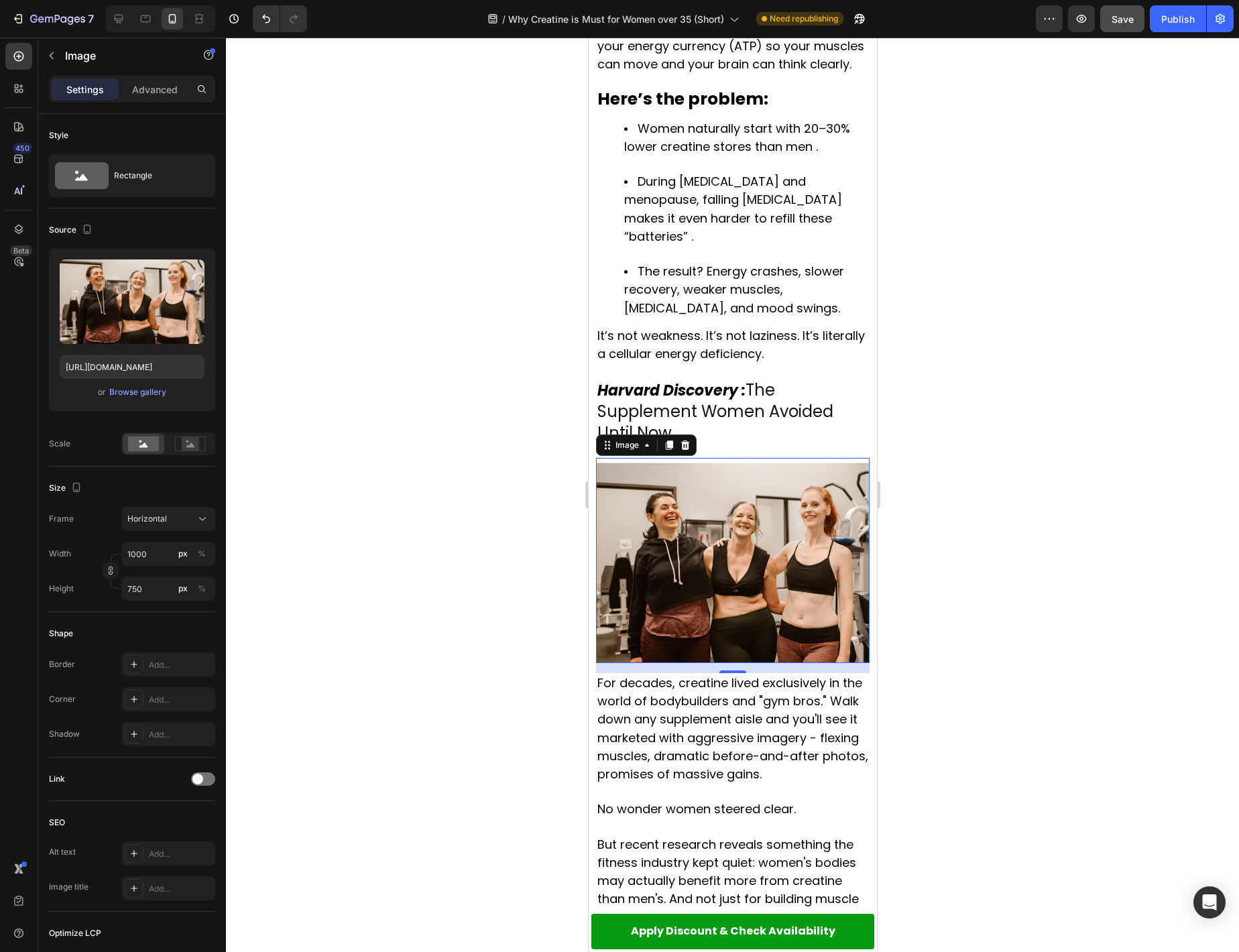
click at [772, 516] on img at bounding box center [732, 561] width 274 height 205
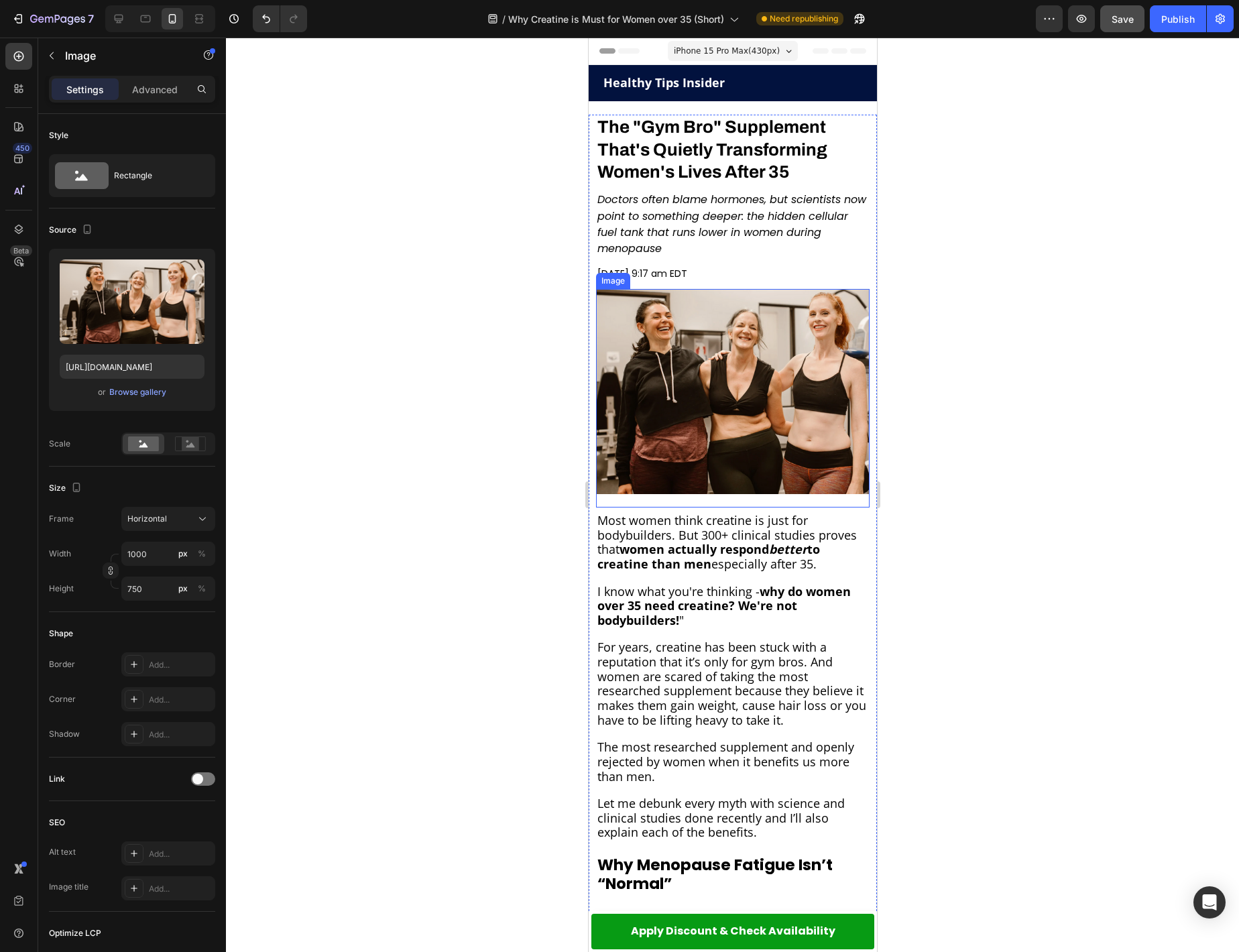
click at [750, 407] on img at bounding box center [732, 391] width 274 height 205
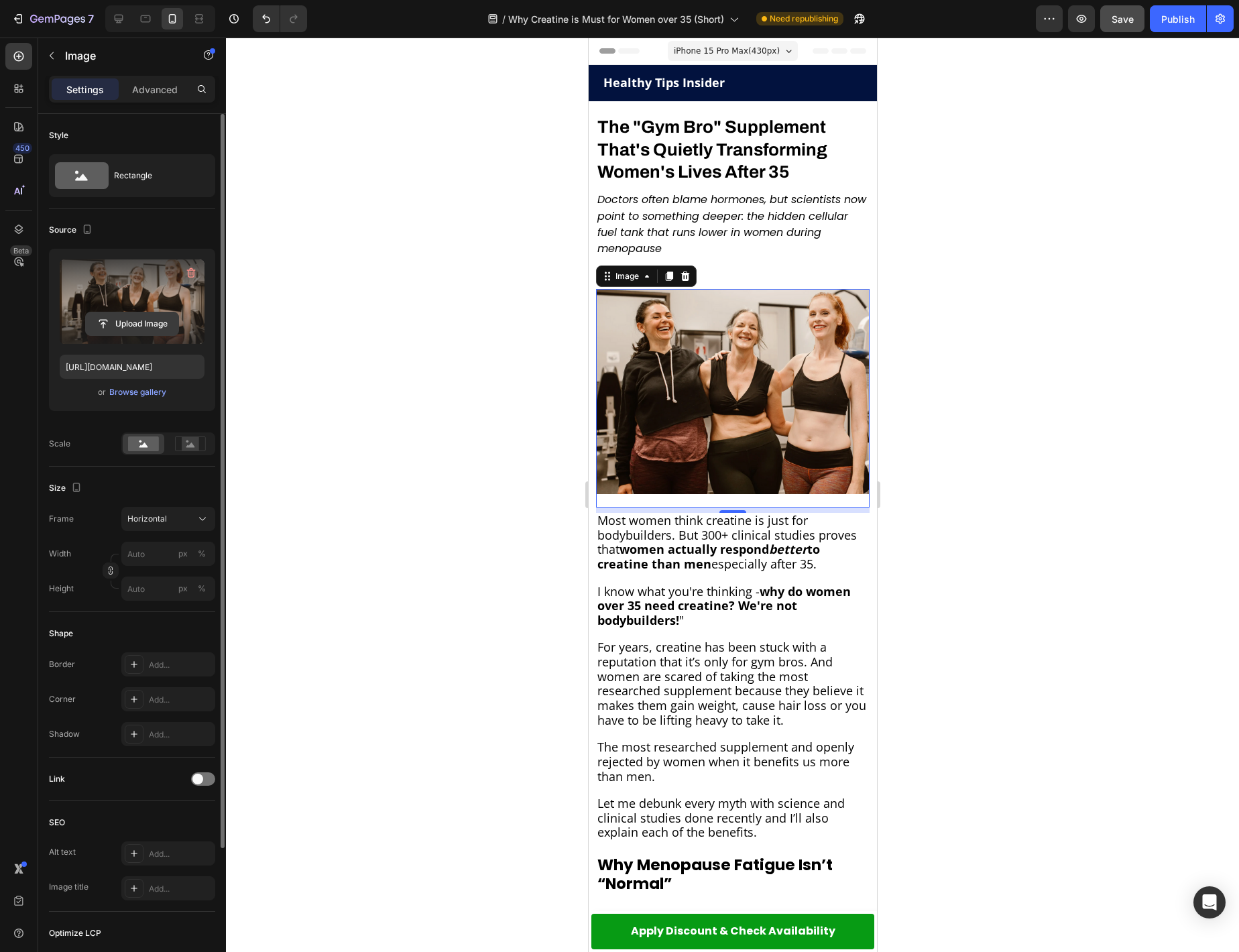
click at [132, 323] on input "file" at bounding box center [132, 324] width 92 height 23
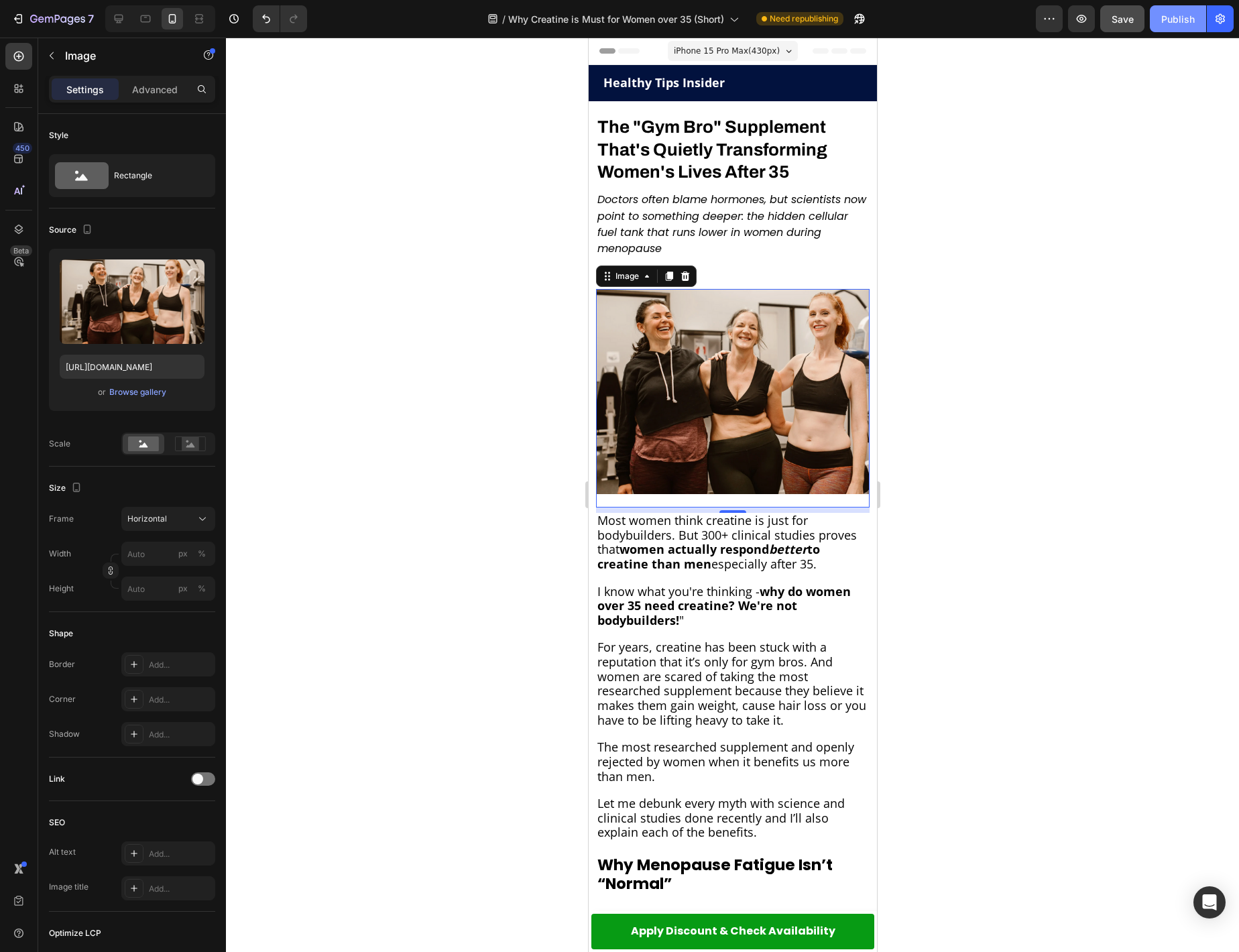
click at [1176, 13] on div "Publish" at bounding box center [1178, 19] width 34 height 14
click at [70, 12] on div "7" at bounding box center [62, 18] width 64 height 16
